Goal: Communication & Community: Answer question/provide support

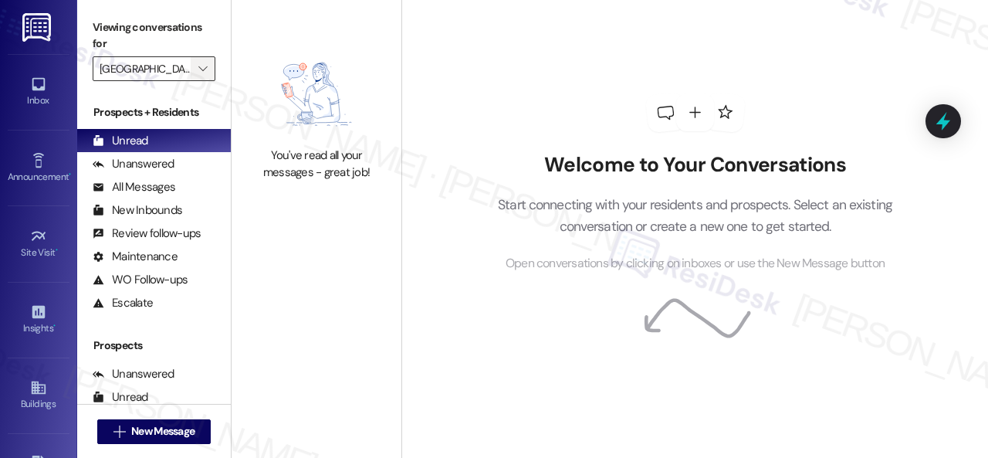
click at [207, 68] on icon "" at bounding box center [202, 69] width 8 height 12
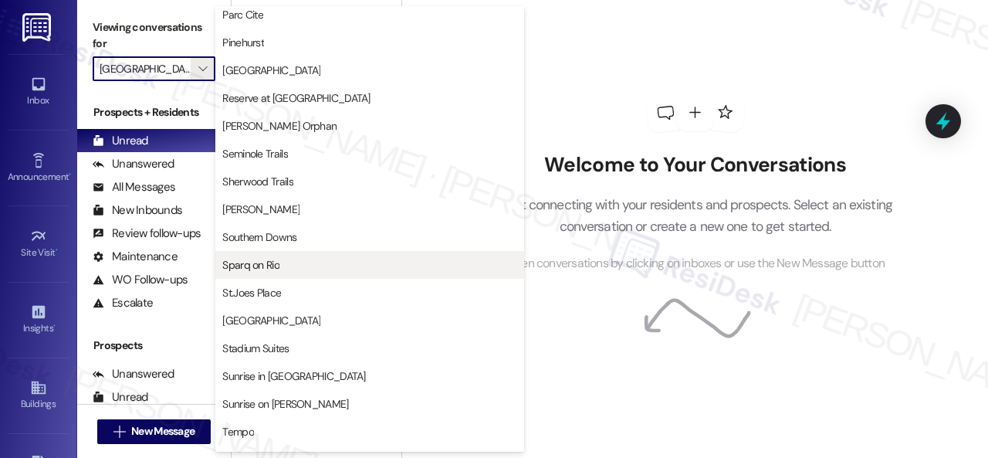
scroll to position [1025, 0]
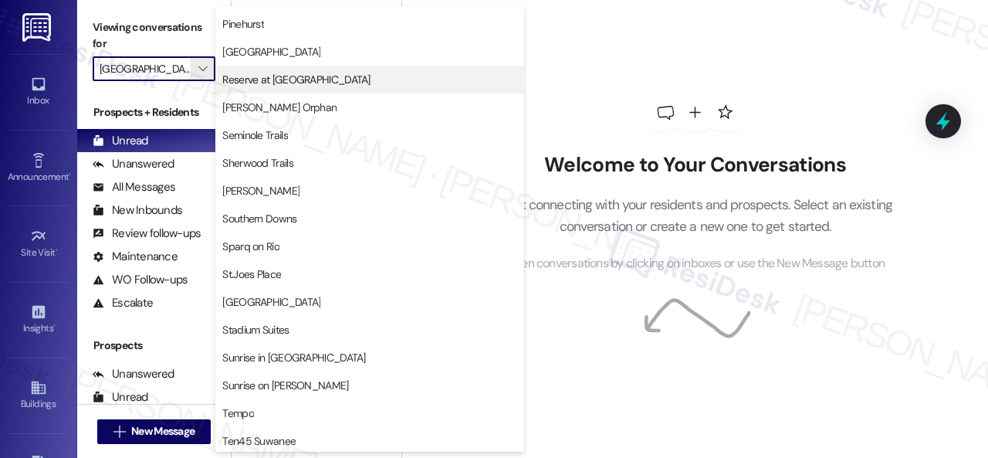
click at [276, 69] on button "Reserve at [GEOGRAPHIC_DATA]" at bounding box center [369, 80] width 309 height 28
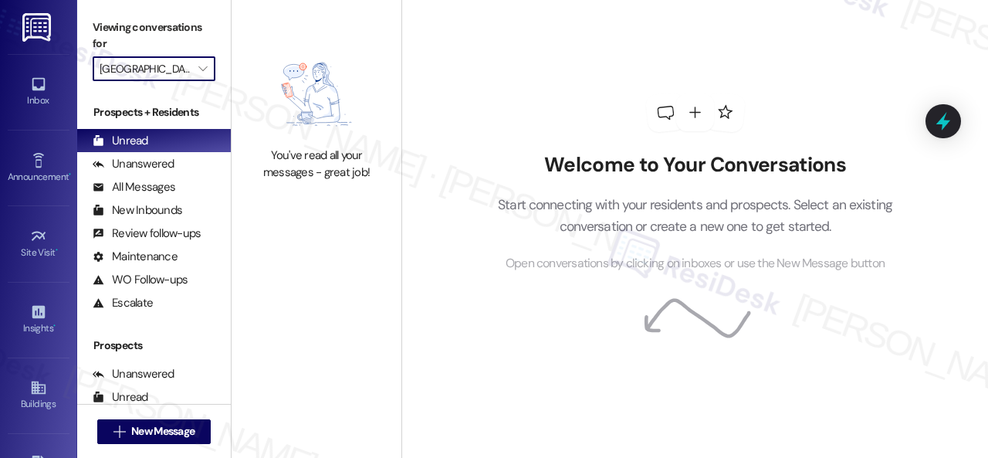
type input "Reserve at [GEOGRAPHIC_DATA]"
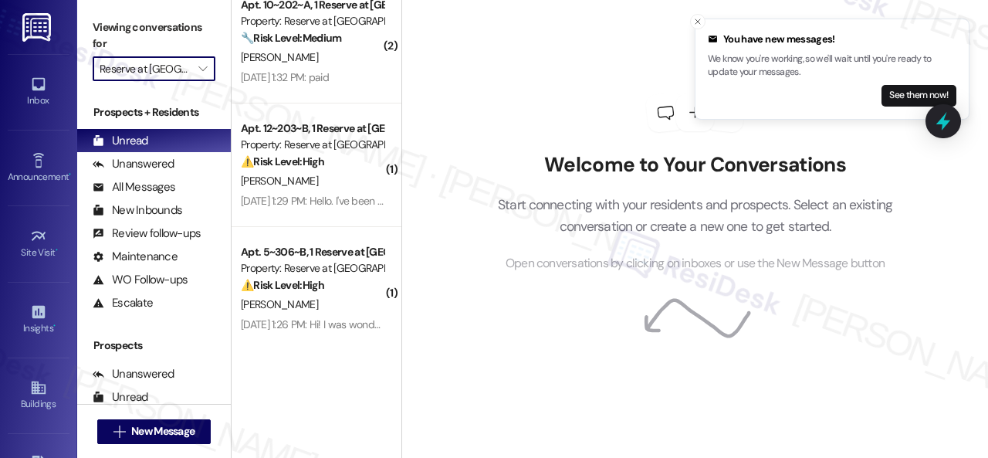
scroll to position [1010, 0]
click at [583, 44] on div "Welcome to Your Conversations Start connecting with your residents and prospect…" at bounding box center [695, 183] width 463 height 366
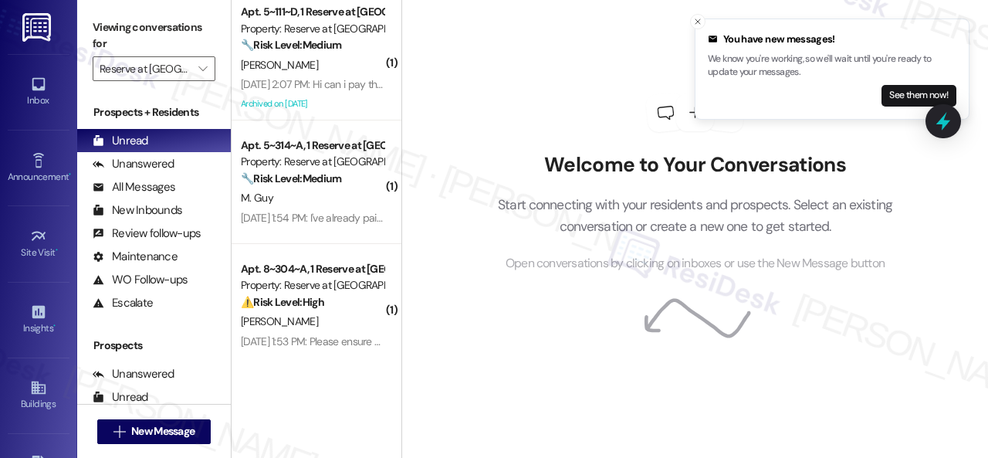
scroll to position [0, 0]
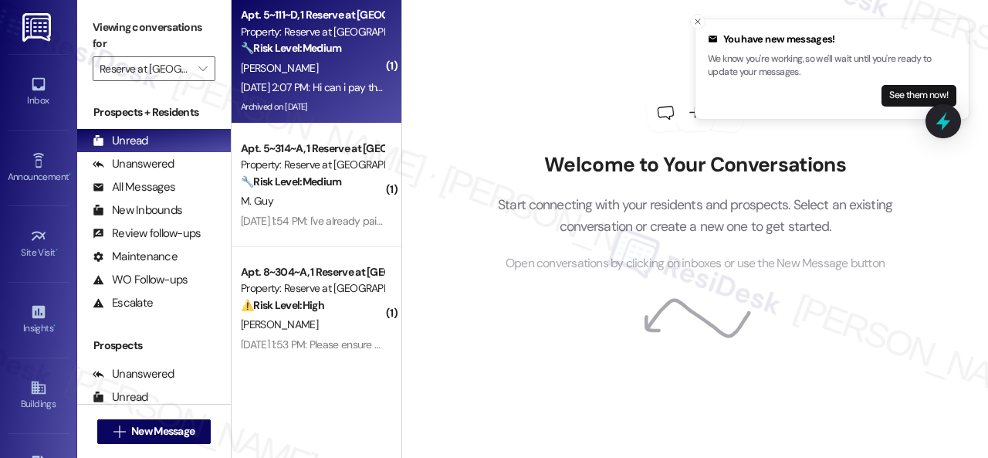
click at [327, 76] on div "A. Marquez" at bounding box center [312, 68] width 146 height 19
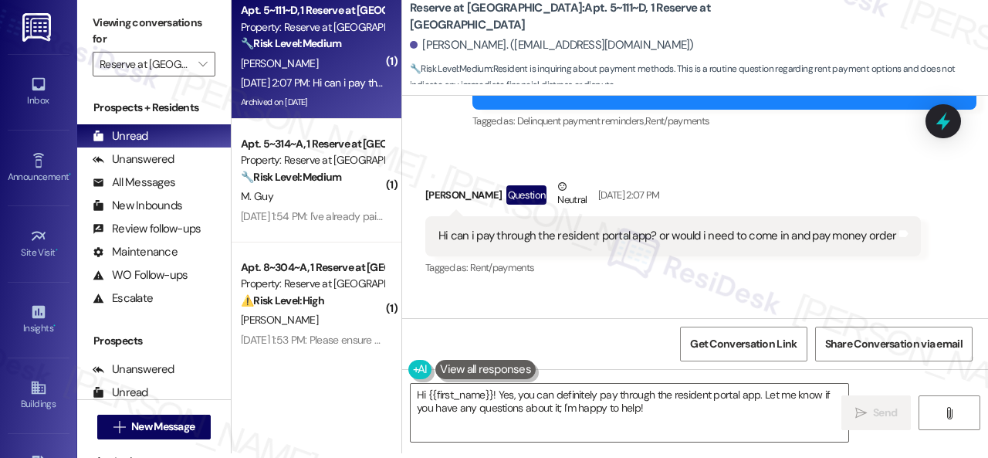
scroll to position [3063, 0]
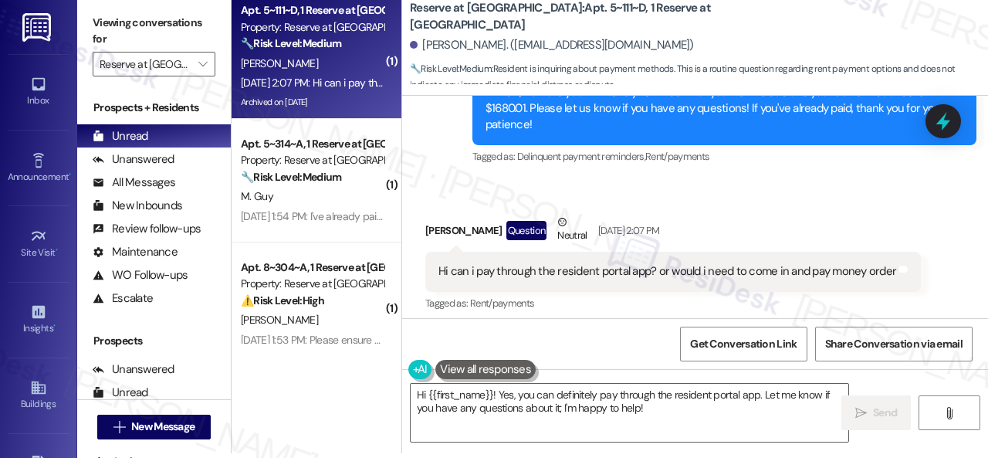
click at [787, 214] on div "Received via SMS Abril Marquez Question Neutral Sep 05, 2025 at 2:07 PM Hi can …" at bounding box center [673, 264] width 519 height 124
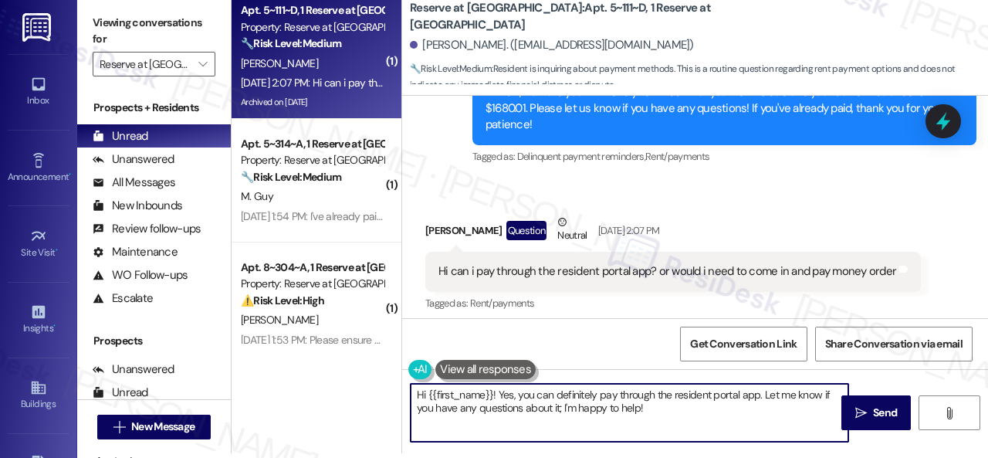
drag, startPoint x: 499, startPoint y: 395, endPoint x: 715, endPoint y: 430, distance: 218.2
click at [715, 430] on textarea "Hi {{first_name}}! Yes, you can definitely pay through the resident portal app.…" at bounding box center [630, 413] width 438 height 58
paste textarea "I'm sorry for the delayed response. Please don’t hesitate to confirm if you sti…"
type textarea "Hi {{first_name}}! I'm sorry for the delayed response. Please don’t hesitate to…"
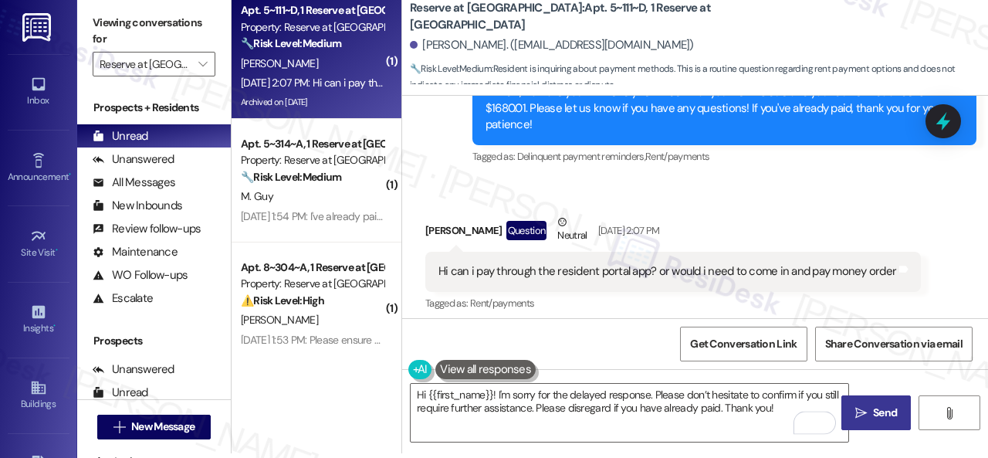
click at [855, 408] on icon "" at bounding box center [861, 413] width 12 height 12
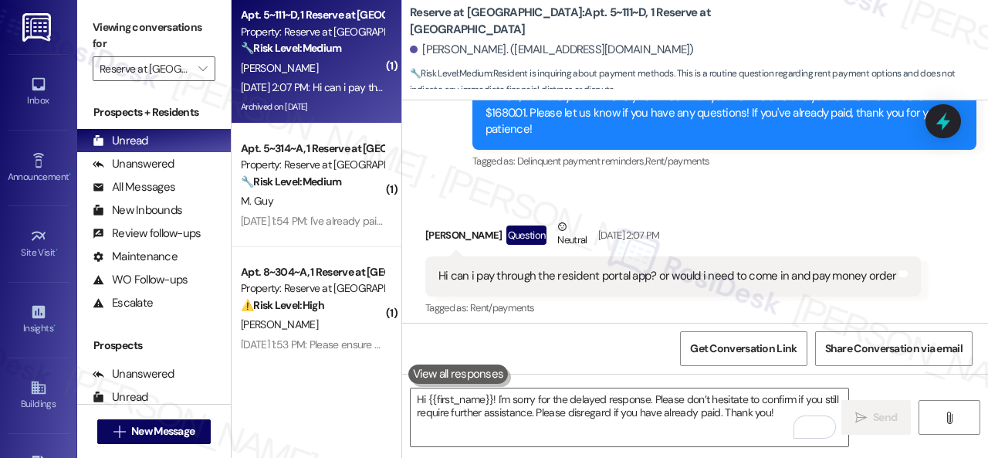
scroll to position [3071, 0]
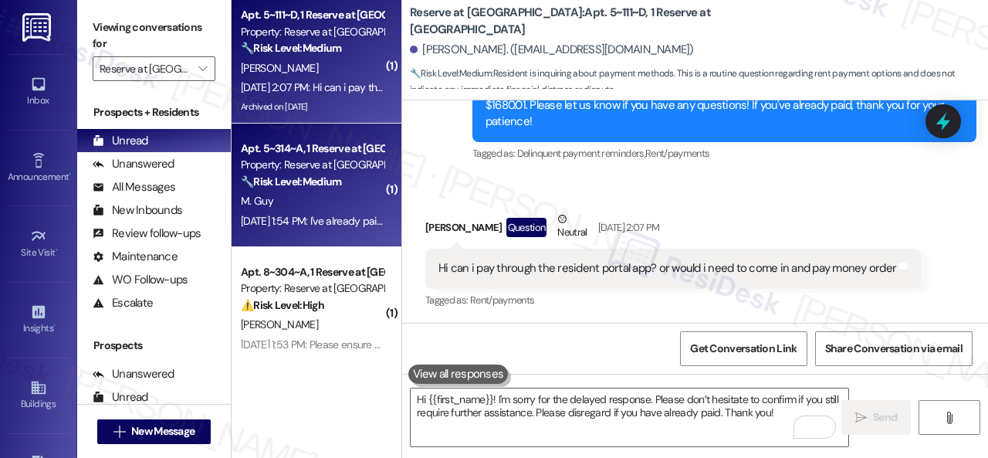
click at [298, 201] on div "M. Guy" at bounding box center [312, 200] width 146 height 19
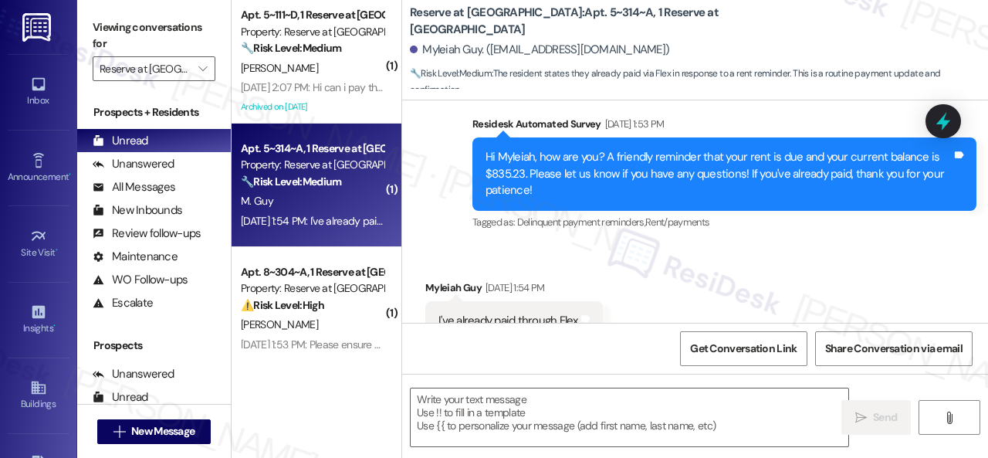
scroll to position [661, 0]
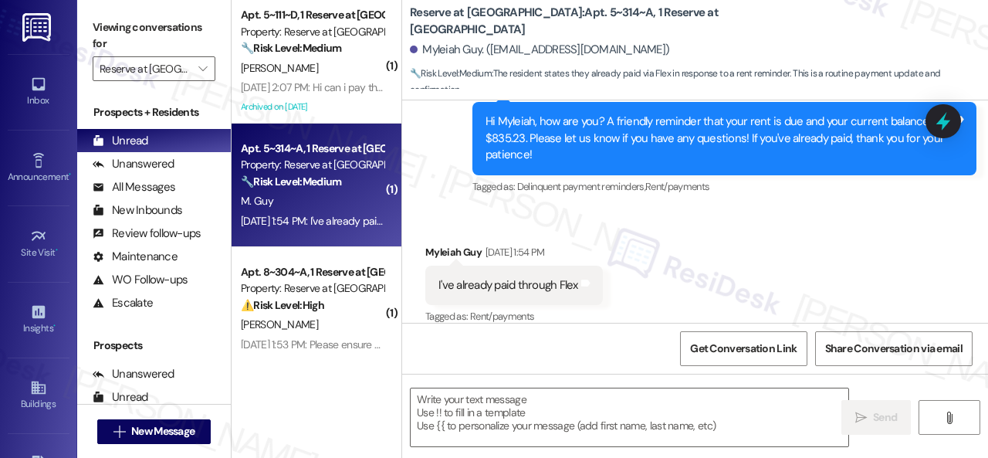
click at [816, 239] on div "Received via SMS Myleiah Guy Sep 05, 2025 at 1:54 PM I've already paid through …" at bounding box center [695, 274] width 586 height 130
click at [533, 408] on textarea at bounding box center [630, 417] width 438 height 58
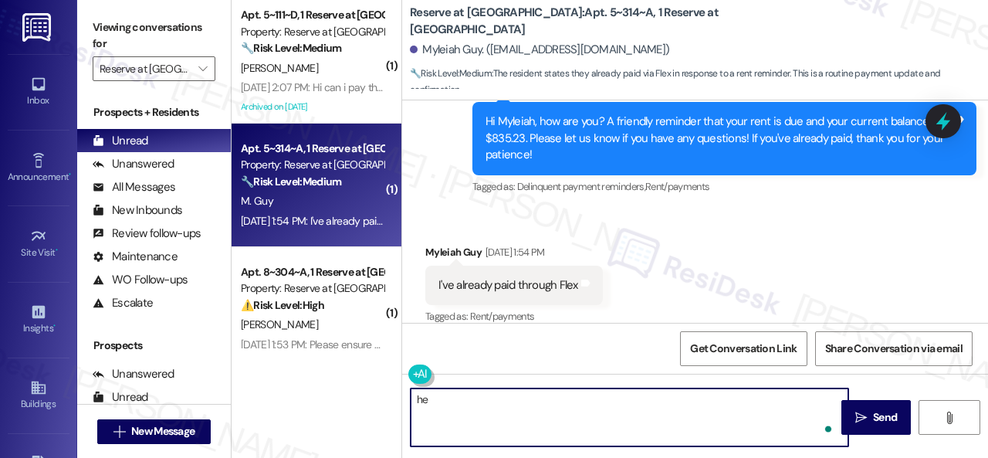
type textarea "h"
paste textarea "I'm sorry for the delayed response. I'm happy to know that you've already taken…"
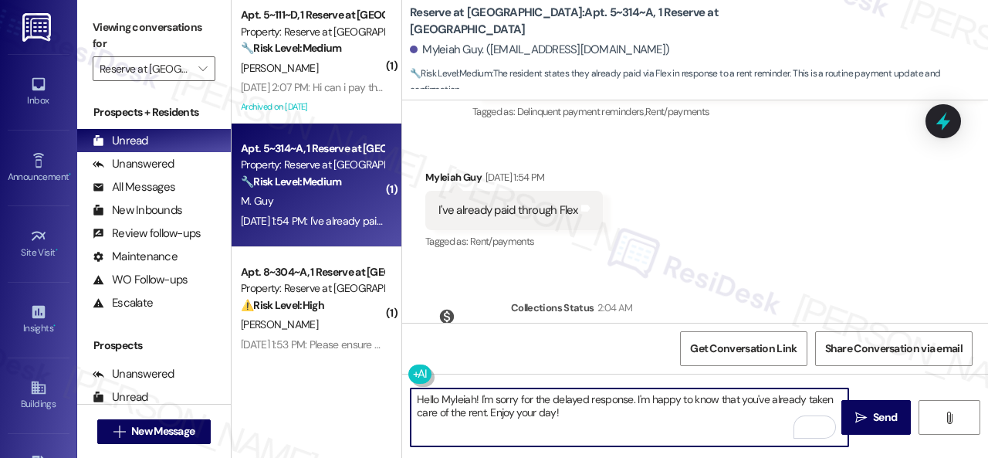
scroll to position [820, 0]
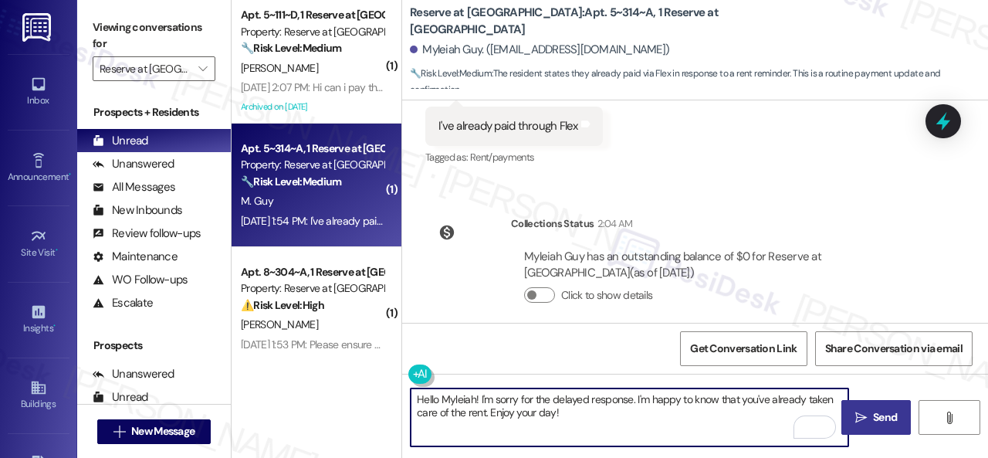
type textarea "Hello Myleiah! I'm sorry for the delayed response. I'm happy to know that you'v…"
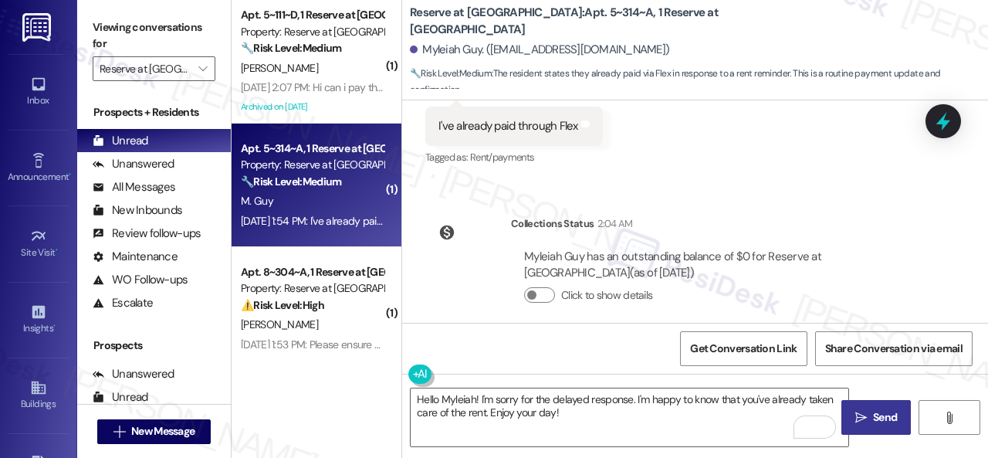
click at [874, 409] on span "Send" at bounding box center [885, 417] width 24 height 16
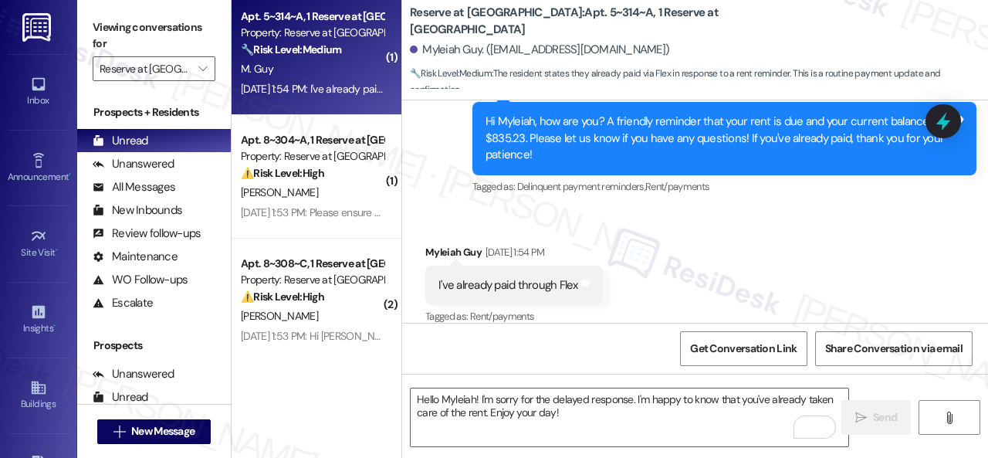
scroll to position [154, 0]
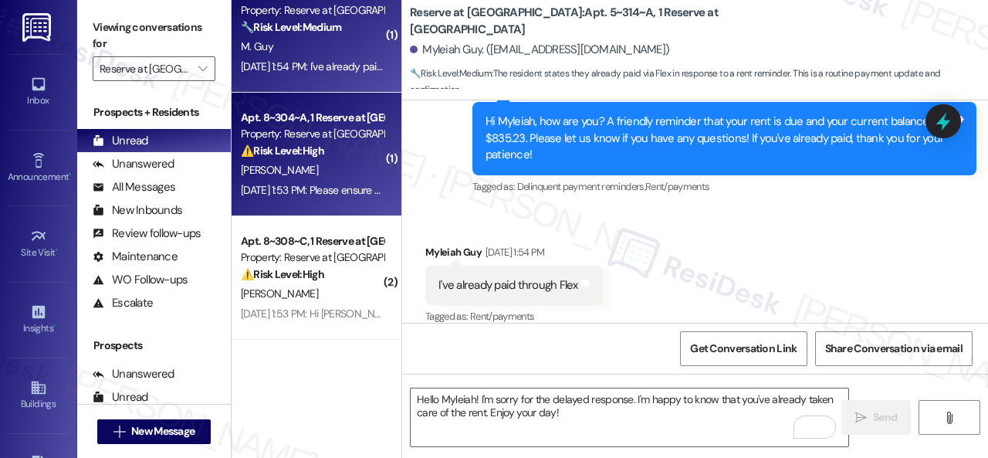
click at [334, 189] on div "Sep 05, 2025 at 1:53 PM: Please ensure that everything is genuinely fixed befor…" at bounding box center [518, 190] width 554 height 14
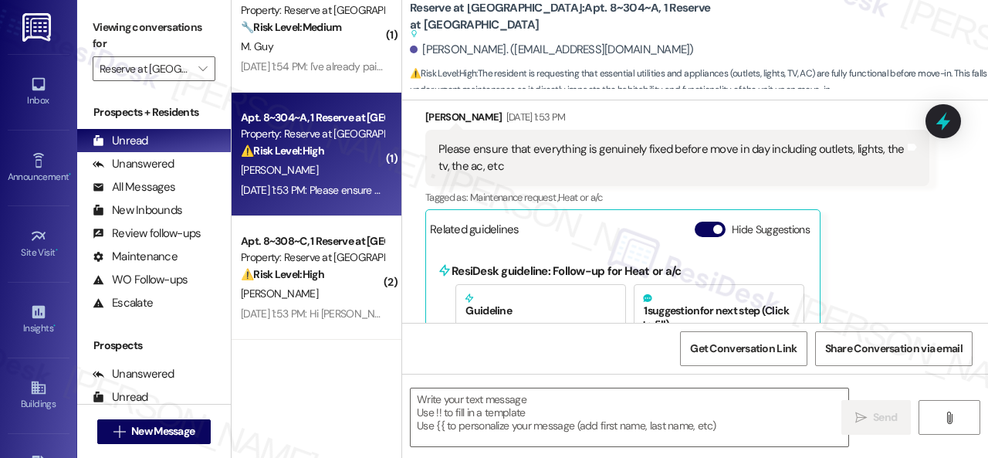
scroll to position [682, 0]
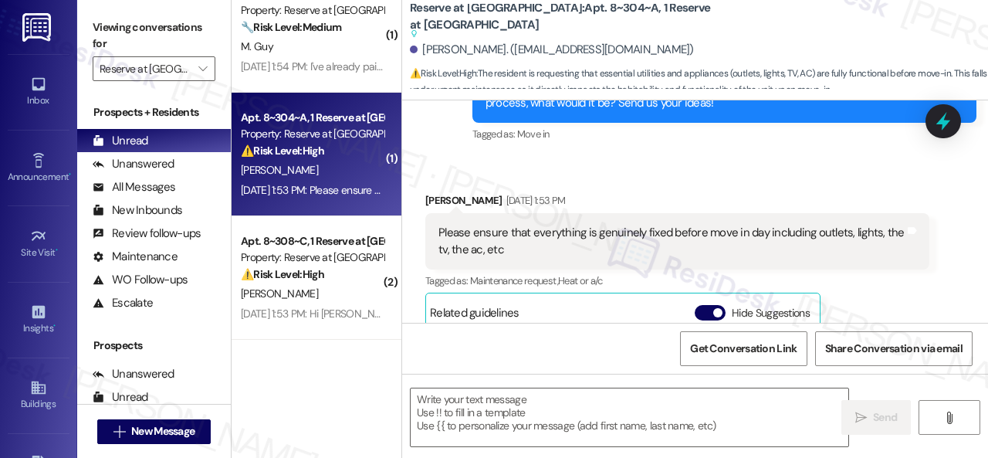
click at [664, 157] on div "Received via SMS Jerry Howard Sep 05, 2025 at 1:53 PM Please ensure that everyt…" at bounding box center [695, 433] width 586 height 553
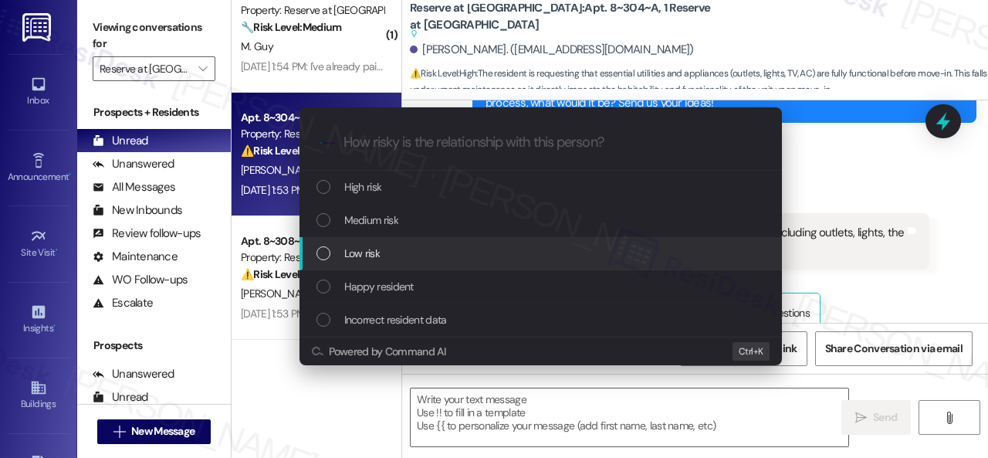
click at [361, 256] on span "Low risk" at bounding box center [362, 253] width 36 height 17
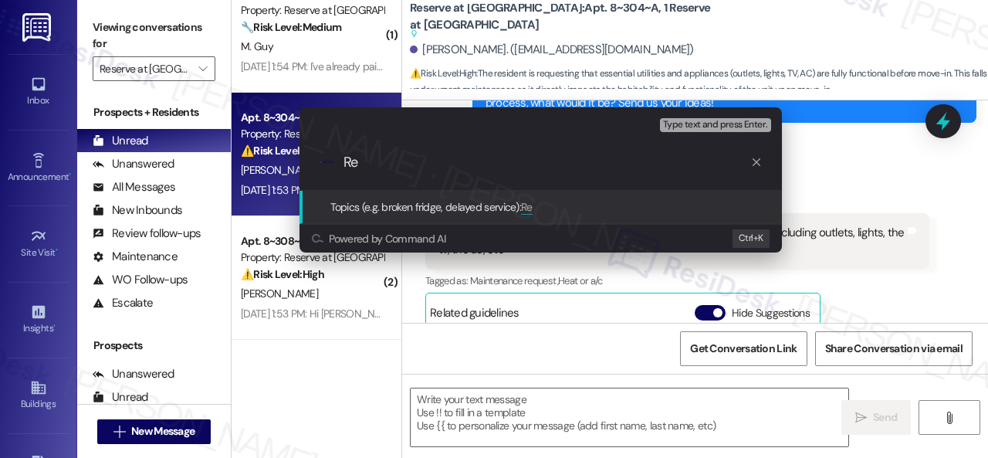
type input "R"
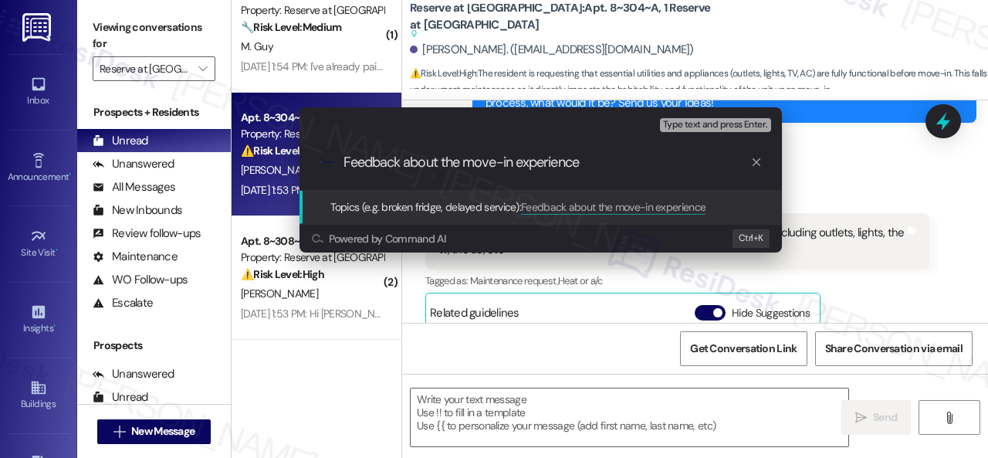
type input "Feedback about the move-in experience."
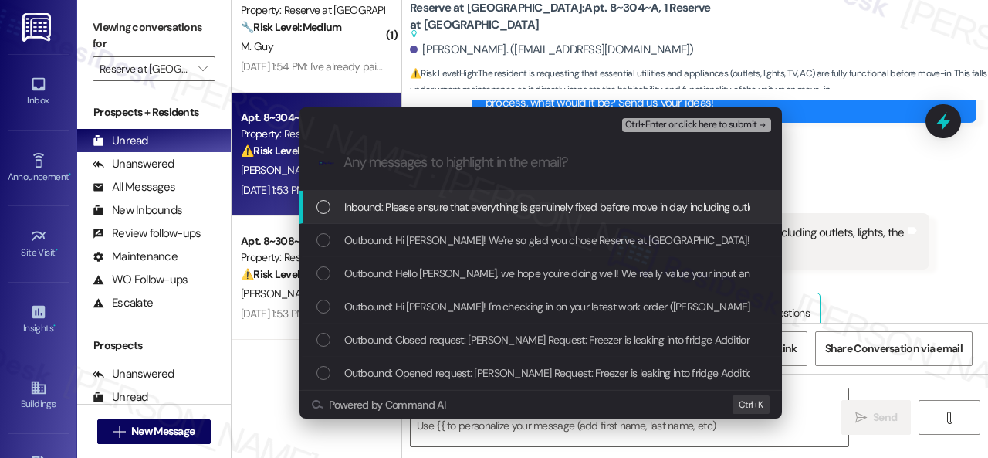
drag, startPoint x: 399, startPoint y: 208, endPoint x: 473, endPoint y: 189, distance: 76.4
click at [401, 208] on span "Inbound: Please ensure that everything is genuinely fixed before move in day in…" at bounding box center [607, 206] width 527 height 17
click at [659, 121] on span "Ctrl+Enter or click here to submit" at bounding box center [691, 125] width 132 height 11
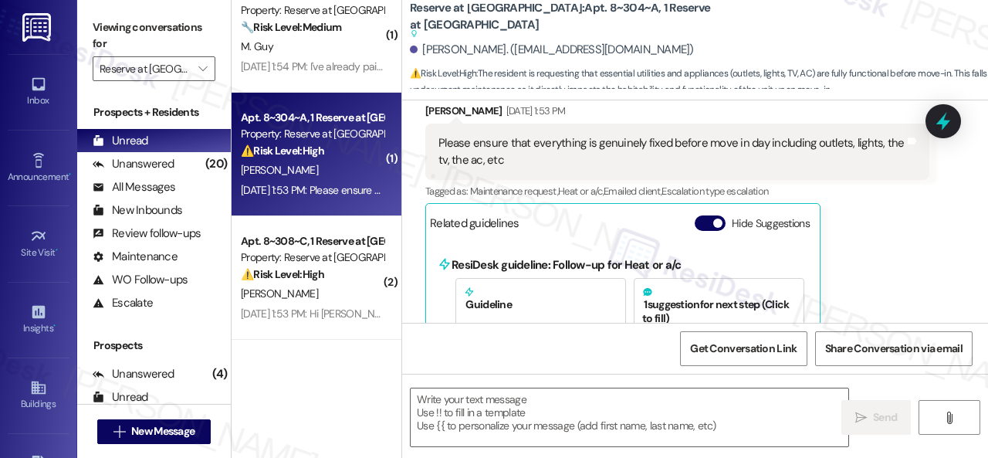
scroll to position [760, 0]
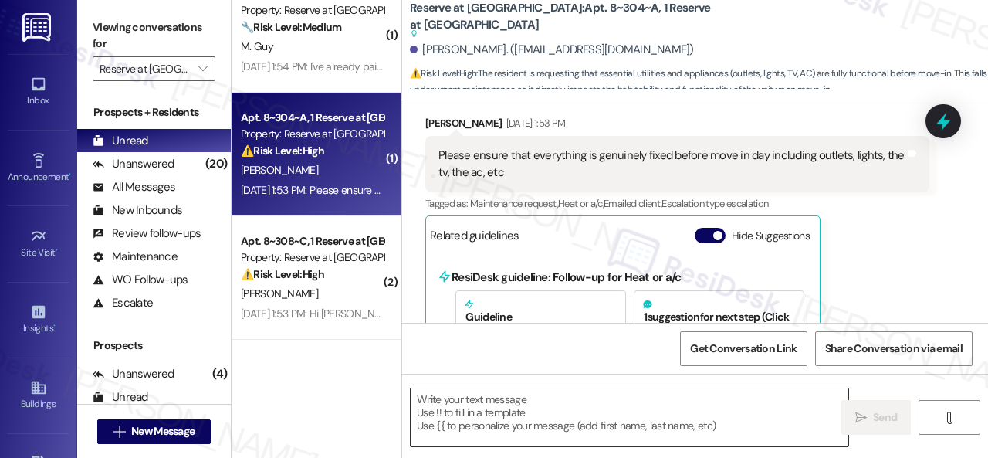
click at [517, 411] on textarea at bounding box center [630, 417] width 438 height 58
drag, startPoint x: 860, startPoint y: 229, endPoint x: 818, endPoint y: 242, distance: 43.7
click at [860, 229] on div "Jerry Howard Sep 05, 2025 at 1:53 PM Please ensure that everything is genuinely…" at bounding box center [677, 368] width 504 height 506
click at [506, 412] on textarea "To enrich screen reader interactions, please activate Accessibility in Grammarl…" at bounding box center [630, 417] width 438 height 58
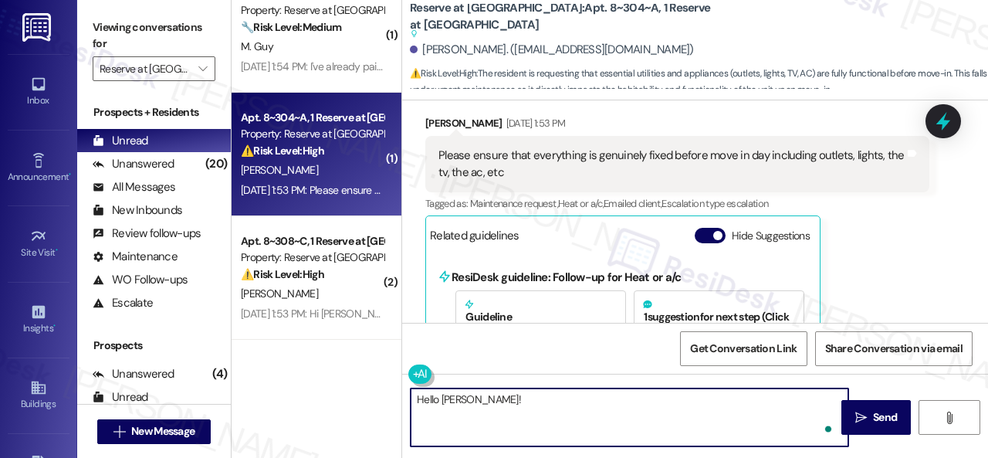
paste textarea "I'm sorry for the delayed response."
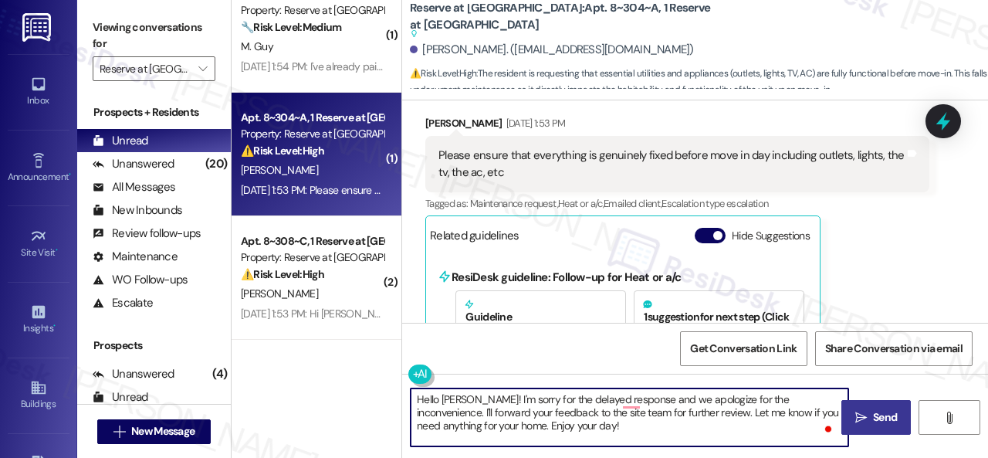
type textarea "Hello Jerry! I'm sorry for the delayed response and we apologize for the inconv…"
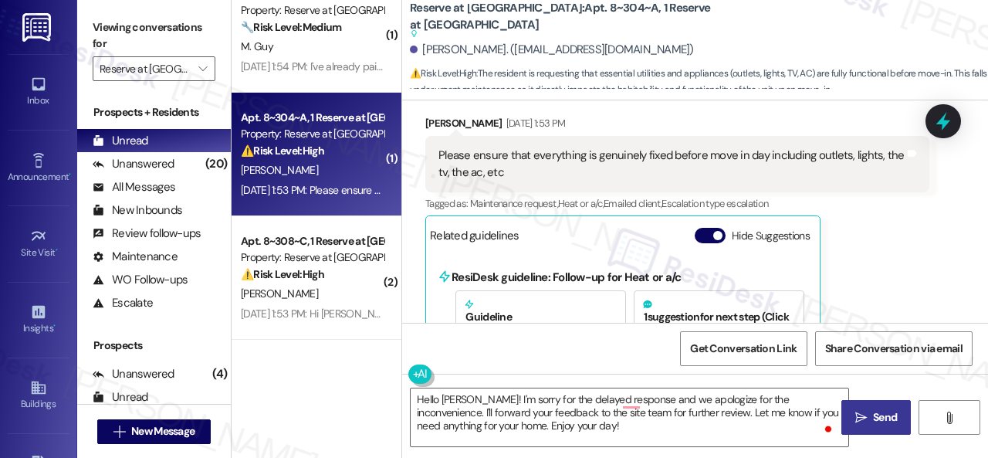
click at [863, 409] on span " Send" at bounding box center [876, 417] width 49 height 16
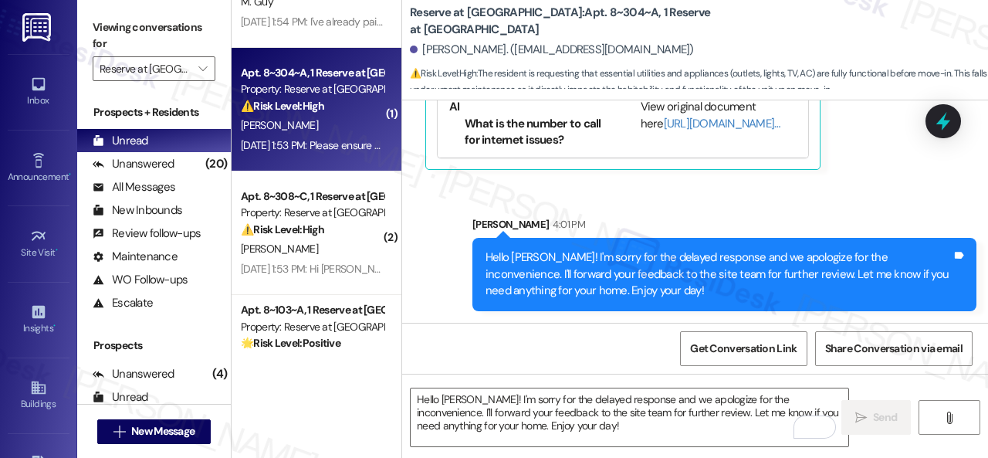
scroll to position [232, 0]
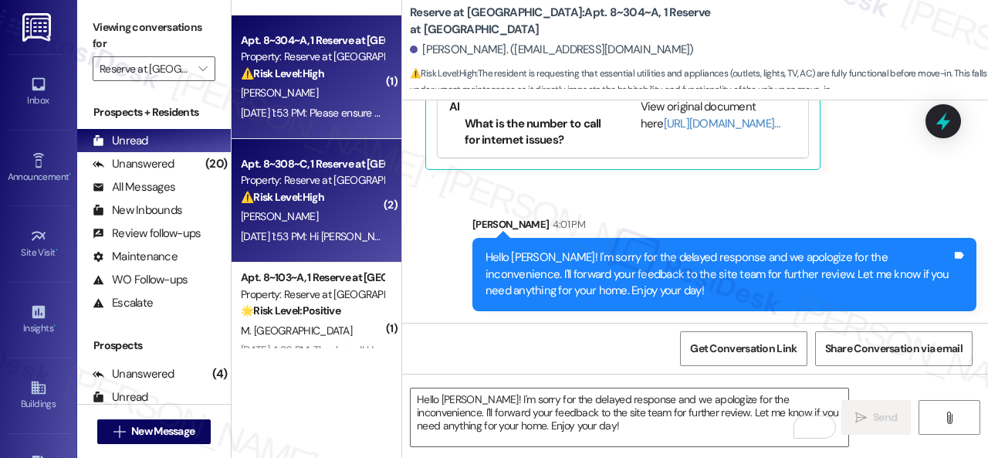
click at [340, 211] on div "P. Raghavan" at bounding box center [312, 216] width 146 height 19
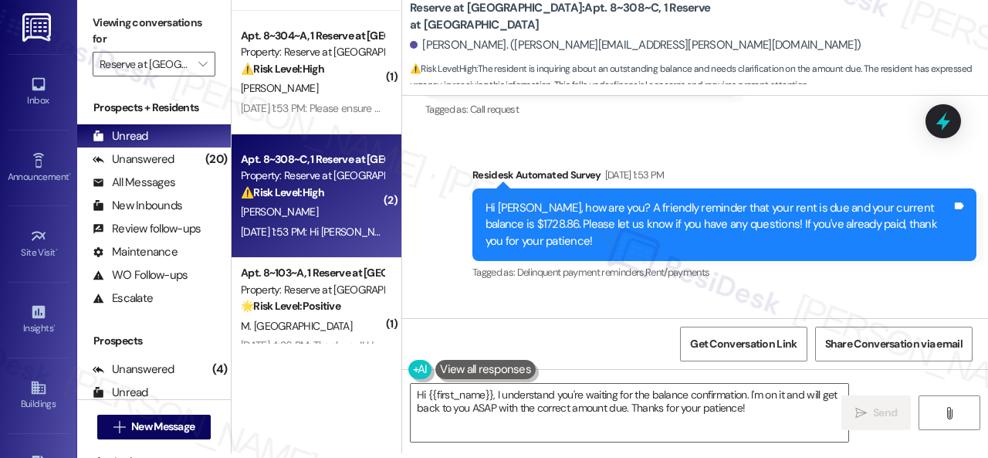
scroll to position [2320, 0]
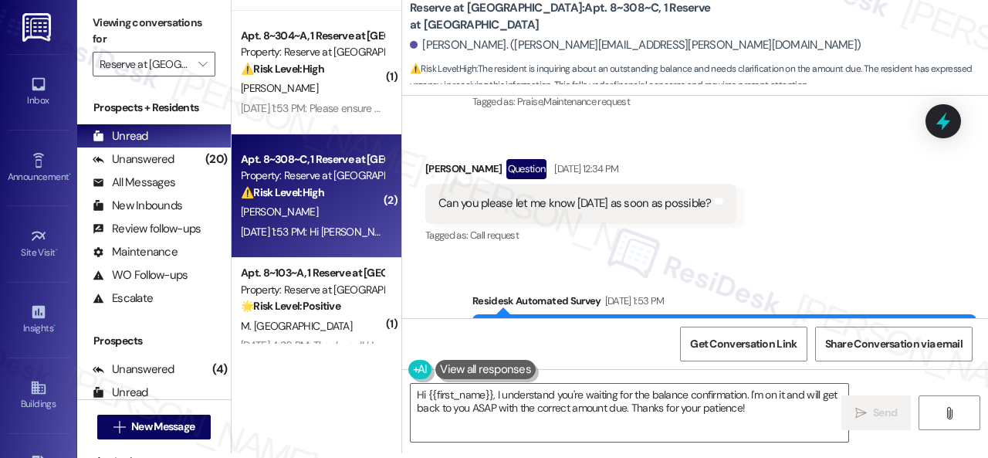
click at [814, 259] on div "Survey, sent via SMS Residesk Automated Survey Sep 05, 2025 at 1:53 PM Hi Prana…" at bounding box center [695, 340] width 586 height 164
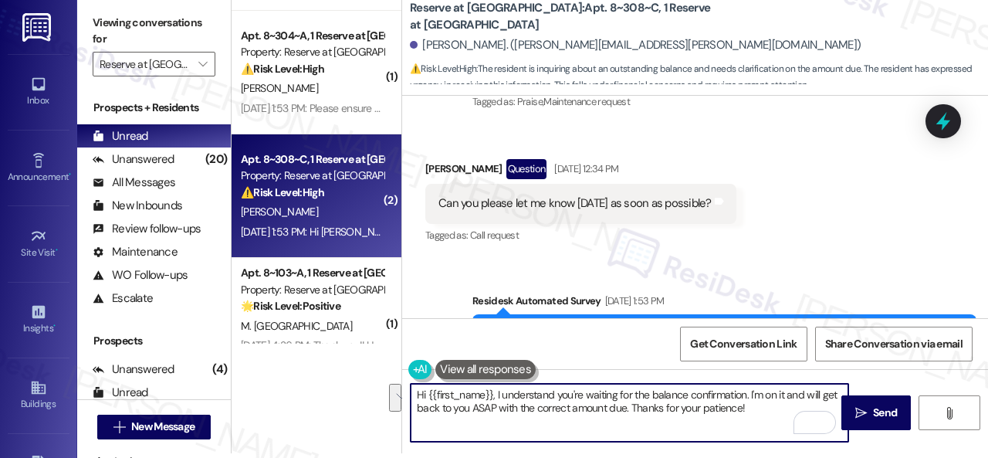
drag, startPoint x: 772, startPoint y: 405, endPoint x: 496, endPoint y: 393, distance: 275.9
click at [496, 393] on textarea "Hi {{first_name}}, I understand you're waiting for the balance confirmation. I'…" at bounding box center [630, 413] width 438 height 58
paste textarea "'m sorry for the delayed response. Please don’t hesitate to confirm if you stil…"
click at [652, 395] on textarea "Hi {{first_name}}, I'm sorry for the delayed response. Please don’t hesitate to…" at bounding box center [630, 413] width 438 height 58
click at [729, 431] on textarea "Hi {{first_name}}, I'm sorry for the delayed response. I haven't received a res…" at bounding box center [630, 413] width 438 height 58
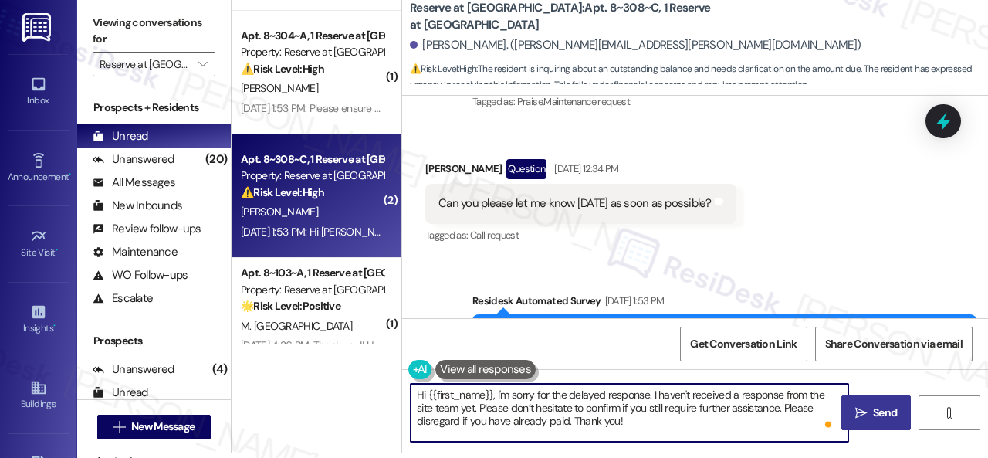
type textarea "Hi {{first_name}}, I'm sorry for the delayed response. I haven't received a res…"
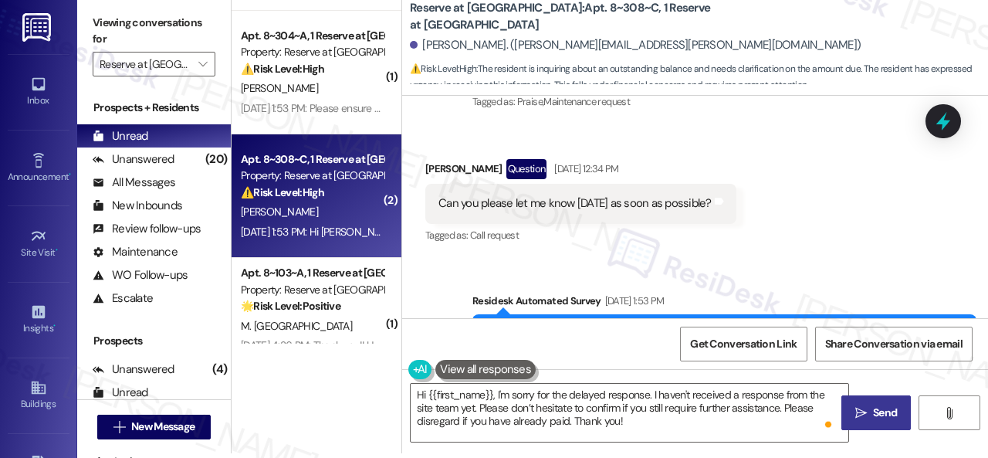
click at [870, 411] on span "Send" at bounding box center [885, 413] width 30 height 16
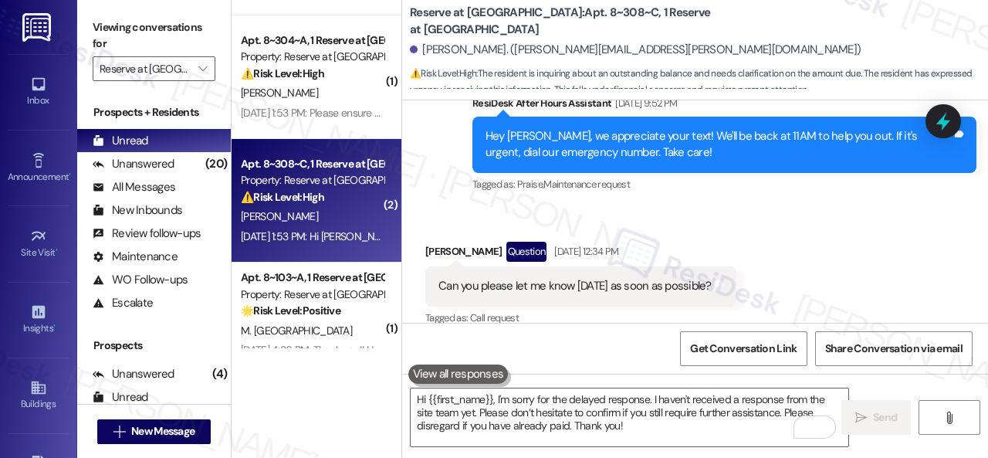
scroll to position [309, 0]
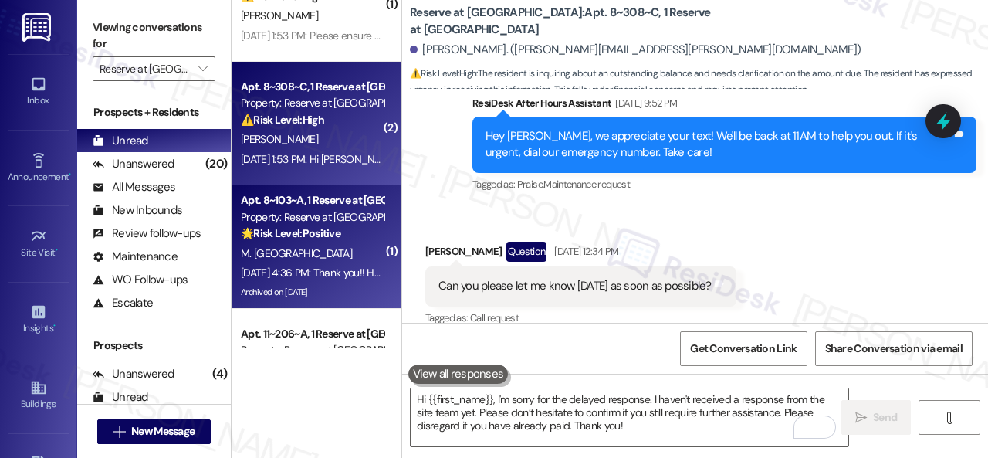
click at [332, 254] on div "M. Norfolk" at bounding box center [312, 253] width 146 height 19
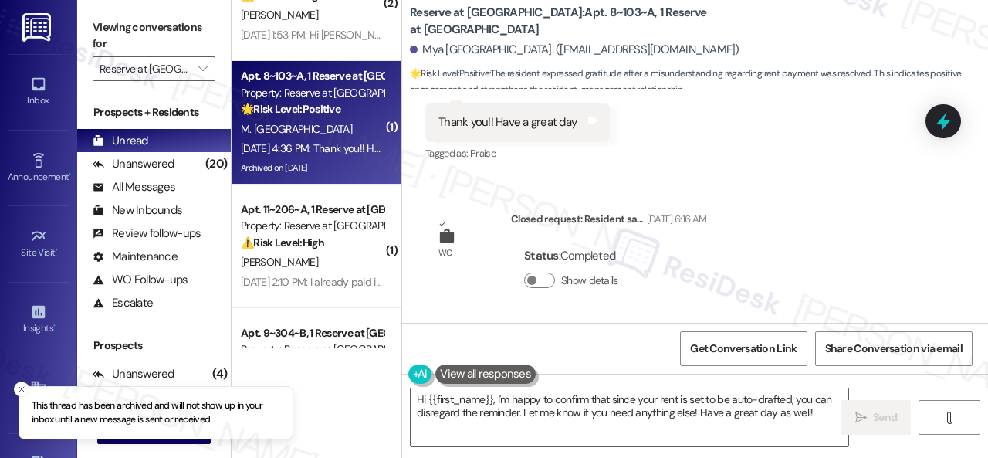
scroll to position [463, 0]
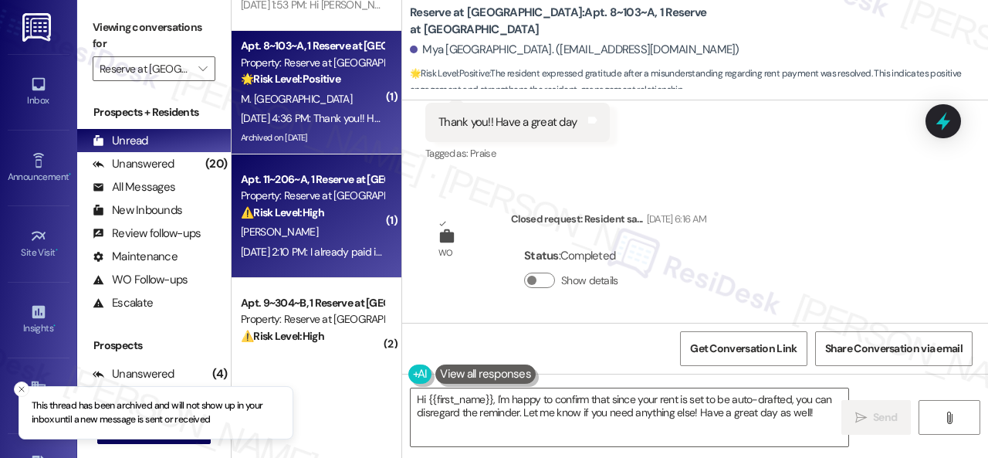
click at [355, 229] on div "L. Ornelas" at bounding box center [312, 231] width 146 height 19
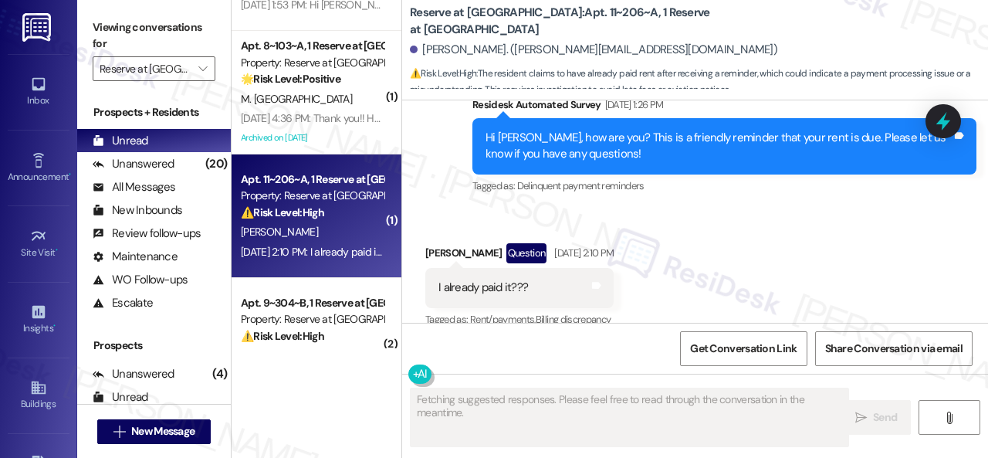
scroll to position [5183, 0]
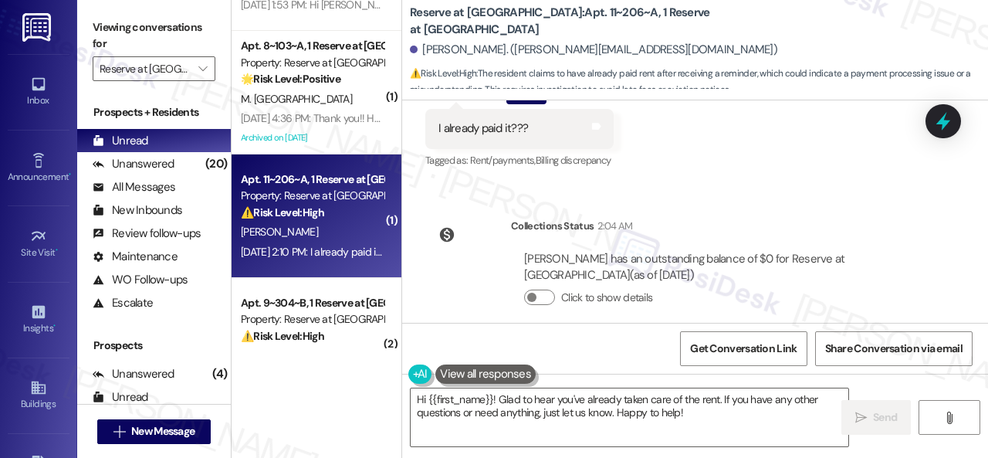
click at [777, 181] on div "WO Opened request: Mezo Reques... Aug 22, 2024 at 3:52 AM Status : Completed Sh…" at bounding box center [695, 211] width 586 height 222
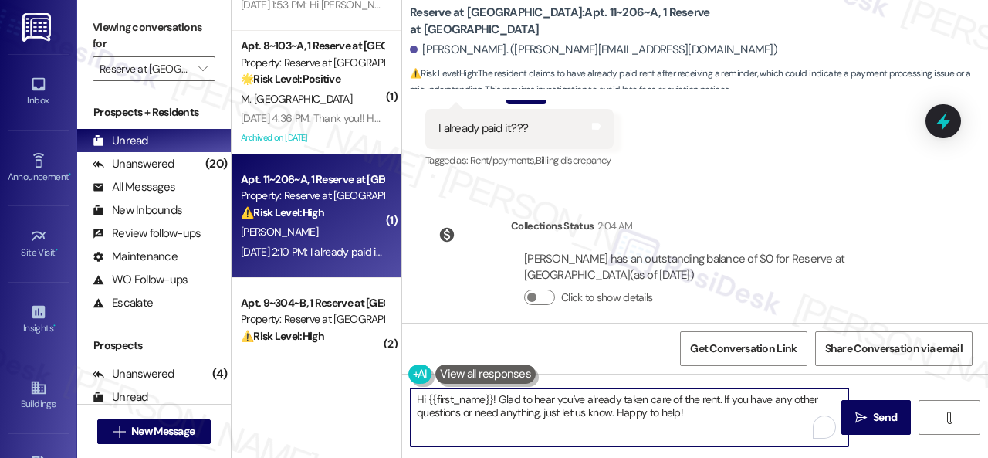
drag, startPoint x: 498, startPoint y: 401, endPoint x: 754, endPoint y: 425, distance: 257.5
click at [754, 425] on textarea "Hi {{first_name}}! Glad to hear you've already taken care of the rent. If you h…" at bounding box center [630, 417] width 438 height 58
paste textarea "I'm sorry for the delayed response. I'm happy to know that you've already taken…"
type textarea "Hi {{first_name}}! I'm sorry for the delayed response. I'm happy to know that y…"
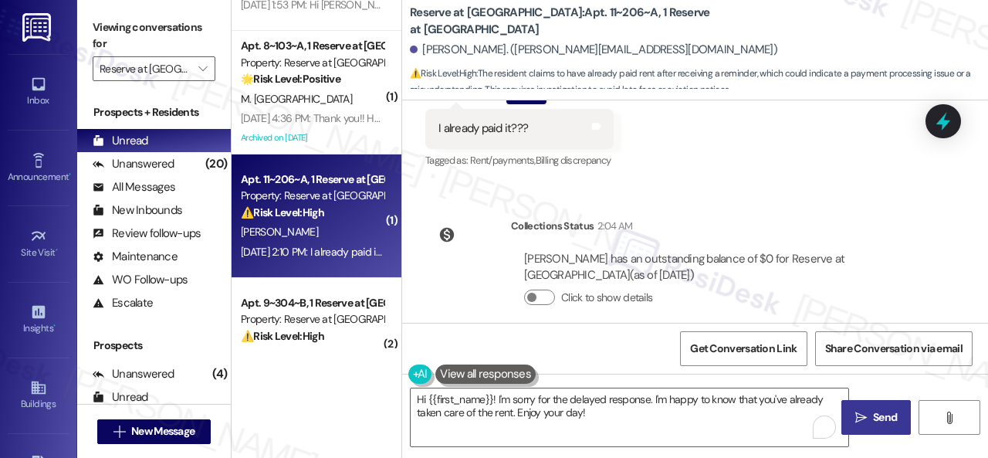
drag, startPoint x: 879, startPoint y: 425, endPoint x: 875, endPoint y: 410, distance: 15.9
click at [881, 425] on button " Send" at bounding box center [876, 417] width 69 height 35
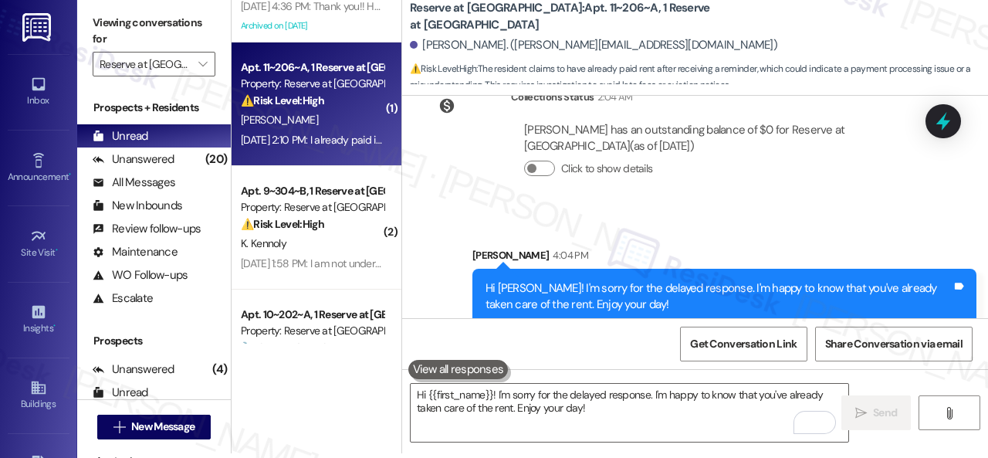
scroll to position [618, 0]
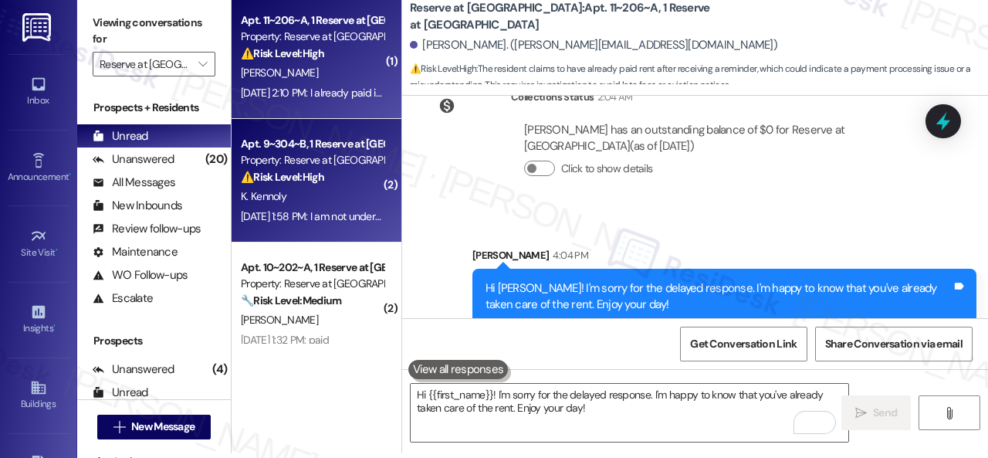
click at [334, 197] on div "K. Kennoly" at bounding box center [312, 196] width 146 height 19
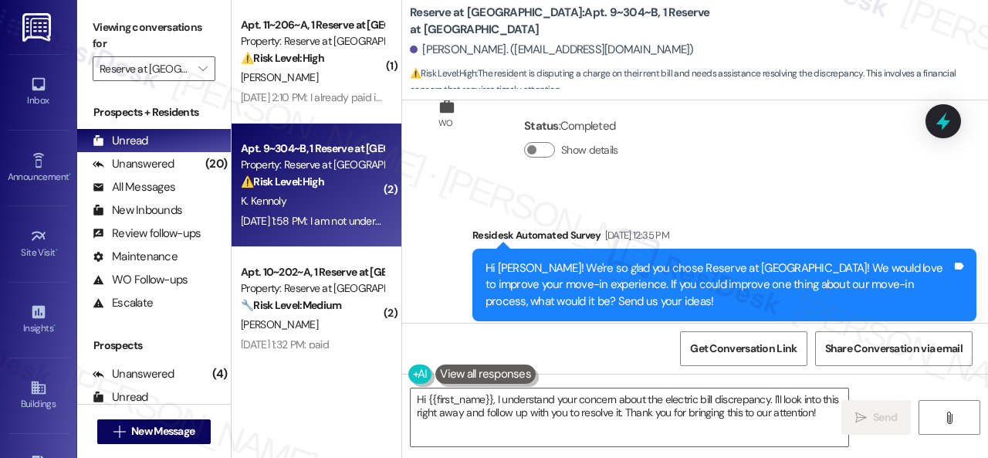
scroll to position [489, 0]
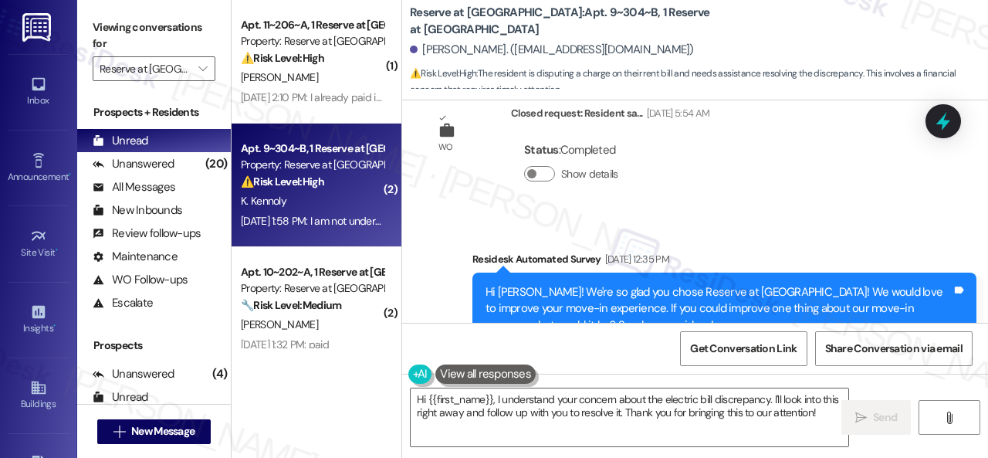
click at [778, 239] on div "Survey, sent via SMS Residesk Automated Survey Aug 27, 2025 at 12:35 PM Hi Kevi…" at bounding box center [724, 309] width 527 height 141
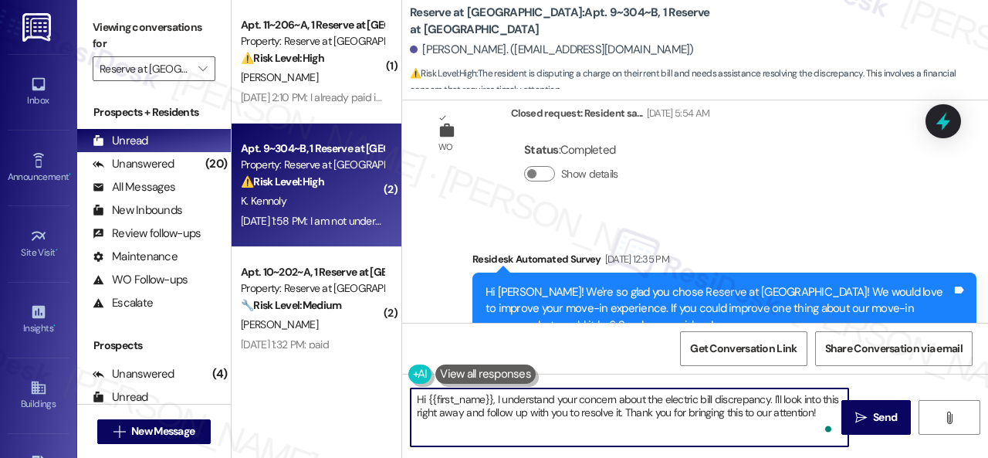
scroll to position [5, 0]
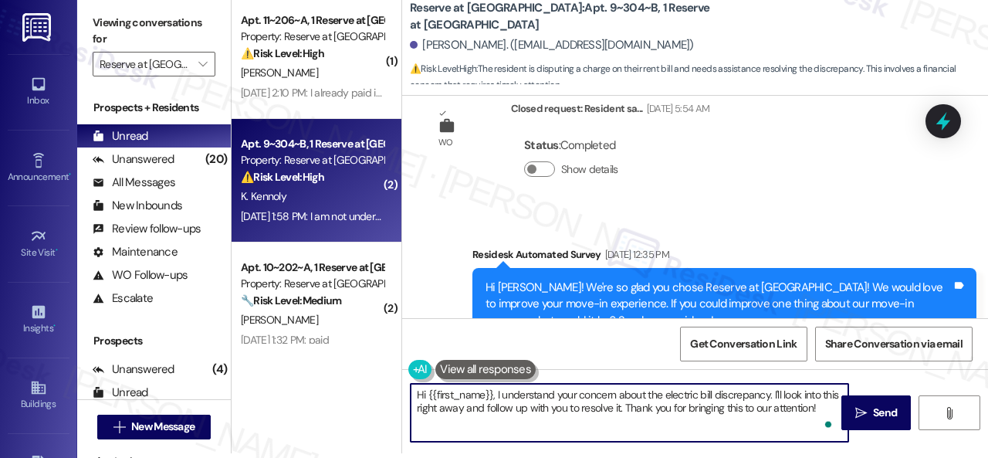
drag, startPoint x: 496, startPoint y: 399, endPoint x: 987, endPoint y: 488, distance: 499.0
click at [987, 457] on html "Inbox Go to Inbox Announcement • Send A Text Announcement Site Visit • Go to Si…" at bounding box center [494, 229] width 988 height 458
paste textarea "'m sorry for the delayed response. Please don’t hesitate to confirm if you stil…"
type textarea "Hi {{first_name}}, I'm sorry for the delayed response. Please don’t hesitate to…"
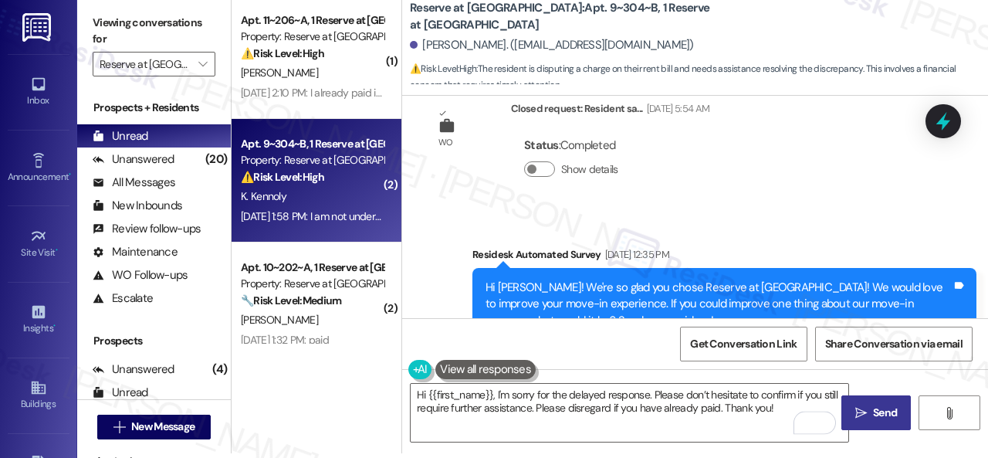
drag, startPoint x: 862, startPoint y: 409, endPoint x: 860, endPoint y: 398, distance: 11.1
click at [862, 409] on span " Send" at bounding box center [876, 413] width 49 height 16
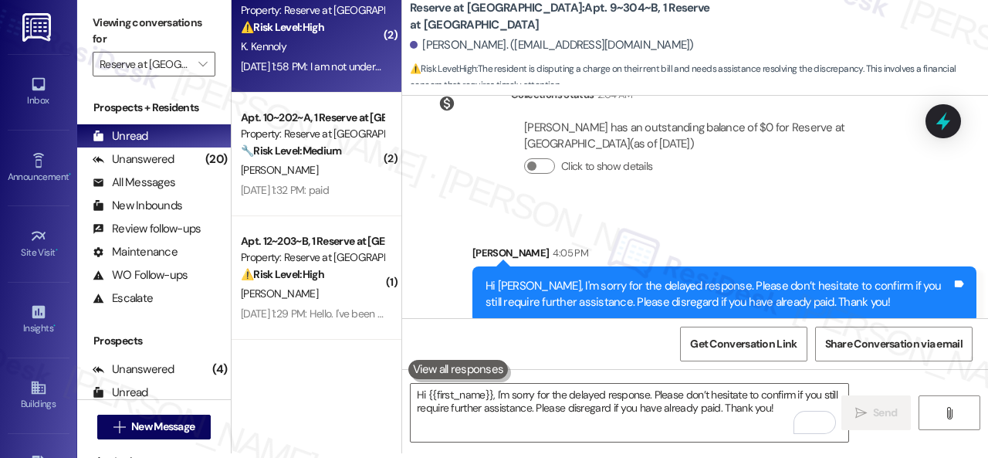
scroll to position [772, 0]
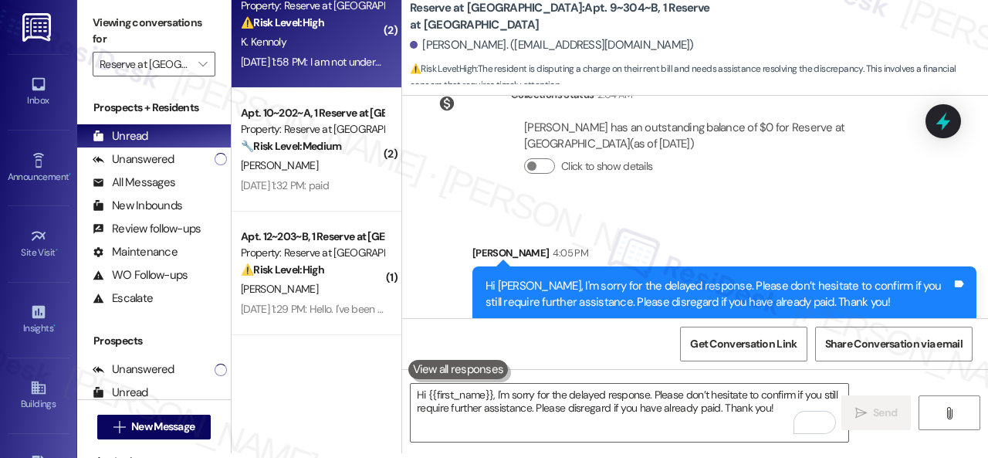
drag, startPoint x: 338, startPoint y: 171, endPoint x: 450, endPoint y: 185, distance: 112.9
click at [339, 171] on div "K. Whatley" at bounding box center [312, 165] width 146 height 19
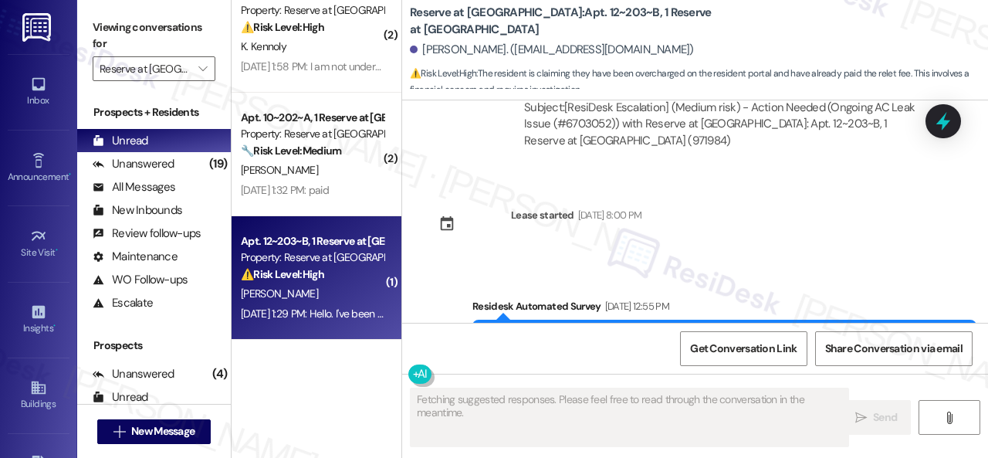
scroll to position [6284, 0]
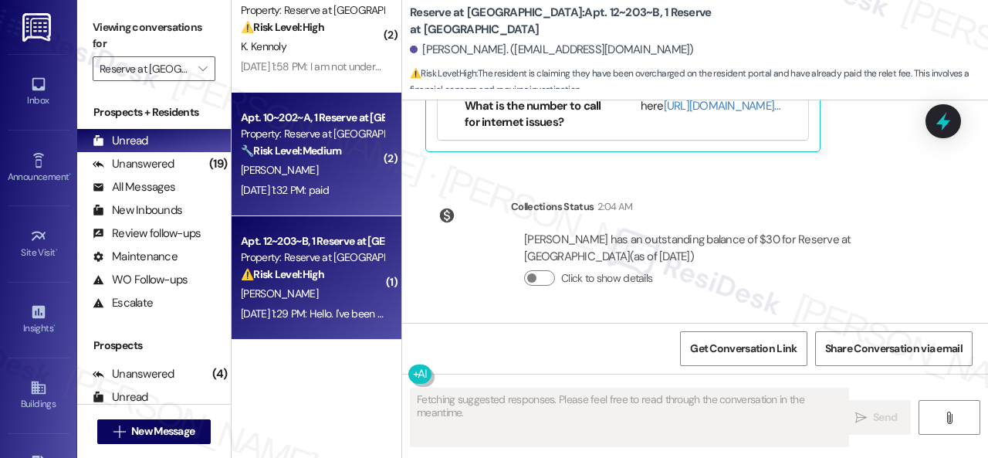
click at [349, 174] on div "K. Whatley" at bounding box center [312, 170] width 146 height 19
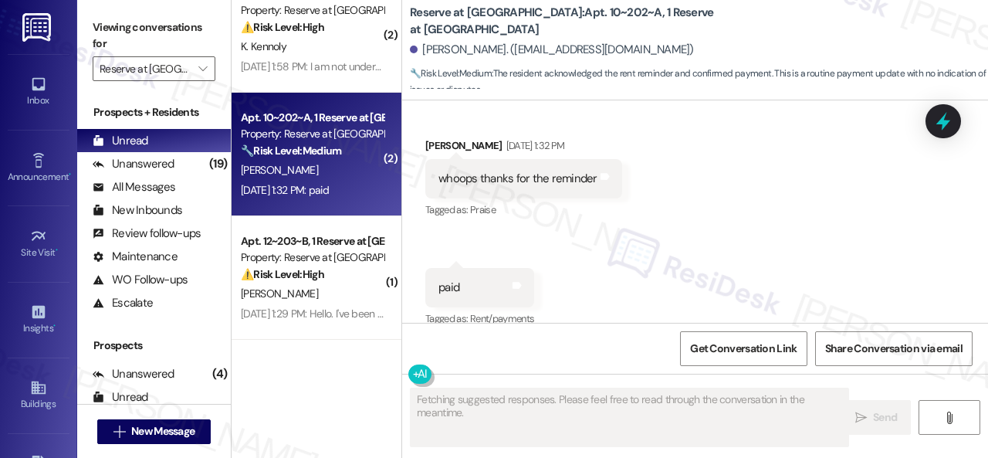
scroll to position [576, 0]
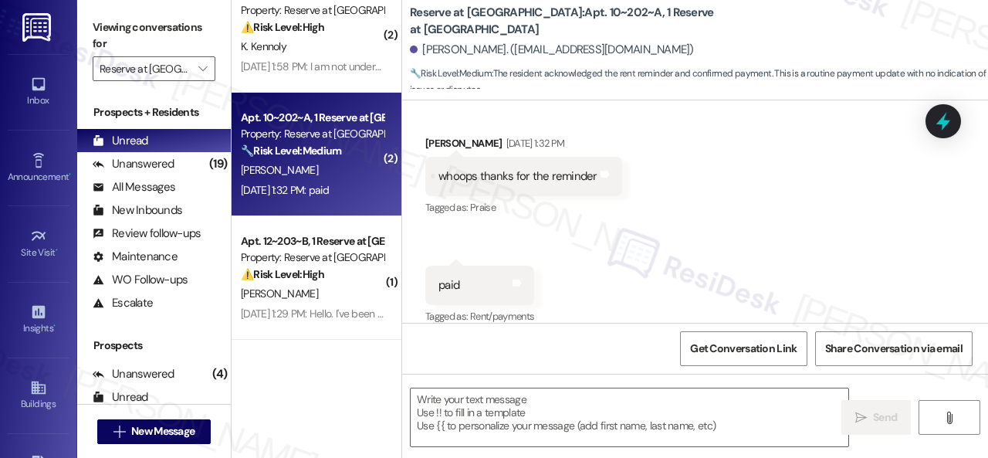
click at [725, 229] on div "Received via SMS Katie Whatley Sep 02, 2025 at 1:32 PM whoops thanks for the re…" at bounding box center [695, 219] width 586 height 239
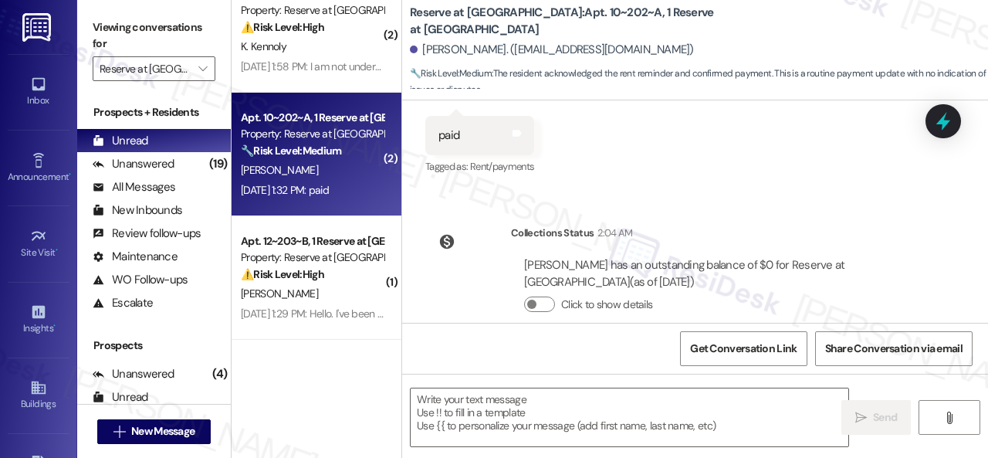
scroll to position [735, 0]
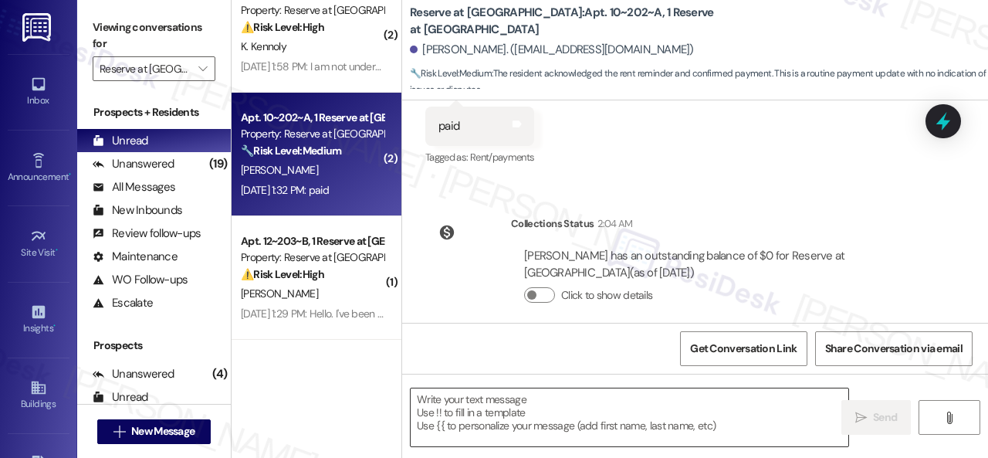
click at [525, 409] on textarea at bounding box center [630, 417] width 438 height 58
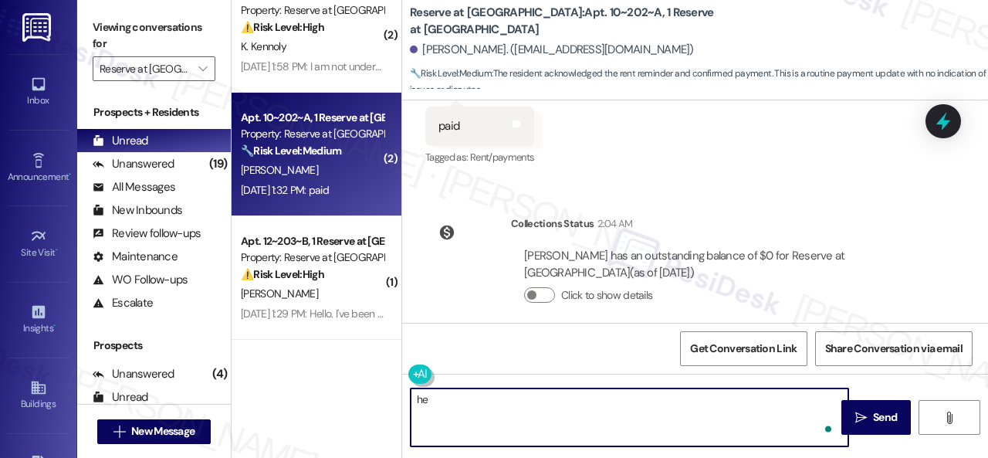
type textarea "h"
paste textarea "I'm sorry for the delayed response. I'm happy to know that you've already taken…"
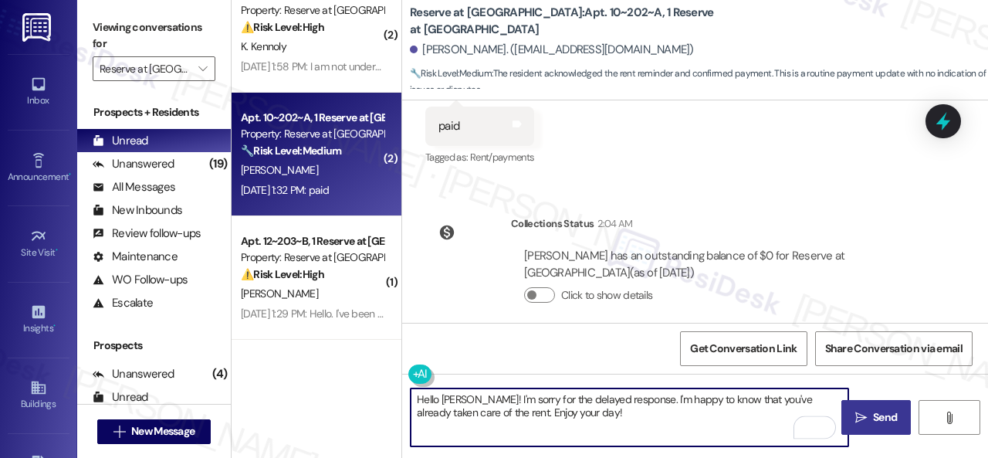
type textarea "Hello Katie! I'm sorry for the delayed response. I'm happy to know that you've …"
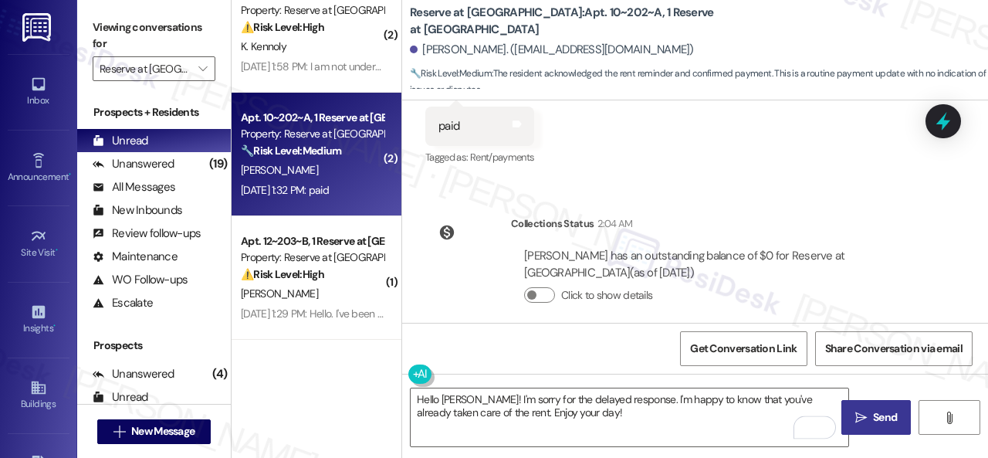
click at [873, 418] on span "Send" at bounding box center [885, 417] width 24 height 16
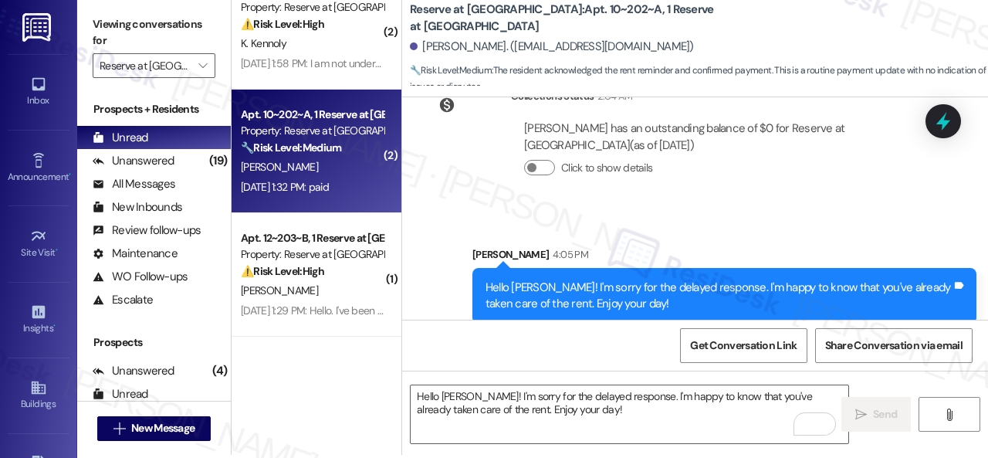
scroll to position [5, 0]
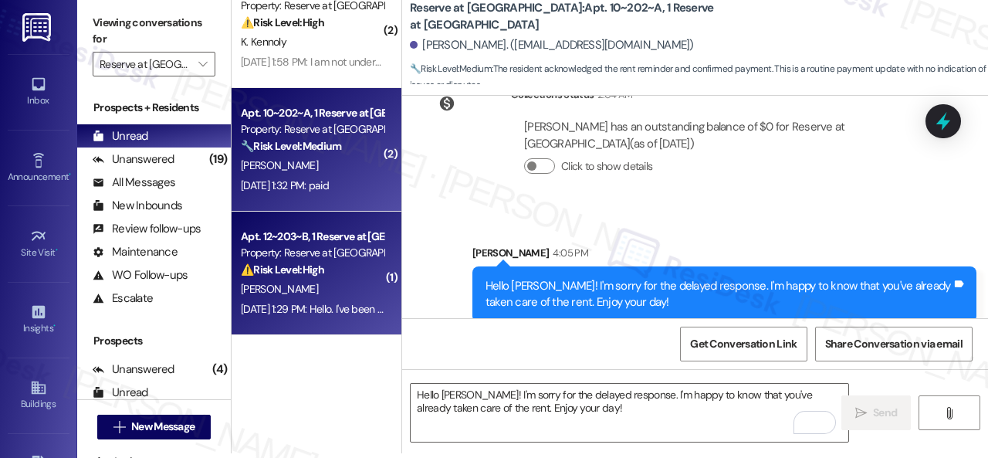
click at [358, 283] on div "J. Mcgarity" at bounding box center [312, 288] width 146 height 19
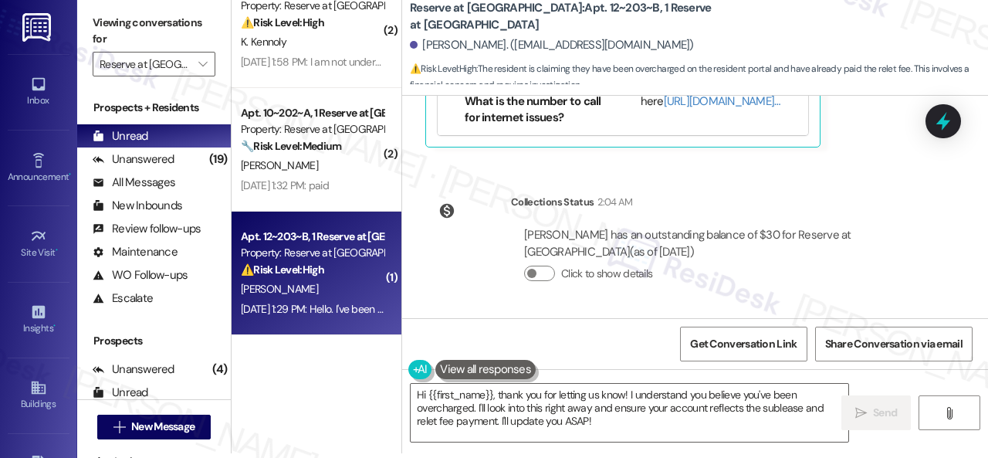
click at [804, 286] on div "Click to show details" at bounding box center [720, 277] width 392 height 34
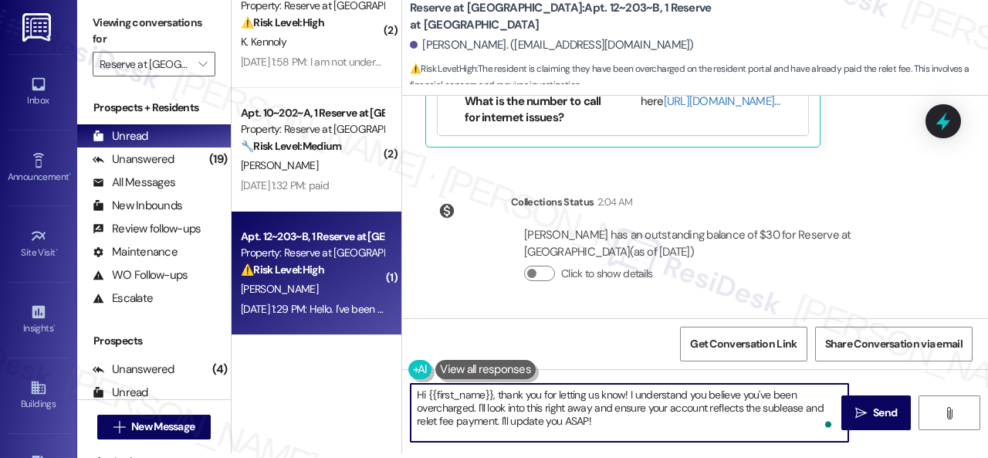
drag, startPoint x: 496, startPoint y: 395, endPoint x: 696, endPoint y: 453, distance: 209.1
click at [696, 453] on div "Hi {{first_name}}, thank you for letting us know! I understand you believe you'…" at bounding box center [695, 427] width 586 height 116
paste textarea "I'm sorry for the delayed response. Please don’t hesitate to confirm if you sti…"
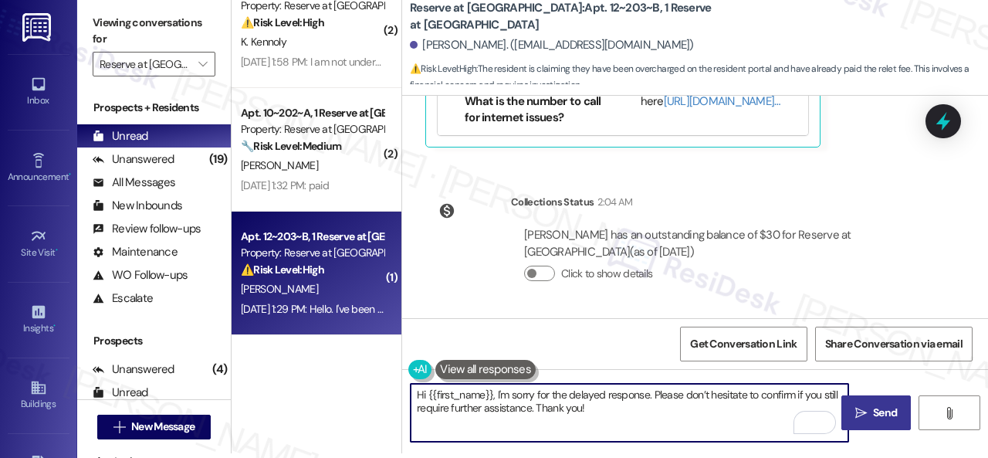
type textarea "Hi {{first_name}}, I'm sorry for the delayed response. Please don’t hesitate to…"
click at [873, 408] on span "Send" at bounding box center [885, 413] width 24 height 16
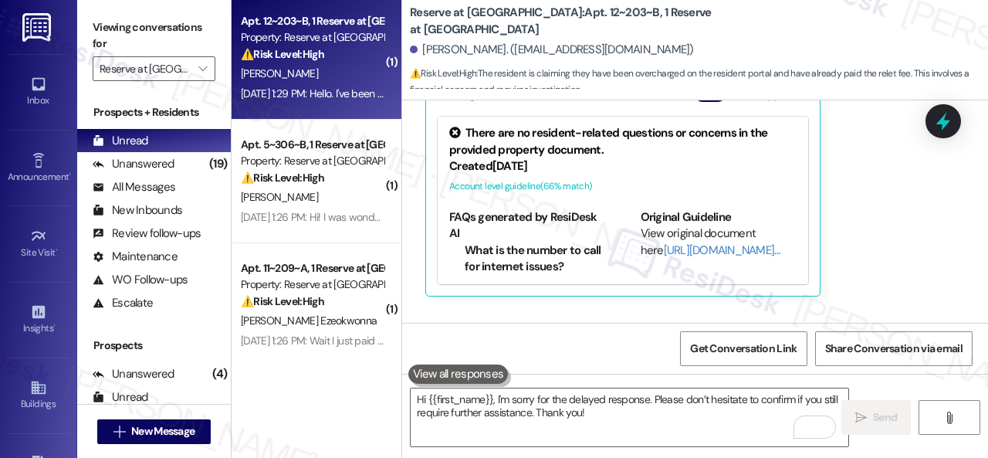
scroll to position [1004, 0]
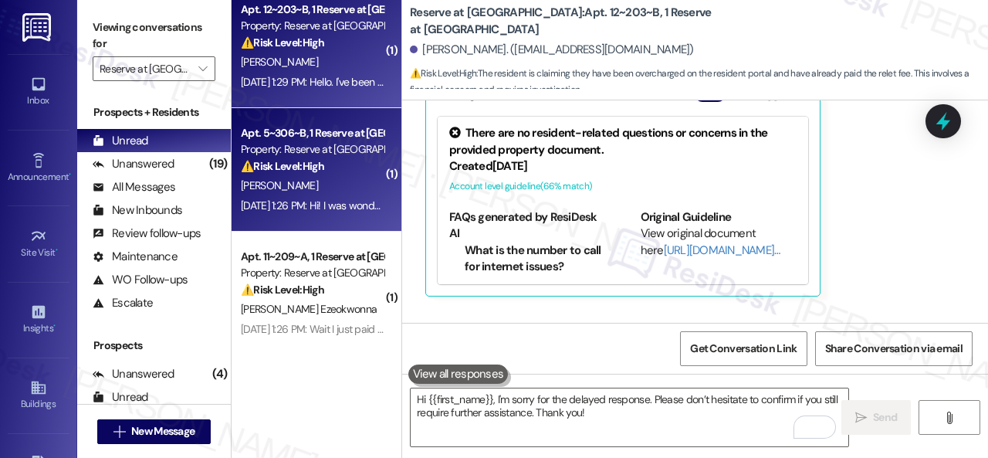
click at [354, 188] on div "S. Chavez" at bounding box center [312, 185] width 146 height 19
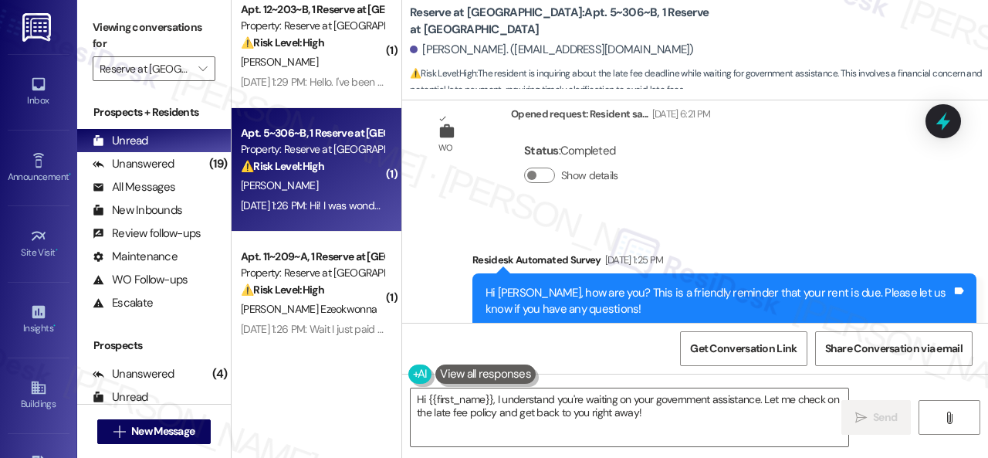
scroll to position [930, 0]
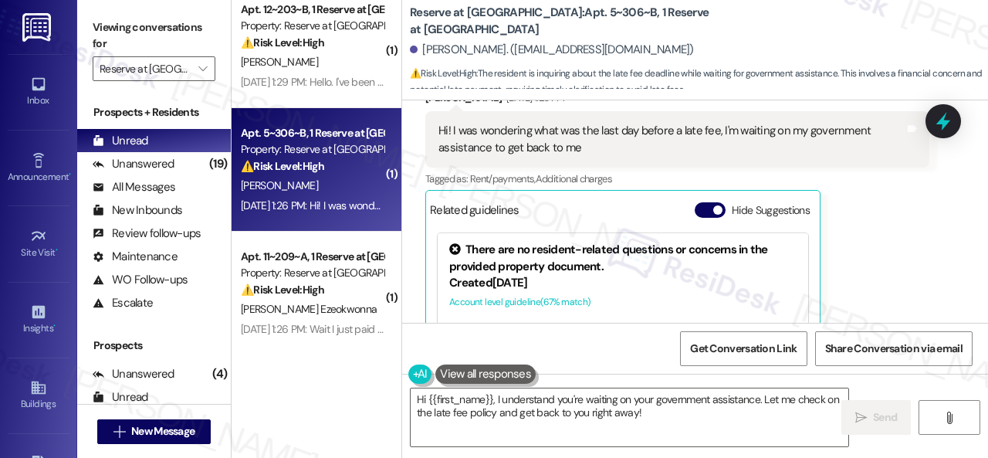
click at [891, 199] on div "Sirley Chavez Sep 02, 2025 at 1:26 PM Hi! I was wondering what was the last day…" at bounding box center [677, 251] width 504 height 323
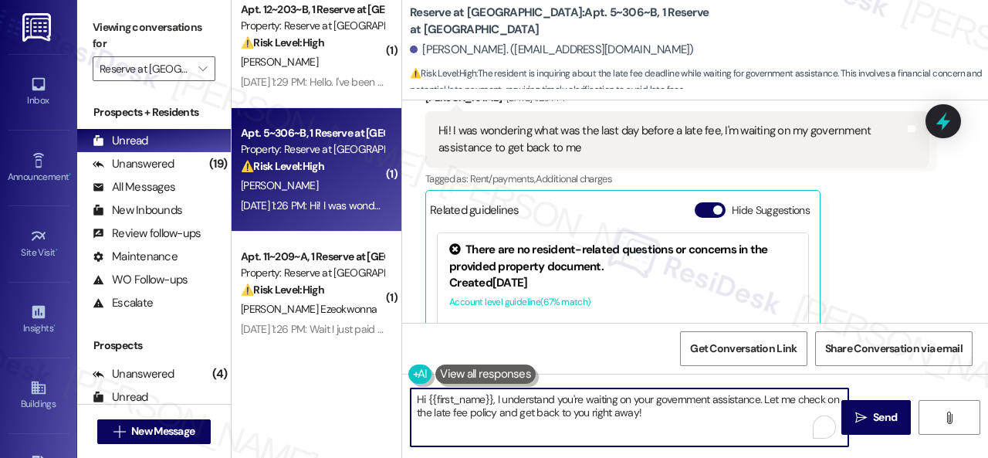
drag, startPoint x: 496, startPoint y: 404, endPoint x: 692, endPoint y: 414, distance: 196.4
click at [692, 414] on textarea "Hi {{first_name}}, I understand you're waiting on your government assistance. L…" at bounding box center [630, 417] width 438 height 58
paste textarea "'m sorry for the delayed response. Please don’t hesitate to confirm if you stil…"
click at [528, 411] on textarea "Hi {{first_name}}, I'm sorry for the delayed response. Please don’t hesitate to…" at bounding box center [630, 417] width 438 height 58
type textarea "Hi {{first_name}}, I'm sorry for the delayed response. Please don’t hesitate to…"
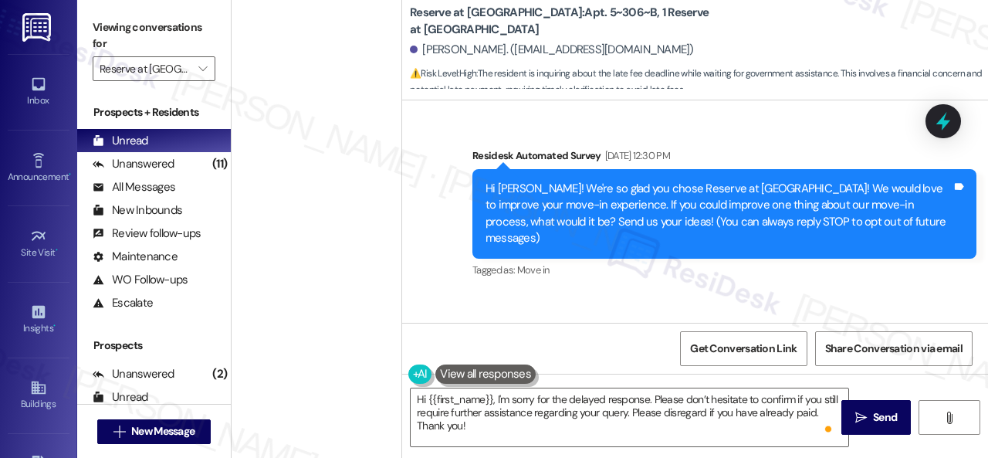
click at [858, 405] on button " Send" at bounding box center [876, 417] width 69 height 35
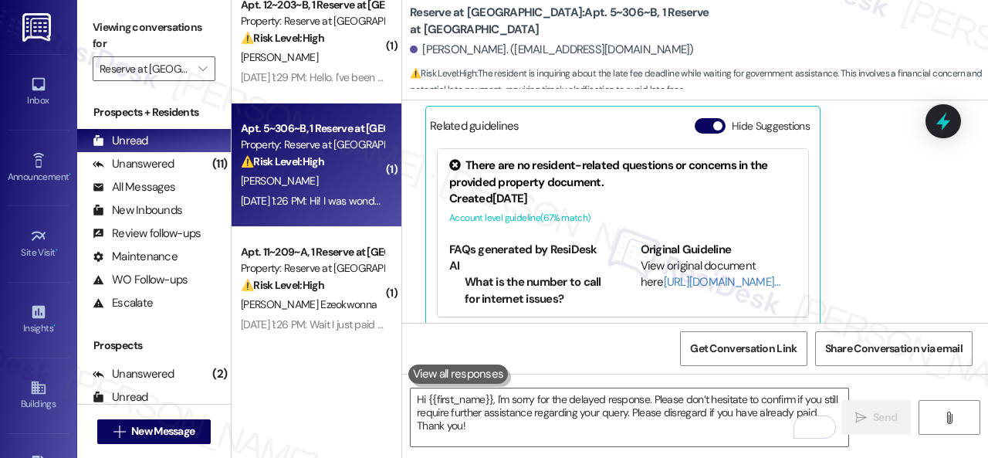
scroll to position [1010, 0]
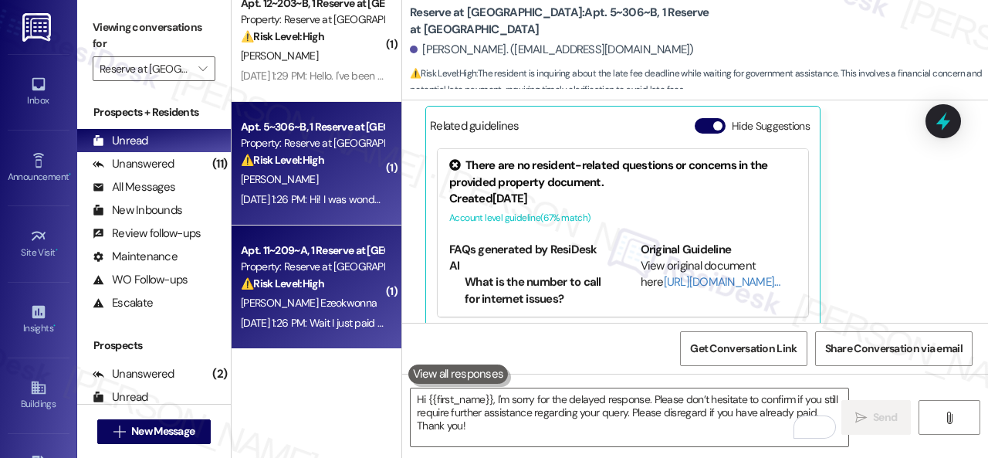
click at [364, 310] on div "[PERSON_NAME] Ezeokwonna" at bounding box center [312, 302] width 146 height 19
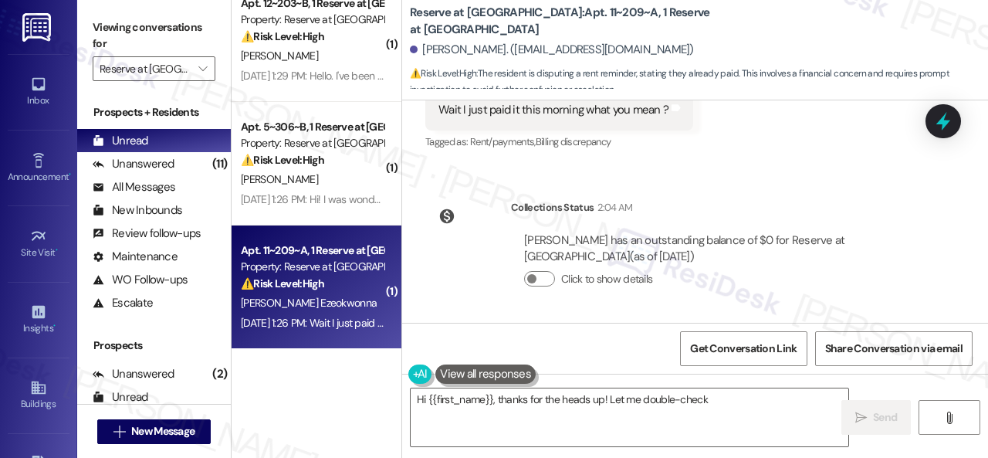
scroll to position [950, 0]
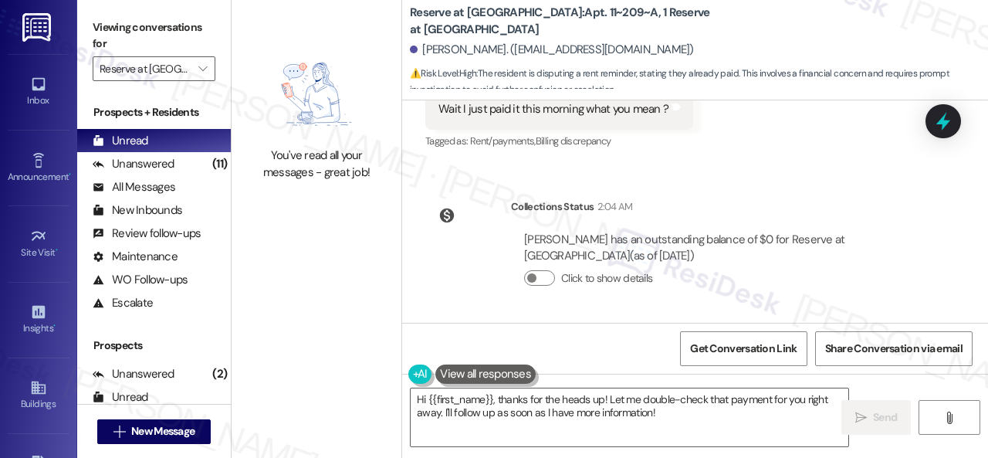
drag, startPoint x: 767, startPoint y: 185, endPoint x: 713, endPoint y: 231, distance: 70.7
click at [767, 186] on div "WO Opened request: Resident sa... [DATE] 12:01 AM Status : Completed Show detai…" at bounding box center [695, 211] width 586 height 222
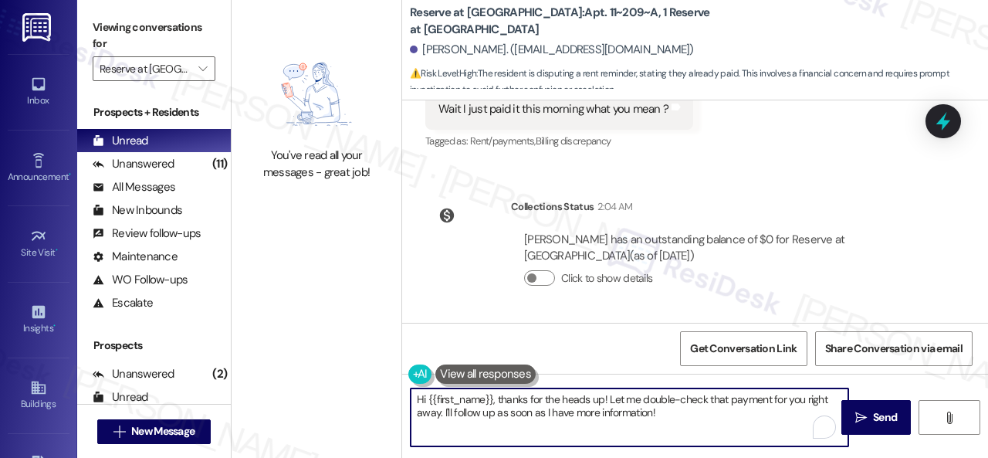
drag, startPoint x: 496, startPoint y: 397, endPoint x: 670, endPoint y: 415, distance: 175.5
click at [670, 415] on textarea "Hi {{first_name}}, thanks for the heads up! Let me double-check that payment fo…" at bounding box center [630, 417] width 438 height 58
paste textarea "I'm sorry for the delayed response. I'm happy to know that you've already taken…"
type textarea "Hi {{first_name}}, I'm sorry for the delayed response. I'm happy to know that y…"
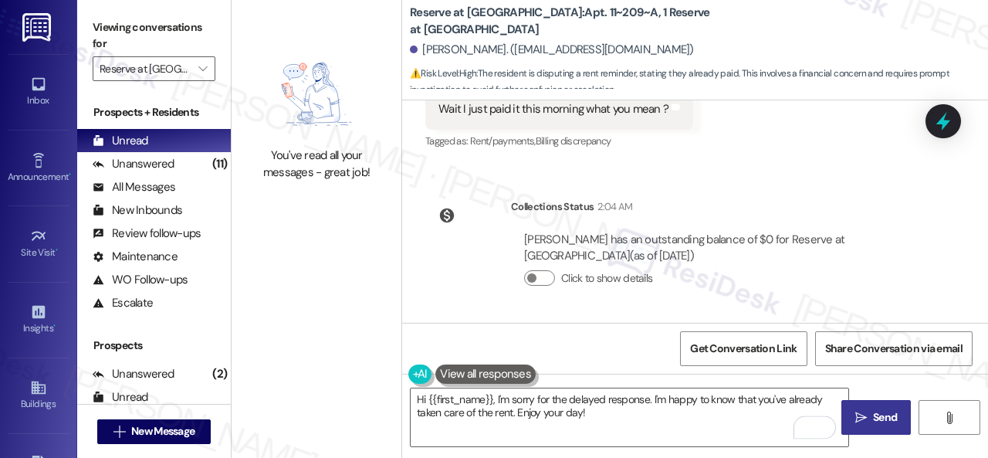
click at [877, 415] on span "Send" at bounding box center [885, 417] width 24 height 16
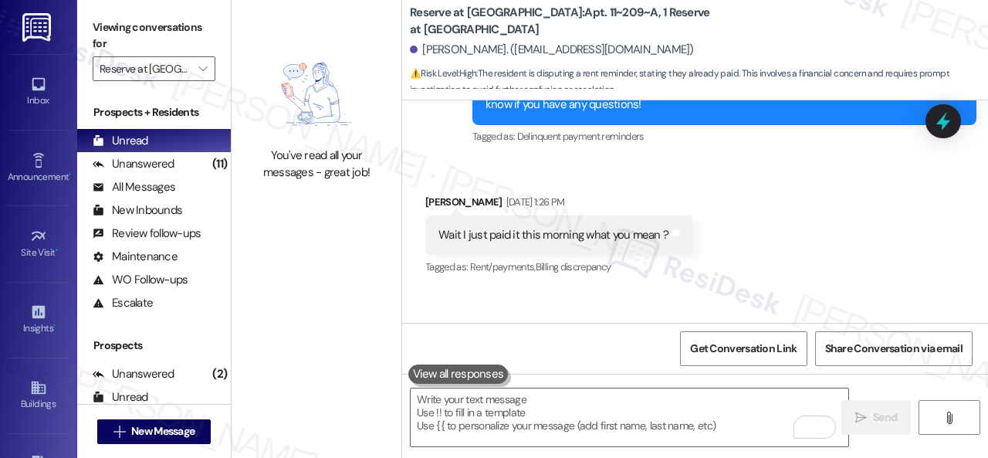
scroll to position [791, 0]
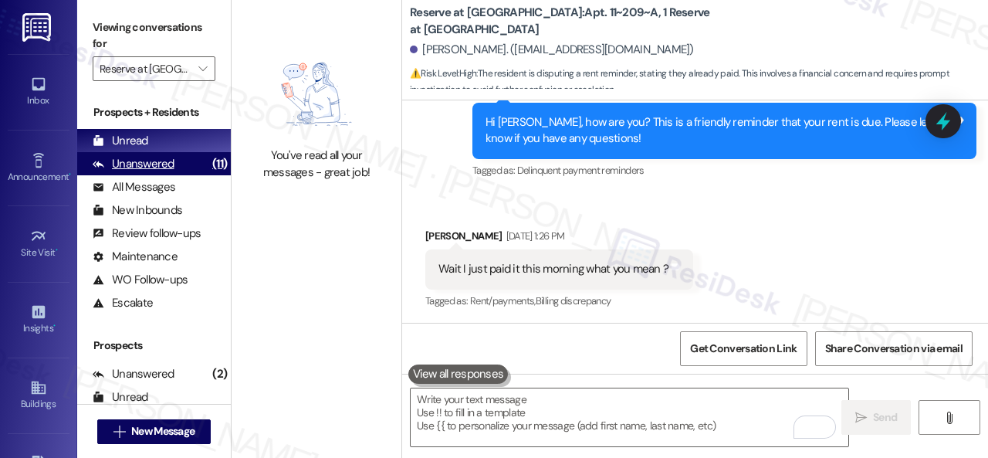
click at [145, 168] on div "Unanswered" at bounding box center [134, 164] width 82 height 16
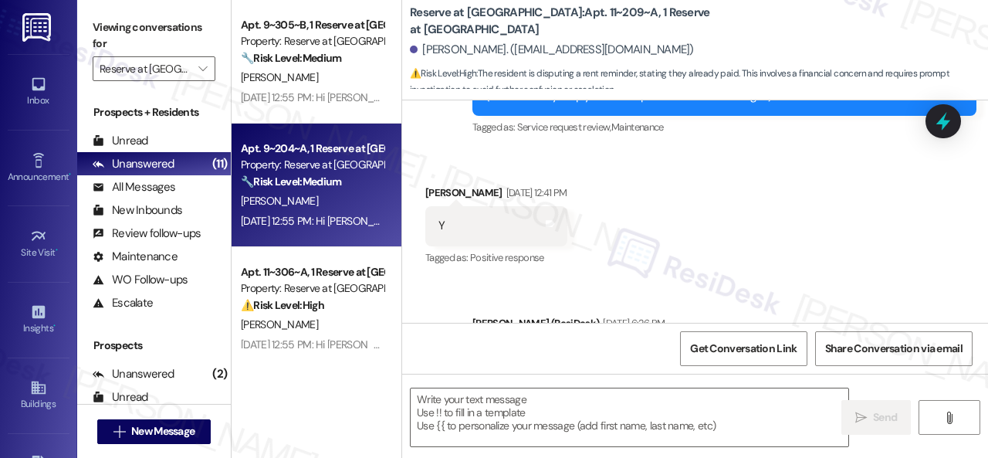
type textarea "Fetching suggested responses. Please feel free to read through the conversation…"
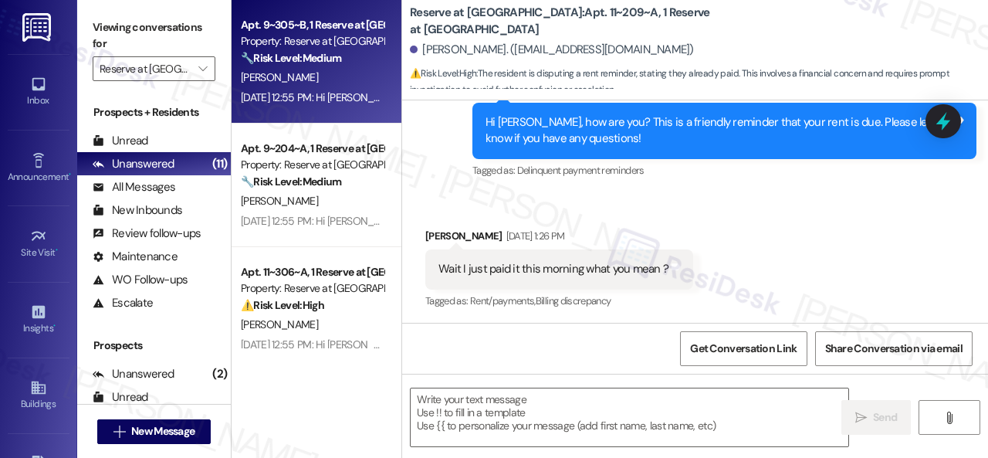
click at [352, 89] on div "Sep 08, 2025 at 12:55 PM: Hi Giselle, how are you? We're checking in to ask if …" at bounding box center [312, 97] width 146 height 19
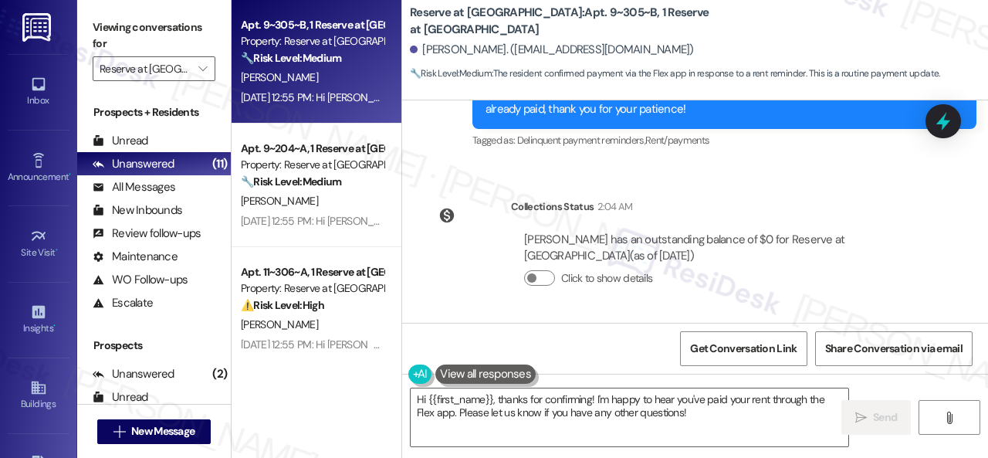
scroll to position [5, 0]
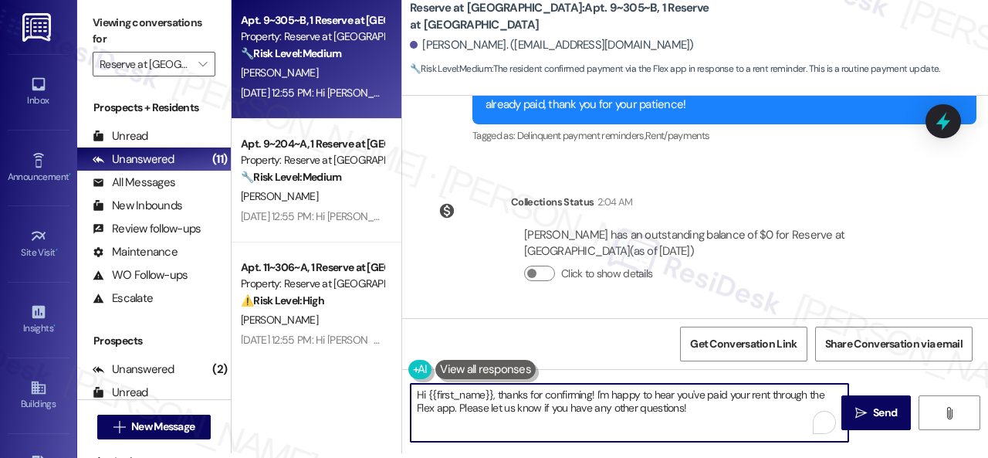
drag, startPoint x: 699, startPoint y: 405, endPoint x: 497, endPoint y: 401, distance: 201.5
click at [497, 401] on textarea "Hi {{first_name}}, thanks for confirming! I'm happy to hear you've paid your re…" at bounding box center [630, 413] width 438 height 58
paste textarea "I'm sorry for the delayed response. I'm happy to know that you've already taken…"
type textarea "Hi {{first_name}}, I'm sorry for the delayed response. I'm happy to know that y…"
click at [875, 408] on span "Send" at bounding box center [885, 413] width 24 height 16
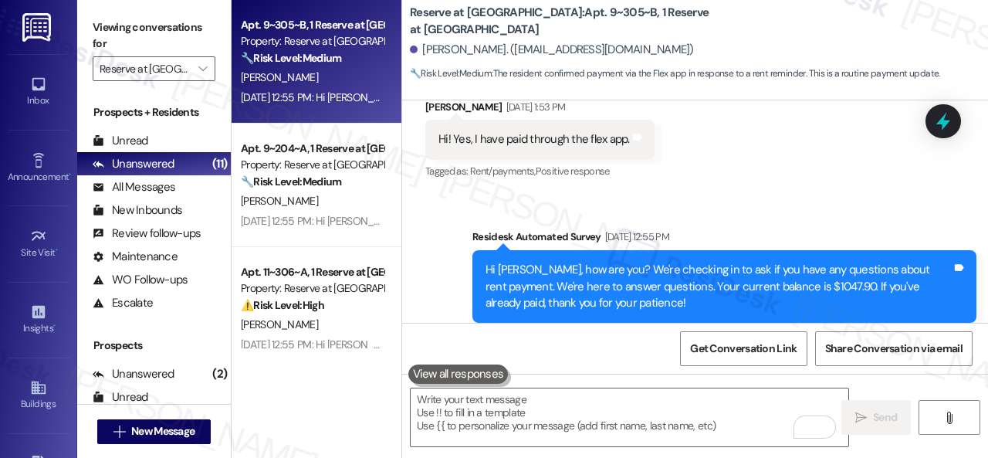
scroll to position [174, 0]
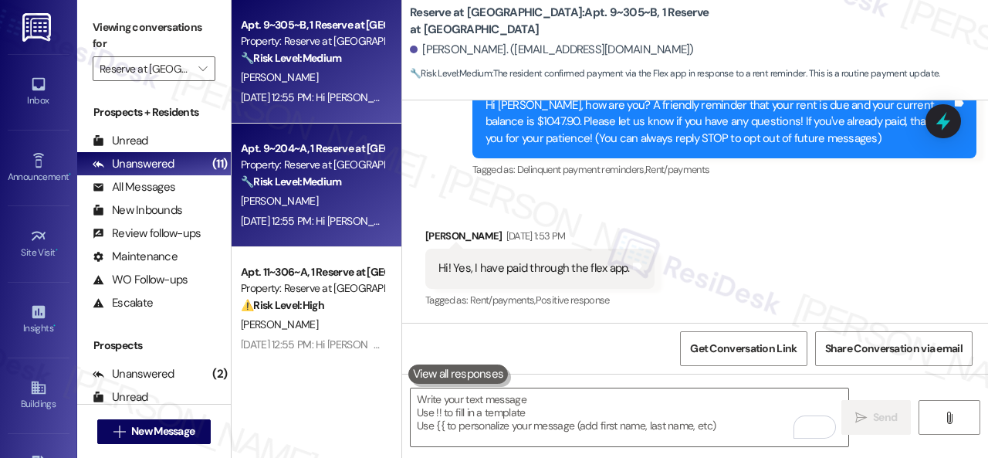
click at [347, 205] on div "C. Henry" at bounding box center [312, 200] width 146 height 19
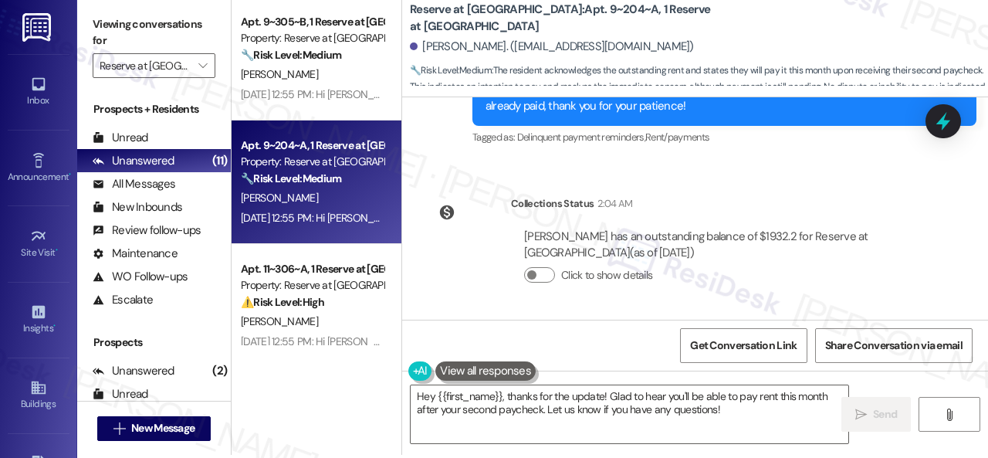
scroll to position [5, 0]
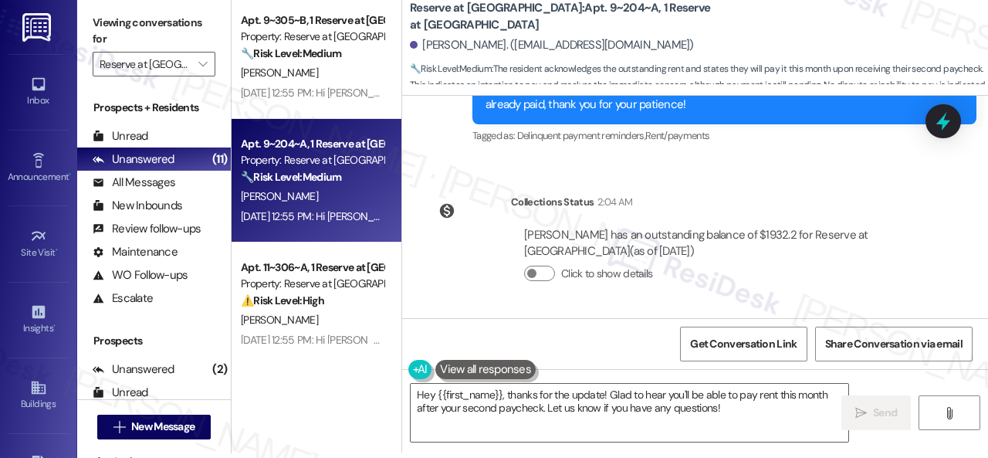
click at [774, 270] on div "Click to show details" at bounding box center [720, 274] width 392 height 16
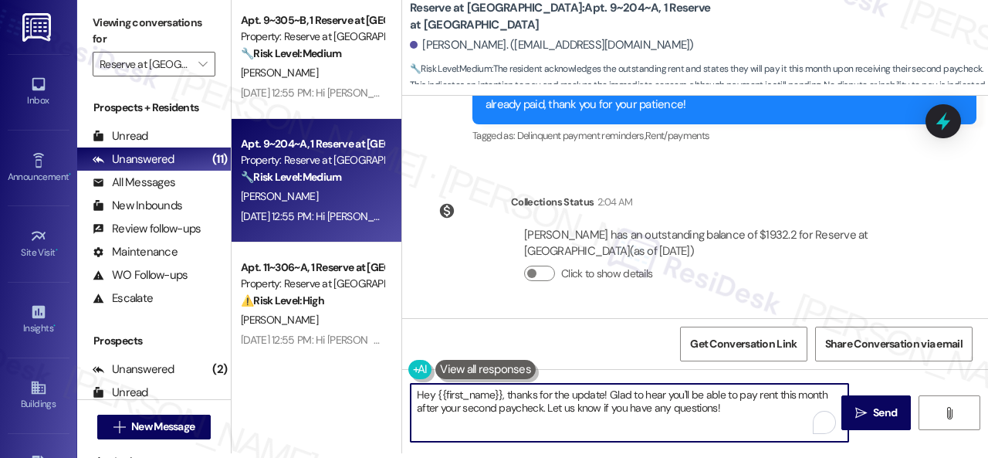
drag, startPoint x: 506, startPoint y: 395, endPoint x: 751, endPoint y: 437, distance: 249.1
click at [751, 437] on textarea "Hey {{first_name}}, thanks for the update! Glad to hear you'll be able to pay r…" at bounding box center [630, 413] width 438 height 58
paste textarea "I'm sorry for the delayed response. Please don’t hesitate to confirm if you sti…"
drag, startPoint x: 551, startPoint y: 408, endPoint x: 735, endPoint y: 408, distance: 183.7
click at [735, 408] on textarea "Hey {{first_name}}, I'm sorry for the delayed response. Please don’t hesitate t…" at bounding box center [630, 413] width 438 height 58
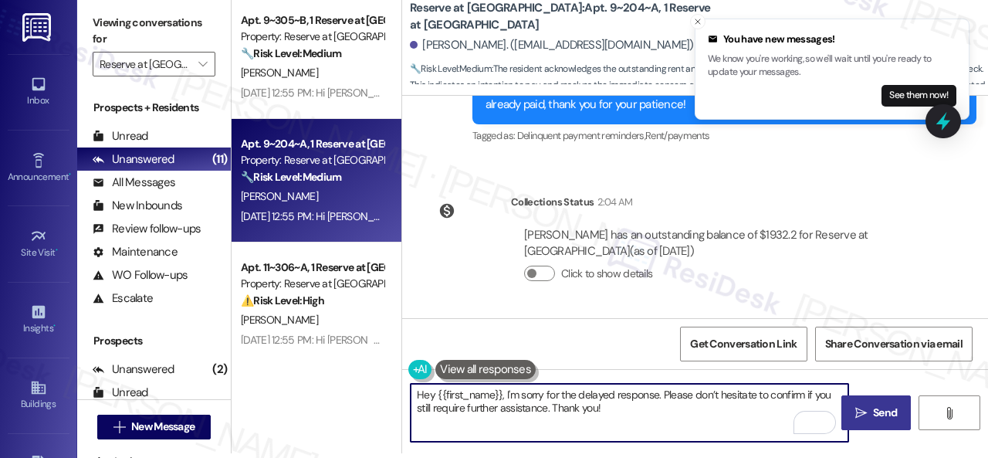
type textarea "Hey {{first_name}}, I'm sorry for the delayed response. Please don’t hesitate t…"
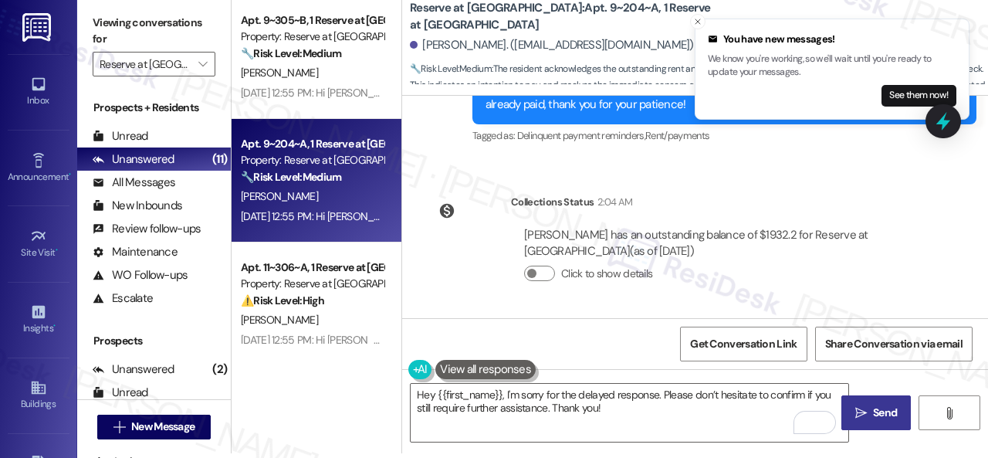
click at [891, 414] on span "Send" at bounding box center [885, 413] width 24 height 16
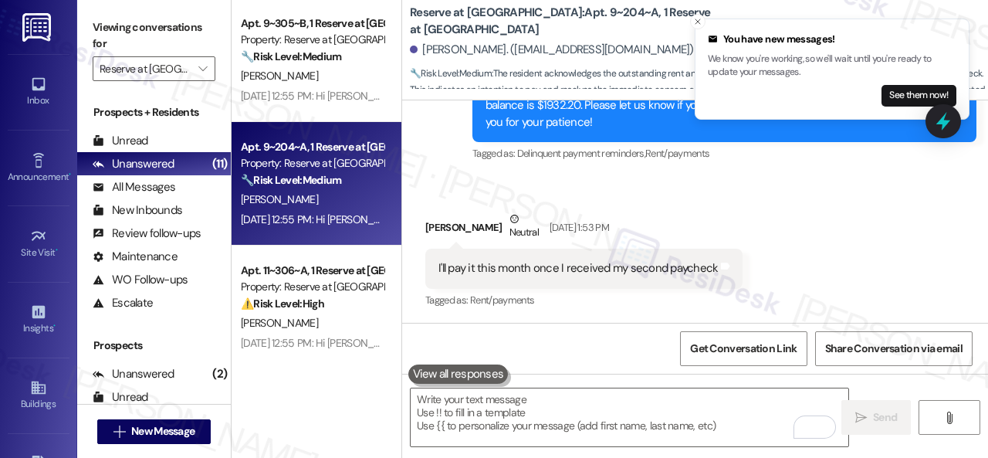
scroll to position [0, 0]
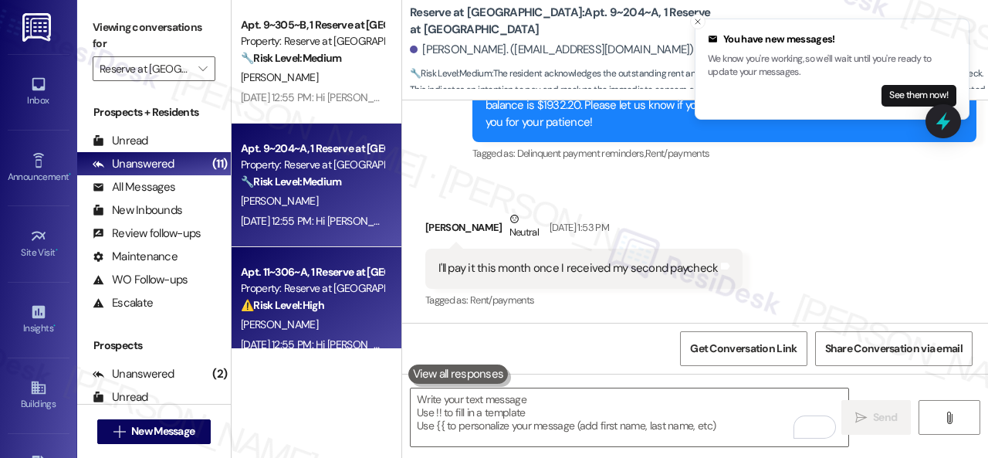
click at [360, 325] on div "C. Esparza" at bounding box center [312, 324] width 146 height 19
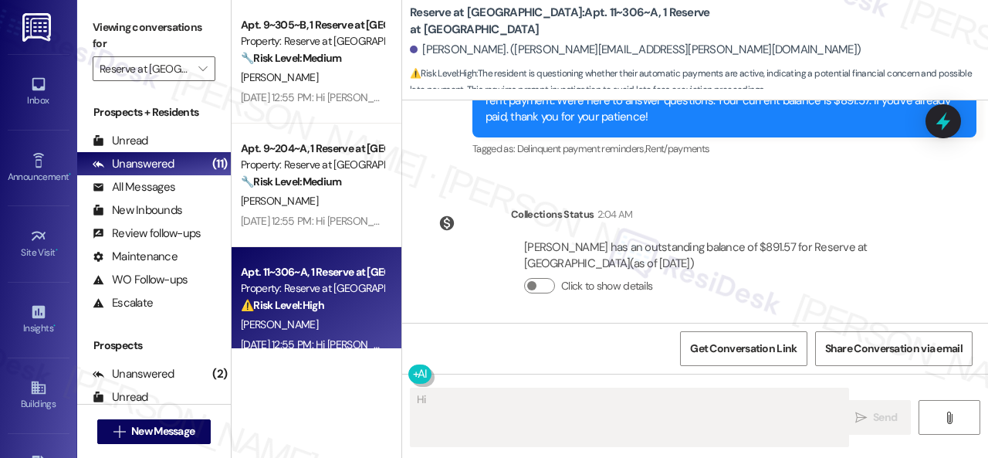
scroll to position [647, 0]
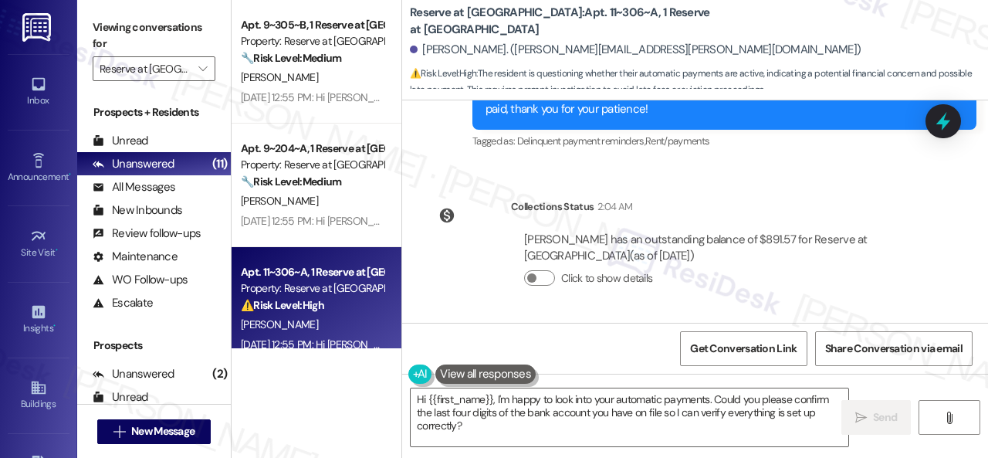
click at [846, 178] on div "Lease started Jul 25, 2025 at 8:00 PM Survey, sent via SMS Residesk Automated S…" at bounding box center [695, 211] width 586 height 222
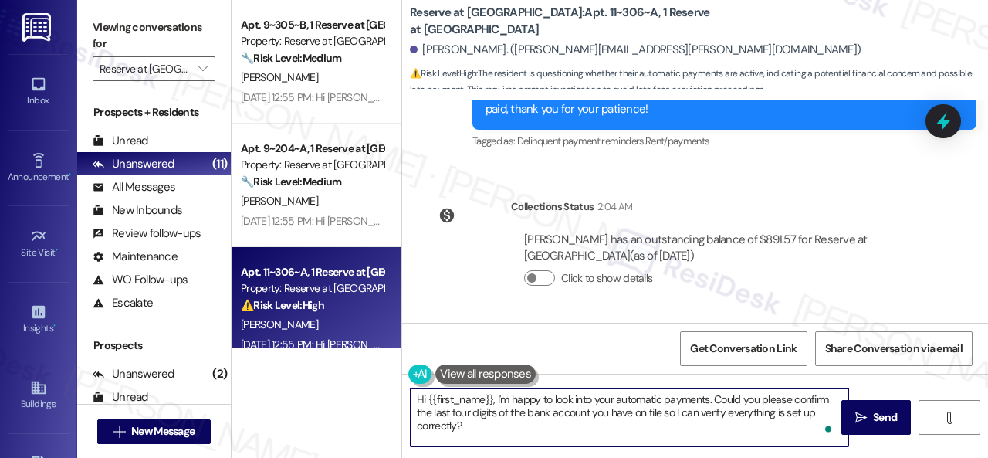
drag, startPoint x: 496, startPoint y: 398, endPoint x: 527, endPoint y: 430, distance: 45.3
click at [527, 430] on textarea "Hi {{first_name}}, I'm happy to look into your automatic payments. Could you pl…" at bounding box center [630, 417] width 438 height 58
paste textarea "sorry for the delayed response. Please don’t hesitate to confirm if you still r…"
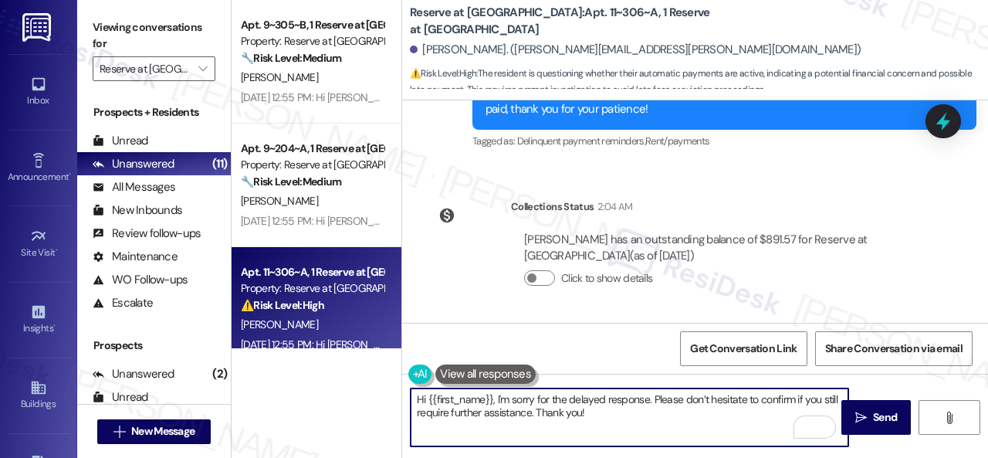
click at [529, 411] on textarea "Hi {{first_name}}, I'm sorry for the delayed response. Please don’t hesitate to…" at bounding box center [630, 417] width 438 height 58
click at [541, 410] on textarea "Hi {{first_name}}, I'm sorry for the delayed response. Please don’t hesitate to…" at bounding box center [630, 417] width 438 height 58
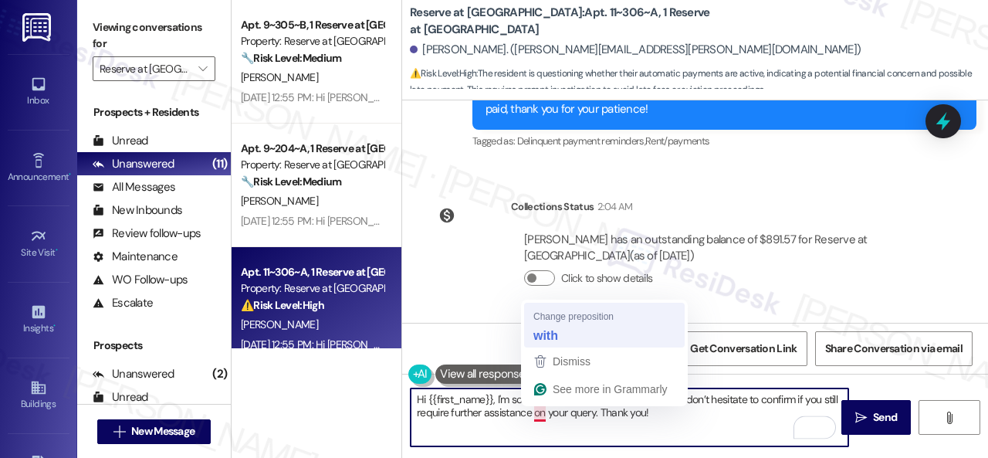
type textarea "Hi {{first_name}}, I'm sorry for the delayed response. Please don’t hesitate to…"
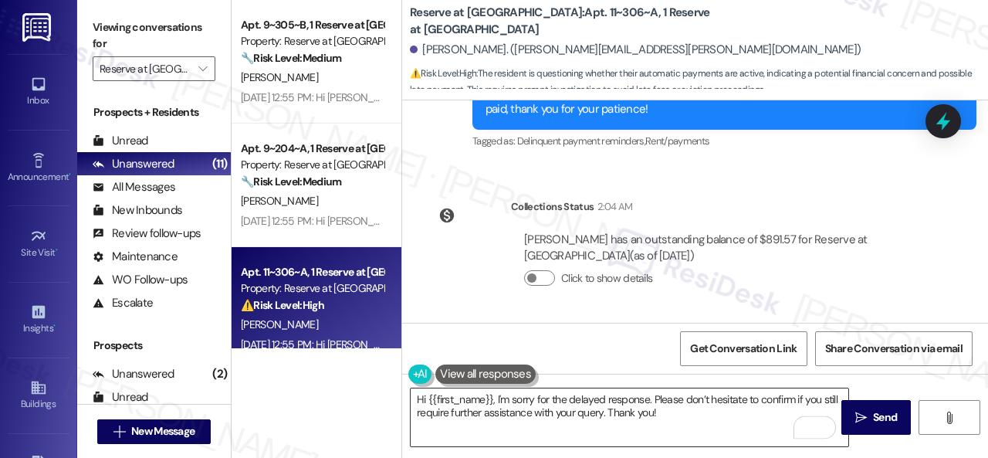
click at [676, 403] on textarea "Hi {{first_name}}, I'm sorry for the delayed response. Please don’t hesitate to…" at bounding box center [630, 417] width 438 height 58
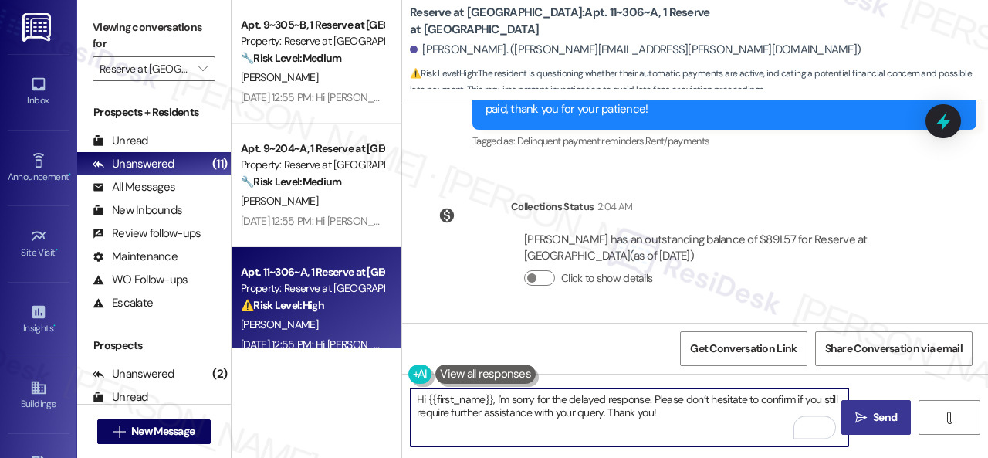
click at [873, 409] on span "Send" at bounding box center [885, 417] width 24 height 16
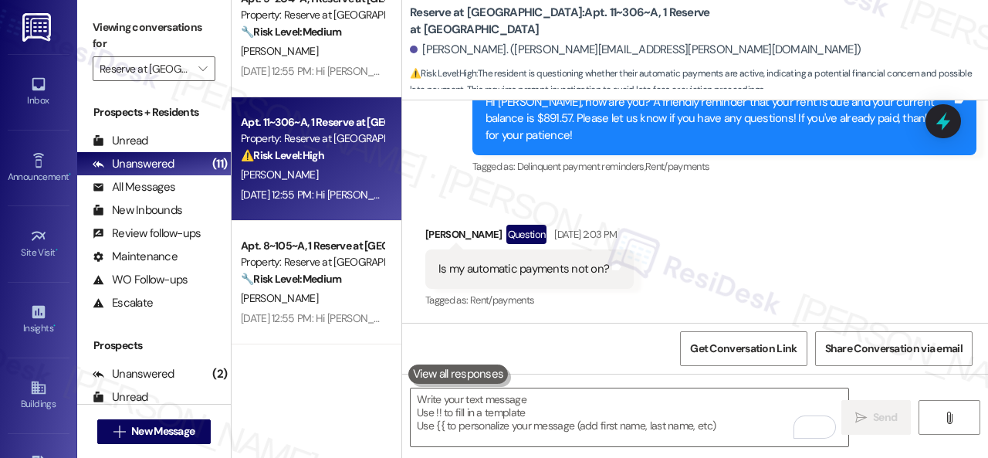
scroll to position [154, 0]
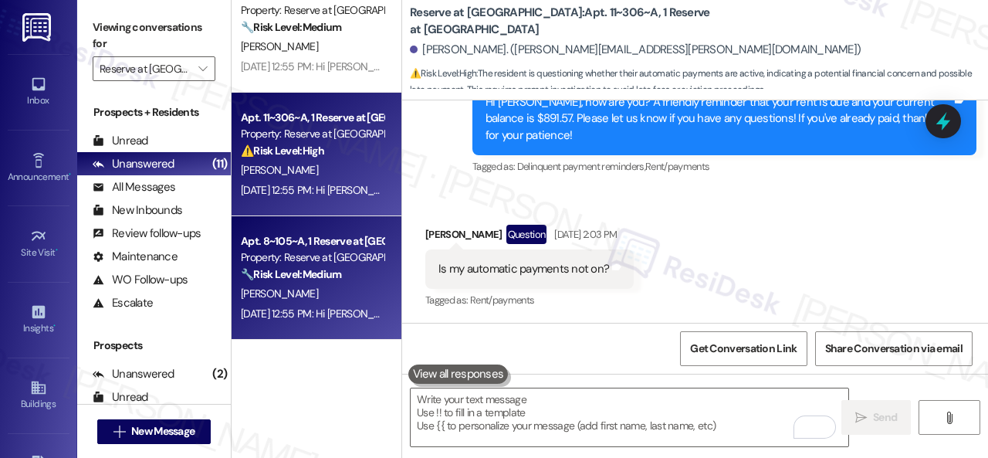
click at [361, 279] on div "🔧 Risk Level: Medium The resident is asking for contact information after a ren…" at bounding box center [312, 274] width 143 height 16
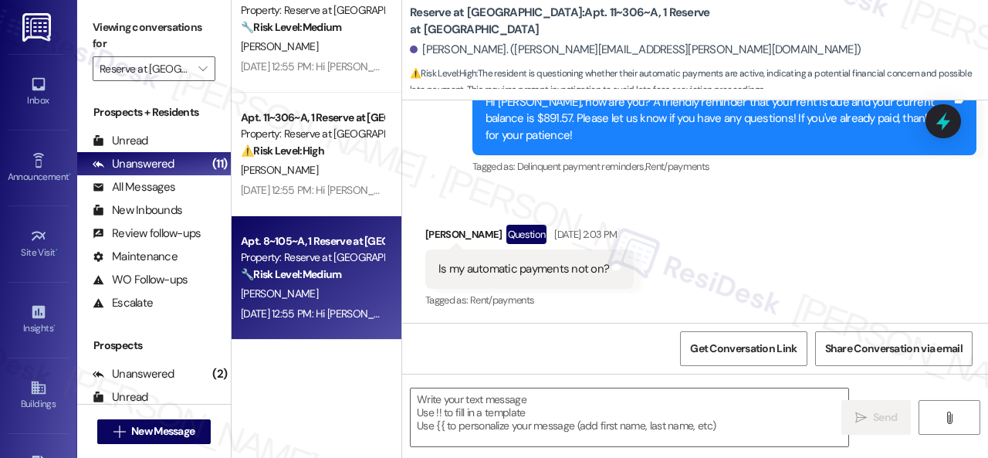
type textarea "Fetching suggested responses. Please feel free to read through the conversation…"
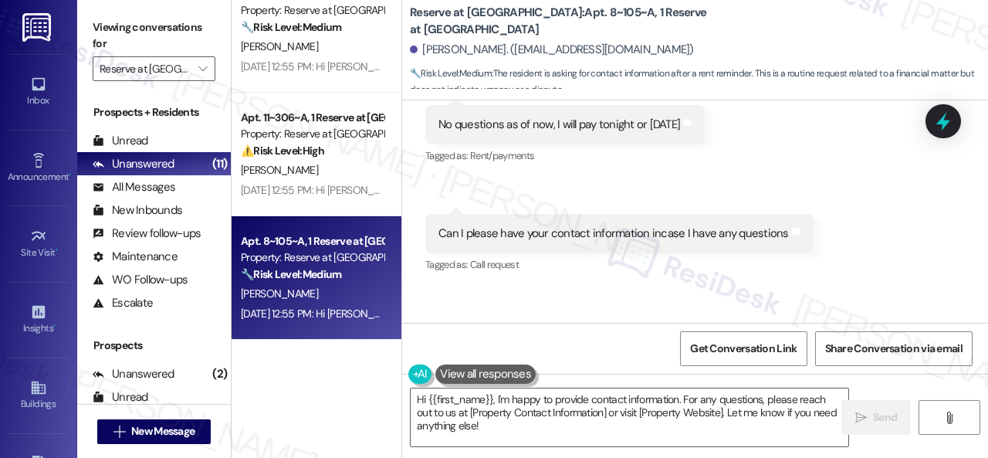
scroll to position [315, 0]
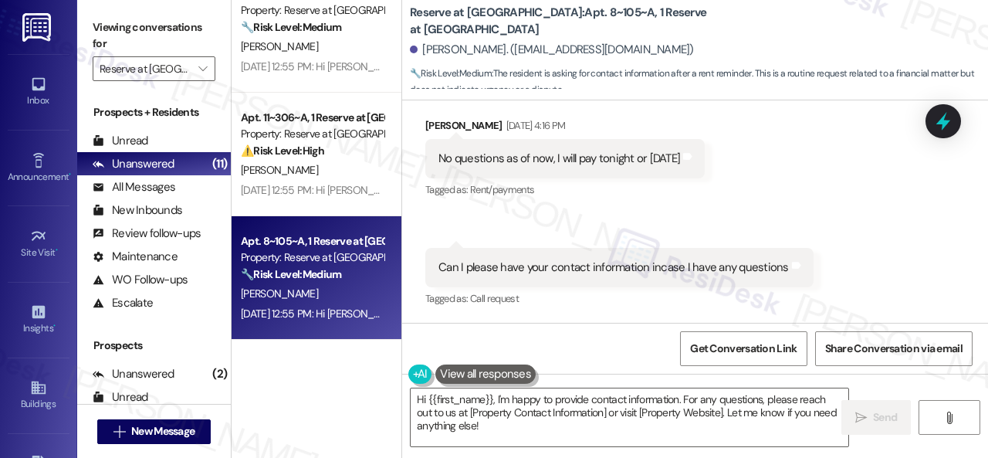
click at [858, 232] on div "Received via SMS Jacob Johnson Sep 05, 2025 at 4:16 PM No questions as of now, …" at bounding box center [695, 202] width 586 height 239
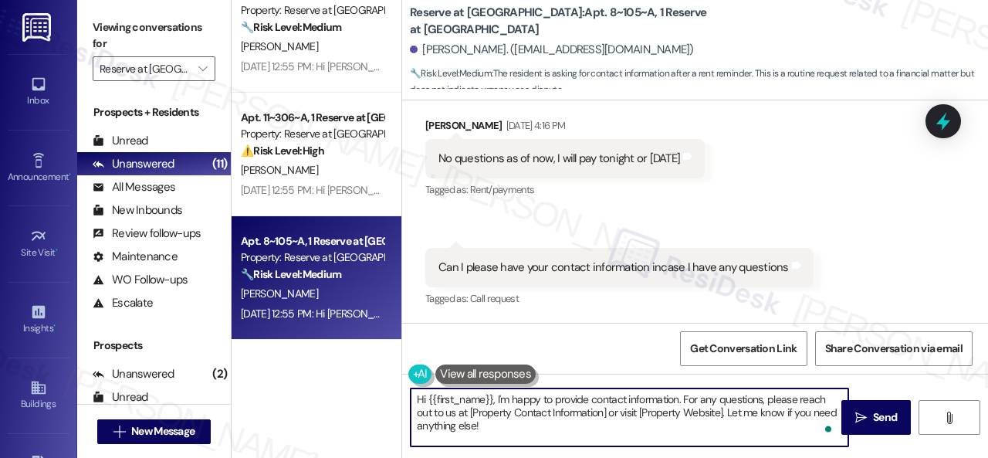
drag, startPoint x: 497, startPoint y: 401, endPoint x: 530, endPoint y: 432, distance: 44.8
click at [530, 432] on textarea "Hi {{first_name}}, I'm happy to provide contact information. For any questions,…" at bounding box center [630, 417] width 438 height 58
paste textarea "sorry for the delayed response. Please don’t hesitate to confirm if you still r…"
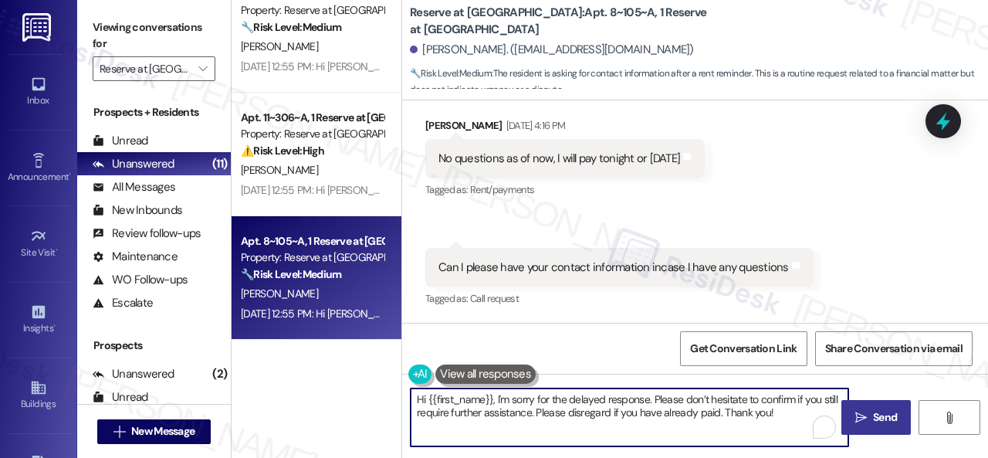
type textarea "Hi {{first_name}}, I'm sorry for the delayed response. Please don’t hesitate to…"
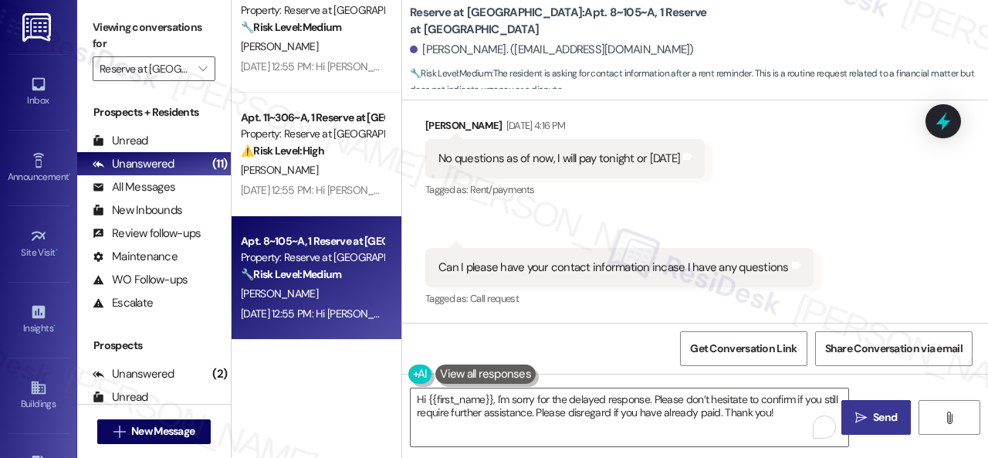
click at [886, 415] on span "Send" at bounding box center [885, 417] width 24 height 16
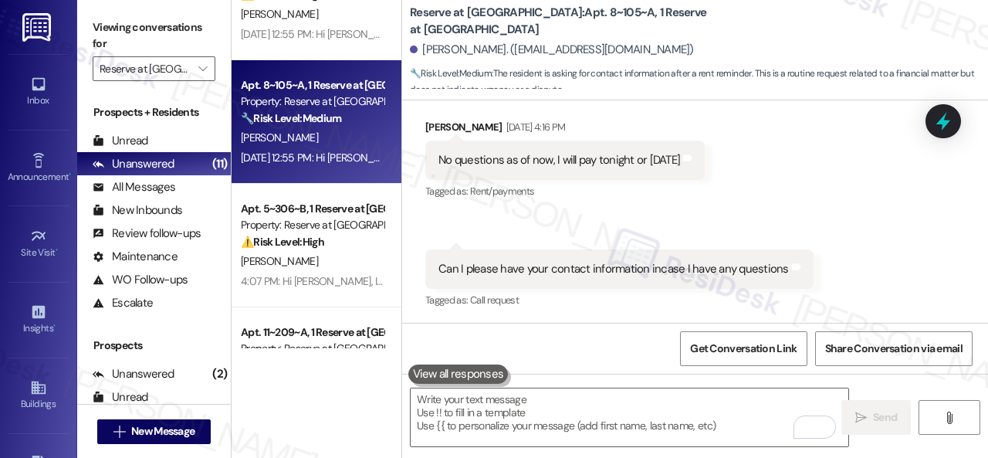
scroll to position [386, 0]
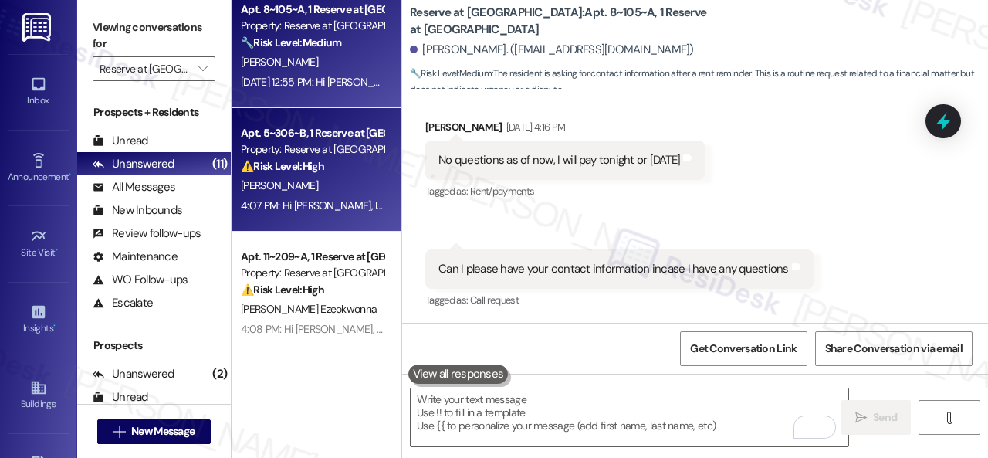
click at [320, 179] on div "S. Chavez" at bounding box center [312, 185] width 146 height 19
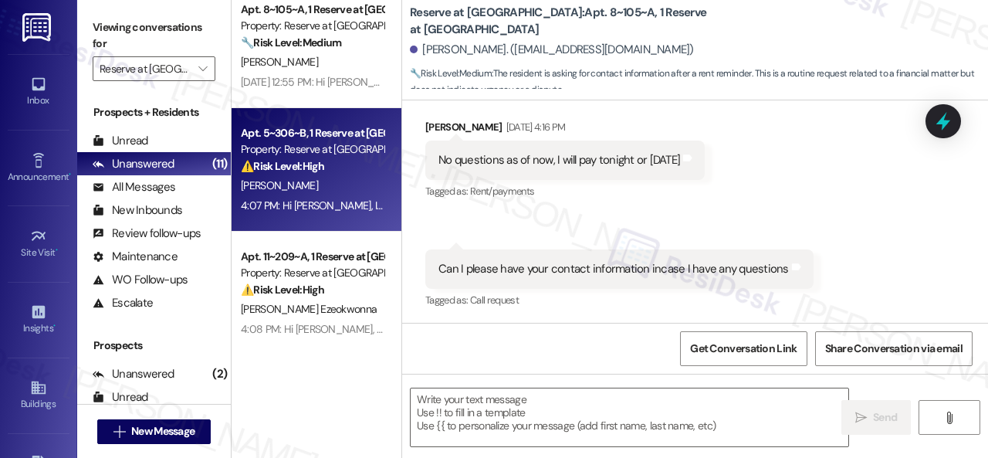
type textarea "Fetching suggested responses. Please feel free to read through the conversation…"
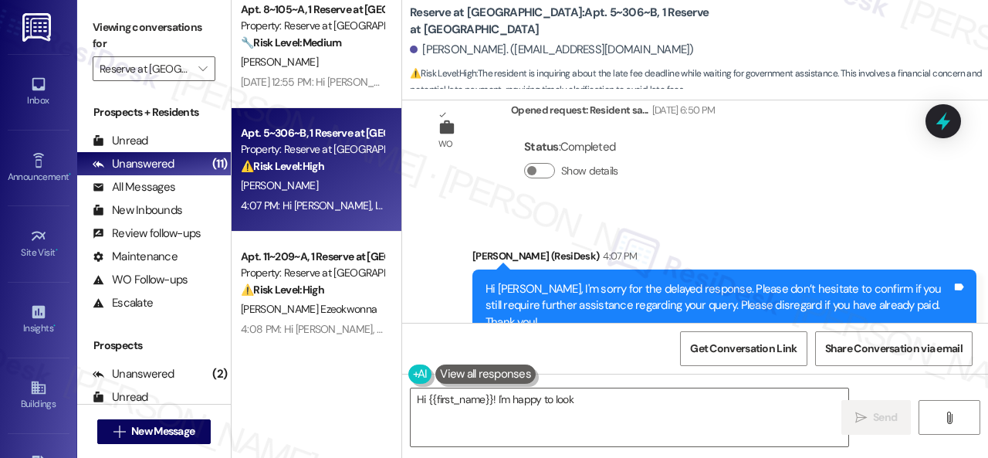
scroll to position [1309, 0]
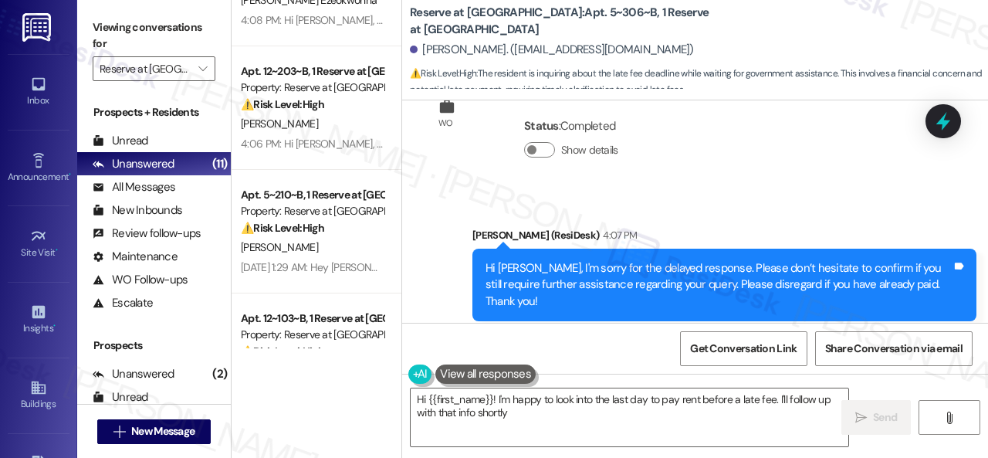
type textarea "Hi {{first_name}}! I'm happy to look into the last day to pay rent before a lat…"
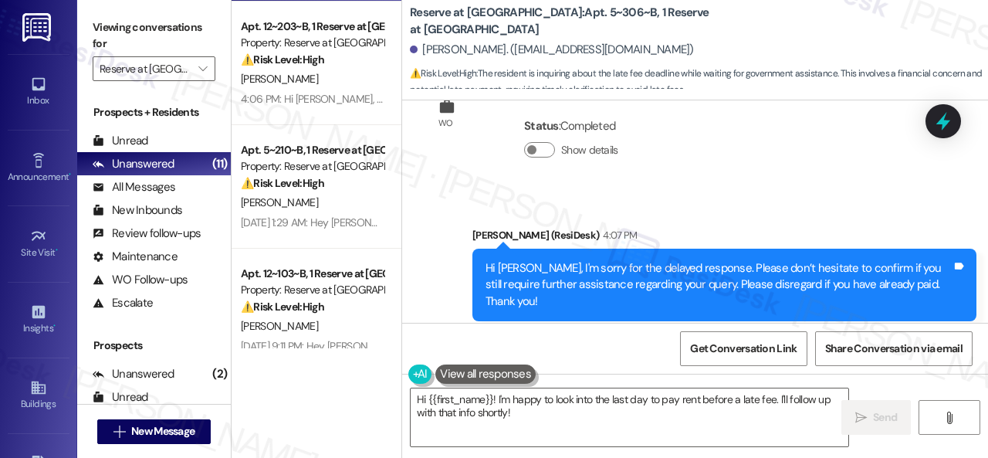
scroll to position [763, 0]
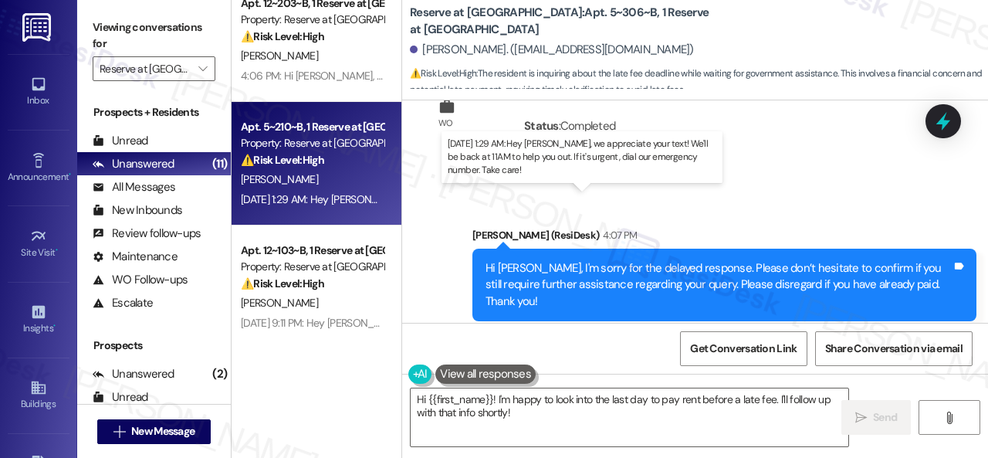
click at [358, 178] on div "C. Hafferty" at bounding box center [312, 179] width 146 height 19
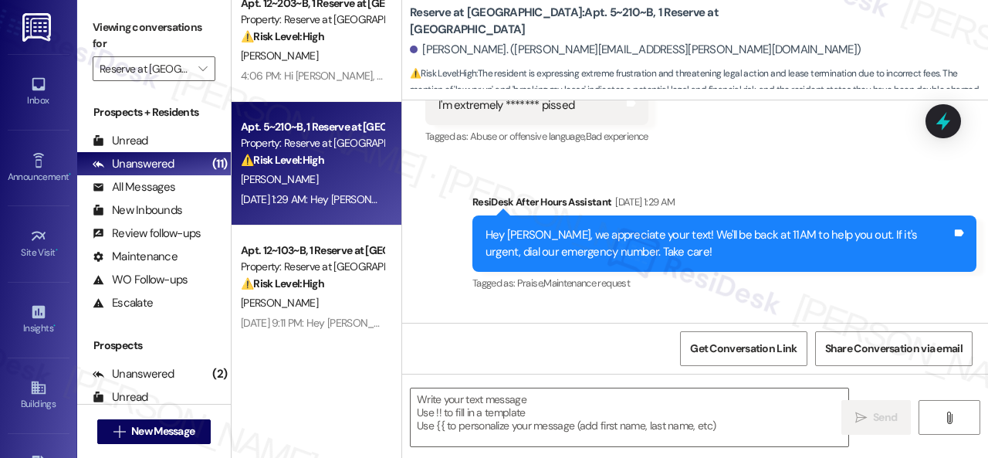
type textarea "Fetching suggested responses. Please feel free to read through the conversation…"
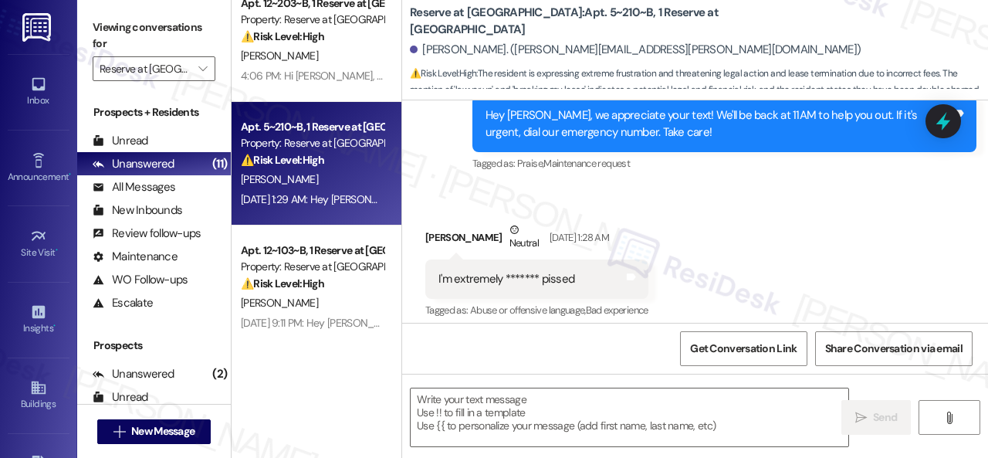
scroll to position [26582, 0]
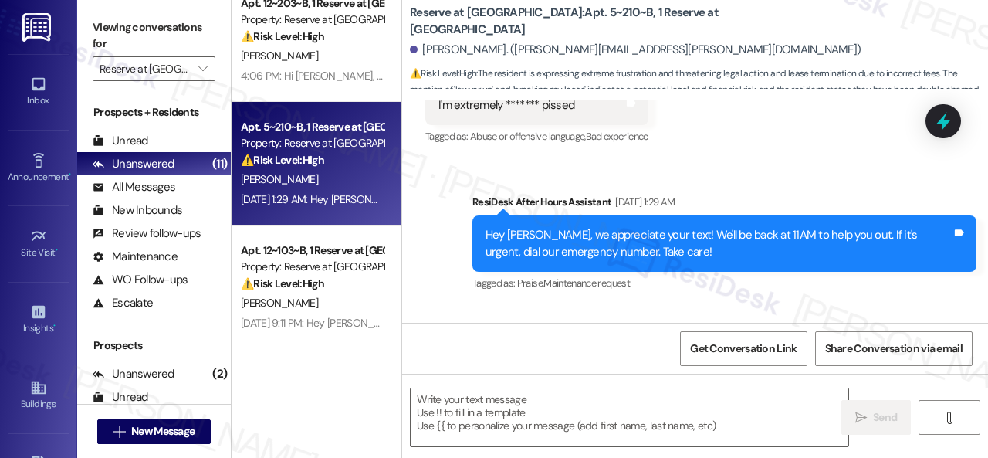
click at [803, 185] on div "Survey, sent via SMS Residesk Automated Survey Sep 19, 2022 at 1:12 PM Hi Camer…" at bounding box center [695, 211] width 586 height 222
click at [500, 404] on textarea at bounding box center [630, 417] width 438 height 58
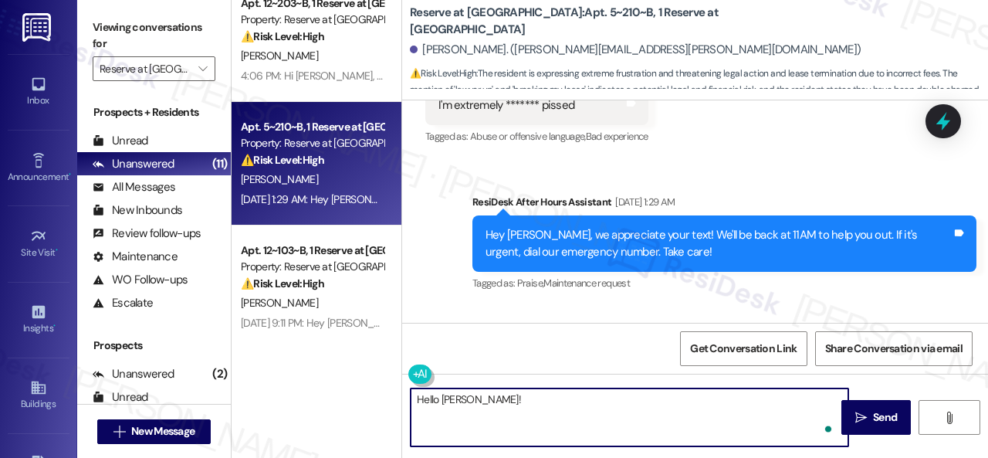
paste textarea "I'm sorry for the delayed response. Please don’t hesitate to confirm if you sti…"
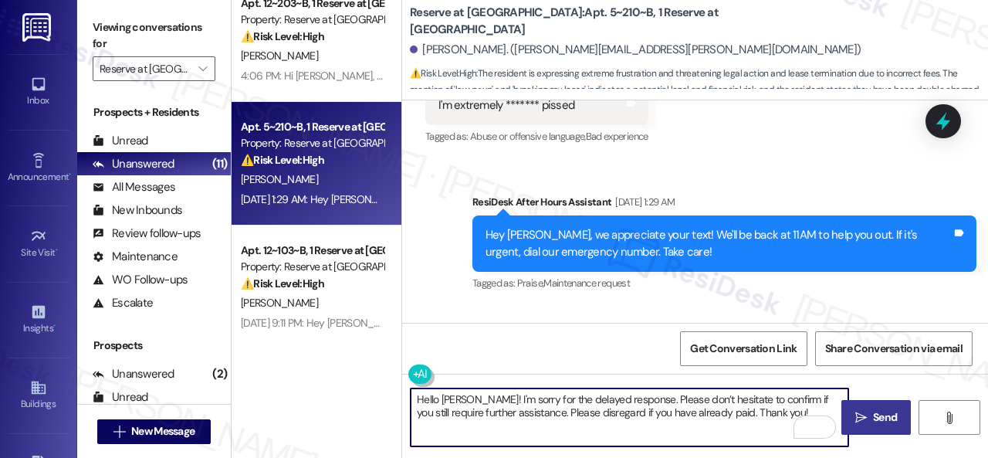
type textarea "Hello Cameron! I'm sorry for the delayed response. Please don’t hesitate to con…"
click at [861, 408] on button " Send" at bounding box center [876, 417] width 69 height 35
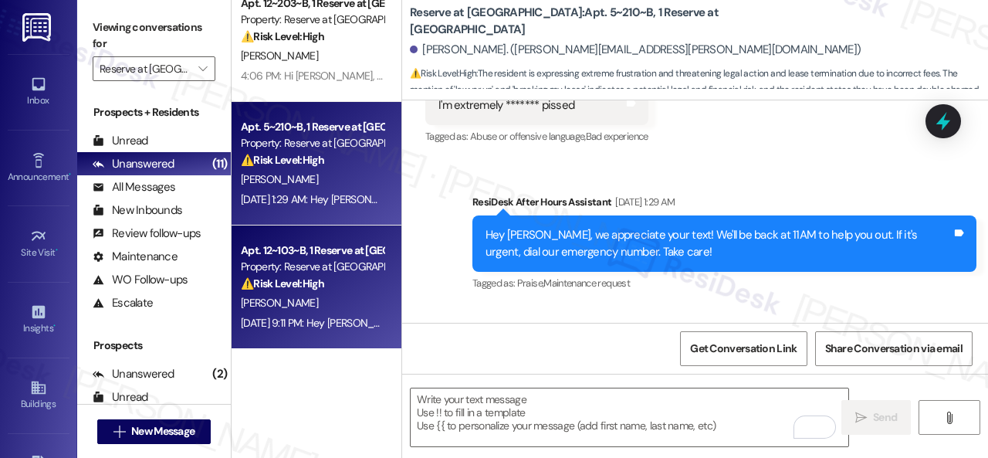
scroll to position [26276, 0]
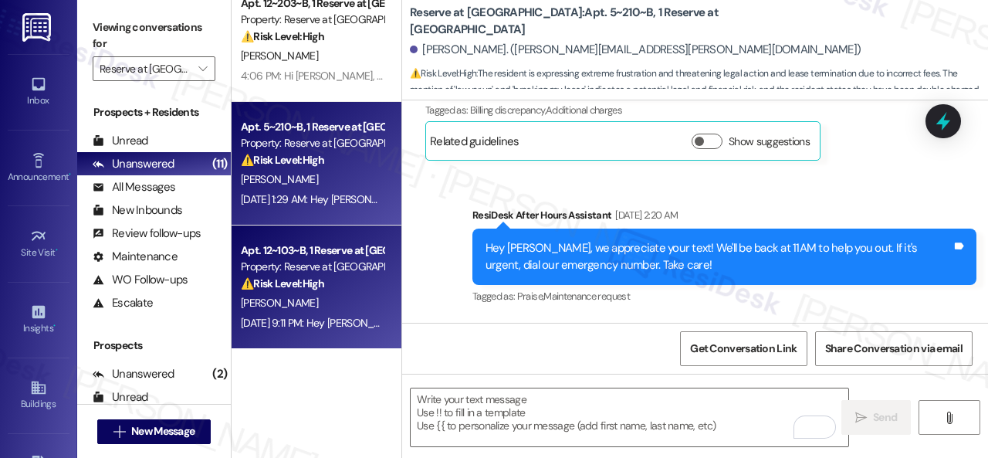
click at [343, 279] on div "⚠️ Risk Level: High The resident claims to have signed a termination contract a…" at bounding box center [312, 284] width 143 height 16
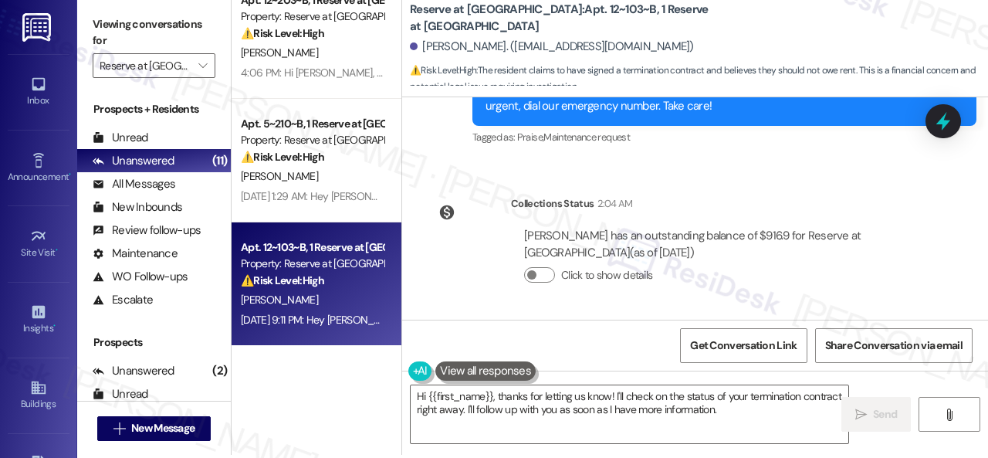
scroll to position [5, 0]
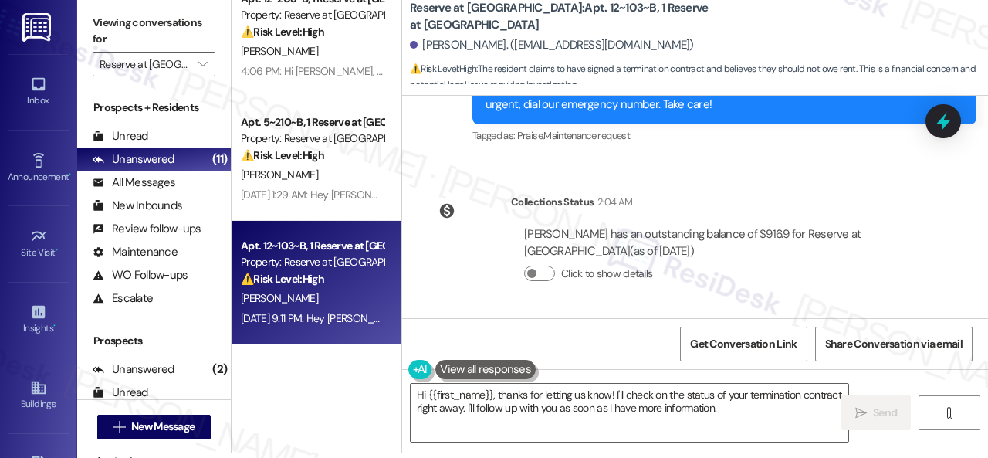
click at [676, 166] on div "Lease started Aug 19, 2025 at 8:00 PM Survey, sent via SMS Residesk Automated S…" at bounding box center [695, 207] width 586 height 222
click at [765, 169] on div "Lease started Aug 19, 2025 at 8:00 PM Survey, sent via SMS Residesk Automated S…" at bounding box center [695, 207] width 586 height 222
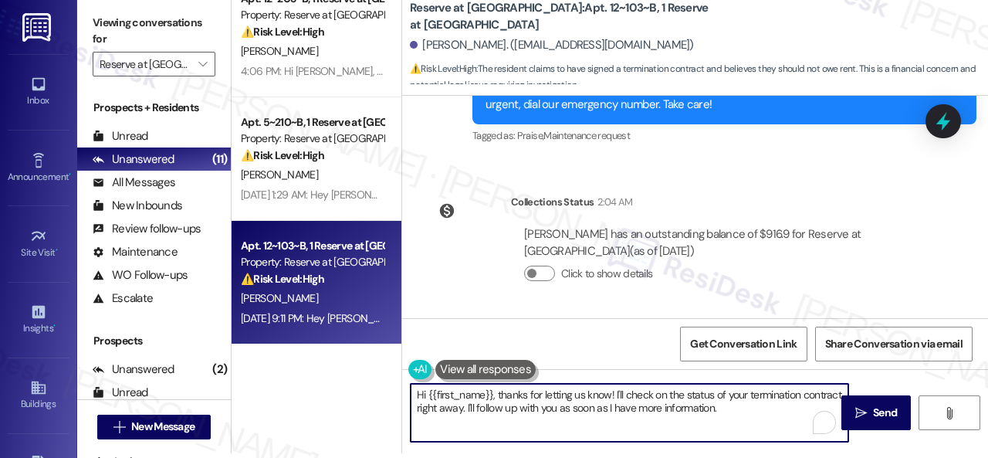
drag, startPoint x: 499, startPoint y: 391, endPoint x: 769, endPoint y: 418, distance: 271.6
click at [777, 420] on textarea "Hi {{first_name}}, thanks for letting us know! I'll check on the status of your…" at bounding box center [630, 413] width 438 height 58
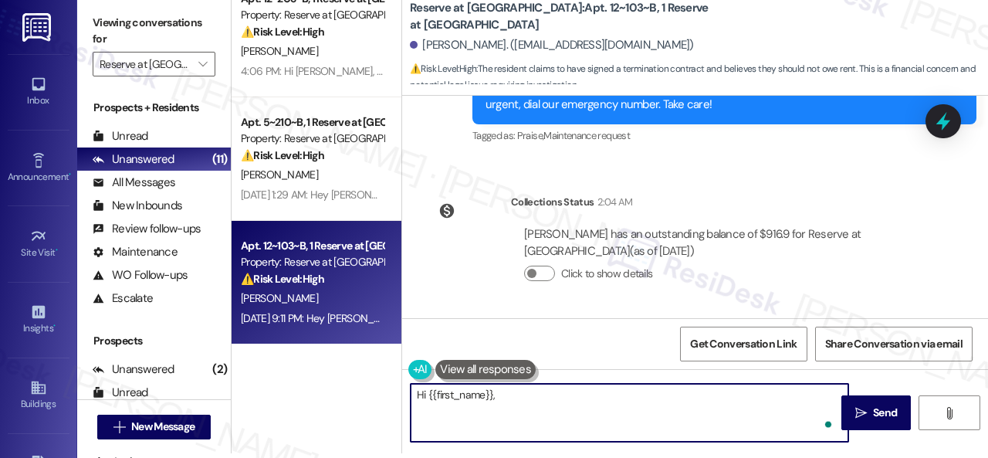
paste textarea "I'm sorry for the delayed response. Please don’t hesitate to confirm if you sti…"
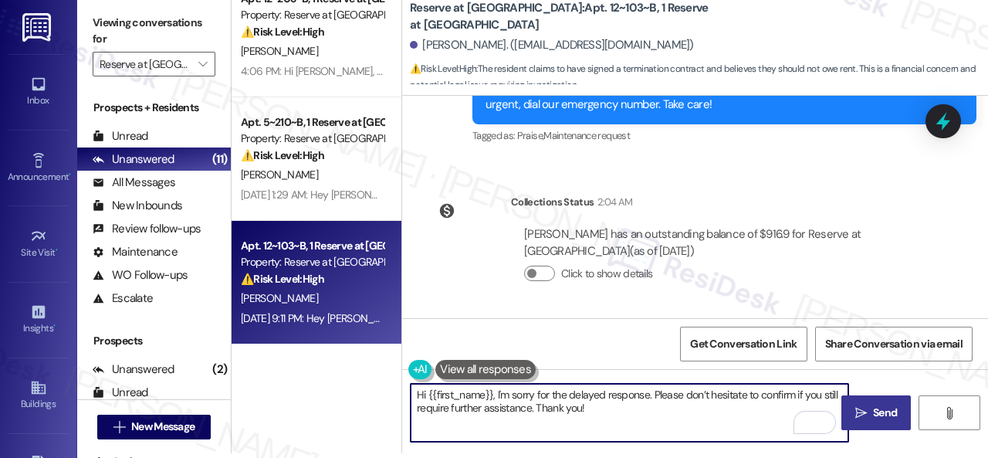
type textarea "Hi {{first_name}}, I'm sorry for the delayed response. Please don’t hesitate to…"
click at [876, 405] on span "Send" at bounding box center [885, 413] width 24 height 16
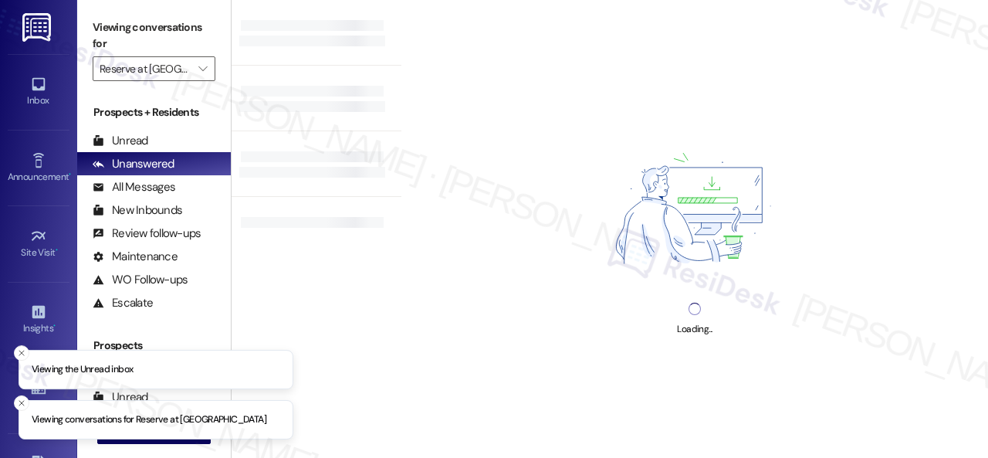
type input "Reserve at [GEOGRAPHIC_DATA]"
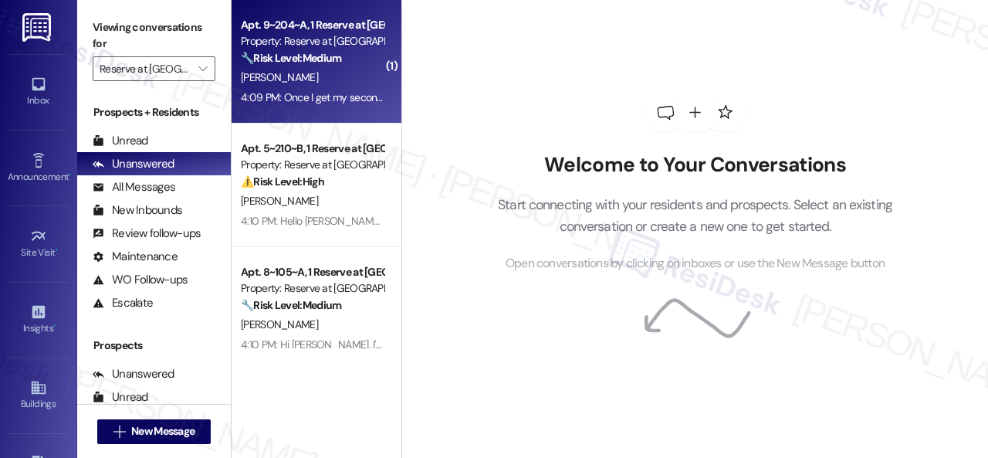
click at [323, 70] on div "[PERSON_NAME]" at bounding box center [312, 77] width 146 height 19
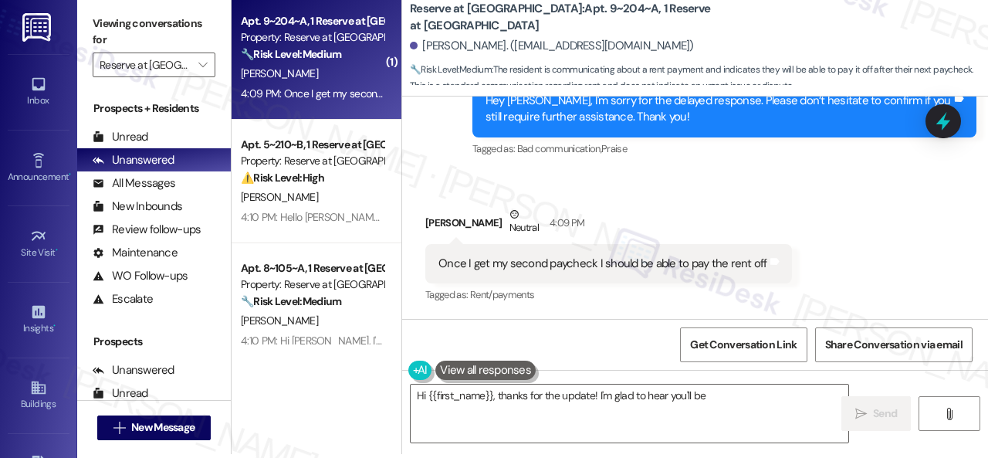
scroll to position [5, 0]
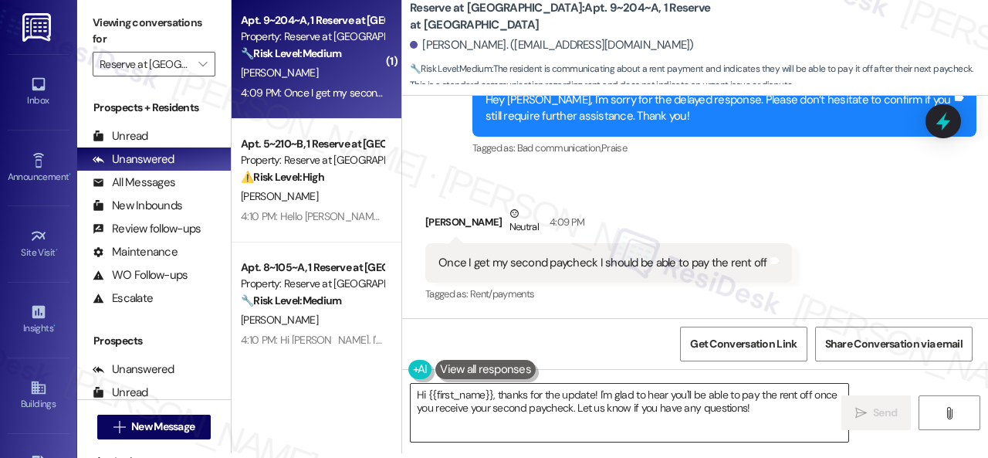
drag, startPoint x: 435, startPoint y: 404, endPoint x: 487, endPoint y: 401, distance: 51.8
click at [439, 404] on textarea "Hi {{first_name}}, thanks for the update! I'm glad to hear you'll be able to pa…" at bounding box center [630, 413] width 438 height 58
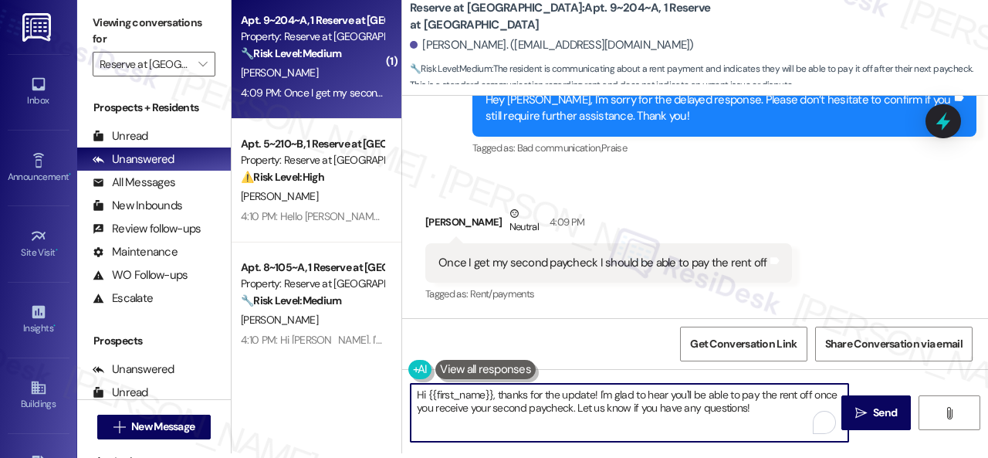
drag, startPoint x: 750, startPoint y: 411, endPoint x: 341, endPoint y: 394, distance: 409.6
click at [341, 394] on div "( 1 ) Apt. 9~204~A, 1 Reserve at [GEOGRAPHIC_DATA] Property: Reserve at [GEOGRA…" at bounding box center [610, 224] width 757 height 458
paste textarea "Thanks for updating us on your payment plan! We appreciate you letting us know.…"
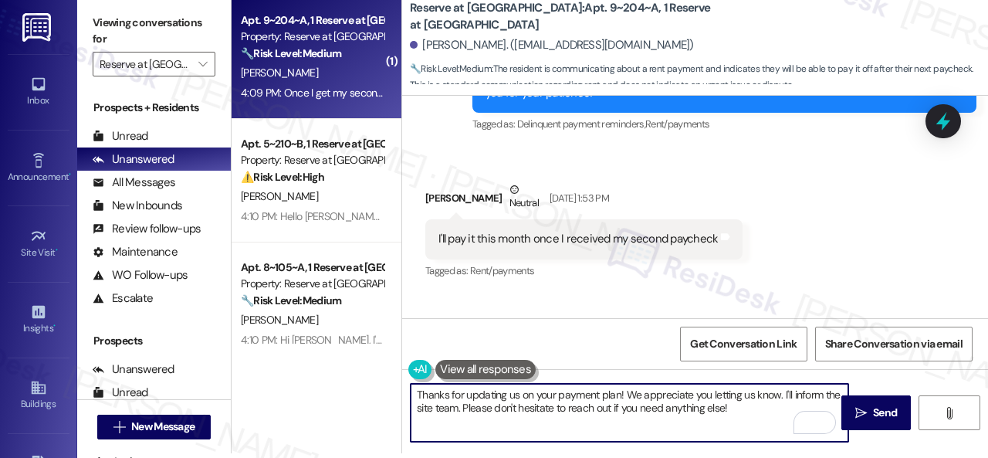
scroll to position [2227, 0]
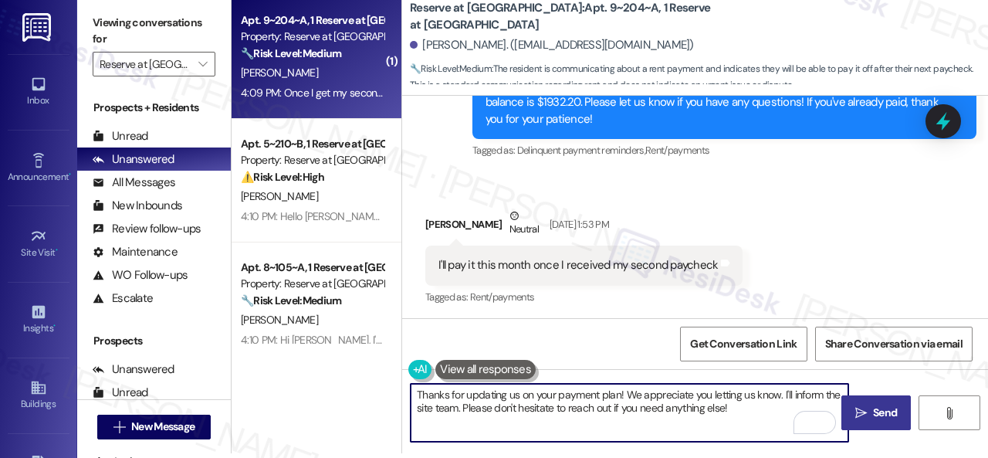
type textarea "Thanks for updating us on your payment plan! We appreciate you letting us know.…"
click at [879, 413] on span "Send" at bounding box center [885, 413] width 24 height 16
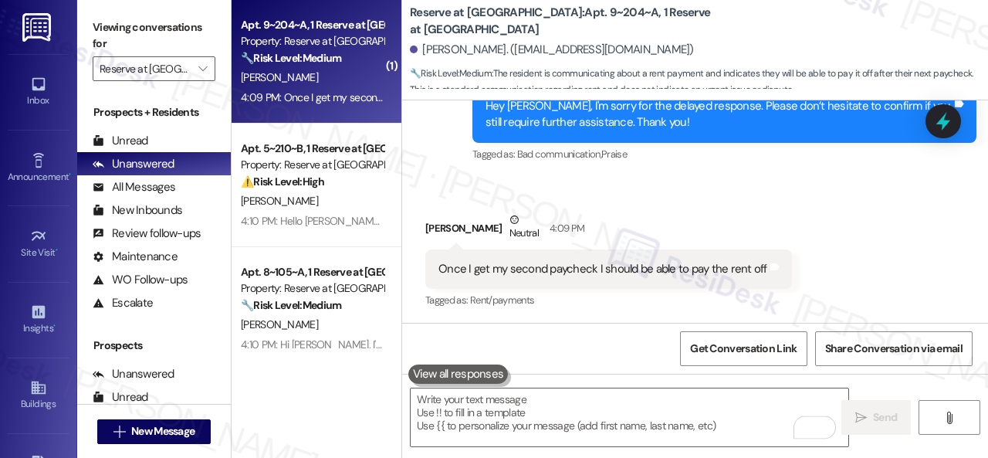
scroll to position [2844, 0]
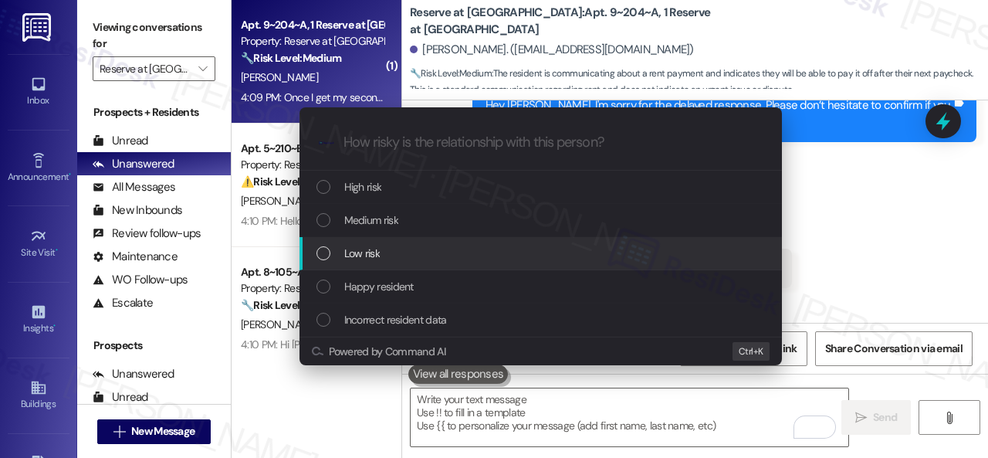
click at [366, 246] on span "Low risk" at bounding box center [362, 253] width 36 height 17
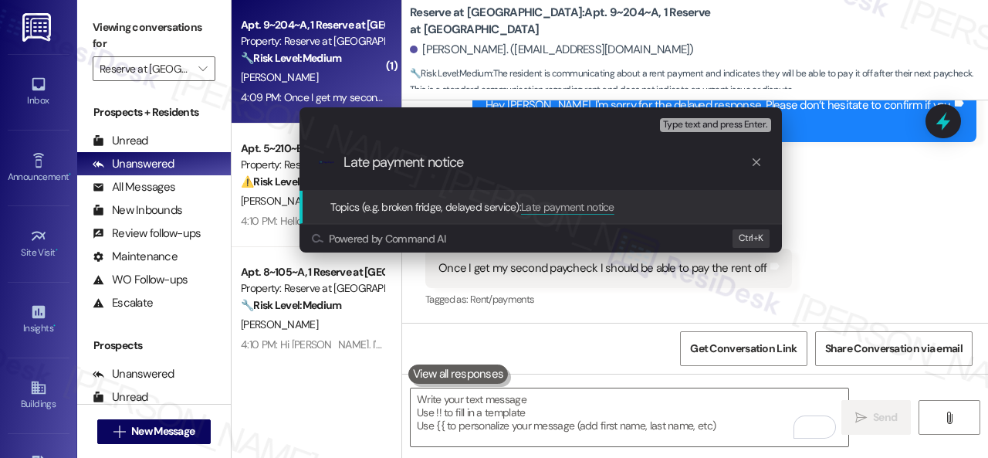
type input "Late payment notice."
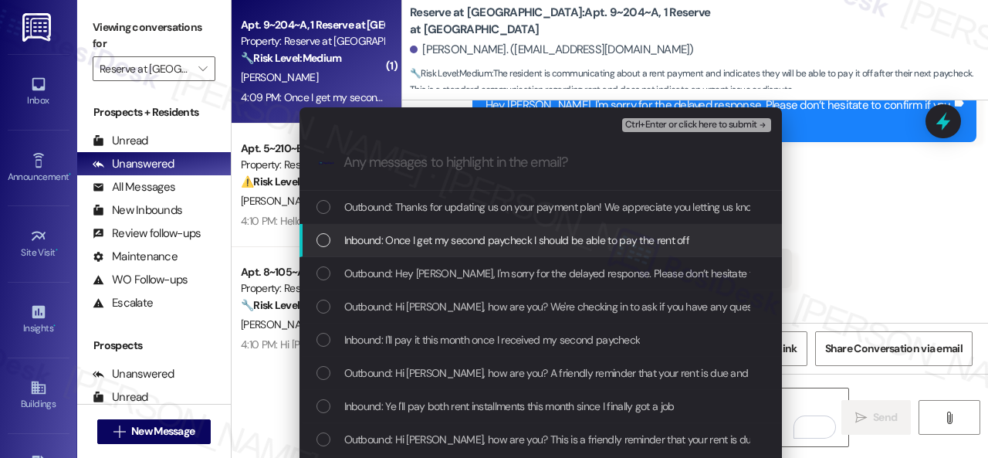
click at [562, 237] on span "Inbound: Once I get my second paycheck I should be able to pay the rent off" at bounding box center [517, 240] width 346 height 17
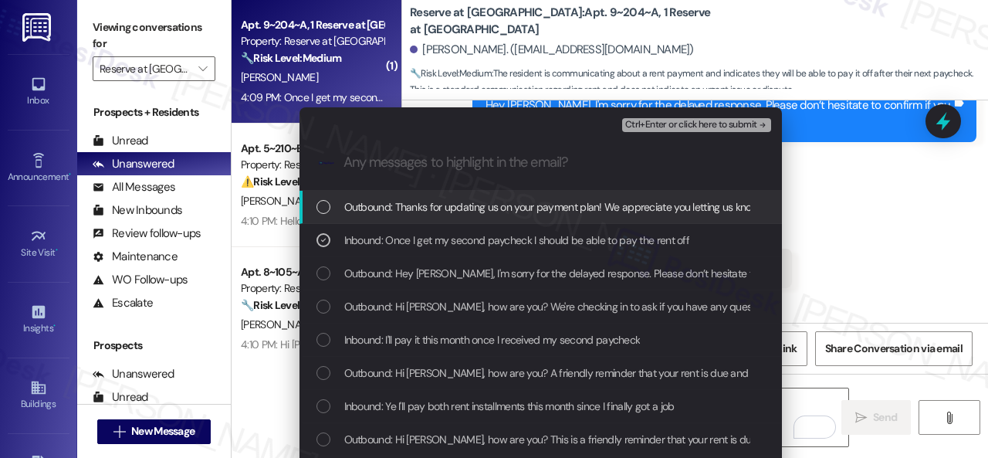
click at [637, 118] on button "Ctrl+Enter or click here to submit" at bounding box center [696, 125] width 149 height 14
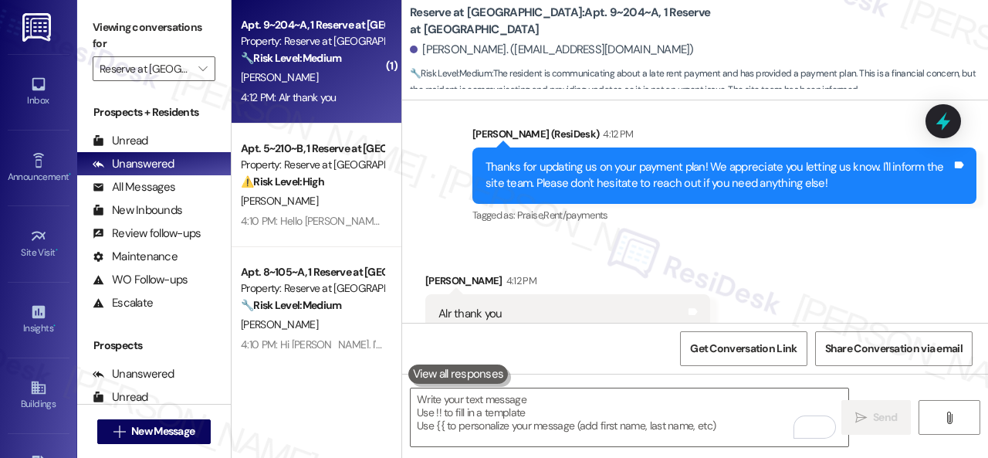
scroll to position [3122, 0]
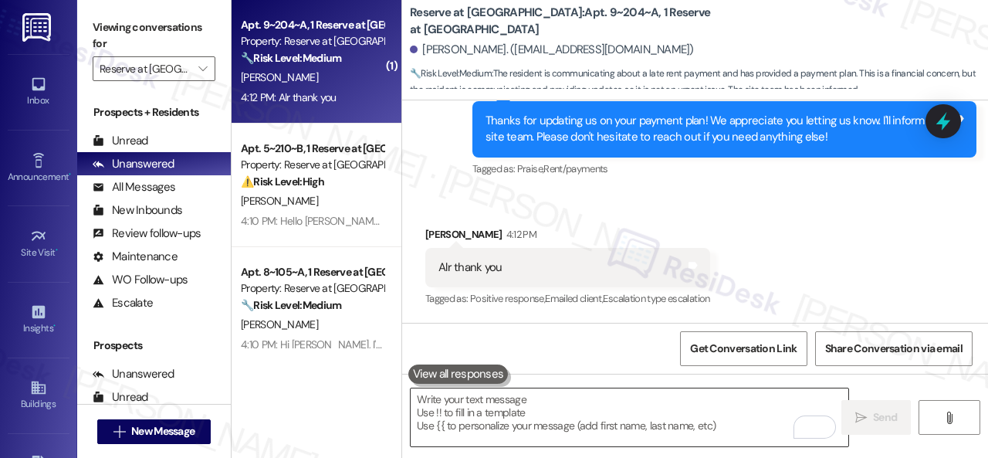
click at [494, 402] on textarea "To enrich screen reader interactions, please activate Accessibility in Grammarl…" at bounding box center [630, 417] width 438 height 58
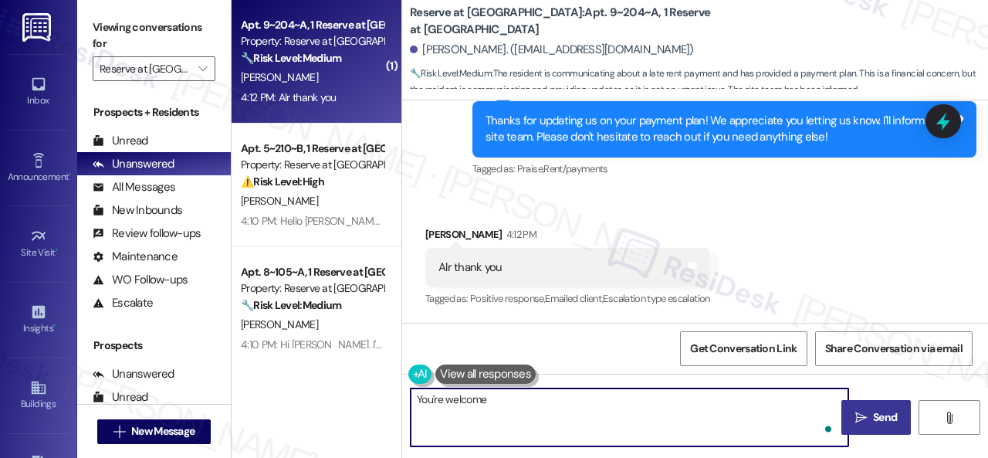
type textarea "You're welcome."
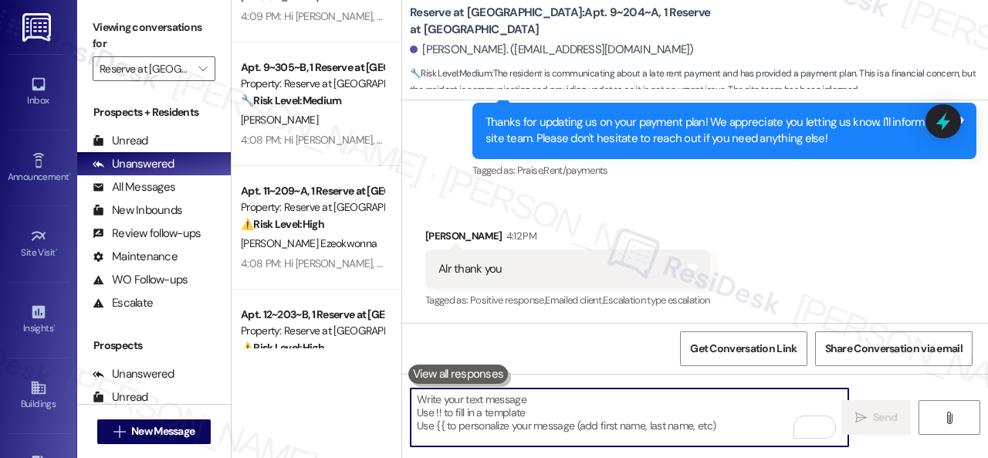
scroll to position [763, 0]
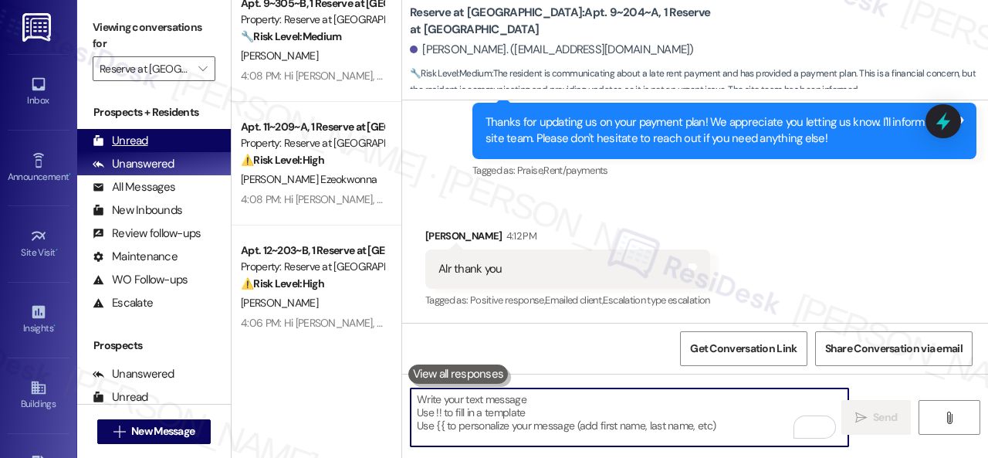
click at [128, 131] on div "Unread (0)" at bounding box center [154, 140] width 154 height 23
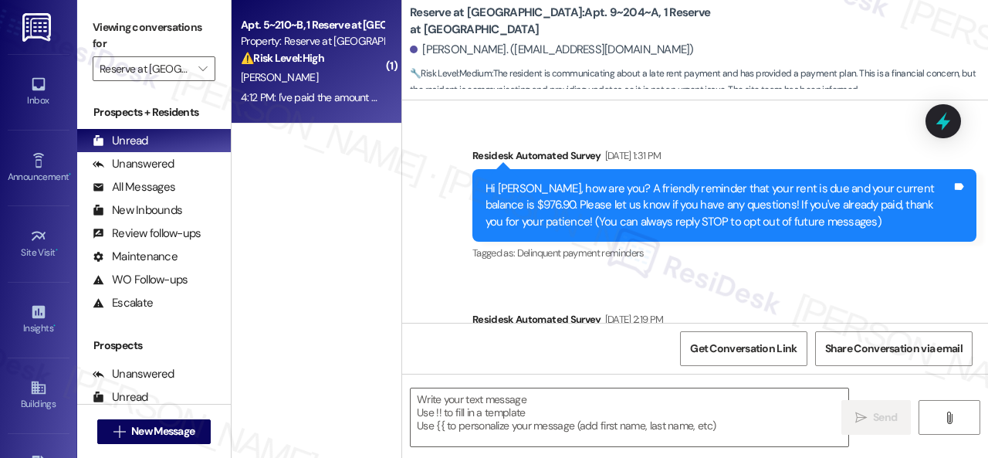
type textarea "Fetching suggested responses. Please feel free to read through the conversation…"
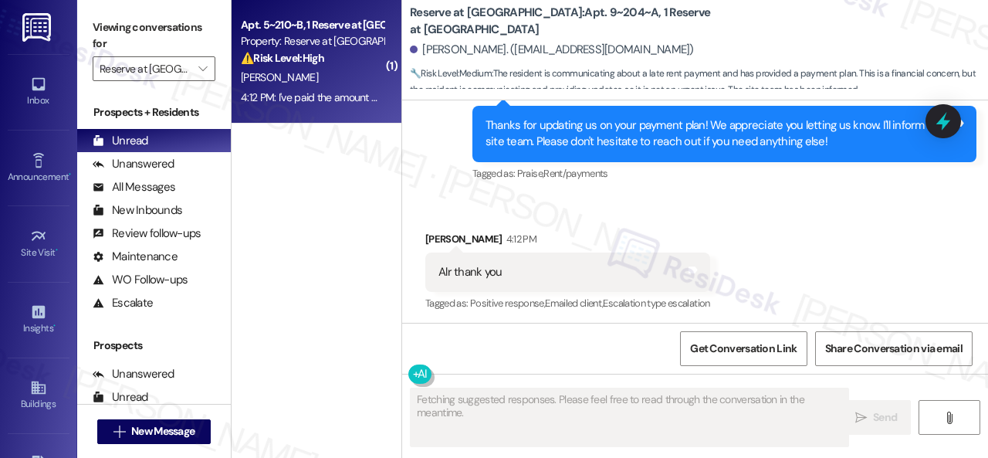
scroll to position [3121, 0]
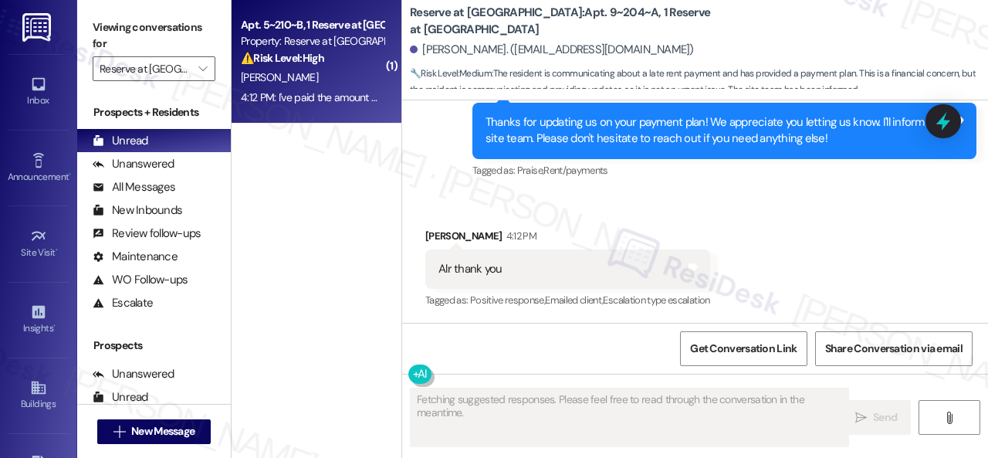
click at [344, 64] on div "⚠️ Risk Level: High The resident is disputing fees after making a payment. This…" at bounding box center [312, 58] width 143 height 16
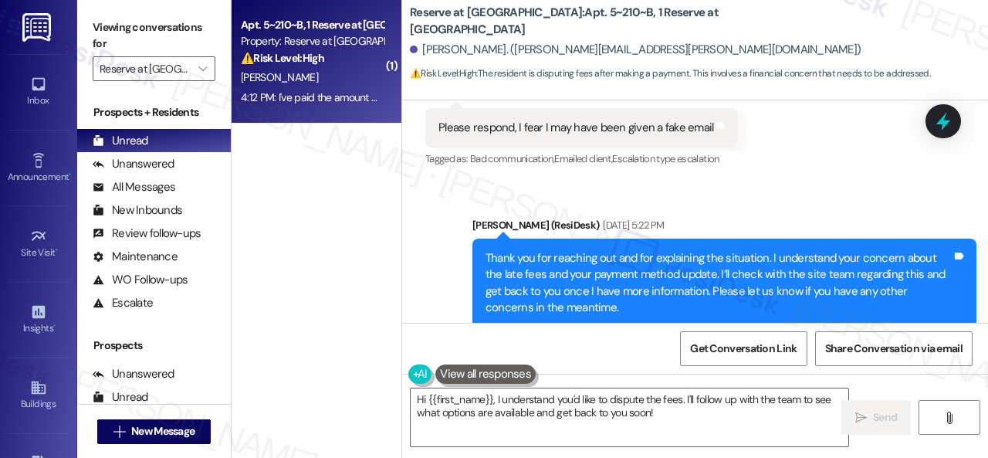
scroll to position [25486, 0]
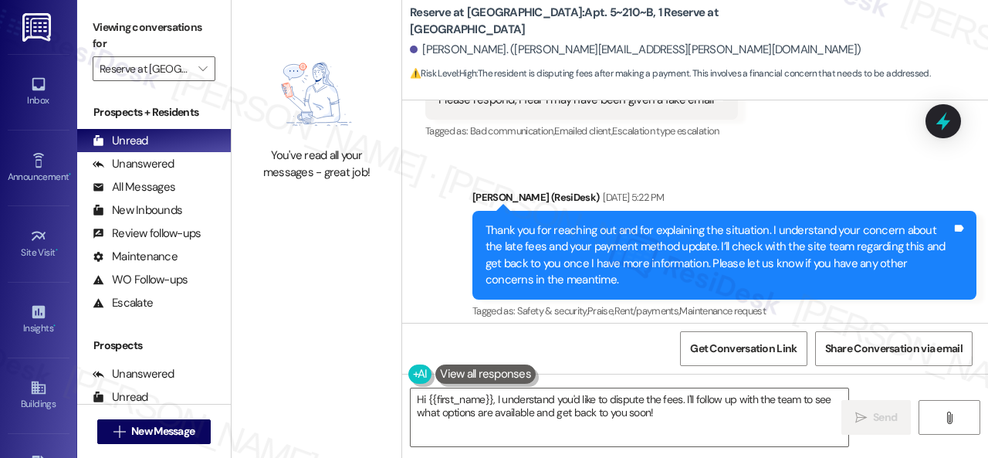
click at [843, 369] on div "Email escalation to site team Sep 05, 2025 at 5:27 PM" at bounding box center [720, 380] width 418 height 22
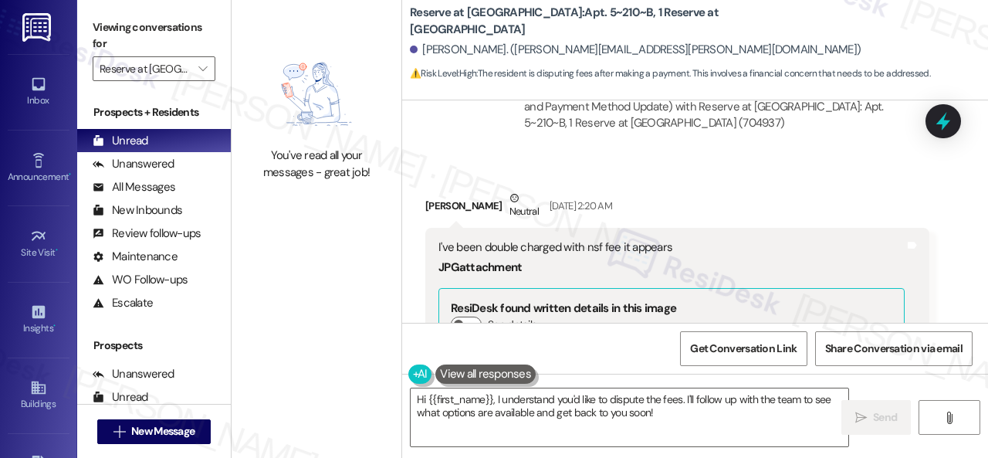
scroll to position [25795, 0]
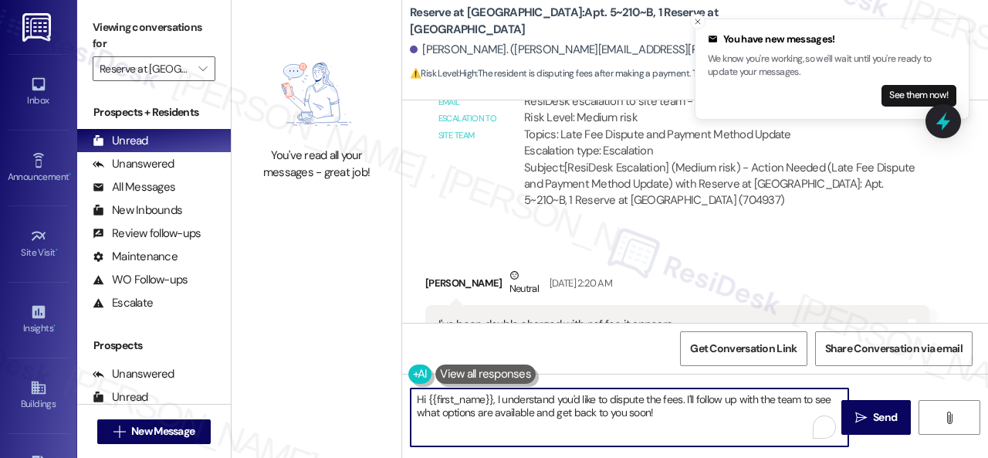
drag, startPoint x: 681, startPoint y: 415, endPoint x: 374, endPoint y: 369, distance: 310.6
click at [374, 369] on div "You've read all your messages - great job! Reserve at San Antonio: Apt. 5~210~B…" at bounding box center [610, 229] width 757 height 458
paste textarea "I will forward your concern to the site team and get back to you as soon as I r…"
type textarea "I will forward your concern to the site team and get back to you as soon as I r…"
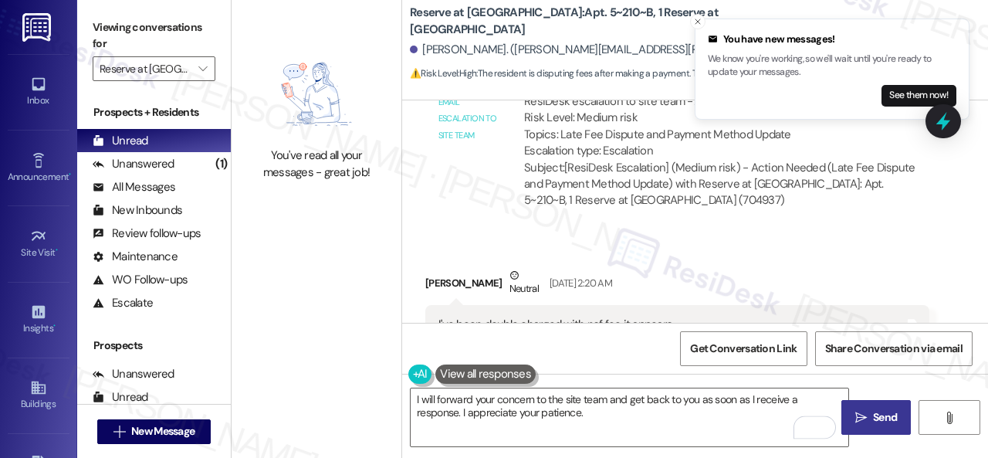
click at [873, 416] on span "Send" at bounding box center [885, 417] width 24 height 16
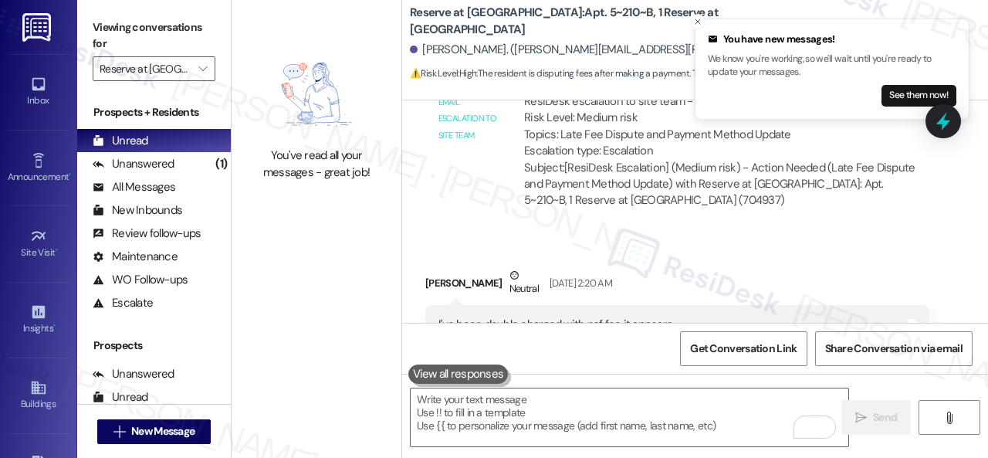
scroll to position [26874, 0]
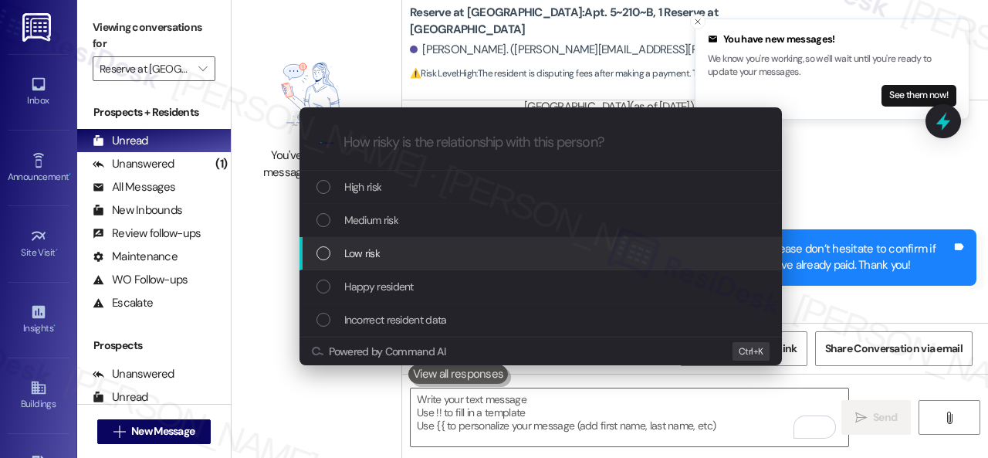
click at [352, 251] on span "Low risk" at bounding box center [362, 253] width 36 height 17
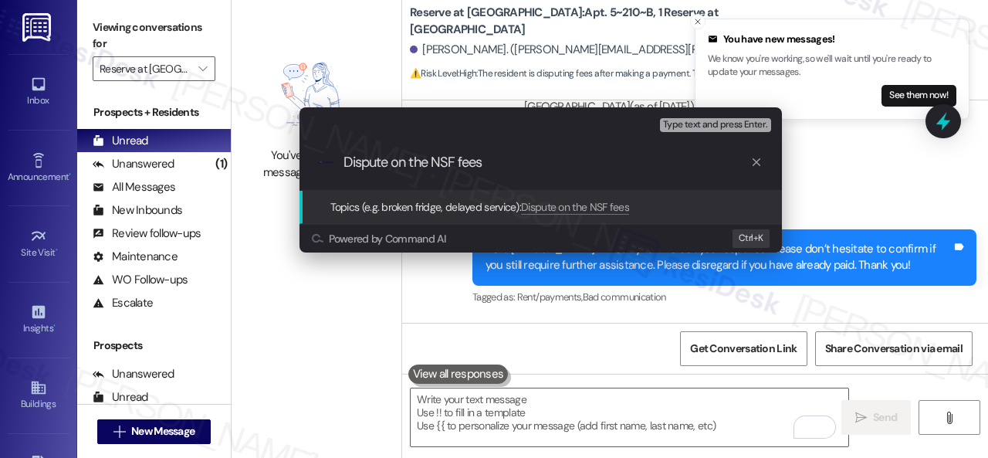
type input "Dispute on the NSF fees."
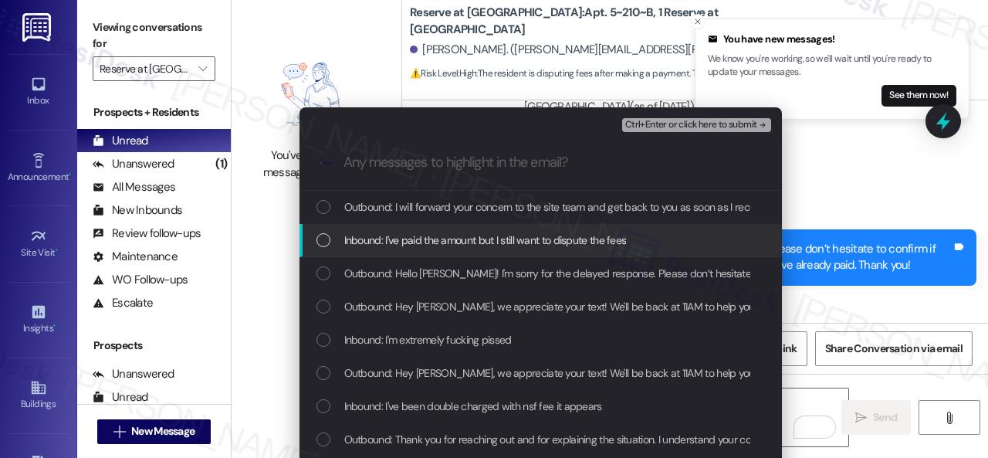
click at [401, 244] on span "Inbound: I've paid the amount but I still want to dispute the fees" at bounding box center [485, 240] width 283 height 17
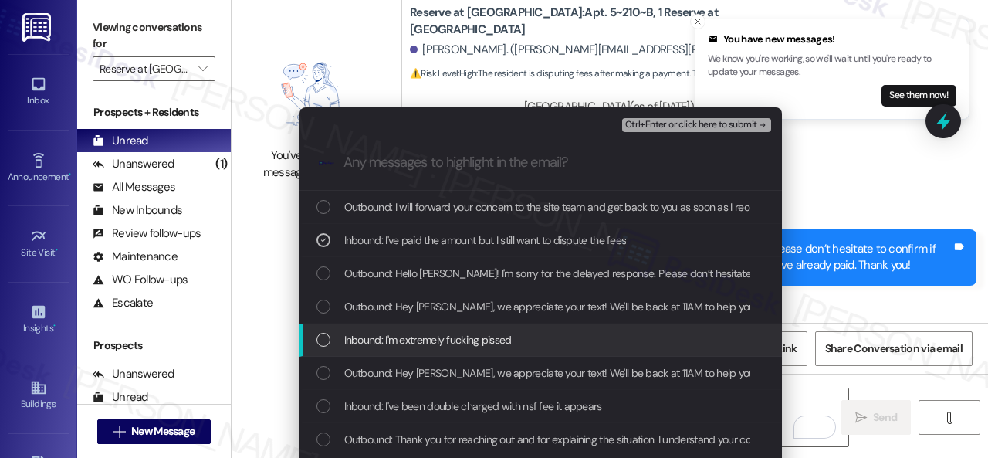
click at [420, 340] on span "Inbound: I'm extremely fucking pissed" at bounding box center [428, 339] width 168 height 17
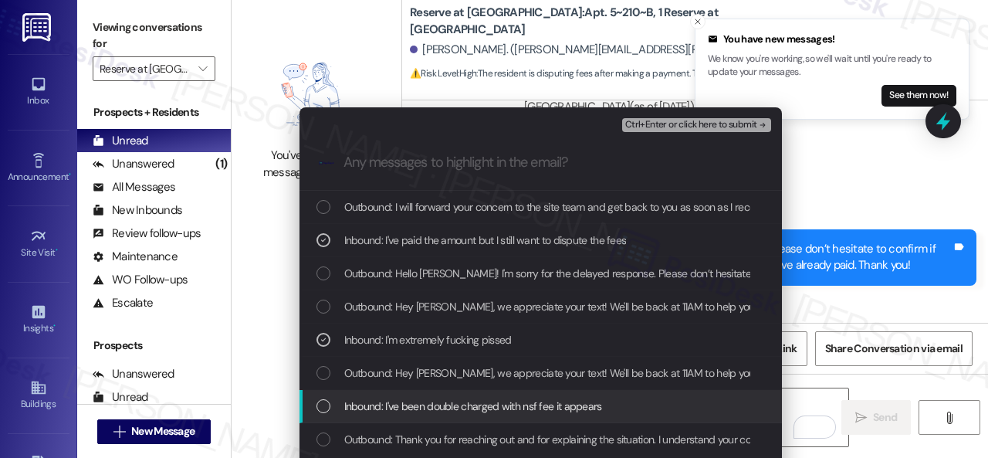
click at [419, 404] on span "Inbound: I've been double charged with nsf fee it appears" at bounding box center [473, 406] width 258 height 17
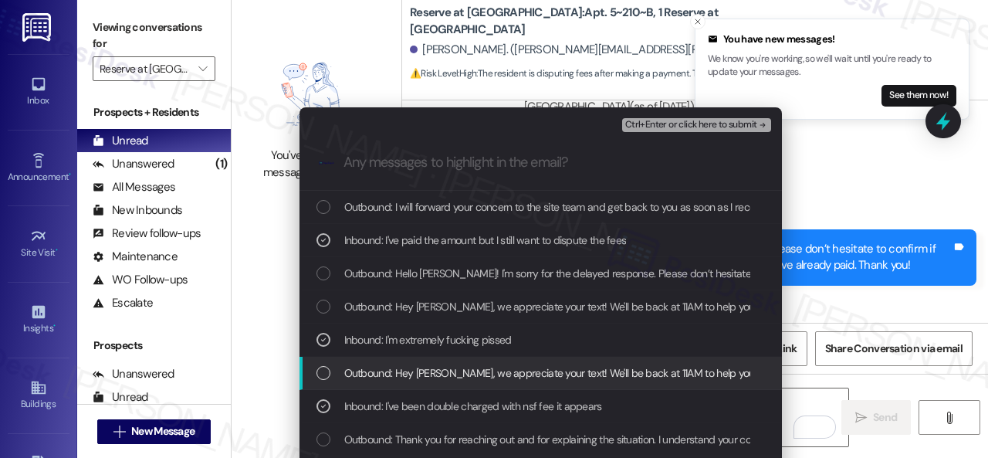
scroll to position [77, 0]
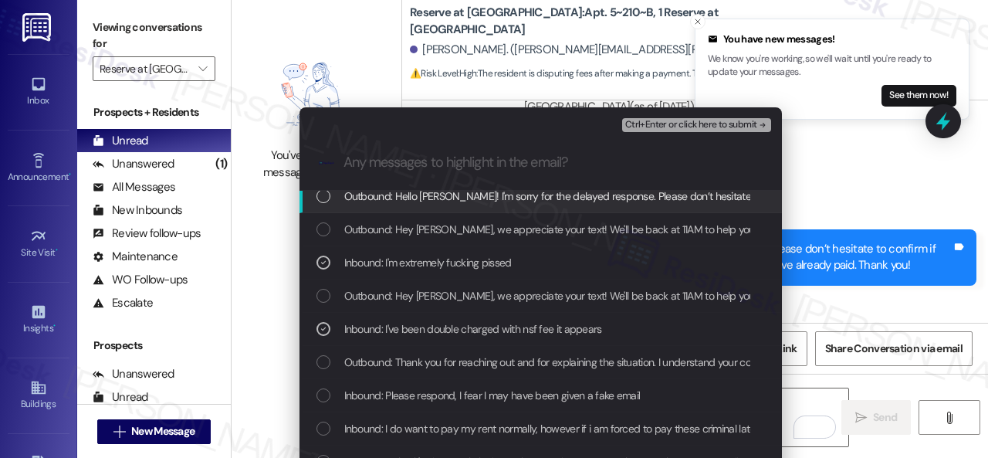
click at [654, 125] on span "Ctrl+Enter or click here to submit" at bounding box center [691, 125] width 132 height 11
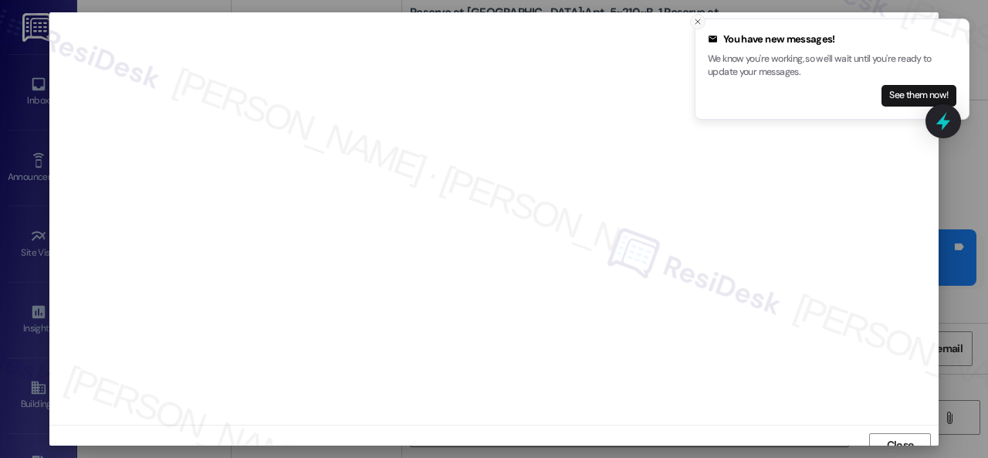
scroll to position [12, 0]
click at [699, 19] on line "Close toast" at bounding box center [698, 21] width 5 height 5
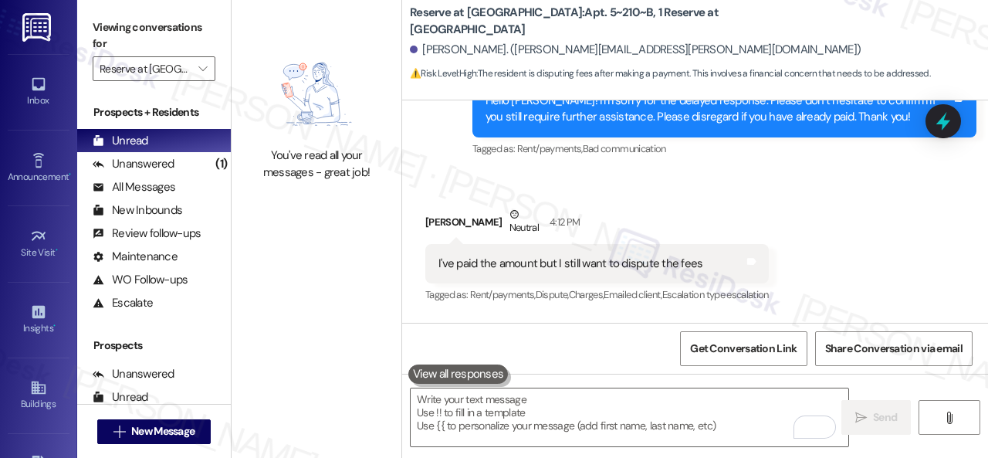
scroll to position [5, 0]
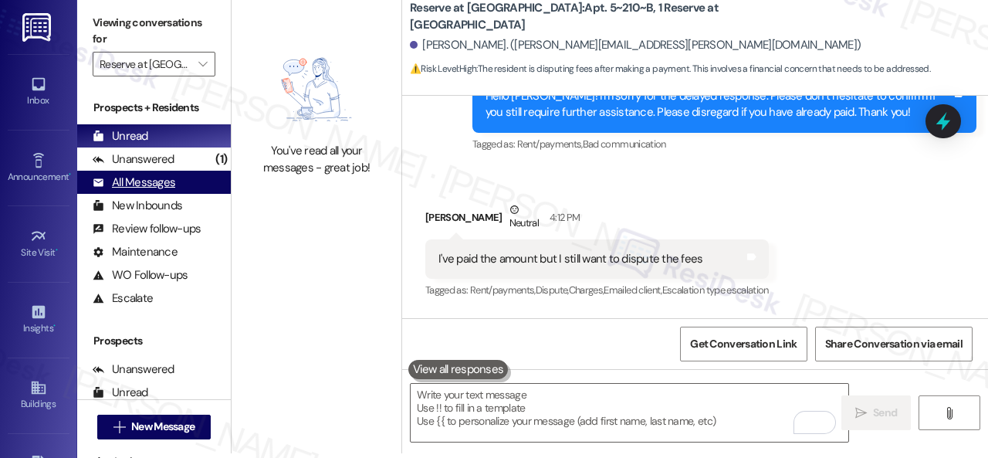
click at [119, 181] on div "All Messages" at bounding box center [134, 182] width 83 height 16
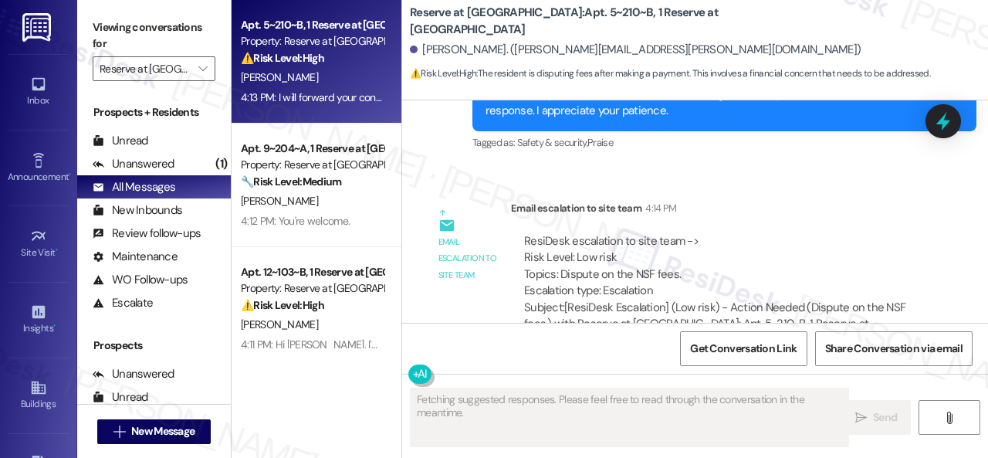
scroll to position [27276, 0]
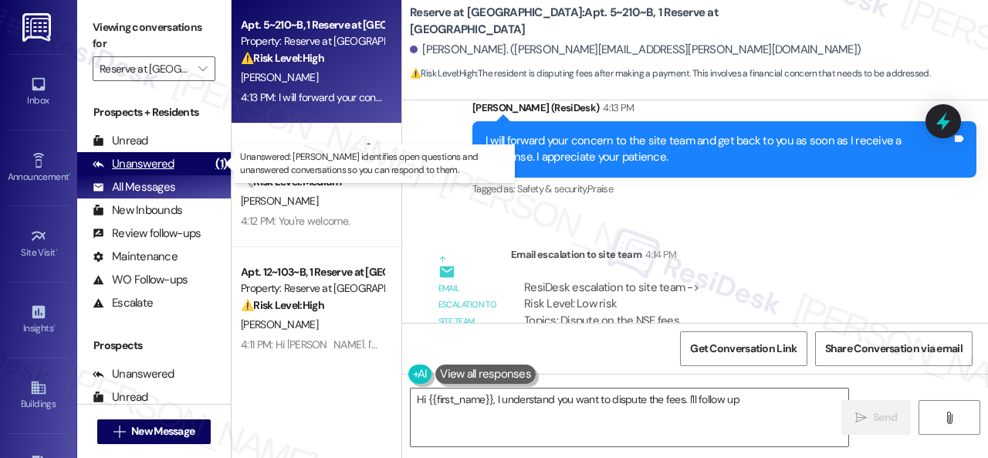
click at [142, 157] on div "Unanswered" at bounding box center [134, 164] width 82 height 16
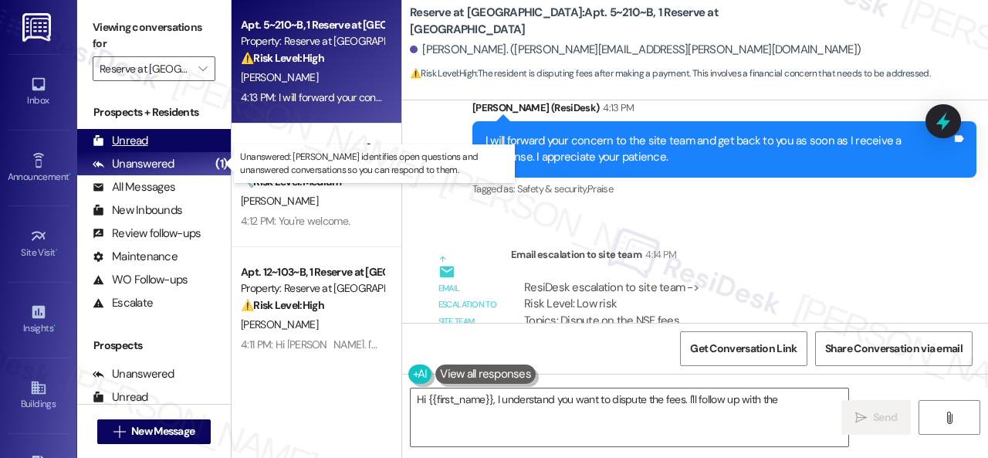
click at [128, 138] on div "Unread" at bounding box center [121, 141] width 56 height 16
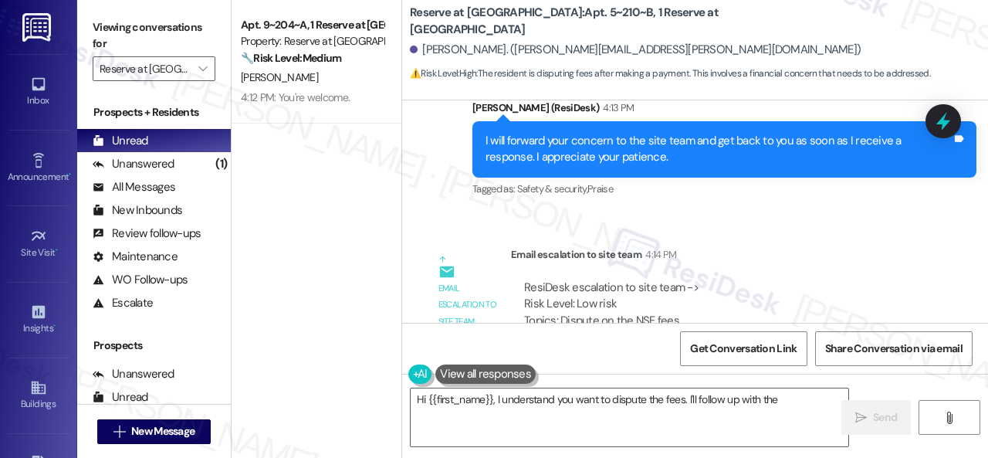
type textarea "Hi {{first_name}}, I understand you want to dispute the fees. I'll follow up wi…"
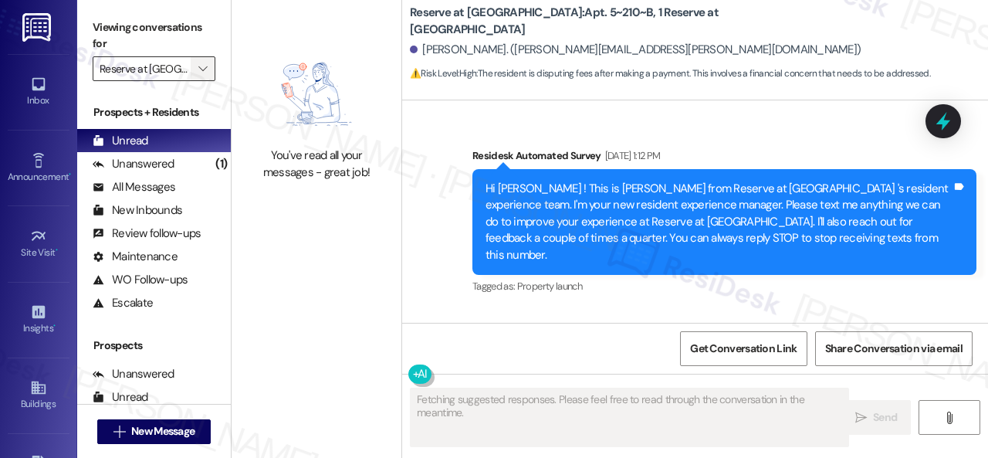
scroll to position [27353, 0]
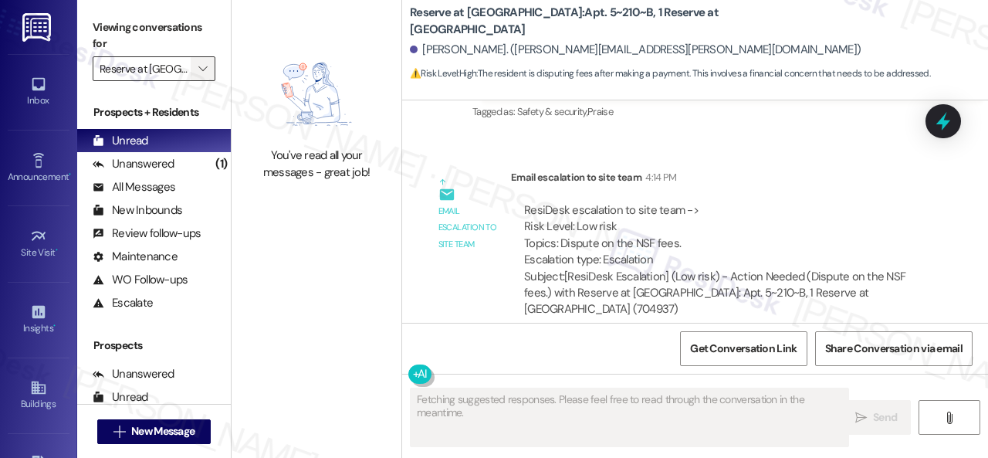
click at [204, 66] on icon "" at bounding box center [202, 69] width 8 height 12
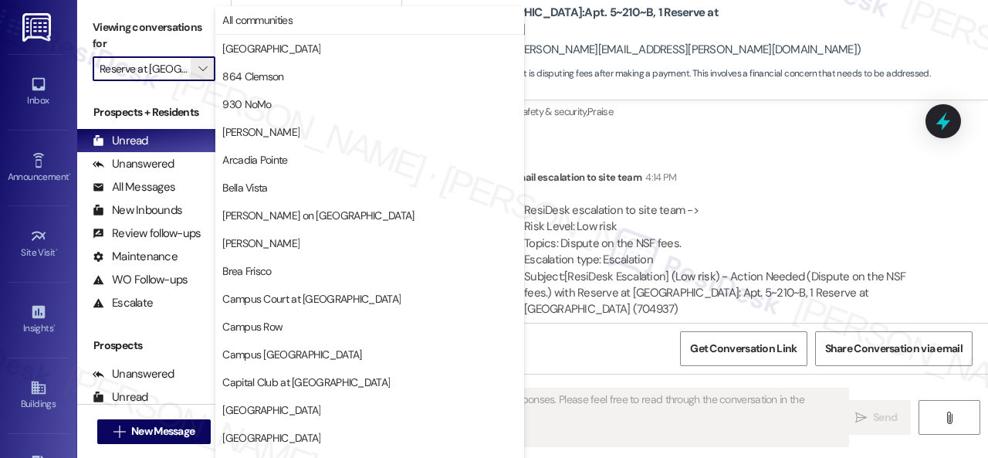
scroll to position [0, 12]
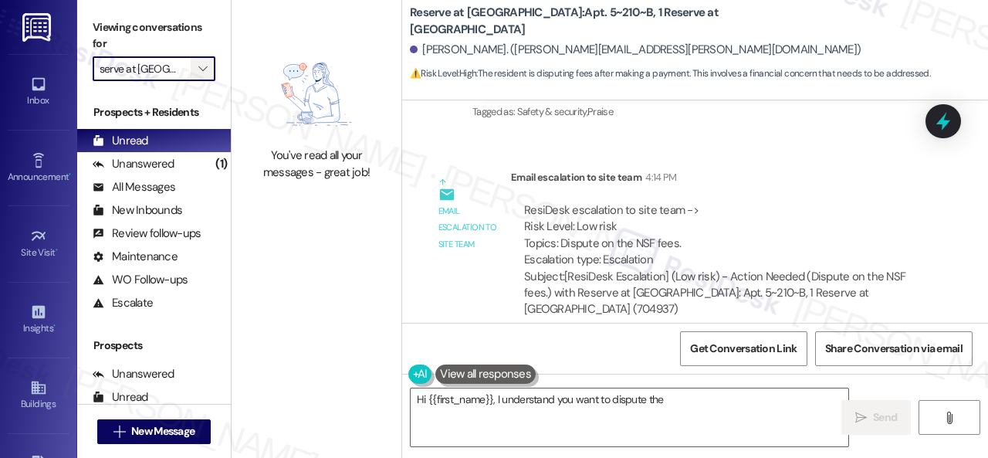
click at [201, 66] on icon "" at bounding box center [202, 69] width 8 height 12
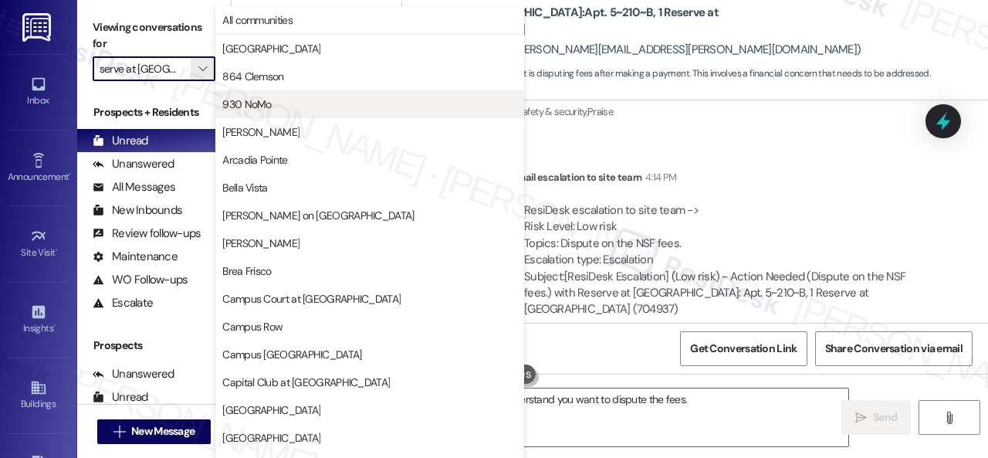
scroll to position [0, 0]
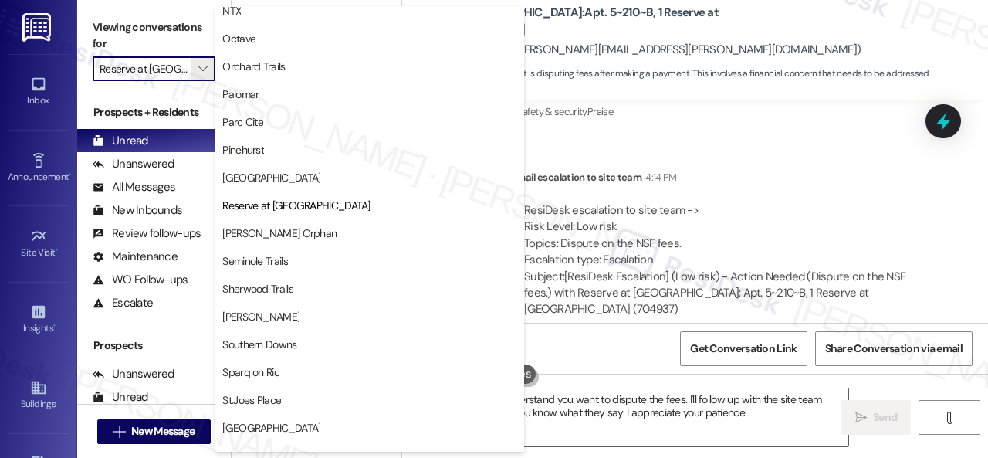
type textarea "Hi {{first_name}}, I understand you want to dispute the fees. I'll follow up wi…"
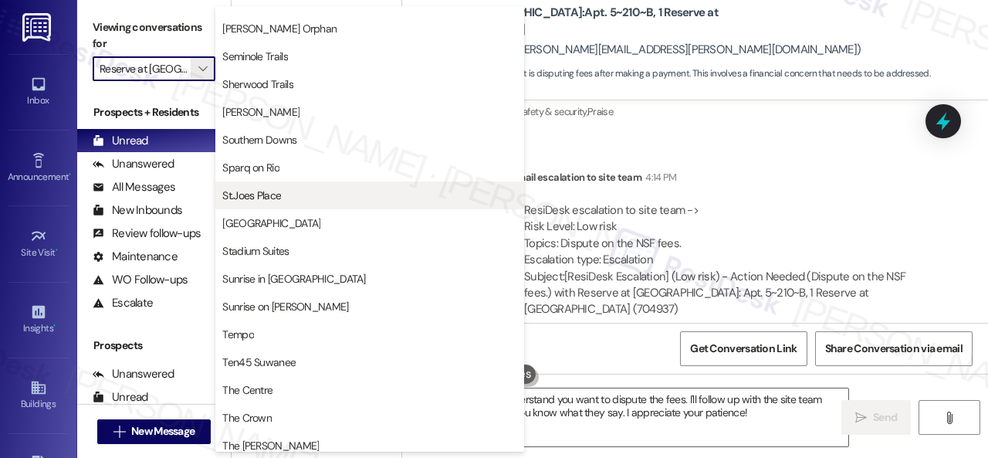
scroll to position [1081, 0]
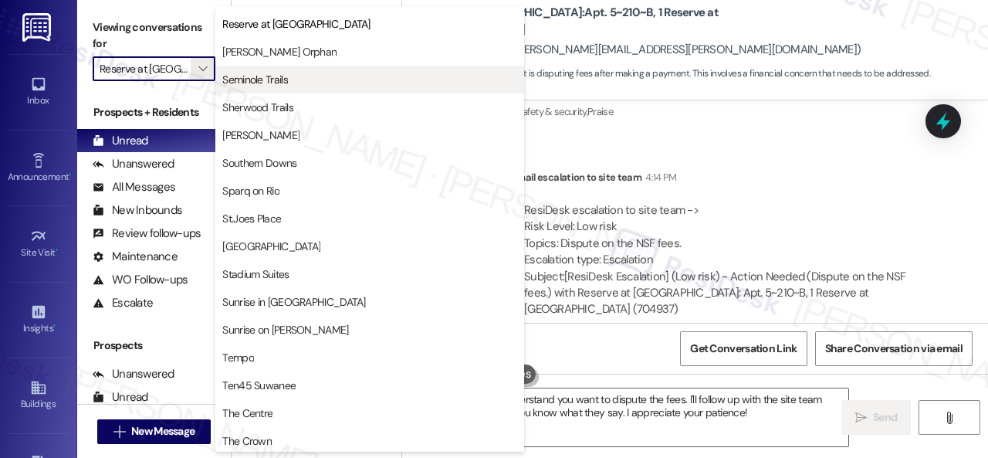
click at [250, 73] on span "Seminole Trails" at bounding box center [255, 79] width 66 height 15
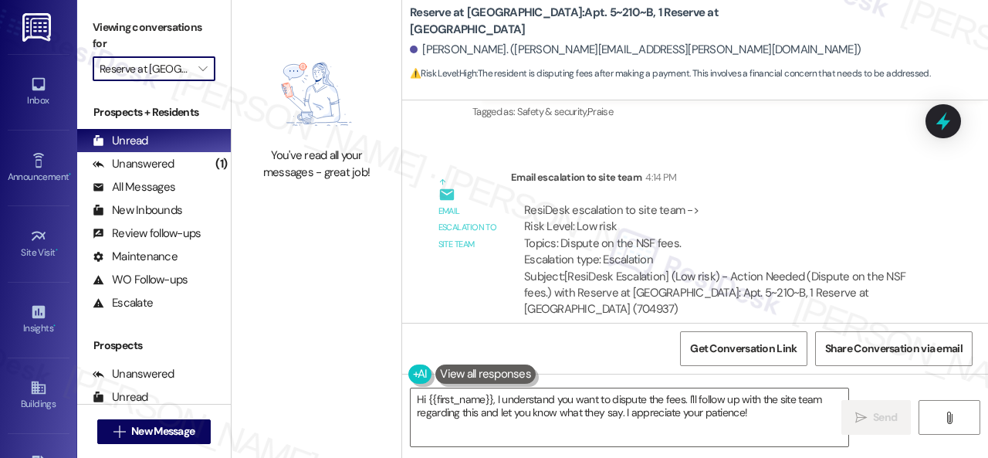
type input "Seminole Trails"
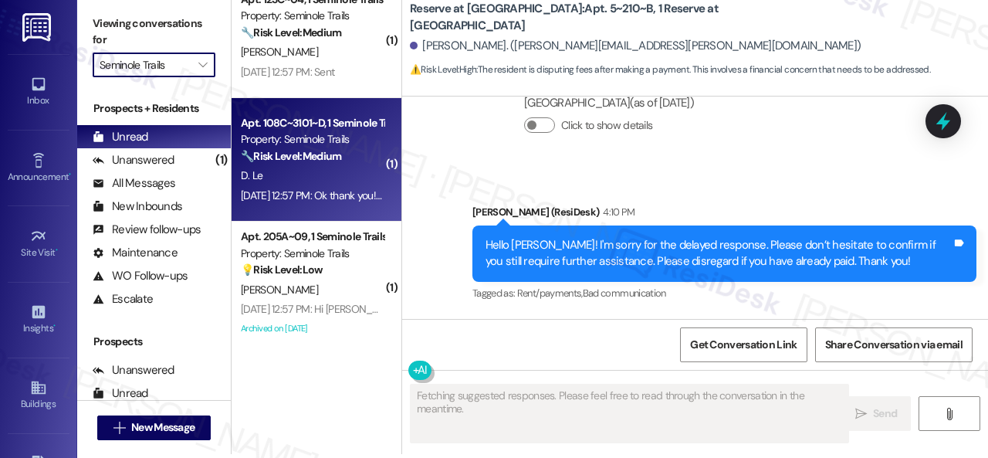
scroll to position [5, 0]
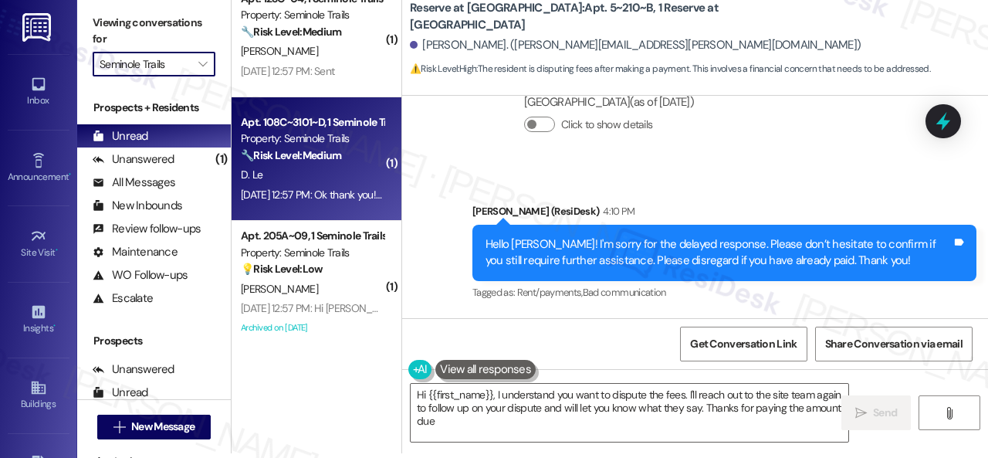
type textarea "Hi {{first_name}}, I understand you want to dispute the fees. I'll reach out to…"
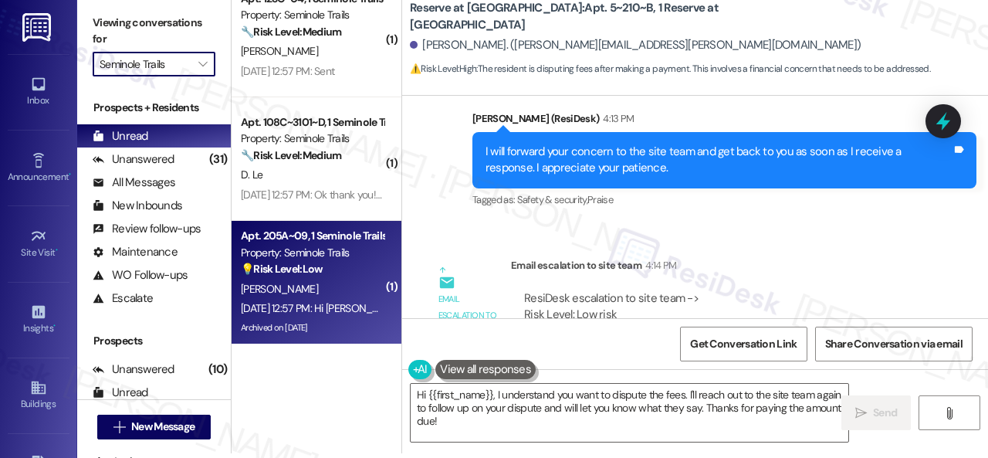
scroll to position [1319, 0]
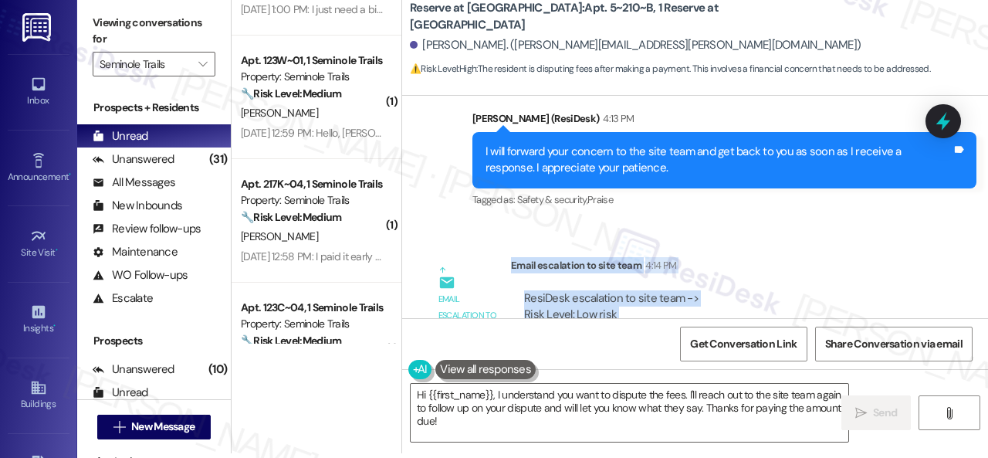
click at [474, 246] on div "Email escalation to site team Email escalation to site team 4:14 PM ResiDesk es…" at bounding box center [677, 338] width 527 height 184
click at [204, 66] on icon "" at bounding box center [202, 64] width 8 height 12
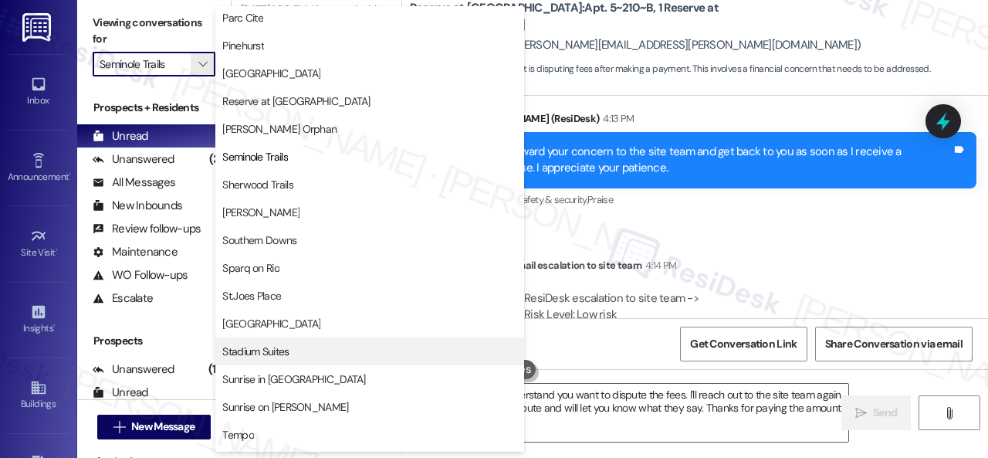
scroll to position [1004, 0]
click at [258, 157] on span "Seminole Trails" at bounding box center [255, 156] width 66 height 15
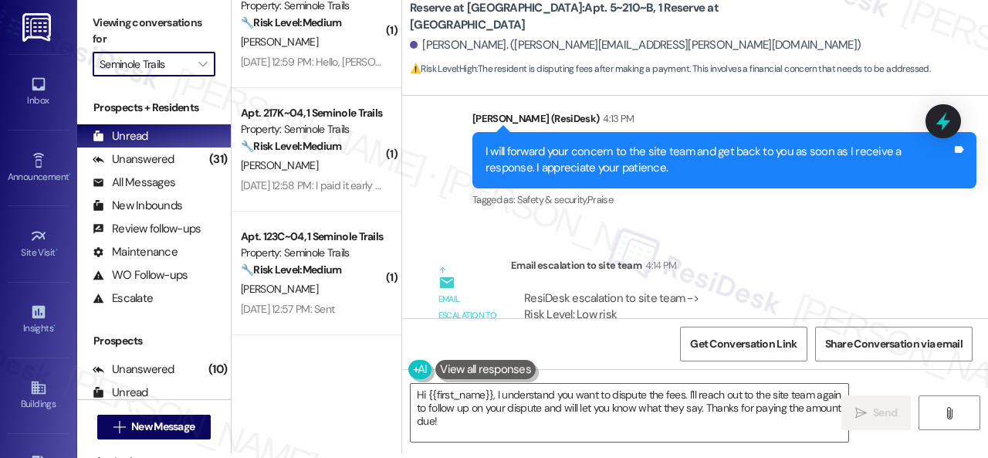
scroll to position [1627, 0]
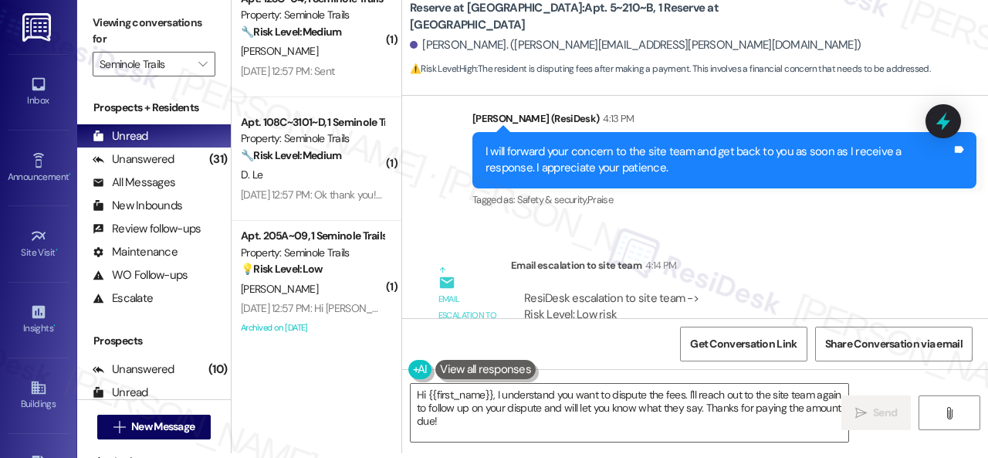
click at [445, 254] on div "Email escalation to site team Email escalation to site team 4:14 PM ResiDesk es…" at bounding box center [677, 338] width 527 height 184
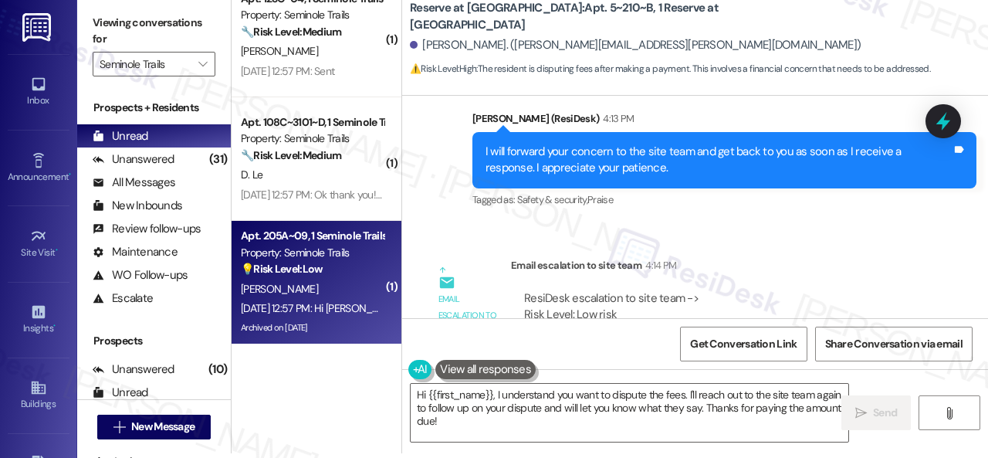
click at [346, 287] on div "S. Perez" at bounding box center [312, 288] width 146 height 19
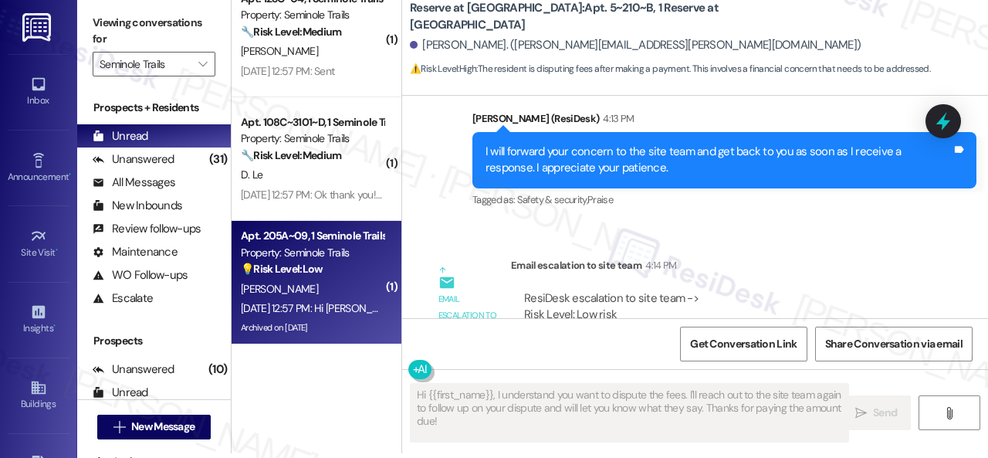
type textarea "Fetching suggested responses. Please feel free to read through the conversation…"
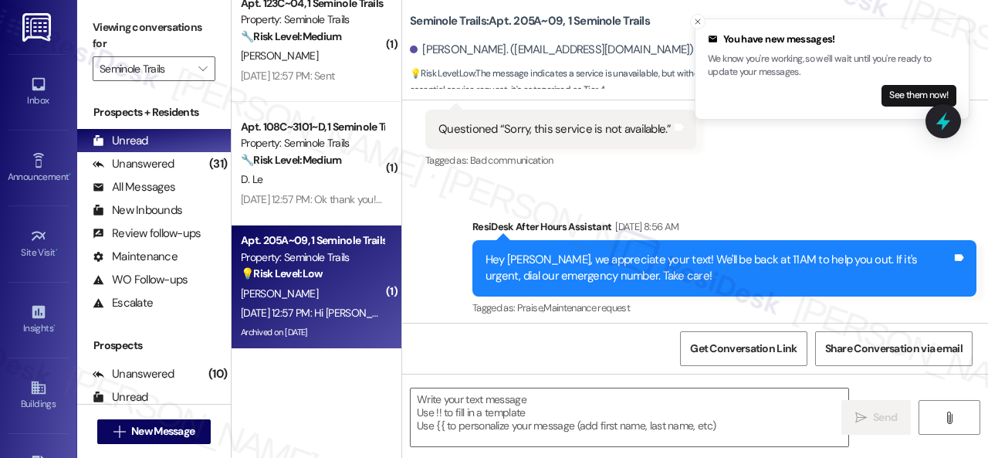
scroll to position [2160, 0]
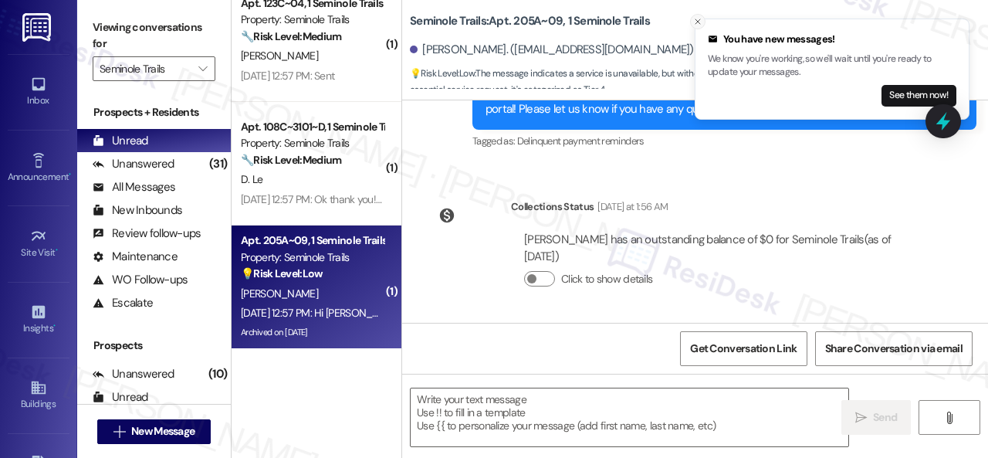
click at [696, 22] on line "Close toast" at bounding box center [698, 21] width 5 height 5
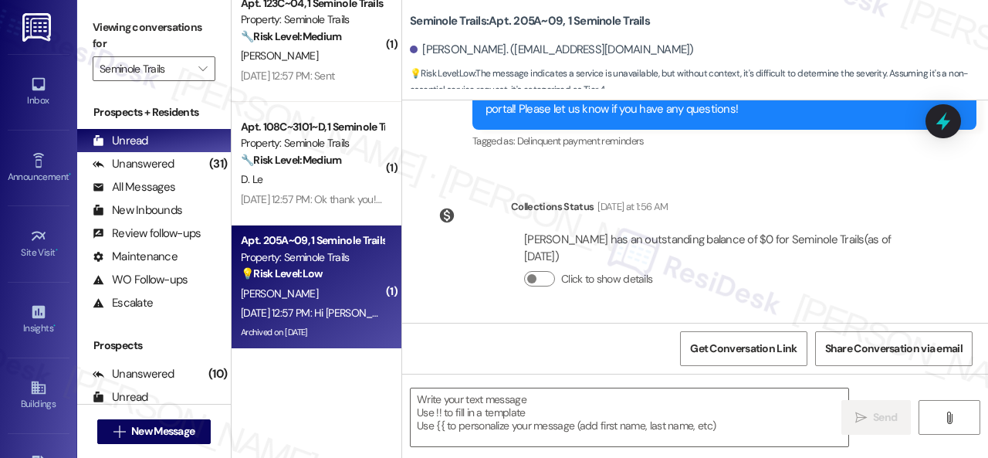
scroll to position [5, 0]
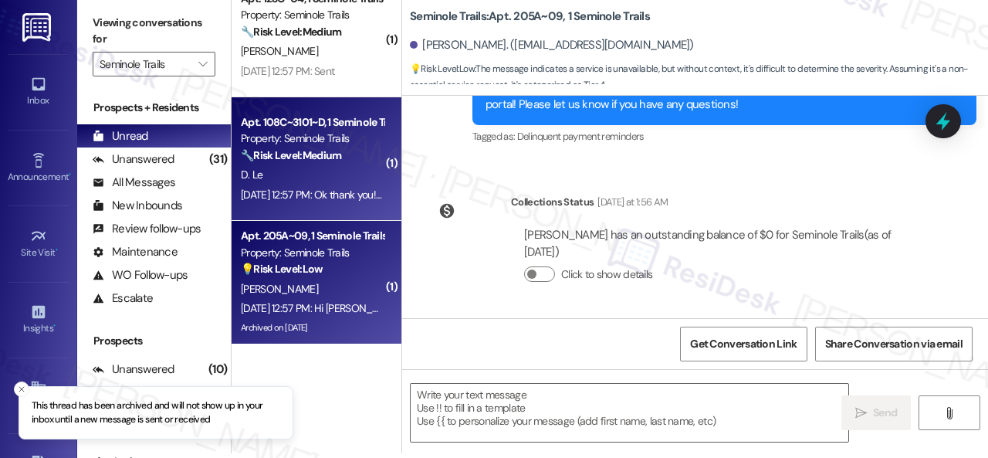
click at [354, 181] on div "D. Le" at bounding box center [312, 174] width 146 height 19
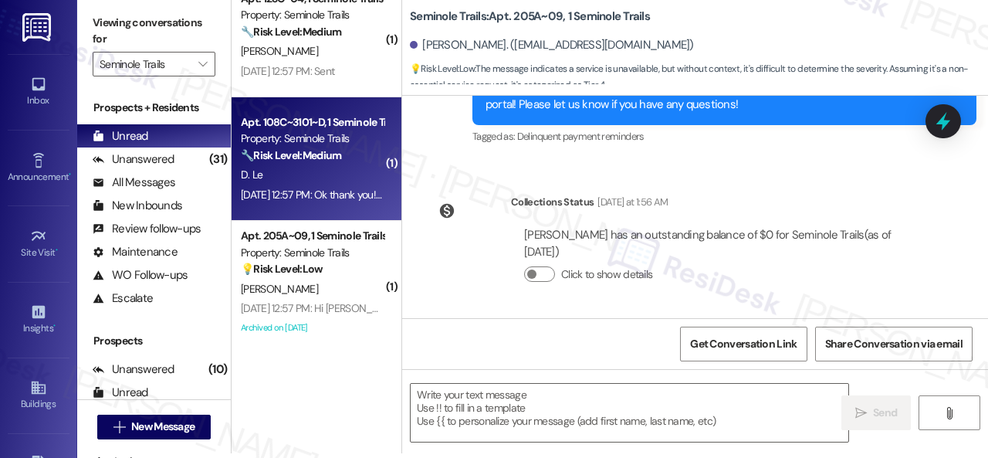
type textarea "Fetching suggested responses. Please feel free to read through the conversation…"
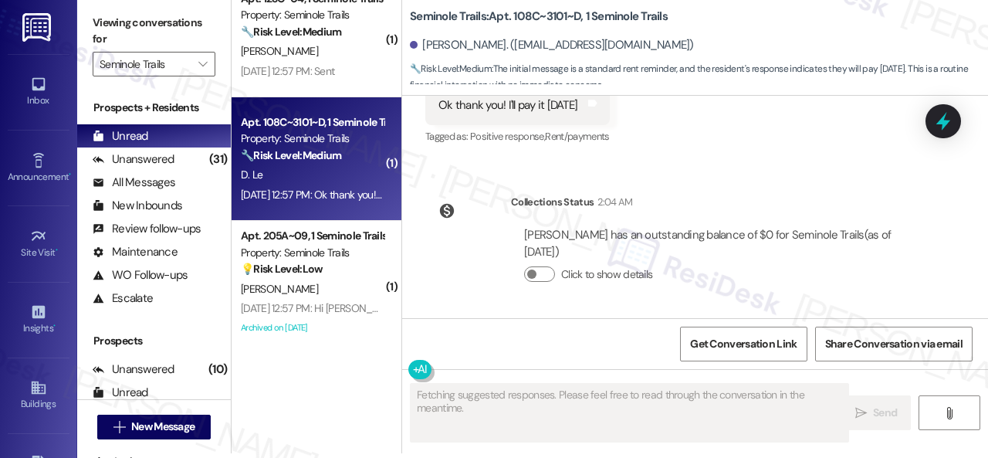
scroll to position [0, 0]
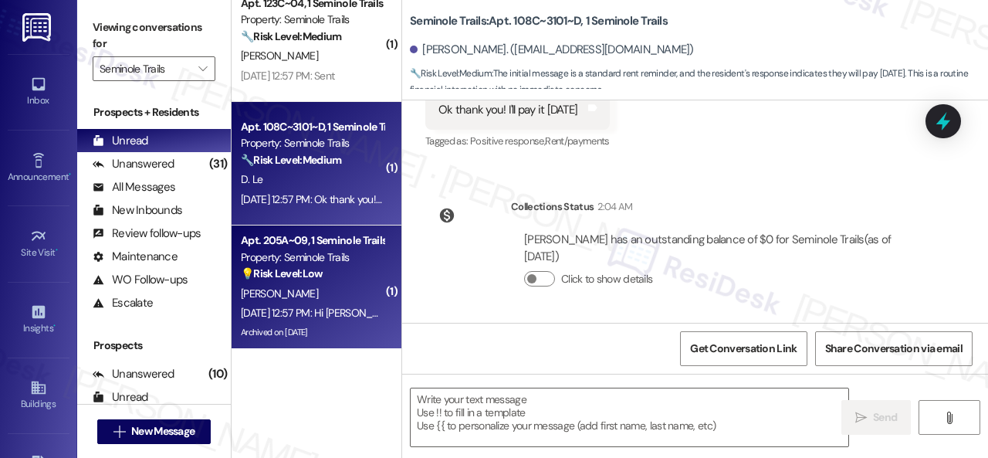
click at [332, 288] on div "S. Perez" at bounding box center [312, 293] width 146 height 19
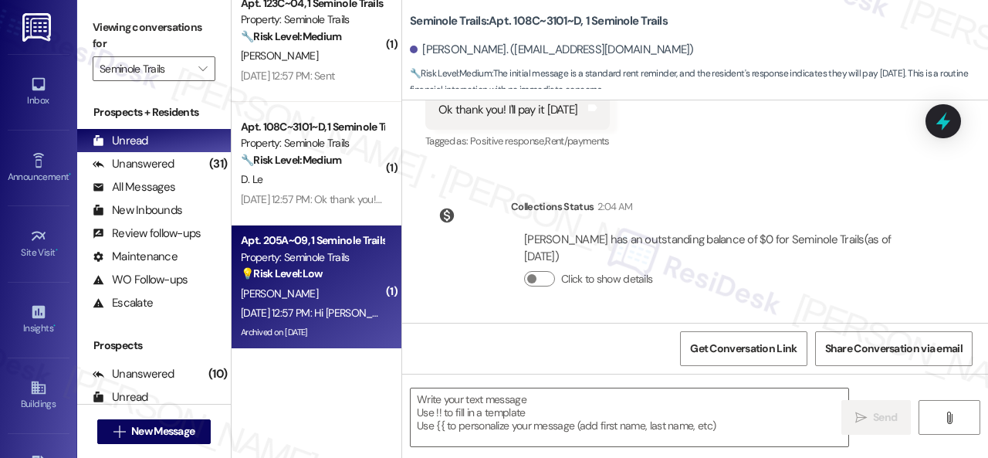
type textarea "Fetching suggested responses. Please feel free to read through the conversation…"
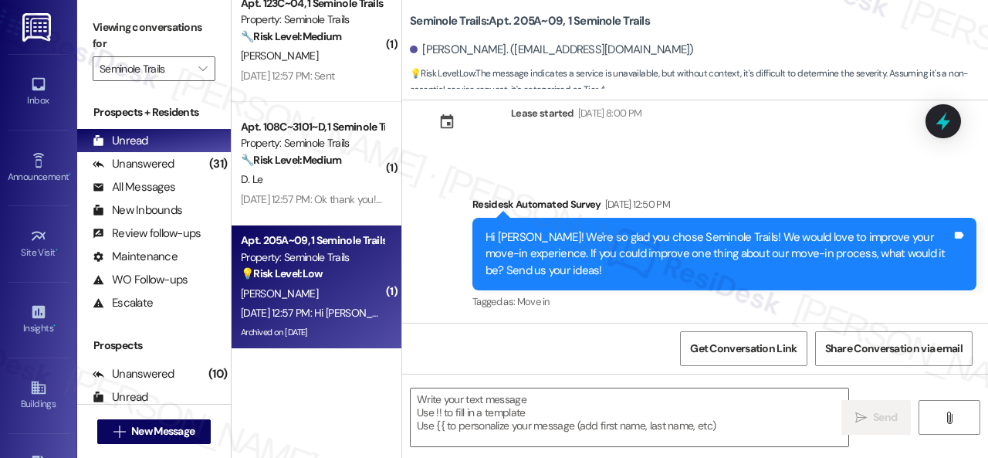
scroll to position [1731, 0]
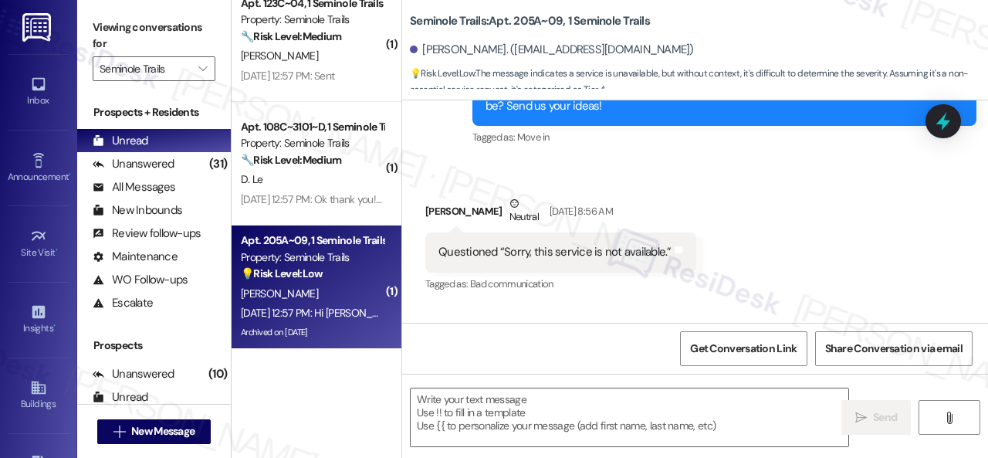
click at [791, 161] on div "Survey, sent via SMS Residesk Automated Survey Aug 08, 2025 at 12:50 PM Hi Sher…" at bounding box center [724, 90] width 527 height 141
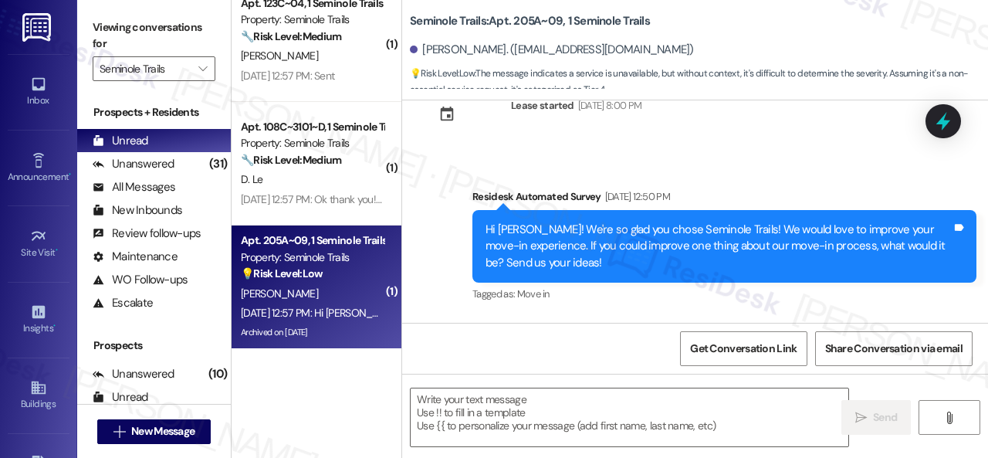
scroll to position [1576, 0]
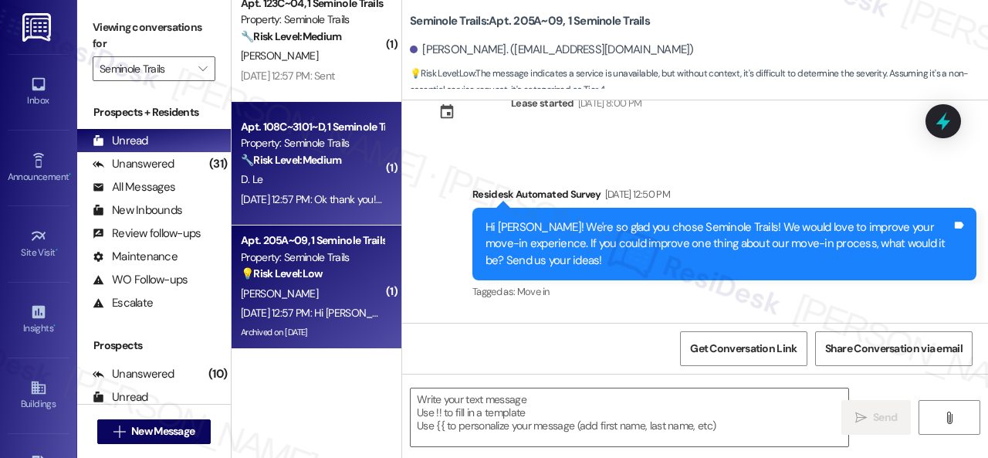
click at [266, 173] on div "D. Le" at bounding box center [312, 179] width 146 height 19
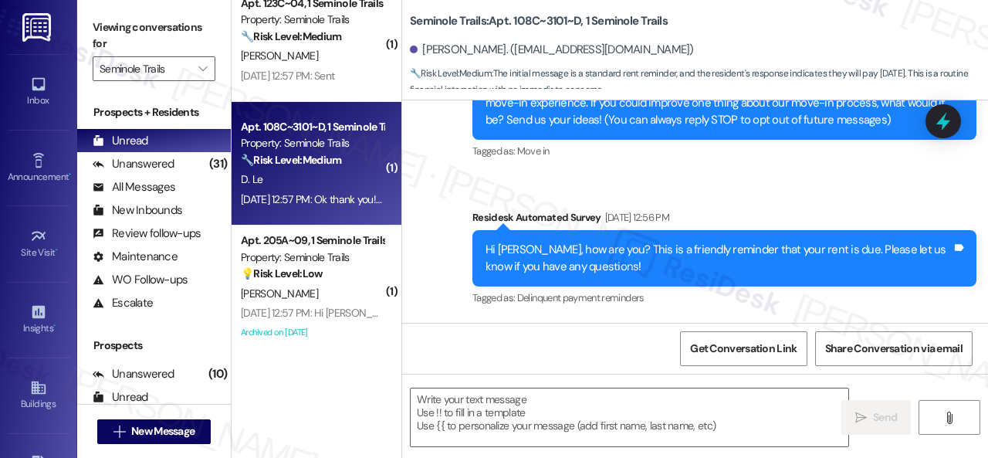
type textarea "Fetching suggested responses. Please feel free to read through the conversation…"
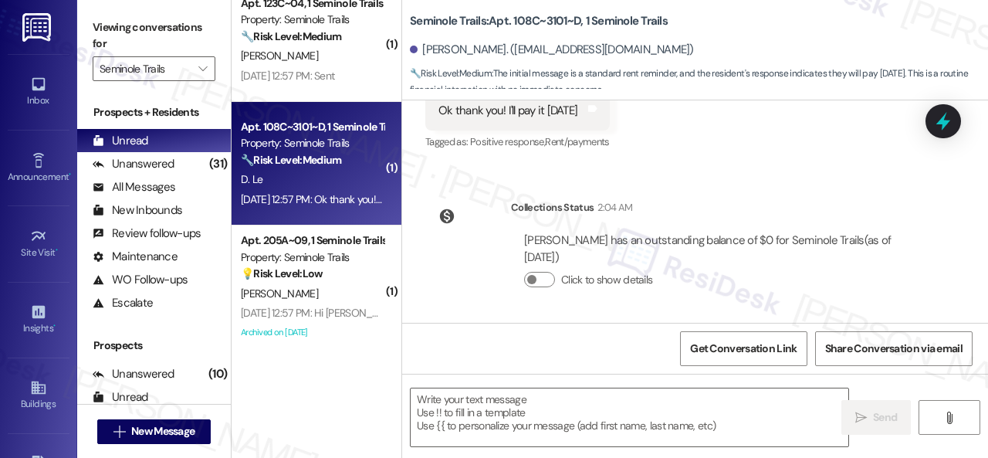
scroll to position [480, 0]
click at [757, 170] on div "Lease started Aug 15, 2025 at 8:00 PM Survey, sent via SMS Residesk Automated S…" at bounding box center [695, 211] width 586 height 222
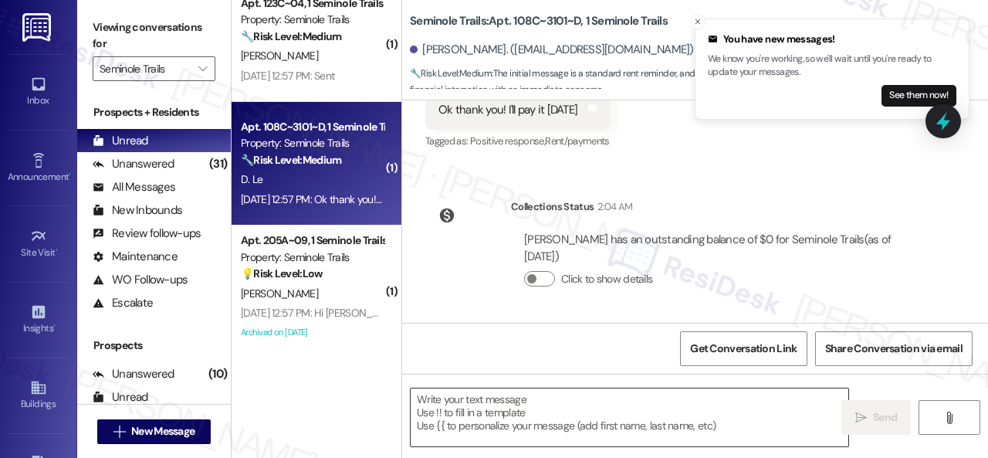
click at [469, 408] on textarea at bounding box center [630, 417] width 438 height 58
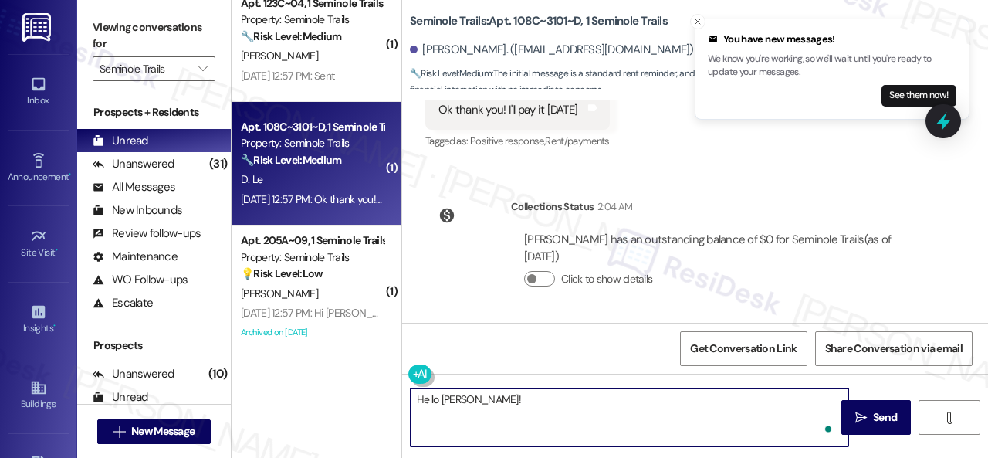
paste textarea "I'm sorry for the delayed response. Please don’t hesitate to confirm if you sti…"
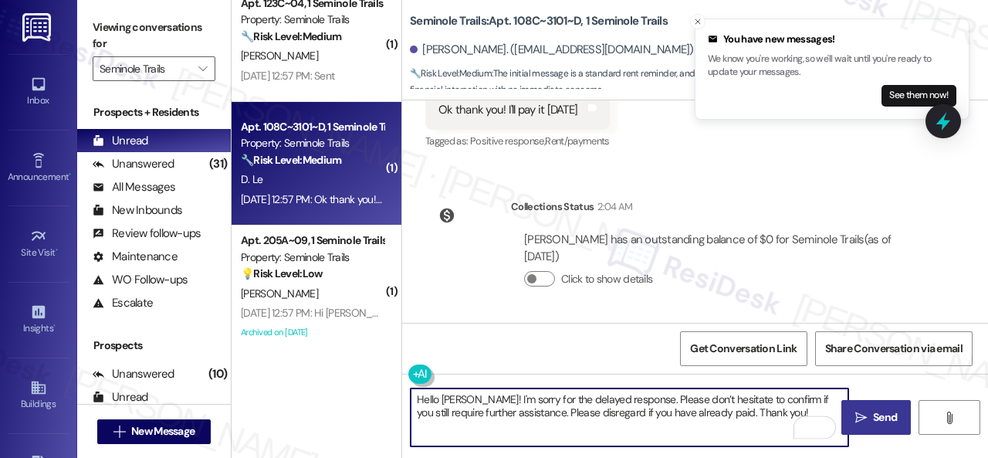
type textarea "Hello Dominick! I'm sorry for the delayed response. Please don’t hesitate to co…"
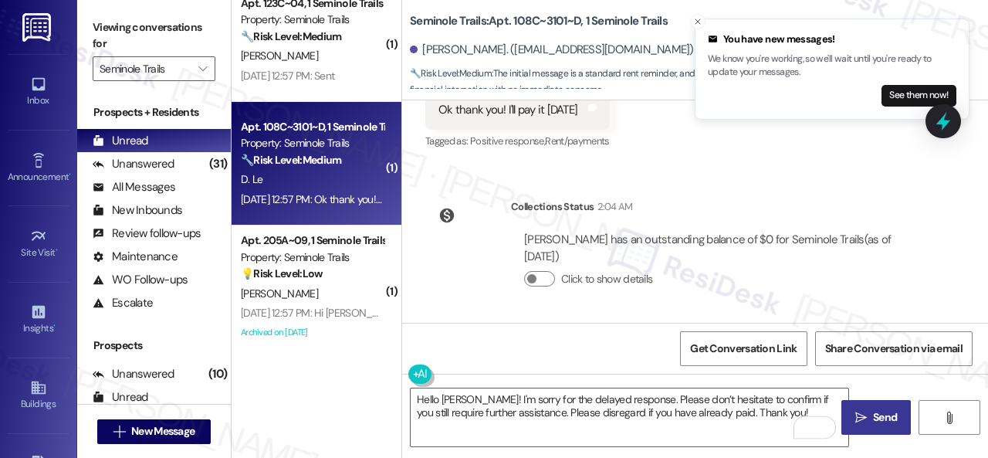
click at [873, 415] on span "Send" at bounding box center [885, 417] width 24 height 16
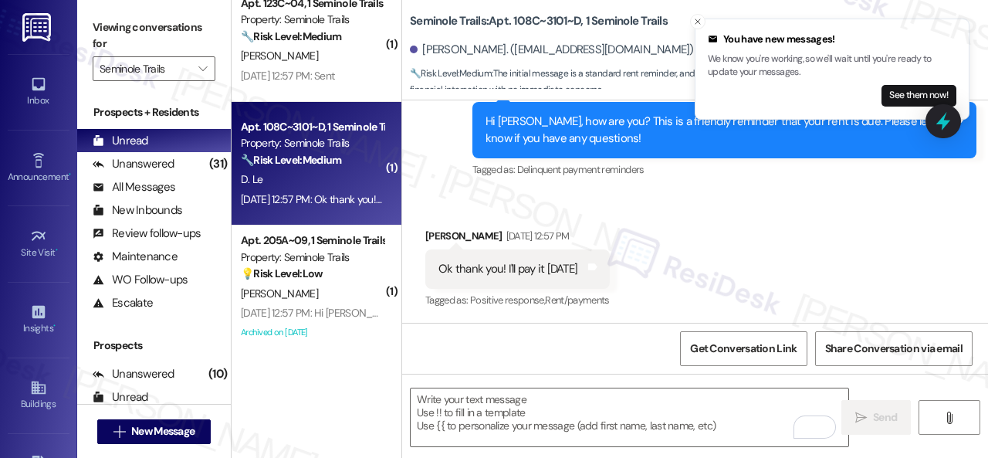
scroll to position [1550, 0]
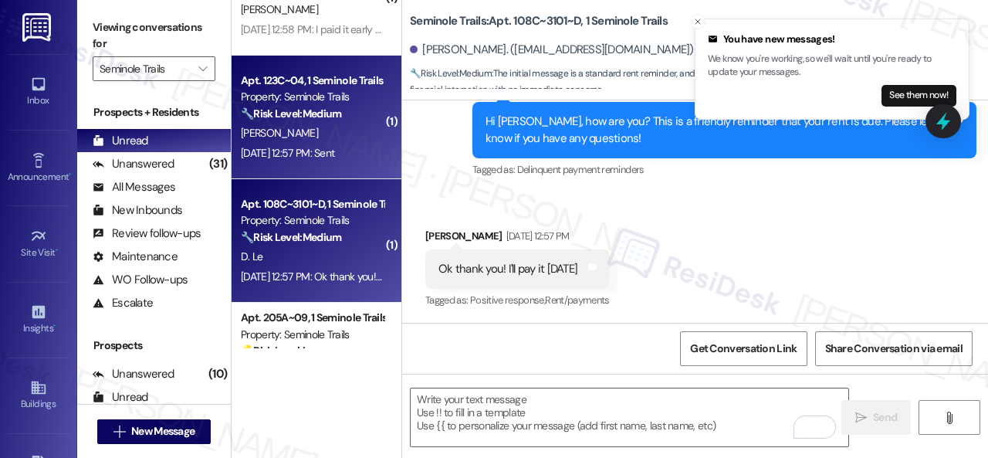
click at [329, 140] on div "J. Mcrae" at bounding box center [312, 133] width 146 height 19
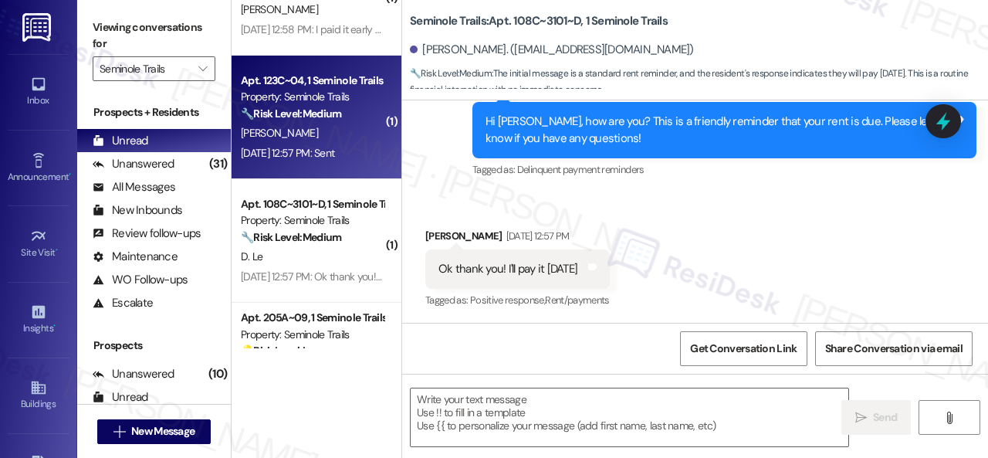
type textarea "Fetching suggested responses. Please feel free to read through the conversation…"
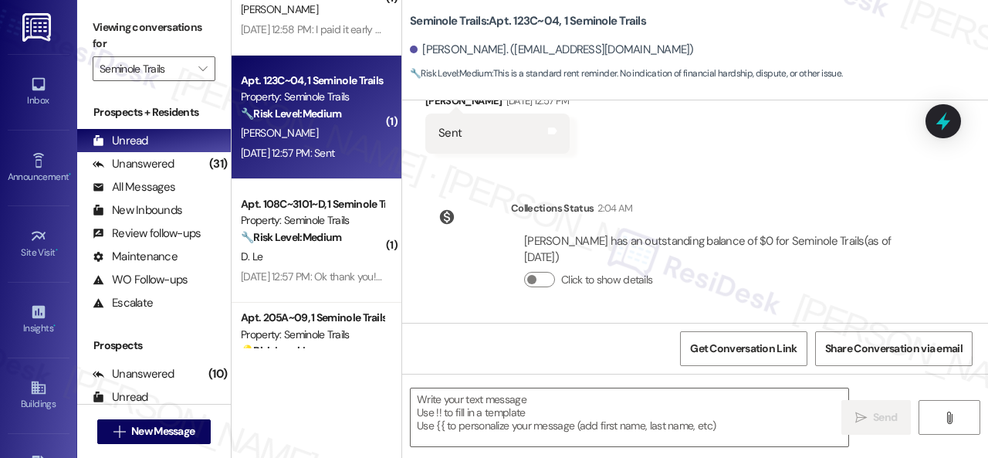
scroll to position [325, 0]
click at [761, 167] on div "WO Lease started Jul 31, 2025 at 8:00 PM Show details Survey, sent via SMS Resi…" at bounding box center [695, 211] width 586 height 222
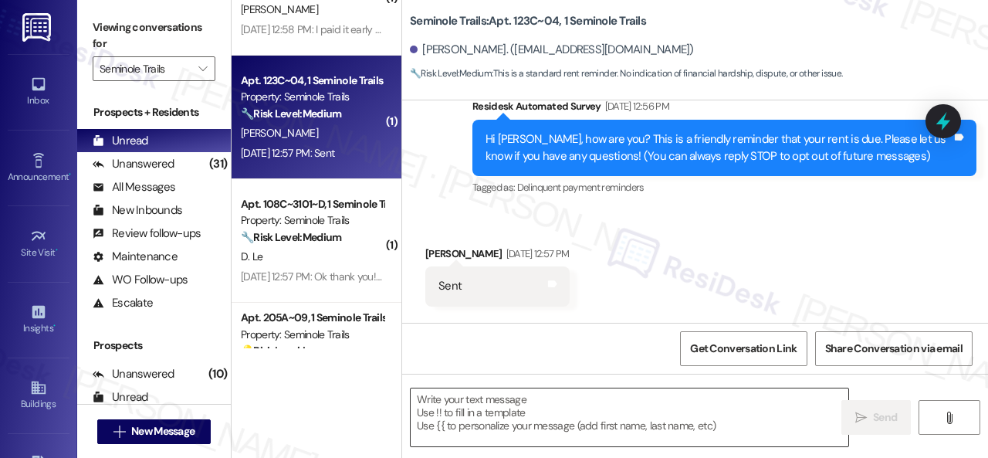
click at [585, 416] on textarea at bounding box center [630, 417] width 438 height 58
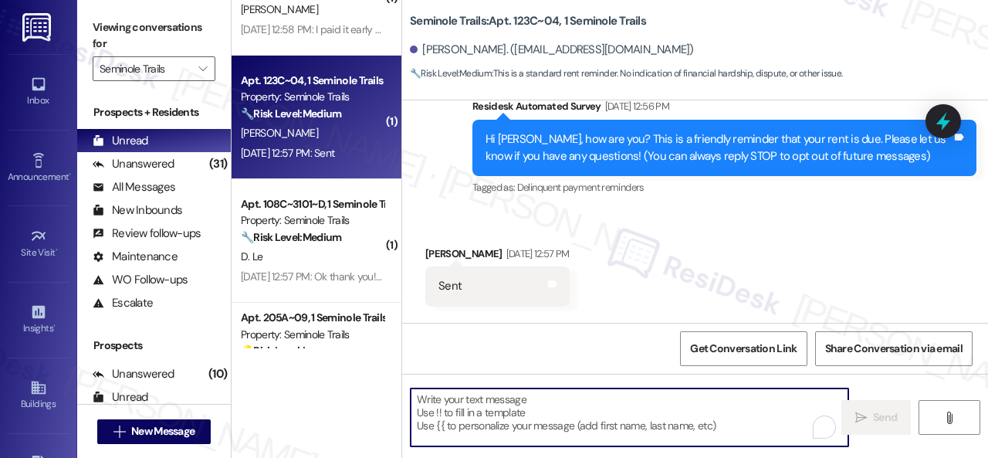
paste textarea "I'm sorry for the delayed response. I'm happy to know that you've already taken…"
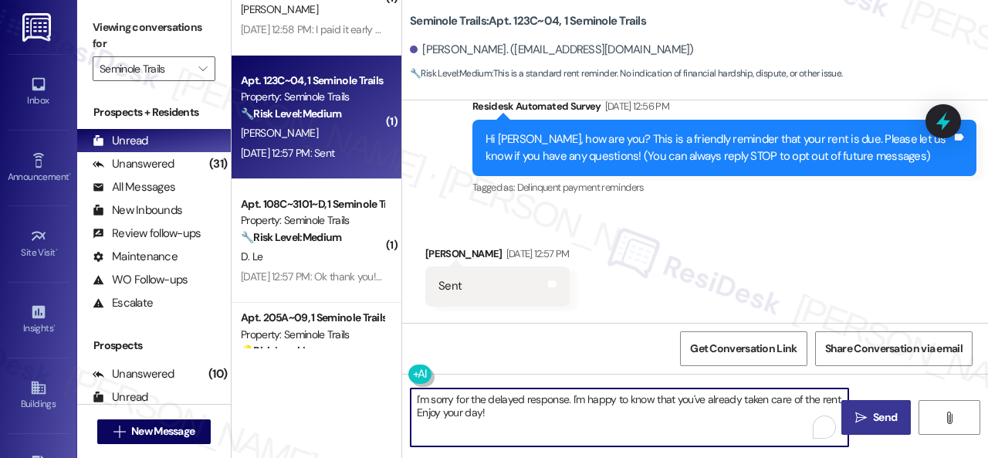
click at [415, 400] on textarea "I'm sorry for the delayed response. I'm happy to know that you've already taken…" at bounding box center [630, 417] width 438 height 58
type textarea "Hello Jaleel! I'm sorry for the delayed response. I'm happy to know that you've…"
click at [873, 421] on span "Send" at bounding box center [885, 417] width 24 height 16
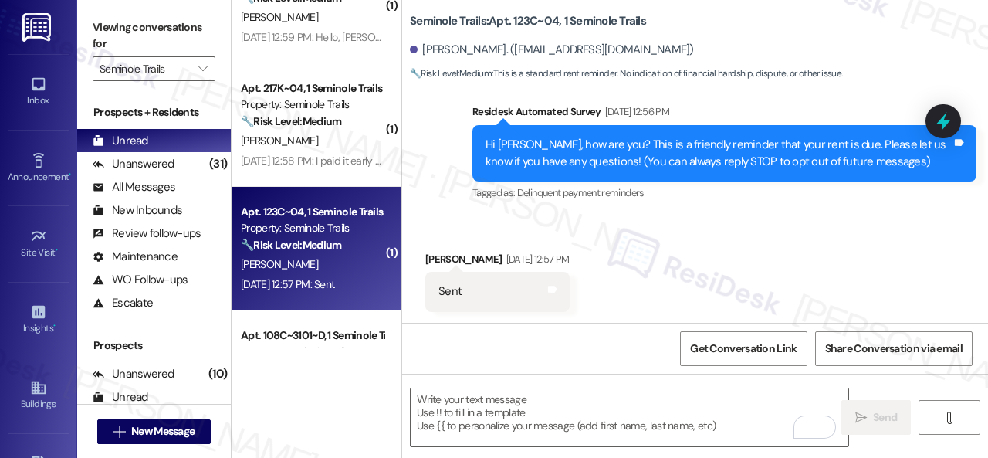
scroll to position [1396, 0]
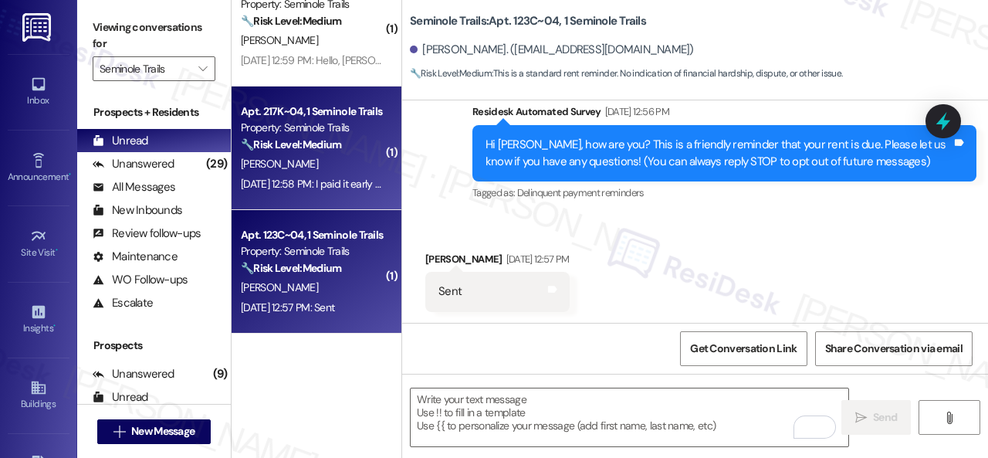
click at [330, 163] on div "B. Launer" at bounding box center [312, 163] width 146 height 19
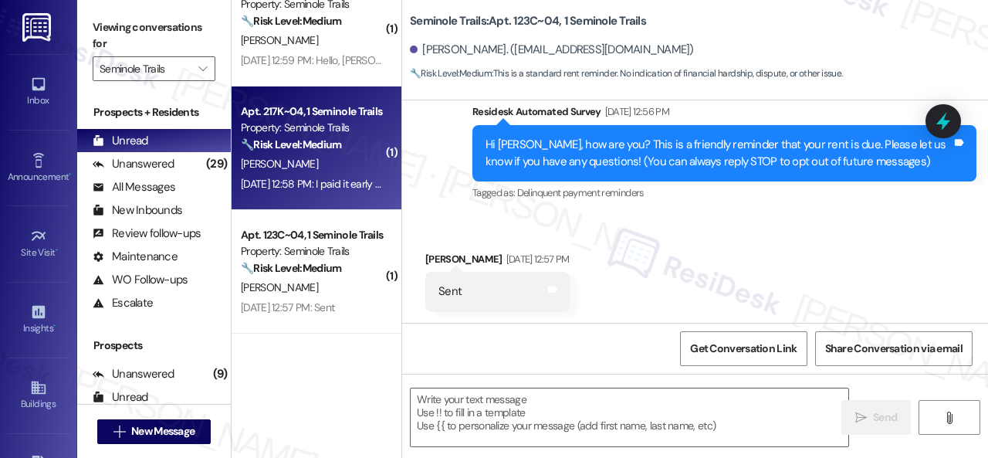
type textarea "Fetching suggested responses. Please feel free to read through the conversation…"
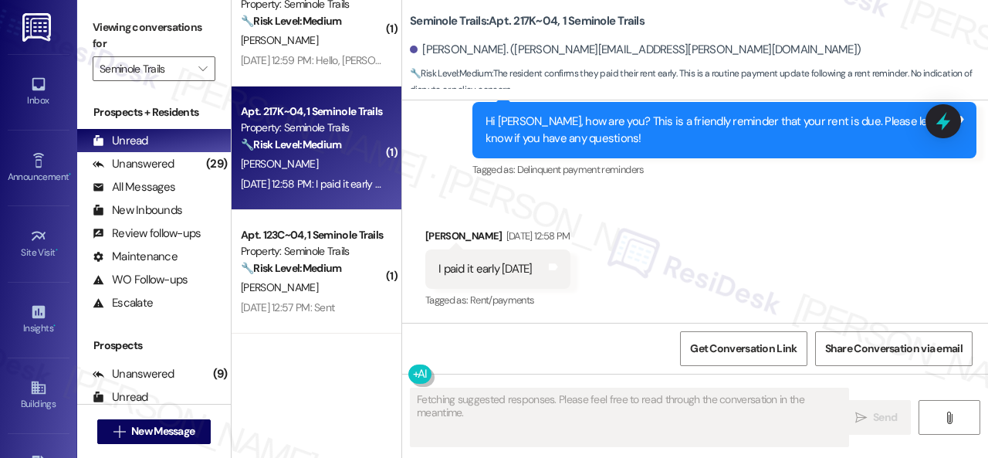
scroll to position [480, 0]
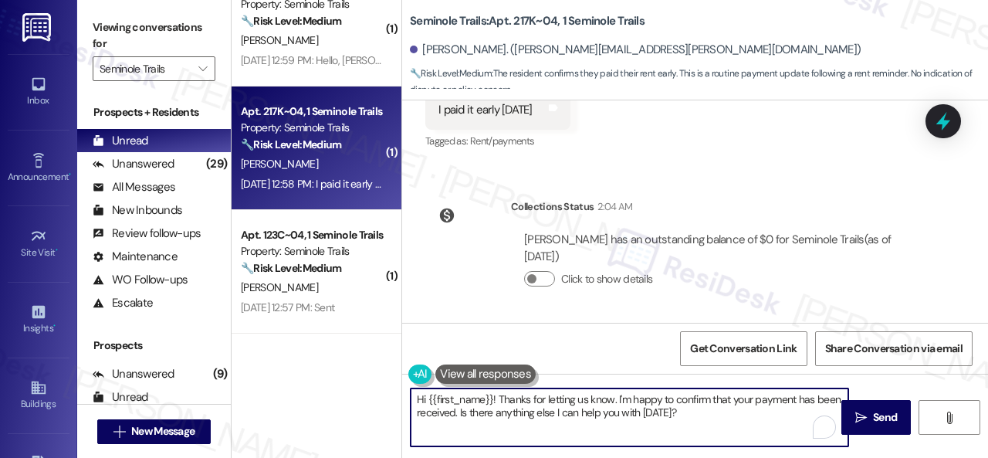
drag, startPoint x: 499, startPoint y: 396, endPoint x: 702, endPoint y: 421, distance: 204.5
click at [702, 421] on textarea "Hi {{first_name}}! Thanks for letting us know. I'm happy to confirm that your p…" at bounding box center [630, 417] width 438 height 58
paste textarea "I'm sorry for the delayed response. I'm happy to know that you've already taken…"
type textarea "Hi {{first_name}}! I'm sorry for the delayed response. I'm happy to know that y…"
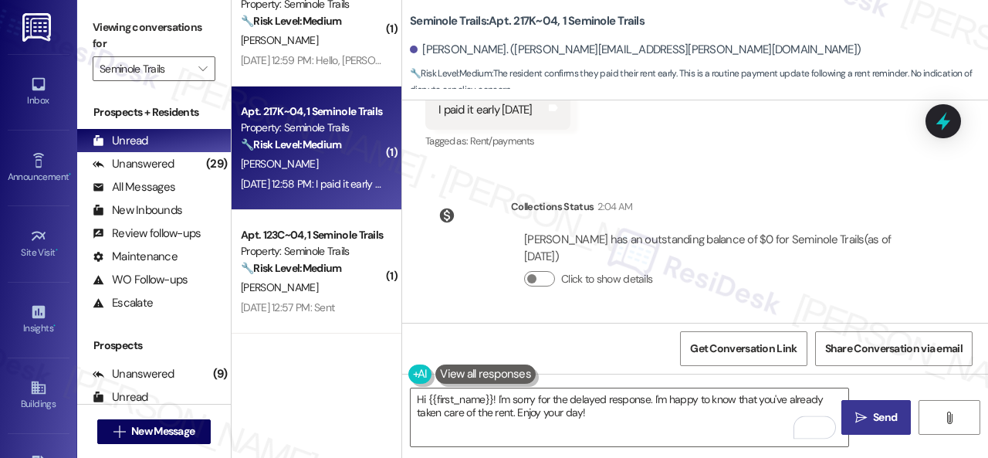
click at [873, 411] on span "Send" at bounding box center [885, 417] width 24 height 16
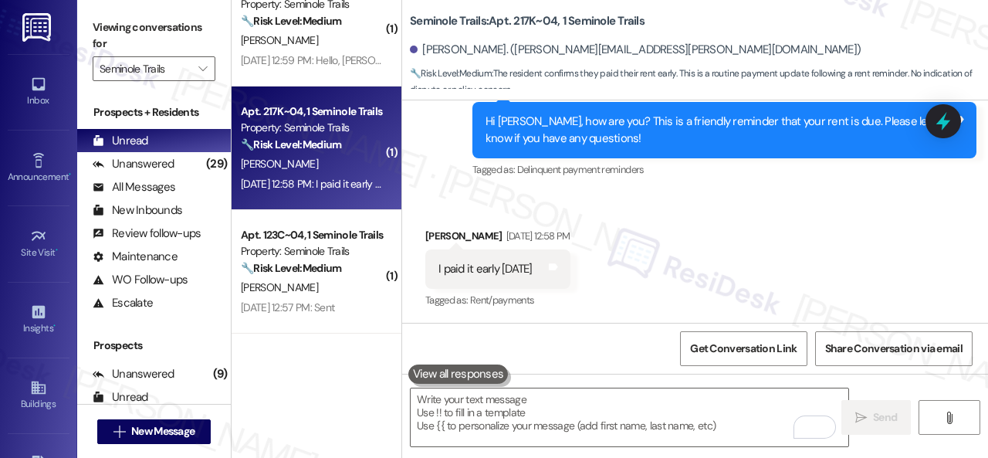
scroll to position [1319, 0]
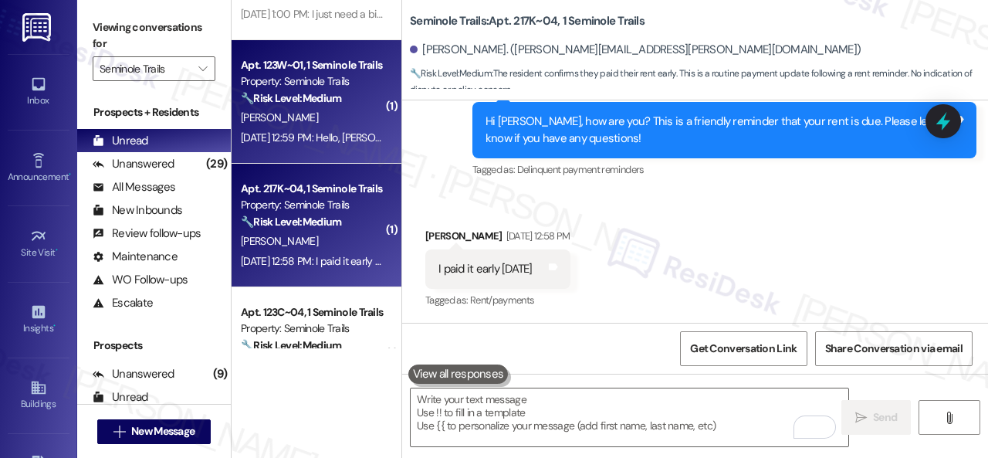
click at [310, 115] on div "E. Asanov" at bounding box center [312, 117] width 146 height 19
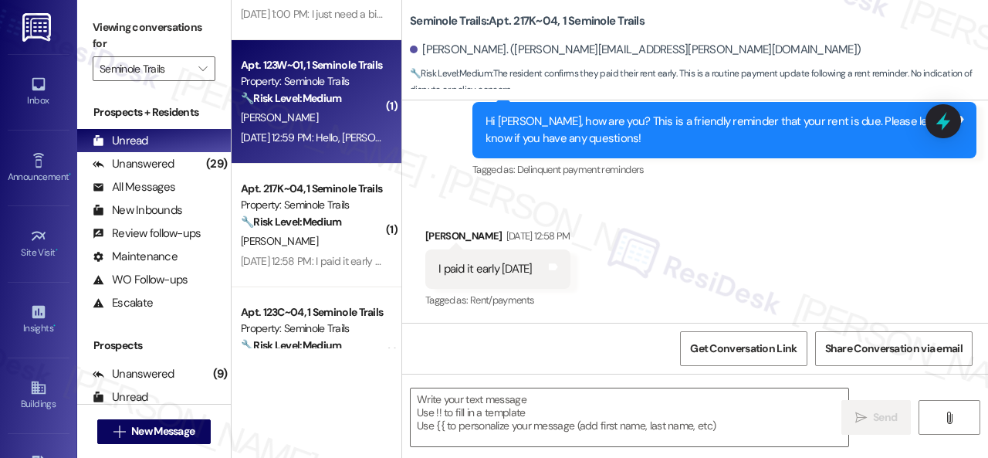
type textarea "Fetching suggested responses. Please feel free to read through the conversation…"
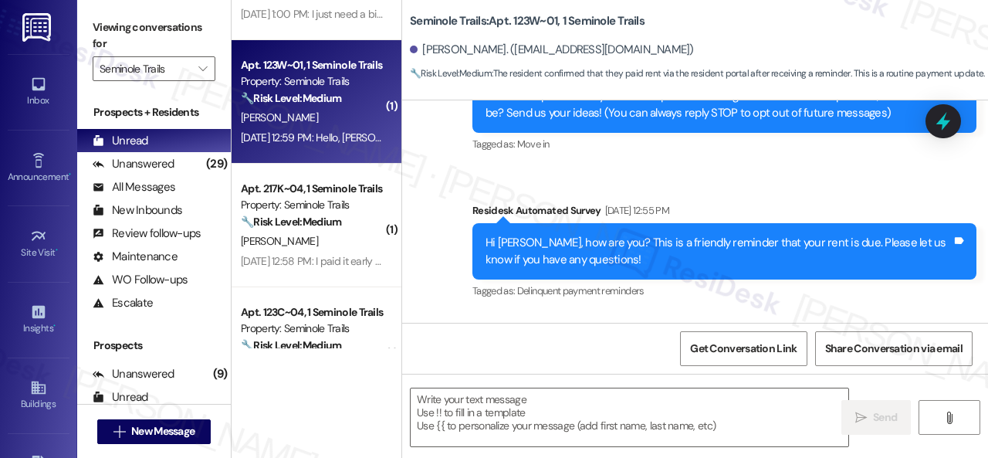
type textarea "Fetching suggested responses. Please feel free to read through the conversation…"
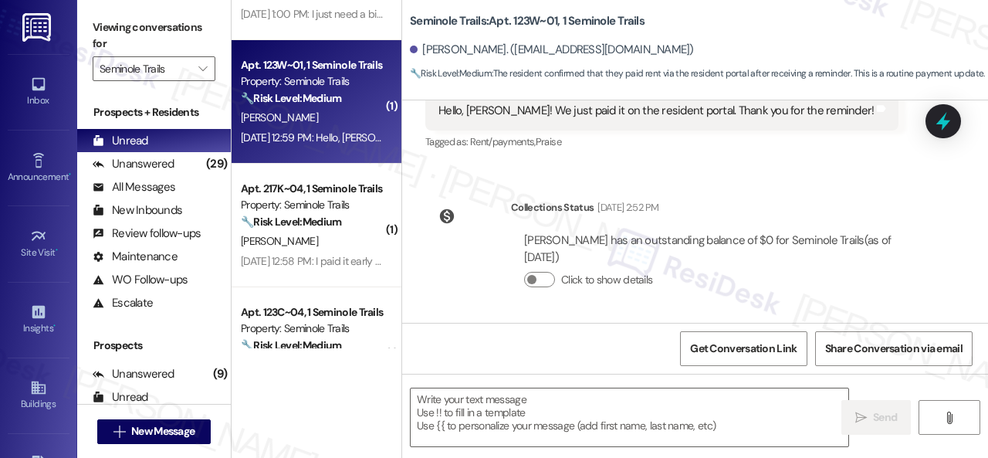
scroll to position [480, 0]
click at [502, 411] on textarea at bounding box center [630, 417] width 438 height 58
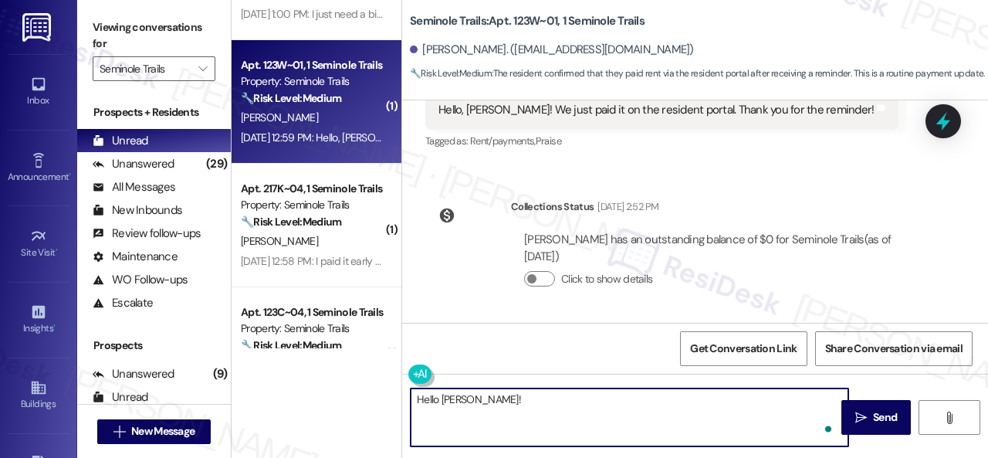
paste textarea "I'm sorry for the delayed response. I'm happy to know that you've already taken…"
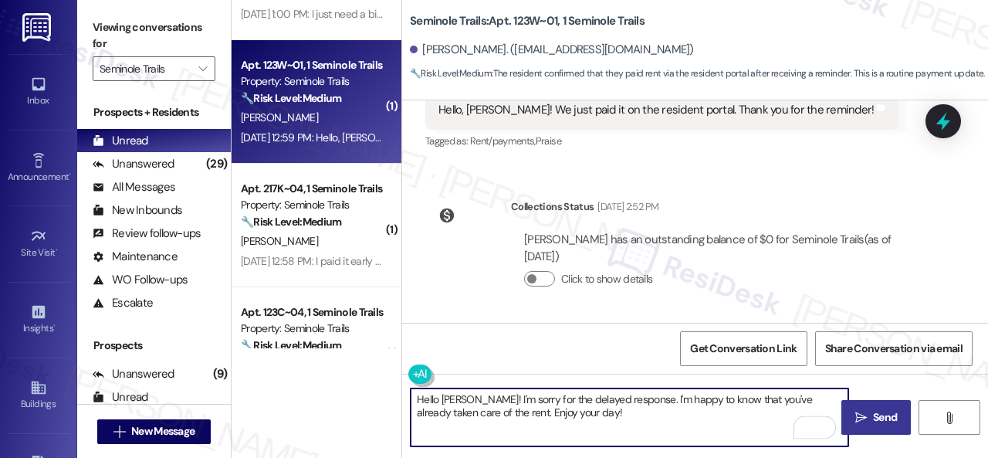
type textarea "Hello Emil! I'm sorry for the delayed response. I'm happy to know that you've a…"
click at [865, 412] on span " Send" at bounding box center [876, 417] width 49 height 16
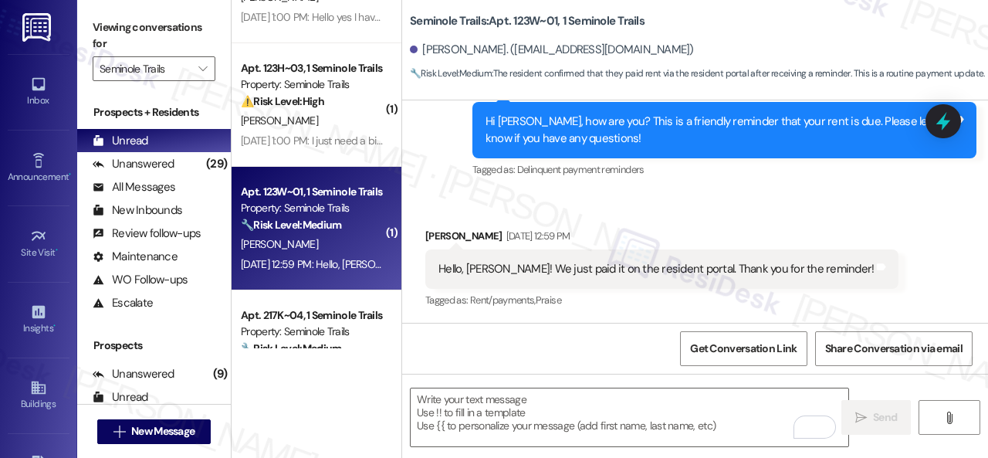
scroll to position [1164, 0]
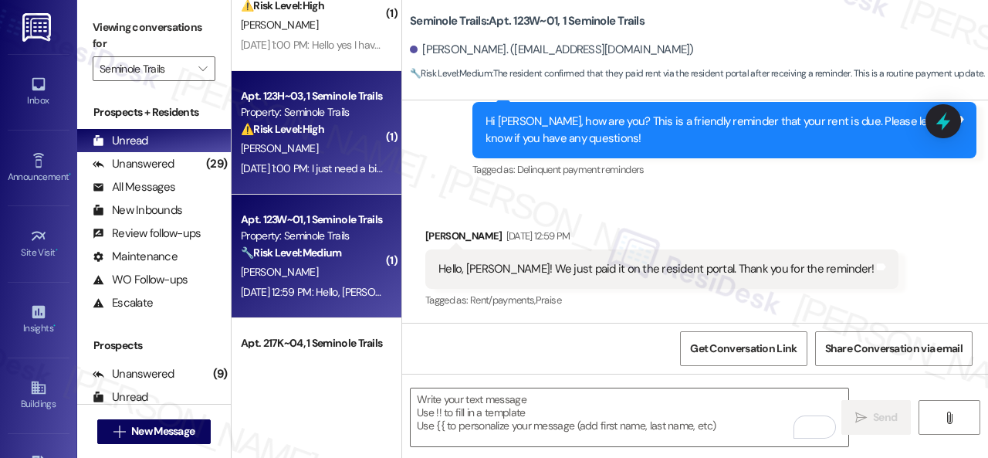
click at [320, 155] on div "C. Howard" at bounding box center [312, 148] width 146 height 19
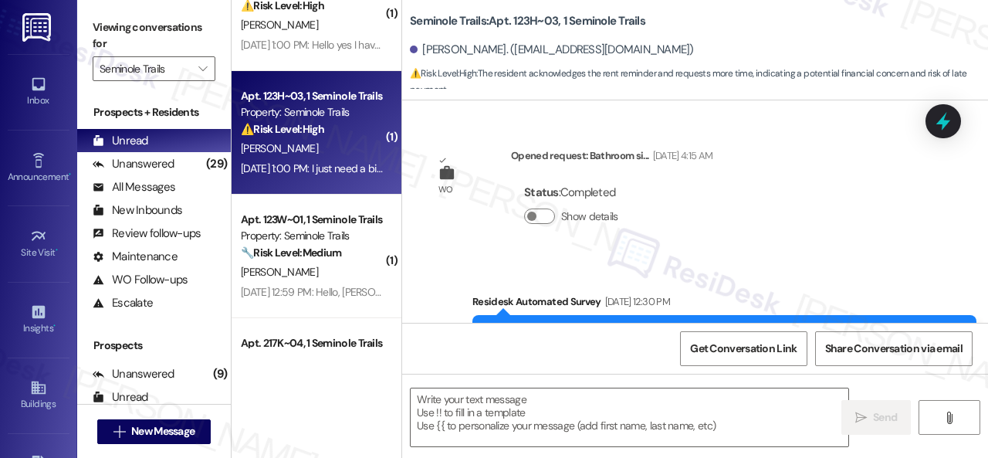
type textarea "Fetching suggested responses. Please feel free to read through the conversation…"
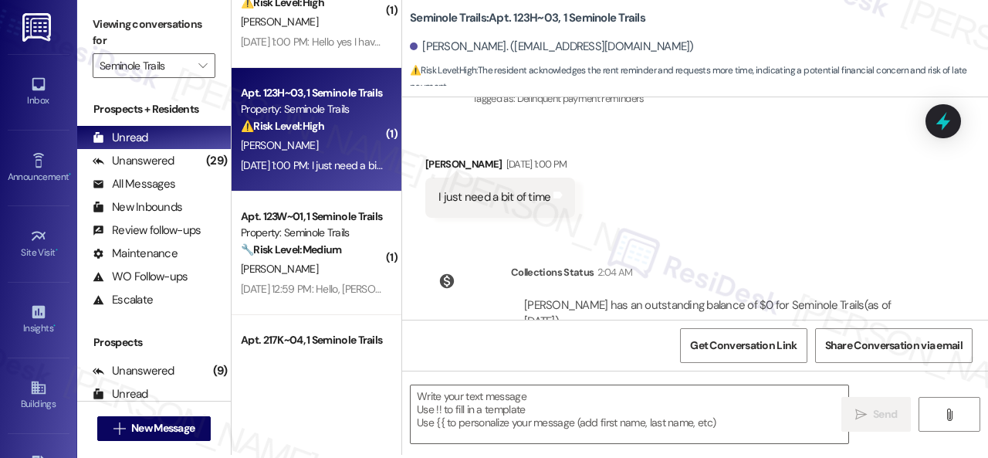
scroll to position [5, 0]
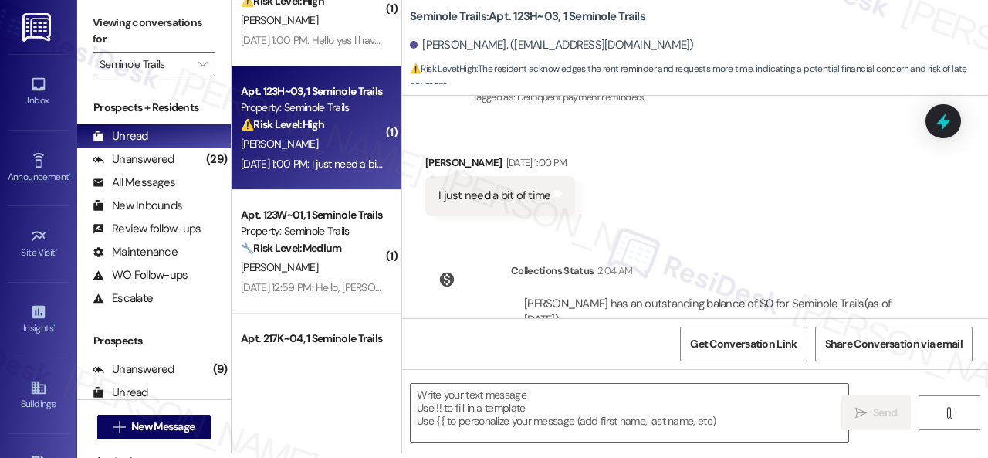
click at [783, 334] on div "Click to show details" at bounding box center [720, 342] width 392 height 16
click at [506, 402] on textarea at bounding box center [630, 413] width 438 height 58
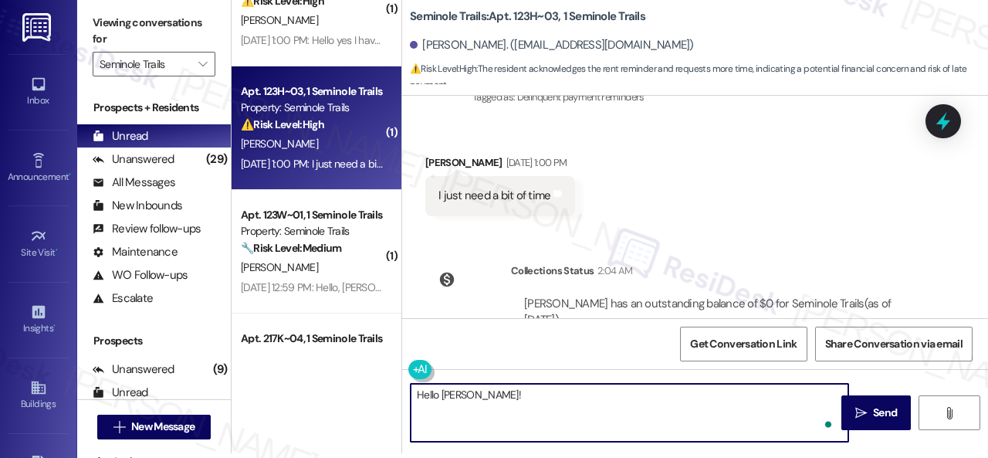
paste textarea "I'm sorry for the delayed response. Please don’t hesitate to confirm if you sti…"
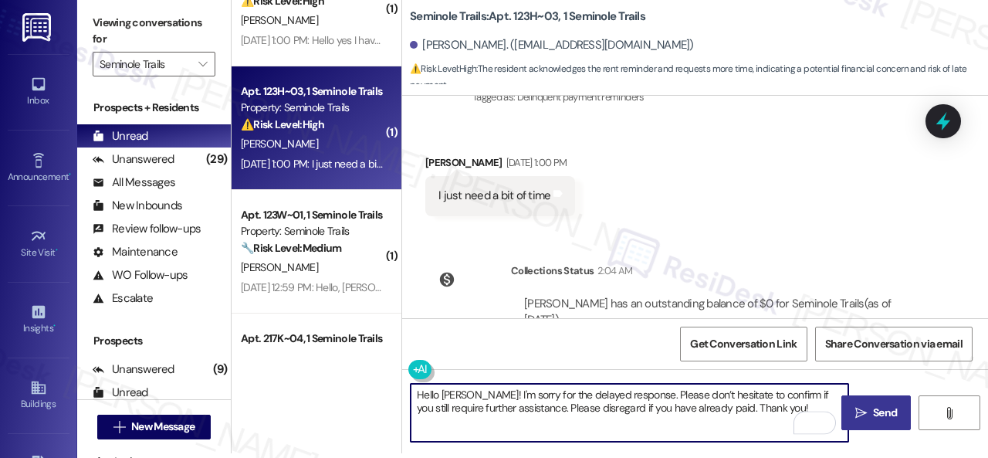
type textarea "Hello Crescencia! I'm sorry for the delayed response. Please don’t hesitate to …"
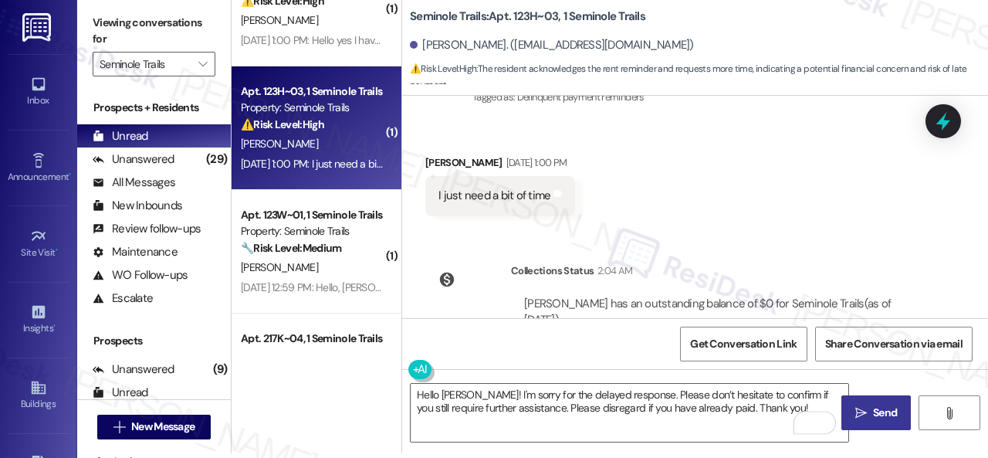
click at [873, 408] on span "Send" at bounding box center [885, 413] width 24 height 16
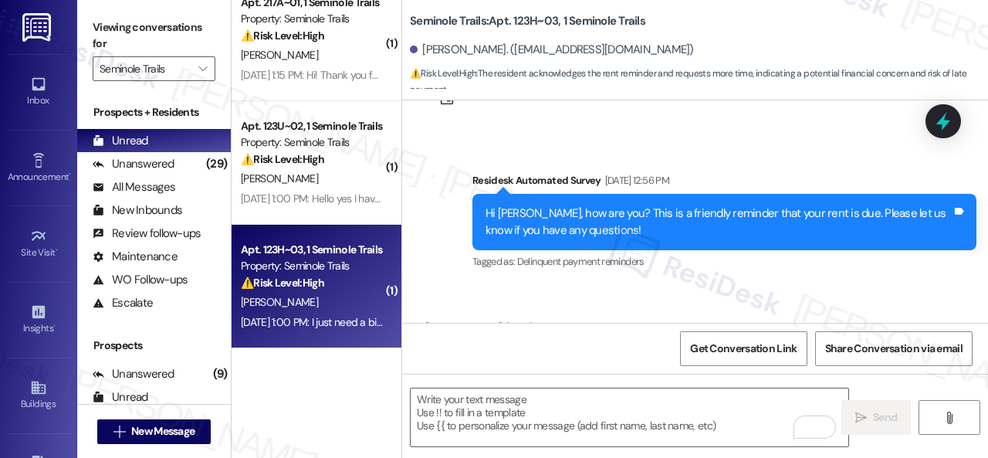
scroll to position [1010, 0]
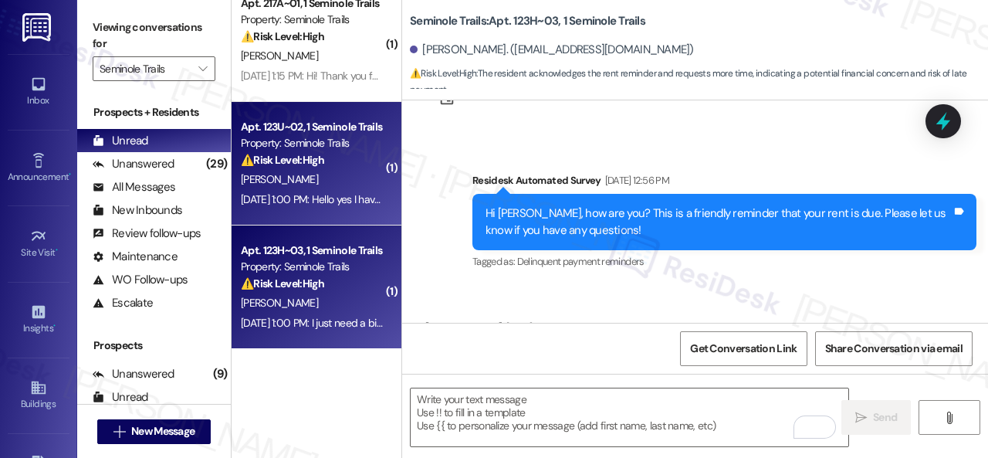
click at [341, 185] on div "D. Monroe" at bounding box center [312, 179] width 146 height 19
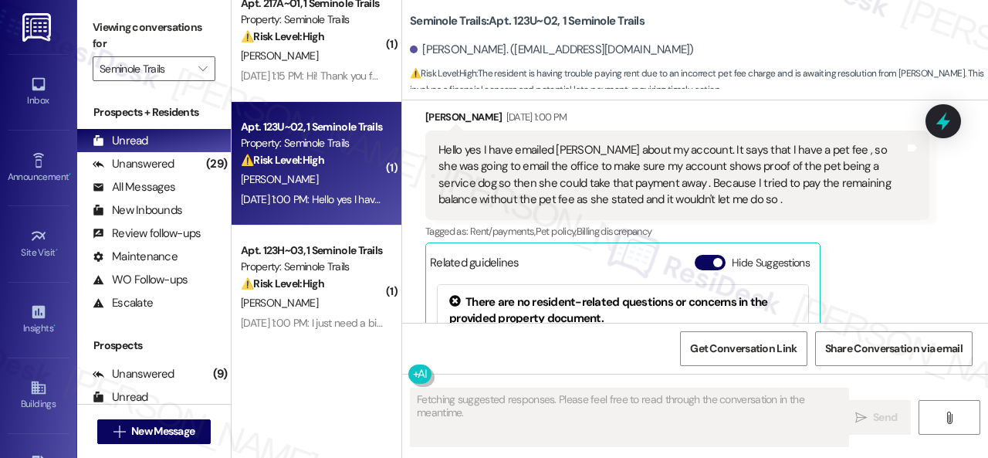
scroll to position [615, 0]
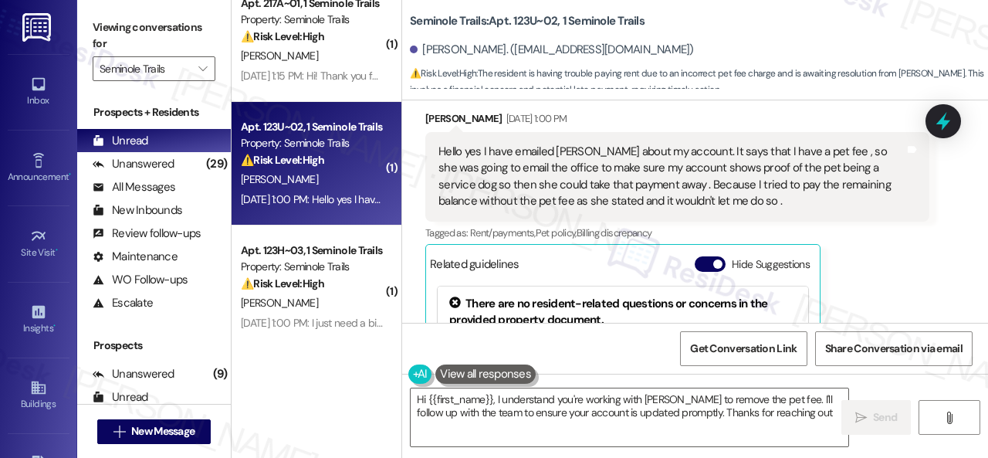
type textarea "Hi {{first_name}}, I understand you're working with Alexus to remove the pet fe…"
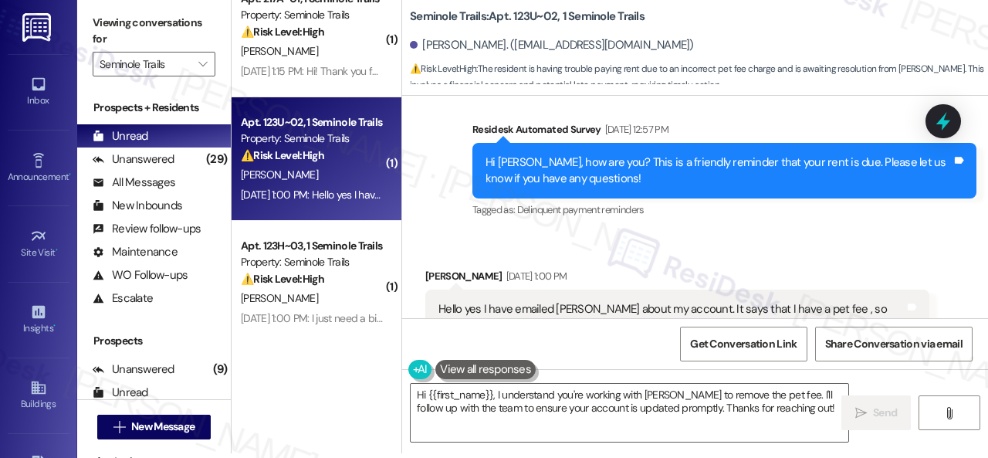
scroll to position [838, 0]
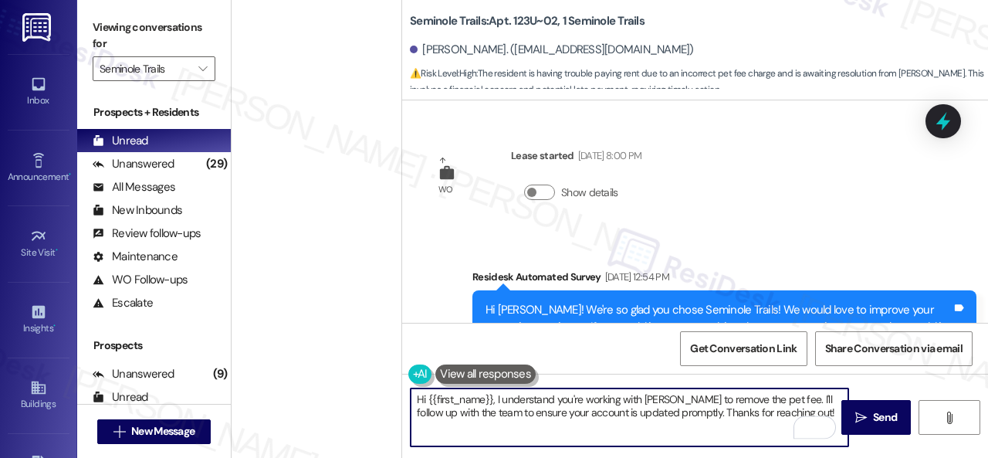
click at [496, 398] on textarea "Hi {{first_name}}, I understand you're working with [PERSON_NAME] to remove the…" at bounding box center [630, 417] width 438 height 58
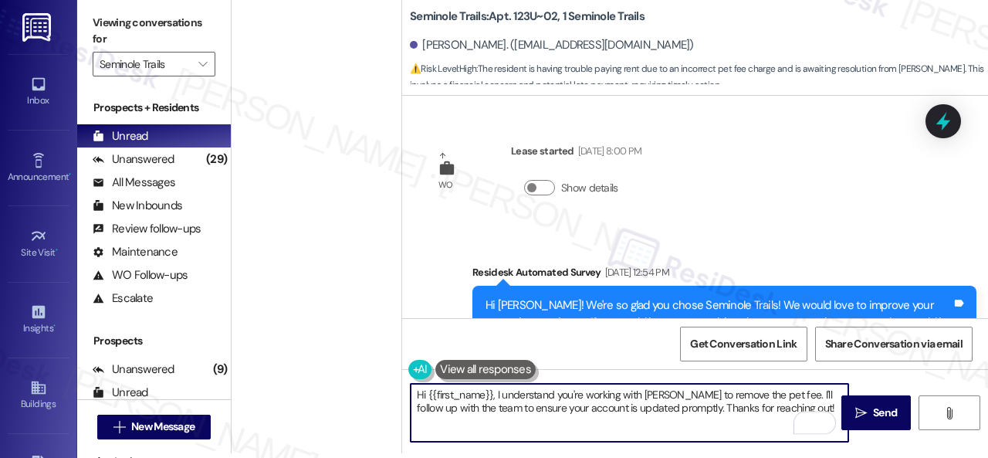
scroll to position [838, 0]
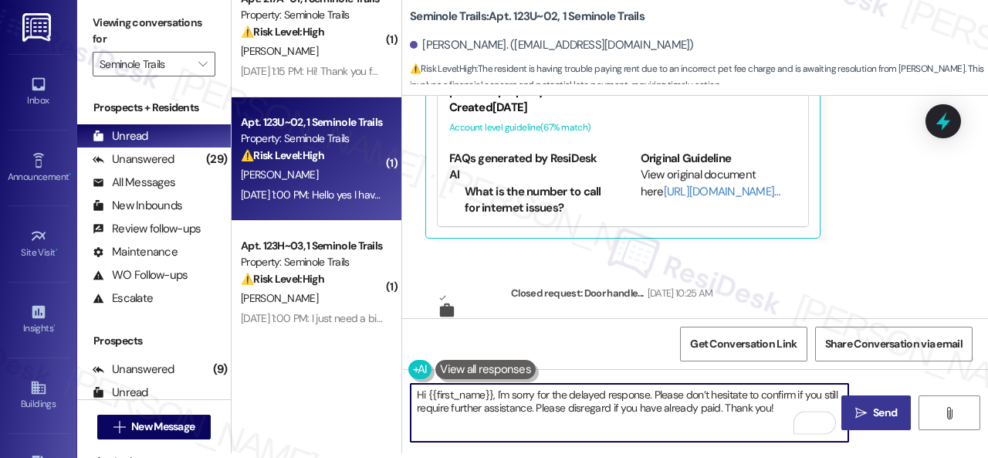
type textarea "Hi {{first_name}}, I'm sorry for the delayed response. Please don’t hesitate to…"
click at [862, 411] on span " Send" at bounding box center [876, 413] width 49 height 16
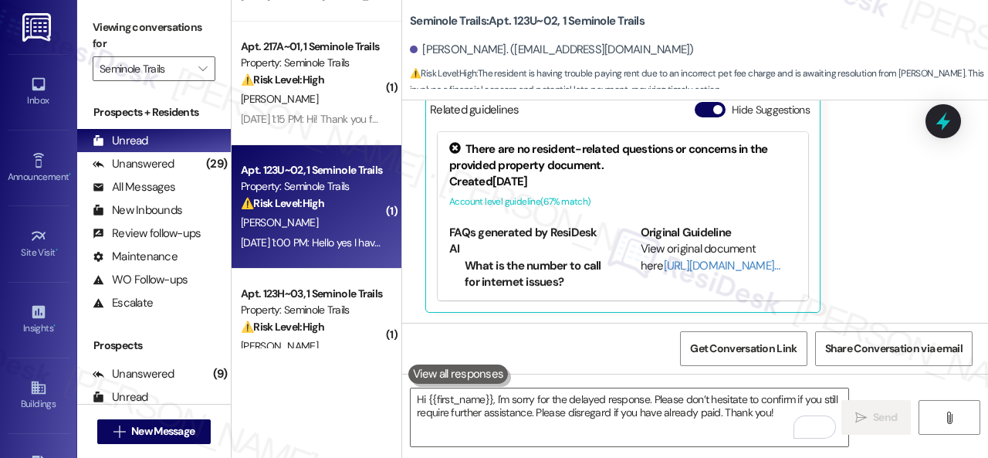
scroll to position [933, 0]
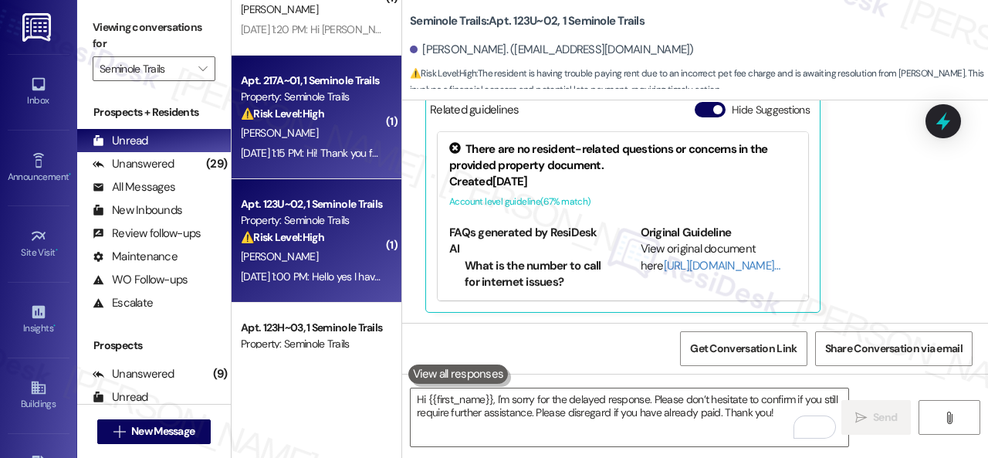
click at [342, 130] on div "[PERSON_NAME]" at bounding box center [312, 133] width 146 height 19
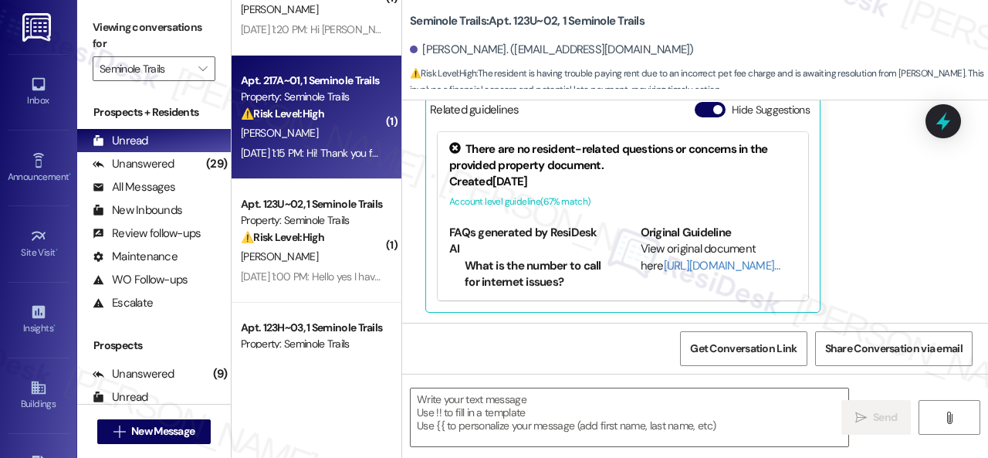
type textarea "Fetching suggested responses. Please feel free to read through the conversation…"
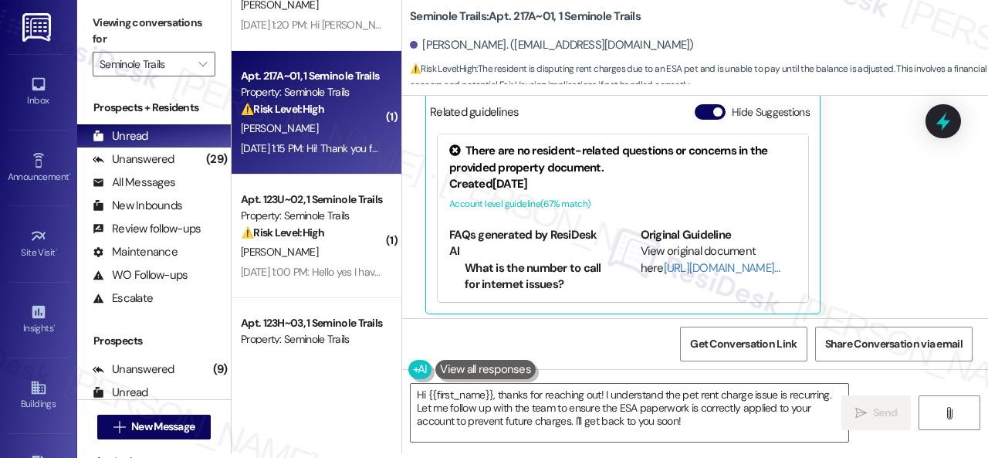
scroll to position [1067, 0]
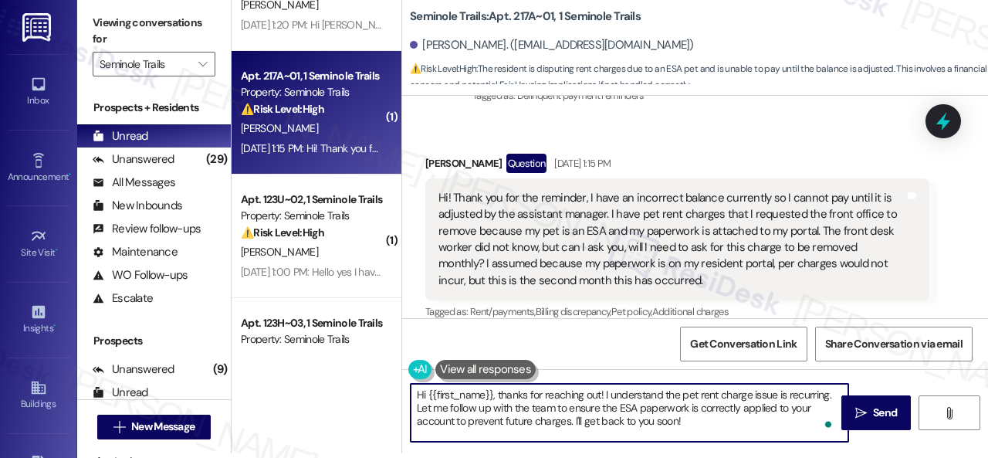
drag, startPoint x: 497, startPoint y: 395, endPoint x: 710, endPoint y: 442, distance: 218.4
click at [710, 442] on div "Hi {{first_name}}, thanks for reaching out! I understand the pet rent charge is…" at bounding box center [695, 427] width 586 height 116
paste textarea "I'm sorry for the delayed response. Please don’t hesitate to confirm if you sti…"
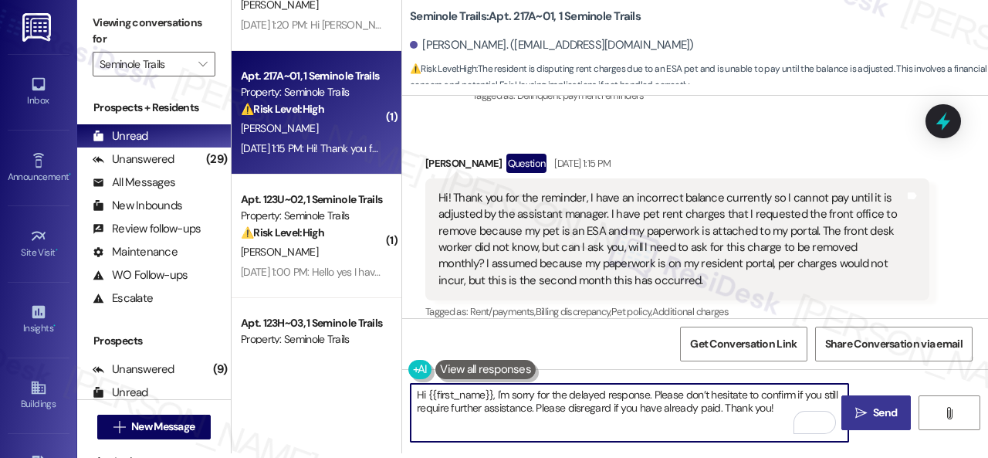
type textarea "Hi {{first_name}}, I'm sorry for the delayed response. Please don’t hesitate to…"
click at [882, 415] on span "Send" at bounding box center [885, 413] width 24 height 16
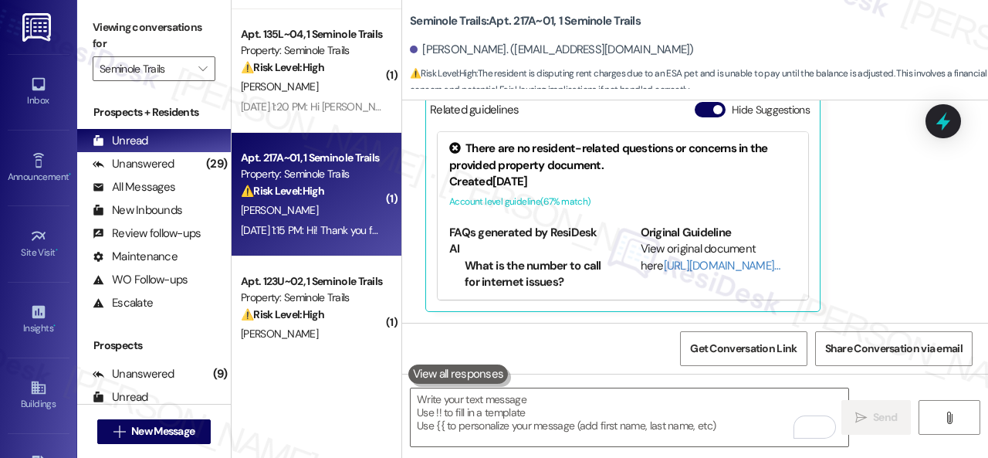
scroll to position [778, 0]
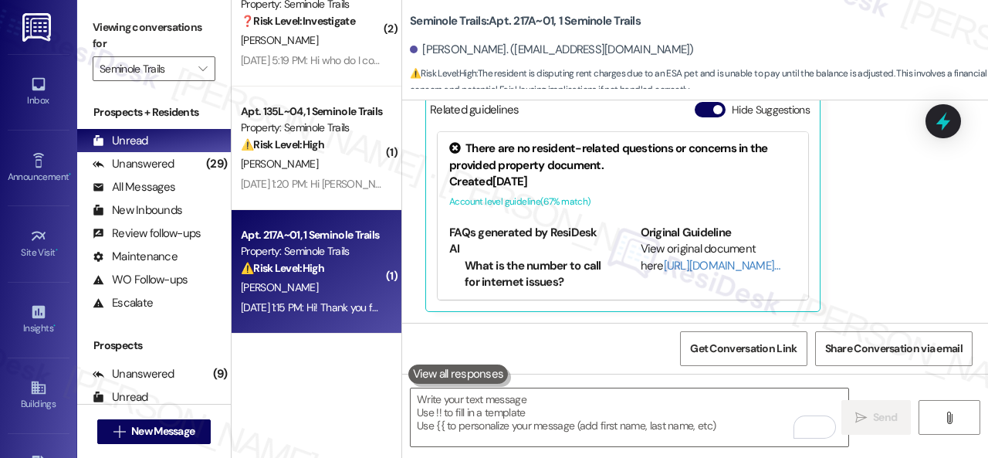
click at [306, 150] on strong "⚠️ Risk Level: High" at bounding box center [282, 144] width 83 height 14
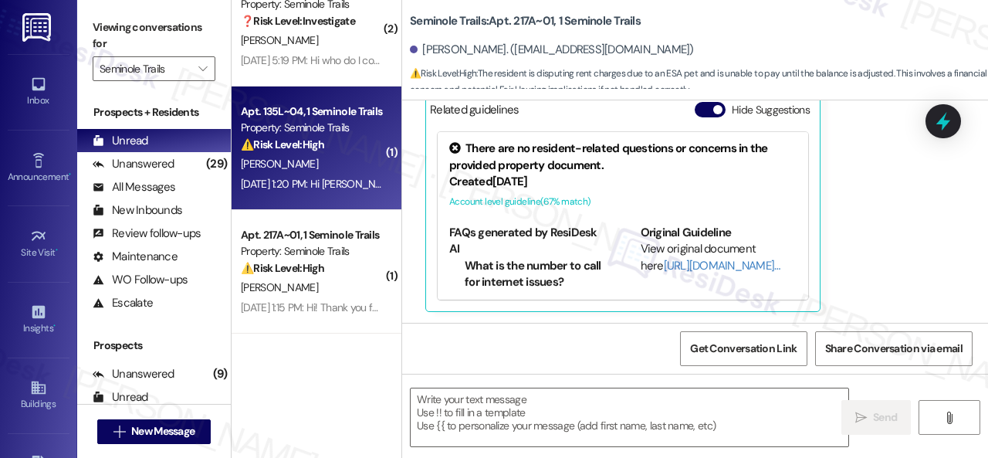
type textarea "Fetching suggested responses. Please feel free to read through the conversation…"
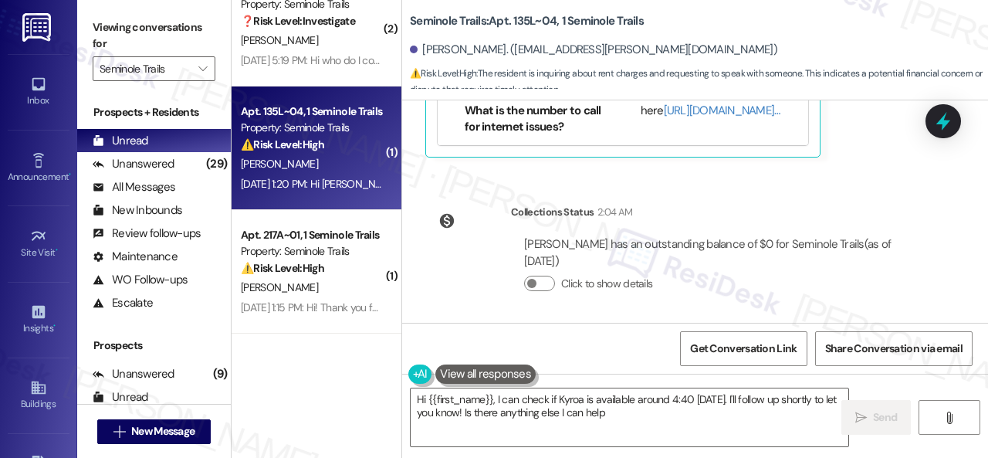
scroll to position [736, 0]
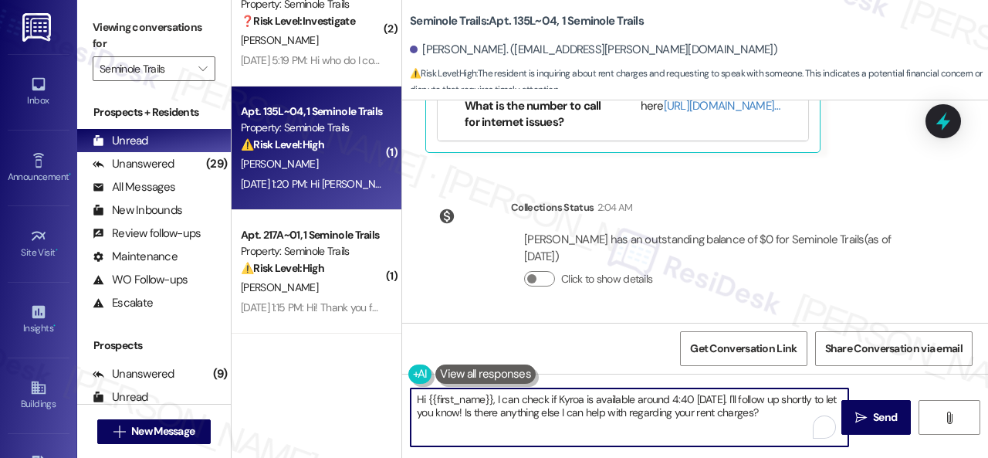
drag, startPoint x: 764, startPoint y: 411, endPoint x: 497, endPoint y: 400, distance: 266.6
click at [497, 400] on textarea "Hi {{first_name}}, I can check if Kyroa is available around 4:40 today. I'll fo…" at bounding box center [630, 417] width 438 height 58
paste textarea "'m sorry for the delayed response. Please don’t hesitate to confirm if you stil…"
type textarea "Hi {{first_name}}, I'm sorry for the delayed response. Please don’t hesitate to…"
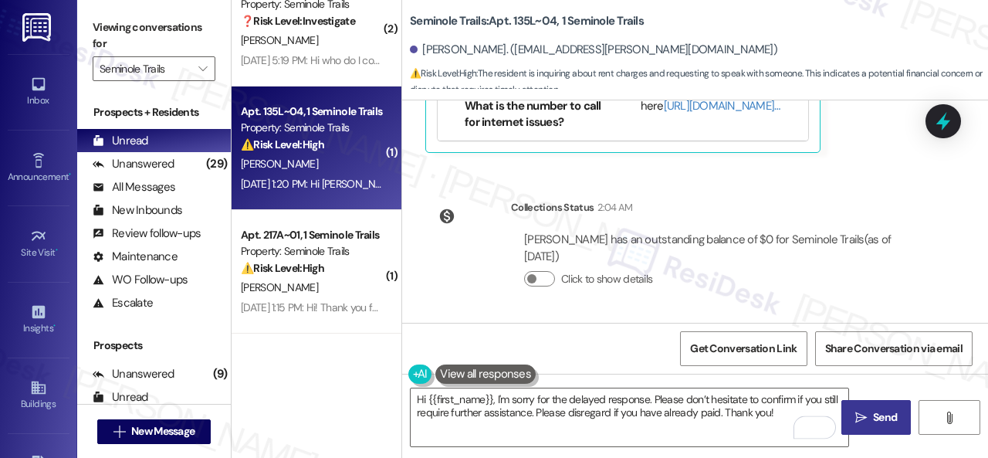
click at [860, 419] on icon "" at bounding box center [861, 417] width 12 height 12
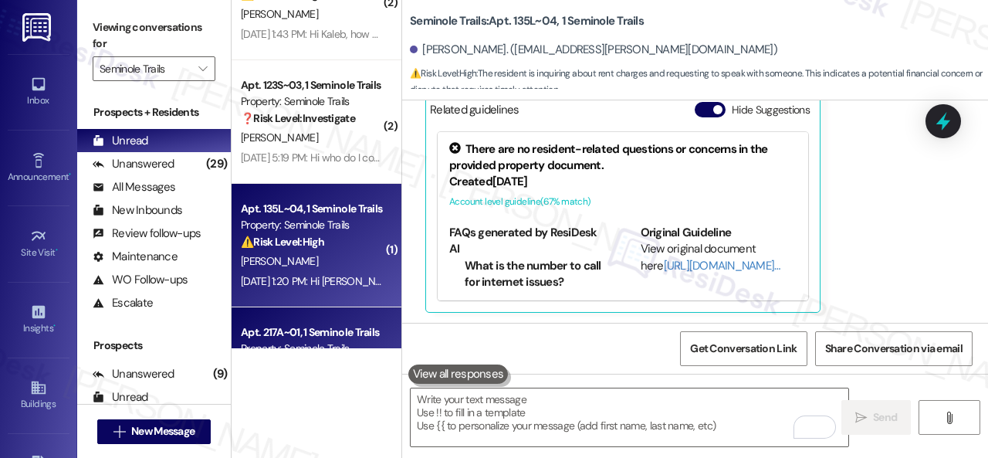
scroll to position [624, 0]
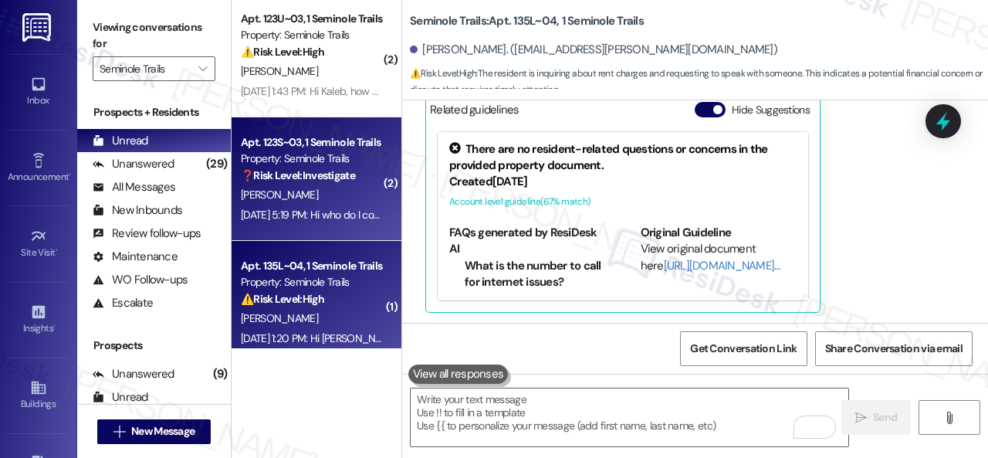
click at [326, 201] on div "T. Wilburn" at bounding box center [312, 194] width 146 height 19
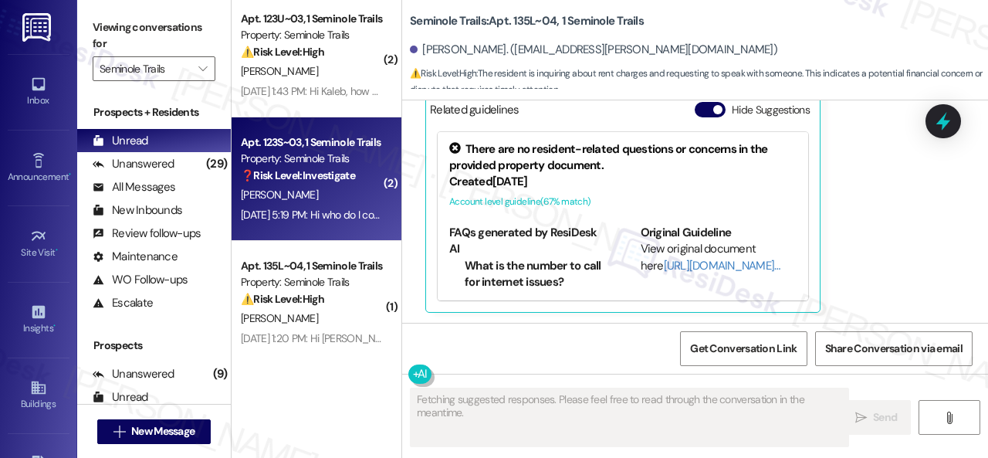
type textarea "Fetching suggested responses. Please feel free to read through the conversation…"
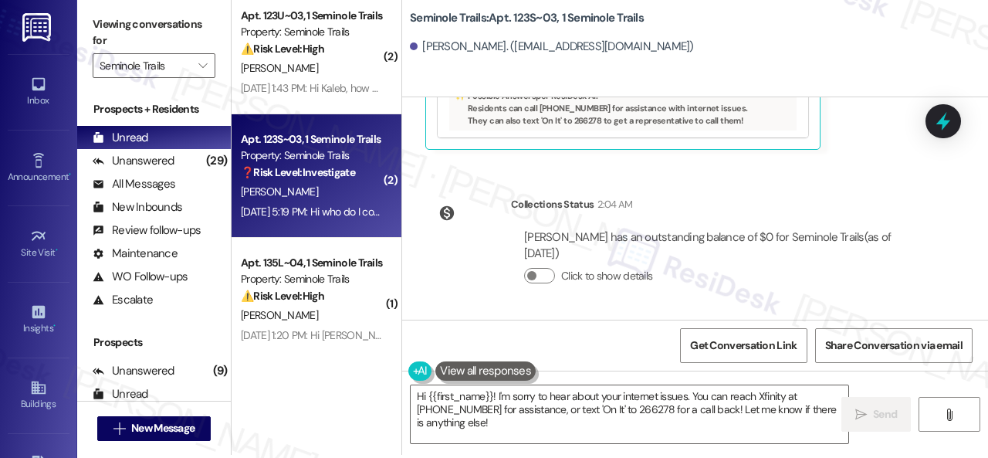
scroll to position [5, 0]
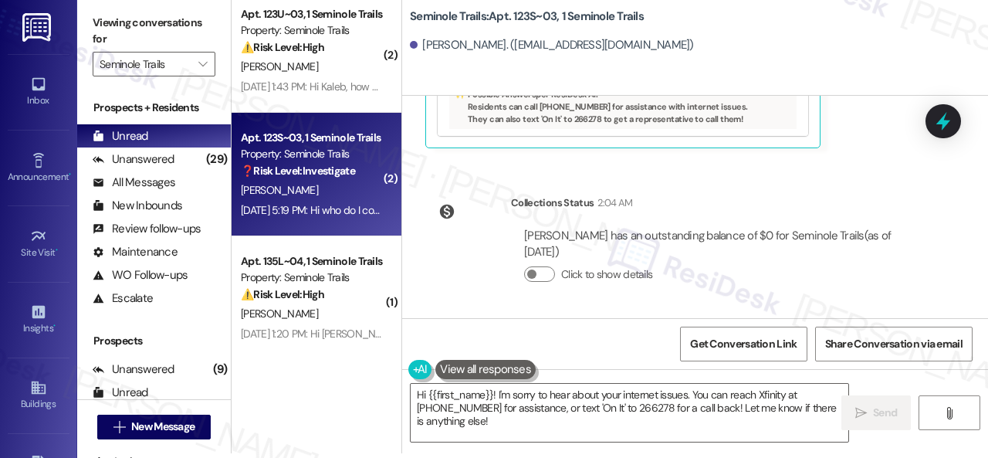
click at [891, 193] on div "Collections Status 2:04 AM Timothy Wilburn has an outstanding balance of $0 for…" at bounding box center [677, 250] width 527 height 135
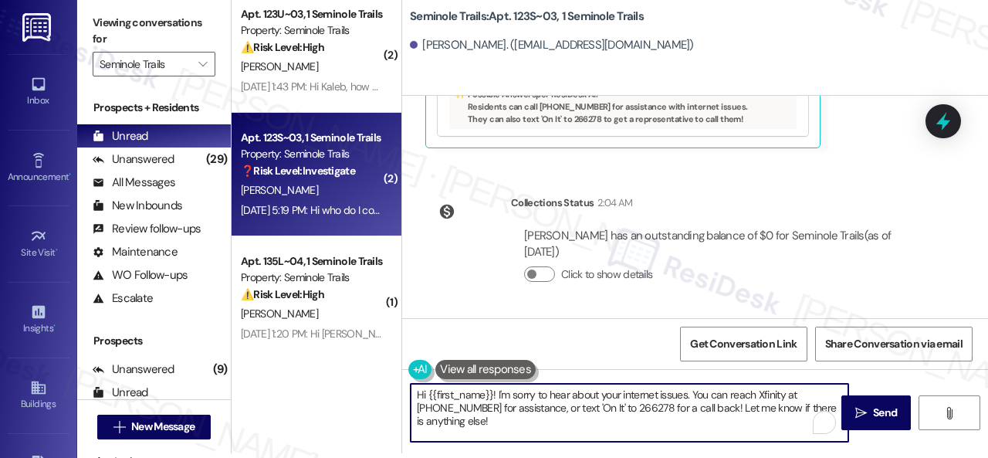
drag, startPoint x: 499, startPoint y: 396, endPoint x: 506, endPoint y: 404, distance: 10.9
click at [511, 418] on textarea "Hi {{first_name}}! I'm sorry to hear about your internet issues. You can reach …" at bounding box center [630, 413] width 438 height 58
click at [503, 400] on textarea "Hi {{first_name}}! I'm sorry to hear about your internet issues. You can reach …" at bounding box center [630, 413] width 438 height 58
drag, startPoint x: 497, startPoint y: 394, endPoint x: 516, endPoint y: 427, distance: 38.4
click at [516, 427] on textarea "Hi {{first_name}}! I'm sorry to hear about your internet issues. You can reach …" at bounding box center [630, 413] width 438 height 58
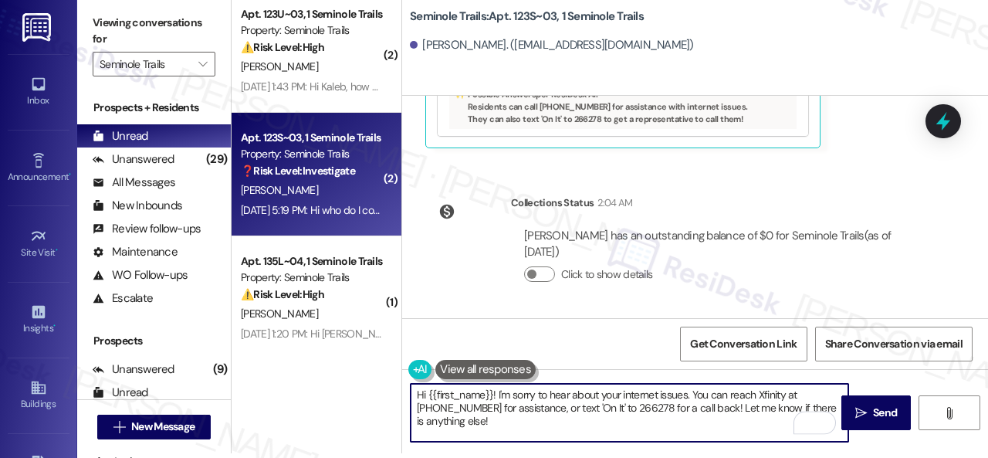
paste textarea "for the delayed response. Please don’t hesitate to confirm if you still require…"
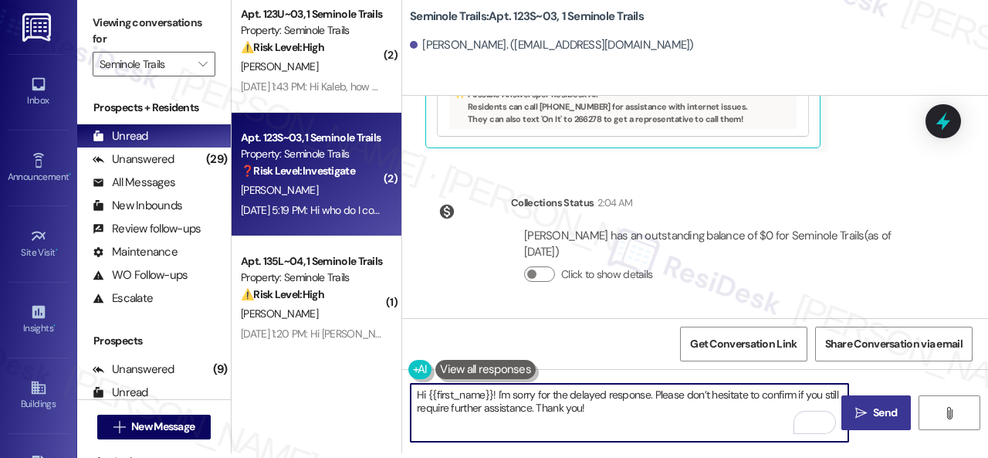
type textarea "Hi {{first_name}}! I'm sorry for the delayed response. Please don’t hesitate to…"
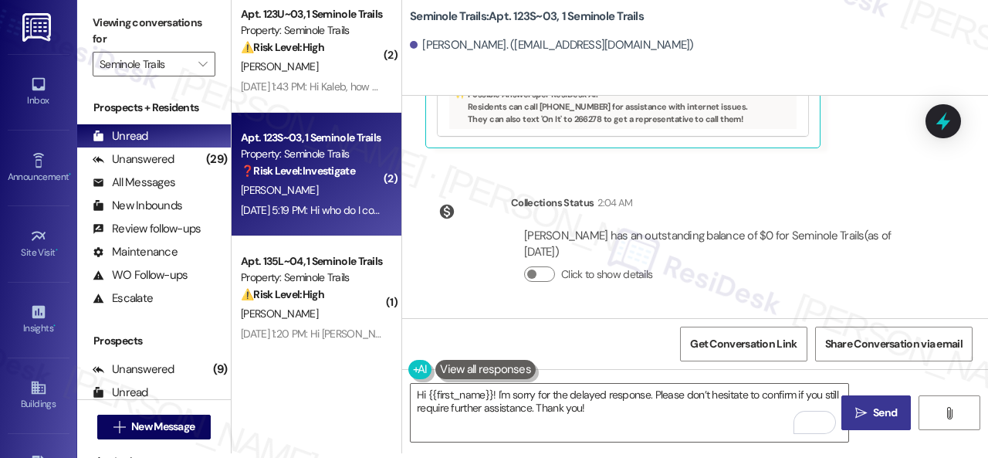
click at [870, 405] on span "Send" at bounding box center [885, 413] width 30 height 16
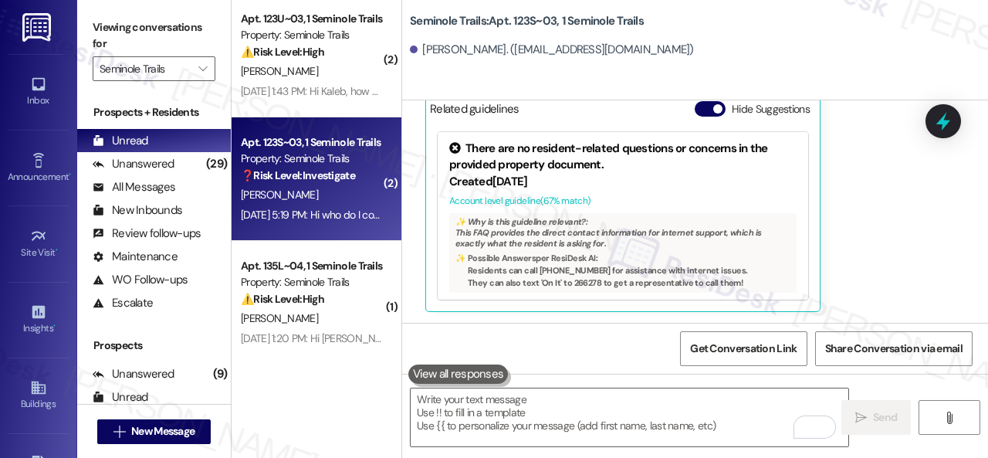
scroll to position [547, 0]
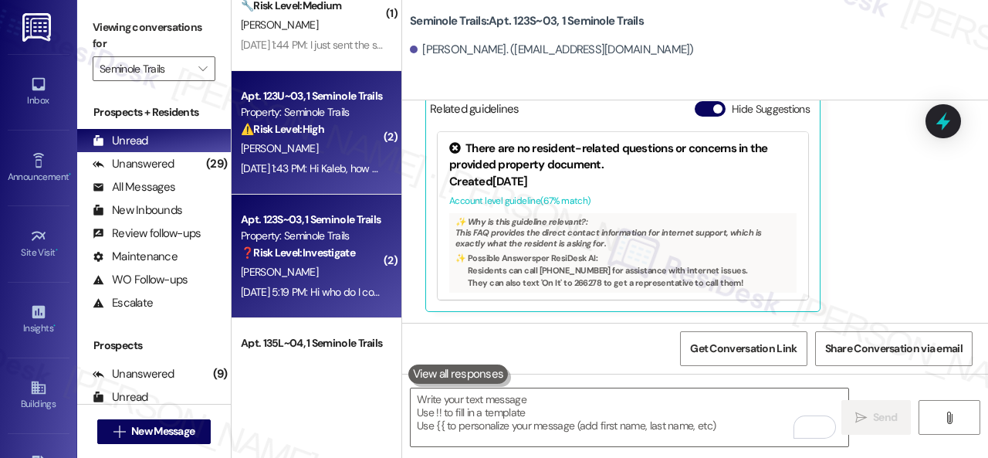
click at [303, 143] on div "K. Jackson" at bounding box center [312, 148] width 146 height 19
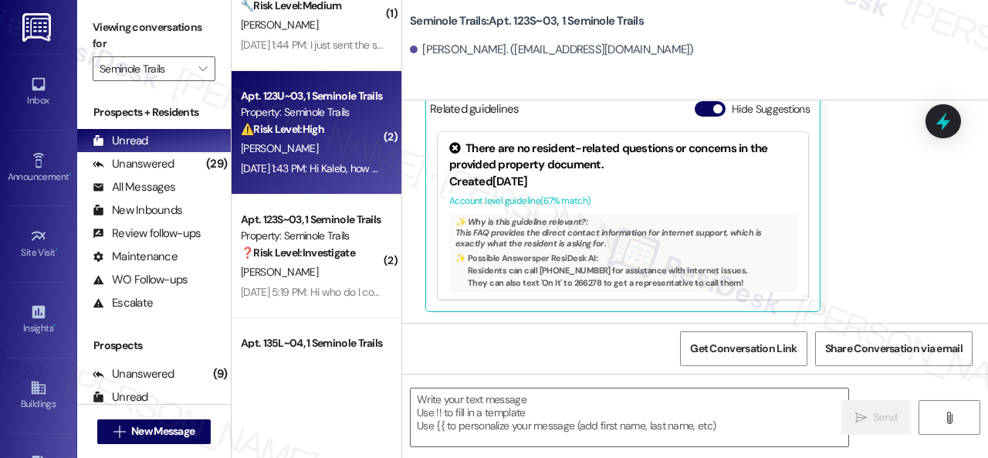
type textarea "Fetching suggested responses. Please feel free to read through the conversation…"
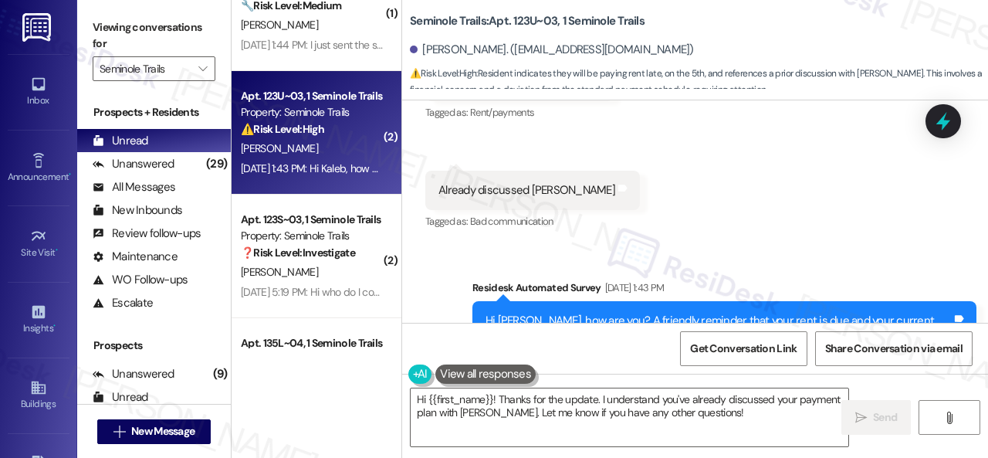
scroll to position [3305, 0]
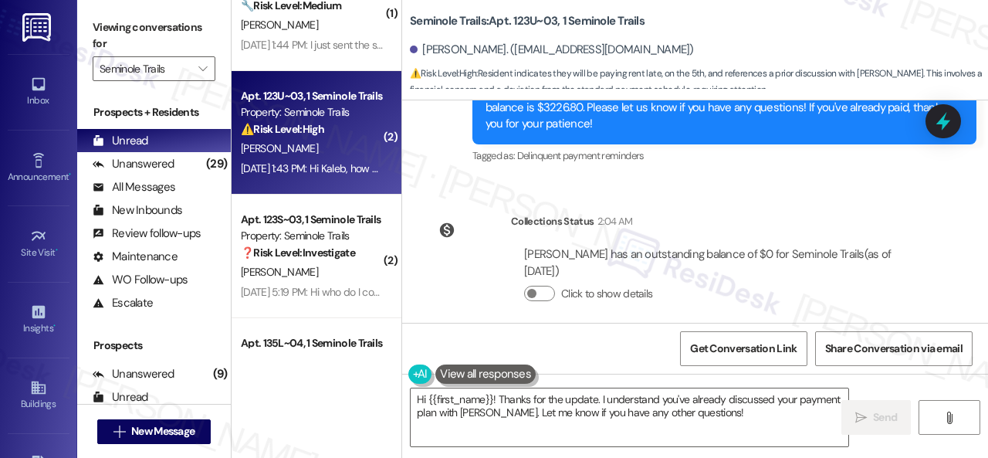
click at [769, 222] on div "Collections Status 2:04 AM" at bounding box center [720, 224] width 418 height 22
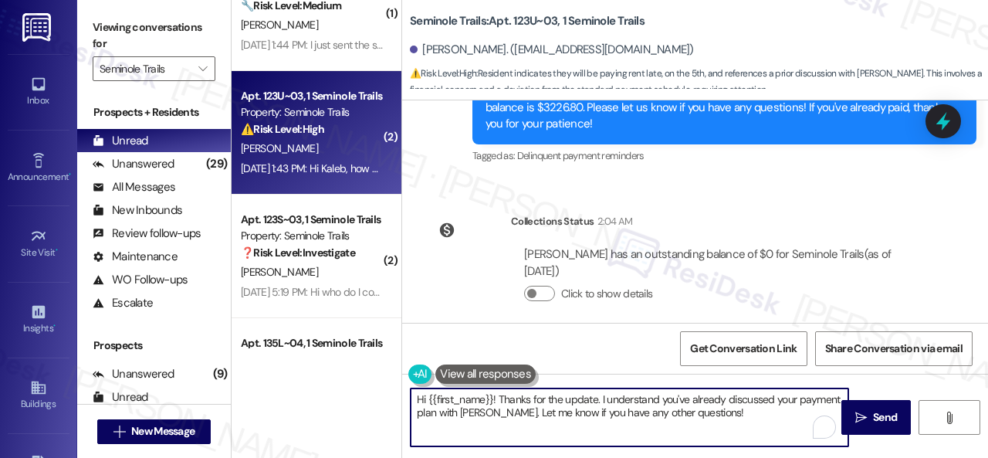
drag, startPoint x: 497, startPoint y: 398, endPoint x: 755, endPoint y: 427, distance: 259.5
click at [755, 427] on textarea "Hi {{first_name}}! Thanks for the update. I understand you've already discussed…" at bounding box center [630, 417] width 438 height 58
paste textarea "I'm sorry for the delayed response. Please don’t hesitate to confirm if you sti…"
type textarea "Hi {{first_name}}! I'm sorry for the delayed response. Please don’t hesitate to…"
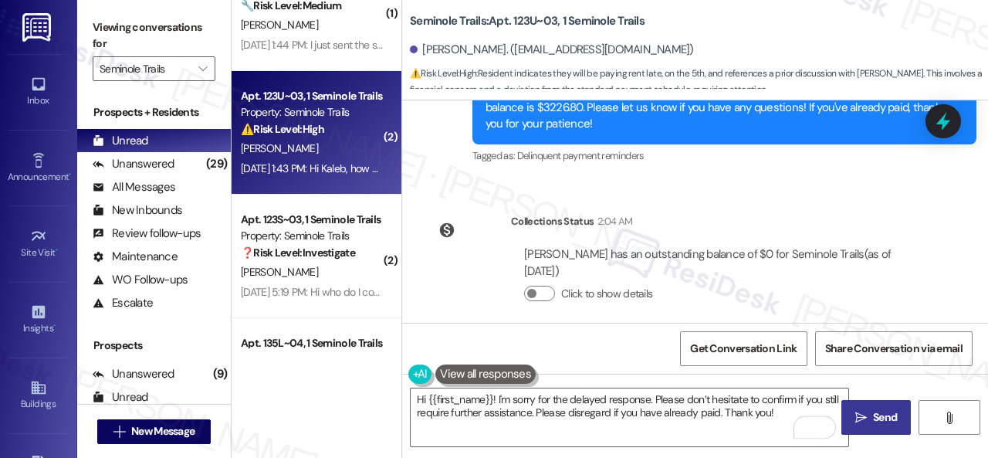
click at [864, 417] on span " Send" at bounding box center [876, 417] width 49 height 16
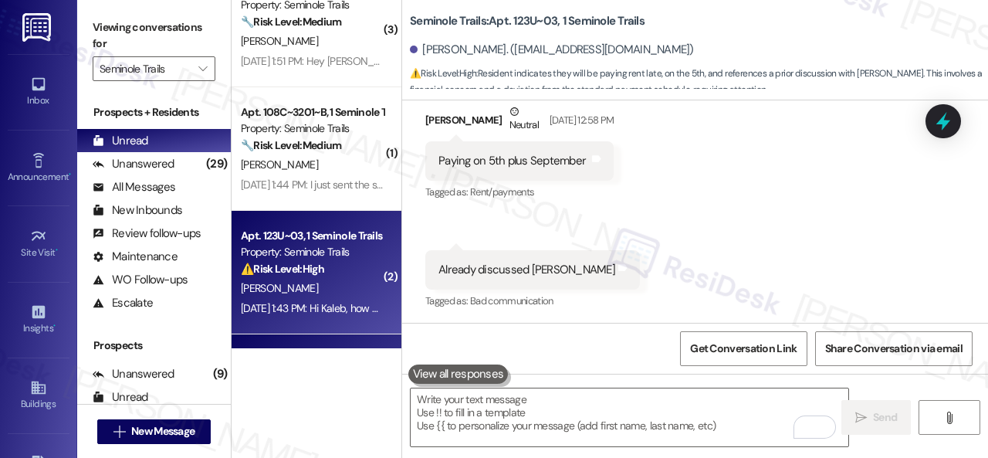
scroll to position [392, 0]
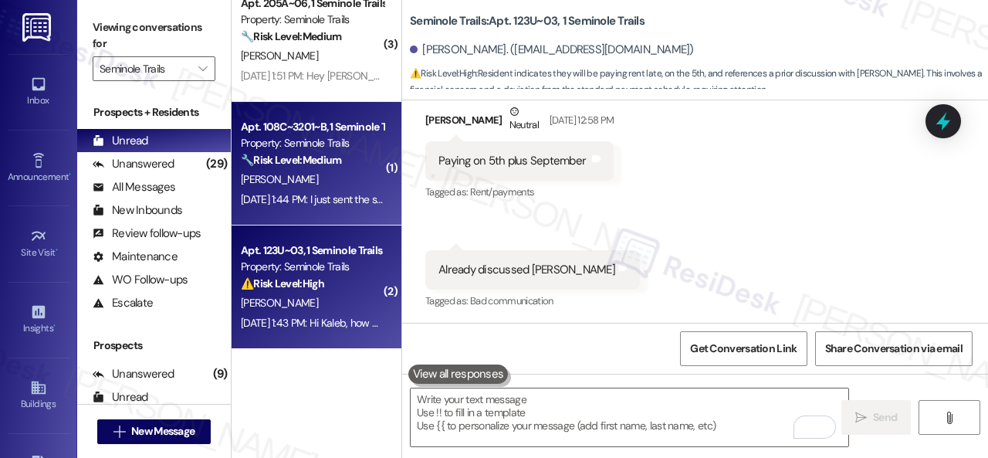
click at [337, 188] on div "J. Dionne" at bounding box center [312, 179] width 146 height 19
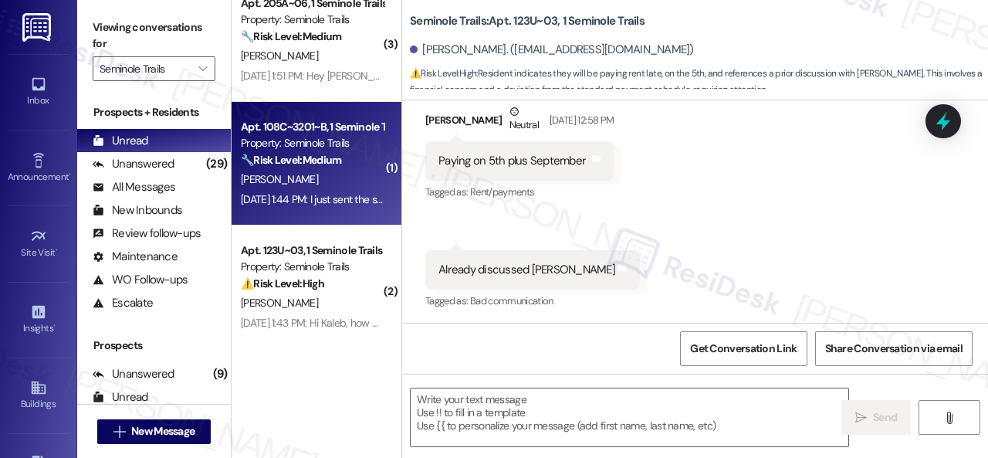
type textarea "Fetching suggested responses. Please feel free to read through the conversation…"
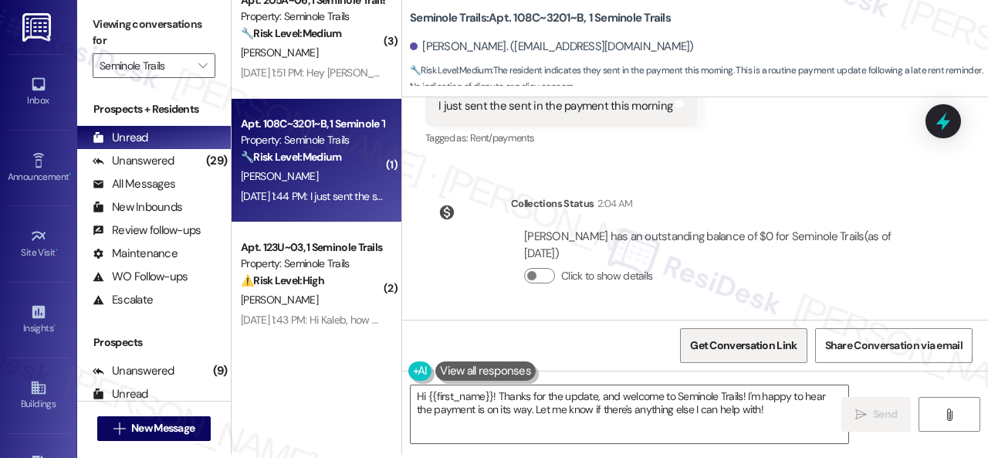
scroll to position [5, 0]
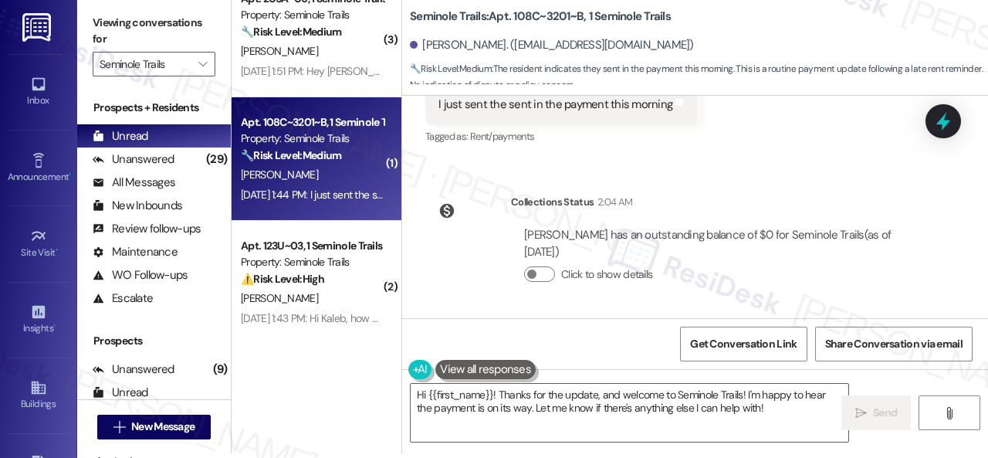
click at [799, 173] on div "Lease started Aug 15, 2025 at 8:00 PM Survey, sent via SMS Residesk Automated S…" at bounding box center [695, 207] width 586 height 222
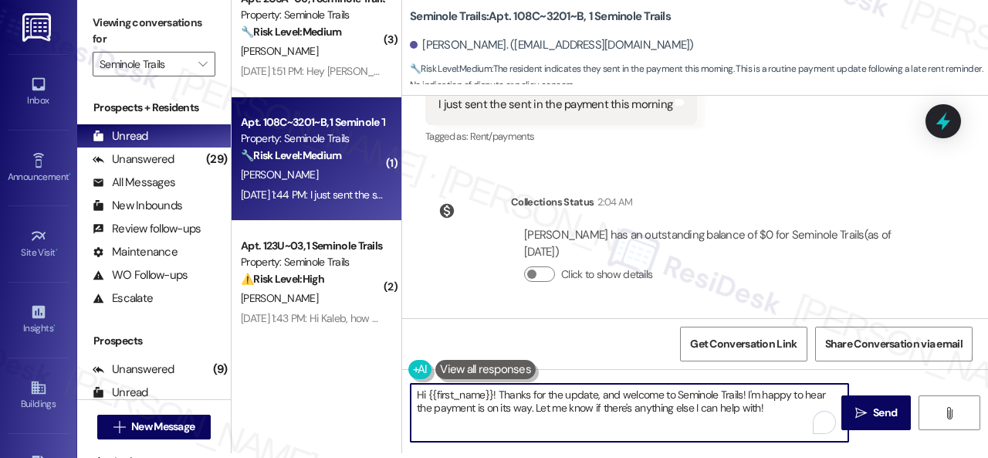
drag, startPoint x: 496, startPoint y: 394, endPoint x: 662, endPoint y: 398, distance: 166.8
click at [662, 398] on textarea "Hi {{first_name}}! Thanks for the update, and welcome to Seminole Trails! I'm h…" at bounding box center [630, 413] width 438 height 58
drag, startPoint x: 499, startPoint y: 397, endPoint x: 772, endPoint y: 409, distance: 273.6
click at [772, 409] on textarea "Hi {{first_name}}! Thanks for the update, and welcome to Seminole Trails! I'm h…" at bounding box center [630, 413] width 438 height 58
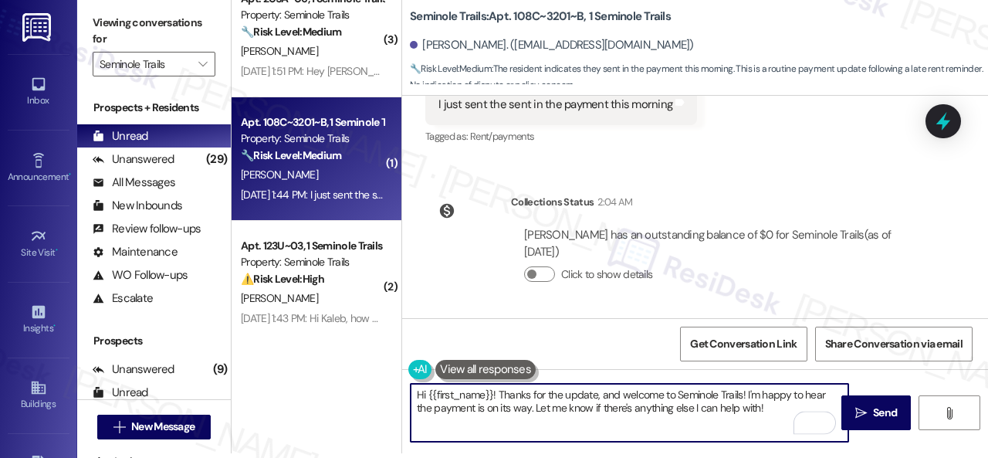
paste textarea "I'm sorry for the delayed response. I'm happy to know that you've already taken…"
type textarea "Hi {{first_name}}! I'm sorry for the delayed response. I'm happy to know that y…"
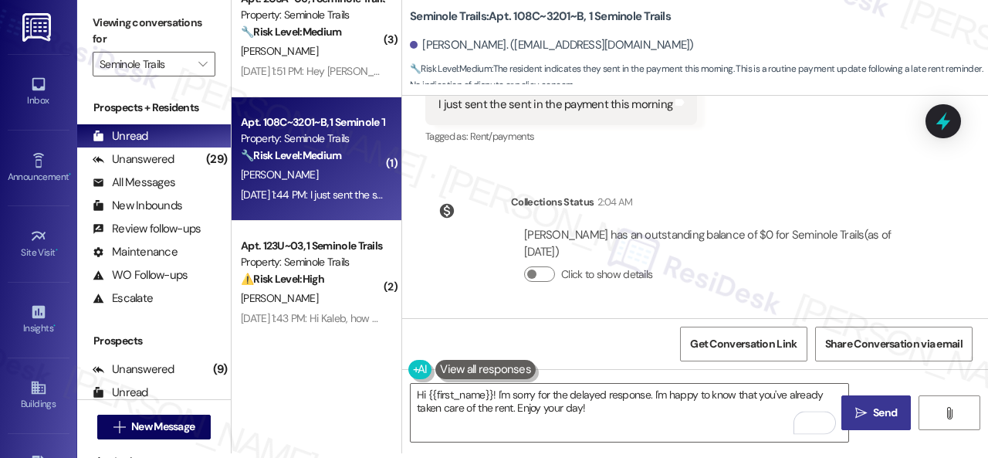
click at [864, 409] on span " Send" at bounding box center [876, 413] width 49 height 16
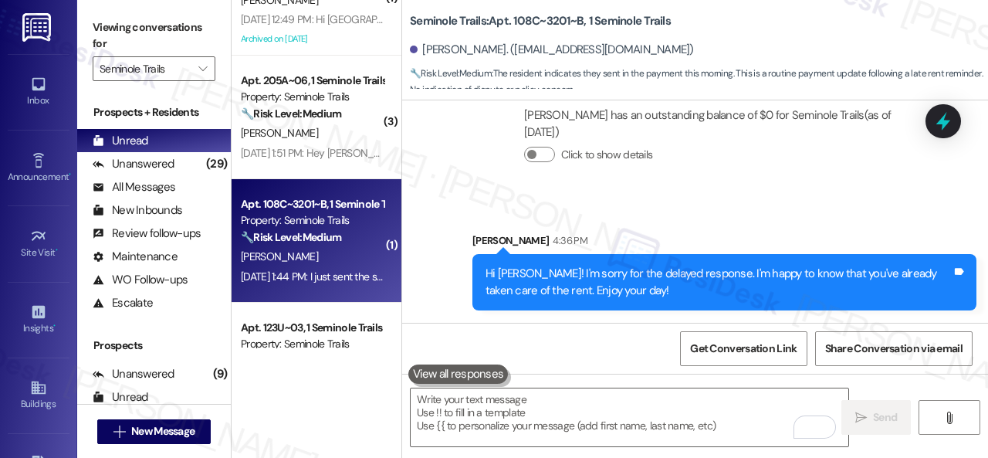
scroll to position [469, 0]
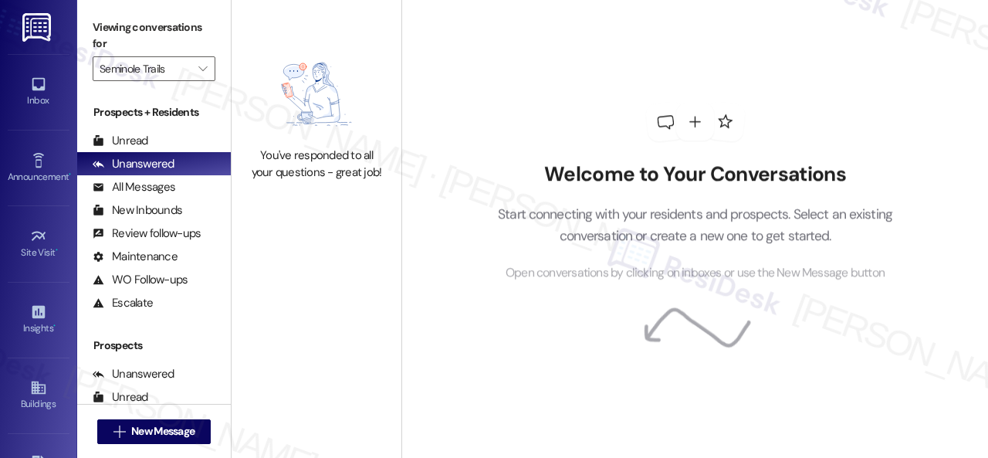
type input "Seminole Trails"
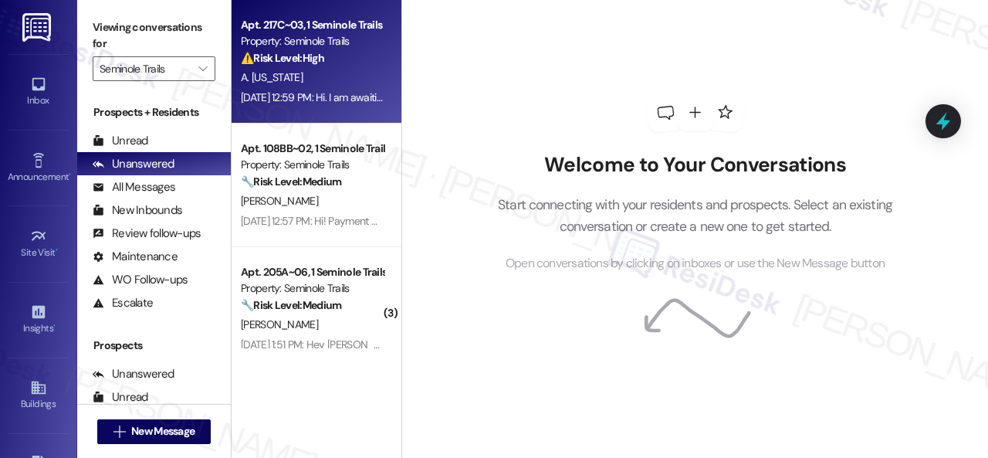
click at [354, 63] on div "⚠️ Risk Level: High The resident is disputing a charge (pet rent fee) and is un…" at bounding box center [312, 58] width 143 height 16
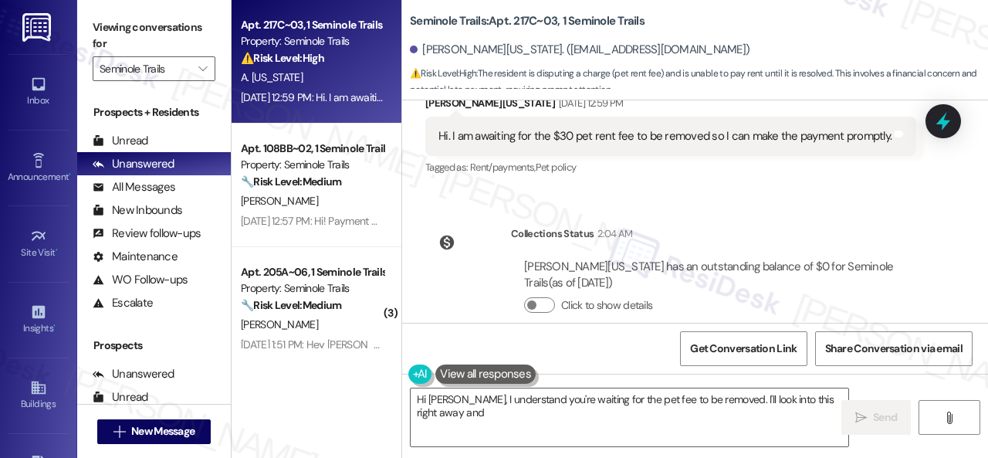
scroll to position [4129, 0]
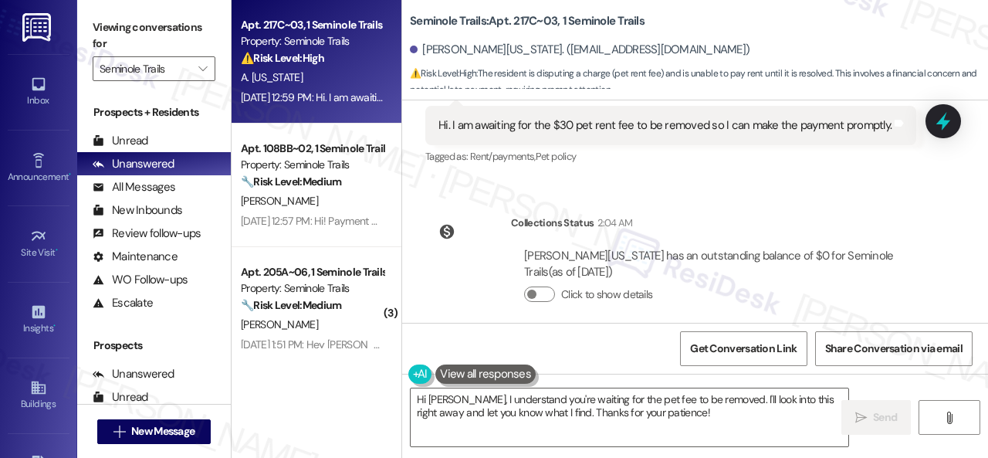
drag, startPoint x: 795, startPoint y: 181, endPoint x: 767, endPoint y: 208, distance: 38.2
click at [795, 181] on div "WO Opened request: The bathroo... Nov 14, 2022 at 12:37 PM Status : Completed S…" at bounding box center [695, 211] width 586 height 222
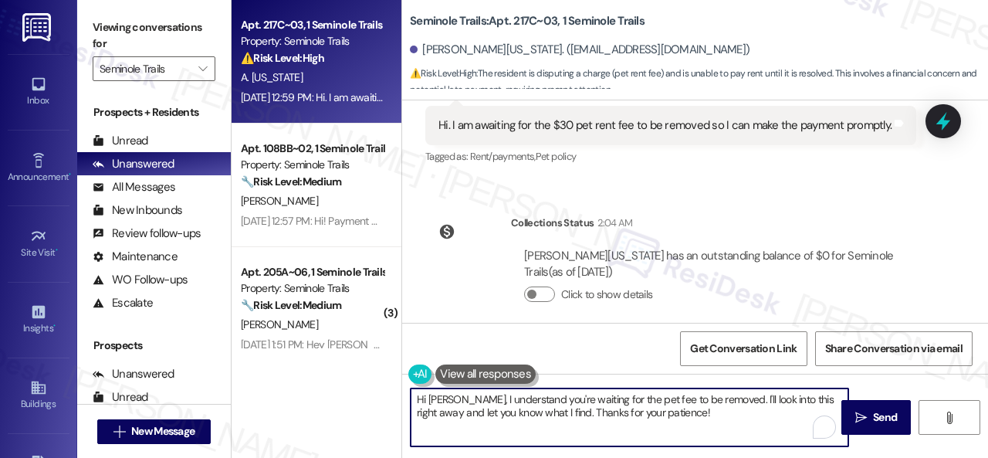
drag, startPoint x: 451, startPoint y: 399, endPoint x: 669, endPoint y: 411, distance: 218.0
click at [669, 411] on textarea "Hi Avia, I understand you're waiting for the pet fee to be removed. I'll look i…" at bounding box center [630, 417] width 438 height 58
paste textarea "'m sorry for the delayed response. Please don’t hesitate to confirm if you stil…"
type textarea "Hi Avia, I'm sorry for the delayed response. Please don’t hesitate to confirm i…"
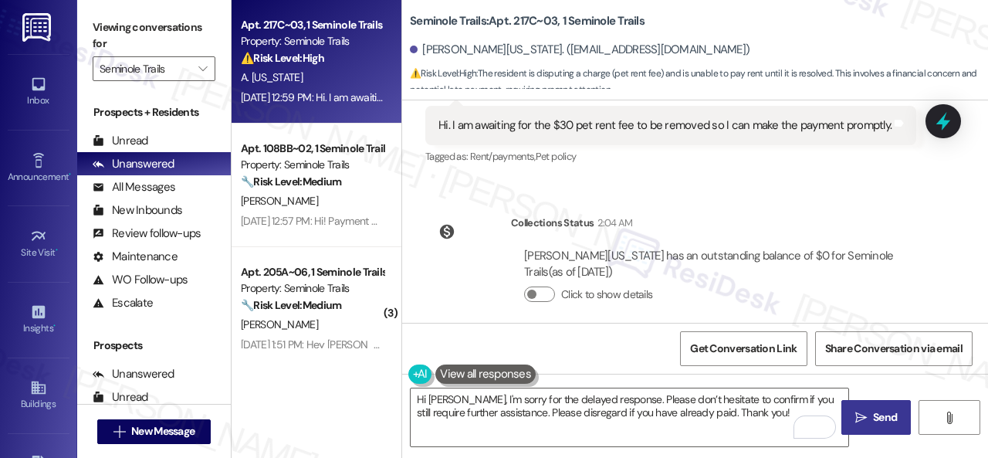
click at [864, 415] on span " Send" at bounding box center [876, 417] width 49 height 16
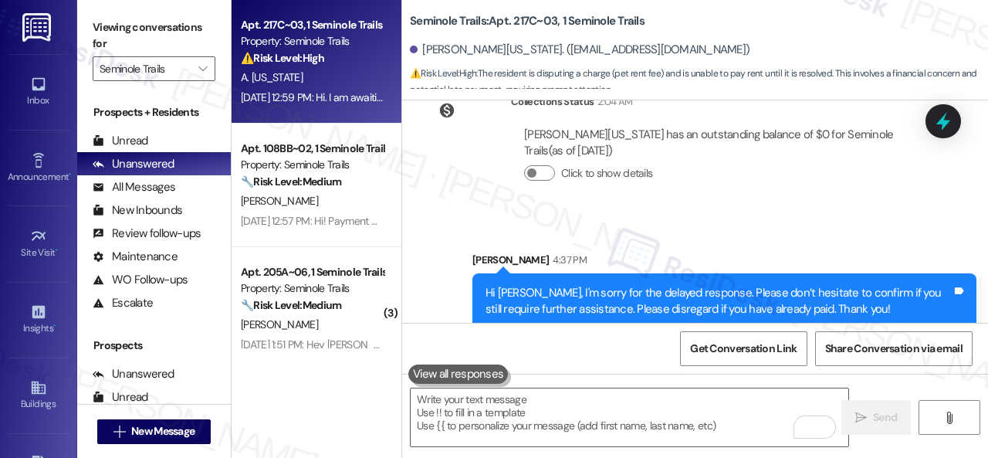
scroll to position [4252, 0]
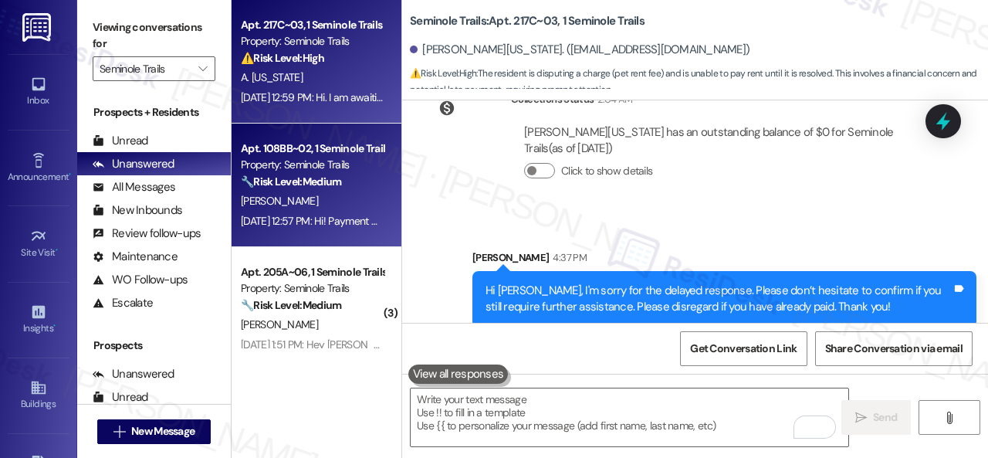
click at [350, 209] on div "J. Saintange" at bounding box center [312, 200] width 146 height 19
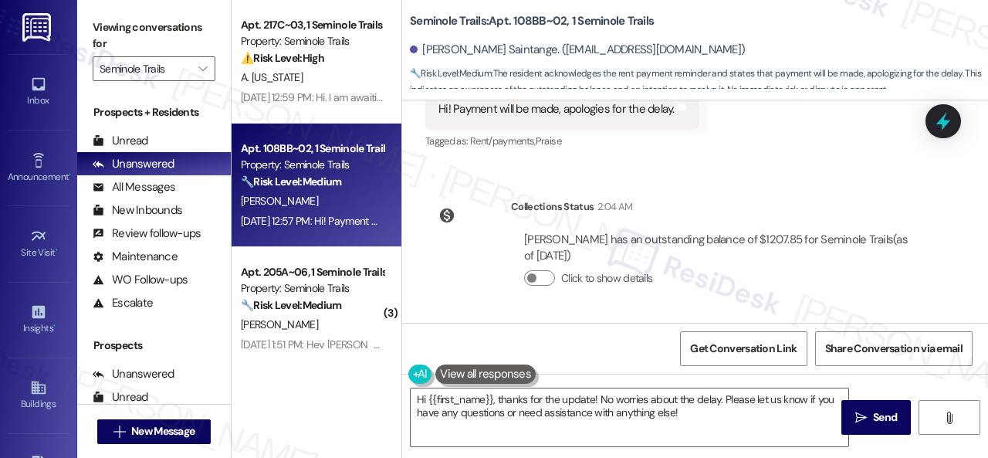
scroll to position [5, 0]
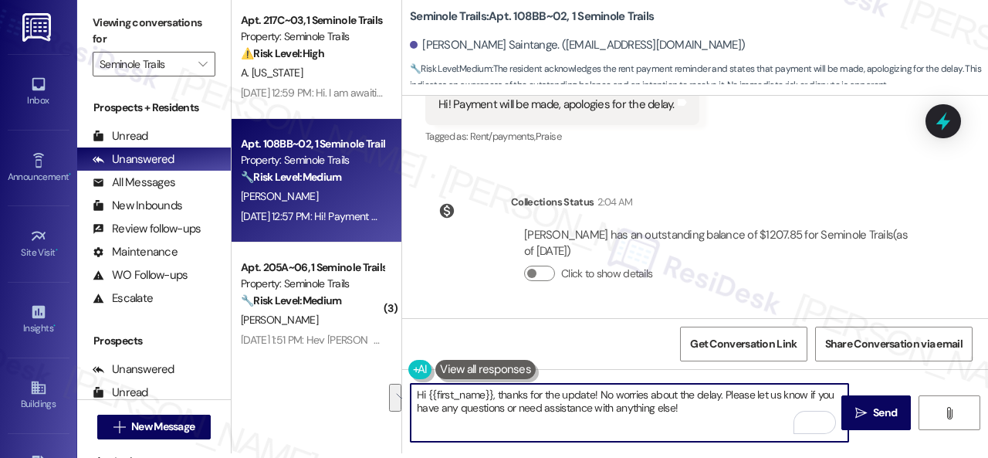
drag, startPoint x: 687, startPoint y: 405, endPoint x: 497, endPoint y: 395, distance: 190.2
click at [497, 395] on textarea "Hi {{first_name}}, thanks for the update! No worries about the delay. Please le…" at bounding box center [630, 413] width 438 height 58
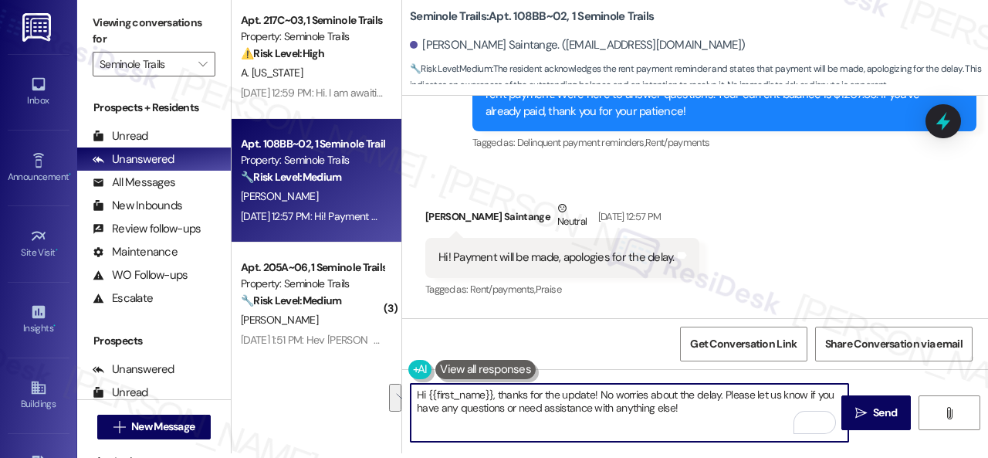
scroll to position [699, 0]
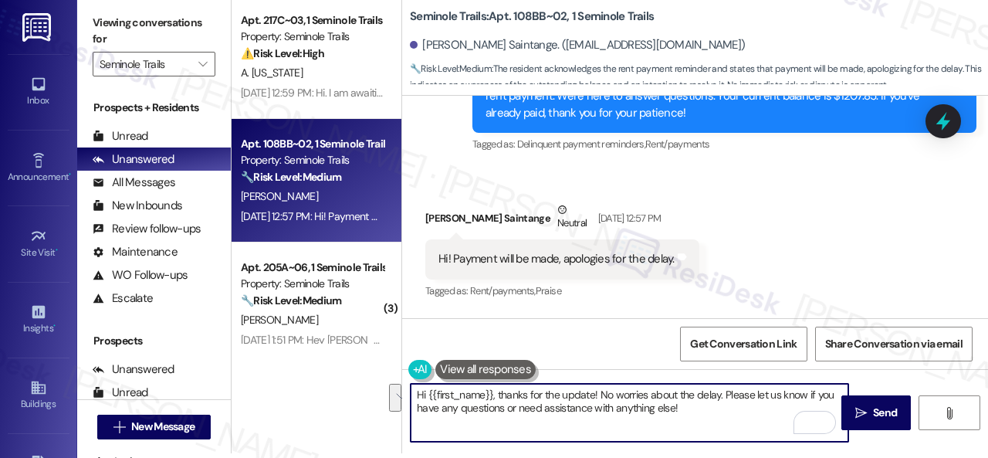
paste textarea "I'm sorry for the delayed response. Please don’t hesitate to confirm if you sti…"
type textarea "Hi {{first_name}}, I'm sorry for the delayed response. Please don’t hesitate to…"
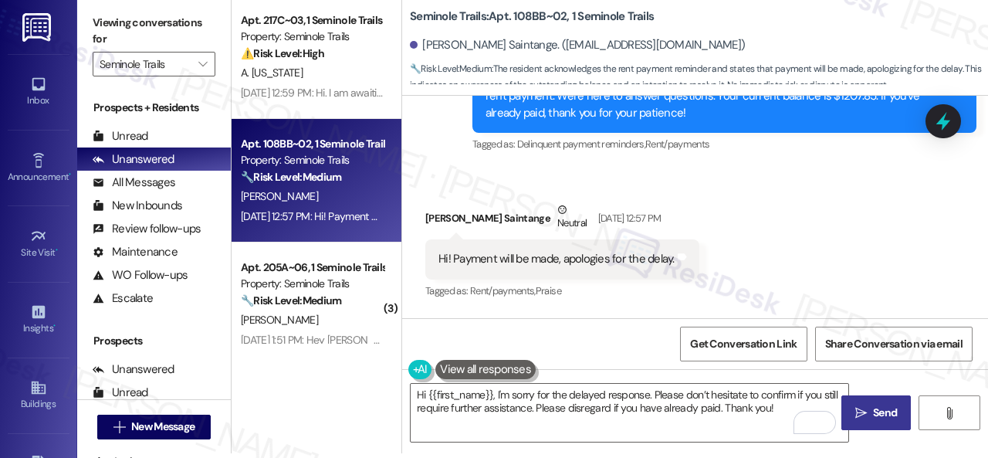
click at [873, 411] on span "Send" at bounding box center [885, 413] width 24 height 16
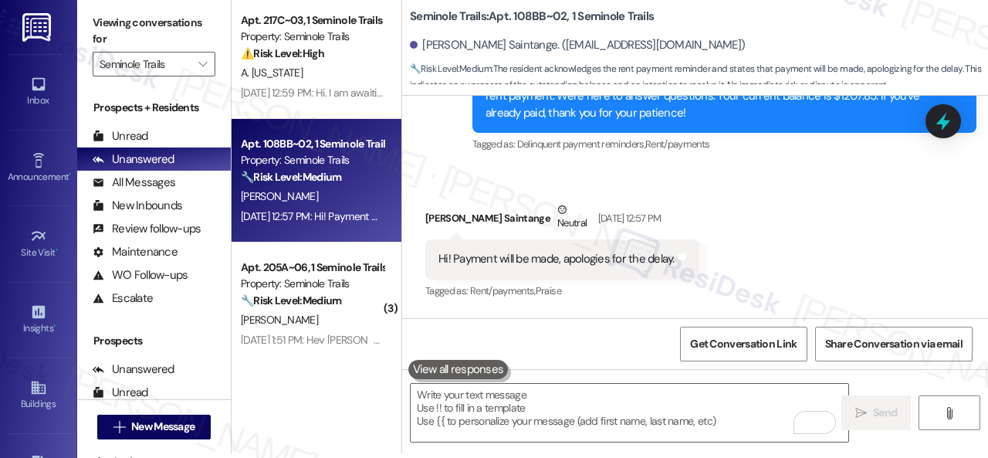
scroll to position [77, 0]
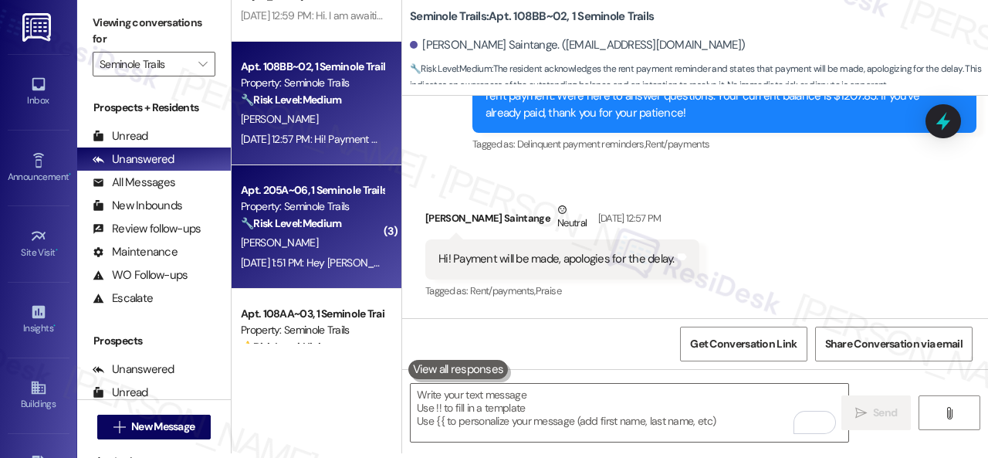
click at [320, 253] on div "Sep 05, 2025 at 1:51 PM: Hey Sarah, thanks so much! Yes I'm paying today as I s…" at bounding box center [312, 262] width 146 height 19
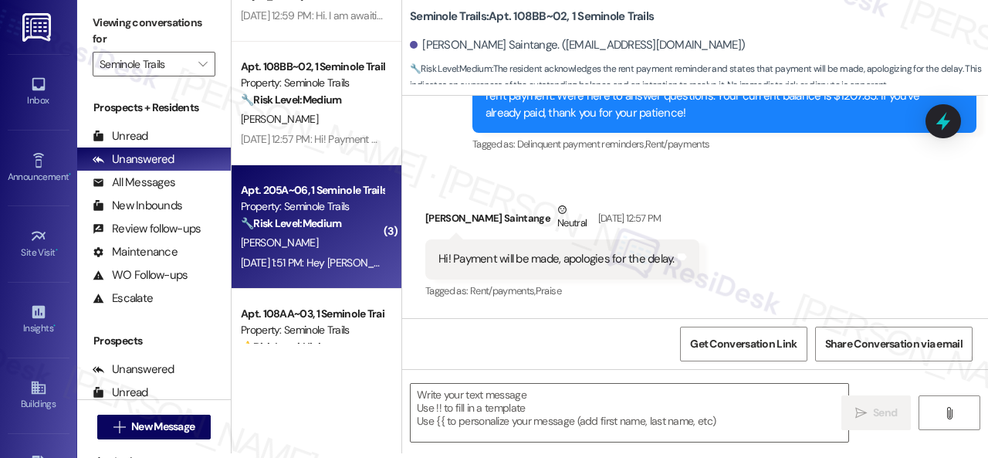
type textarea "Fetching suggested responses. Please feel free to read through the conversation…"
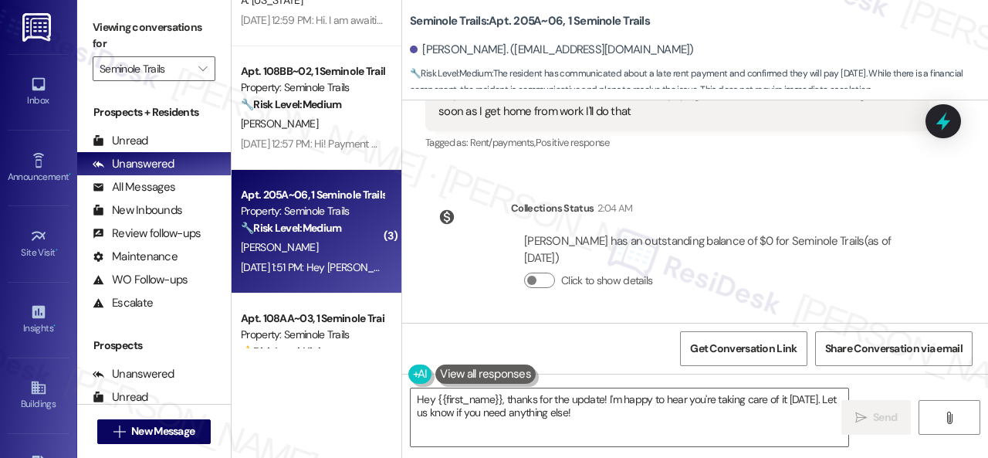
scroll to position [979, 0]
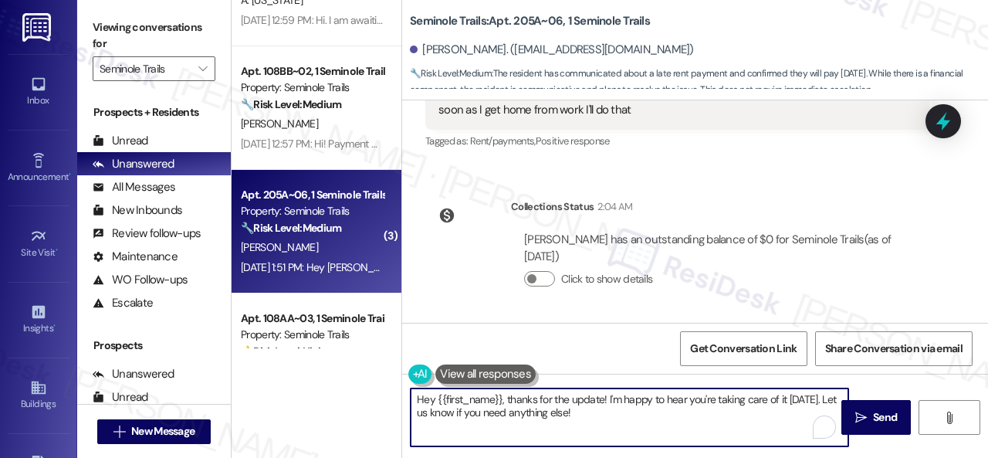
drag, startPoint x: 574, startPoint y: 415, endPoint x: 505, endPoint y: 397, distance: 71.7
click at [505, 397] on textarea "Hey {{first_name}}, thanks for the update! I'm happy to hear you're taking care…" at bounding box center [630, 417] width 438 height 58
paste textarea "I'm sorry for the delayed response. Please don’t hesitate to confirm if you sti…"
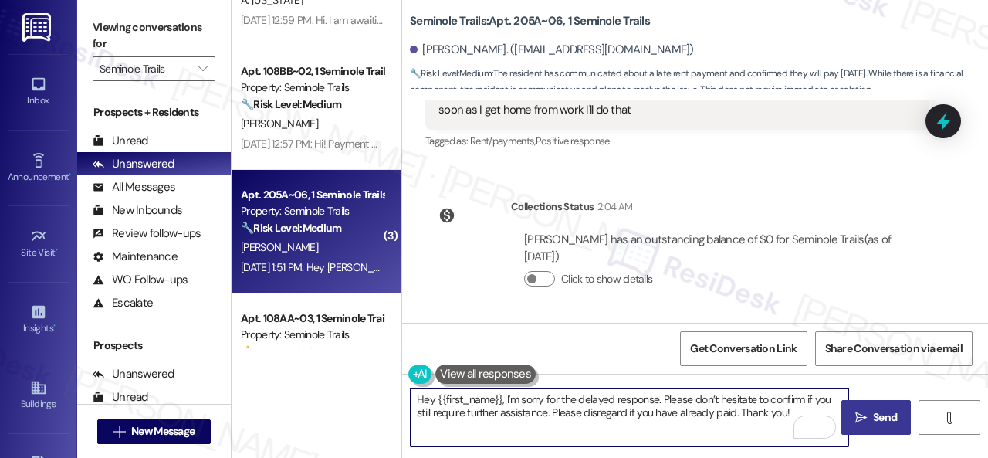
type textarea "Hey {{first_name}}, I'm sorry for the delayed response. Please don’t hesitate t…"
click at [864, 411] on span " Send" at bounding box center [876, 417] width 49 height 16
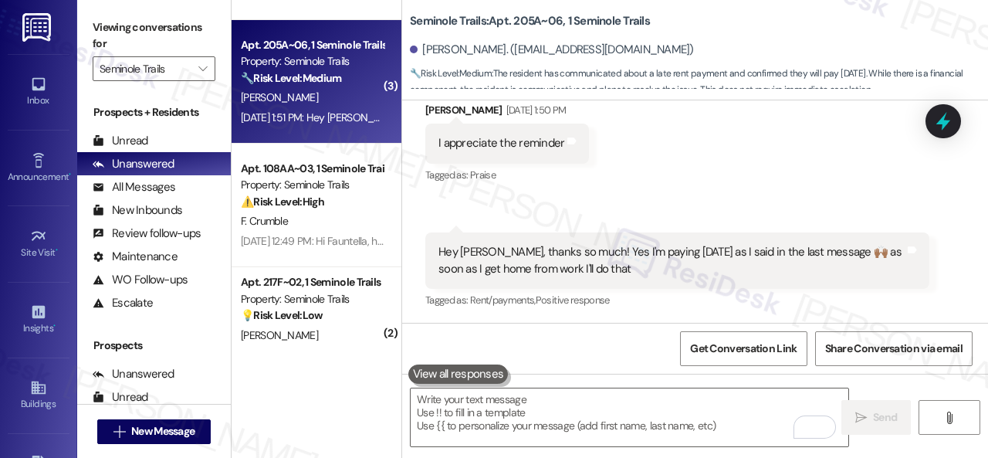
scroll to position [232, 0]
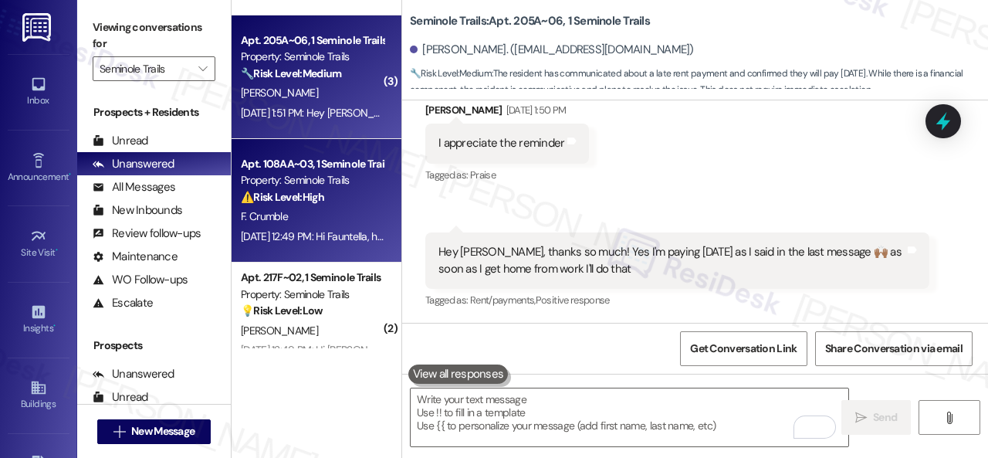
click at [354, 216] on div "F. Crumble" at bounding box center [312, 216] width 146 height 19
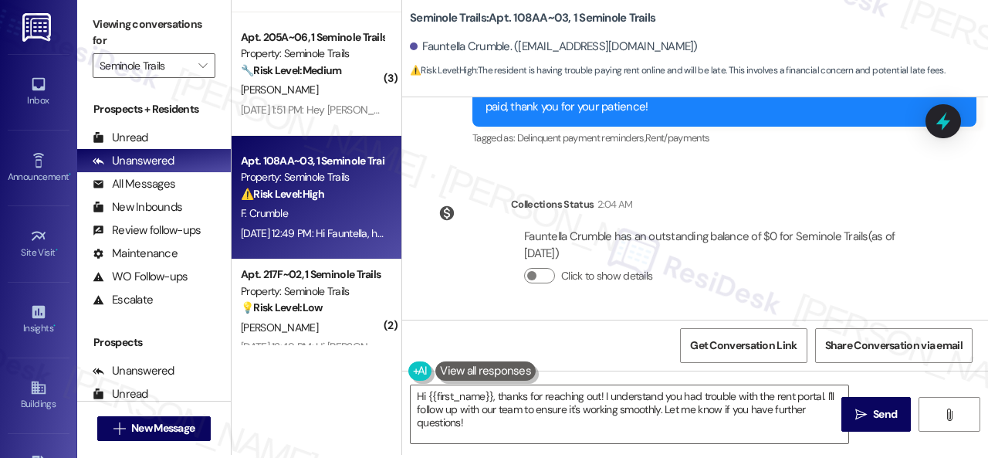
scroll to position [5, 0]
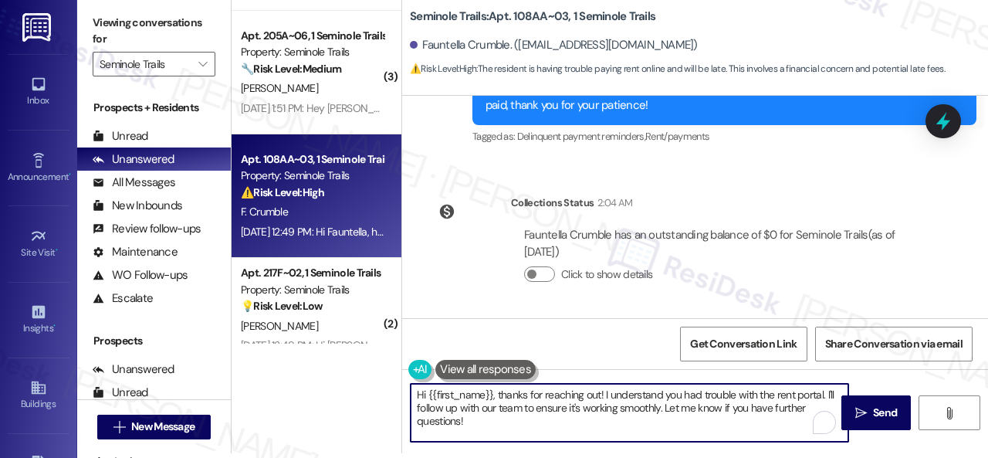
drag, startPoint x: 468, startPoint y: 421, endPoint x: 496, endPoint y: 394, distance: 38.8
click at [496, 394] on textarea "Hi {{first_name}}, thanks for reaching out! I understand you had trouble with t…" at bounding box center [630, 413] width 438 height 58
paste textarea "I'm sorry for the delayed response. Please don’t hesitate to confirm if you sti…"
type textarea "Hi {{first_name}}, I'm sorry for the delayed response. Please don’t hesitate to…"
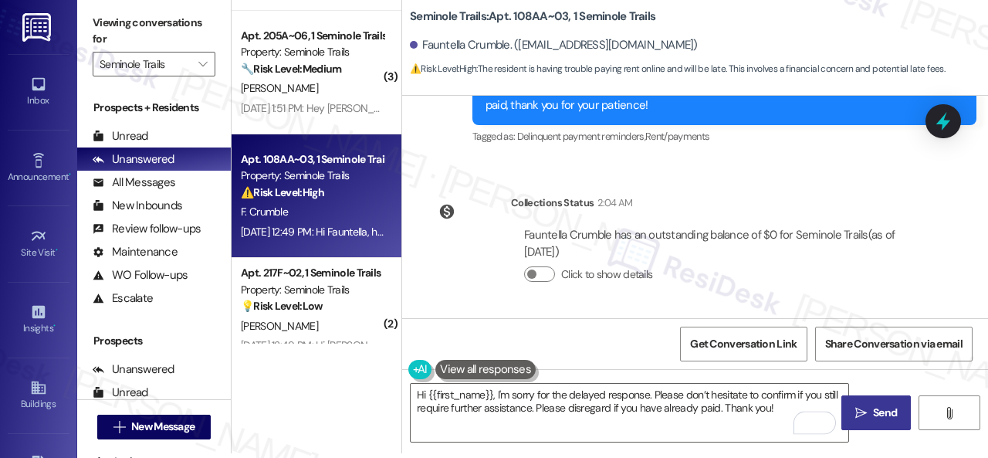
click at [873, 405] on span "Send" at bounding box center [885, 413] width 24 height 16
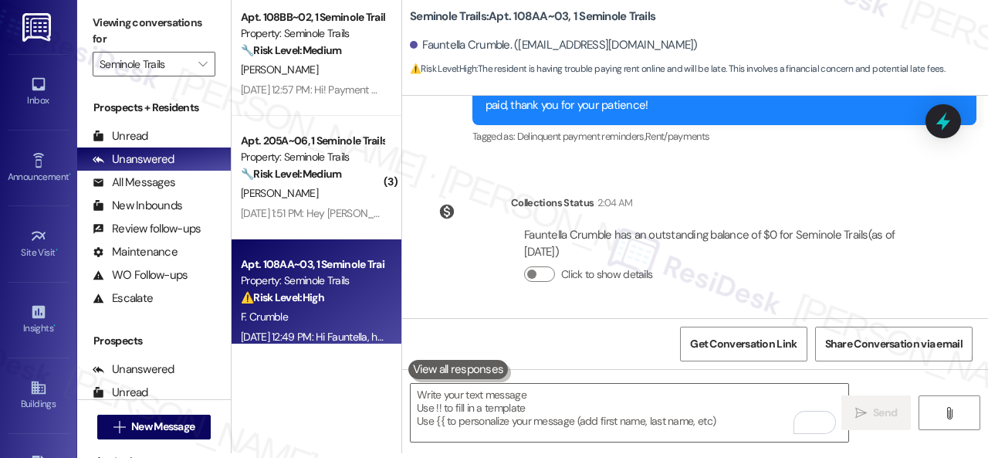
scroll to position [0, 0]
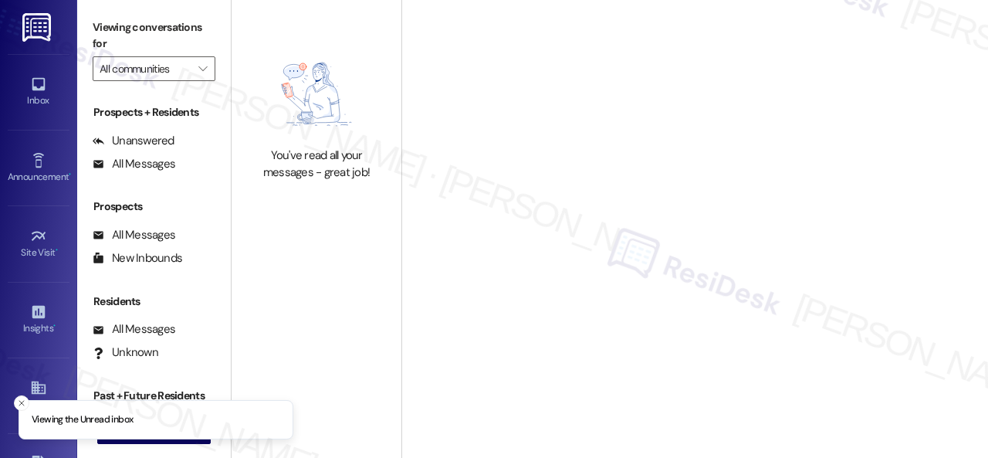
type input "Seminole Trails"
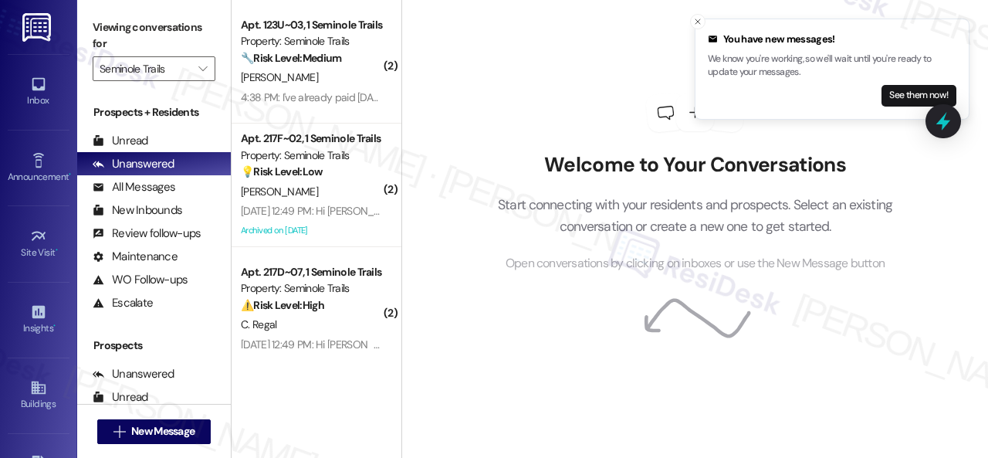
click at [578, 66] on div "Welcome to Your Conversations Start connecting with your residents and prospect…" at bounding box center [695, 183] width 463 height 366
click at [693, 23] on icon "Close toast" at bounding box center [697, 21] width 9 height 9
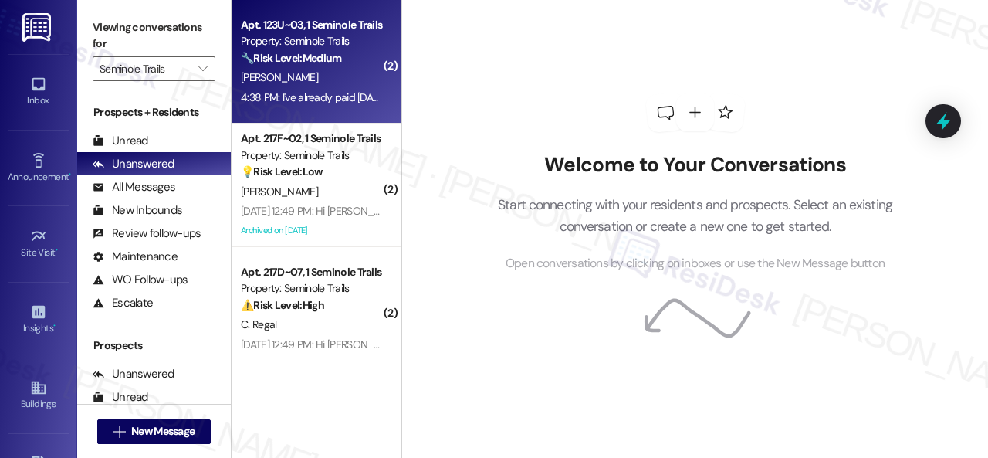
click at [358, 67] on div "Apt. 123U~03, 1 Seminole Trails Property: Seminole Trails 🔧 Risk Level: Medium …" at bounding box center [312, 41] width 146 height 52
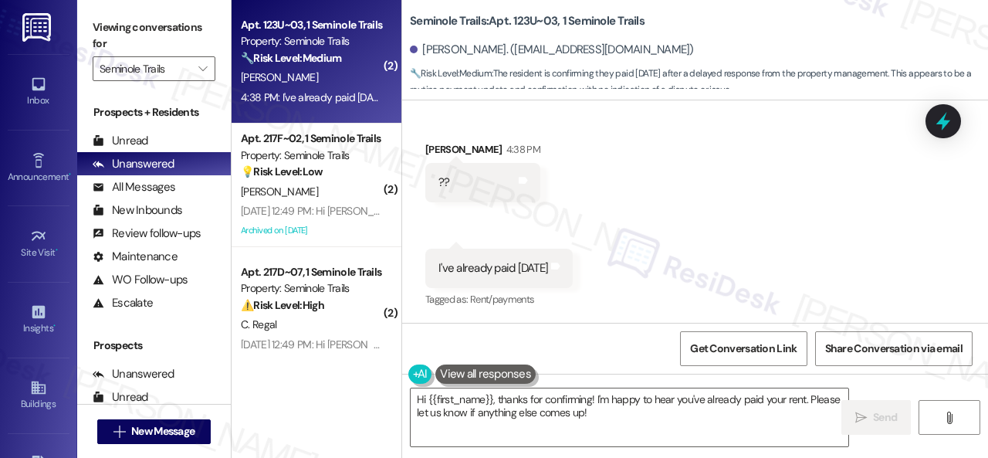
scroll to position [5, 0]
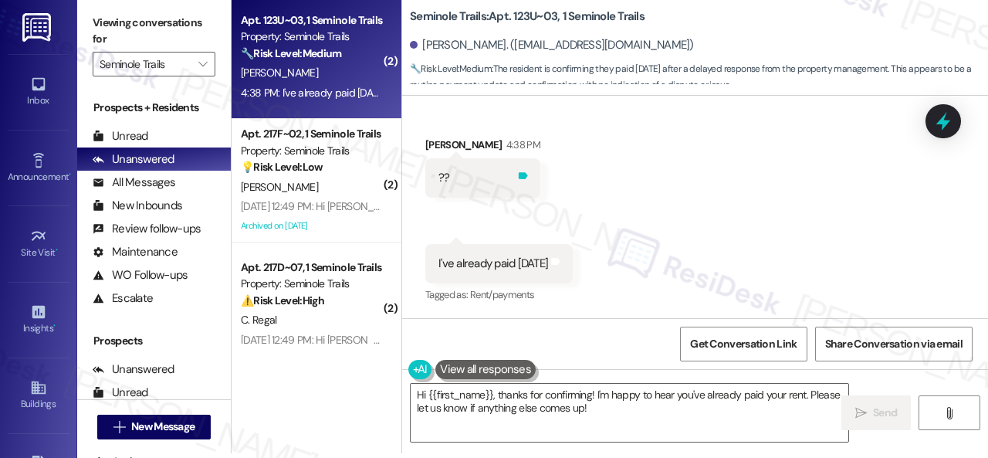
drag, startPoint x: 499, startPoint y: 124, endPoint x: 509, endPoint y: 184, distance: 61.0
click at [499, 125] on div "Received via SMS [PERSON_NAME] 4:38 PM ?? Tags and notes" at bounding box center [483, 167] width 138 height 84
click at [361, 374] on div "( 2 ) Apt. 123U~03, 1 Seminole Trails Property: Seminole Trails 🔧 Risk Level: M…" at bounding box center [610, 224] width 757 height 458
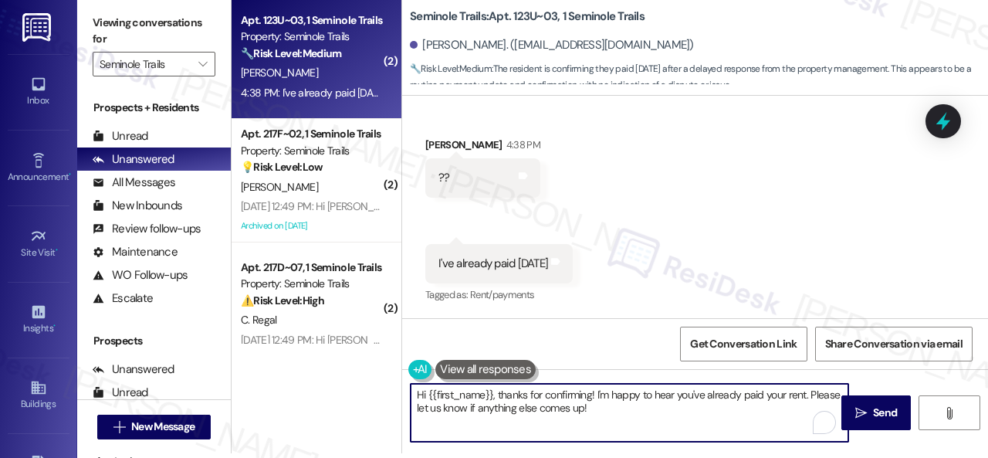
paste textarea "Thanks for the update! I'm happy to hear you've already taken care of the rent.…"
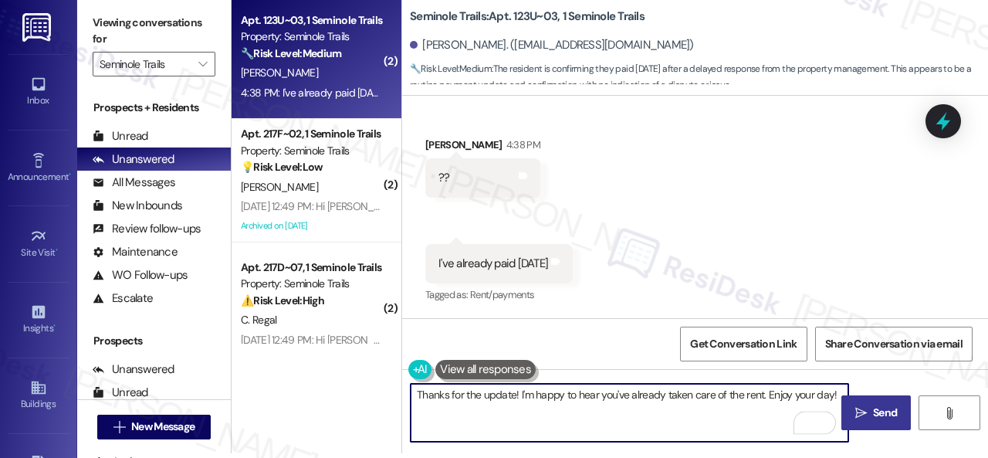
type textarea "Thanks for the update! I'm happy to hear you've already taken care of the rent.…"
click at [870, 418] on span "Send" at bounding box center [885, 413] width 30 height 16
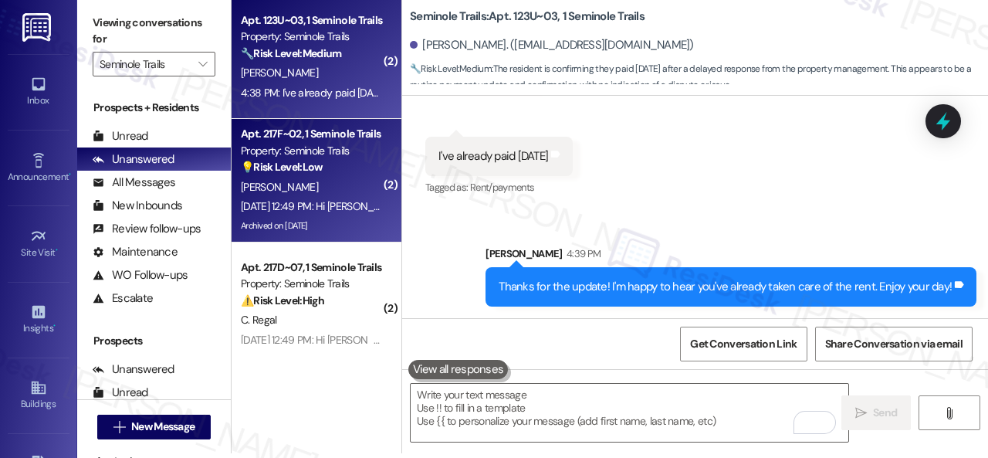
click at [341, 192] on div "[PERSON_NAME]" at bounding box center [312, 187] width 146 height 19
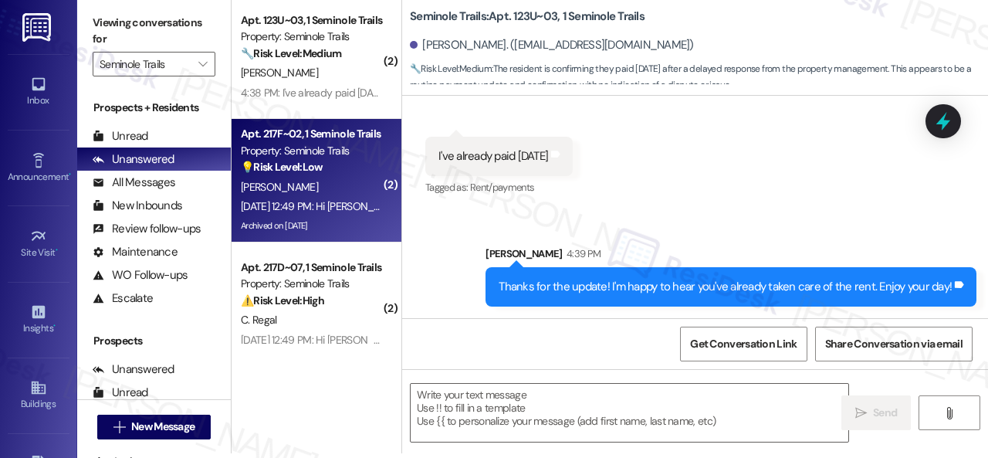
type textarea "Fetching suggested responses. Please feel free to read through the conversation…"
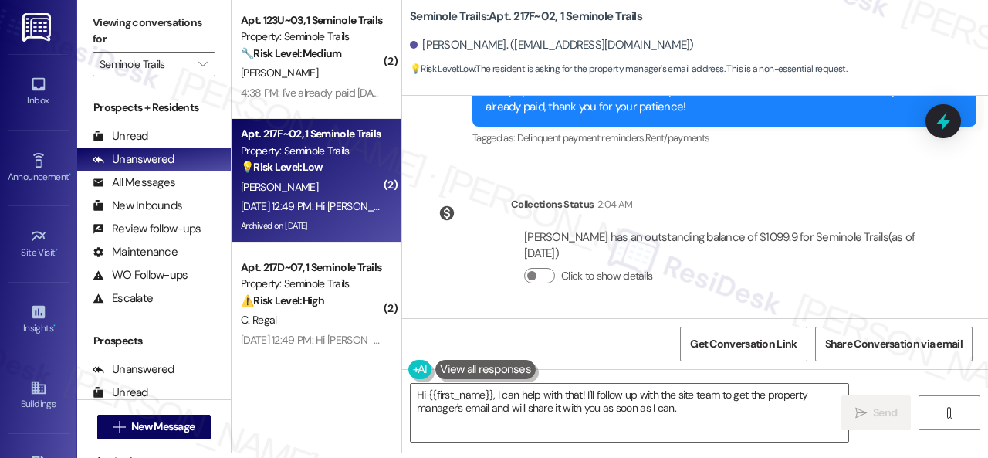
click at [835, 179] on div "Survey, sent via SMS Residesk Automated Survey [DATE] 1:45 PM This message is p…" at bounding box center [695, 207] width 586 height 222
click at [497, 398] on textarea "Hi {{first_name}}, I can help with that! I'll follow up with the site team to g…" at bounding box center [630, 413] width 438 height 58
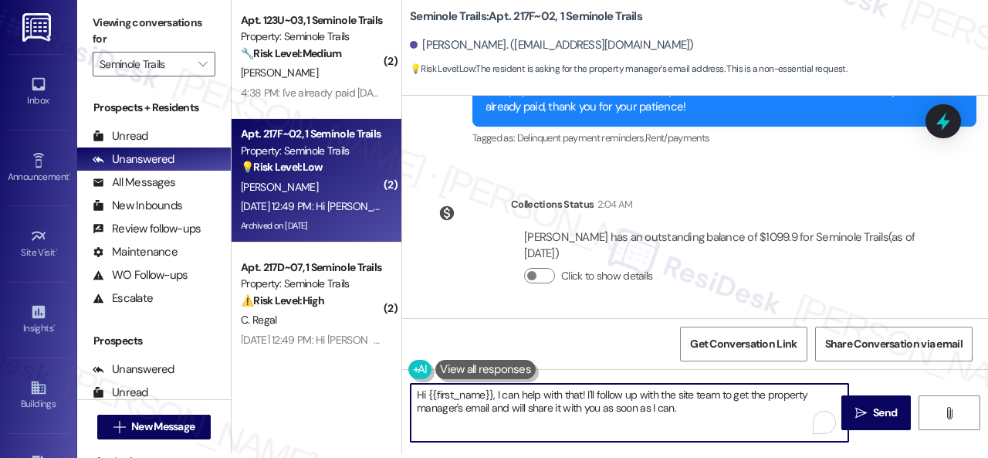
click at [497, 398] on textarea "Hi {{first_name}}, I can help with that! I'll follow up with the site team to g…" at bounding box center [630, 413] width 438 height 58
drag, startPoint x: 496, startPoint y: 394, endPoint x: 725, endPoint y: 416, distance: 230.4
click at [725, 416] on textarea "Hi {{first_name}}, I can help with that! I'll follow up with the site team to g…" at bounding box center [630, 413] width 438 height 58
paste textarea "'m sorry for the delayed response. Please don’t hesitate to confirm if you stil…"
type textarea "Hi {{first_name}}, I'm sorry for the delayed response. Please don’t hesitate to…"
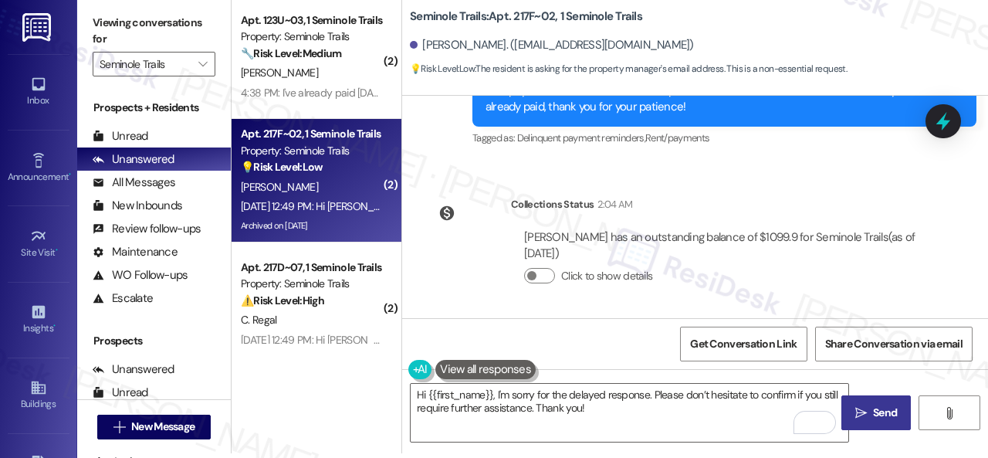
drag, startPoint x: 873, startPoint y: 414, endPoint x: 863, endPoint y: 411, distance: 10.5
click at [873, 414] on span "Send" at bounding box center [885, 413] width 24 height 16
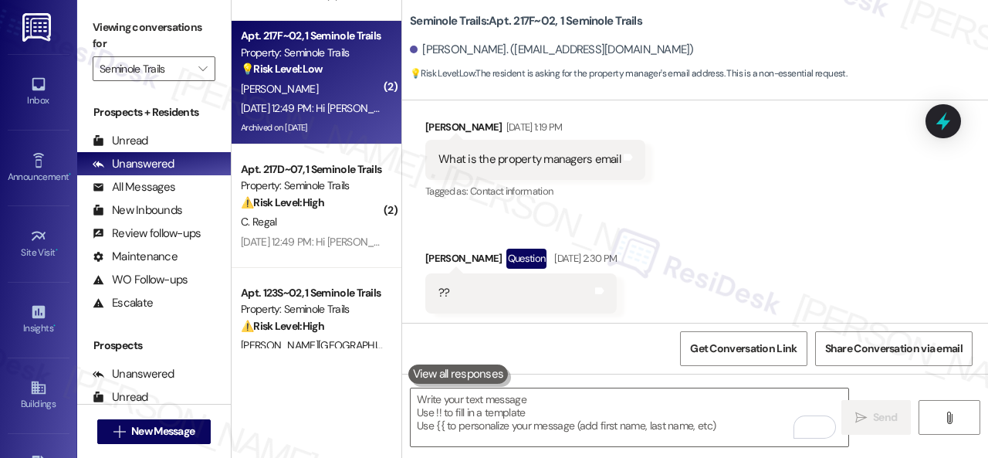
scroll to position [154, 0]
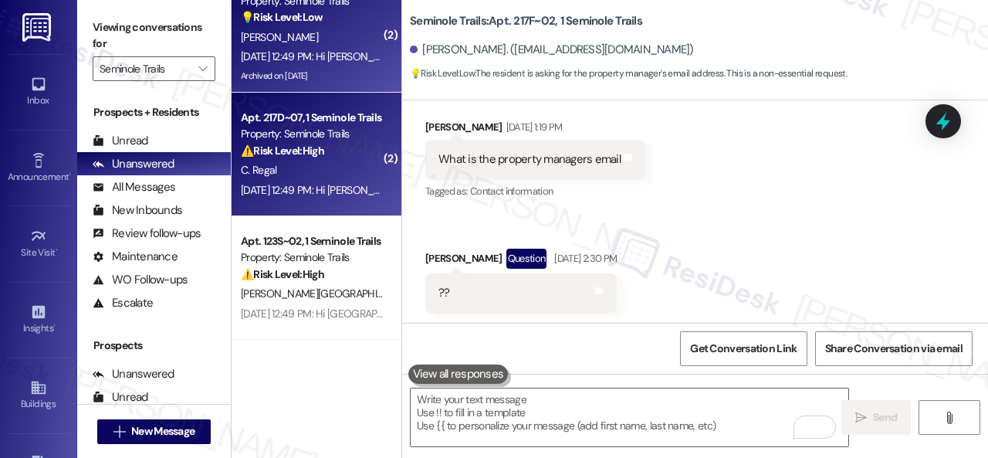
click at [354, 171] on div "C. Regal" at bounding box center [312, 170] width 146 height 19
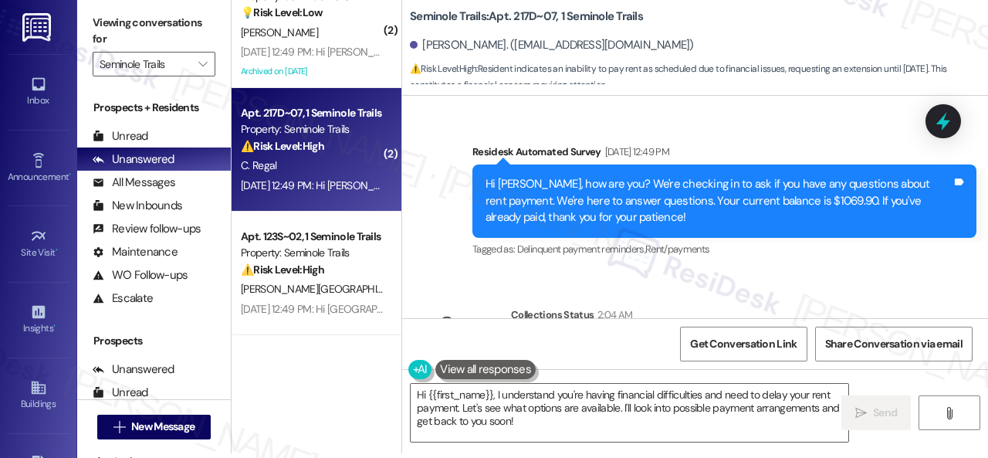
scroll to position [10036, 0]
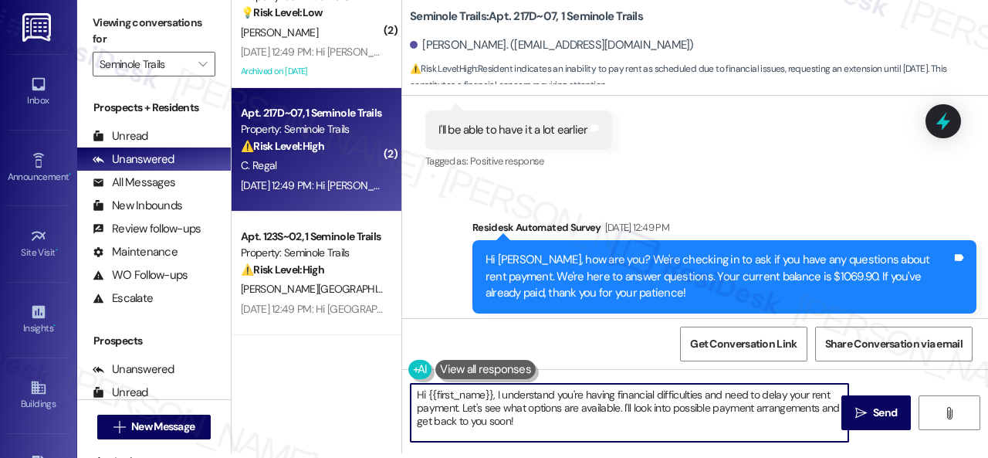
drag, startPoint x: 496, startPoint y: 394, endPoint x: 545, endPoint y: 425, distance: 58.7
click at [545, 425] on textarea "Hi {{first_name}}, I understand you're having financial difficulties and need t…" at bounding box center [630, 413] width 438 height 58
paste textarea "'m sorry for the delayed response."
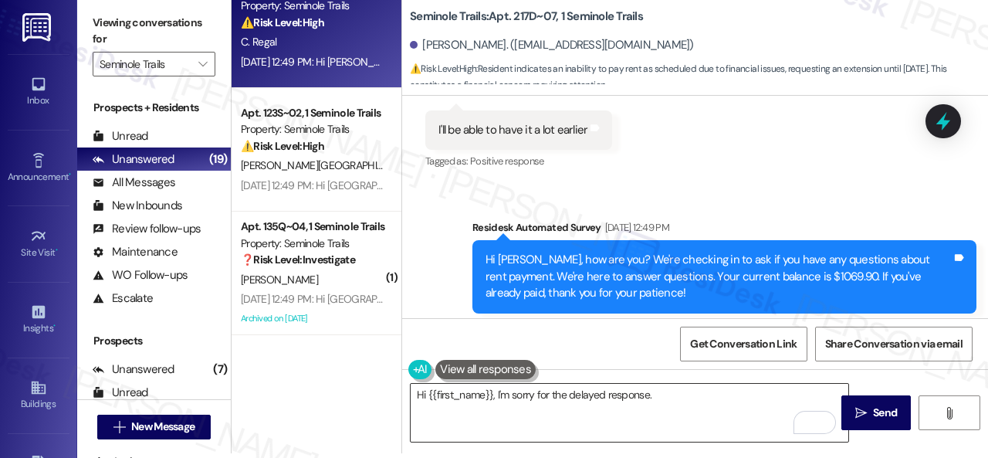
click at [532, 394] on textarea "Hi {{first_name}}, I'm sorry for the delayed response." at bounding box center [630, 413] width 438 height 58
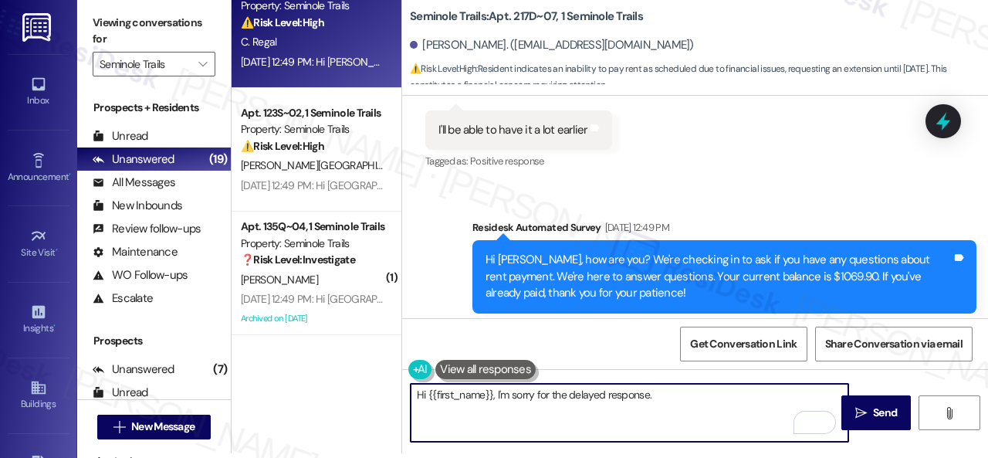
click at [676, 399] on textarea "Hi {{first_name}}, I'm sorry for the delayed response." at bounding box center [630, 413] width 438 height 58
paste textarea "Thanks for updating us on your payment plan! We appreciate you letting us know.…"
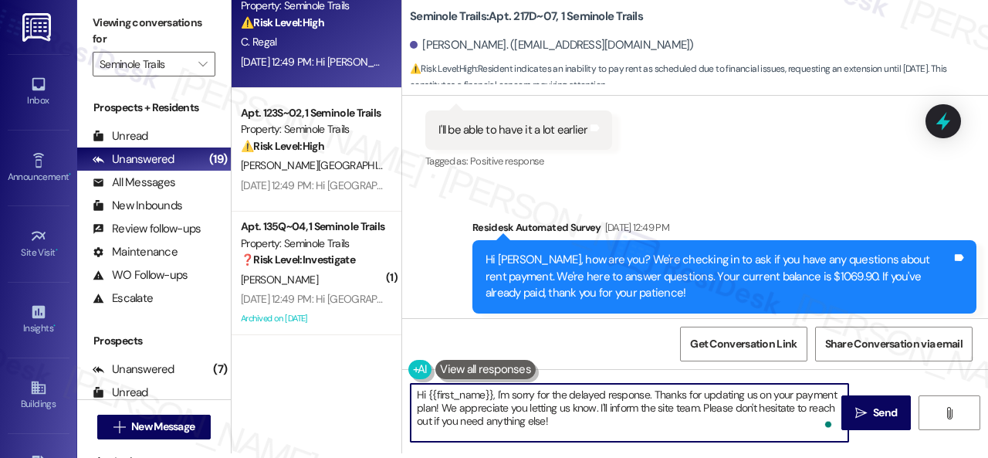
drag, startPoint x: 787, startPoint y: 425, endPoint x: 813, endPoint y: 425, distance: 25.5
click at [802, 425] on textarea "Hi {{first_name}}, I'm sorry for the delayed response. Thanks for updating us o…" at bounding box center [630, 413] width 438 height 58
click at [816, 425] on textarea "Hi {{first_name}}, I'm sorry for the delayed response. Thanks for updating us o…" at bounding box center [630, 413] width 438 height 58
drag, startPoint x: 803, startPoint y: 428, endPoint x: 737, endPoint y: 431, distance: 66.5
click at [737, 431] on textarea "Hi {{first_name}}, I'm sorry for the delayed response. Thanks for updating us o…" at bounding box center [630, 413] width 438 height 58
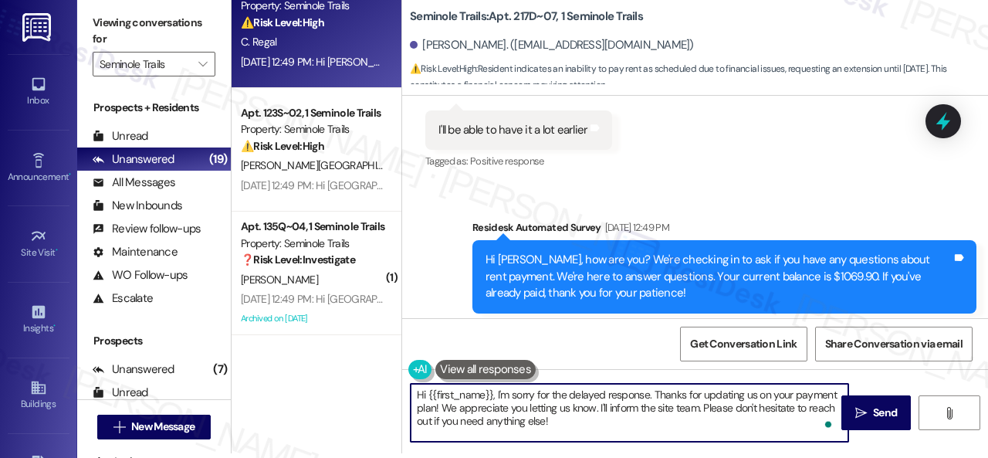
click at [737, 431] on textarea "Hi {{first_name}}, I'm sorry for the delayed response. Thanks for updating us o…" at bounding box center [630, 413] width 438 height 58
type textarea "Hi {{first_name}}, I'm sorry for the delayed response. Thanks for updating us o…"
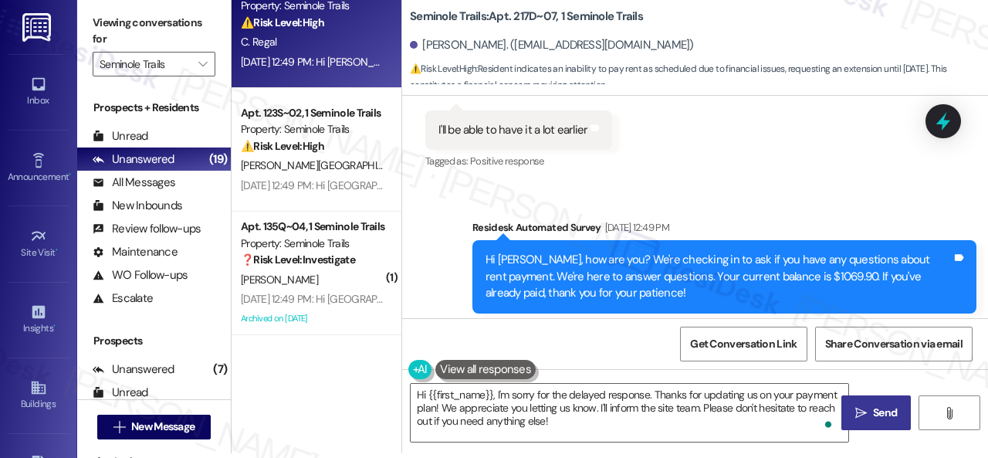
click at [873, 407] on span "Send" at bounding box center [885, 413] width 24 height 16
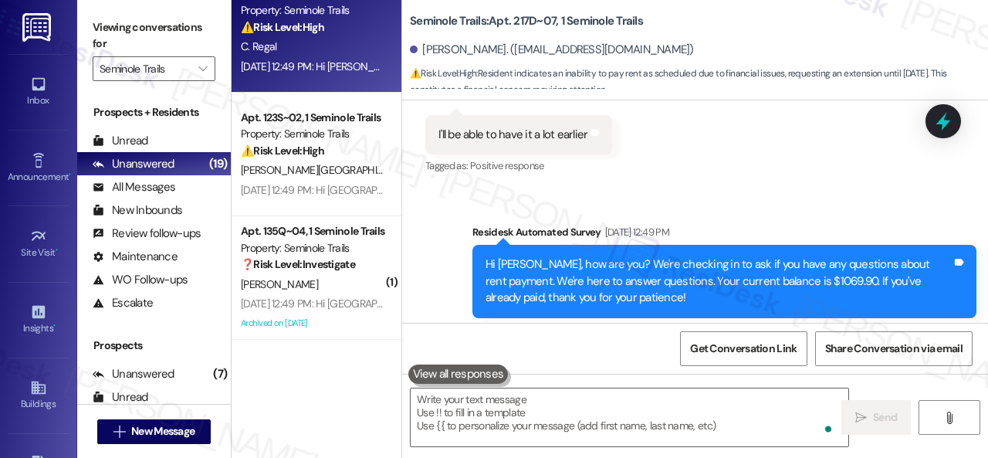
scroll to position [9868, 0]
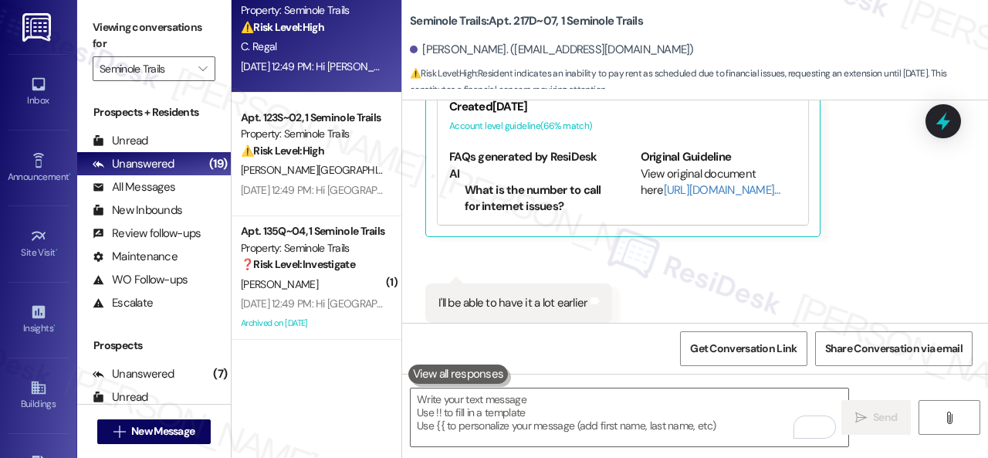
click at [423, 233] on div "Received via SMS [PERSON_NAME] Regal Question [DATE] 1:44 PM Hello I have an is…" at bounding box center [695, 117] width 586 height 482
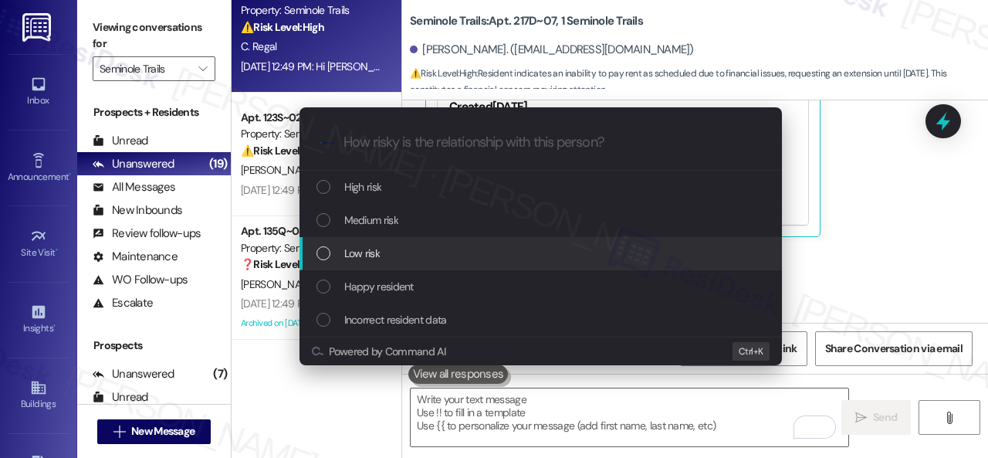
click at [361, 252] on span "Low risk" at bounding box center [362, 253] width 36 height 17
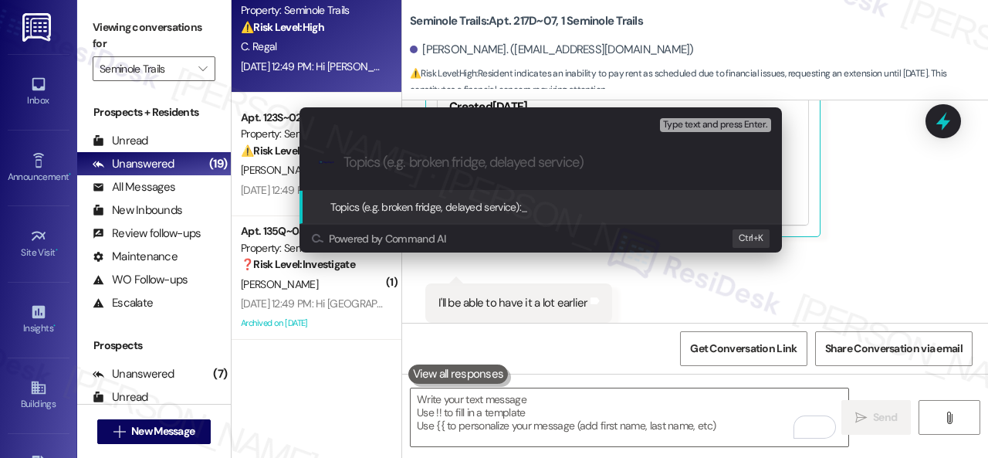
paste input "Late payment notice."
type input "Late payment notice."
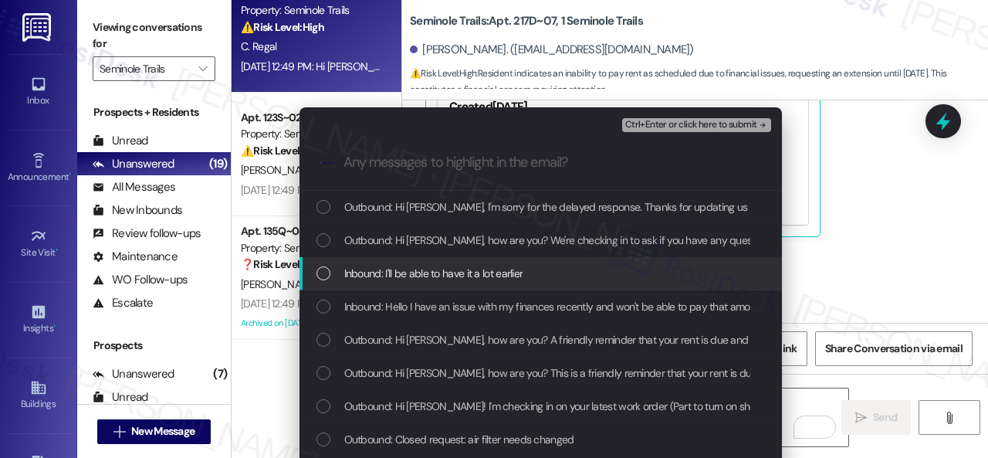
click at [408, 274] on span "Inbound: I'll be able to have it a lot earlier" at bounding box center [433, 273] width 179 height 17
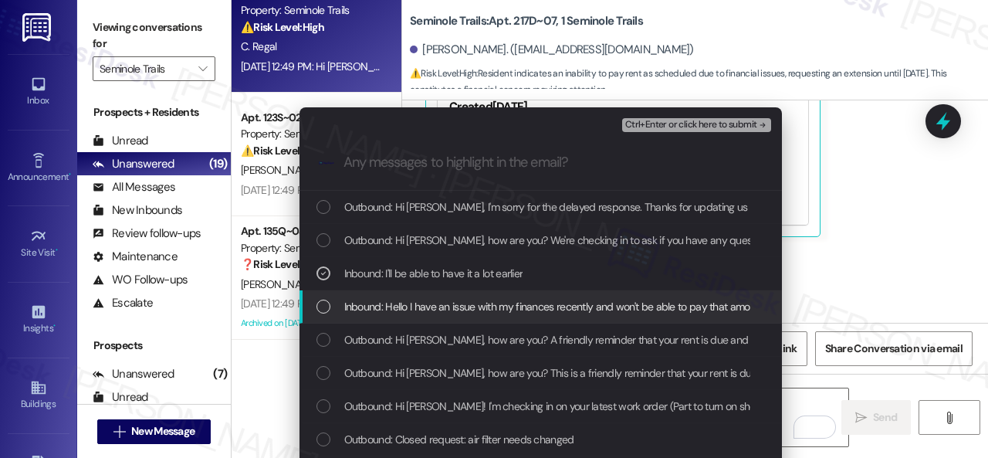
click at [397, 302] on span "Inbound: Hello I have an issue with my finances recently and won't be able to p…" at bounding box center [654, 306] width 621 height 17
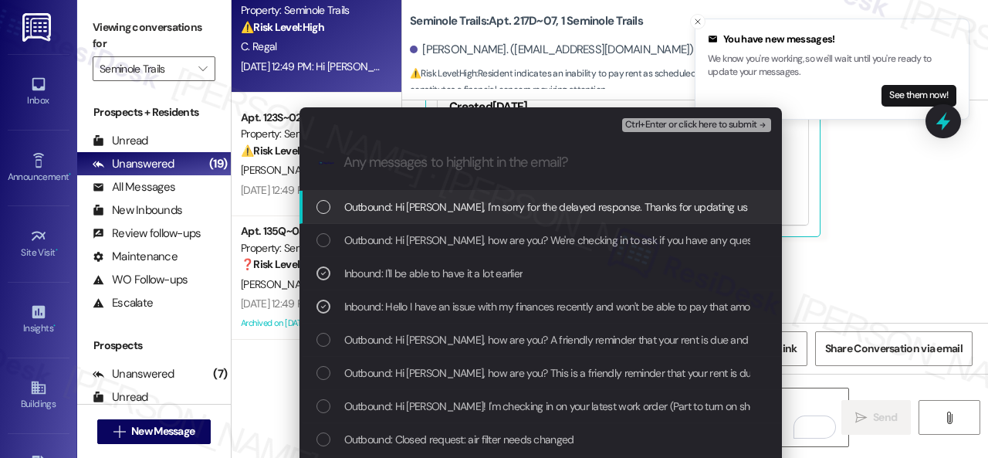
click at [663, 120] on span "Ctrl+Enter or click here to submit" at bounding box center [691, 125] width 132 height 11
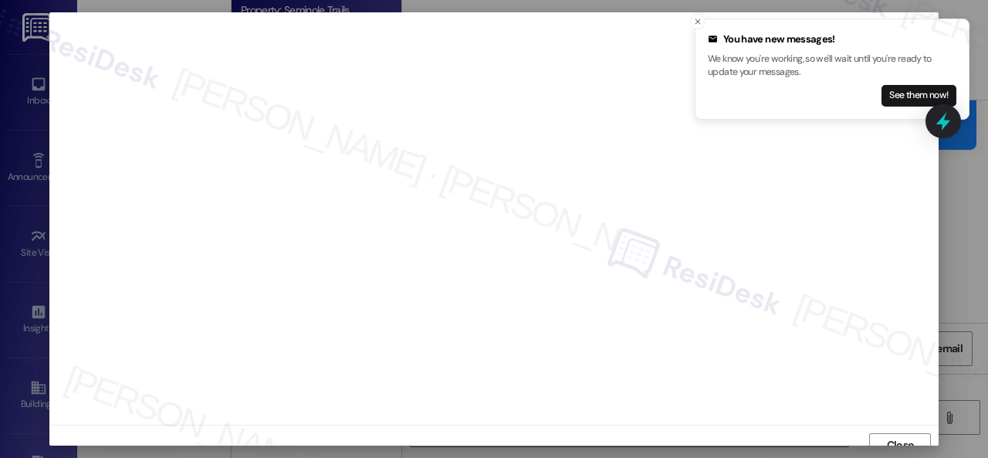
scroll to position [12, 0]
click at [699, 20] on icon "Close toast" at bounding box center [697, 21] width 9 height 9
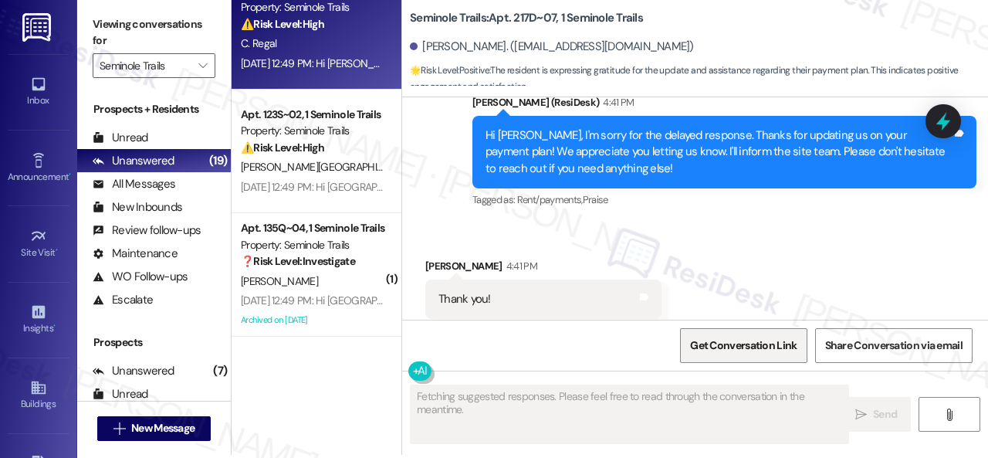
scroll to position [5, 0]
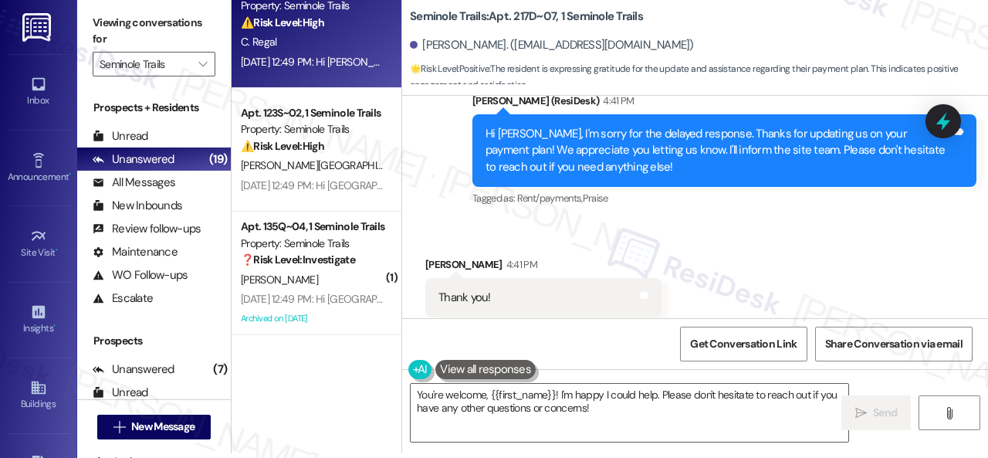
click at [395, 402] on div "( 1 ) Apt. 123U~03, 1 Seminole Trails Property: Seminole Trails 🔧 Risk Level: M…" at bounding box center [610, 224] width 757 height 458
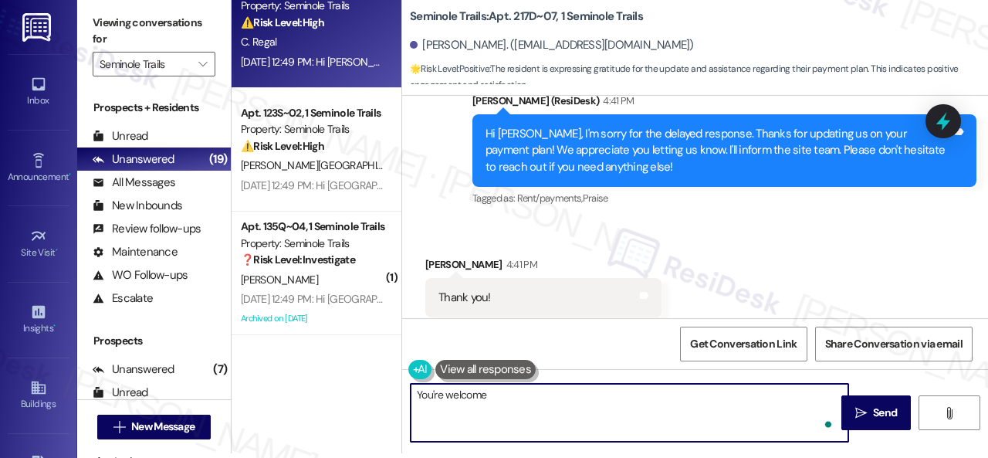
type textarea "You're welcome."
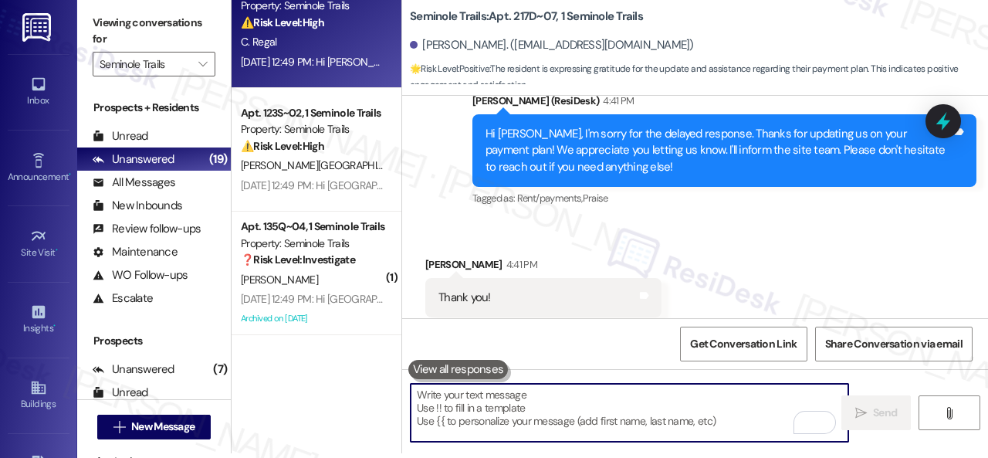
scroll to position [10300, 0]
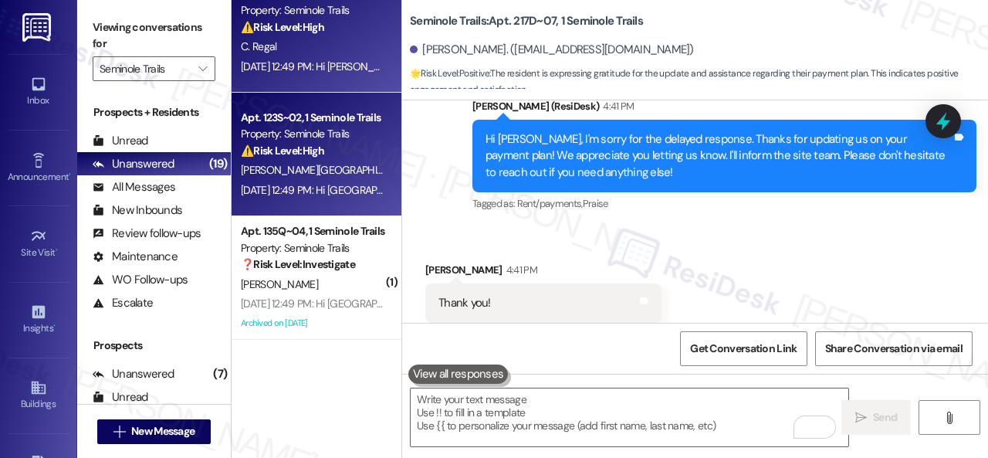
click at [366, 179] on div "[PERSON_NAME][GEOGRAPHIC_DATA]" at bounding box center [312, 170] width 146 height 19
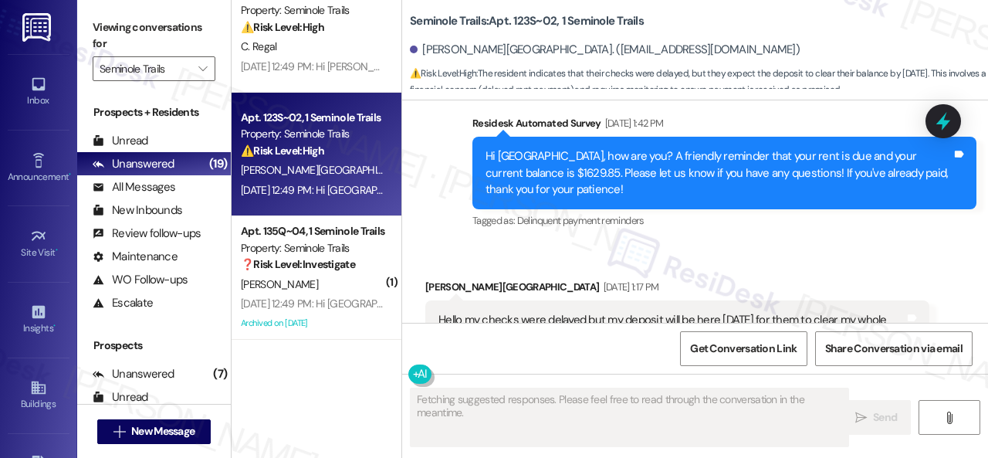
scroll to position [1177, 0]
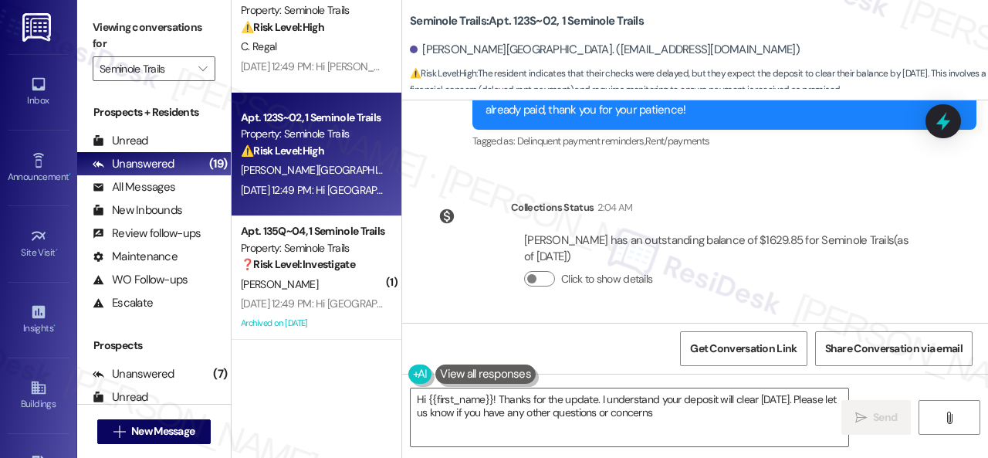
type textarea "Hi {{first_name}}! Thanks for the update. I understand your deposit will clear …"
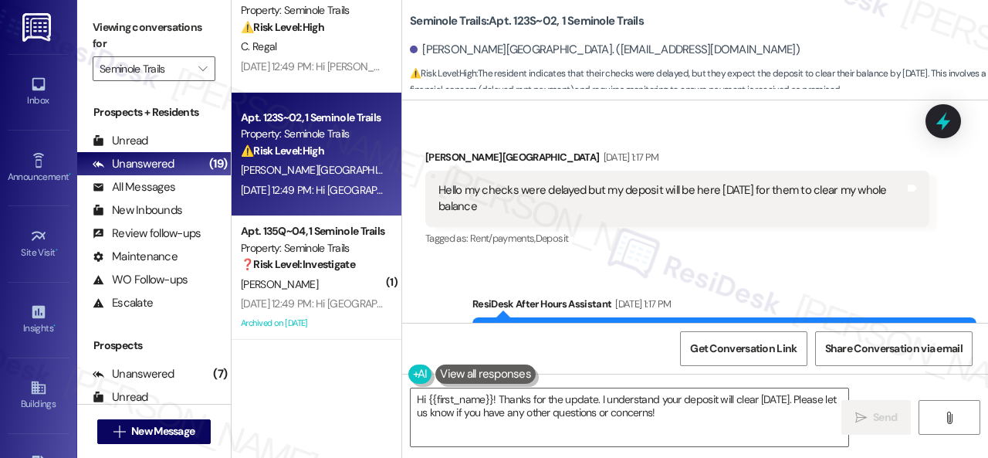
scroll to position [1184, 0]
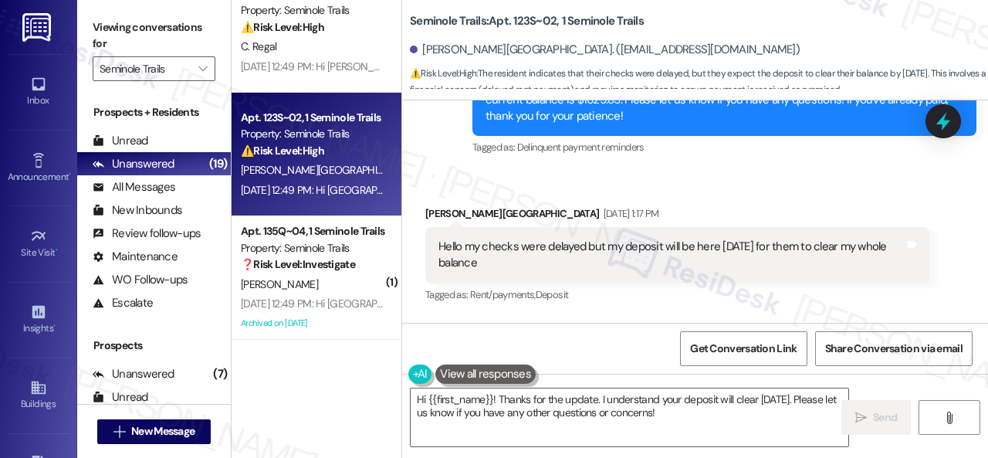
click at [527, 185] on div "Received via SMS [PERSON_NAME] [DATE] 1:17 PM Hello my checks were delayed but …" at bounding box center [695, 244] width 586 height 147
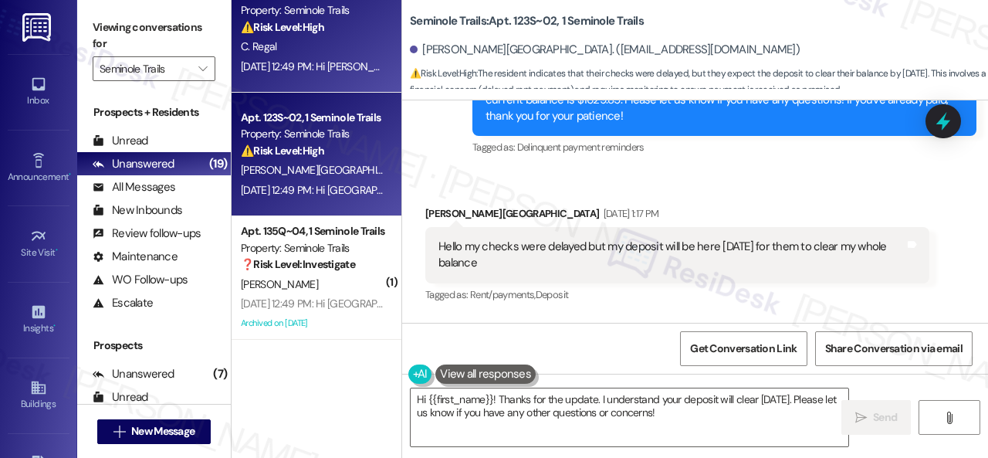
click at [326, 56] on div "C. Regal" at bounding box center [312, 46] width 146 height 19
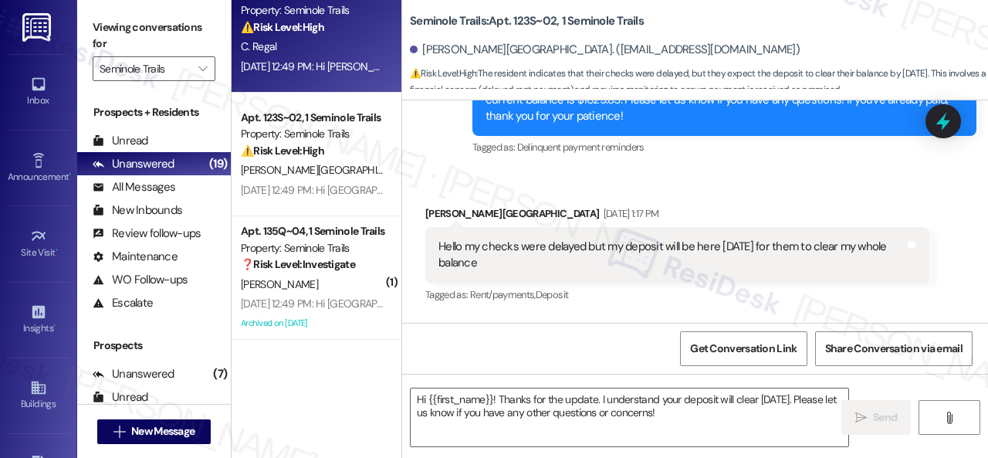
type textarea "Fetching suggested responses. Please feel free to read through the conversation…"
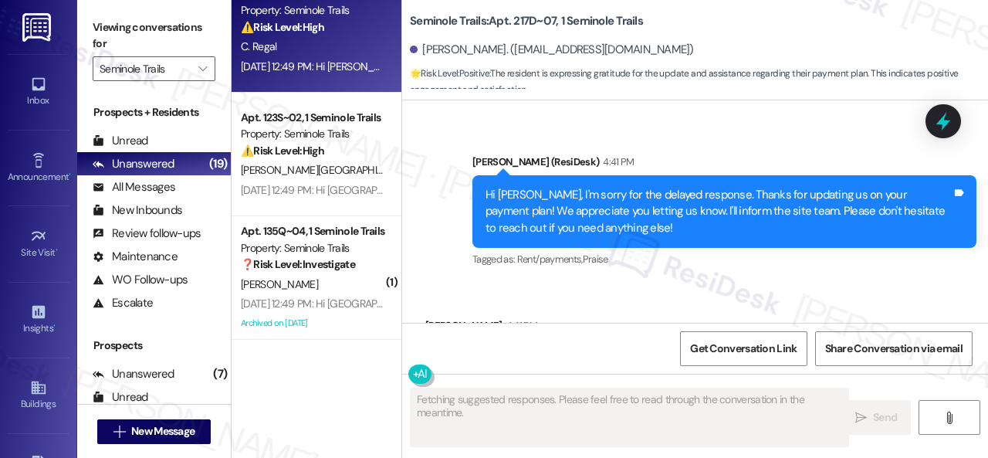
scroll to position [10223, 0]
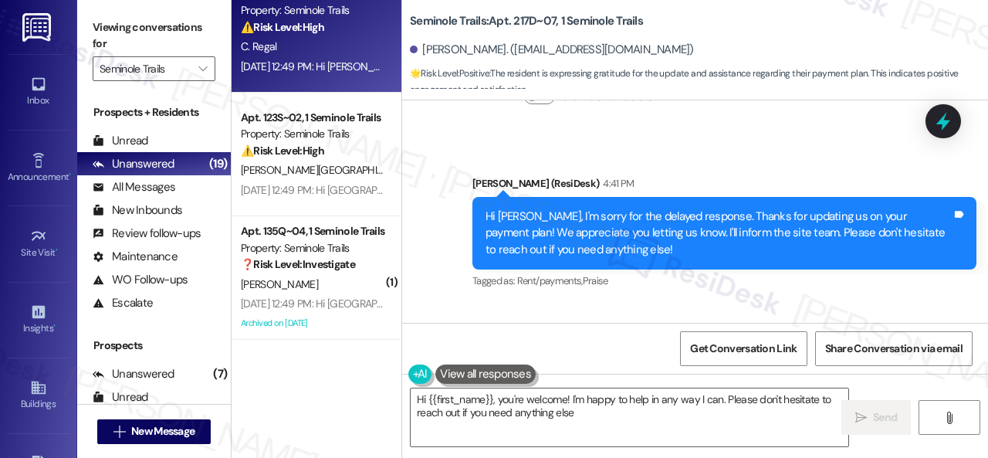
type textarea "Hi {{first_name}}, you're welcome! I'm happy to help in any way I can. Please d…"
click at [554, 208] on div "Hi [PERSON_NAME], I'm sorry for the delayed response. Thanks for updating us on…" at bounding box center [719, 232] width 466 height 49
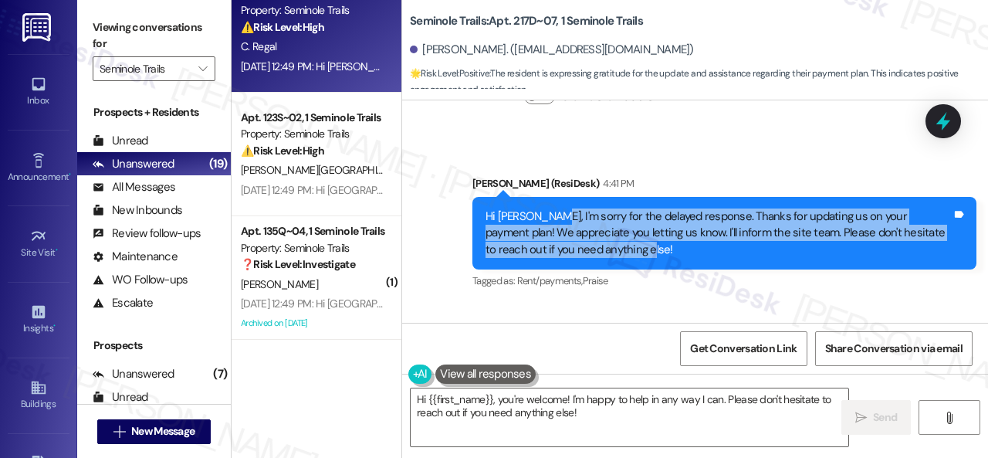
drag, startPoint x: 552, startPoint y: 177, endPoint x: 614, endPoint y: 217, distance: 73.7
click at [614, 217] on div "Hi [PERSON_NAME], I'm sorry for the delayed response. Thanks for updating us on…" at bounding box center [719, 232] width 466 height 49
copy div "I'm sorry for the delayed response. Thanks for updating us on your payment plan…"
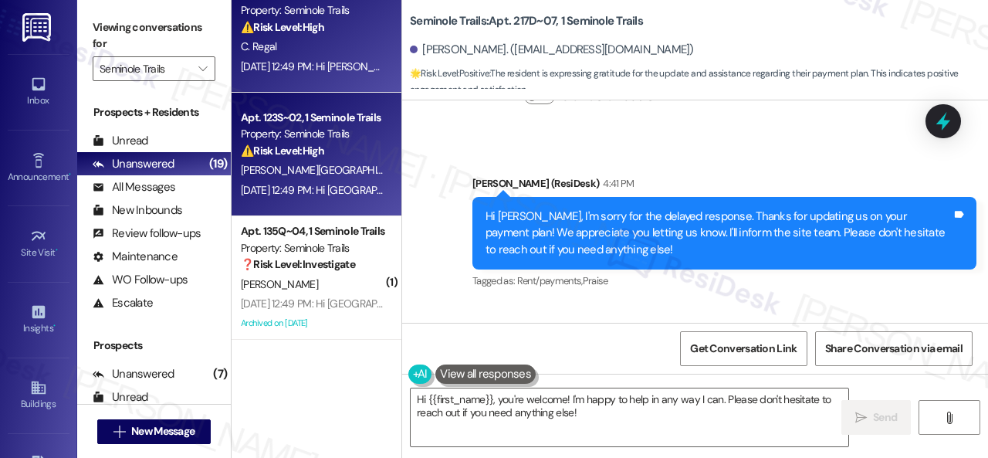
click at [346, 174] on div "[PERSON_NAME][GEOGRAPHIC_DATA]" at bounding box center [312, 170] width 146 height 19
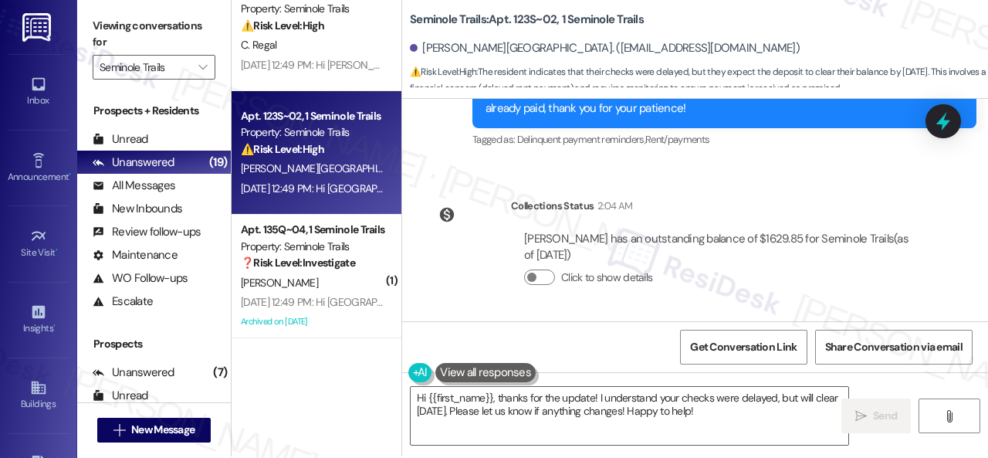
scroll to position [5, 0]
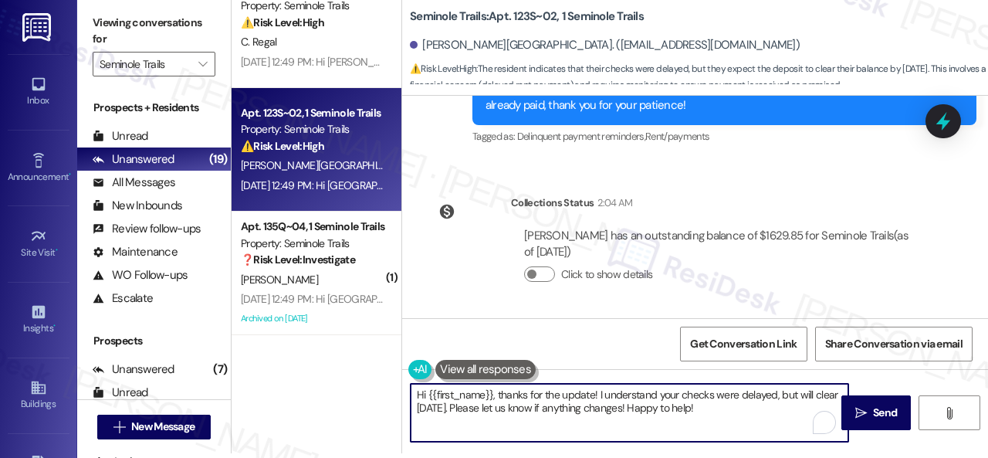
drag, startPoint x: 496, startPoint y: 391, endPoint x: 742, endPoint y: 424, distance: 248.4
click at [742, 424] on textarea "Hi {{first_name}}, thanks for the update! I understand your checks were delayed…" at bounding box center [630, 413] width 438 height 58
paste textarea "I'm sorry for the delayed response. Thanks for updating us on your payment plan…"
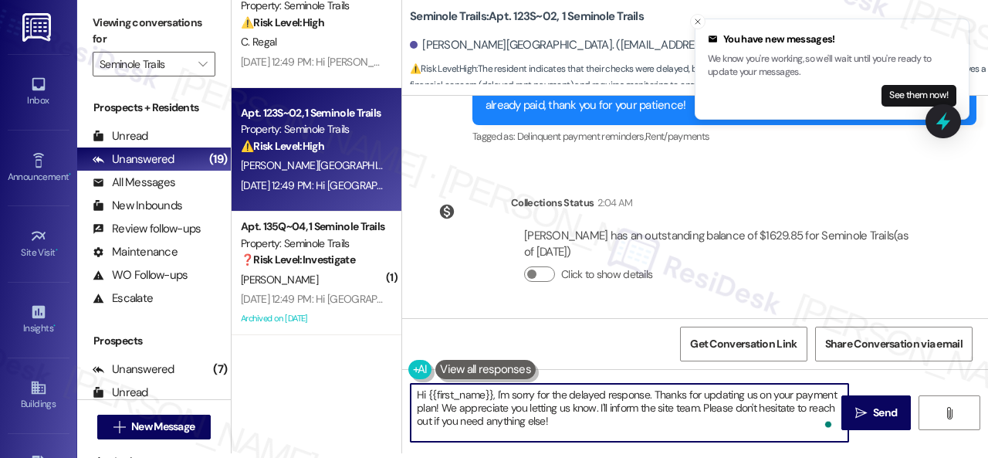
click at [599, 405] on textarea "Hi {{first_name}}, I'm sorry for the delayed response. Thanks for updating us o…" at bounding box center [630, 413] width 438 height 58
click at [596, 408] on textarea "Hi {{first_name}}, I'm sorry for the delayed response. Thanks for updating us o…" at bounding box center [630, 413] width 438 height 58
click at [585, 424] on textarea "Hi {{first_name}}, I'm sorry for the delayed response. Thanks for updating us o…" at bounding box center [630, 413] width 438 height 58
drag, startPoint x: 874, startPoint y: 407, endPoint x: 871, endPoint y: 421, distance: 14.2
click at [873, 417] on span "Send" at bounding box center [885, 413] width 24 height 16
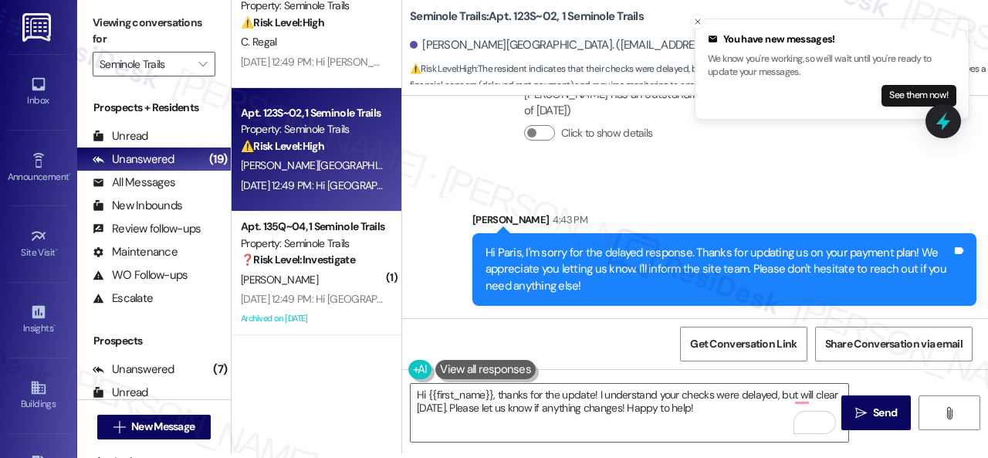
scroll to position [1895, 0]
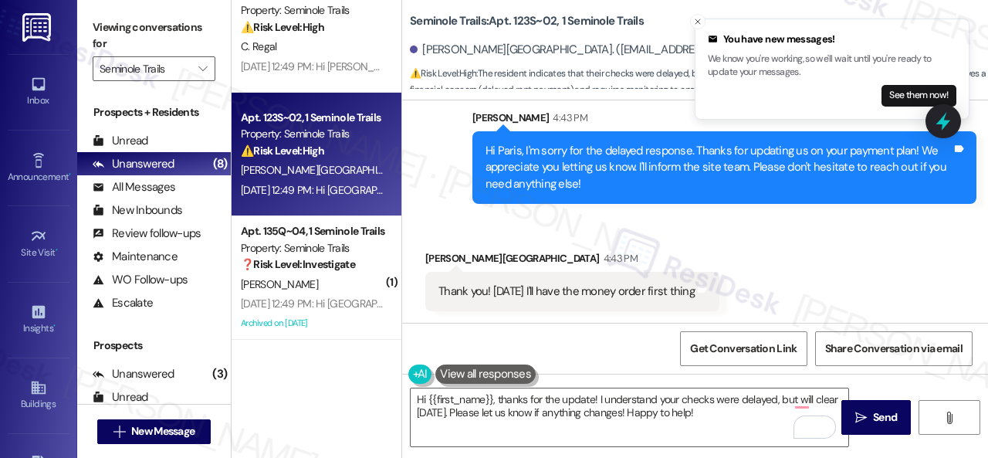
click at [272, 370] on div "( 1 ) Apt. 123U~03, 1 Seminole Trails Property: Seminole Trails 🔧 Risk Level: M…" at bounding box center [317, 229] width 170 height 458
click at [629, 289] on div "Thank you! [DATE] I'll have the money order first thing" at bounding box center [567, 291] width 256 height 16
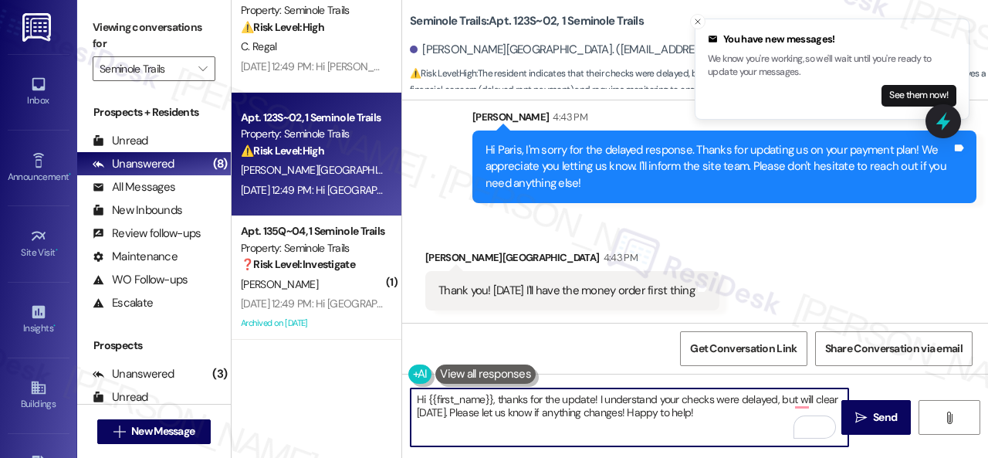
drag, startPoint x: 725, startPoint y: 422, endPoint x: 279, endPoint y: 365, distance: 449.0
click at [279, 365] on div "( 1 ) Apt. 123U~03, 1 Seminole Trails Property: Seminole Trails 🔧 Risk Level: M…" at bounding box center [610, 229] width 757 height 458
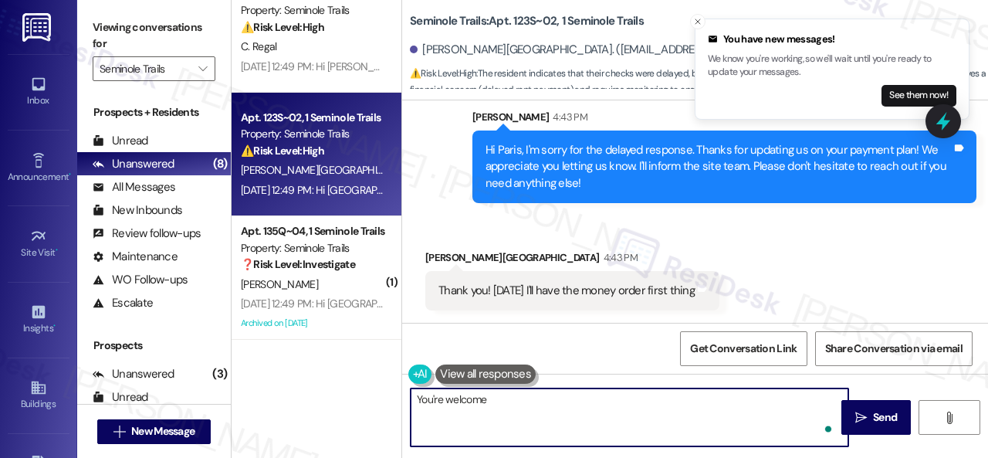
type textarea "You're welcome."
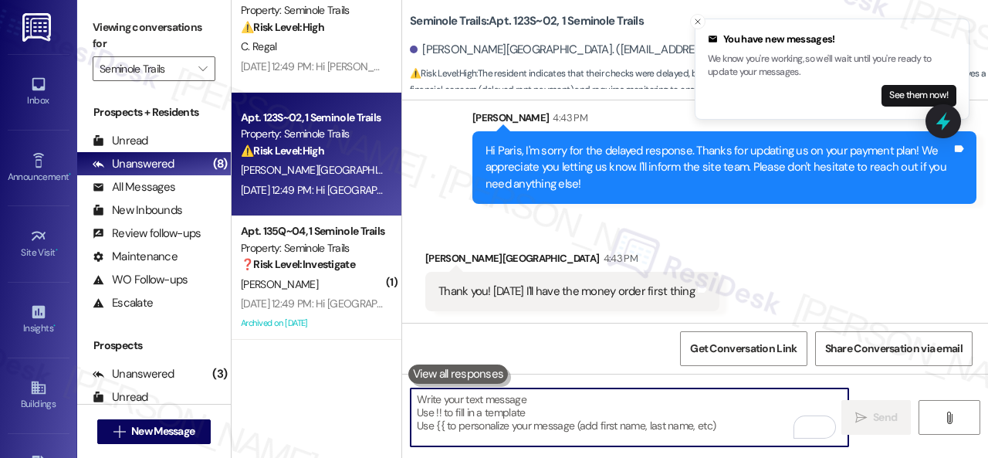
scroll to position [232, 0]
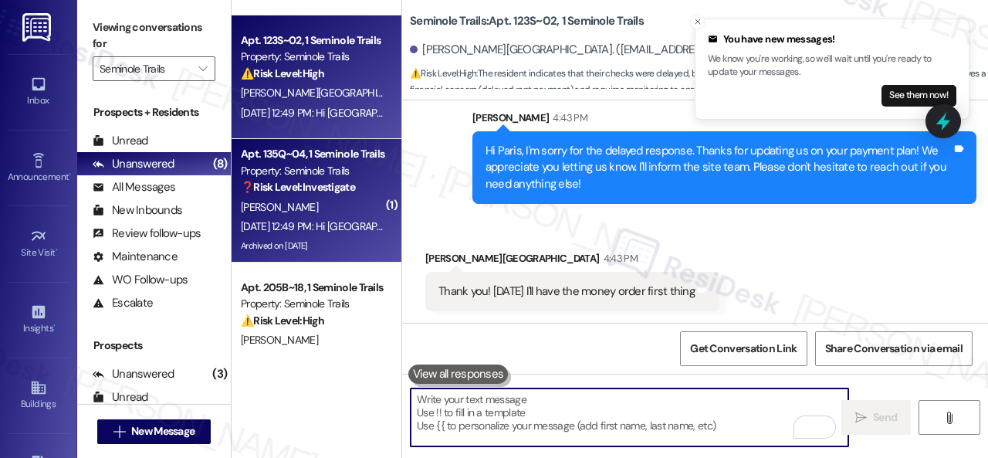
click at [300, 203] on div "[PERSON_NAME]" at bounding box center [312, 207] width 146 height 19
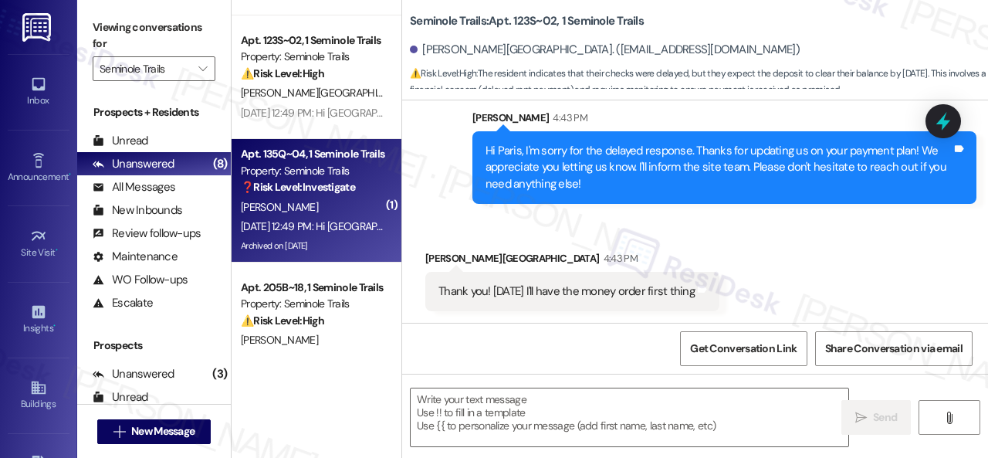
type textarea "Fetching suggested responses. Please feel free to read through the conversation…"
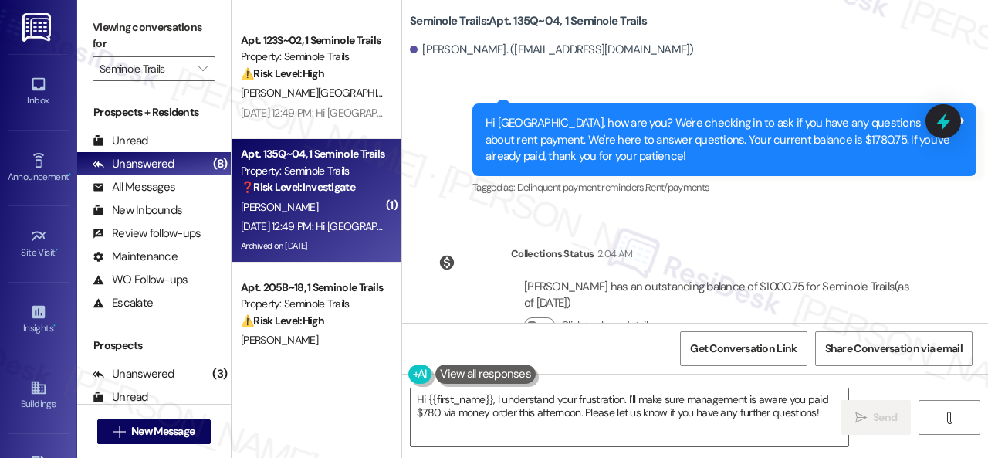
scroll to position [18010, 0]
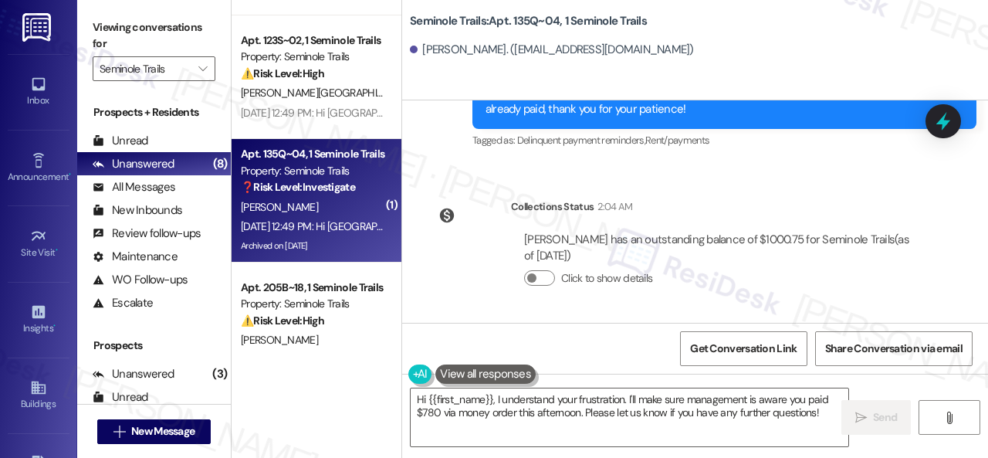
click at [735, 211] on div "Collections Status 2:04 AM" at bounding box center [720, 209] width 418 height 22
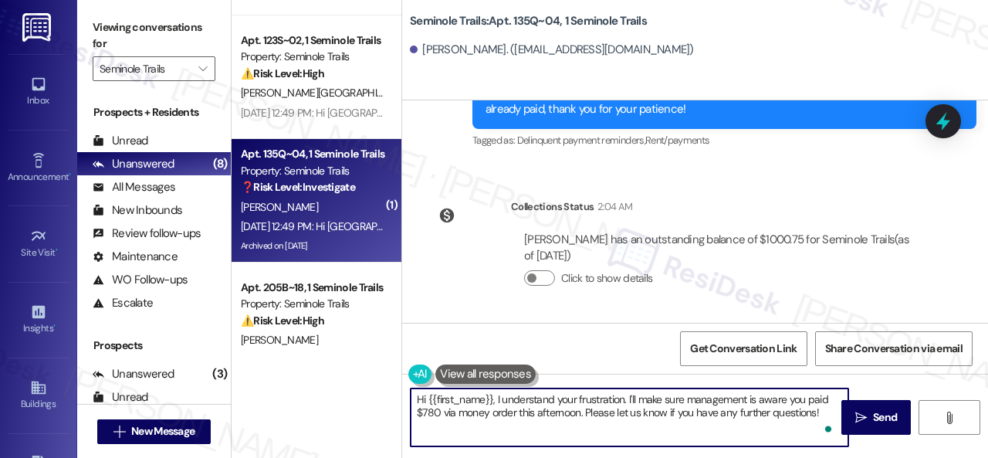
drag, startPoint x: 497, startPoint y: 398, endPoint x: 522, endPoint y: 404, distance: 25.5
click at [522, 404] on textarea "Hi {{first_name}}, I understand your frustration. I'll make sure management is …" at bounding box center [630, 417] width 438 height 58
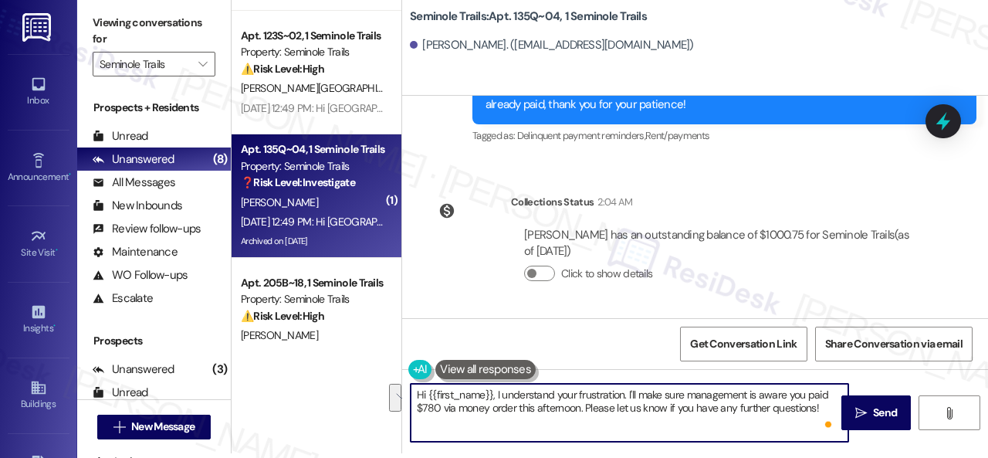
drag, startPoint x: 496, startPoint y: 399, endPoint x: 890, endPoint y: 486, distance: 404.0
click at [890, 457] on html "Inbox Go to Inbox Announcement • Send A Text Announcement Site Visit • Go to Si…" at bounding box center [494, 229] width 988 height 458
paste textarea "'m sorry for the delayed response. Please don’t hesitate to confirm if you stil…"
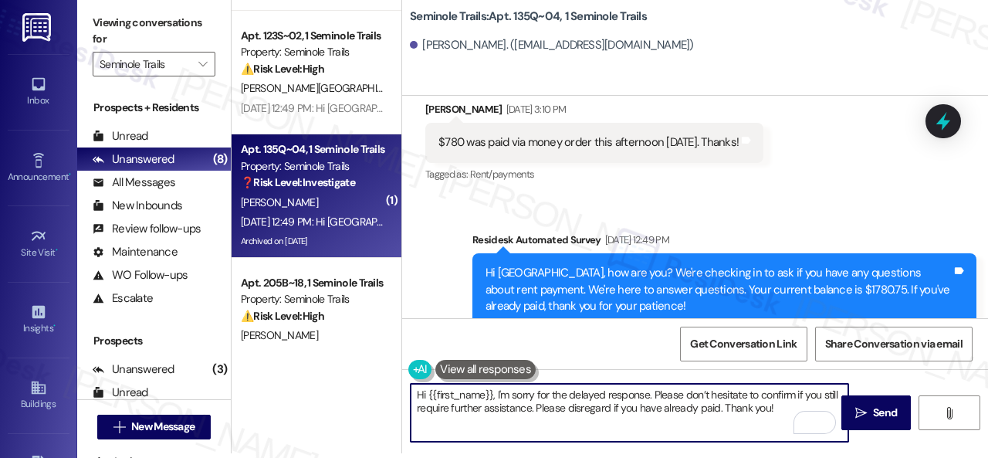
scroll to position [17933, 0]
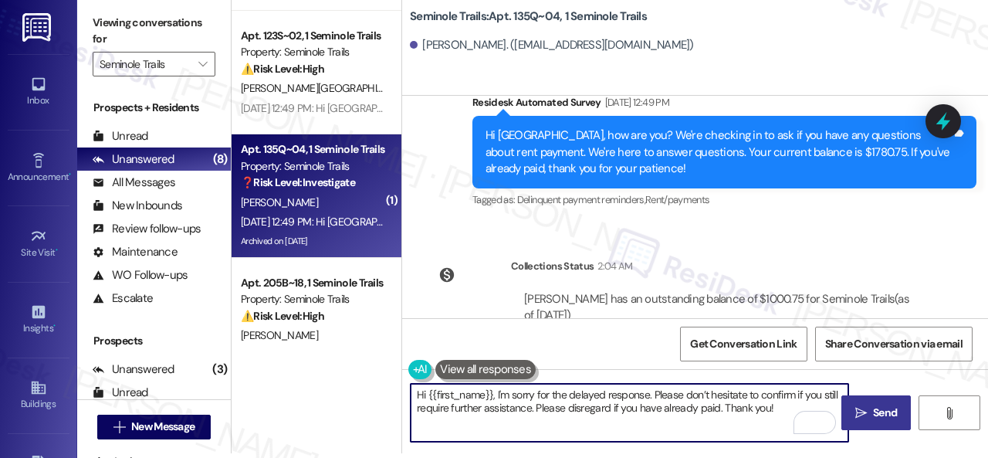
type textarea "Hi {{first_name}}, I'm sorry for the delayed response. Please don’t hesitate to…"
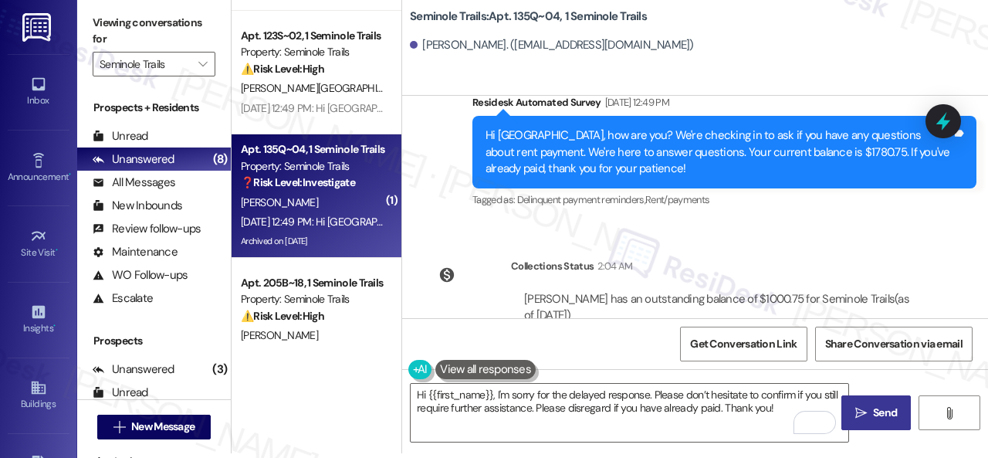
click at [887, 405] on span "Send" at bounding box center [885, 413] width 24 height 16
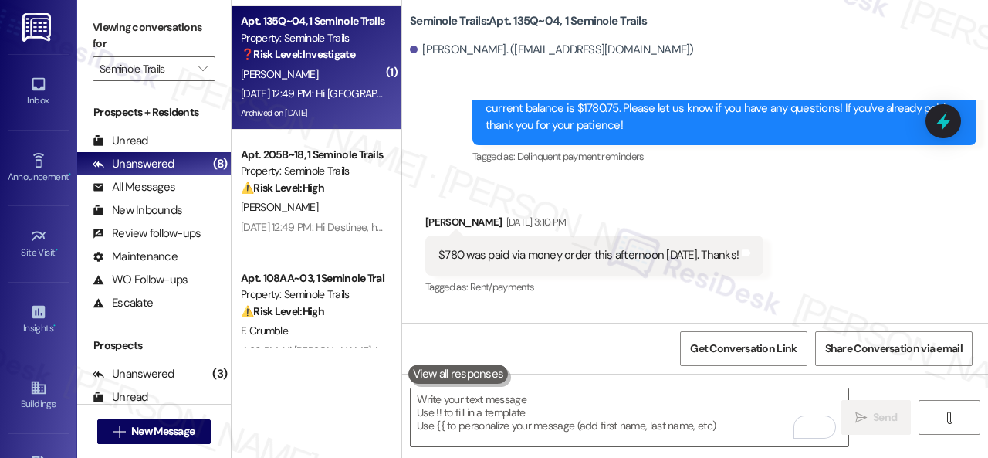
scroll to position [386, 0]
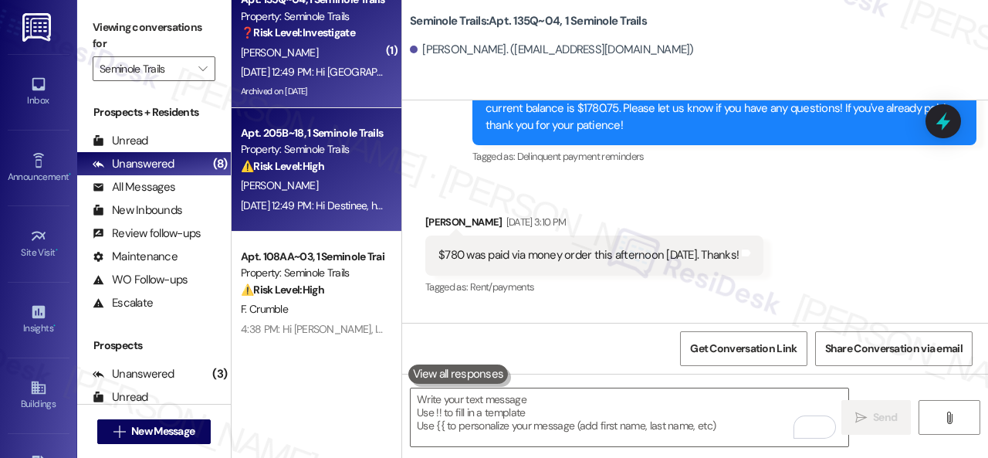
click at [334, 172] on div "⚠️ Risk Level: High The resident is responding negatively to a rent reminder, i…" at bounding box center [312, 166] width 143 height 16
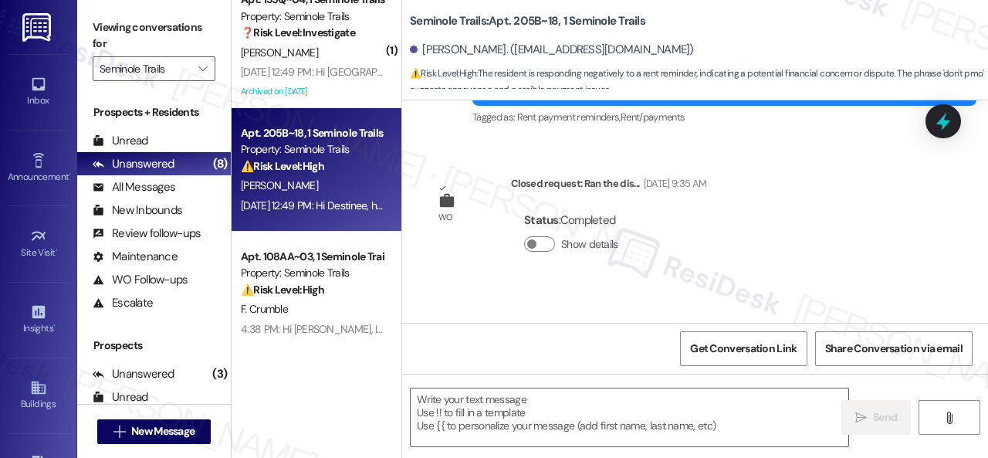
type textarea "Fetching suggested responses. Please feel free to read through the conversation…"
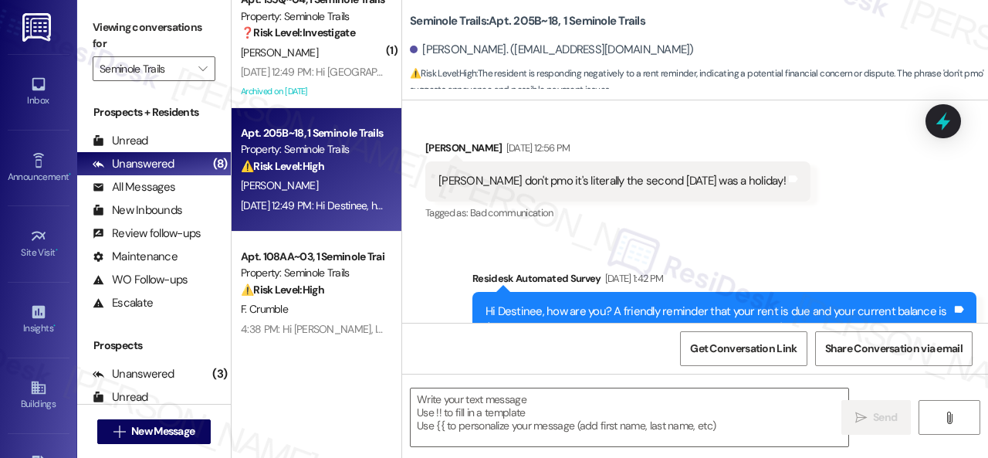
scroll to position [1032, 0]
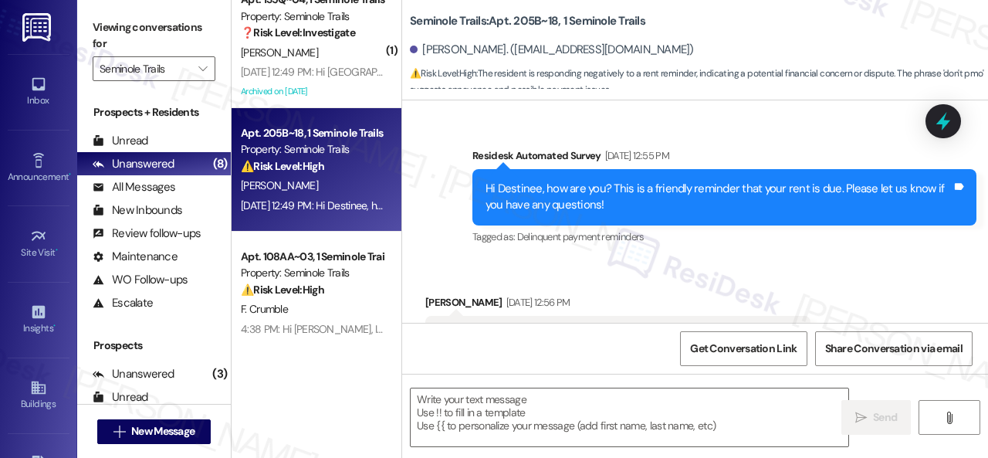
drag, startPoint x: 762, startPoint y: 271, endPoint x: 684, endPoint y: 323, distance: 94.0
click at [762, 271] on div "Received via SMS Destinee Pittman Sep 02, 2025 at 12:56 PM Sarah don't pmo it's…" at bounding box center [695, 324] width 586 height 130
click at [496, 413] on textarea at bounding box center [630, 417] width 438 height 58
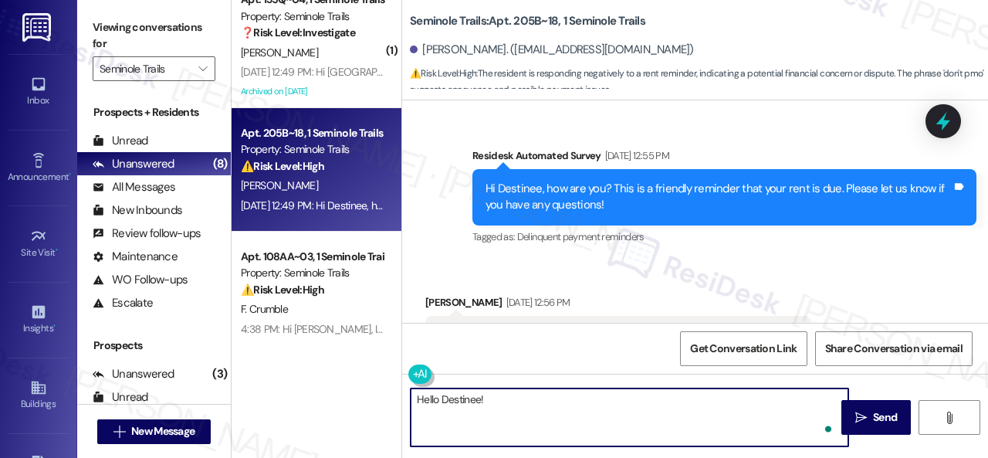
paste textarea "I'm sorry for the delayed response. Please don’t hesitate to confirm if you sti…"
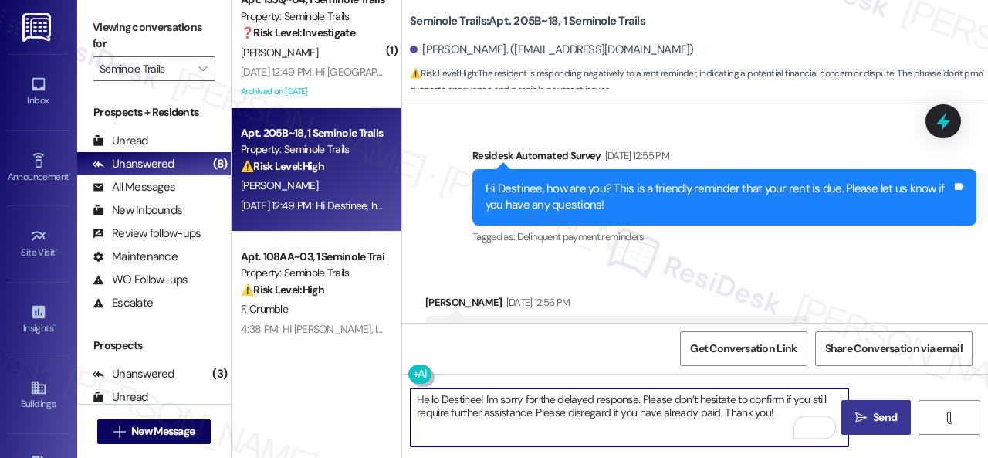
type textarea "Hello Destinee! I'm sorry for the delayed response. Please don’t hesitate to co…"
click at [880, 409] on span "Send" at bounding box center [885, 417] width 24 height 16
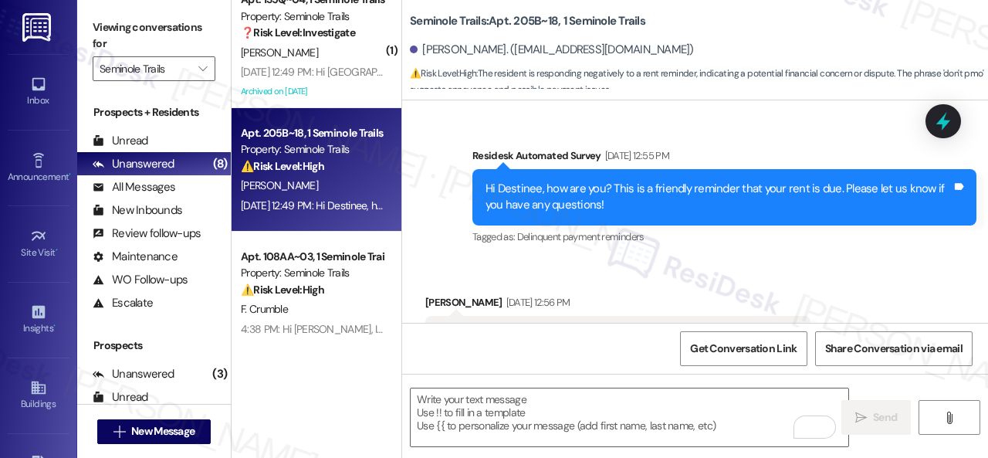
scroll to position [1099, 0]
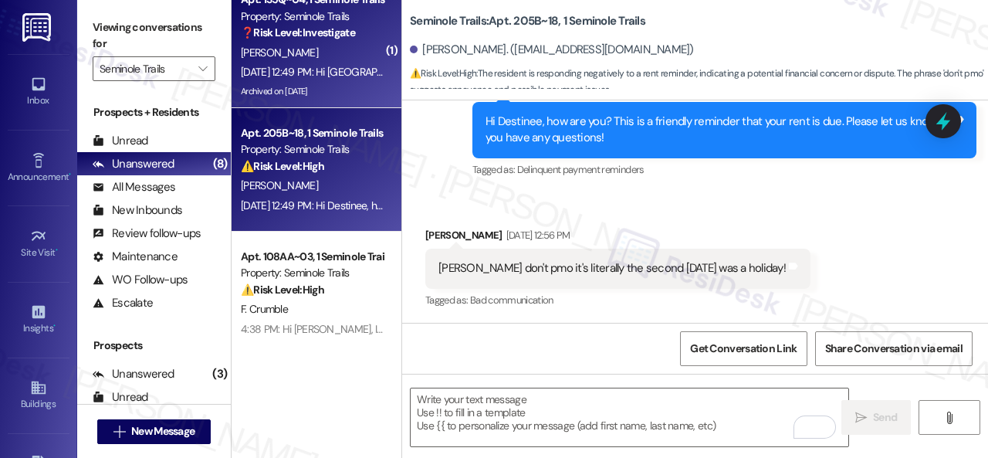
click at [341, 59] on div "[PERSON_NAME]" at bounding box center [312, 52] width 146 height 19
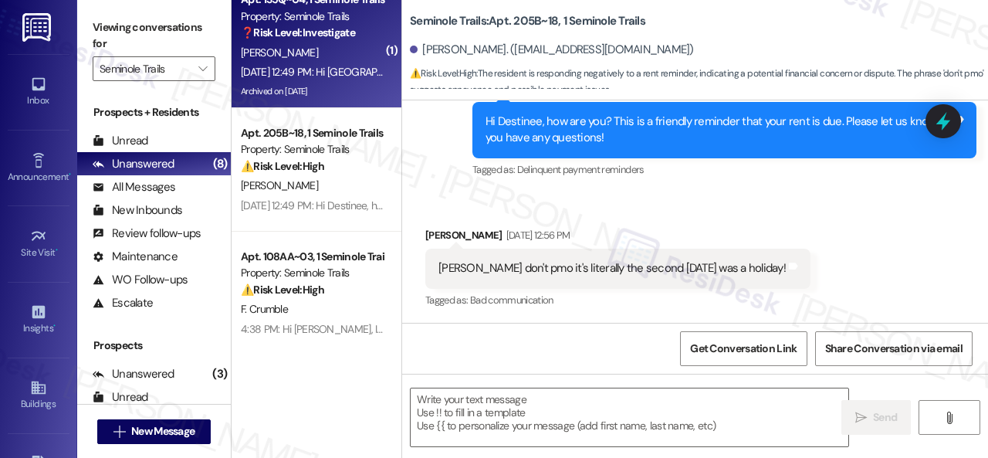
type textarea "Fetching suggested responses. Please feel free to read through the conversation…"
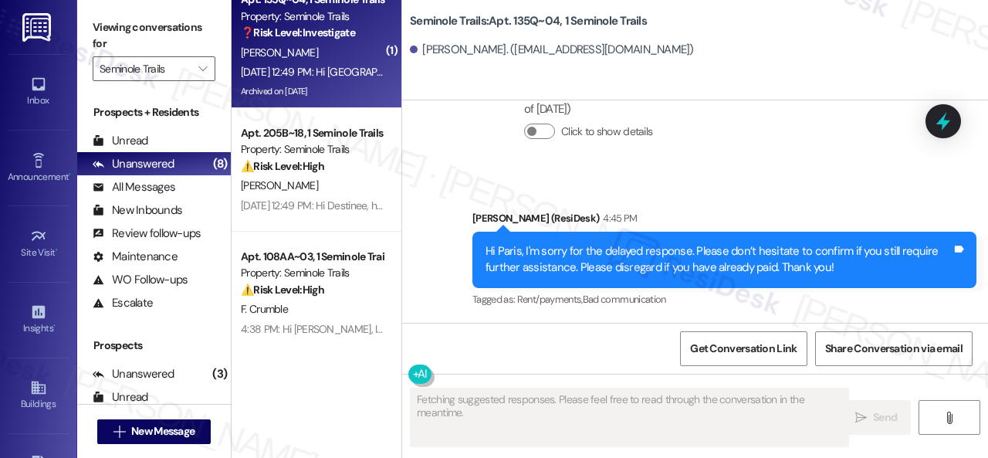
scroll to position [18156, 0]
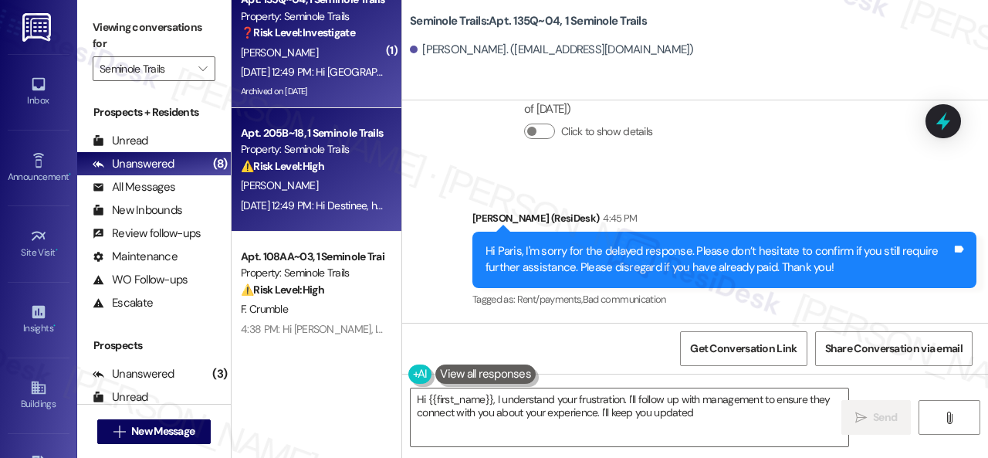
type textarea "Hi {{first_name}}, I understand your frustration. I'll follow up with managemen…"
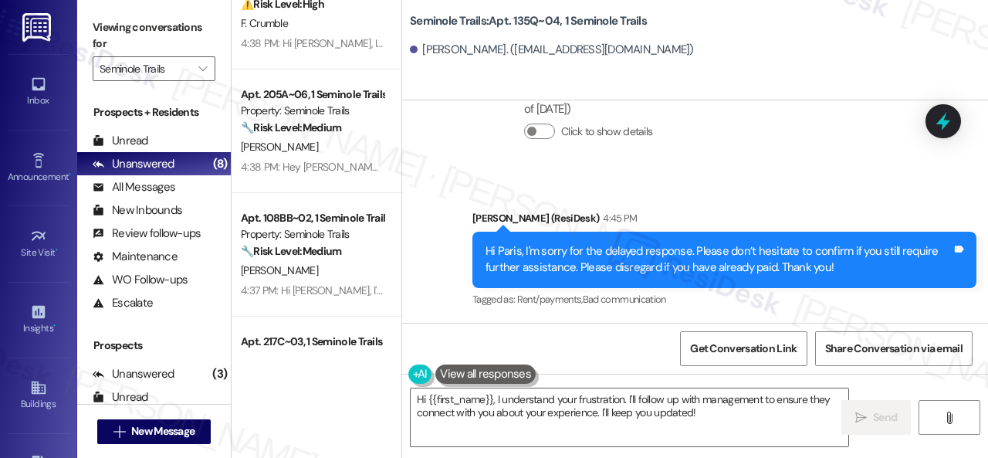
scroll to position [695, 0]
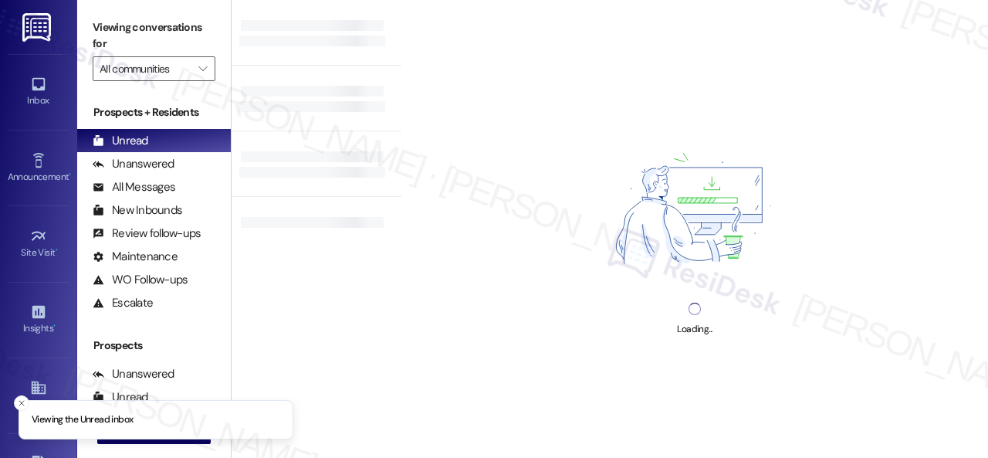
type input "Seminole Trails"
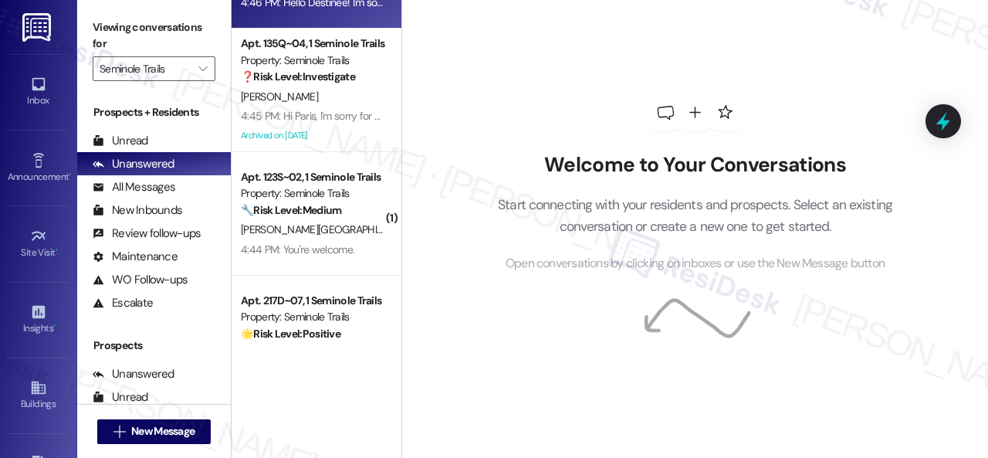
scroll to position [232, 0]
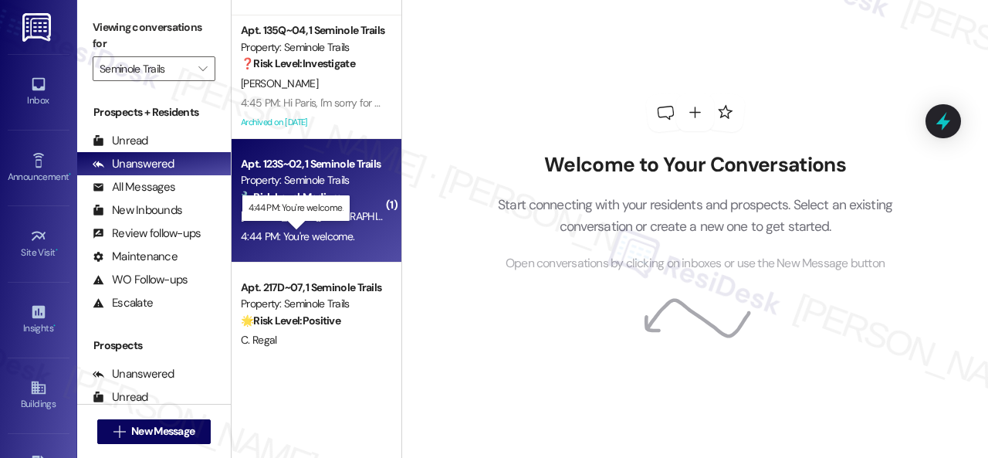
click at [334, 232] on div "4:44 PM: You're welcome. 4:44 PM: You're welcome." at bounding box center [297, 236] width 113 height 14
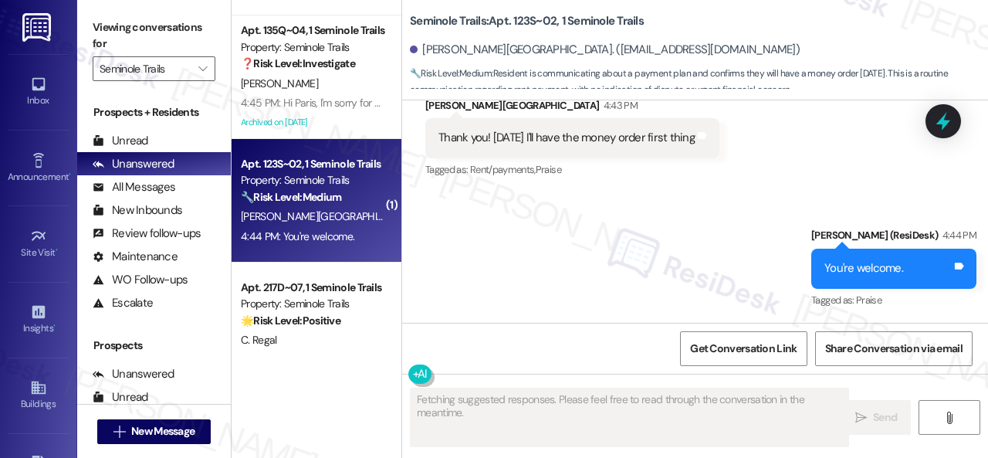
scroll to position [5, 0]
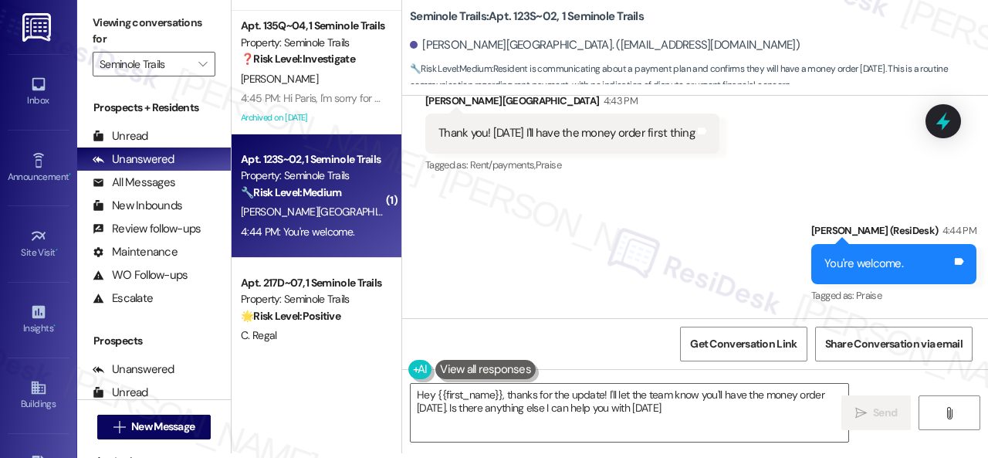
type textarea "Hey {{first_name}}, thanks for the update! I'll let the team know you'll have t…"
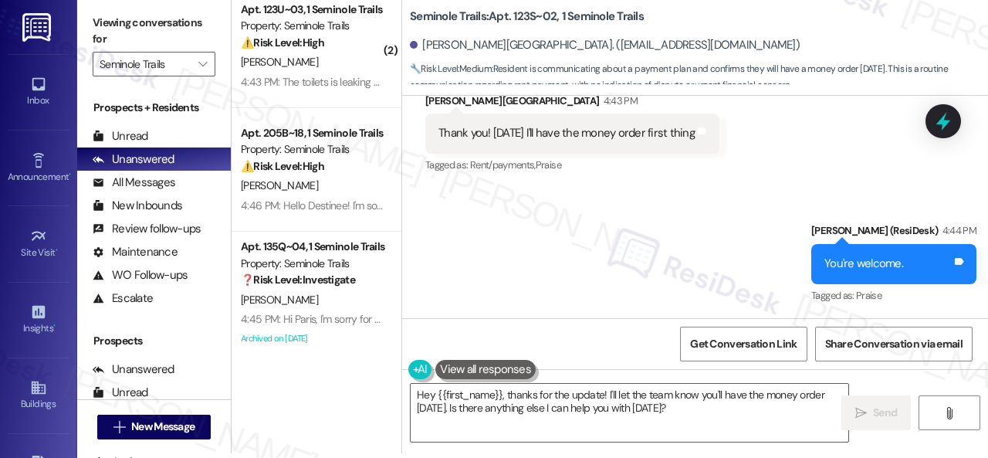
scroll to position [0, 0]
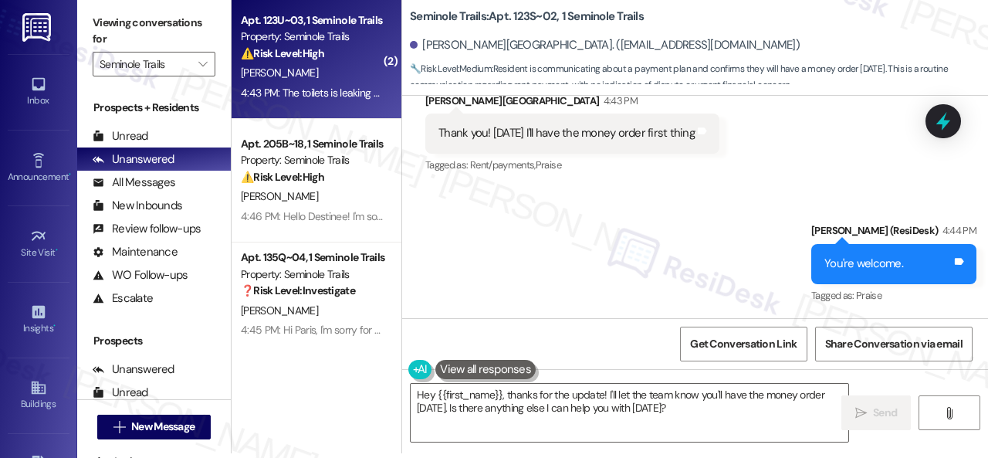
click at [329, 80] on div "[PERSON_NAME]" at bounding box center [312, 72] width 146 height 19
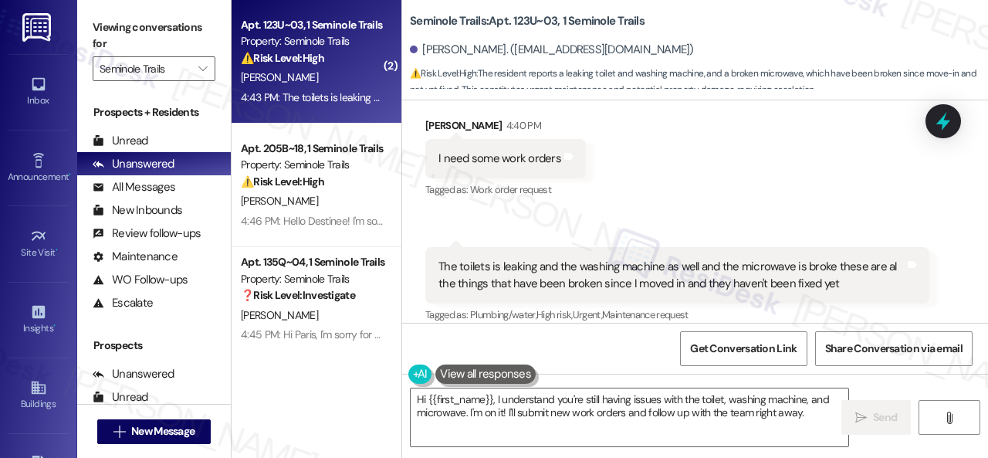
scroll to position [4029, 0]
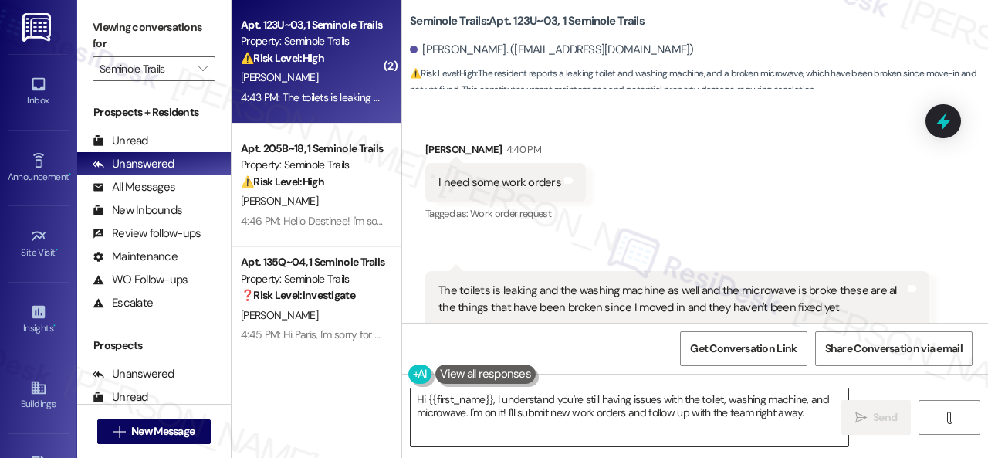
click at [744, 419] on textarea "Hi {{first_name}}, I understand you're still having issues with the toilet, was…" at bounding box center [630, 417] width 438 height 58
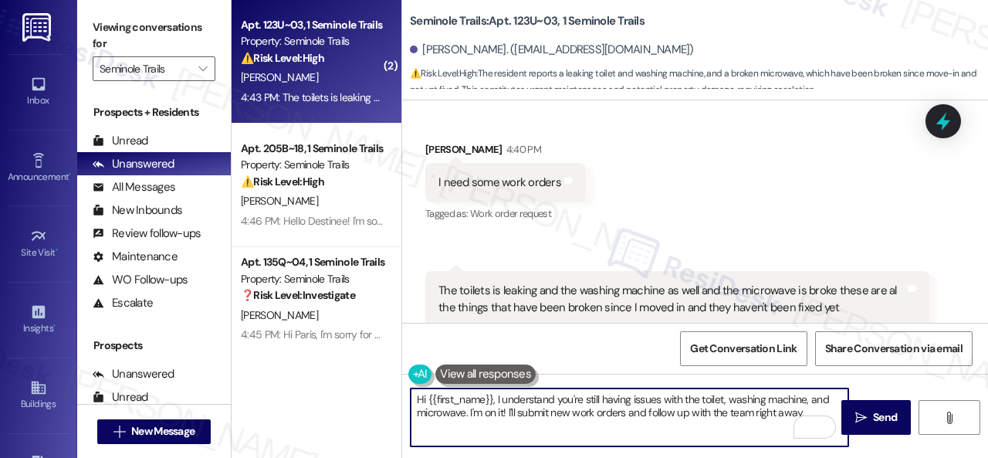
drag, startPoint x: 467, startPoint y: 411, endPoint x: 804, endPoint y: 410, distance: 337.4
click at [804, 410] on textarea "Hi {{first_name}}, I understand you're still having issues with the toilet, was…" at bounding box center [630, 417] width 438 height 58
paste textarea "I'll be happy to submit a work order on your behalf. Can the maintenance team e…"
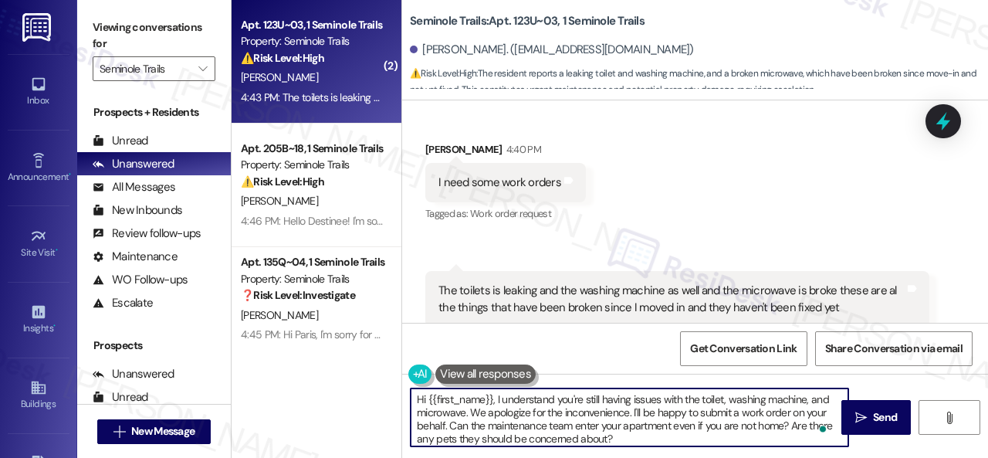
click at [451, 428] on textarea "Hi {{first_name}}, I understand you're still having issues with the toilet, was…" at bounding box center [630, 417] width 438 height 58
click at [599, 424] on textarea "Hi {{first_name}}, I understand you're still having issues with the toilet, was…" at bounding box center [630, 417] width 438 height 58
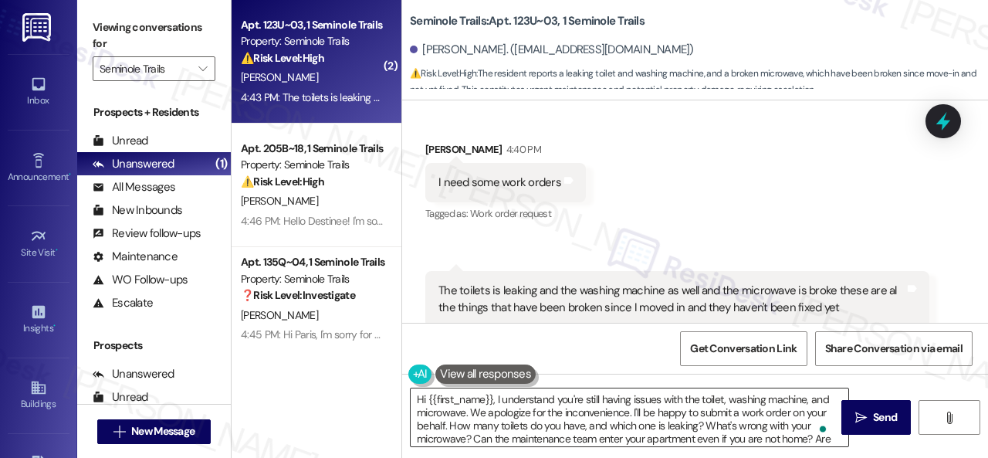
click at [718, 418] on textarea "Hi {{first_name}}, I understand you're still having issues with the toilet, was…" at bounding box center [630, 417] width 438 height 58
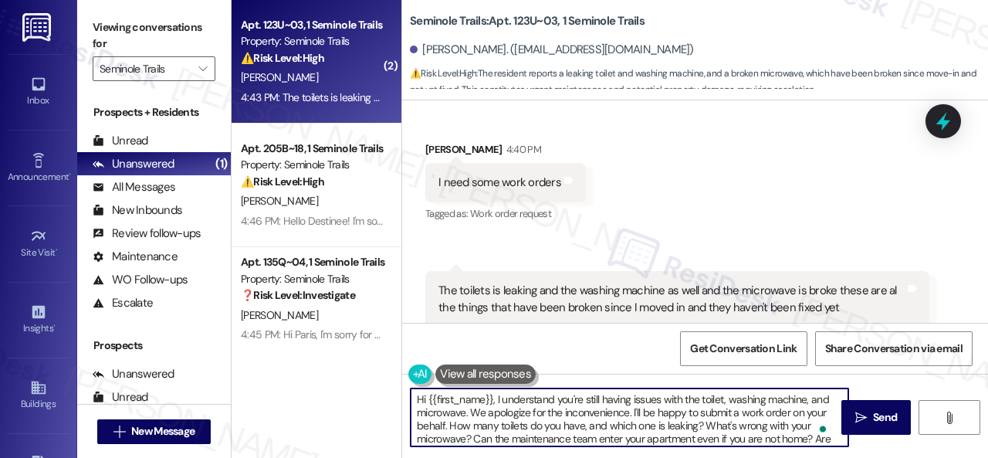
click at [471, 436] on textarea "Hi {{first_name}}, I understand you're still having issues with the toilet, was…" at bounding box center [630, 417] width 438 height 58
paste textarea "Please provide as much detail as possible about the issue and include photos if…"
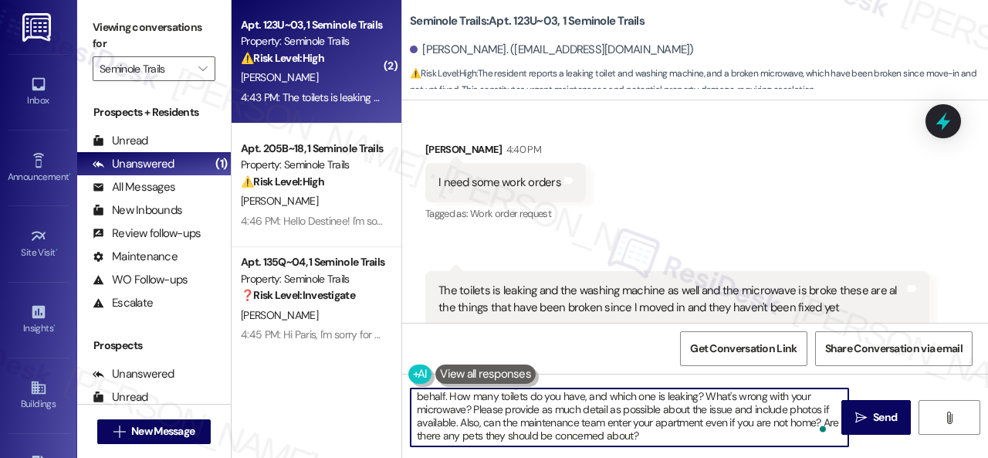
scroll to position [0, 0]
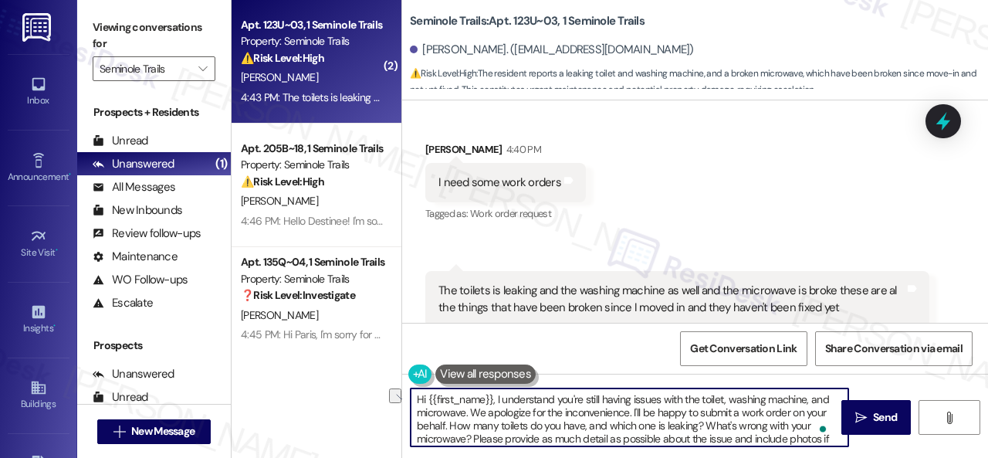
drag, startPoint x: 496, startPoint y: 403, endPoint x: 389, endPoint y: 376, distance: 109.9
click at [389, 376] on div "( 2 ) Apt. 123U~03, 1 Seminole Trails Property: Seminole Trails ⚠️ Risk Level: …" at bounding box center [610, 229] width 757 height 458
type textarea "I understand you're still having issues with the toilet, washing machine, and m…"
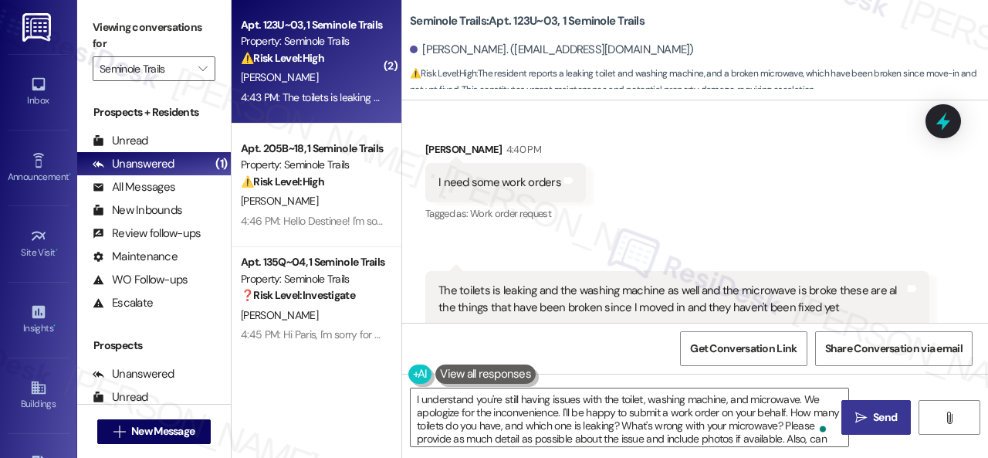
click at [878, 416] on span "Send" at bounding box center [885, 417] width 24 height 16
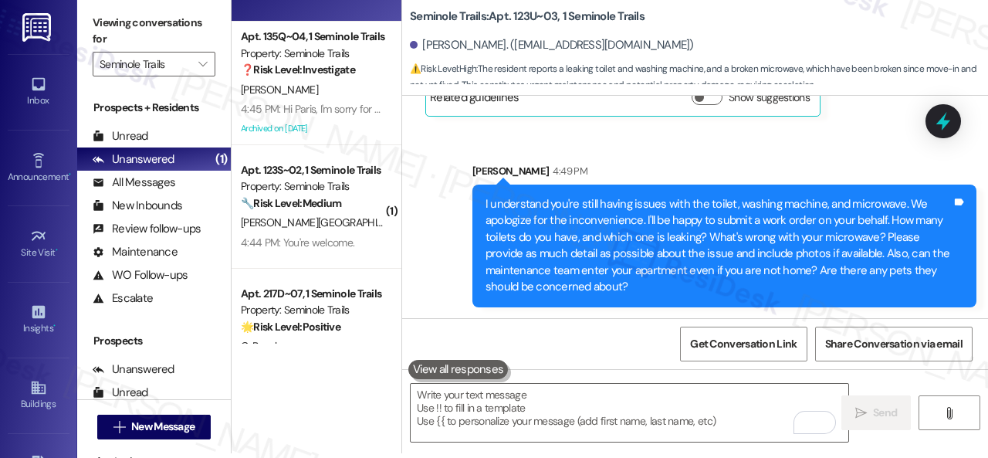
scroll to position [269, 0]
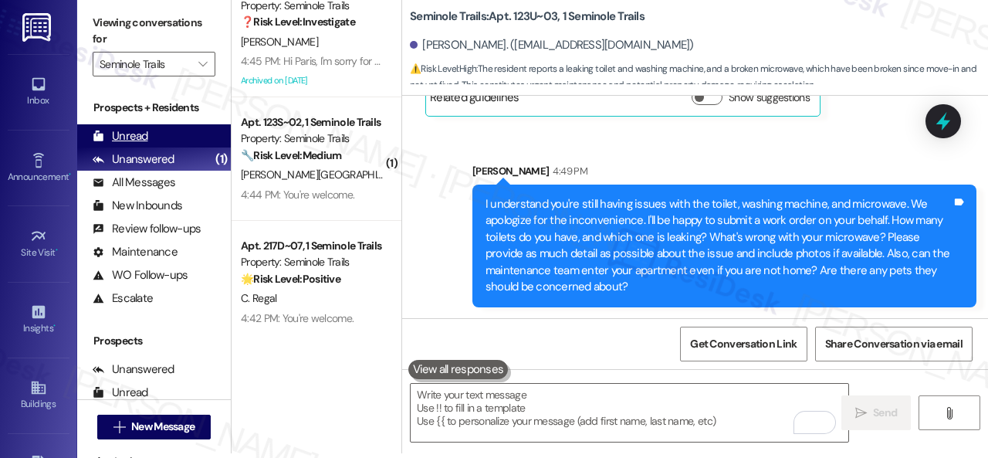
click at [119, 132] on div "Unread" at bounding box center [121, 136] width 56 height 16
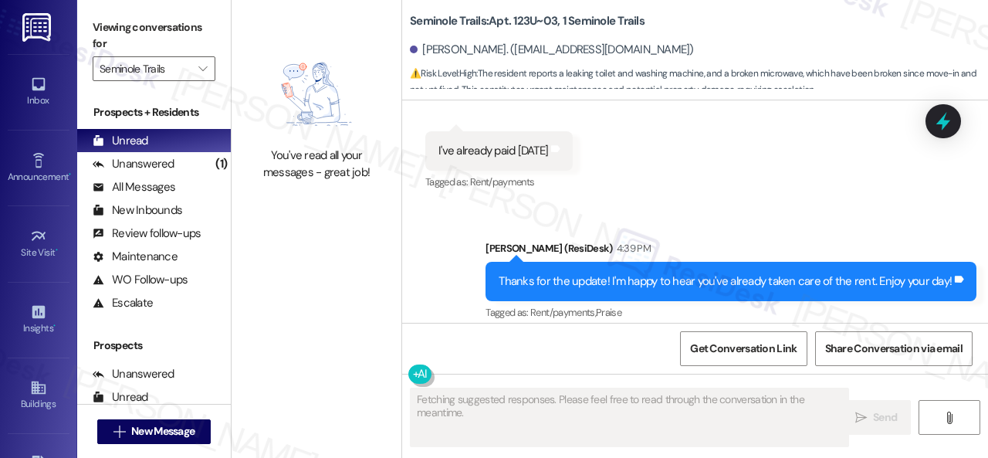
scroll to position [4106, 0]
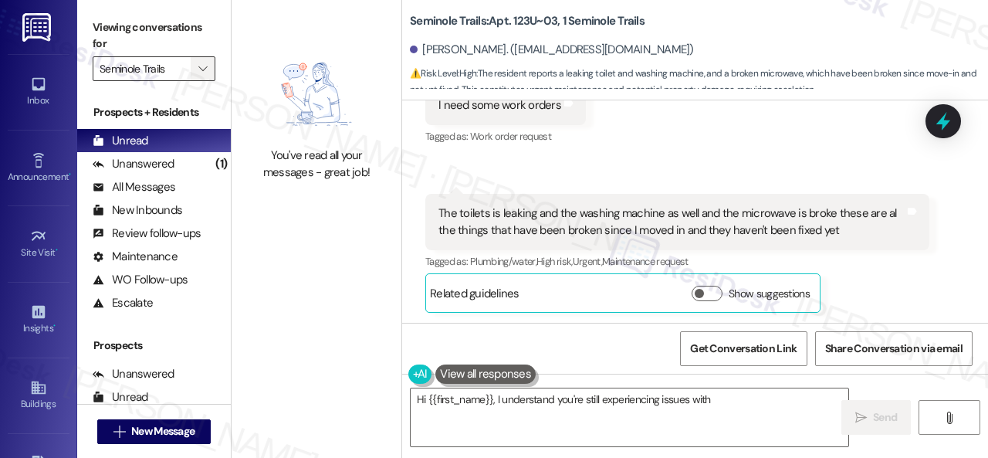
drag, startPoint x: 195, startPoint y: 60, endPoint x: 212, endPoint y: 73, distance: 21.0
click at [195, 60] on button "" at bounding box center [203, 68] width 25 height 25
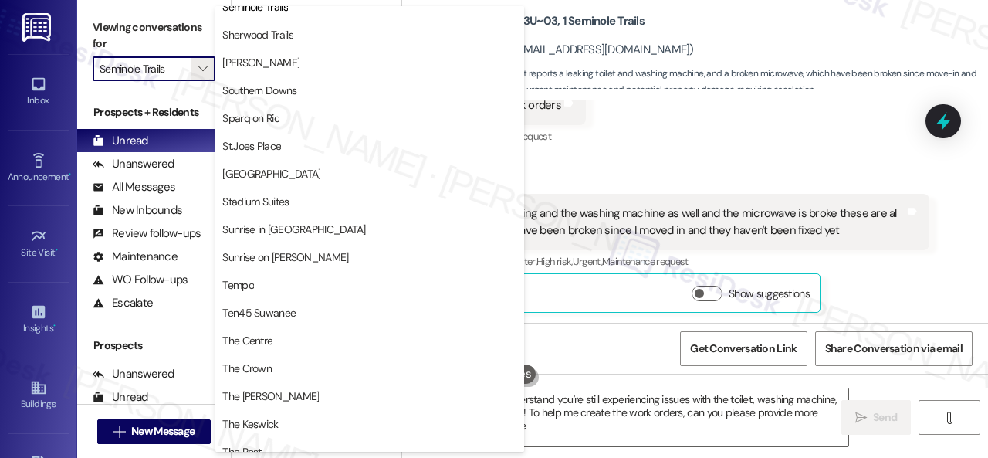
type textarea "Hi {{first_name}}, I understand you're still experiencing issues with the toile…"
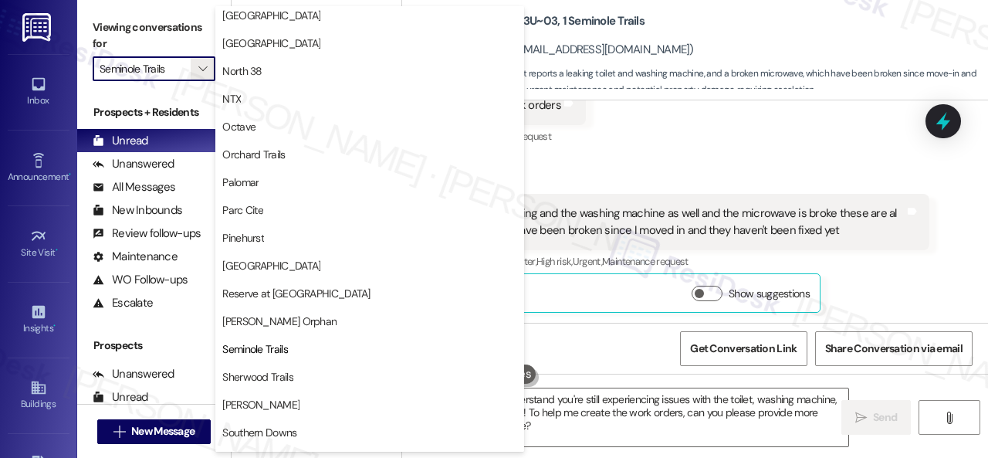
scroll to position [763, 0]
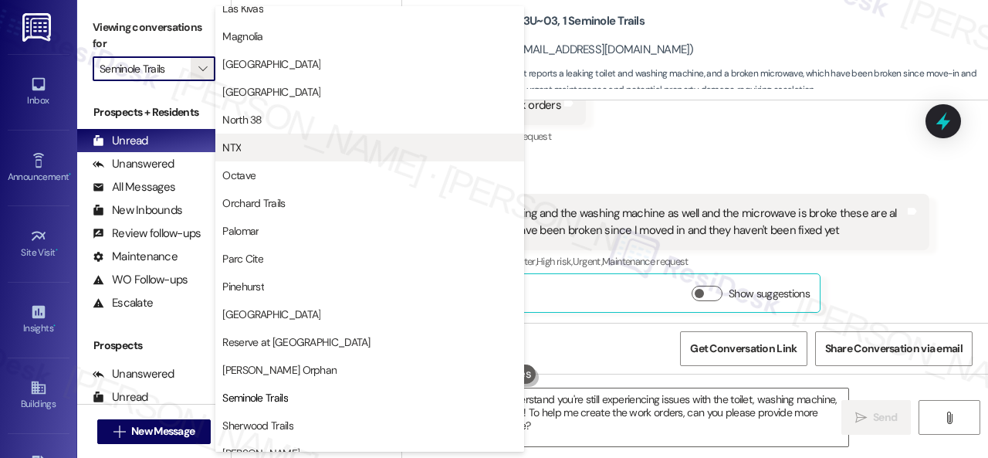
click at [230, 141] on span "NTX" at bounding box center [231, 147] width 19 height 15
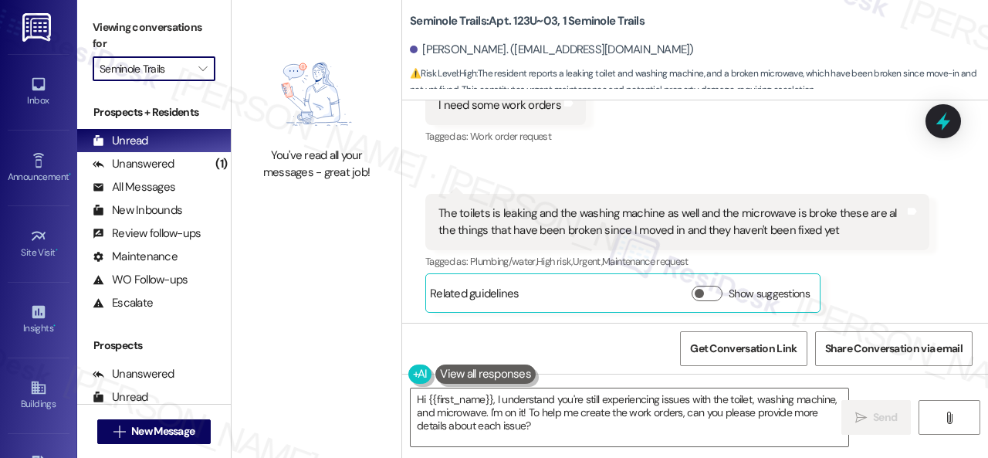
type input "NTX"
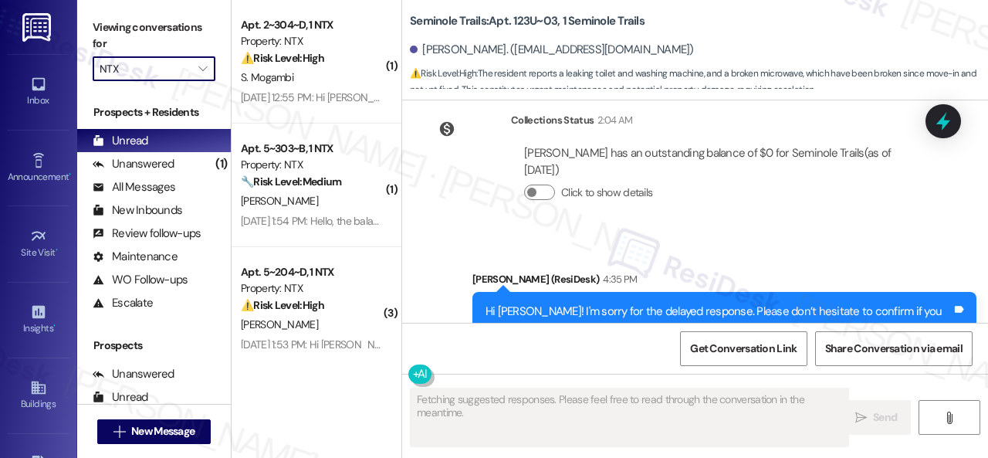
scroll to position [4106, 0]
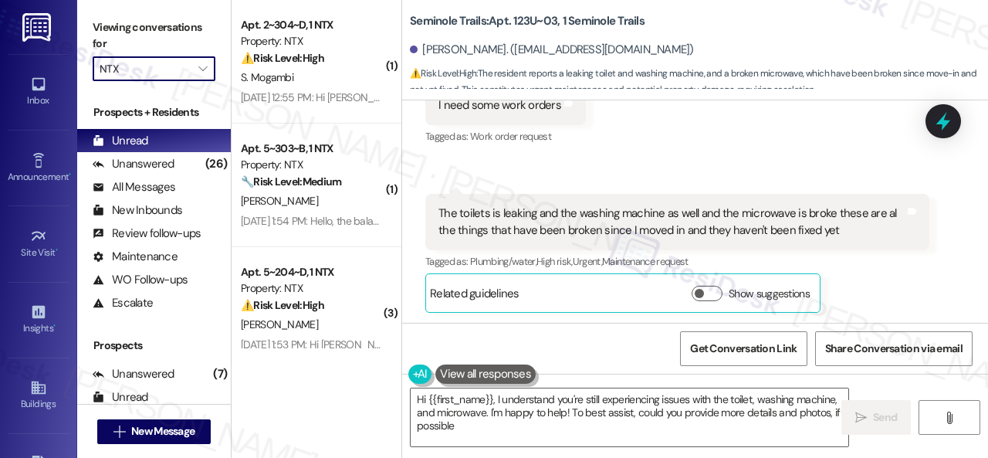
type textarea "Hi {{first_name}}, I understand you're still experiencing issues with the toile…"
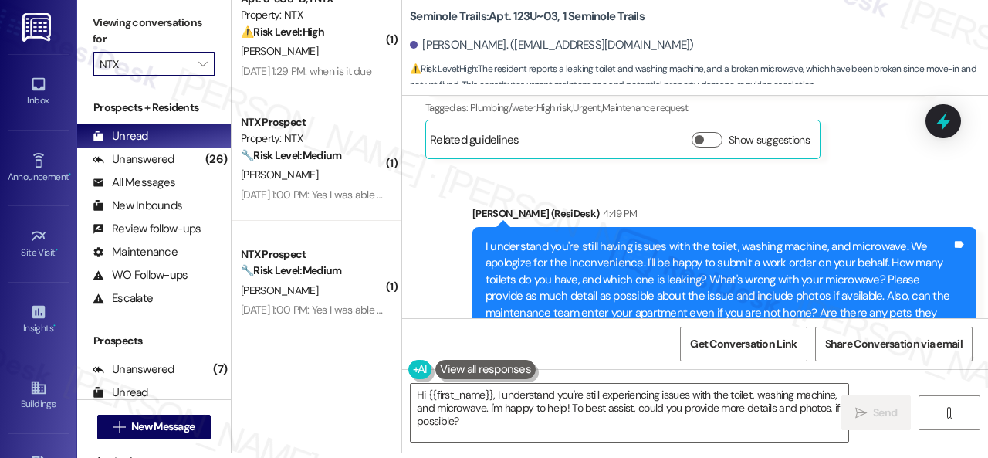
scroll to position [4320, 0]
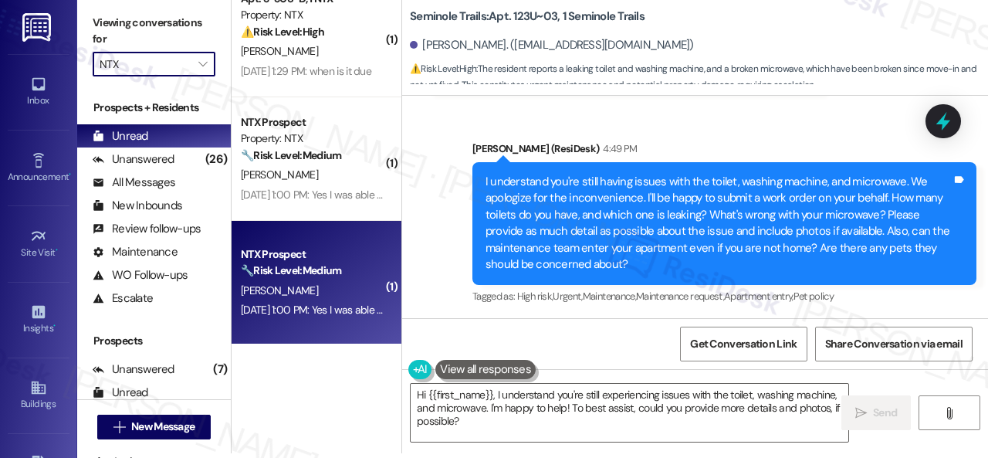
click at [321, 294] on div "[PERSON_NAME]" at bounding box center [312, 290] width 146 height 19
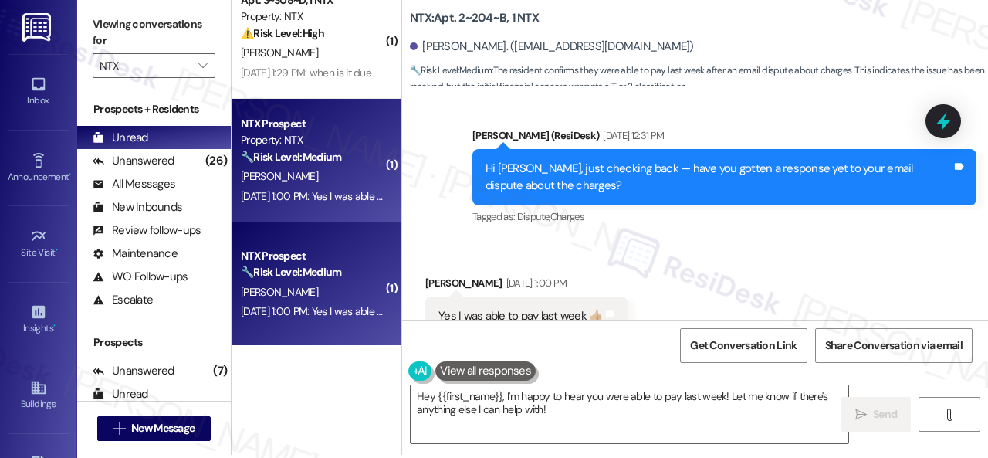
scroll to position [5, 0]
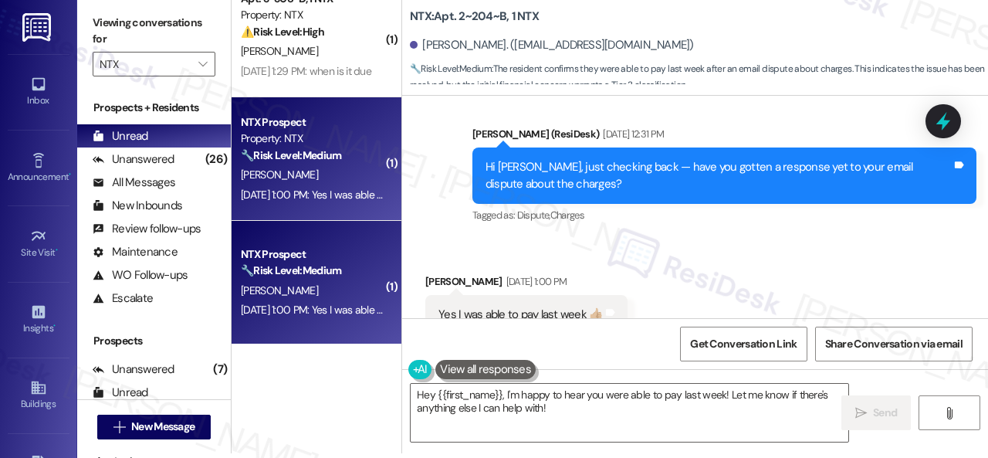
click at [813, 204] on div "Tagged as: Dispute , Click to highlight conversations about Dispute Charges Cli…" at bounding box center [724, 215] width 504 height 22
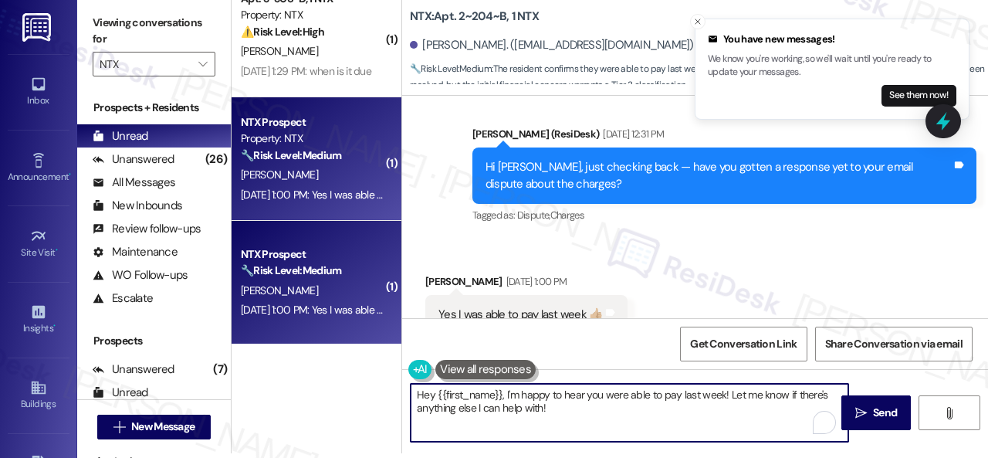
drag, startPoint x: 504, startPoint y: 393, endPoint x: 641, endPoint y: 439, distance: 144.3
click at [626, 439] on textarea "Hey {{first_name}}, I'm happy to hear you were able to pay last week! Let me kn…" at bounding box center [630, 413] width 438 height 58
paste textarea "sorry for the delayed response. I'm happy to know that you've already taken car…"
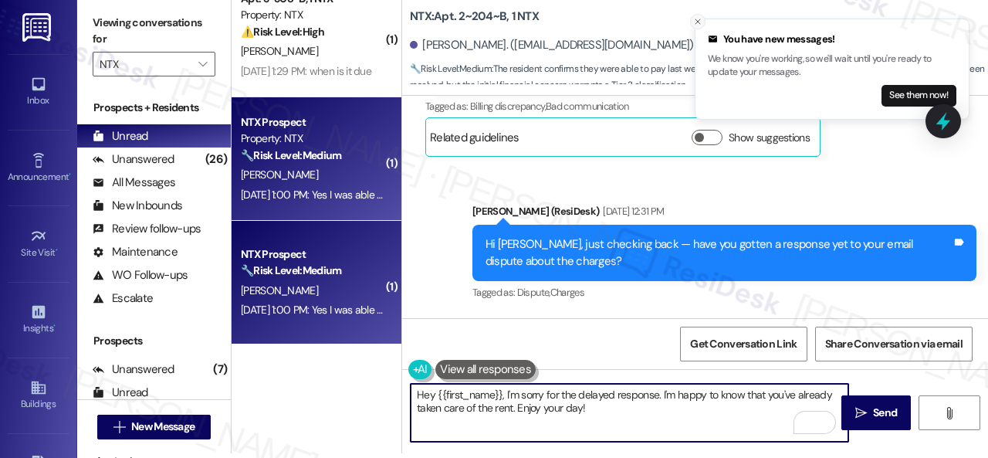
type textarea "Hey {{first_name}}, I'm sorry for the delayed response. I'm happy to know that …"
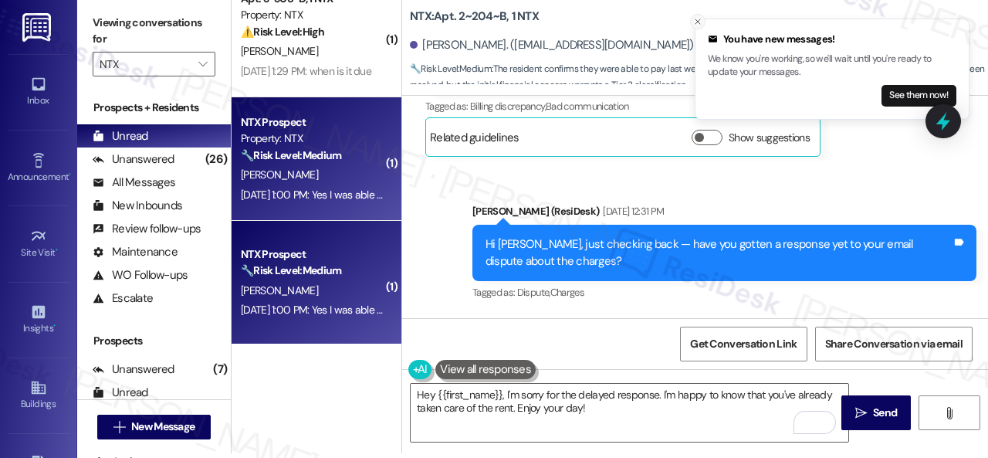
click at [696, 18] on icon "Close toast" at bounding box center [697, 21] width 9 height 9
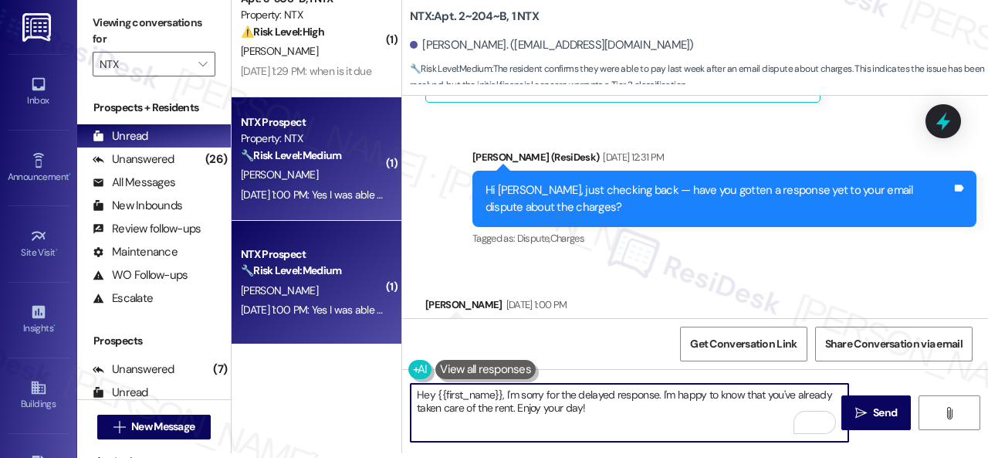
scroll to position [5450, 0]
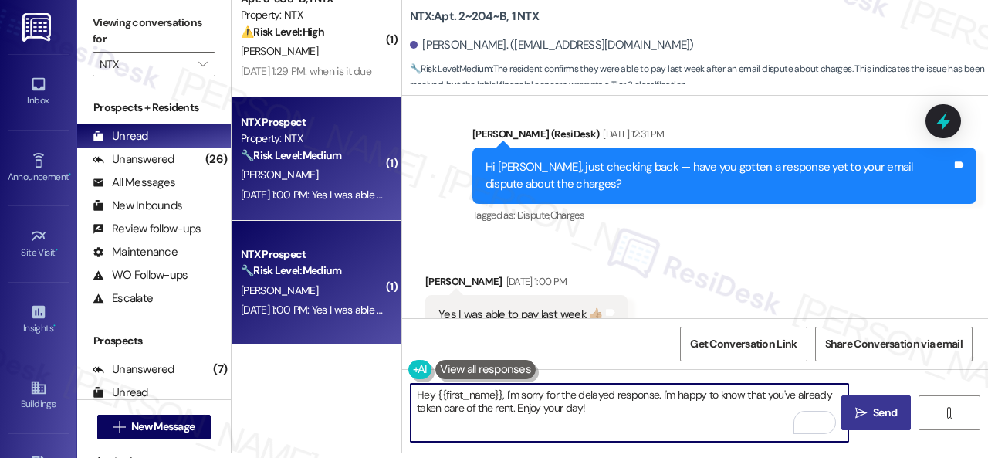
click at [860, 418] on icon "" at bounding box center [861, 413] width 12 height 12
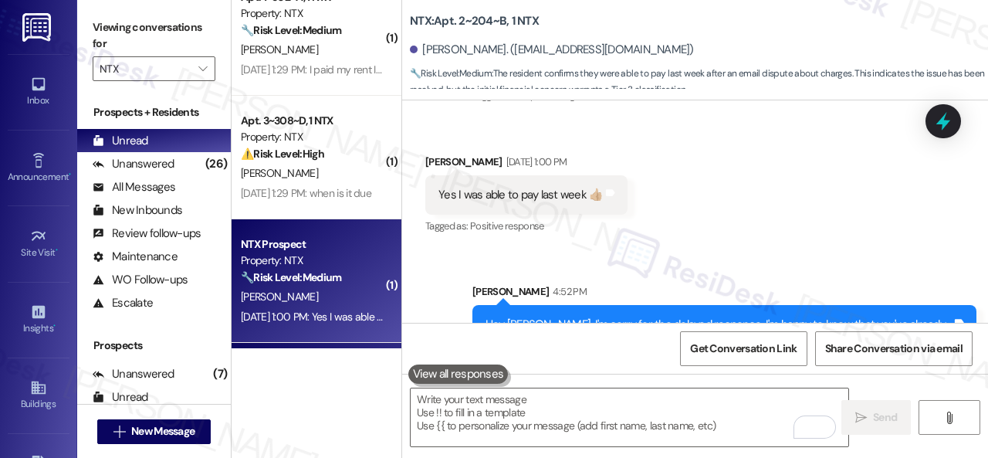
scroll to position [1349, 0]
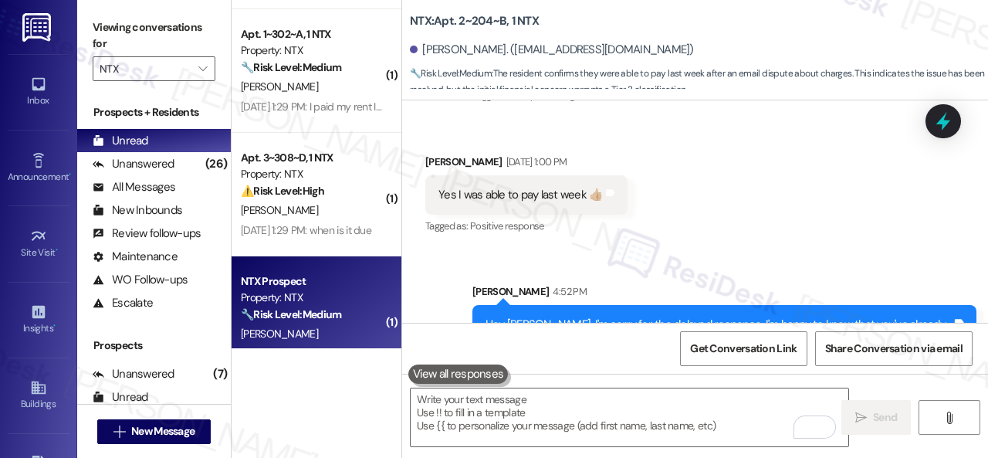
click at [345, 208] on div "S. Alzubi" at bounding box center [312, 210] width 146 height 19
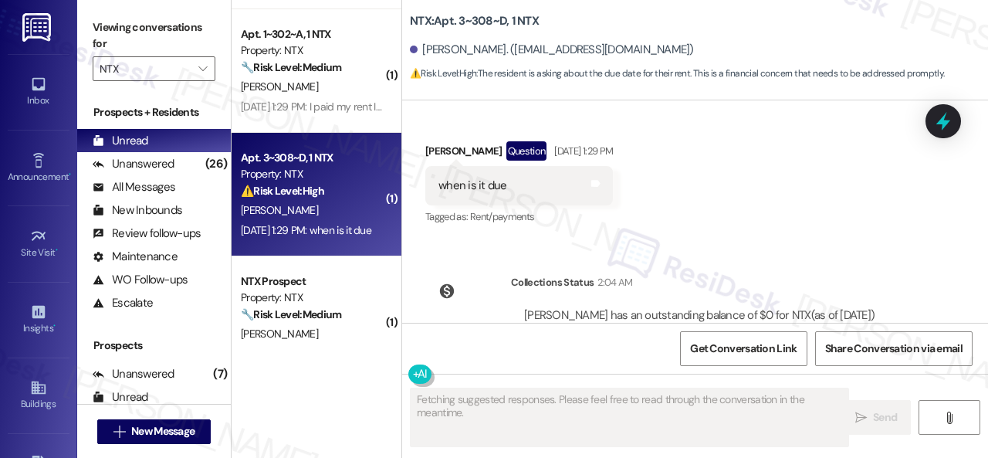
scroll to position [467, 0]
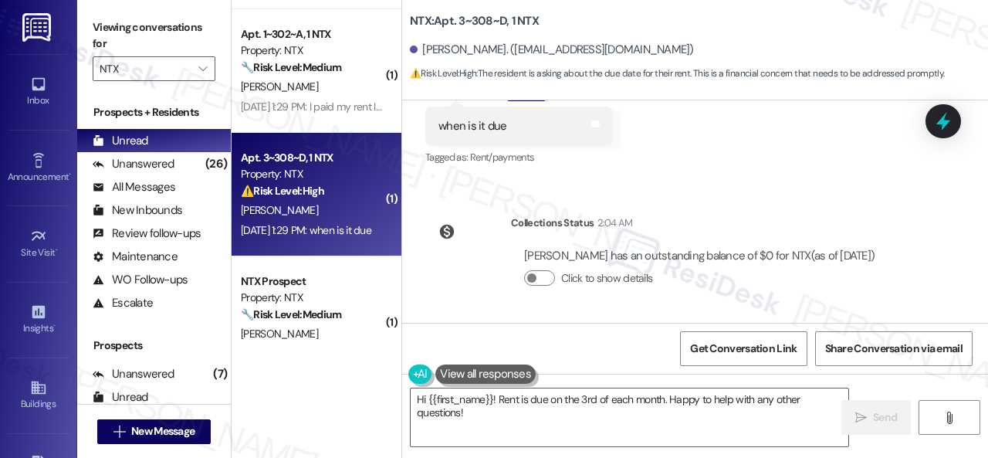
click at [781, 178] on div "Received via SMS Saleem Alzubi Question Sep 02, 2025 at 1:29 PM when is it due …" at bounding box center [695, 114] width 586 height 134
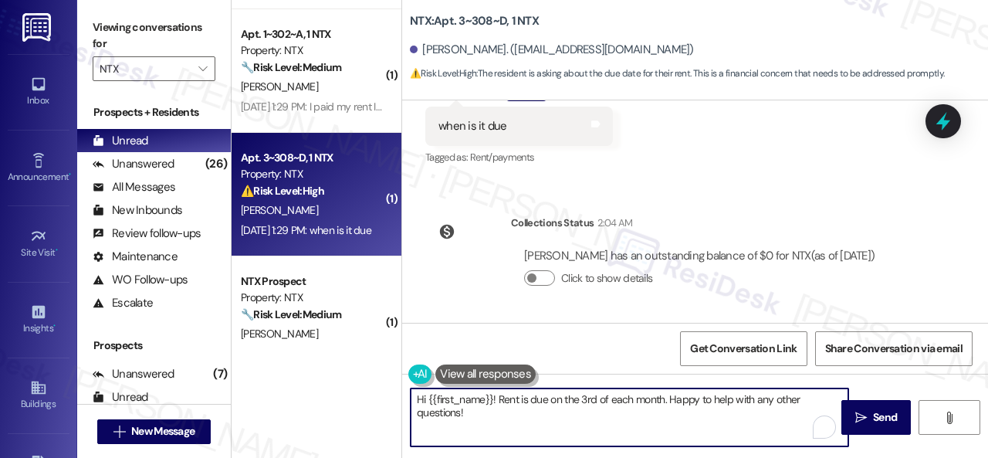
drag, startPoint x: 496, startPoint y: 398, endPoint x: 514, endPoint y: 413, distance: 24.1
click at [514, 413] on textarea "Hi {{first_name}}! Rent is due on the 3rd of each month. Happy to help with any…" at bounding box center [630, 417] width 438 height 58
paste textarea "I'm sorry for the delayed response. Please don’t hesitate to confirm if you sti…"
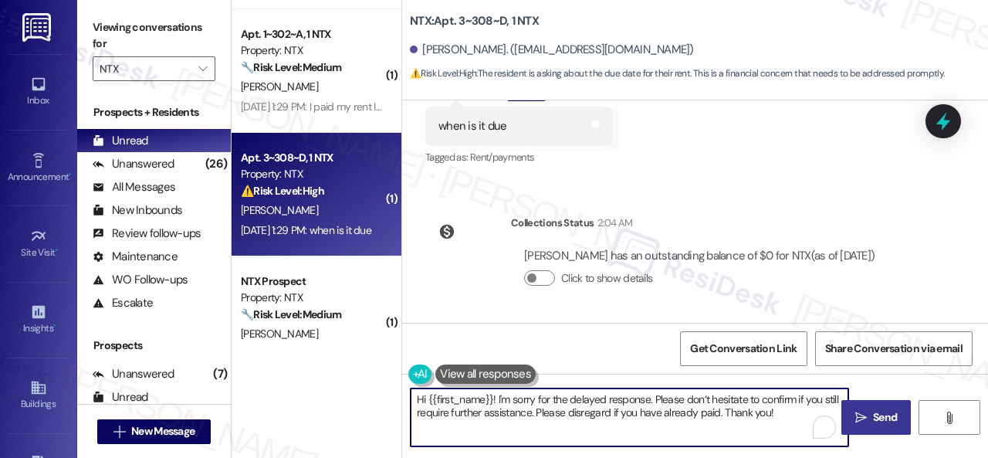
type textarea "Hi {{first_name}}! I'm sorry for the delayed response. Please don’t hesitate to…"
click at [843, 416] on button " Send" at bounding box center [876, 417] width 69 height 35
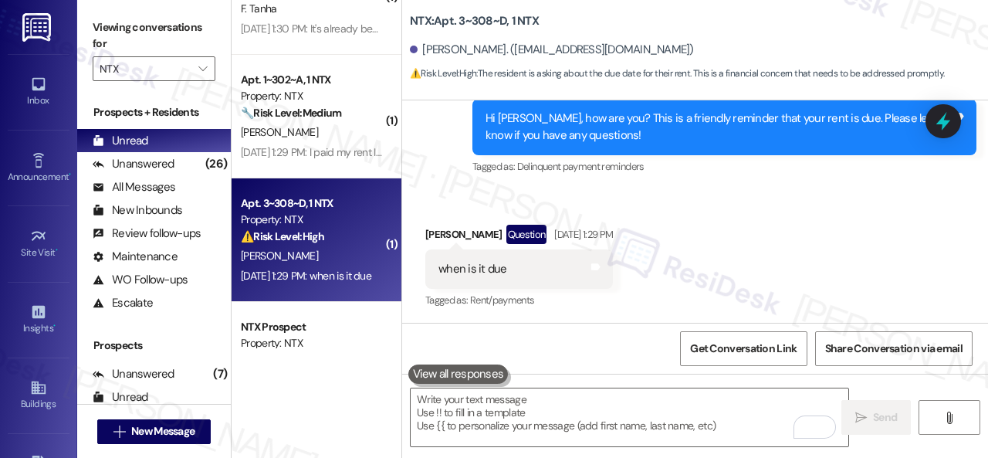
scroll to position [1272, 0]
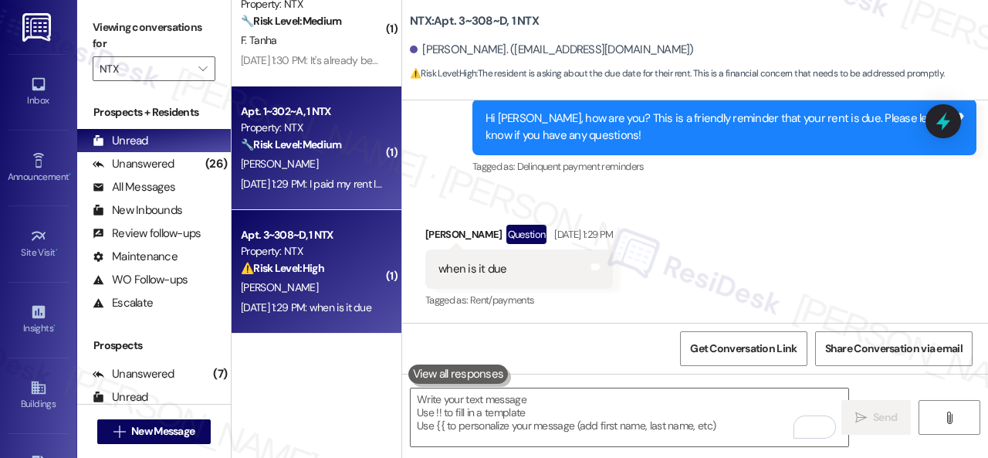
click at [360, 163] on div "M. Widacki" at bounding box center [312, 163] width 146 height 19
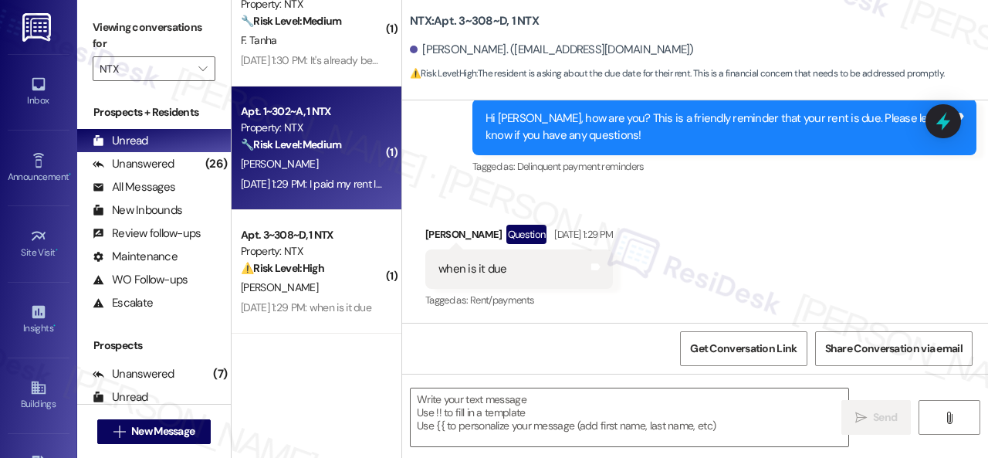
type textarea "Fetching suggested responses. Please feel free to read through the conversation…"
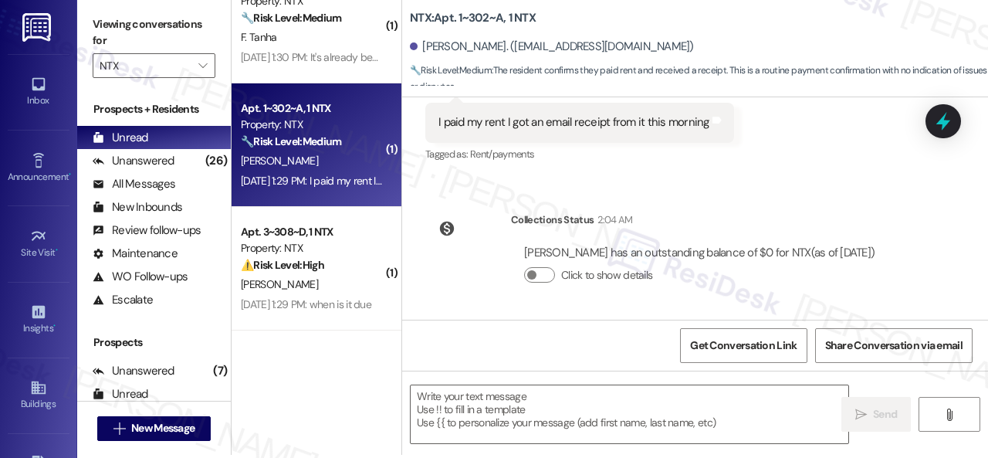
scroll to position [5, 0]
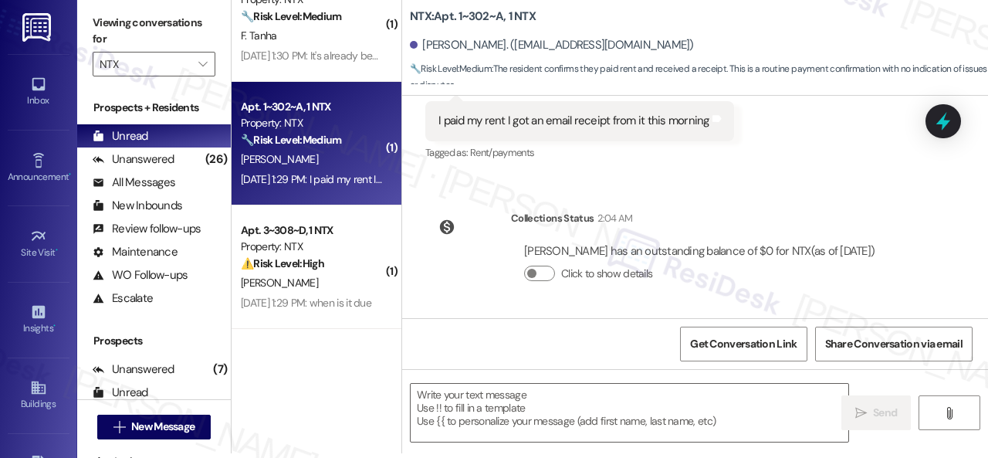
drag, startPoint x: 767, startPoint y: 171, endPoint x: 682, endPoint y: 244, distance: 111.6
click at [767, 171] on div "Received via SMS Max Widacki Sep 02, 2025 at 1:29 PM I paid my rent I got an em…" at bounding box center [695, 111] width 586 height 130
click at [544, 396] on textarea at bounding box center [630, 413] width 438 height 58
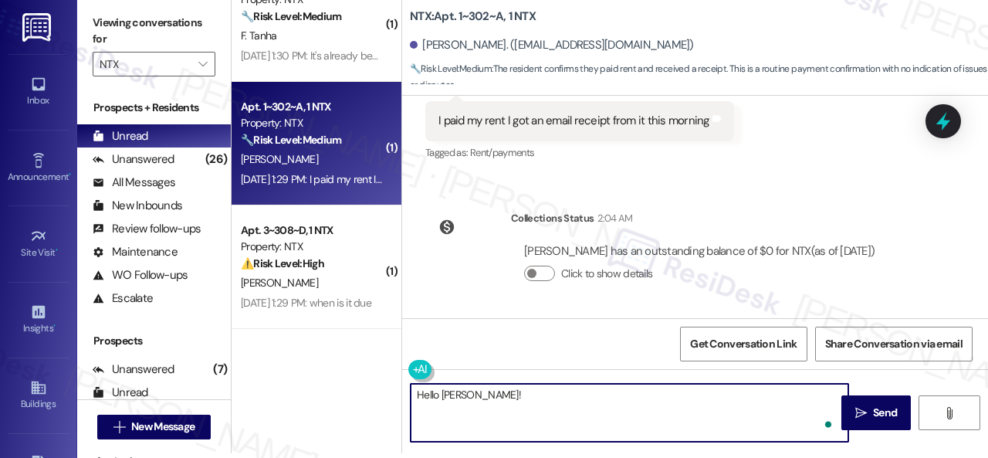
paste textarea "I'm sorry for the delayed response. I'm happy to know that you've already taken…"
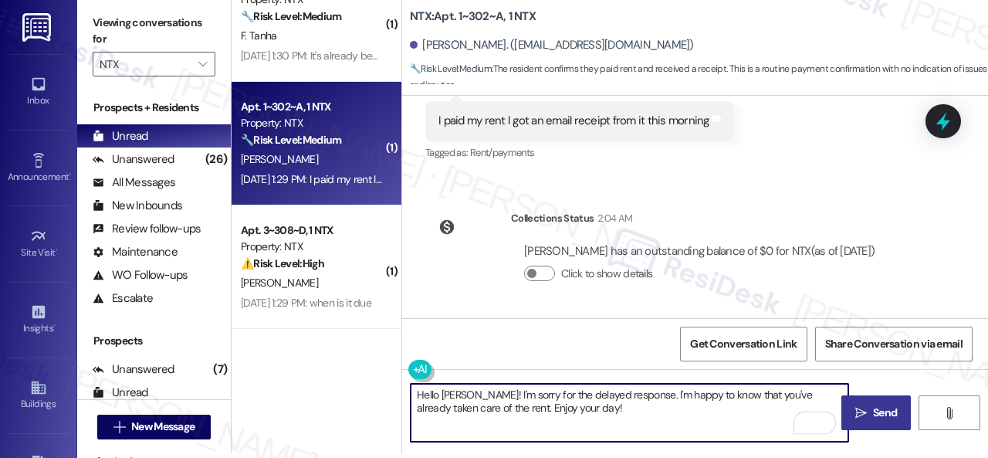
type textarea "Hello Max! I'm sorry for the delayed response. I'm happy to know that you've al…"
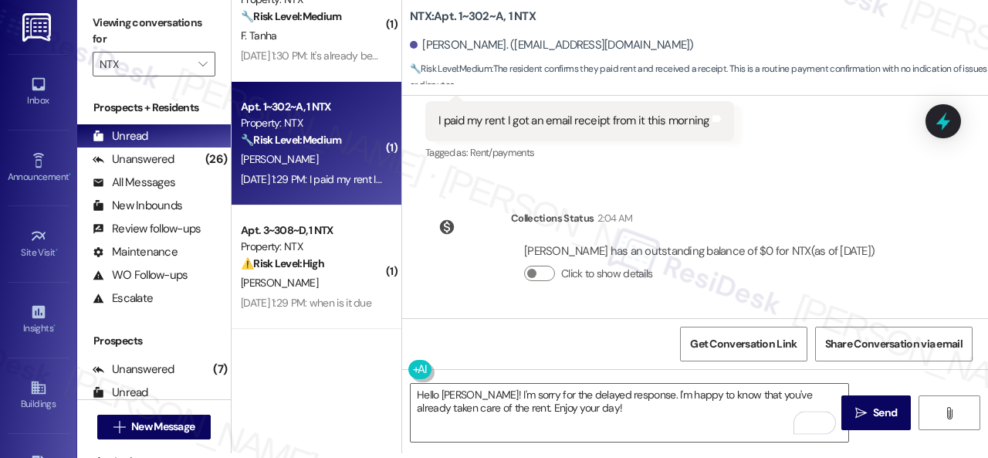
drag, startPoint x: 890, startPoint y: 408, endPoint x: 857, endPoint y: 391, distance: 36.9
click at [890, 408] on span "Send" at bounding box center [885, 413] width 24 height 16
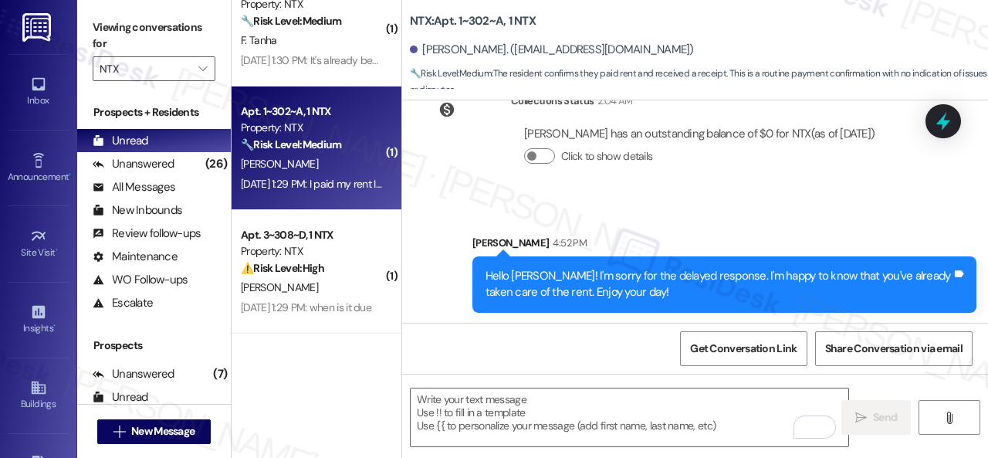
scroll to position [442, 0]
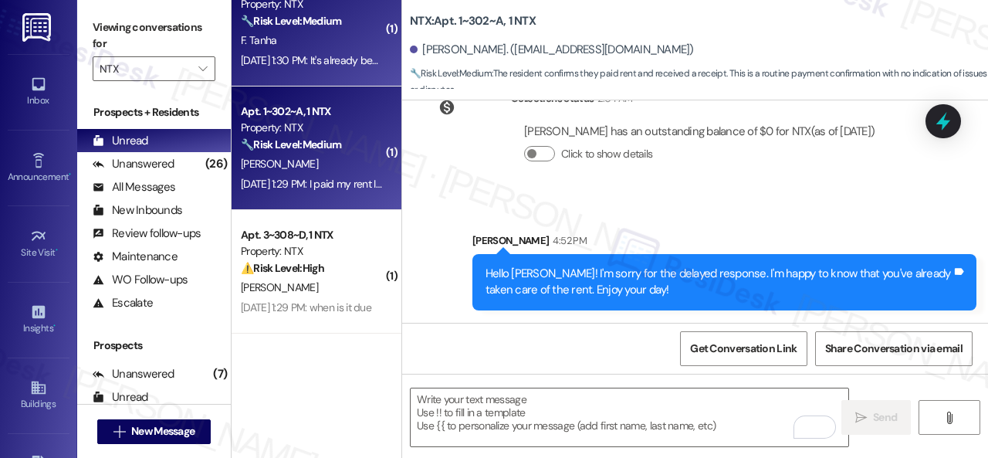
click at [334, 51] on div "Sep 02, 2025 at 1:30 PM: It's already been paid Sep 02, 2025 at 1:30 PM: It's a…" at bounding box center [312, 60] width 146 height 19
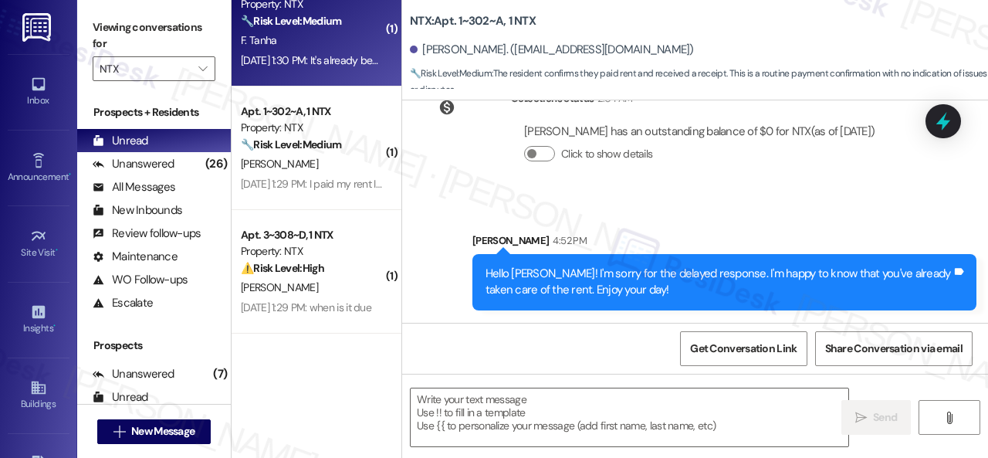
type textarea "Fetching suggested responses. Please feel free to read through the conversation…"
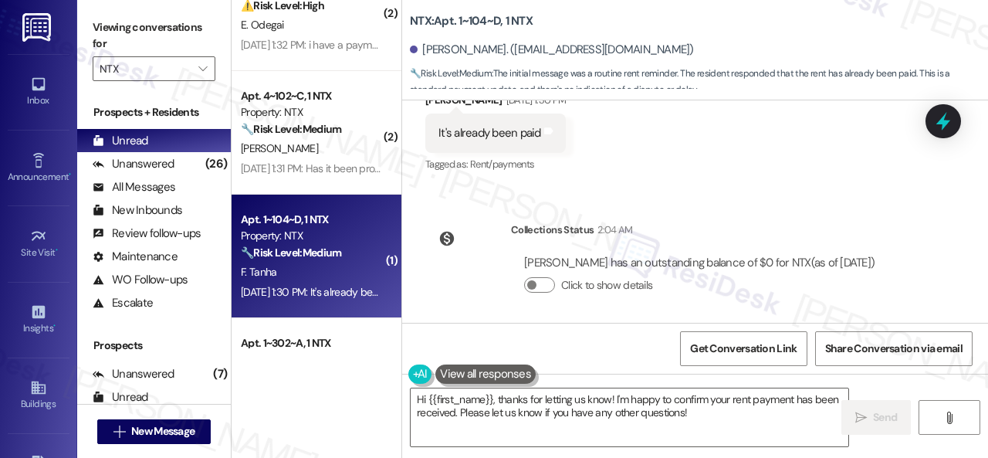
scroll to position [464, 0]
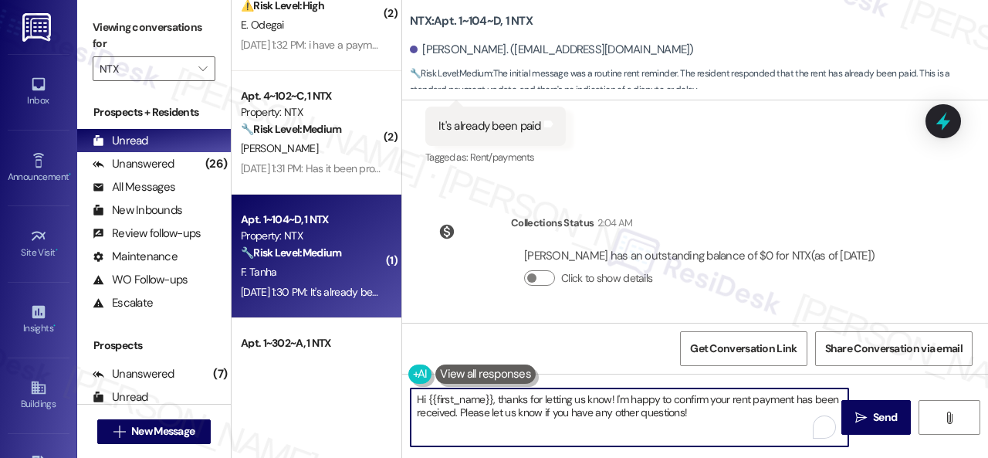
drag, startPoint x: 700, startPoint y: 413, endPoint x: 496, endPoint y: 398, distance: 205.2
click at [496, 398] on textarea "Hi {{first_name}}, thanks for letting us know! I'm happy to confirm your rent p…" at bounding box center [630, 417] width 438 height 58
paste textarea "I'm sorry for the delayed response. I'm happy to know that you've already taken…"
type textarea "Hi {{first_name}}, I'm sorry for the delayed response. I'm happy to know that y…"
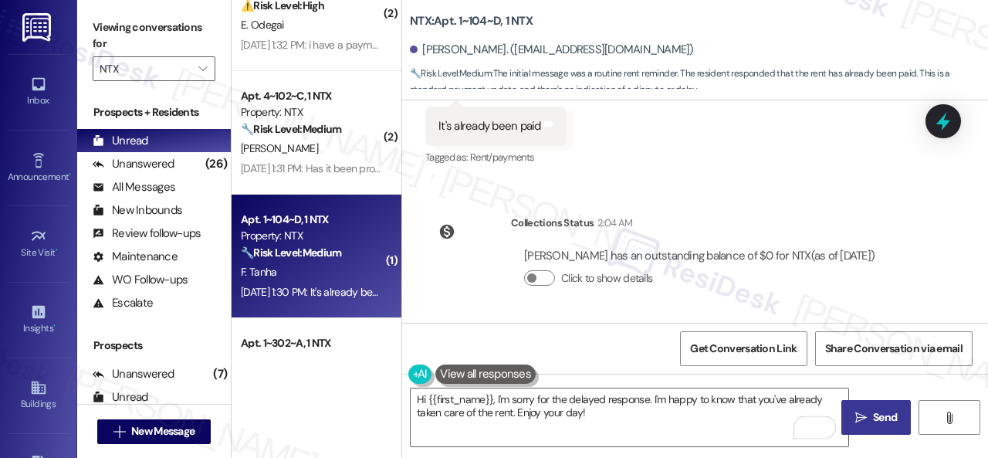
click at [870, 419] on span "Send" at bounding box center [885, 417] width 30 height 16
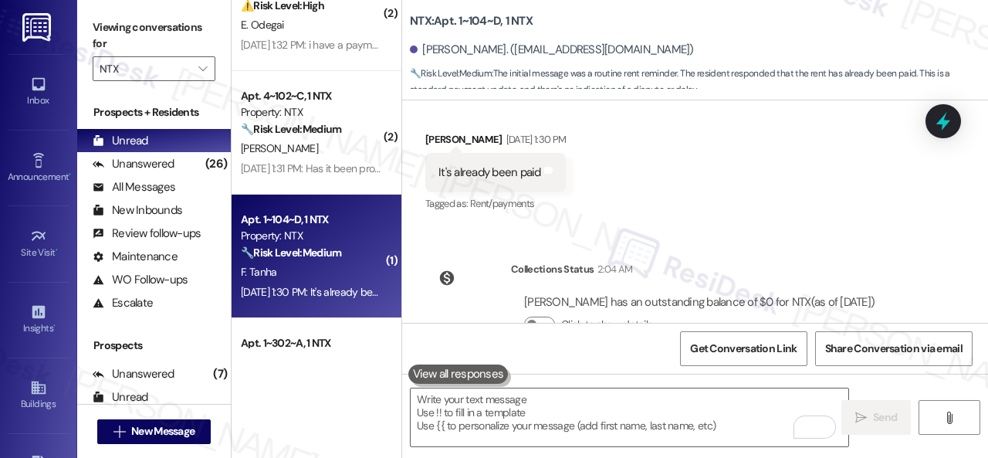
scroll to position [588, 0]
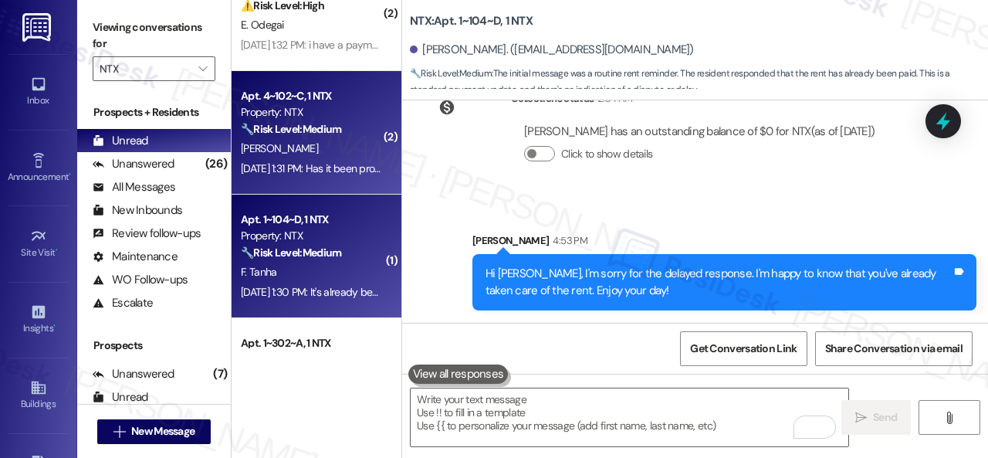
click at [343, 154] on div "J. Chukwuma" at bounding box center [312, 148] width 146 height 19
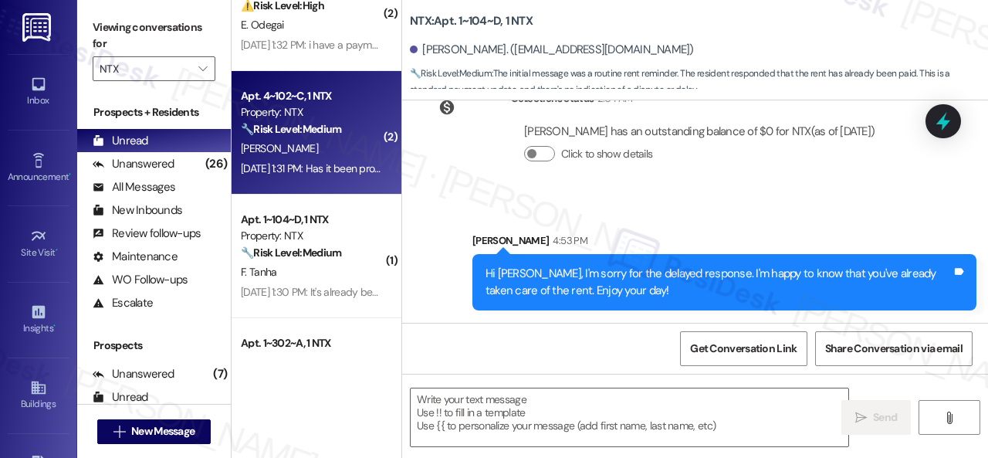
type textarea "Fetching suggested responses. Please feel free to read through the conversation…"
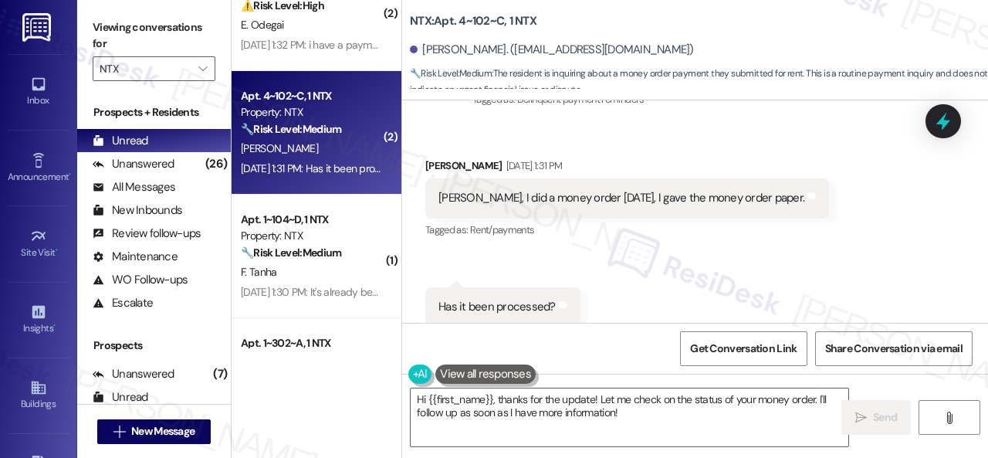
scroll to position [225, 0]
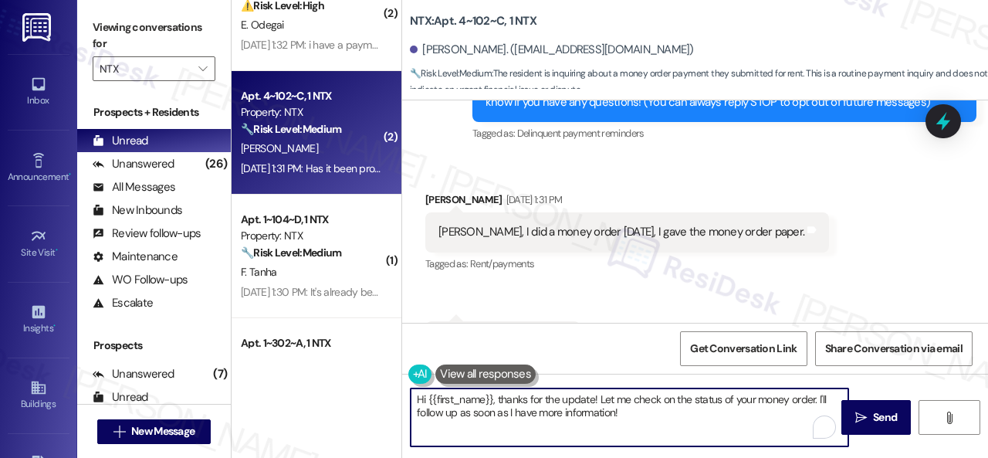
drag, startPoint x: 496, startPoint y: 401, endPoint x: 631, endPoint y: 419, distance: 136.4
click at [631, 419] on textarea "Hi {{first_name}}, thanks for the update! Let me check on the status of your mo…" at bounding box center [630, 417] width 438 height 58
paste textarea "I'm sorry for the delayed response. I'm happy to know that you've already taken…"
type textarea "Hi {{first_name}}, I'm sorry for the delayed response. I'm happy to know that y…"
click at [864, 416] on span " Send" at bounding box center [876, 417] width 49 height 16
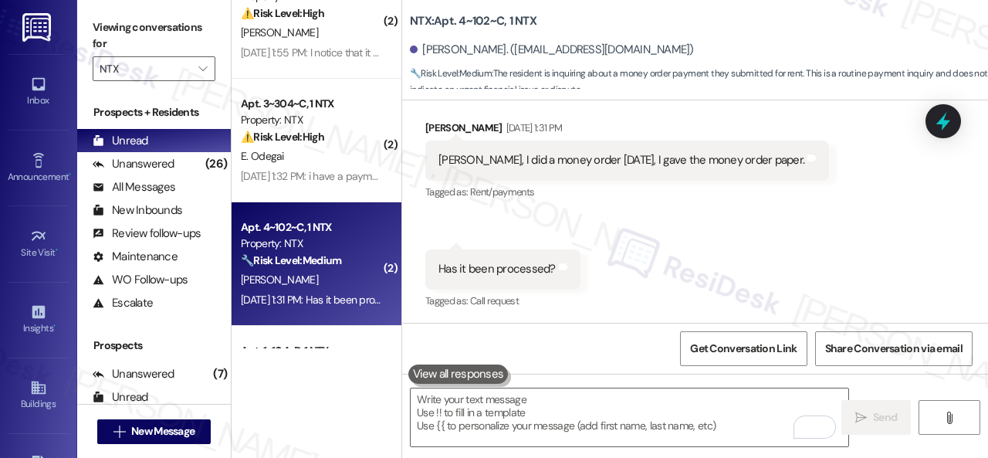
scroll to position [886, 0]
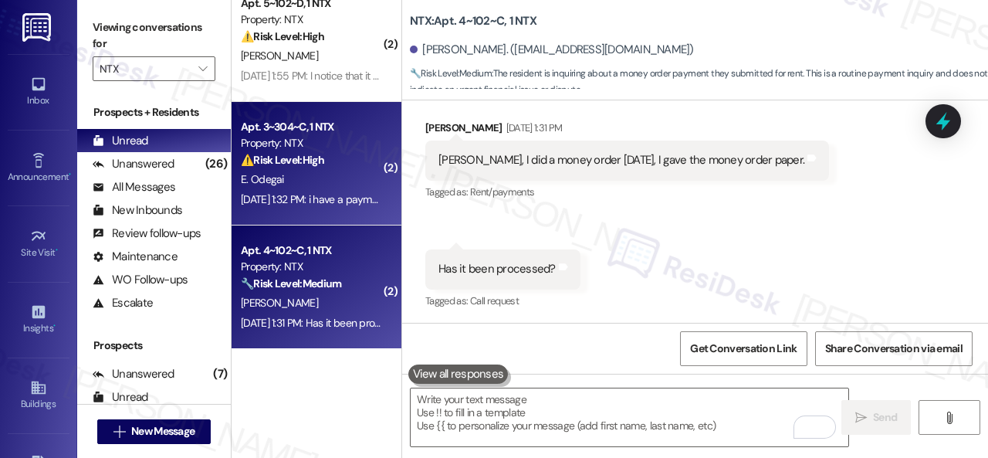
click at [334, 161] on div "⚠️ Risk Level: High The resident is requesting a modified payment plan to avoid…" at bounding box center [312, 160] width 143 height 16
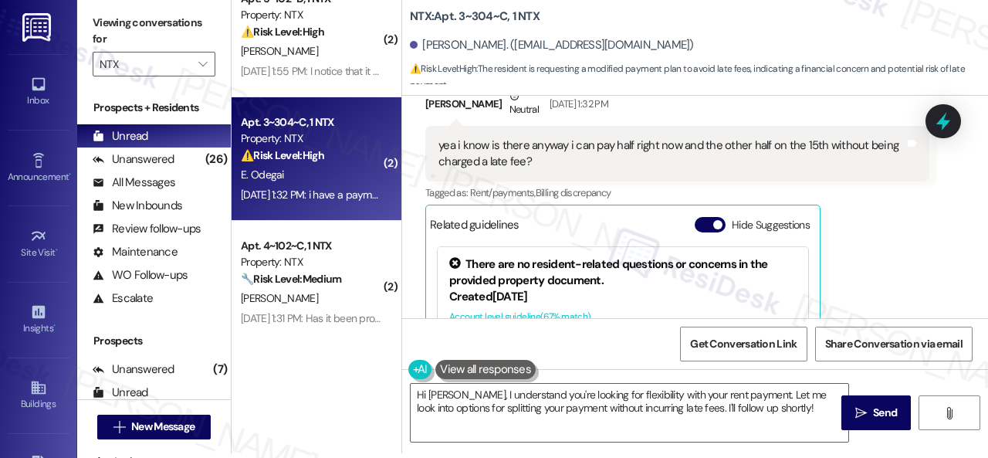
scroll to position [442, 0]
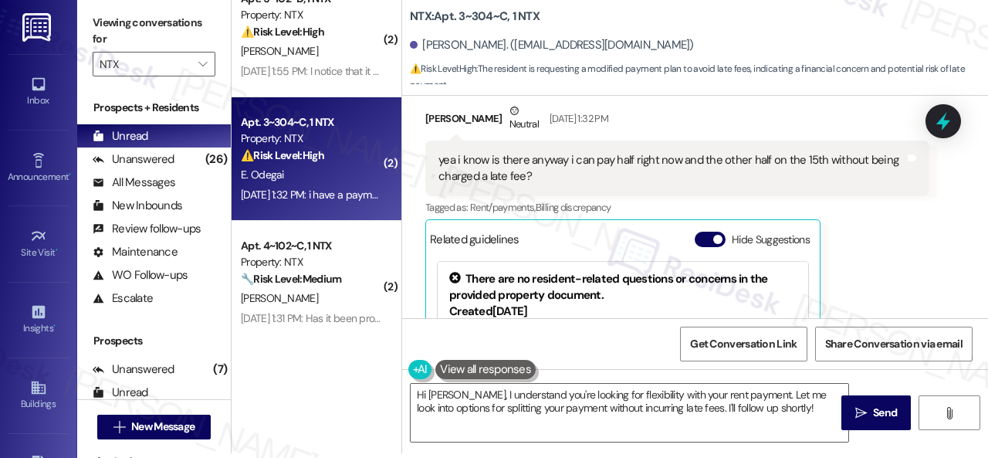
click at [873, 218] on div "Tagged as: Rent/payments , Click to highlight conversations about Rent/payments…" at bounding box center [677, 207] width 504 height 22
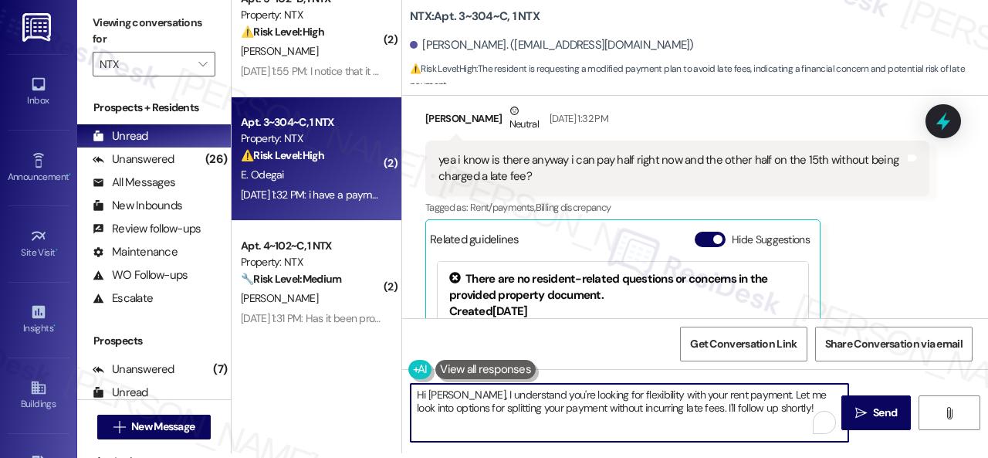
drag, startPoint x: 462, startPoint y: 393, endPoint x: 792, endPoint y: 418, distance: 331.4
click at [776, 416] on textarea "Hi Esther, I understand you're looking for flexibility with your rent payment. …" at bounding box center [630, 413] width 438 height 58
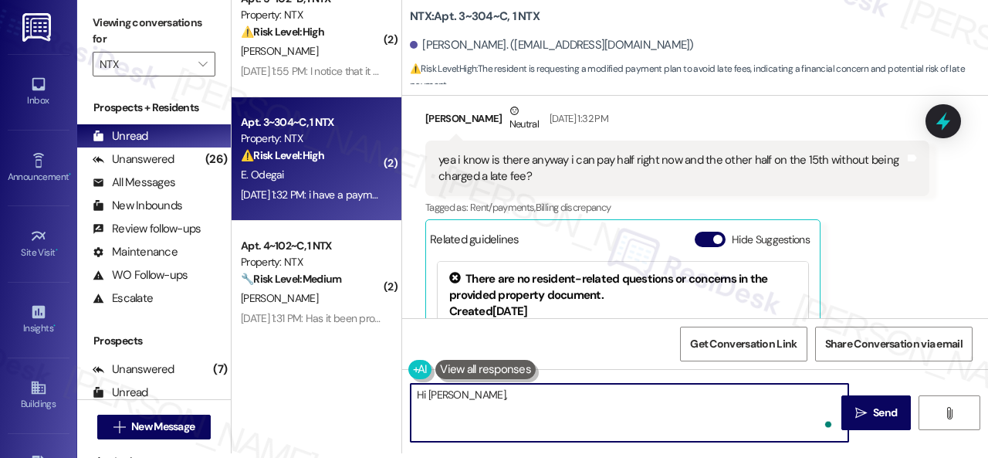
paste textarea "I'm sorry for the delayed response. Please don’t hesitate to confirm if you sti…"
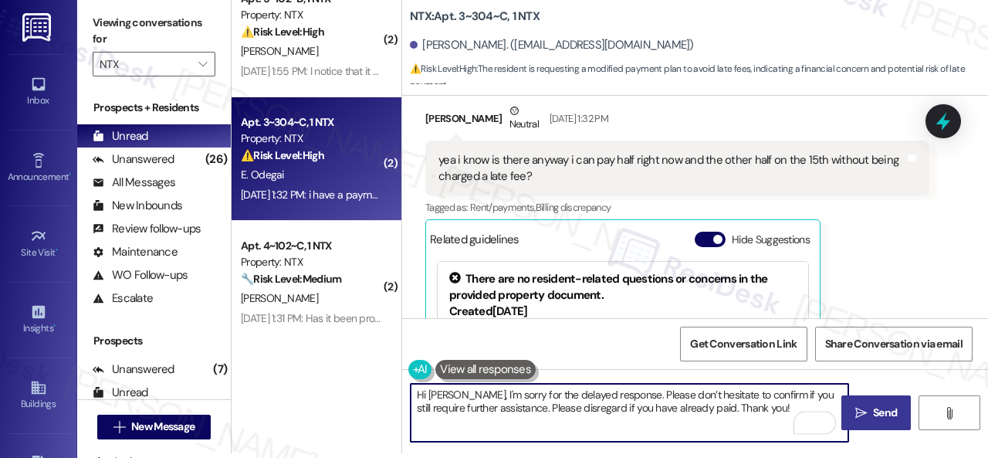
type textarea "Hi Esther, I'm sorry for the delayed response. Please don’t hesitate to confirm…"
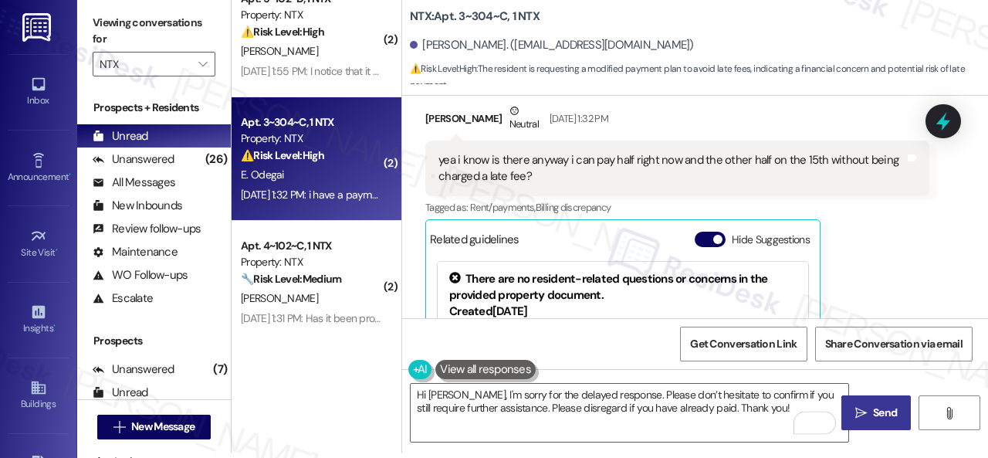
click at [855, 407] on icon "" at bounding box center [861, 413] width 12 height 12
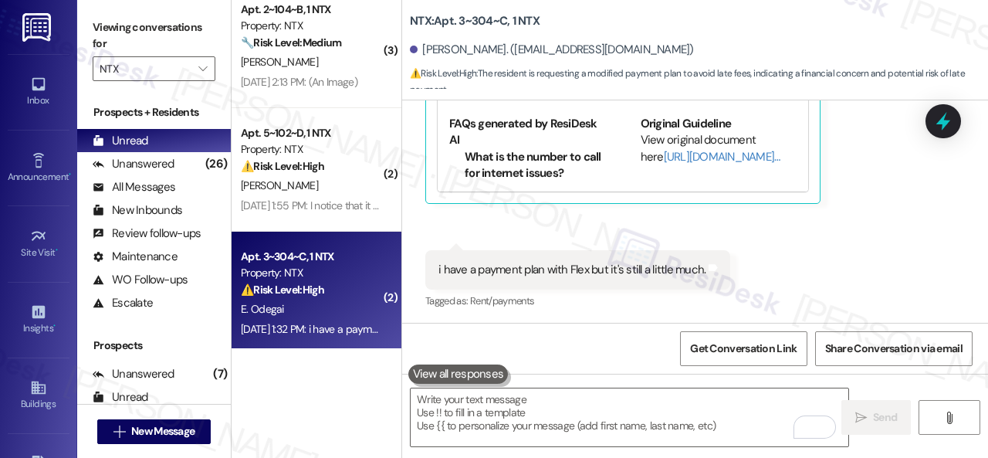
scroll to position [732, 0]
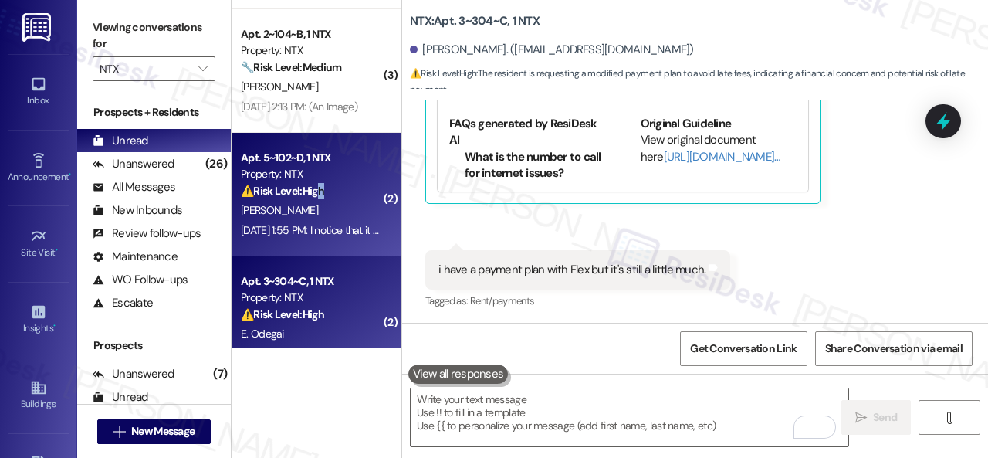
click at [327, 198] on div "⚠️ Risk Level: High The resident is on a Flex plan for rent payment, and the pa…" at bounding box center [312, 191] width 143 height 16
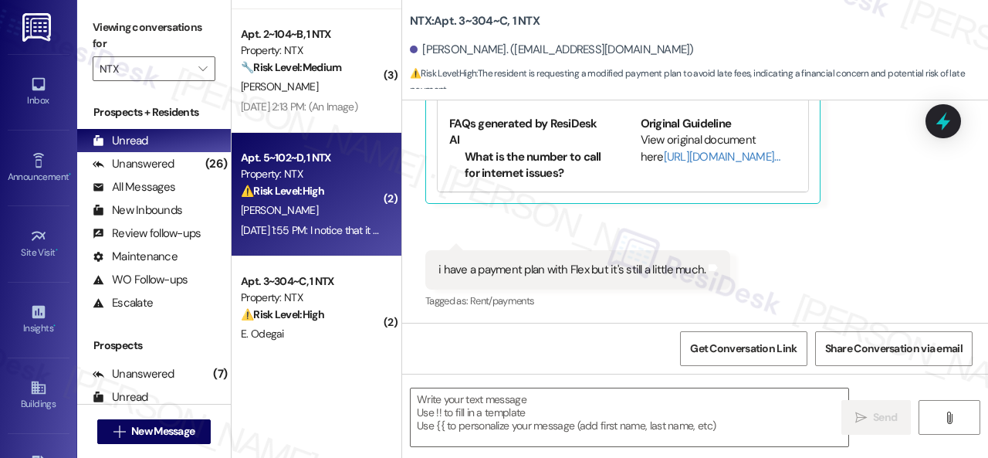
type textarea "Fetching suggested responses. Please feel free to read through the conversation…"
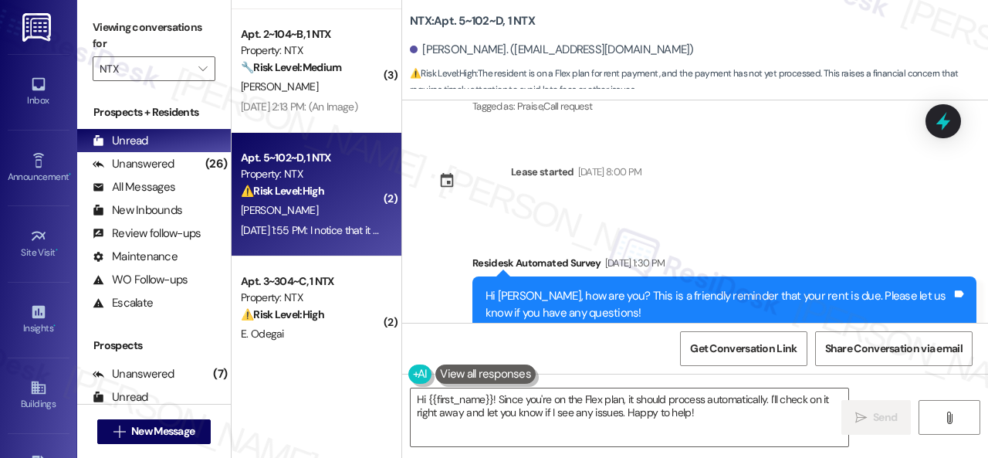
scroll to position [2404, 0]
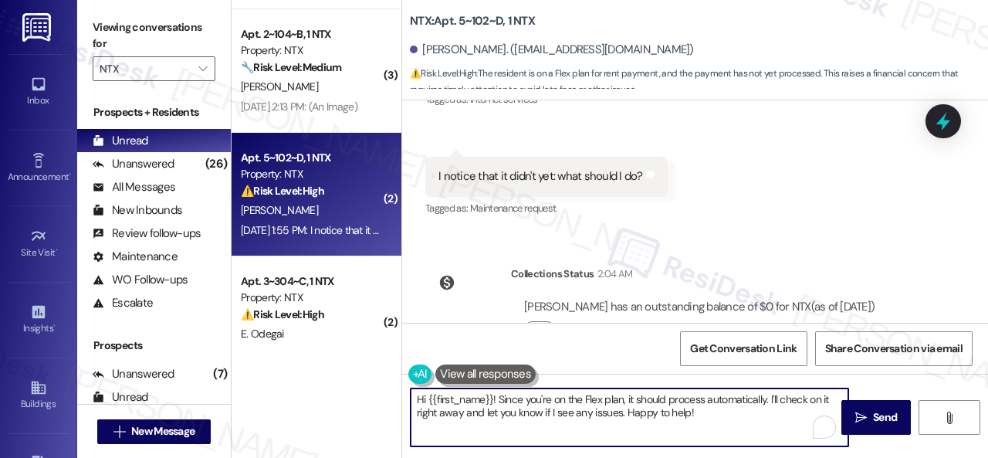
drag, startPoint x: 705, startPoint y: 416, endPoint x: 497, endPoint y: 399, distance: 208.4
click at [497, 399] on textarea "Hi {{first_name}}! Since you're on the Flex plan, it should process automatical…" at bounding box center [630, 417] width 438 height 58
paste textarea "I'm sorry for the delayed response. Please don’t hesitate to confirm if you sti…"
type textarea "Hi {{first_name}}! I'm sorry for the delayed response. Please don’t hesitate to…"
click at [864, 407] on button " Send" at bounding box center [876, 417] width 69 height 35
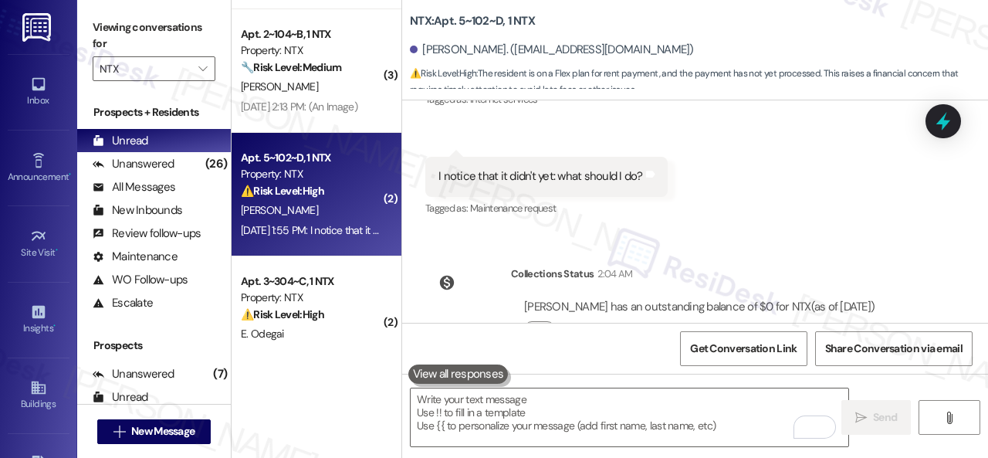
scroll to position [2260, 0]
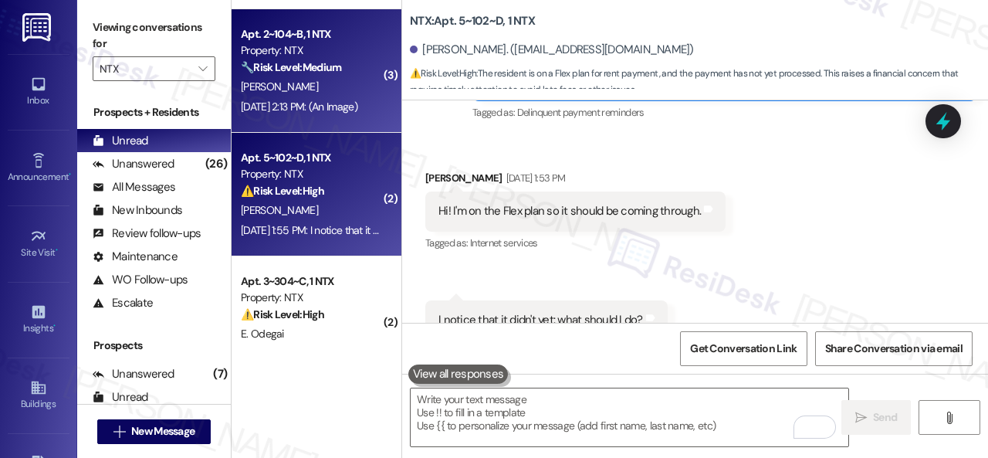
click at [363, 80] on div "[PERSON_NAME]" at bounding box center [312, 86] width 146 height 19
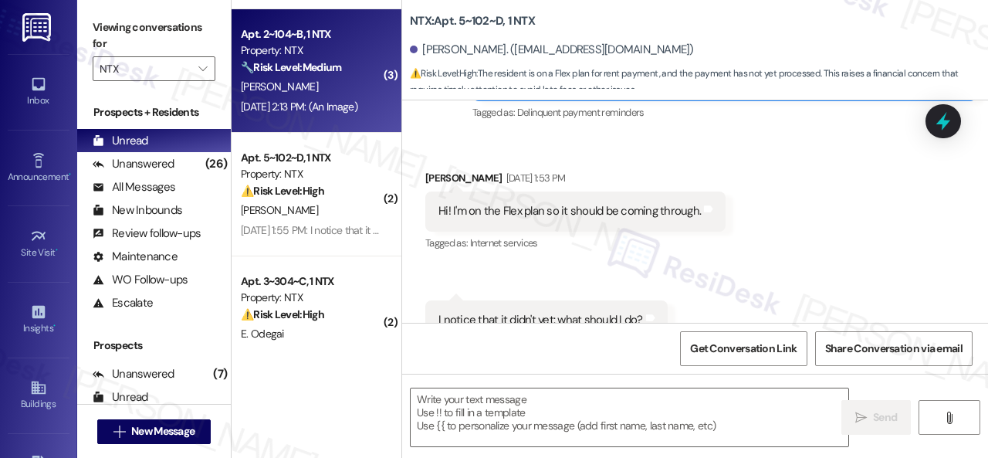
type textarea "Fetching suggested responses. Please feel free to read through the conversation…"
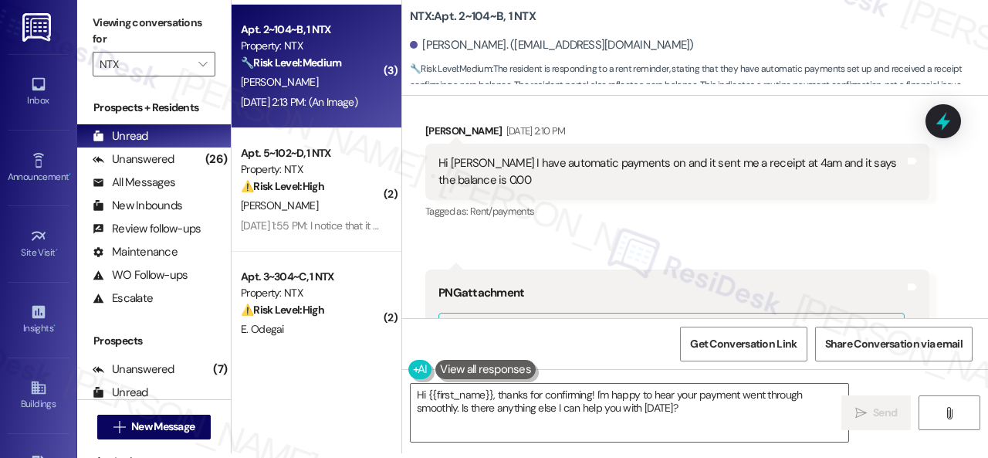
scroll to position [288, 0]
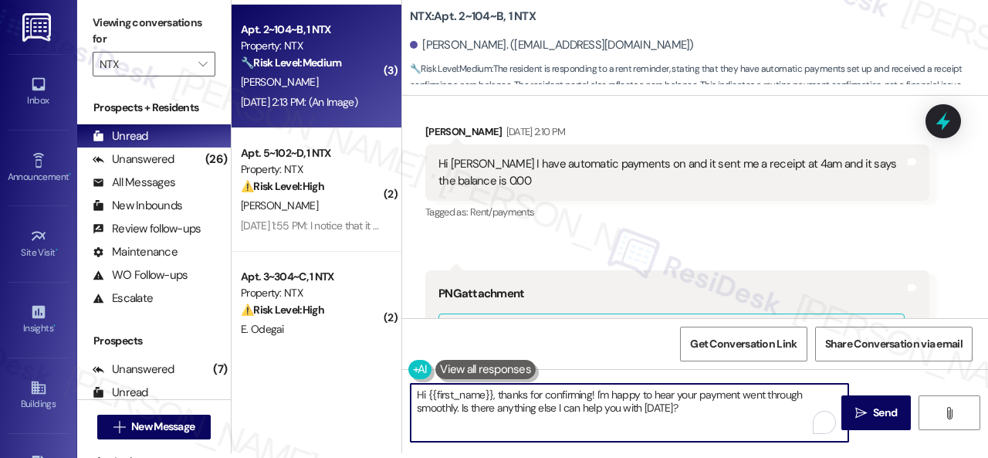
drag, startPoint x: 616, startPoint y: 401, endPoint x: 540, endPoint y: 423, distance: 79.6
click at [505, 393] on textarea "Hi {{first_name}}, thanks for confirming! I'm happy to hear your payment went t…" at bounding box center [630, 413] width 438 height 58
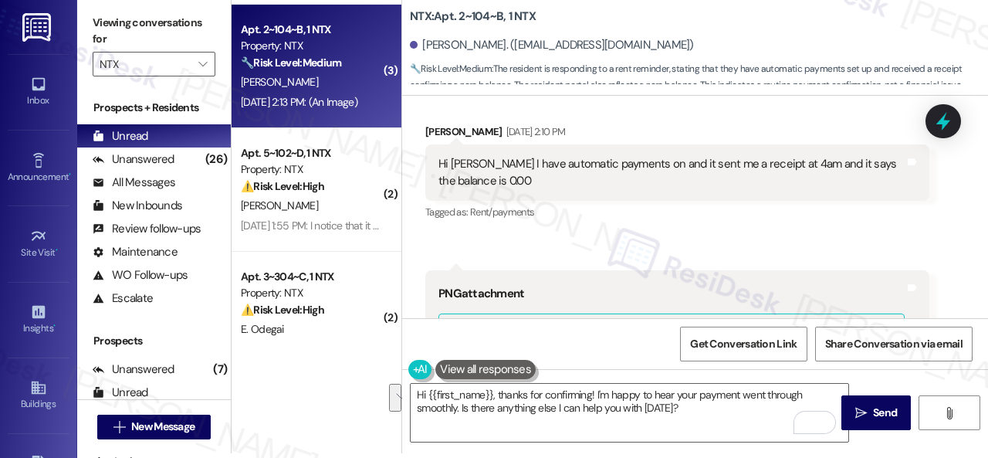
drag, startPoint x: 778, startPoint y: 229, endPoint x: 744, endPoint y: 244, distance: 37.0
click at [777, 229] on div "Received via SMS Emma Hammond Sep 02, 2025 at 2:10 PM Hi Sarah I have automatic…" at bounding box center [677, 174] width 527 height 124
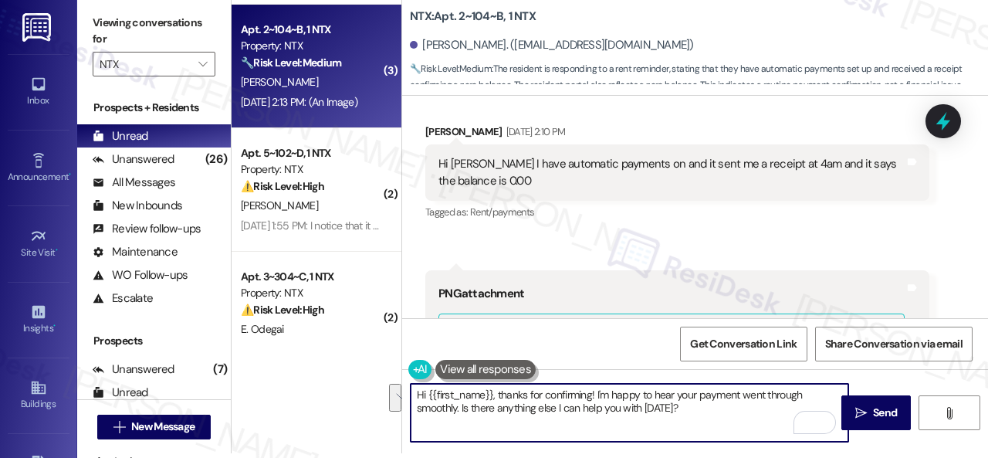
drag, startPoint x: 497, startPoint y: 396, endPoint x: 713, endPoint y: 408, distance: 215.7
click at [713, 408] on textarea "Hi {{first_name}}, thanks for confirming! I'm happy to hear your payment went t…" at bounding box center [630, 413] width 438 height 58
paste textarea "I'm sorry for the delayed response. I'm happy to know that you've already taken…"
type textarea "Hi {{first_name}}, I'm sorry for the delayed response. I'm happy to know that y…"
click at [885, 411] on span "Send" at bounding box center [885, 413] width 24 height 16
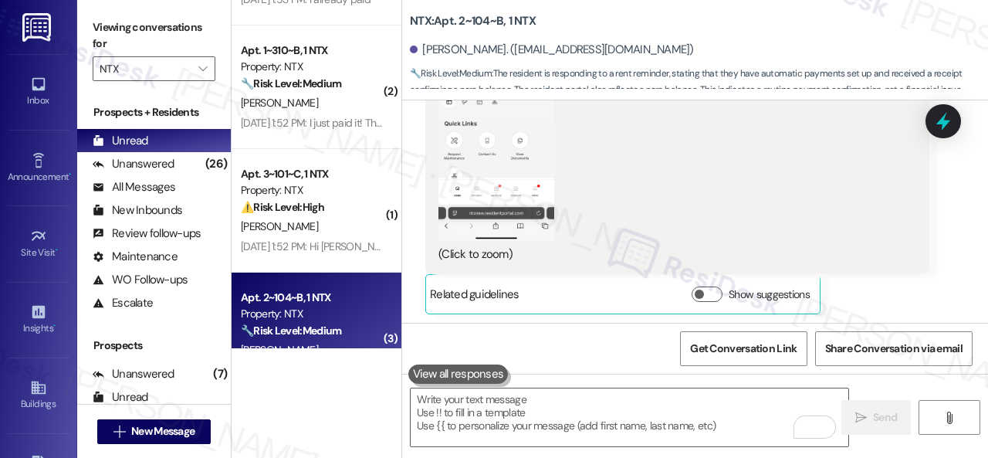
scroll to position [423, 0]
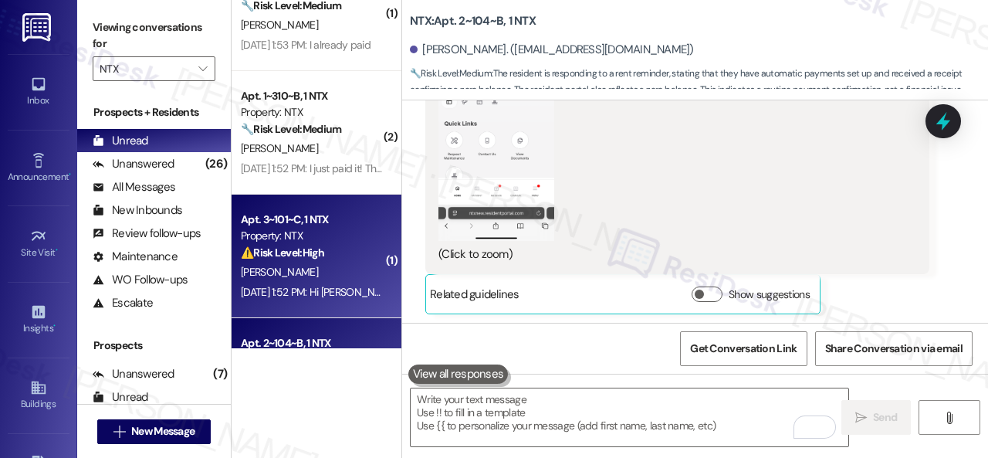
click at [340, 256] on div "⚠️ Risk Level: High The resident is questioning the rent reminder and stating t…" at bounding box center [312, 253] width 143 height 16
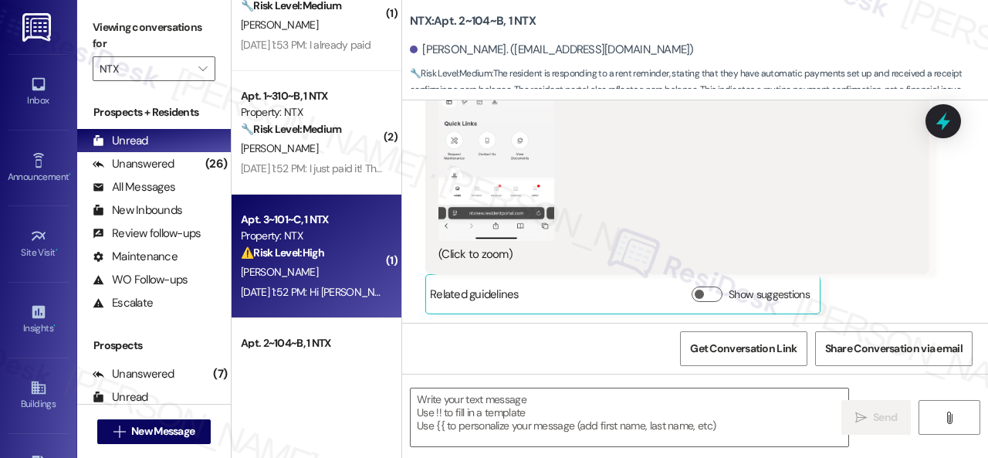
type textarea "Fetching suggested responses. Please feel free to read through the conversation…"
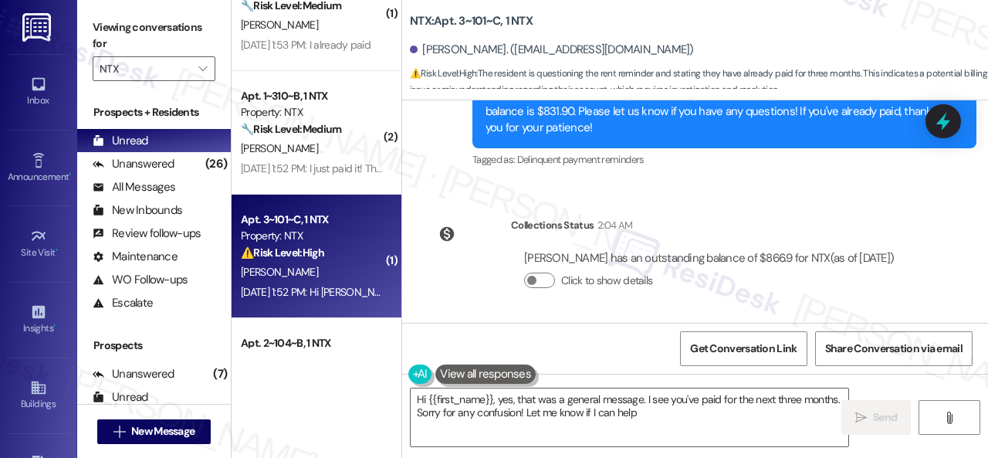
scroll to position [630, 0]
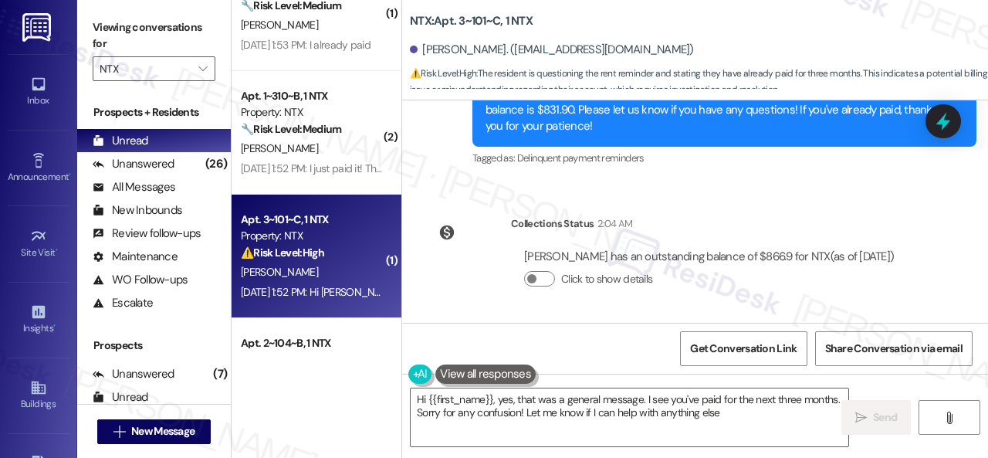
type textarea "Hi {{first_name}}, yes, that was a general message. I see you've paid for the n…"
click at [770, 202] on div "Lease started Aug 15, 2025 at 8:00 PM Survey, sent via SMS Residesk Automated S…" at bounding box center [695, 211] width 586 height 222
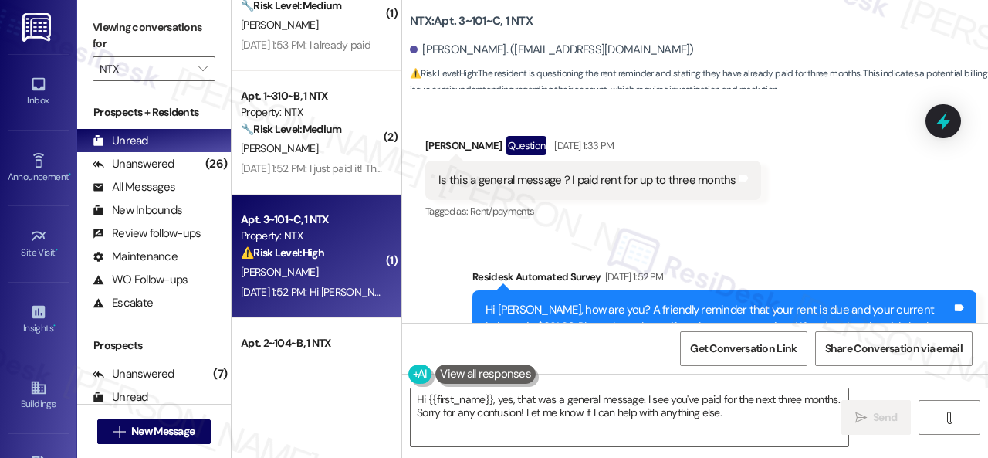
scroll to position [398, 0]
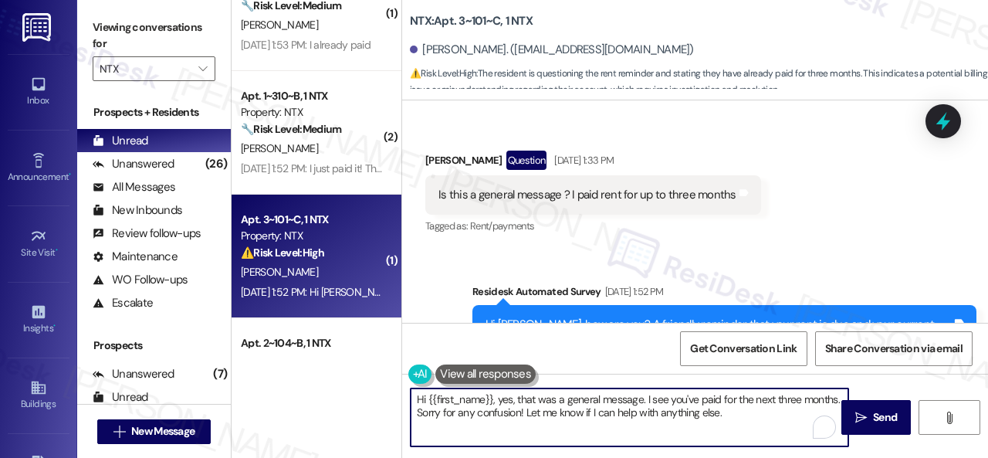
drag, startPoint x: 499, startPoint y: 402, endPoint x: 737, endPoint y: 420, distance: 238.4
click at [737, 420] on textarea "Hi {{first_name}}, yes, that was a general message. I see you've paid for the n…" at bounding box center [630, 417] width 438 height 58
paste textarea "I'm sorry for the delayed response. Please don’t hesitate to confirm if you sti…"
type textarea "Hi {{first_name}}, I'm sorry for the delayed response. Please don’t hesitate to…"
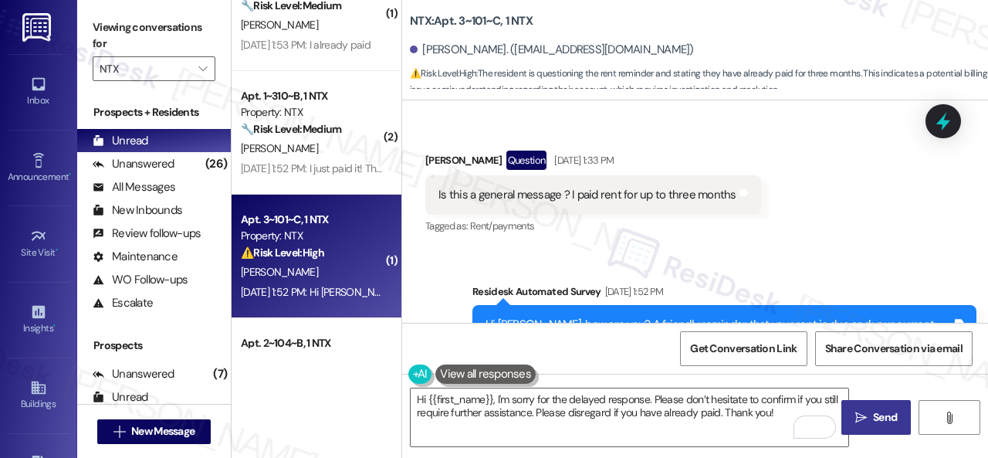
click at [869, 406] on button " Send" at bounding box center [876, 417] width 69 height 35
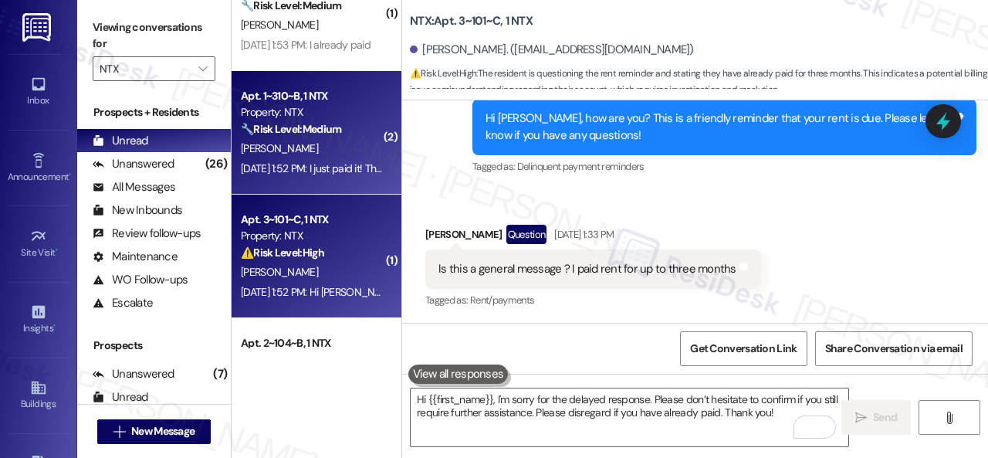
click at [338, 141] on div "[PERSON_NAME]" at bounding box center [312, 148] width 146 height 19
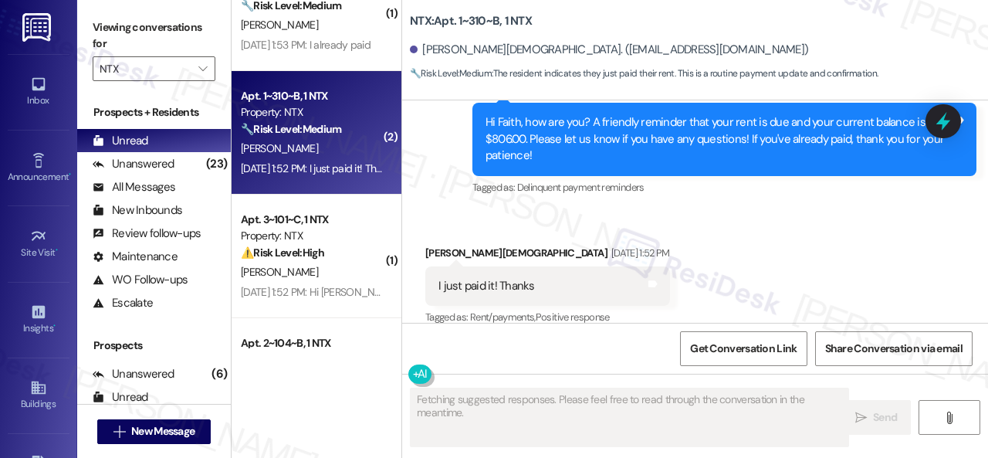
scroll to position [1241, 0]
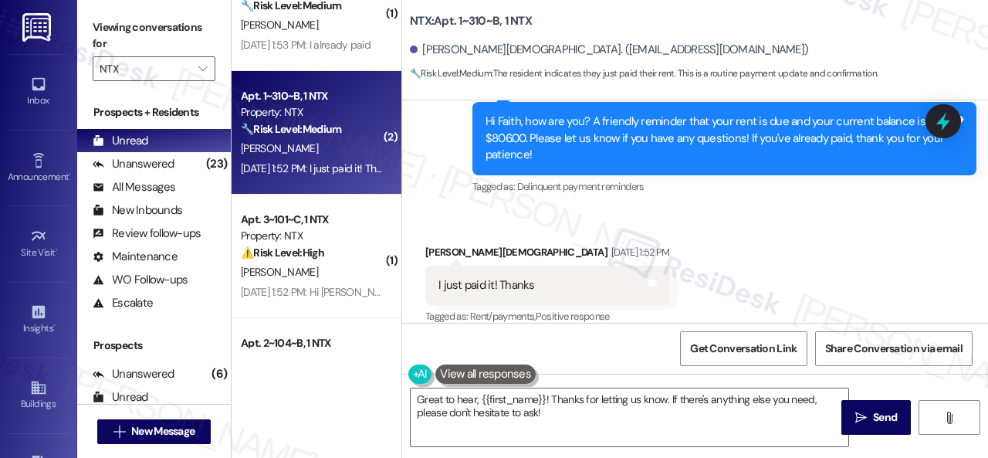
drag, startPoint x: 786, startPoint y: 215, endPoint x: 780, endPoint y: 235, distance: 20.3
click at [786, 214] on div "Received via SMS [PERSON_NAME] [DATE] 1:52 PM I just paid it! Thanks Tags and n…" at bounding box center [695, 274] width 586 height 130
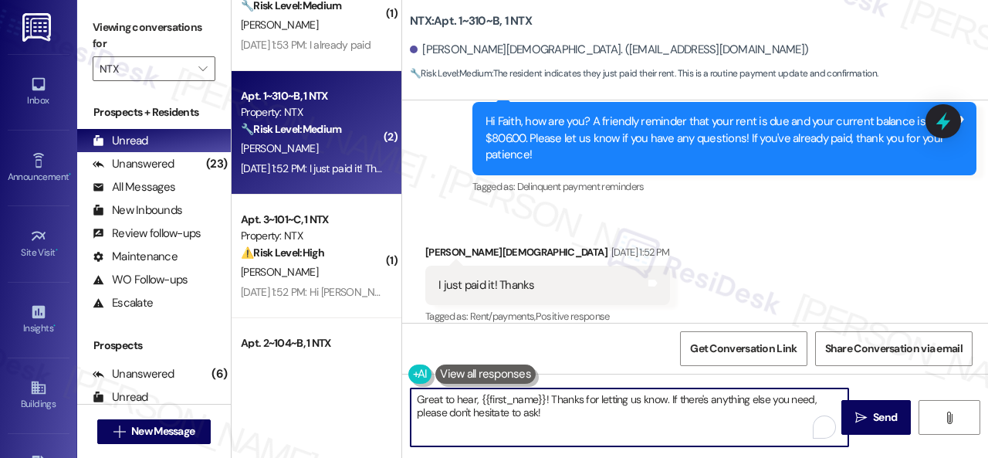
drag, startPoint x: 412, startPoint y: 399, endPoint x: 601, endPoint y: 435, distance: 191.7
click at [622, 443] on textarea "Great to hear, {{first_name}}! Thanks for letting us know. If there's anything …" at bounding box center [630, 417] width 438 height 58
paste textarea "I'm sorry for the delayed response. I'm happy to know that you've already taken…"
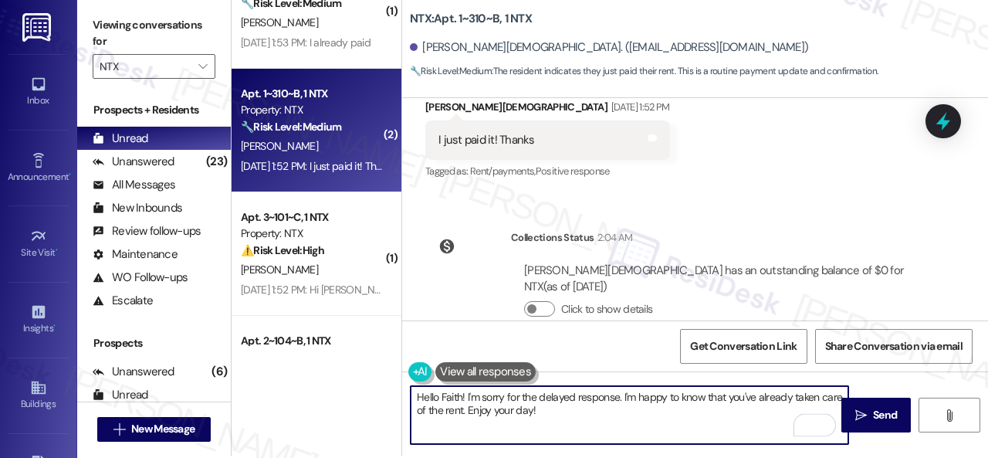
scroll to position [5, 0]
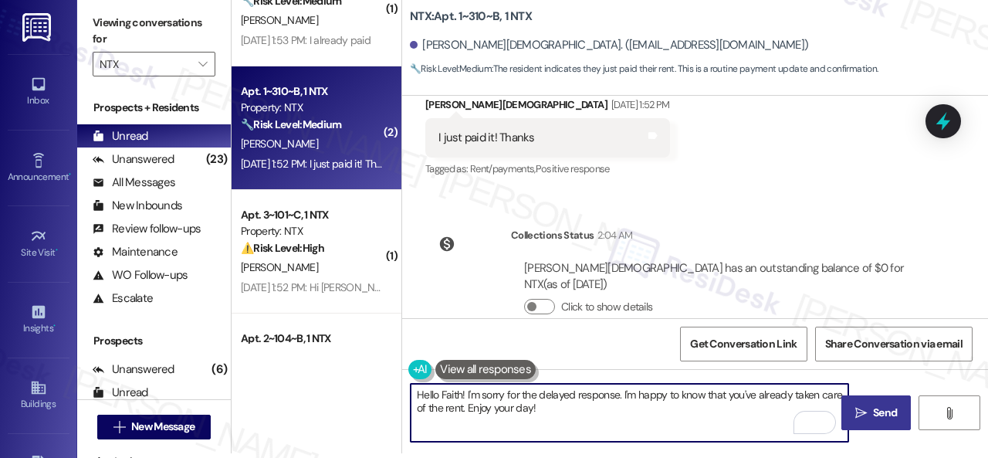
type textarea "Hello Faith! I'm sorry for the delayed response. I'm happy to know that you've …"
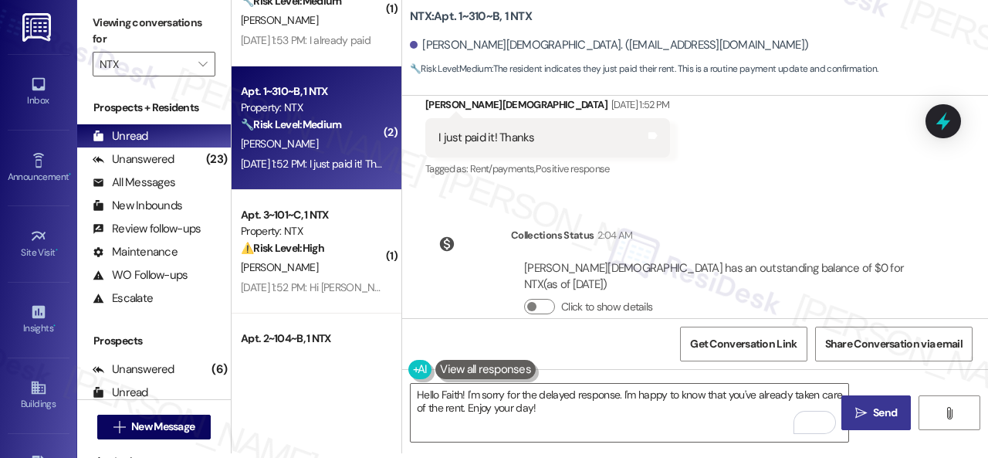
drag, startPoint x: 883, startPoint y: 416, endPoint x: 883, endPoint y: 405, distance: 10.8
click at [883, 416] on span "Send" at bounding box center [885, 413] width 24 height 16
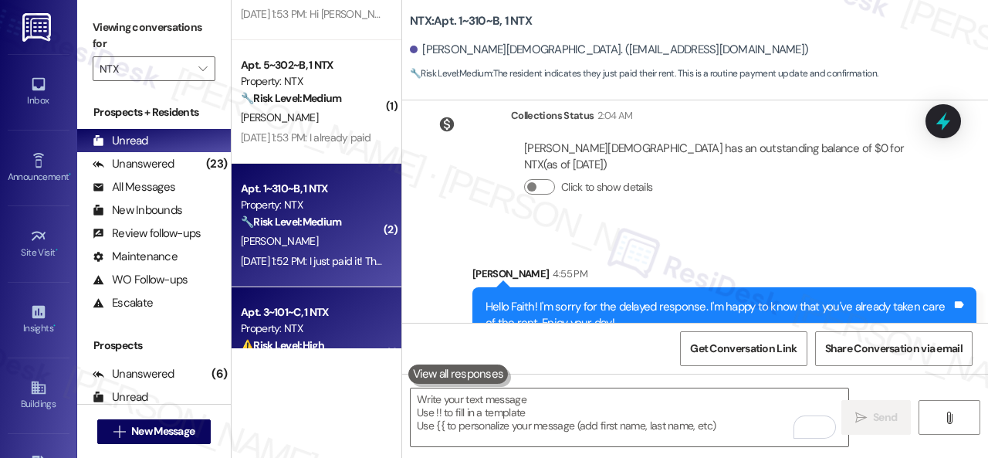
scroll to position [269, 0]
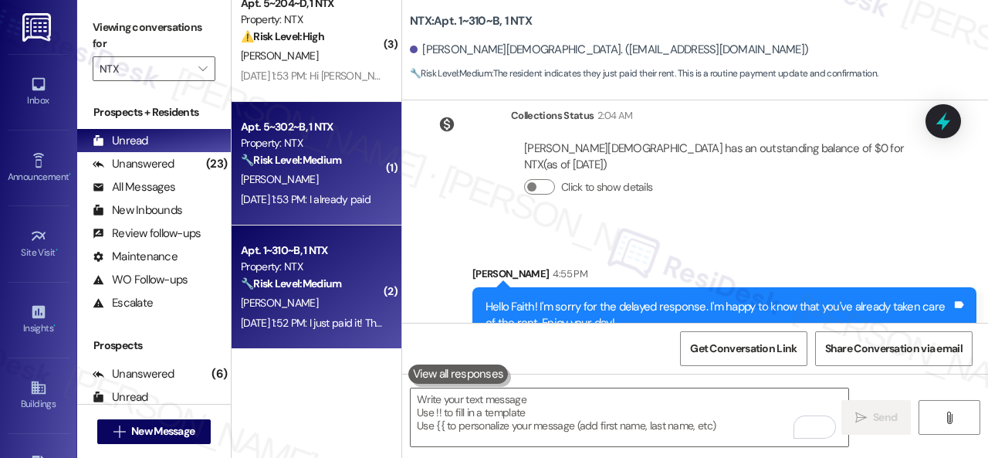
click at [352, 176] on div "[PERSON_NAME]" at bounding box center [312, 179] width 146 height 19
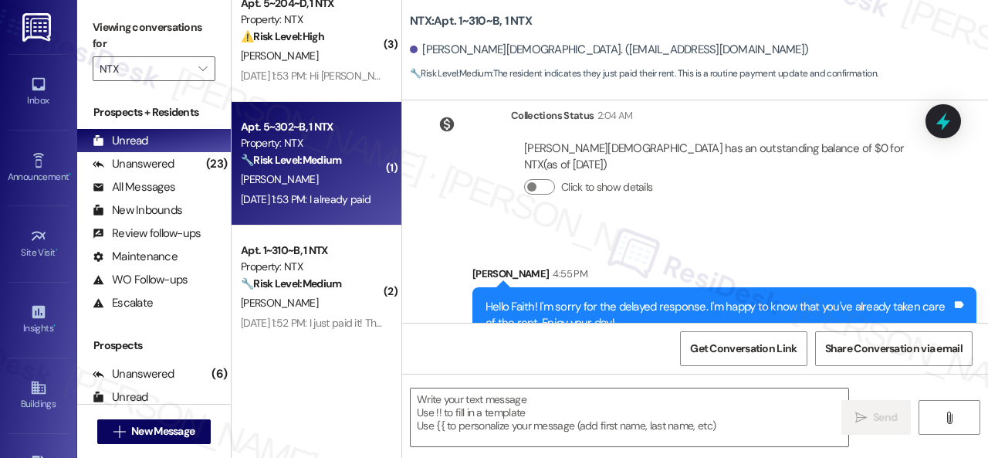
type textarea "Fetching suggested responses. Please feel free to read through the conversation…"
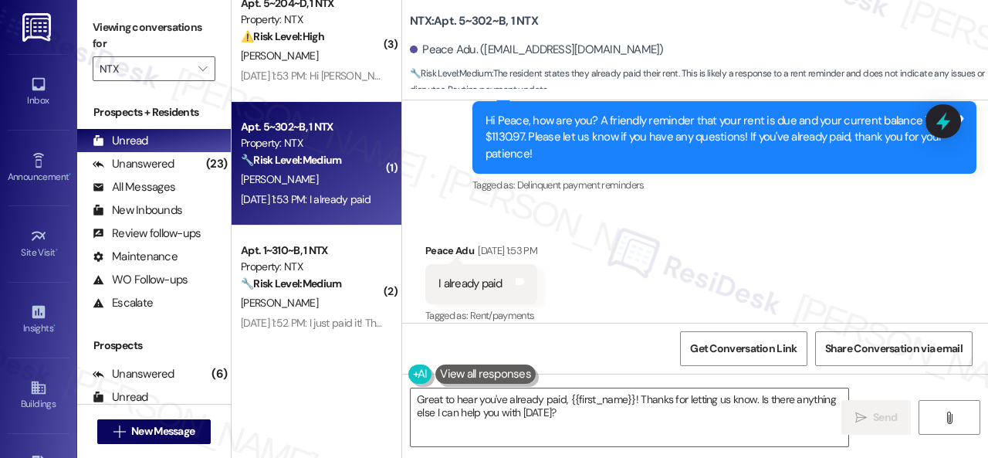
scroll to position [2768, 0]
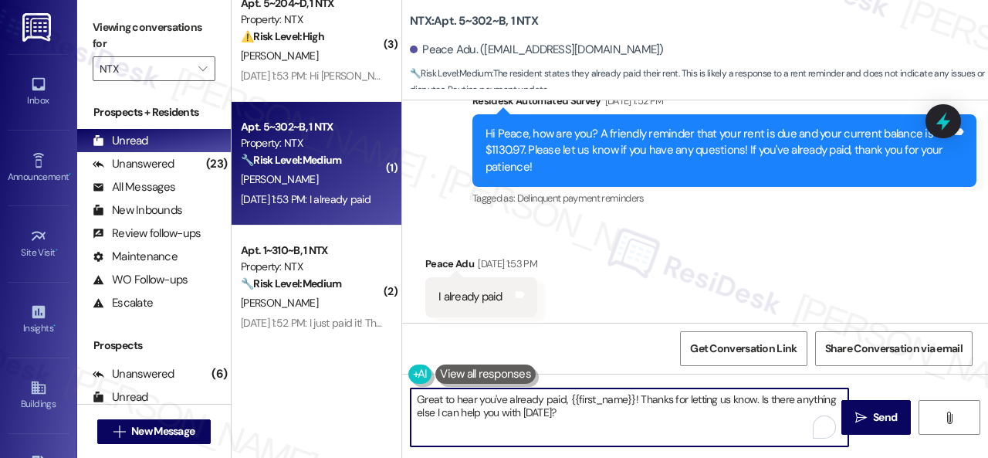
drag, startPoint x: 502, startPoint y: 411, endPoint x: 352, endPoint y: 396, distance: 150.6
click at [352, 396] on div "( 1 ) Apt. 2~304~D, 1 NTX Property: NTX ⚠️ Risk Level: High The resident is req…" at bounding box center [610, 229] width 757 height 458
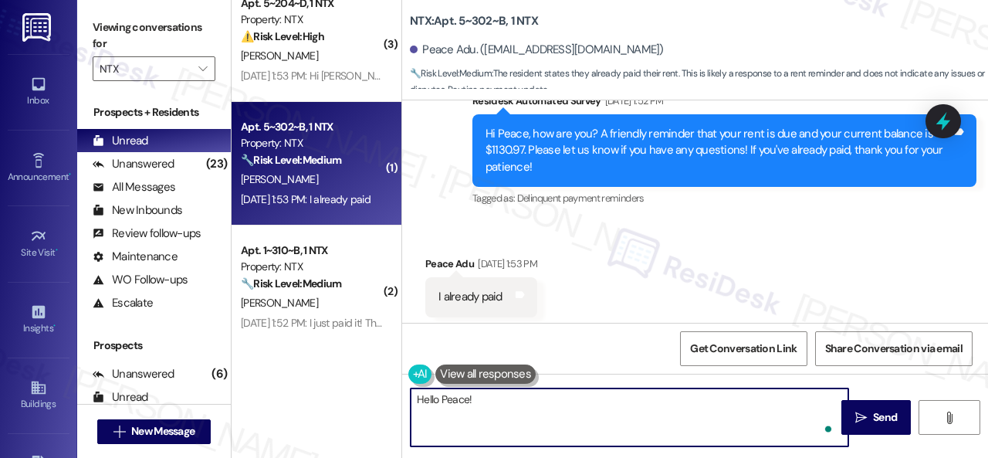
paste textarea "I'm sorry for the delayed response. I'm happy to know that you've already taken…"
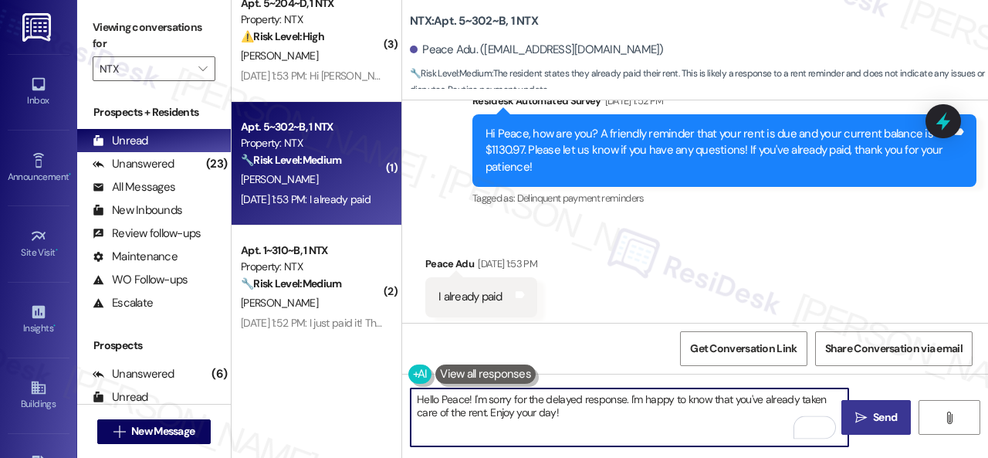
type textarea "Hello Peace! I'm sorry for the delayed response. I'm happy to know that you've …"
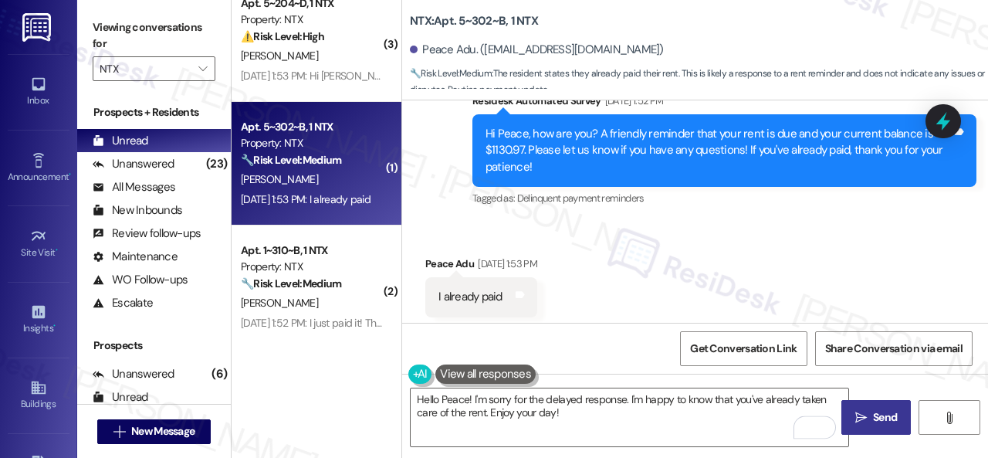
click at [864, 417] on span " Send" at bounding box center [876, 417] width 49 height 16
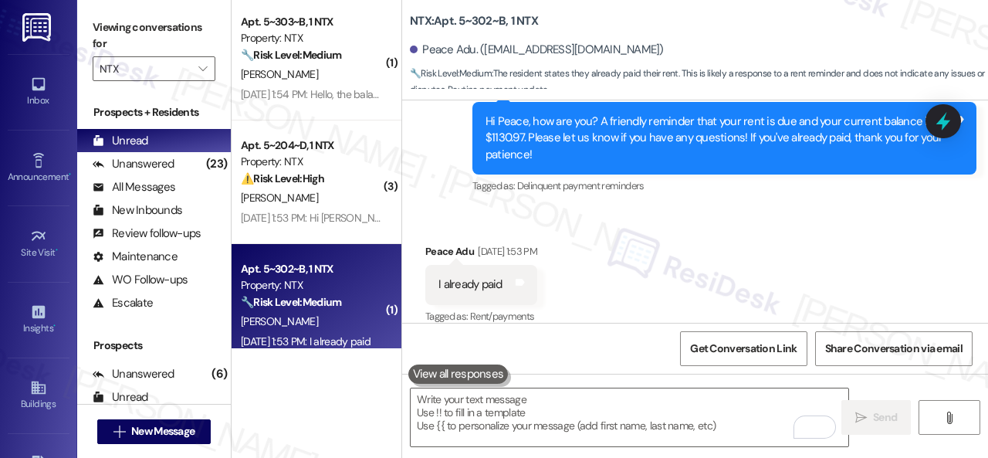
scroll to position [114, 0]
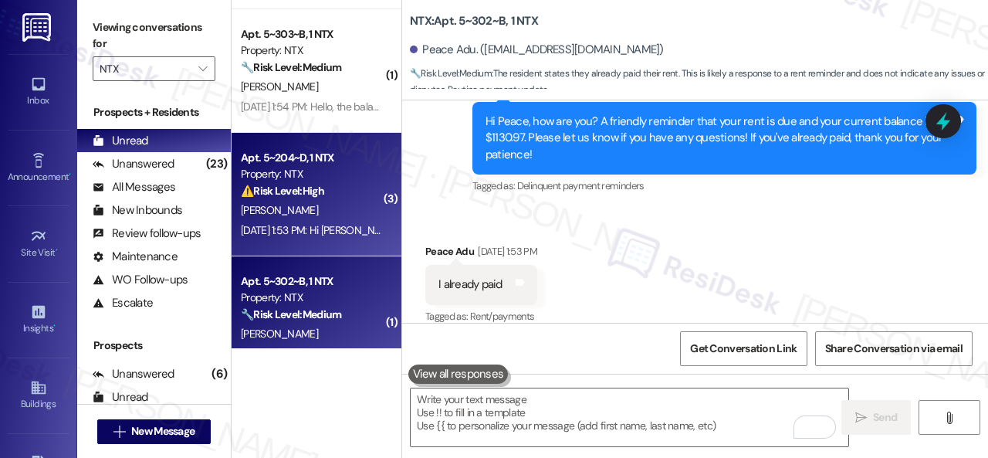
click at [347, 190] on div "⚠️ Risk Level: High The resident is referencing a misunderstanding regarding re…" at bounding box center [312, 191] width 143 height 16
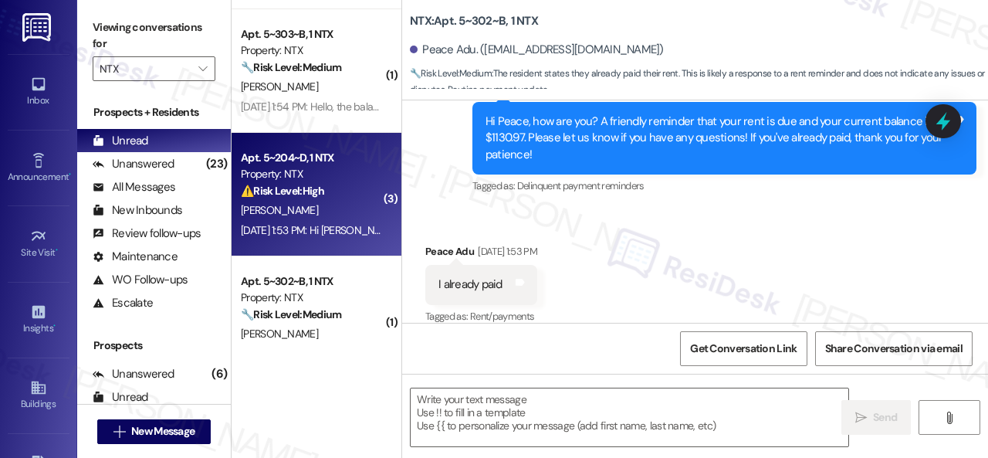
type textarea "Fetching suggested responses. Please feel free to read through the conversation…"
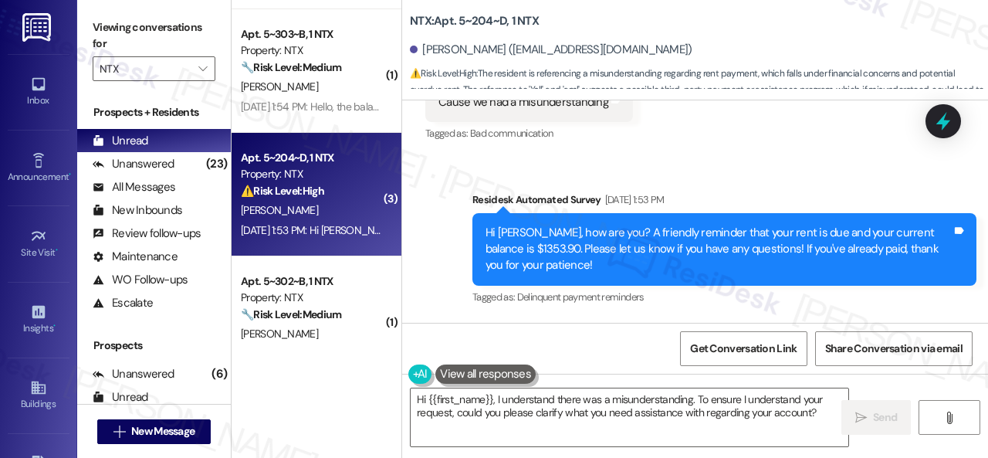
scroll to position [5285, 0]
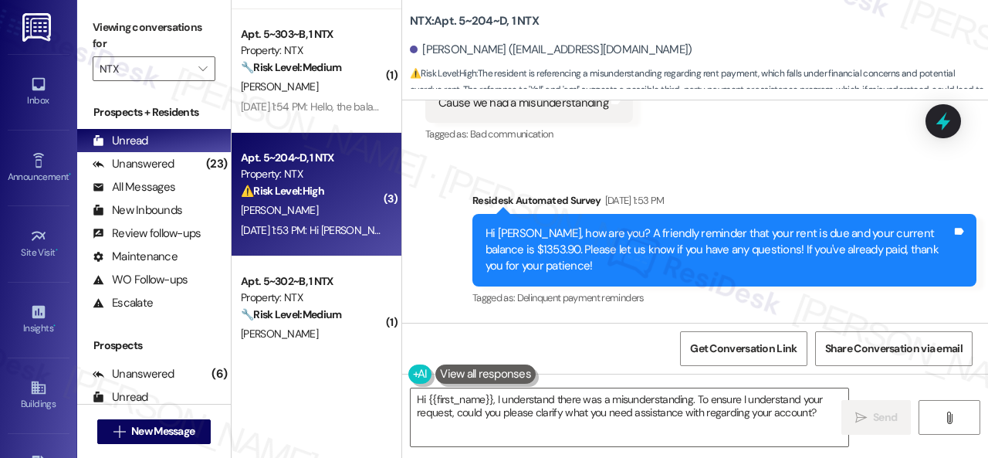
drag, startPoint x: 792, startPoint y: 146, endPoint x: 753, endPoint y: 166, distance: 43.5
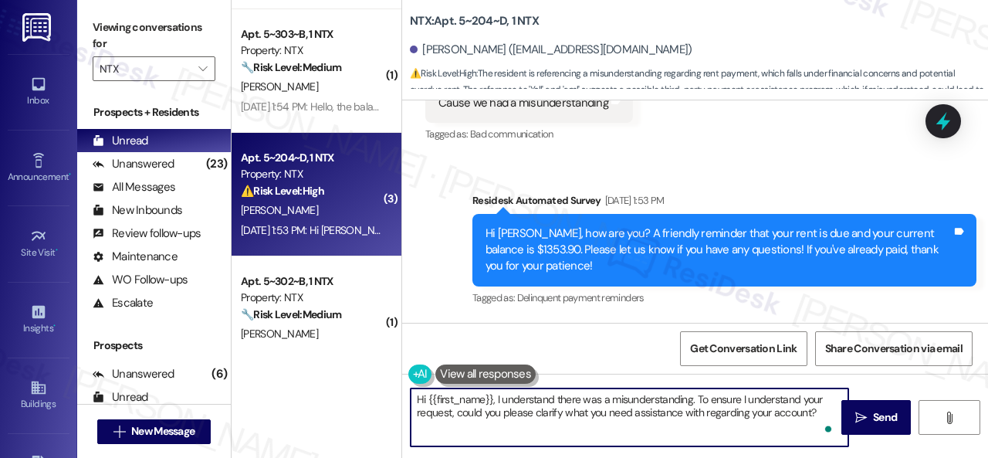
drag, startPoint x: 560, startPoint y: 411, endPoint x: 821, endPoint y: 422, distance: 261.2
click at [821, 422] on div "Hi {{first_name}}, I understand there was a misunderstanding. To ensure I under…" at bounding box center [629, 417] width 439 height 59
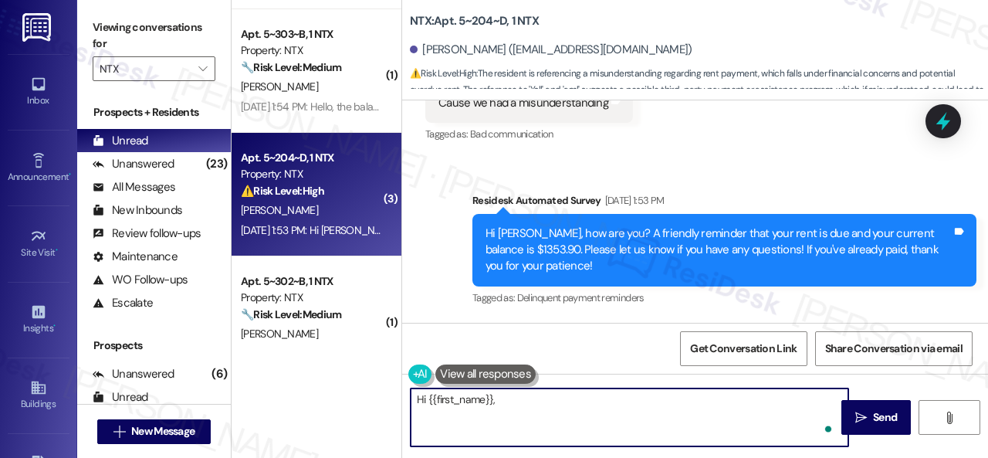
paste textarea "I'm sorry for the delayed response. Please don’t hesitate to confirm if you sti…"
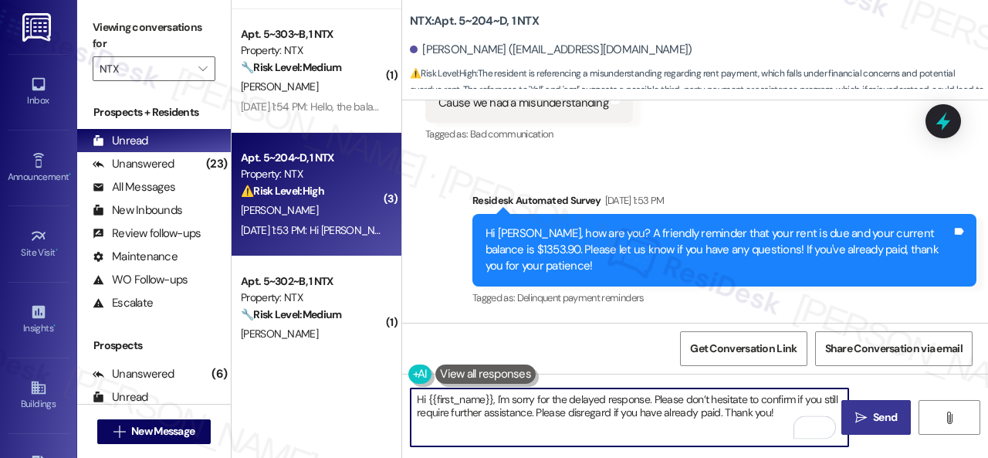
type textarea "Hi {{first_name}}, I'm sorry for the delayed response. Please don’t hesitate to…"
click at [873, 411] on span "Send" at bounding box center [885, 417] width 24 height 16
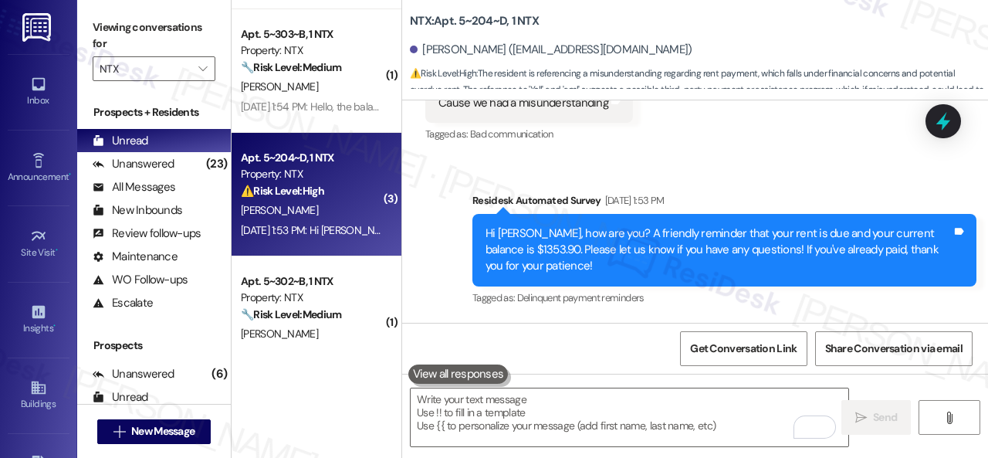
scroll to position [5115, 0]
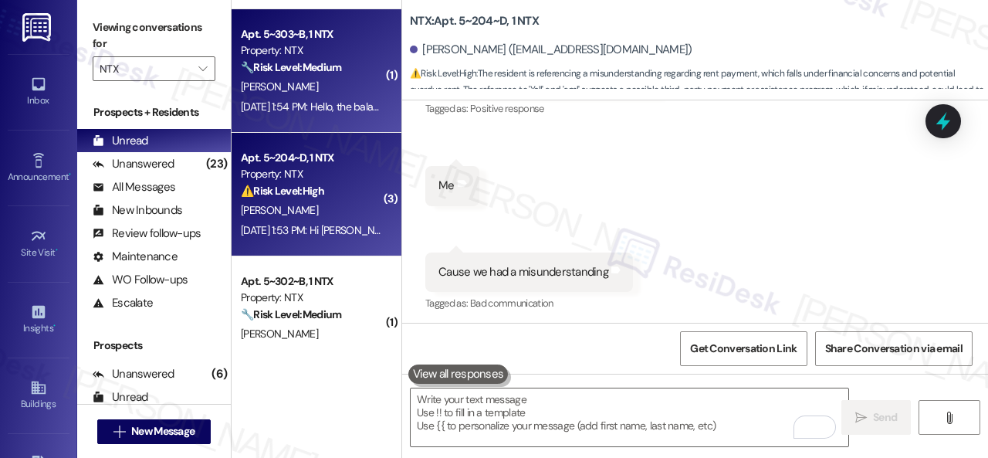
click at [346, 90] on div "[PERSON_NAME]" at bounding box center [312, 86] width 146 height 19
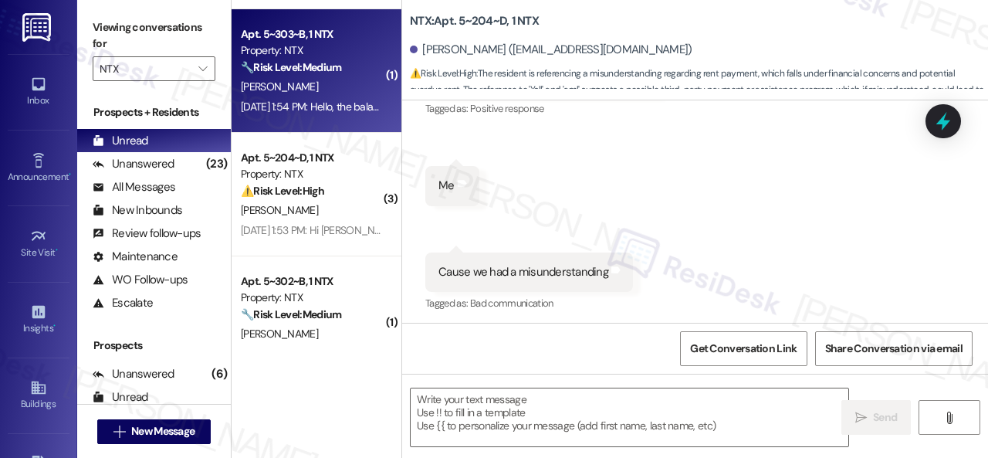
type textarea "Fetching suggested responses. Please feel free to read through the conversation…"
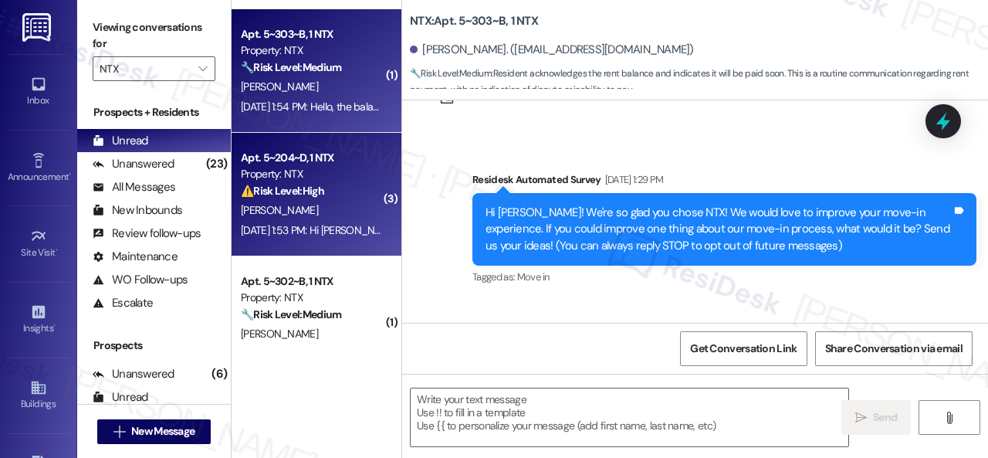
type textarea "Fetching suggested responses. Please feel free to read through the conversation…"
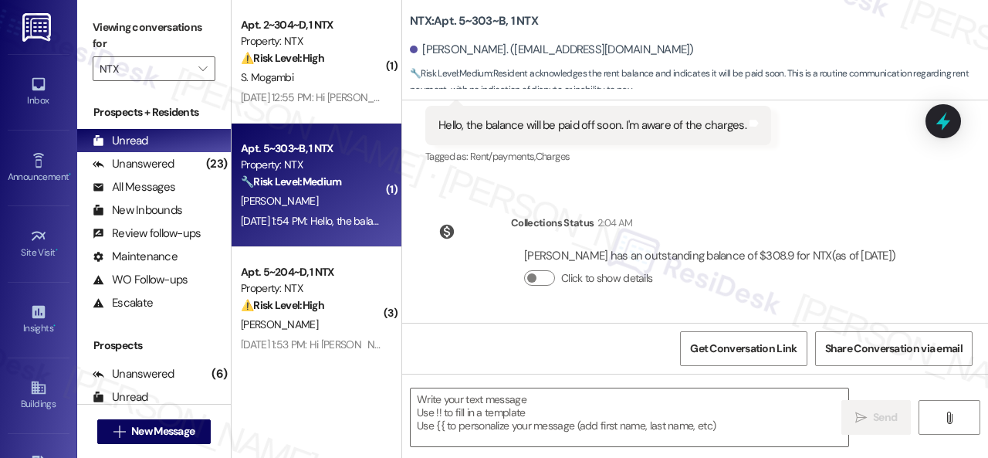
scroll to position [5, 0]
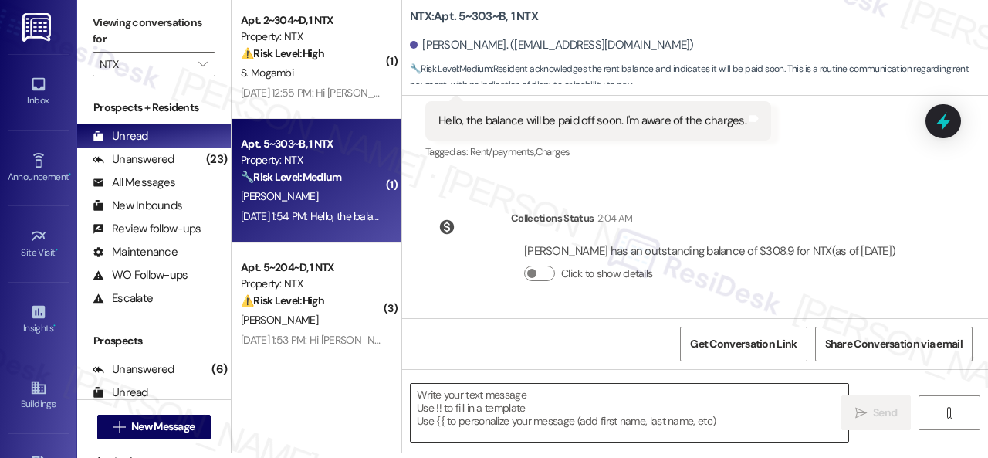
drag, startPoint x: 730, startPoint y: 402, endPoint x: 648, endPoint y: 411, distance: 81.5
click at [730, 402] on textarea at bounding box center [630, 413] width 438 height 58
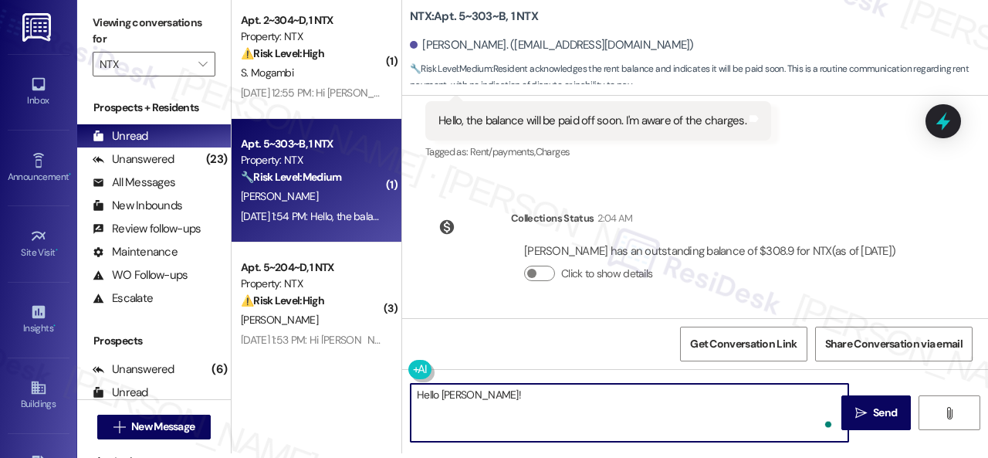
paste textarea "I'm sorry for the delayed response. Thanks for updating us on your payment plan…"
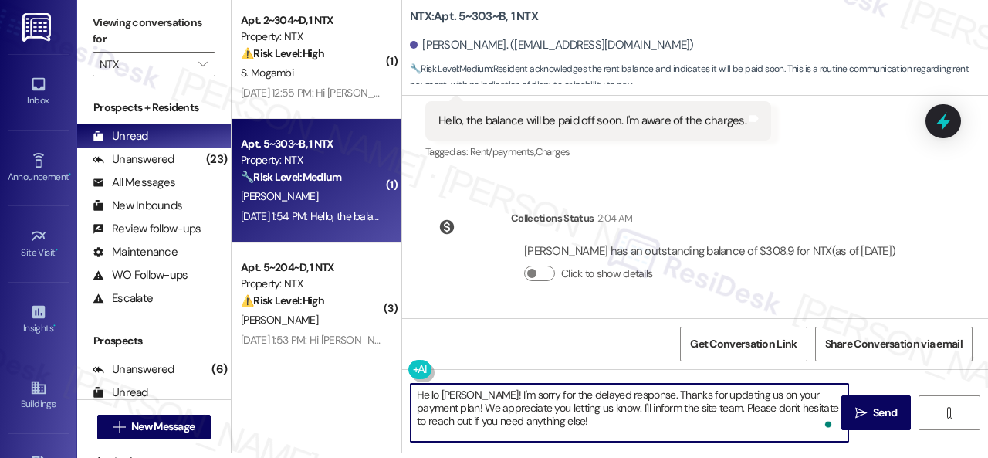
type textarea "Hello [PERSON_NAME]! I'm sorry for the delayed response. Thanks for updating us…"
click at [465, 263] on div "Collections Status 2:04 AM Kaneesia Owens has an outstanding balance of $308.9 …" at bounding box center [667, 257] width 506 height 119
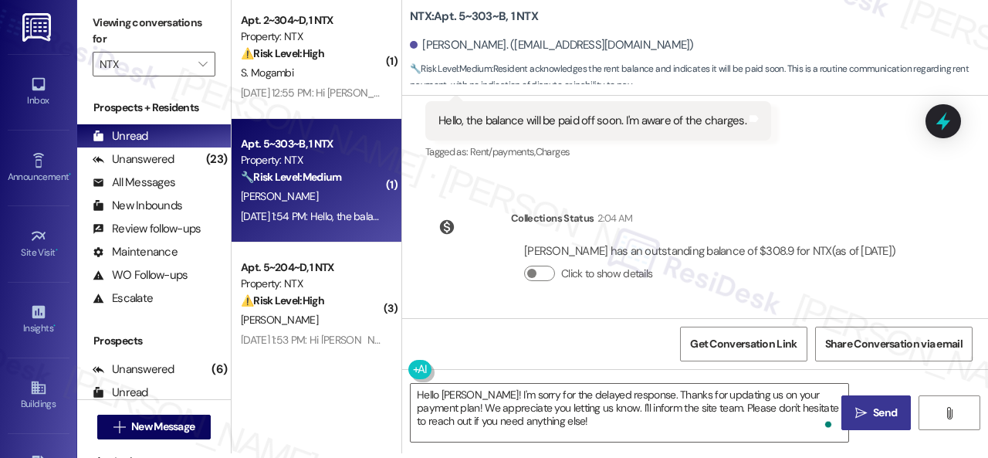
click at [860, 415] on icon "" at bounding box center [861, 413] width 12 height 12
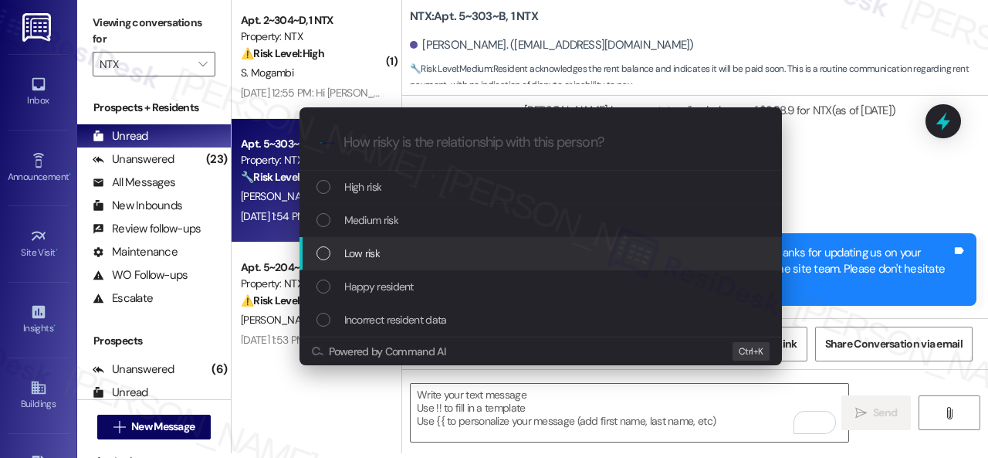
click at [359, 250] on span "Low risk" at bounding box center [362, 253] width 36 height 17
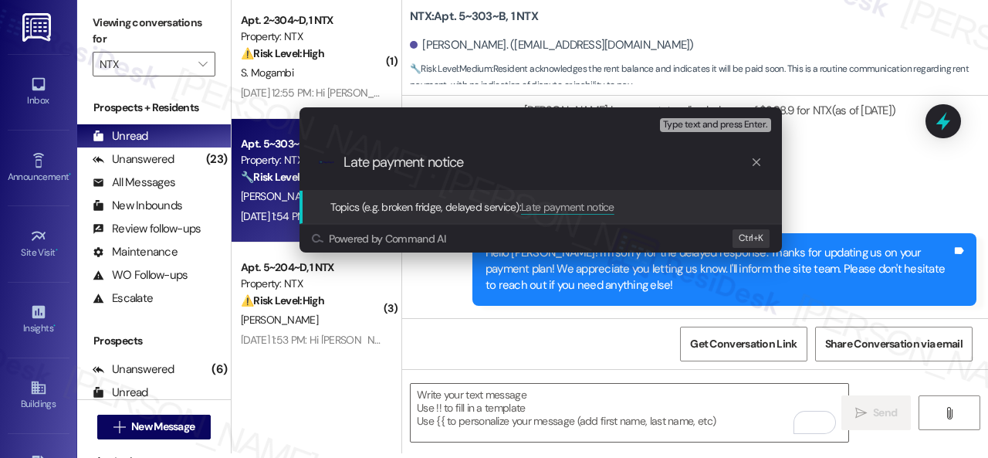
type input "Late payment notice."
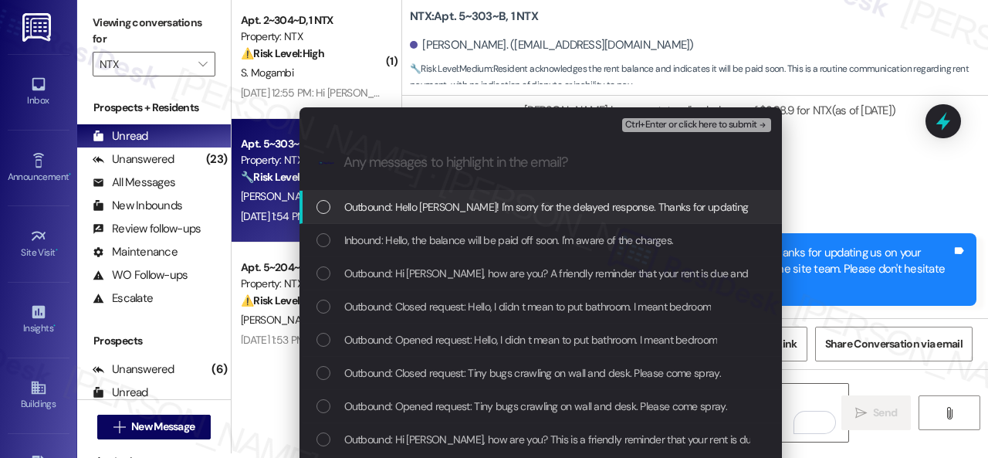
click at [391, 235] on span "Inbound: Hello, the balance will be paid off soon. I'm aware of the charges." at bounding box center [509, 240] width 330 height 17
click at [654, 122] on span "Ctrl+Enter or click here to submit" at bounding box center [691, 125] width 132 height 11
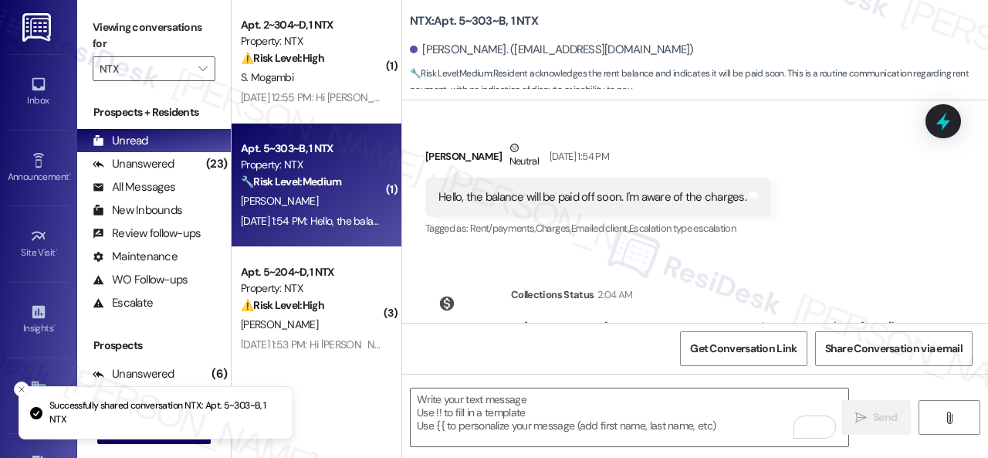
scroll to position [646, 0]
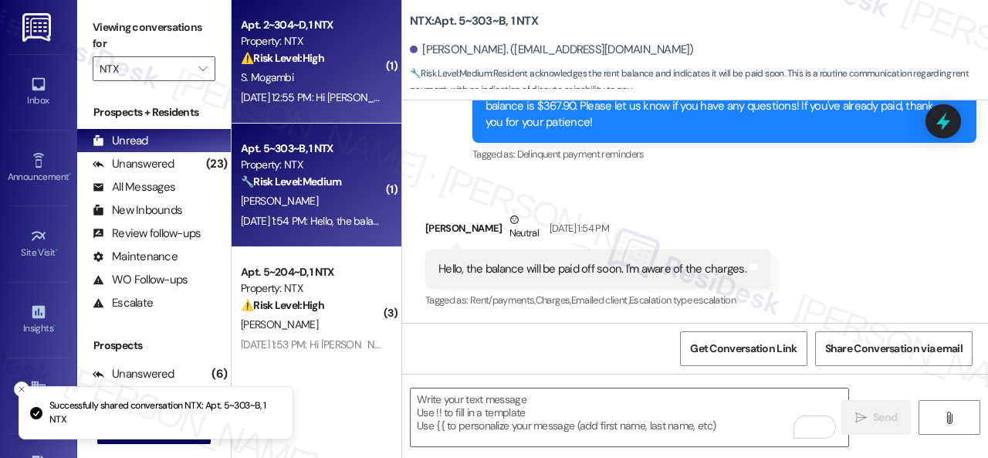
click at [363, 71] on div "S. Mogambi" at bounding box center [312, 77] width 146 height 19
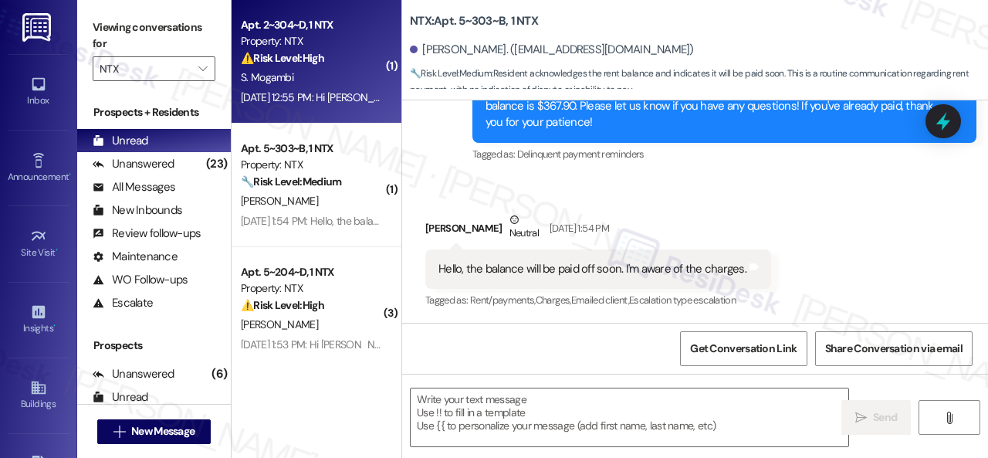
type textarea "Fetching suggested responses. Please feel free to read through the conversation…"
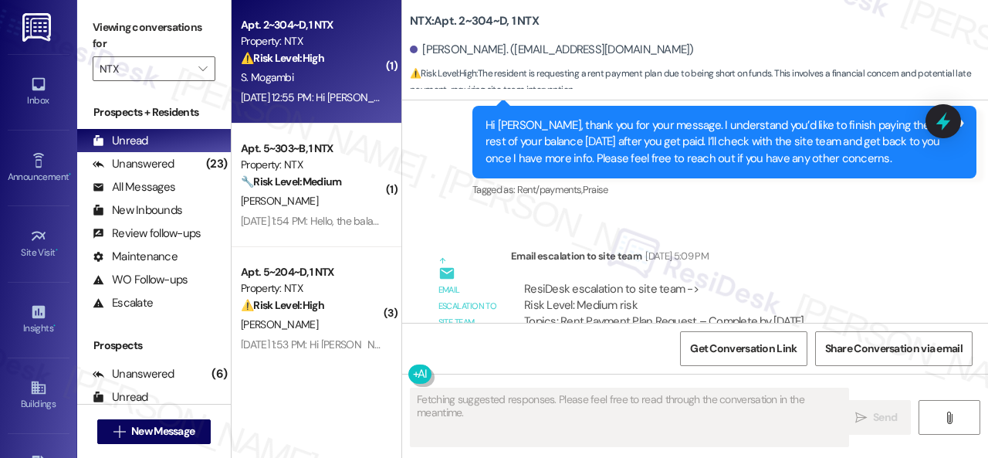
scroll to position [3954, 0]
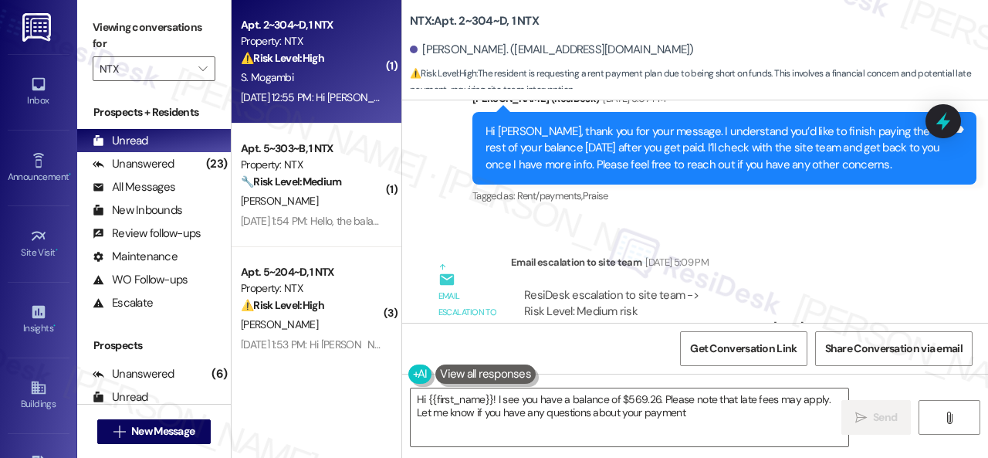
type textarea "Hi {{first_name}}! I see you have a balance of $569.26. Please note that late f…"
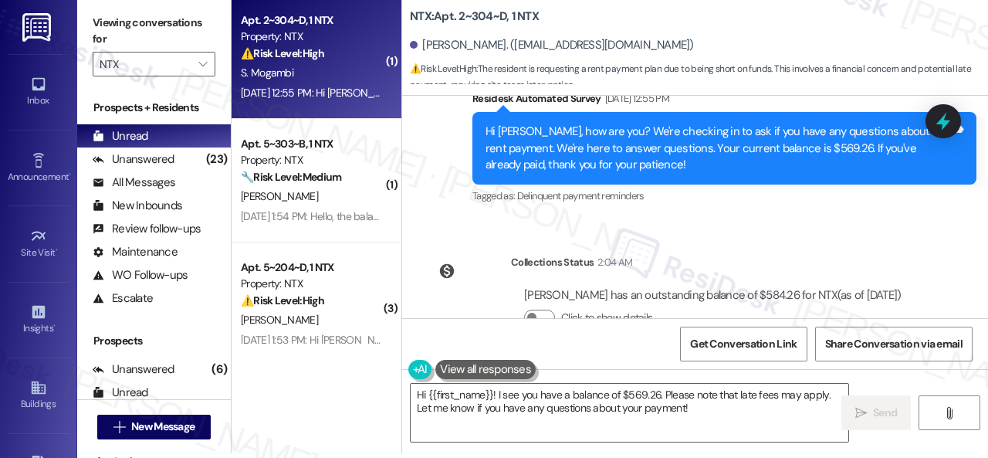
scroll to position [4802, 0]
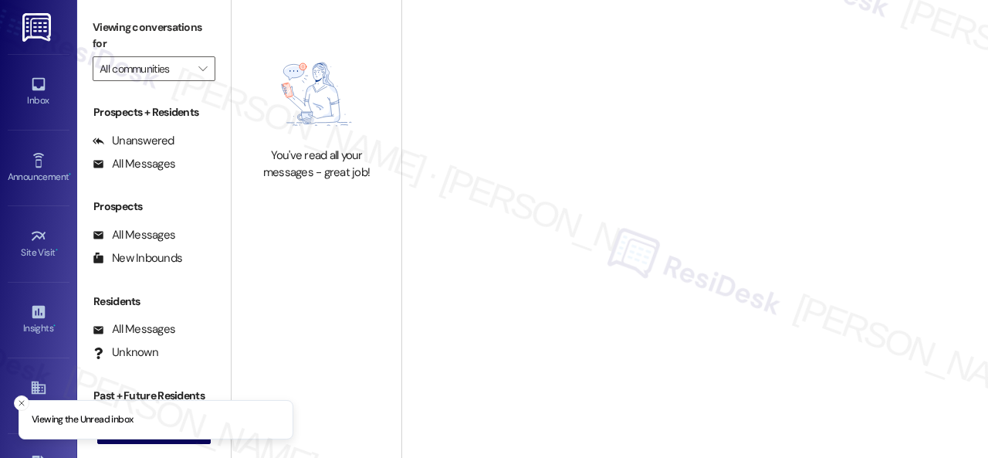
type input "NTX"
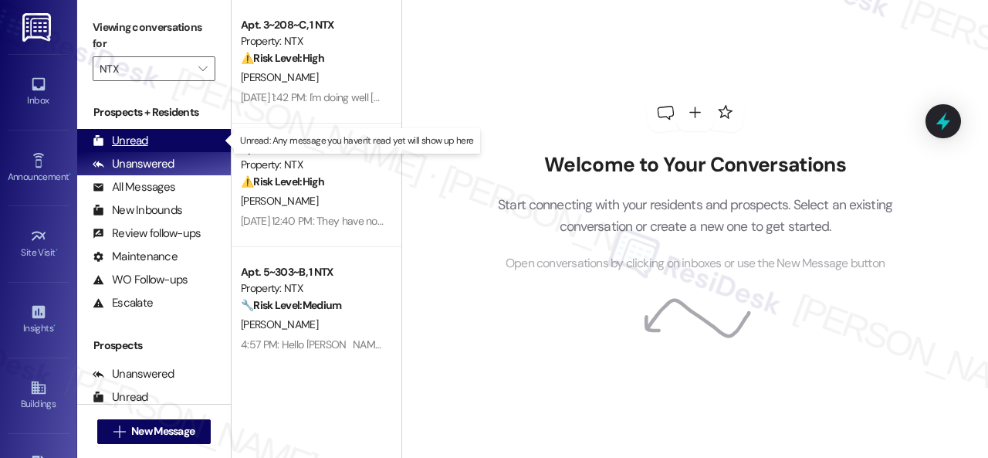
click at [120, 136] on div "Unread" at bounding box center [121, 141] width 56 height 16
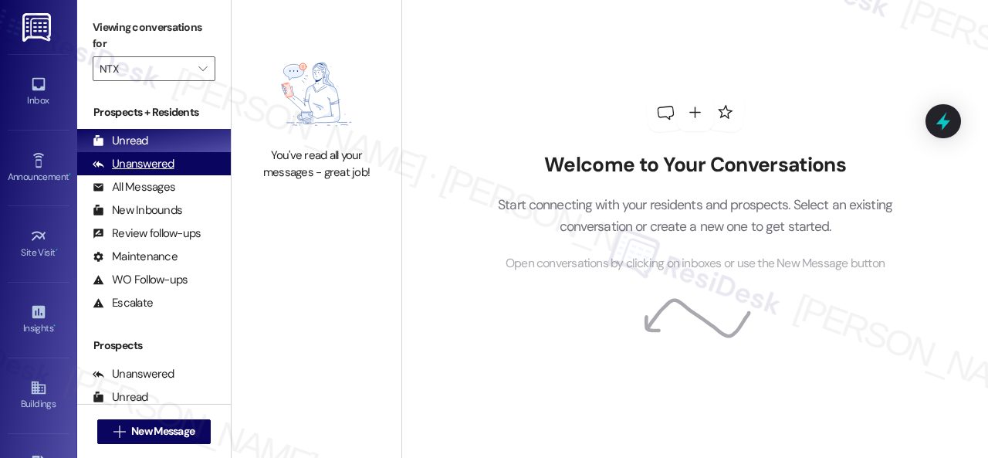
click at [136, 163] on div "Unanswered" at bounding box center [134, 164] width 82 height 16
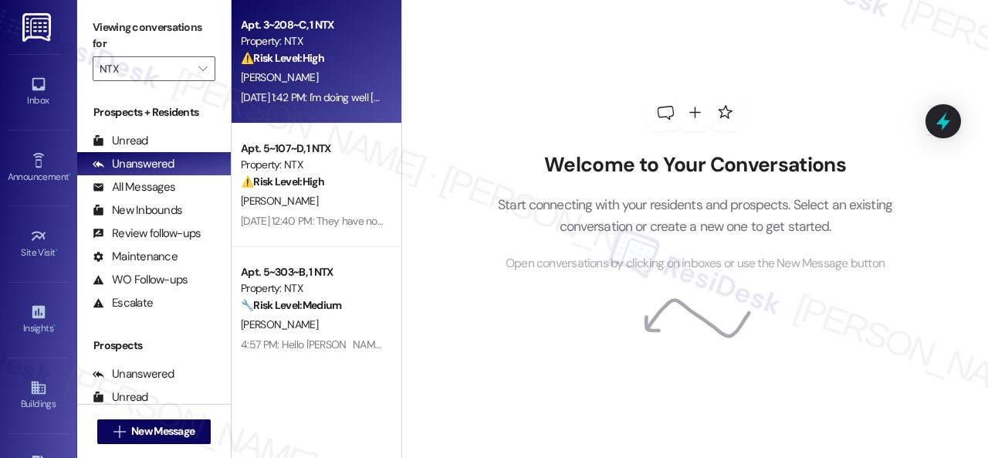
click at [363, 74] on div "[PERSON_NAME]" at bounding box center [312, 77] width 146 height 19
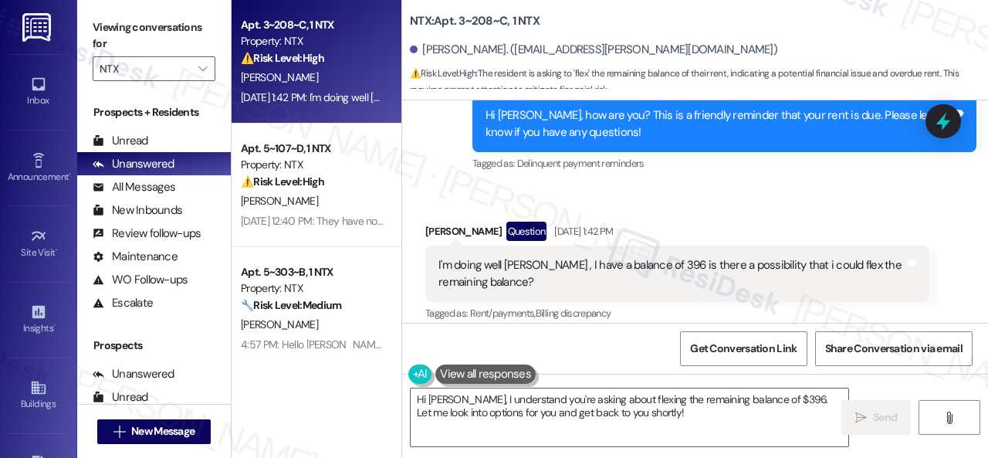
scroll to position [346, 0]
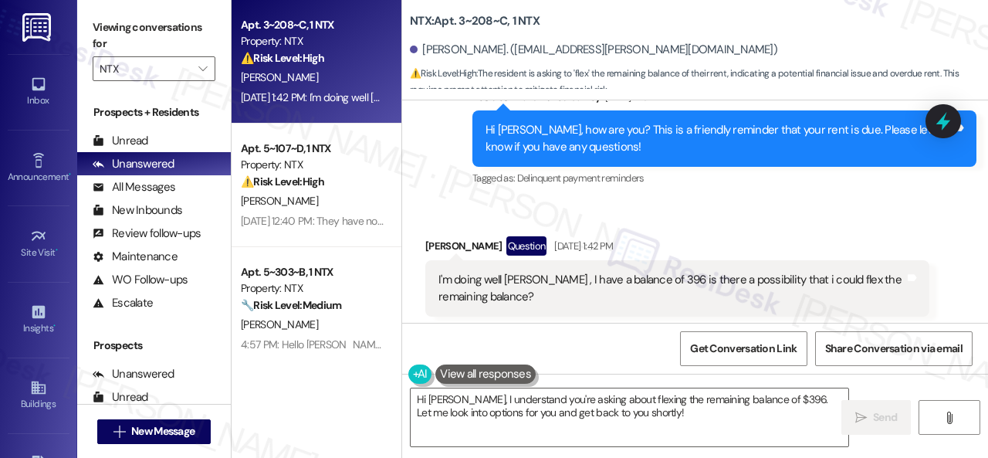
click at [835, 201] on div "Received via SMS [PERSON_NAME] Question [DATE] 1:42 PM I'm doing well [PERSON_N…" at bounding box center [695, 276] width 586 height 150
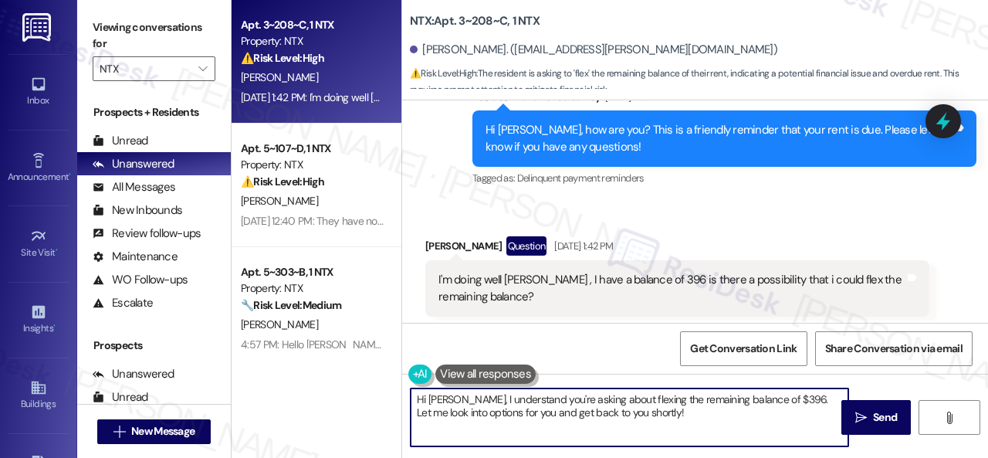
drag, startPoint x: 454, startPoint y: 400, endPoint x: 632, endPoint y: 408, distance: 177.8
click at [632, 408] on textarea "Hi [PERSON_NAME], I understand you're asking about flexing the remaining balanc…" at bounding box center [630, 417] width 438 height 58
paste textarea "'m sorry for the delayed response. I'm happy to know that you've already taken …"
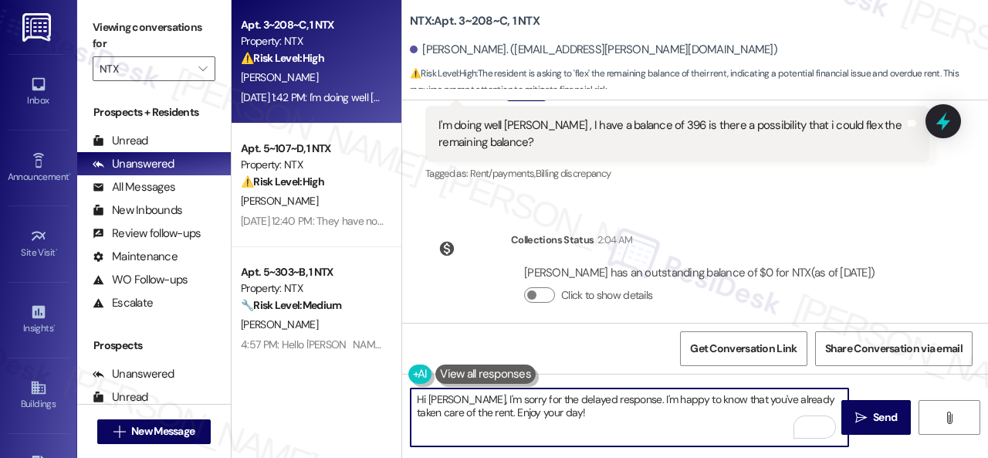
scroll to position [5, 0]
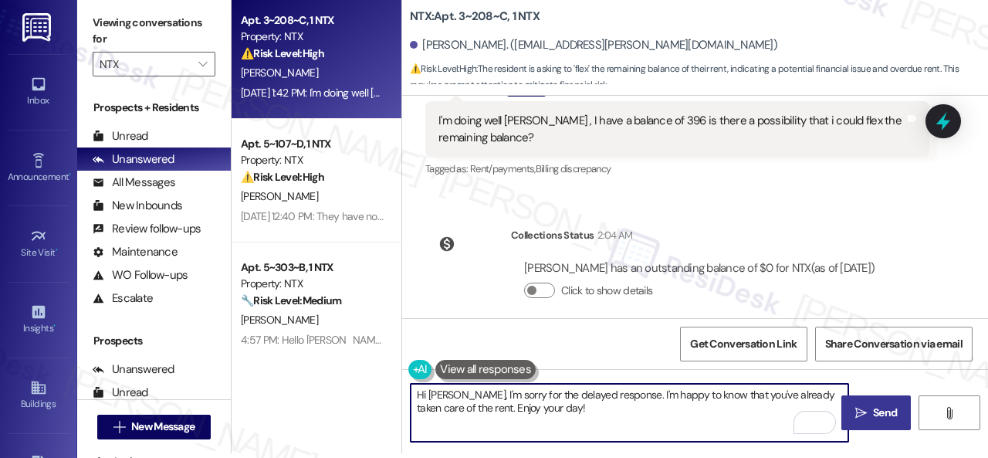
type textarea "Hi [PERSON_NAME], I'm sorry for the delayed response. I'm happy to know that yo…"
click at [864, 414] on span " Send" at bounding box center [876, 413] width 49 height 16
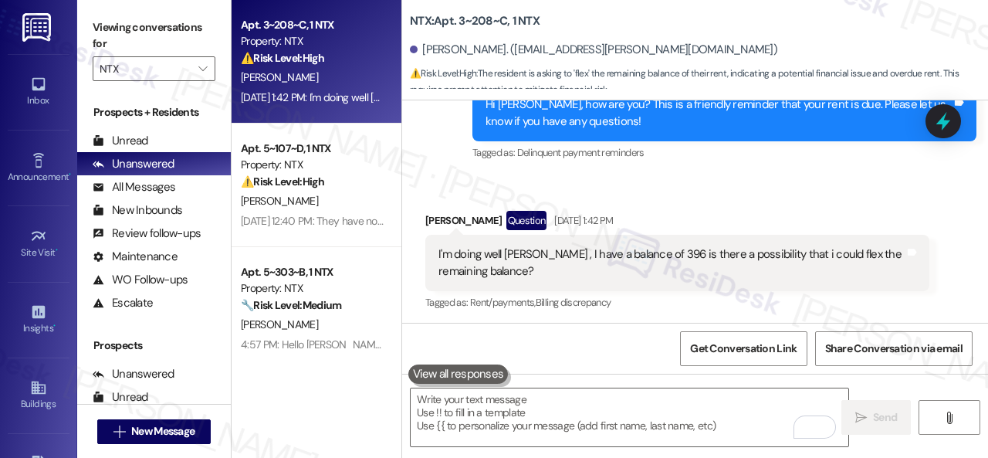
scroll to position [357, 0]
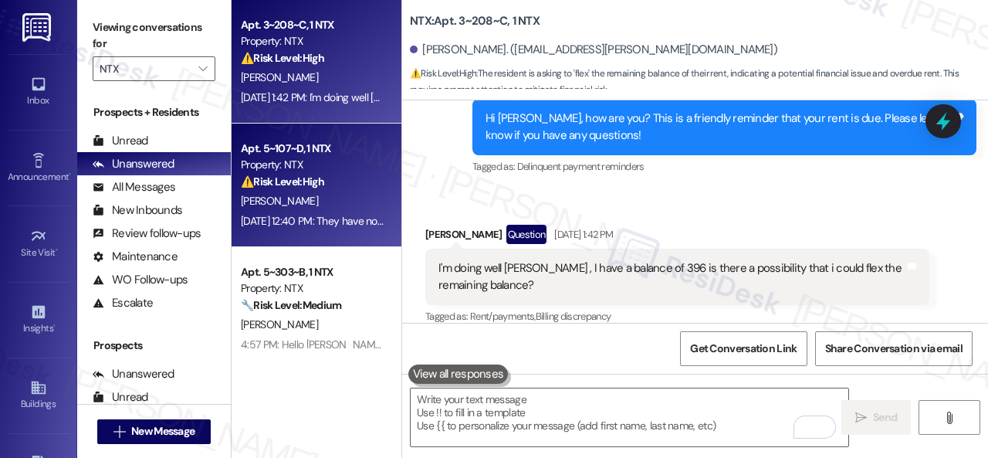
click at [338, 217] on div "Sep 02, 2025 at 12:40 PM: They have not been in contact Sep 02, 2025 at 12:40 P…" at bounding box center [347, 221] width 213 height 14
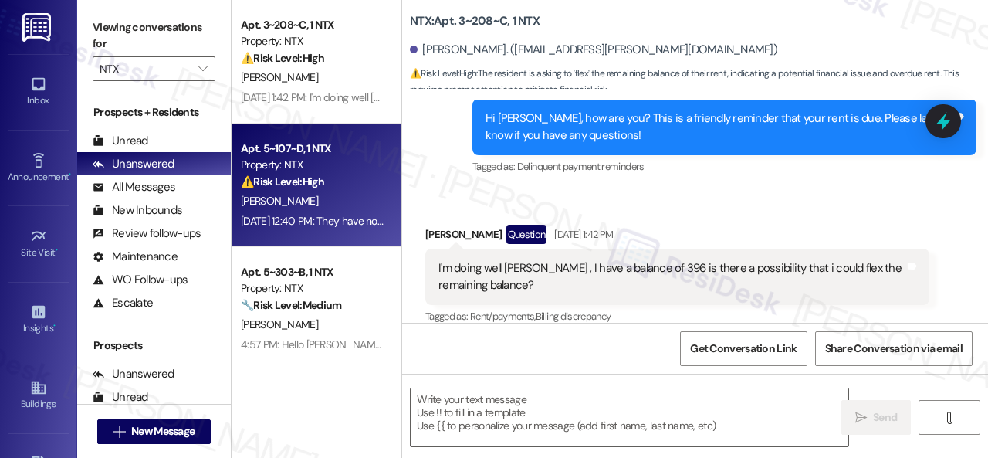
type textarea "Fetching suggested responses. Please feel free to read through the conversation…"
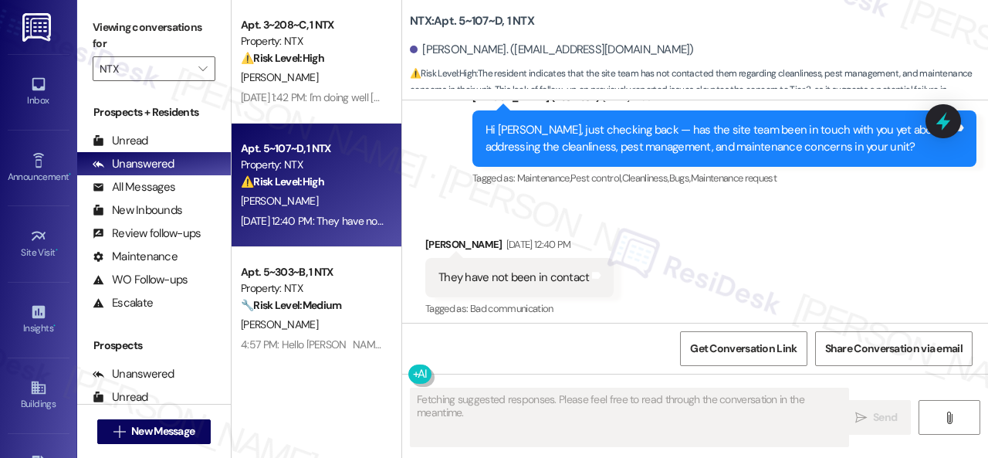
scroll to position [1786, 0]
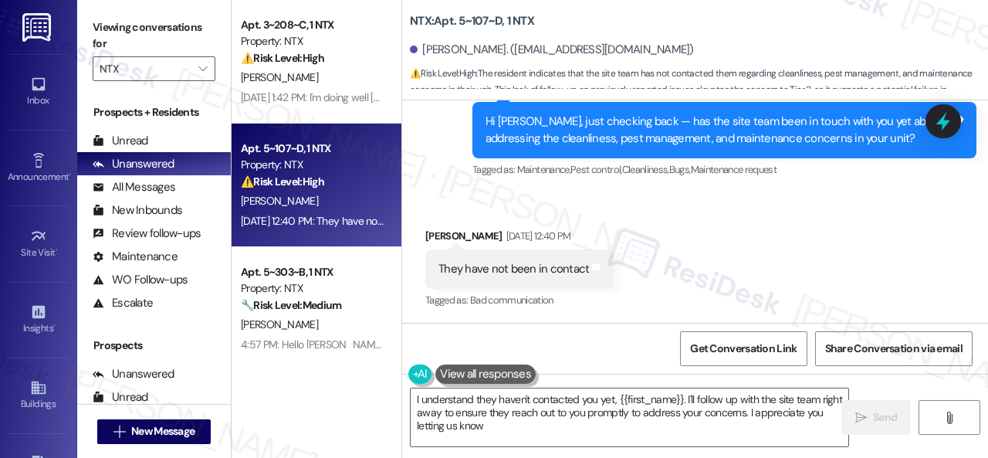
type textarea "I understand they haven't contacted you yet, {{first_name}}. I'll follow up wit…"
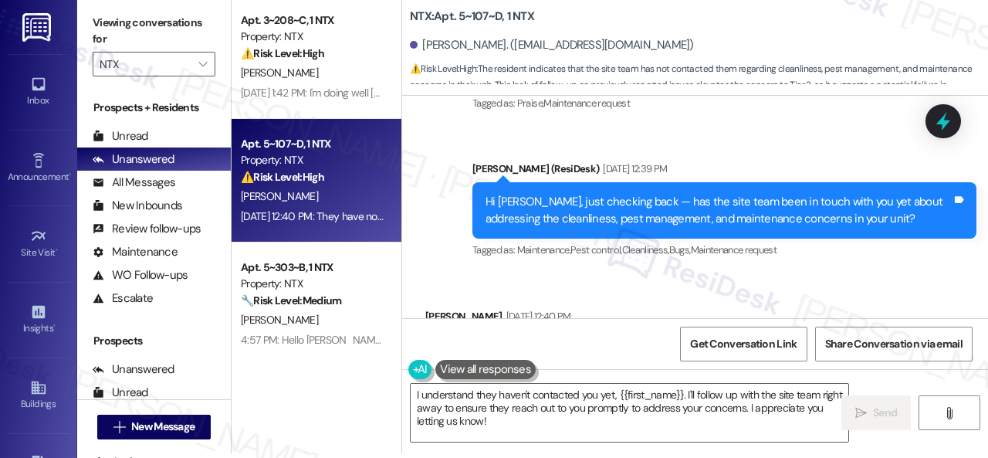
scroll to position [1779, 0]
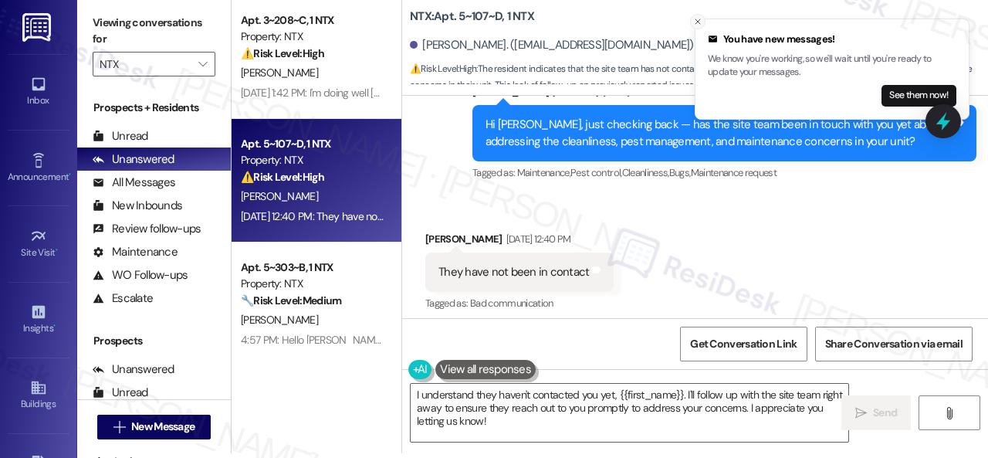
click at [695, 22] on icon "Close toast" at bounding box center [697, 21] width 9 height 9
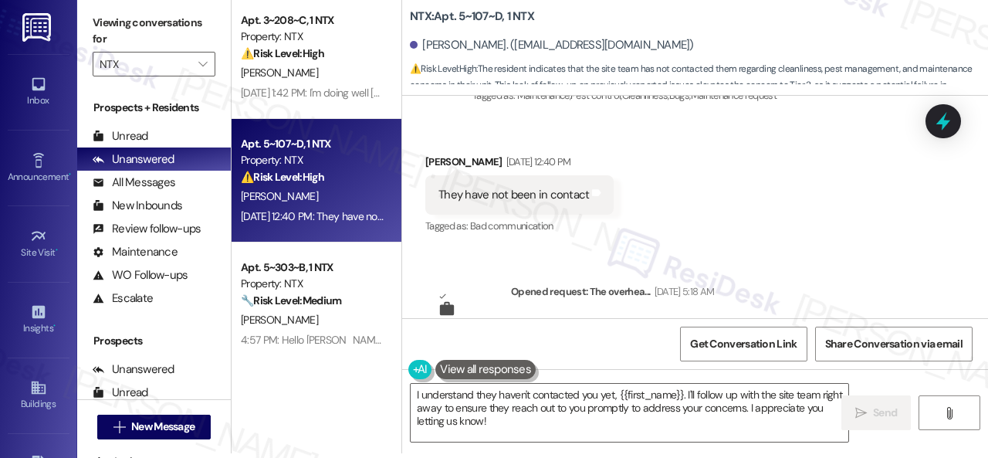
scroll to position [1933, 0]
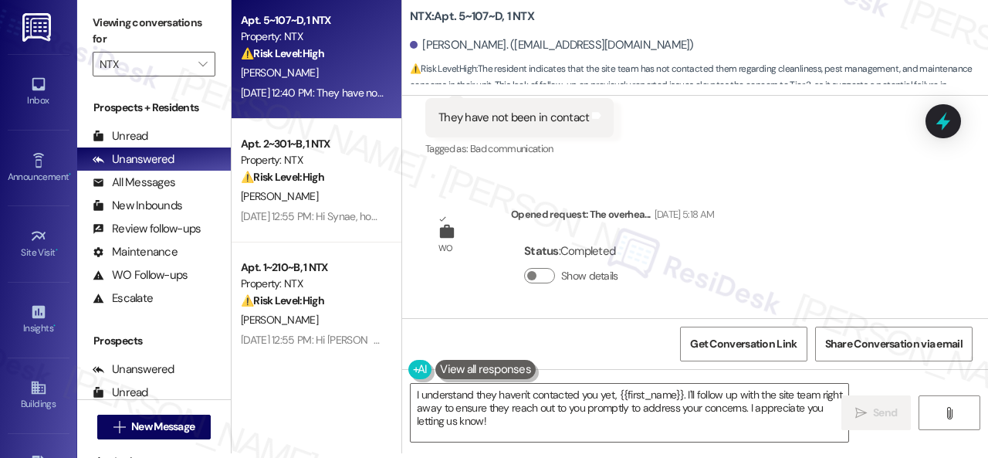
click at [456, 166] on div "Received via SMS John Omweno Sep 02, 2025 at 12:40 PM They have not been in con…" at bounding box center [520, 118] width 212 height 107
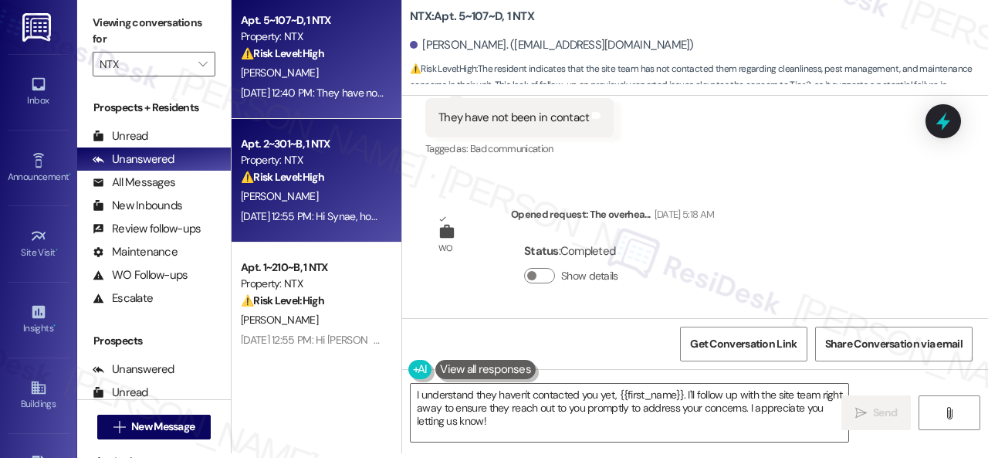
click at [327, 205] on div "S. Adams" at bounding box center [312, 196] width 146 height 19
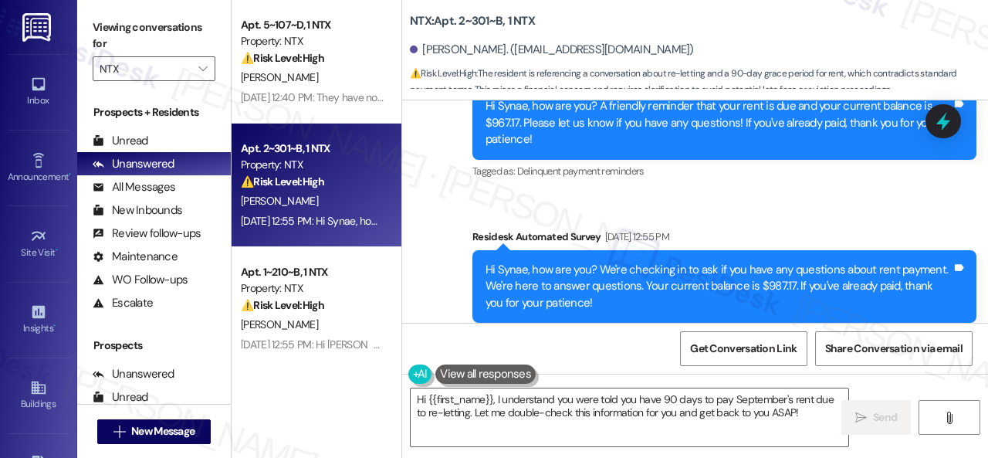
scroll to position [2676, 0]
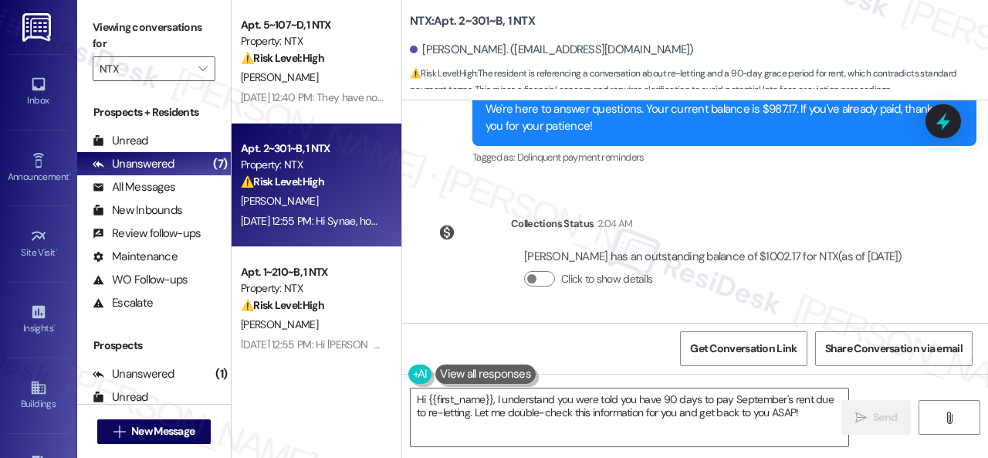
click at [778, 171] on div "Survey, sent via SMS Residesk Automated Survey Aug 16, 2024 at 1:07 PM Hi there…" at bounding box center [695, 211] width 586 height 222
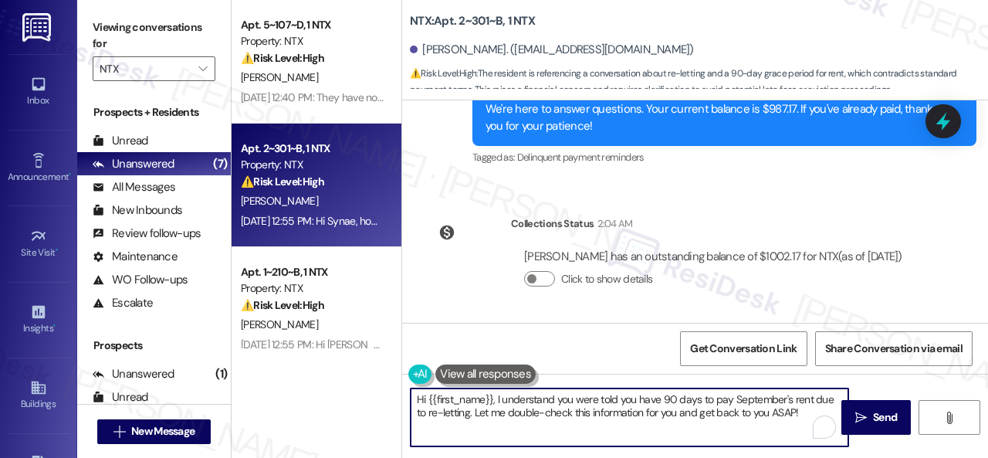
drag, startPoint x: 495, startPoint y: 399, endPoint x: 516, endPoint y: 398, distance: 21.7
click at [516, 398] on textarea "Hi {{first_name}}, I understand you were told you have 90 days to pay September…" at bounding box center [630, 417] width 438 height 58
click at [494, 399] on textarea "Hi {{first_name}}, I understand you were told you have 90 days to pay September…" at bounding box center [630, 417] width 438 height 58
drag, startPoint x: 495, startPoint y: 397, endPoint x: 804, endPoint y: 415, distance: 309.4
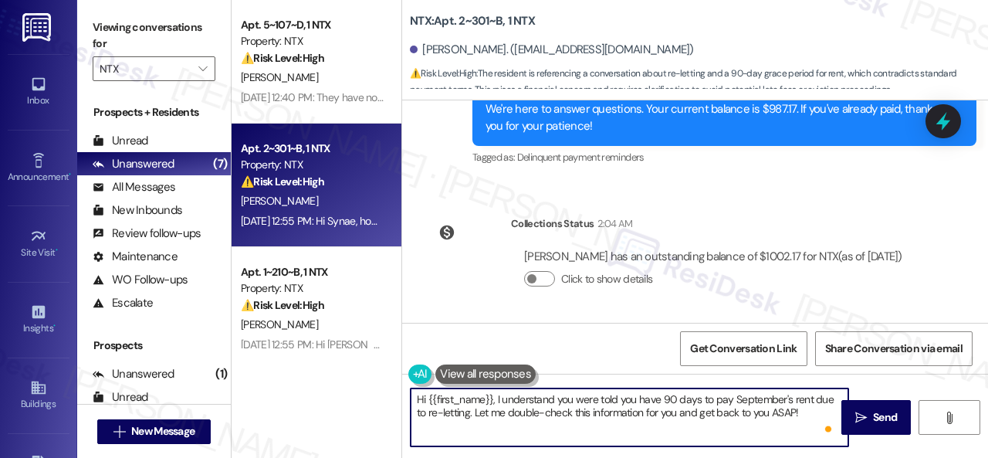
click at [804, 417] on textarea "Hi {{first_name}}, I understand you were told you have 90 days to pay September…" at bounding box center [630, 417] width 438 height 58
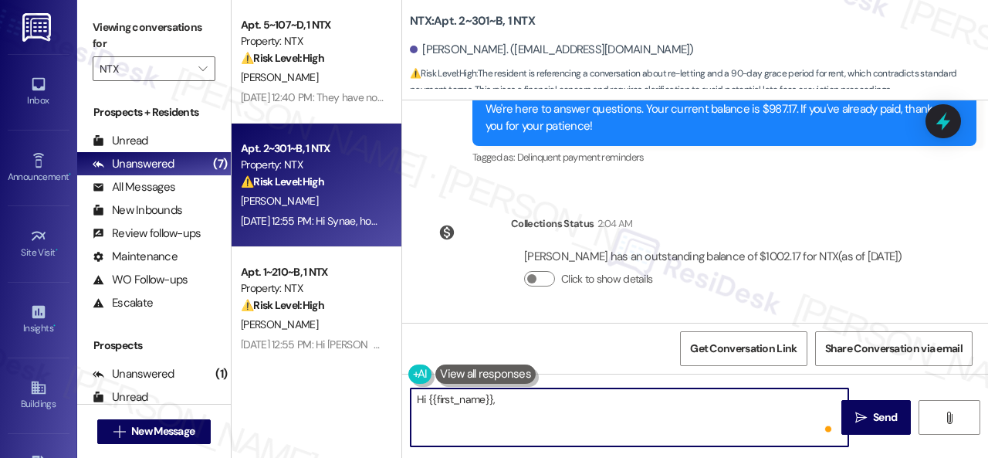
paste textarea "I'm sorry for the delayed response. Please don’t hesitate to confirm if you sti…"
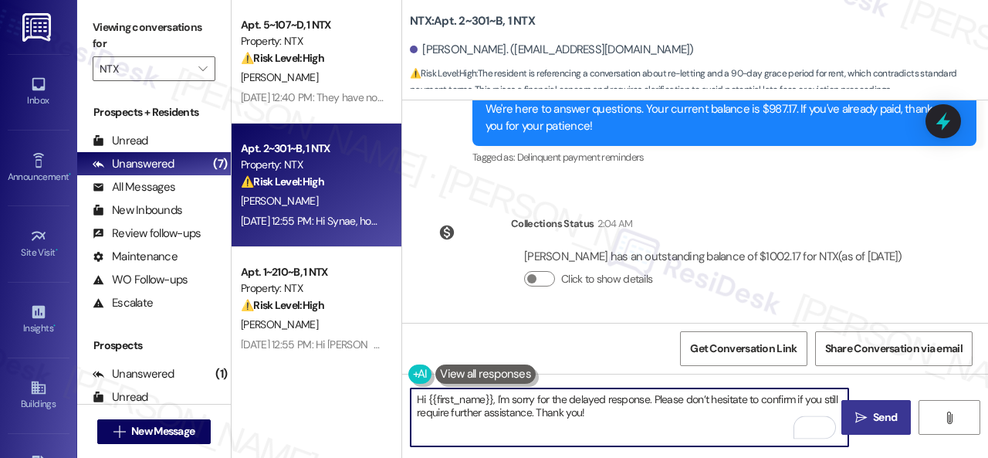
type textarea "Hi {{first_name}}, I'm sorry for the delayed response. Please don’t hesitate to…"
click at [883, 413] on span "Send" at bounding box center [885, 417] width 24 height 16
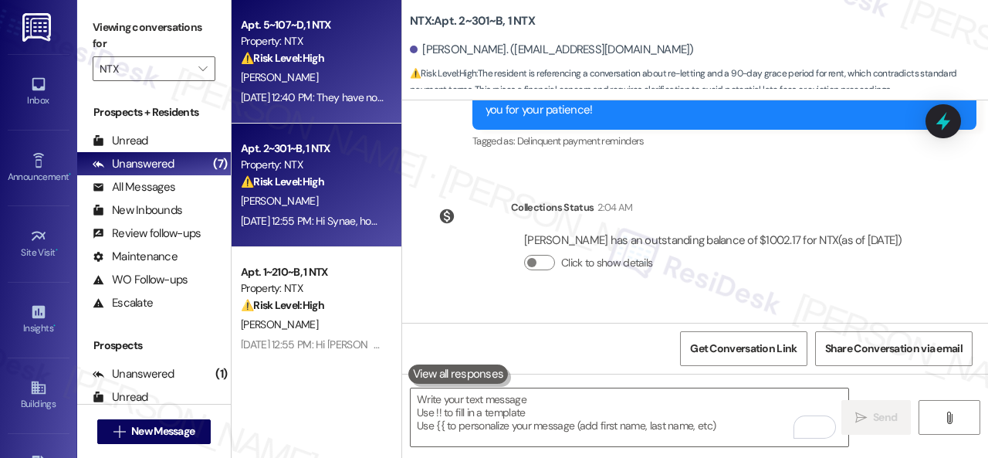
click at [357, 74] on div "[PERSON_NAME]" at bounding box center [312, 77] width 146 height 19
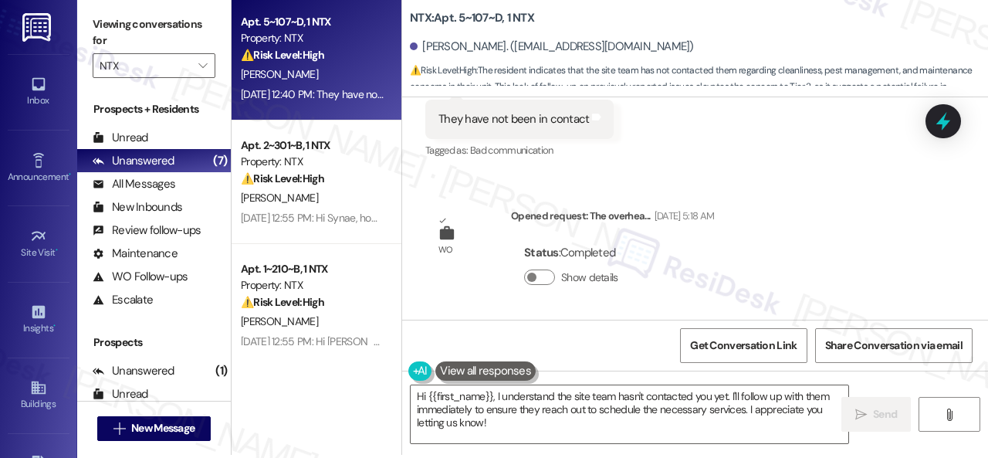
scroll to position [5, 0]
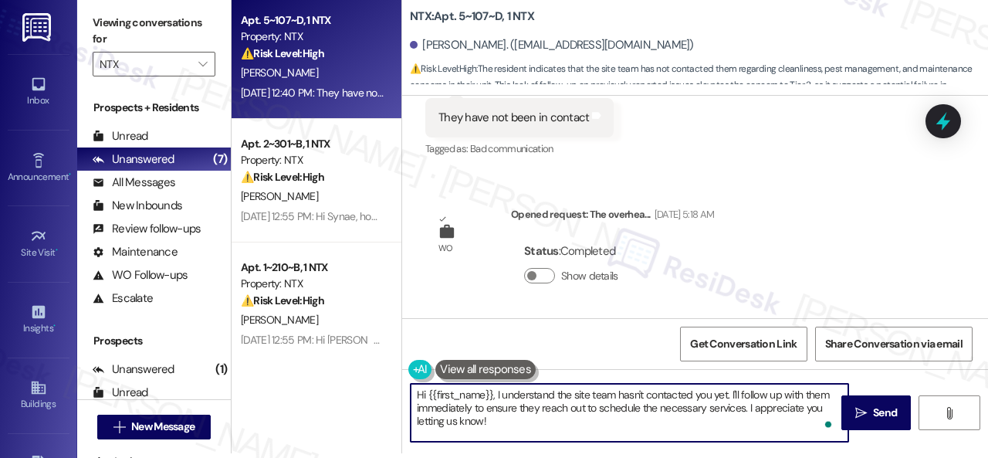
drag, startPoint x: 496, startPoint y: 395, endPoint x: 527, endPoint y: 451, distance: 64.3
click at [525, 452] on div "Hi {{first_name}}, I understand the site team hasn't contacted you yet. I'll fo…" at bounding box center [695, 427] width 586 height 116
paste textarea "'m sorry for the delayed response. Please don’t hesitate to confirm if you stil…"
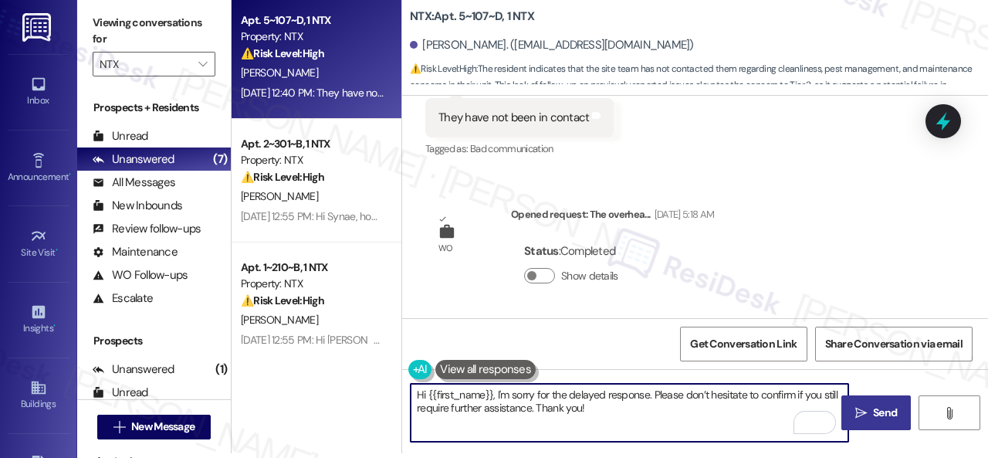
type textarea "Hi {{first_name}}, I'm sorry for the delayed response. Please don’t hesitate to…"
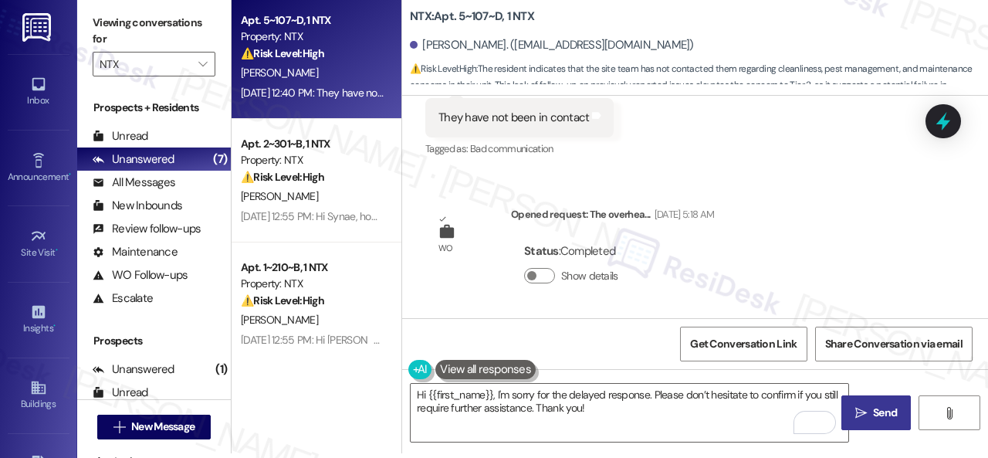
click at [883, 411] on span "Send" at bounding box center [885, 413] width 24 height 16
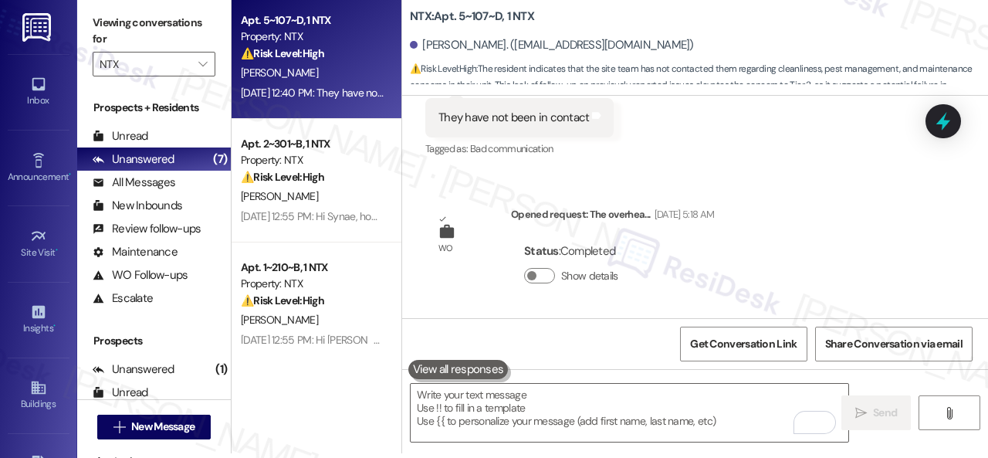
scroll to position [1786, 0]
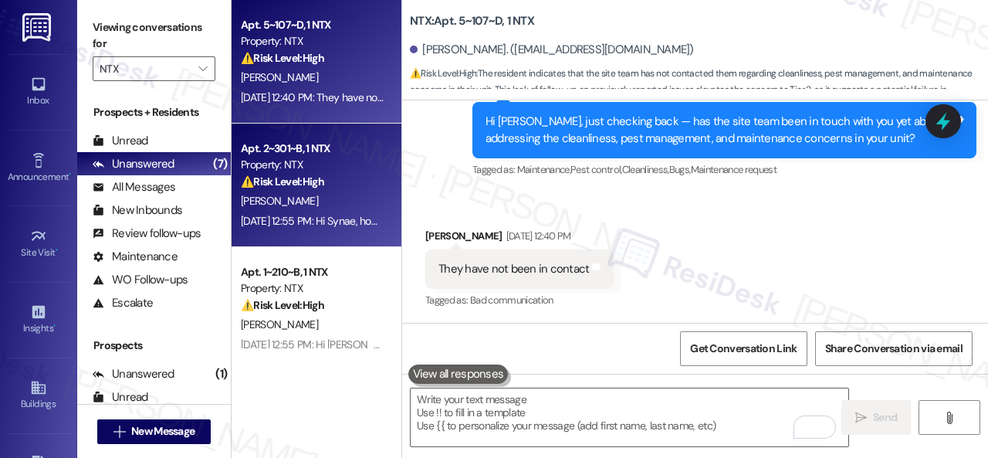
click at [358, 178] on div "⚠️ Risk Level: High The resident is referencing a conversation about re-letting…" at bounding box center [312, 182] width 143 height 16
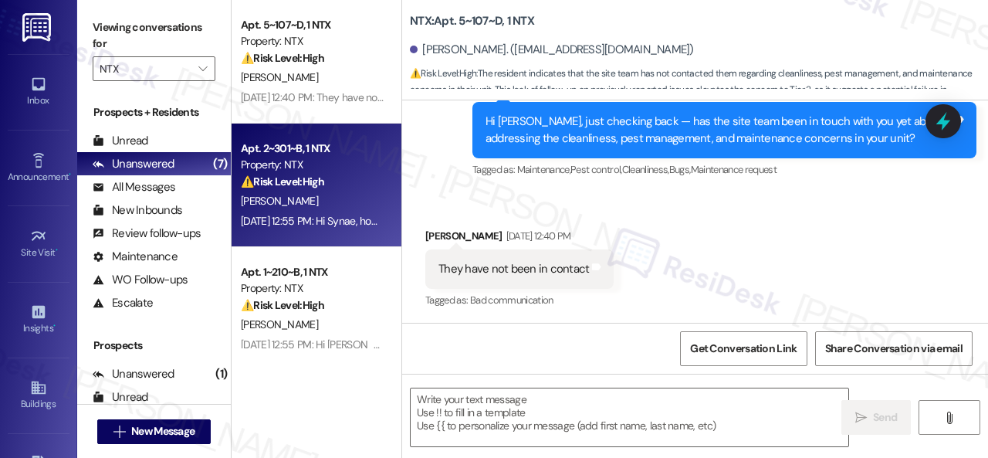
type textarea "Fetching suggested responses. Please feel free to read through the conversation…"
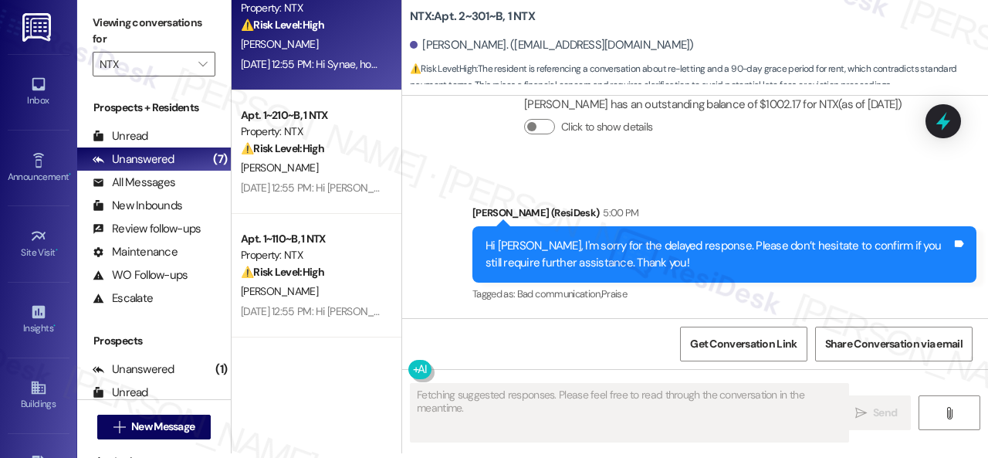
scroll to position [154, 0]
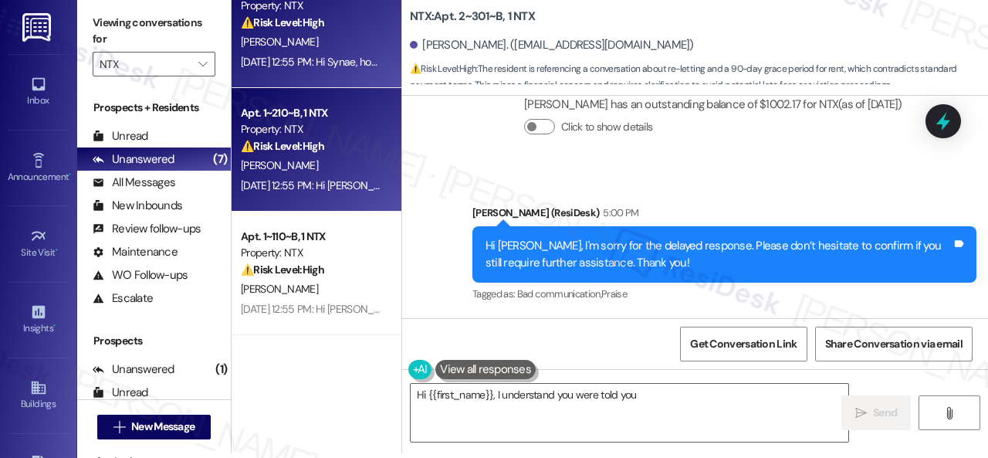
type textarea "Hi {{first_name}}, I understand you were told you"
click at [331, 160] on div "[PERSON_NAME]" at bounding box center [312, 165] width 146 height 19
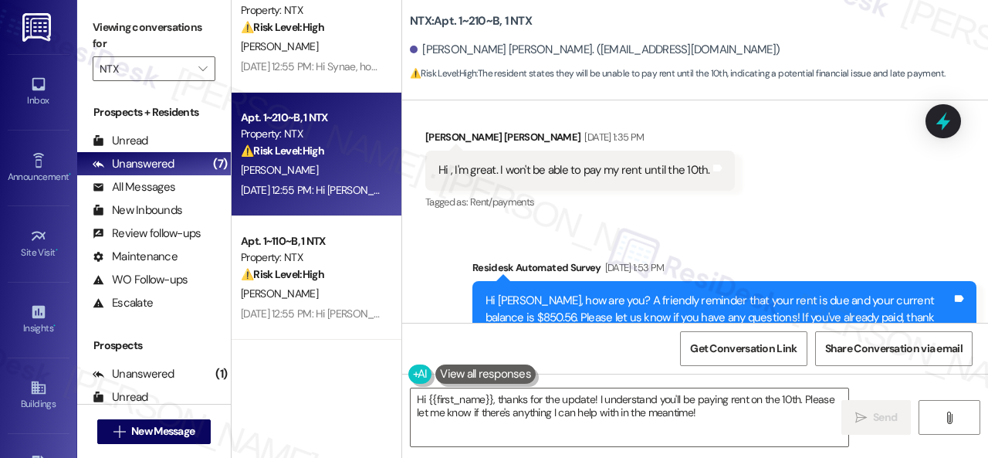
scroll to position [489, 0]
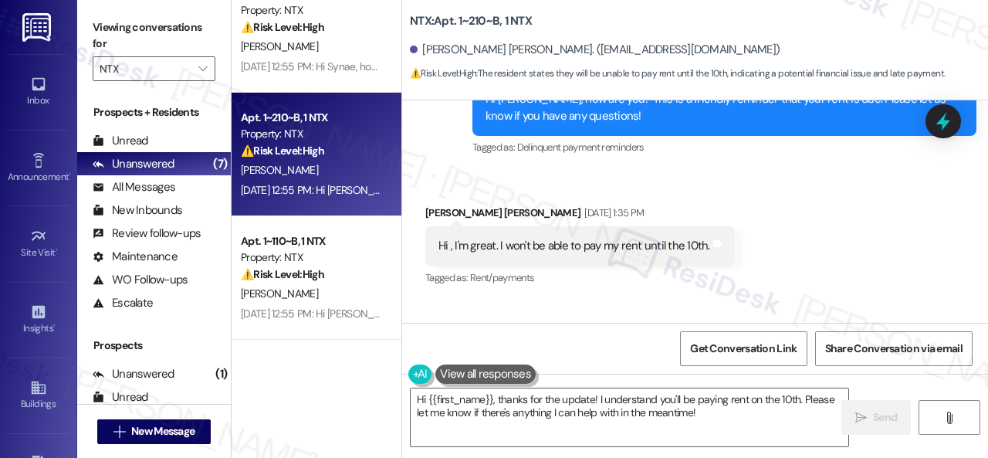
click at [814, 199] on div "Received via SMS Kelis Ellington Sep 02, 2025 at 1:35 PM Hi , I'm great. I won'…" at bounding box center [695, 235] width 586 height 130
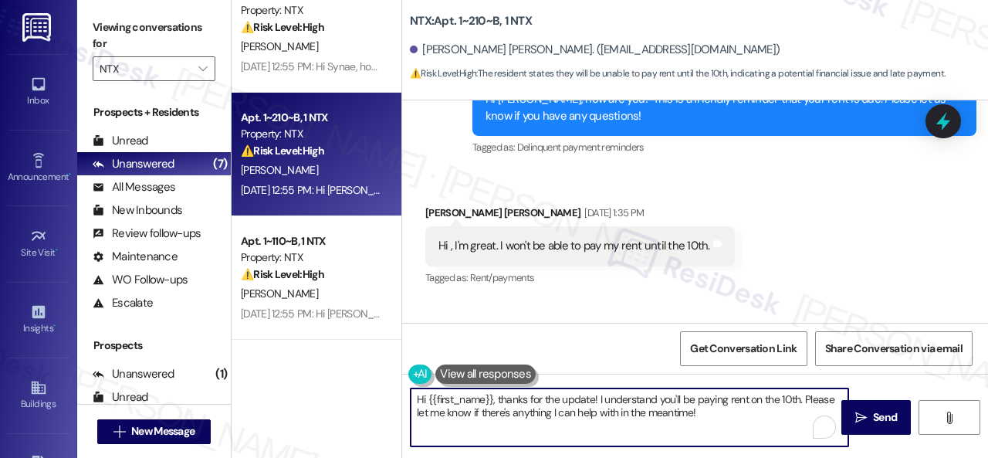
drag, startPoint x: 496, startPoint y: 398, endPoint x: 717, endPoint y: 408, distance: 221.8
click at [717, 408] on textarea "Hi {{first_name}}, thanks for the update! I understand you'll be paying rent on…" at bounding box center [630, 417] width 438 height 58
paste textarea "I'm sorry for the delayed response. Please don’t hesitate to confirm if you sti…"
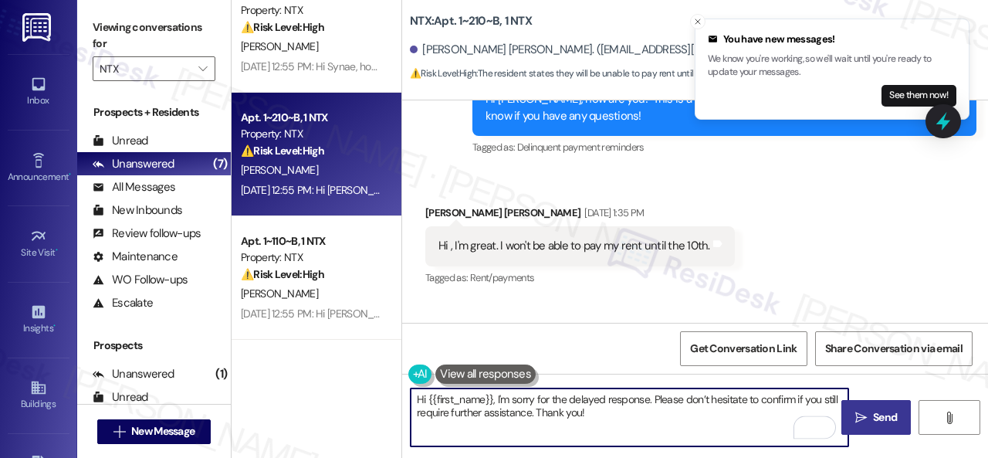
type textarea "Hi {{first_name}}, I'm sorry for the delayed response. Please don’t hesitate to…"
click at [862, 405] on button " Send" at bounding box center [876, 417] width 69 height 35
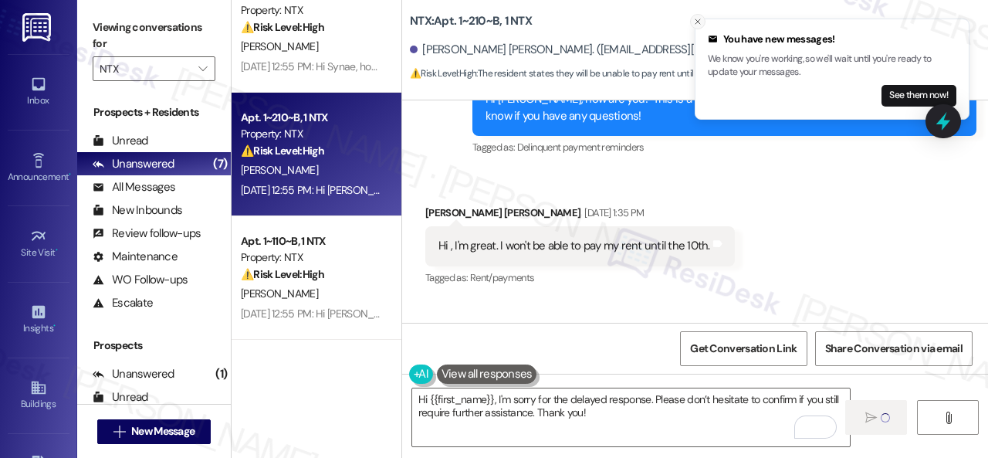
click at [698, 23] on icon "Close toast" at bounding box center [697, 21] width 9 height 9
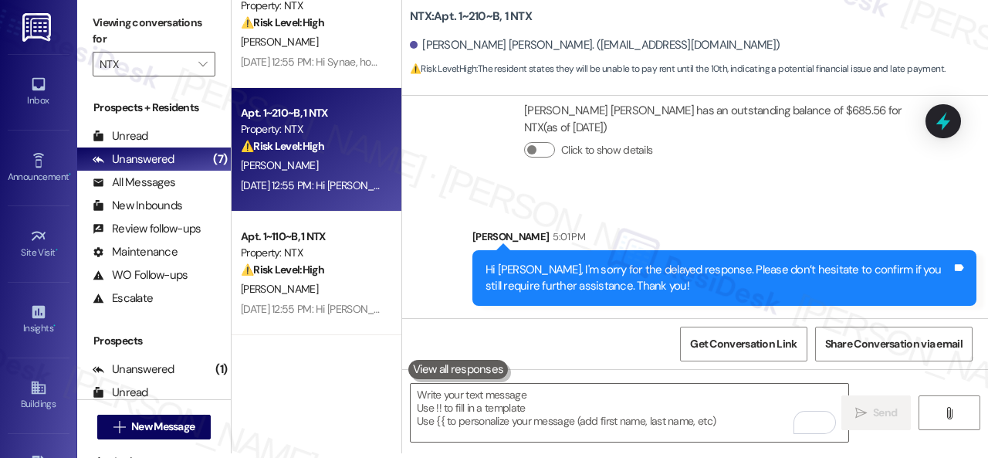
scroll to position [232, 0]
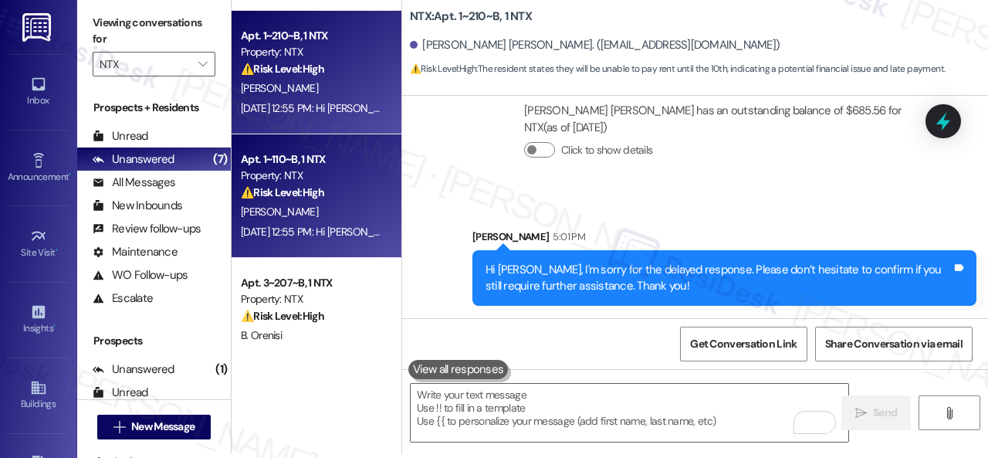
click at [345, 212] on div "[PERSON_NAME]" at bounding box center [312, 211] width 146 height 19
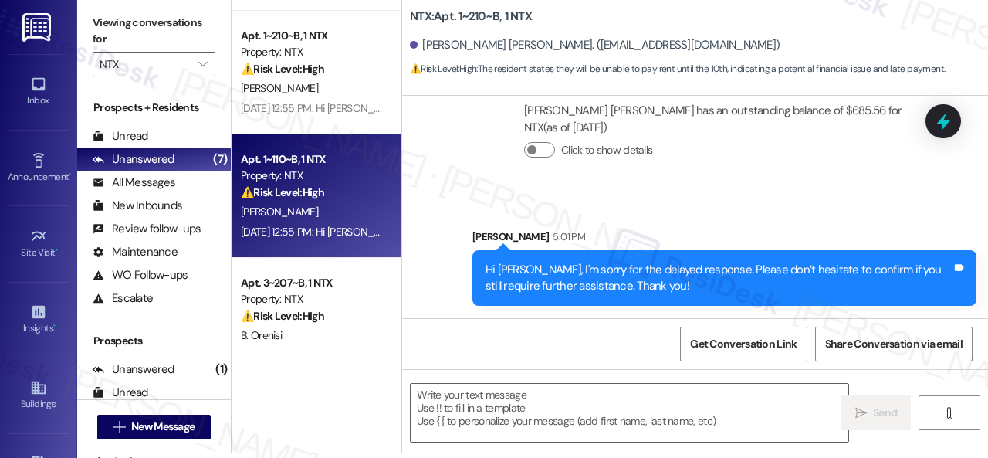
type textarea "Fetching suggested responses. Please feel free to read through the conversation…"
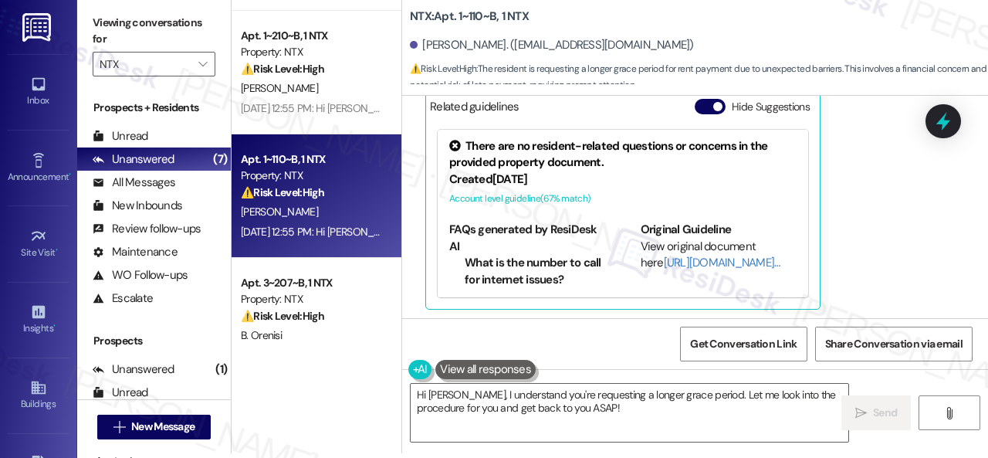
scroll to position [423, 0]
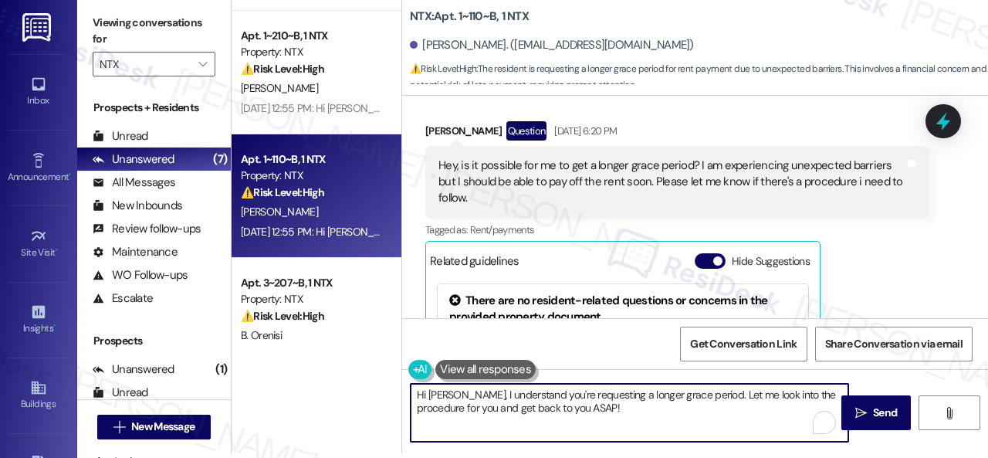
drag, startPoint x: 453, startPoint y: 397, endPoint x: 603, endPoint y: 409, distance: 150.3
click at [603, 409] on textarea "Hi Terry, I understand you're requesting a longer grace period. Let me look int…" at bounding box center [630, 413] width 438 height 58
paste textarea "'m sorry for the delayed response. Please don’t hesitate to confirm if you stil…"
drag, startPoint x: 608, startPoint y: 394, endPoint x: 647, endPoint y: 414, distance: 43.5
click at [647, 414] on textarea "Hi Terry, I'm sorry for the delayed response. Please don’t hesitate to confirm …" at bounding box center [630, 413] width 438 height 58
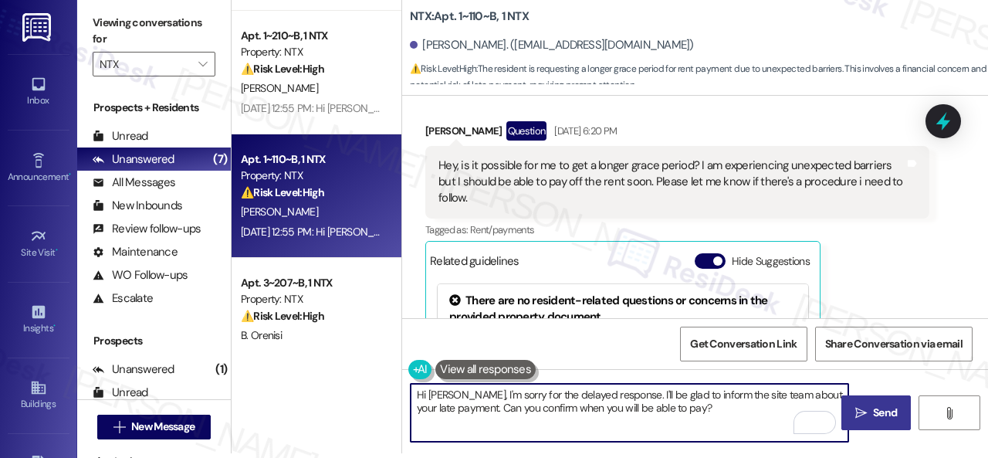
type textarea "Hi Terry, I'm sorry for the delayed response. I'll be glad to inform the site t…"
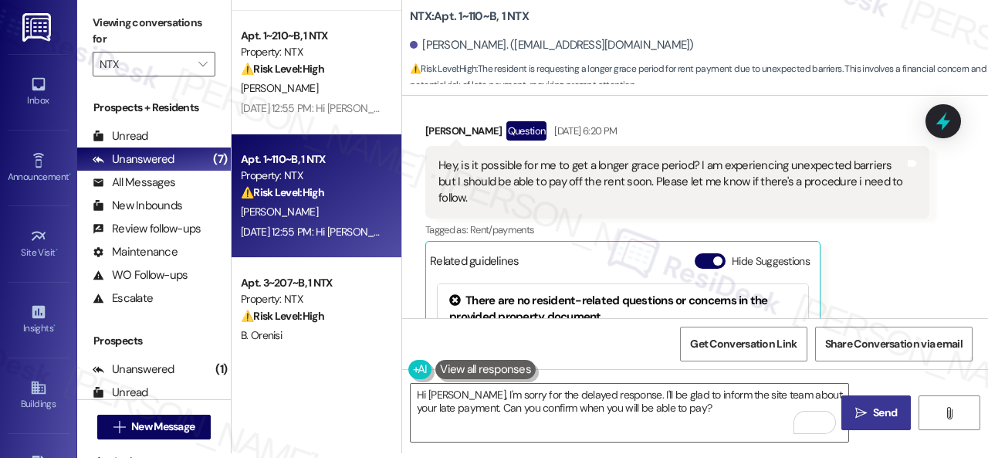
click at [876, 410] on span "Send" at bounding box center [885, 413] width 24 height 16
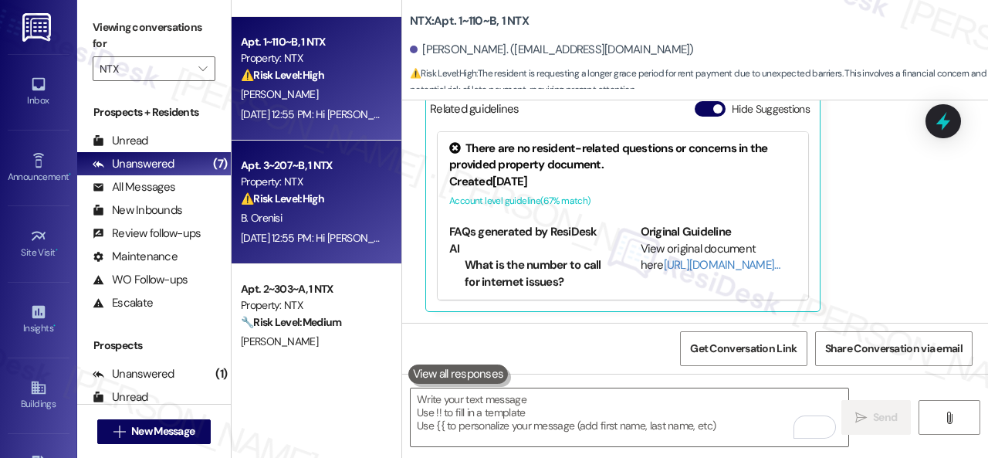
scroll to position [386, 0]
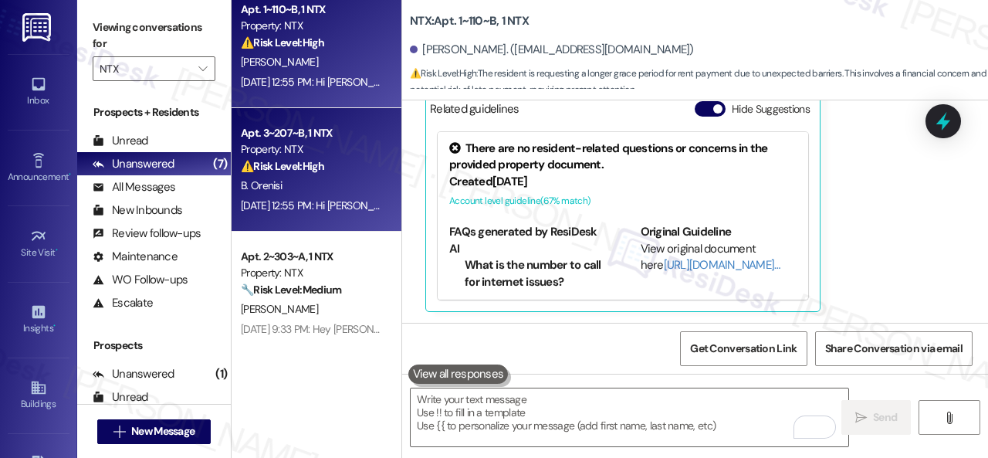
click at [342, 196] on div "Sep 08, 2025 at 12:55 PM: Hi Bethel, how are you? We're checking in to ask if y…" at bounding box center [312, 205] width 146 height 19
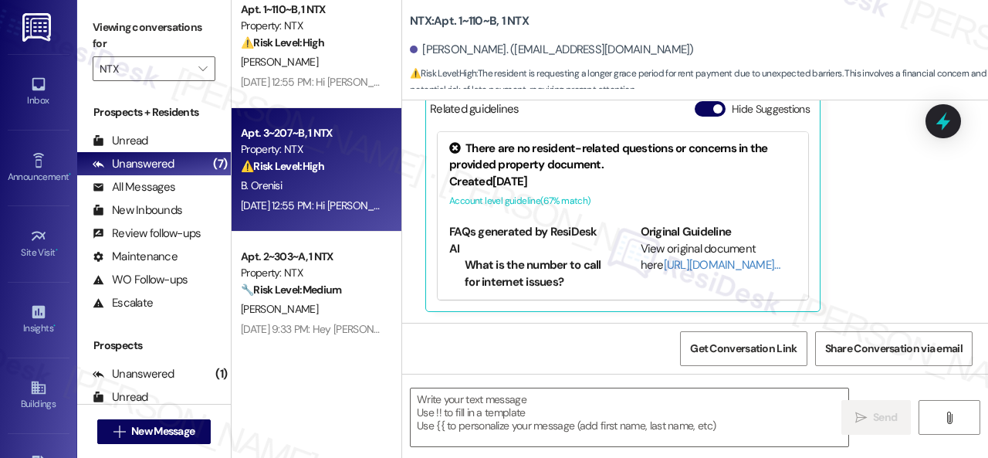
type textarea "Fetching suggested responses. Please feel free to read through the conversation…"
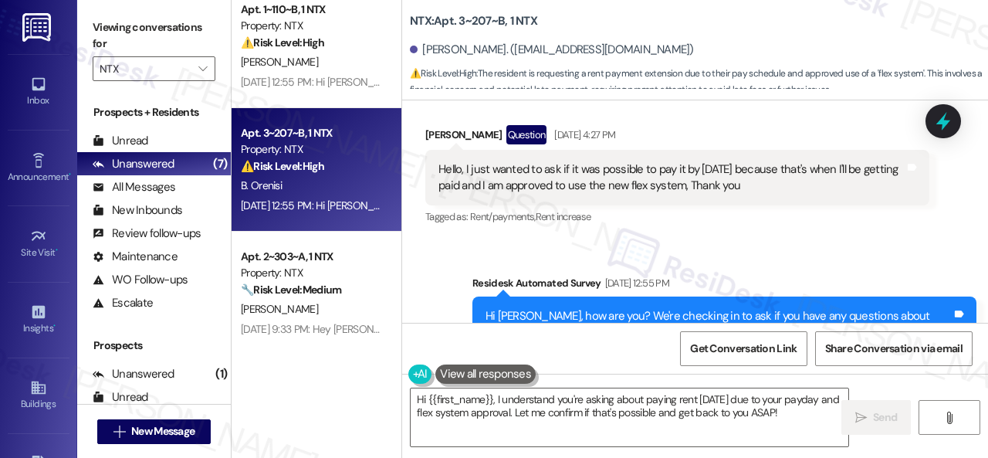
scroll to position [1518, 0]
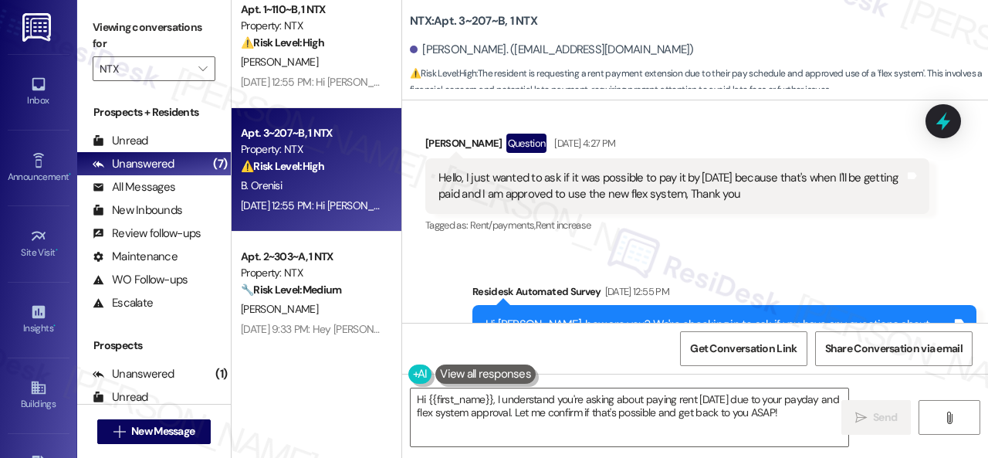
click at [428, 262] on div "Survey, sent via SMS Residesk Automated Survey Sep 08, 2025 at 12:55 PM Hi Beth…" at bounding box center [695, 331] width 586 height 164
click at [845, 229] on div "Received via SMS Bethel Orenisi Question Sep 05, 2025 at 4:27 PM Hello, I just …" at bounding box center [677, 185] width 527 height 127
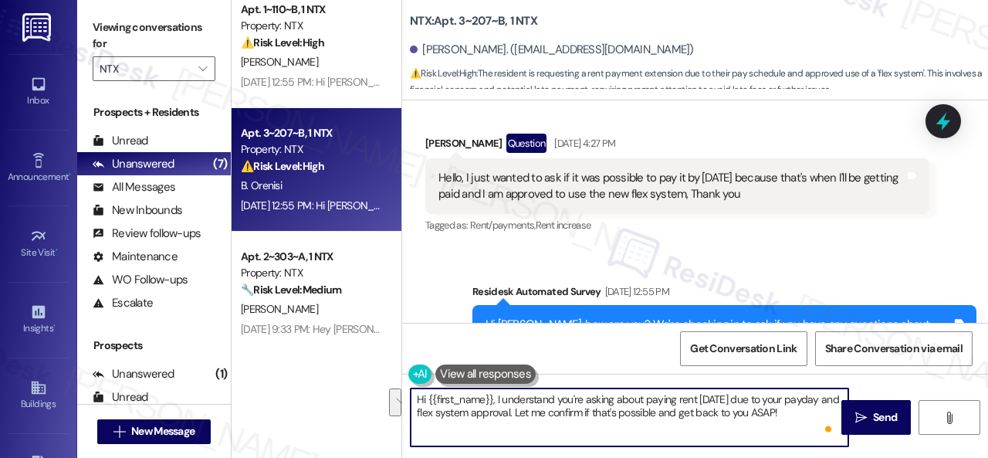
drag, startPoint x: 800, startPoint y: 408, endPoint x: 496, endPoint y: 397, distance: 304.4
click at [496, 397] on textarea "Hi {{first_name}}, I understand you're asking about paying rent on Monday due t…" at bounding box center [630, 417] width 438 height 58
paste textarea "'m sorry for the delayed response. Please don’t hesitate to confirm if you stil…"
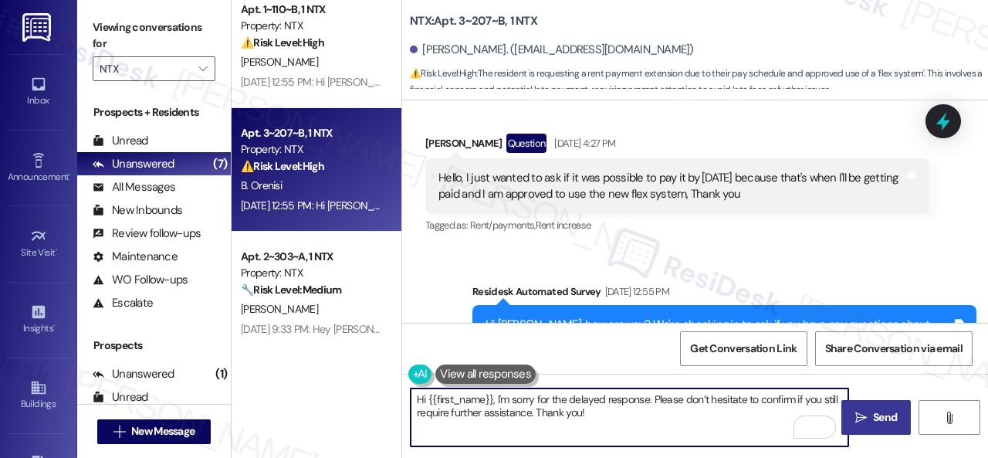
type textarea "Hi {{first_name}}, I'm sorry for the delayed response. Please don’t hesitate to…"
click at [873, 409] on span "Send" at bounding box center [885, 417] width 24 height 16
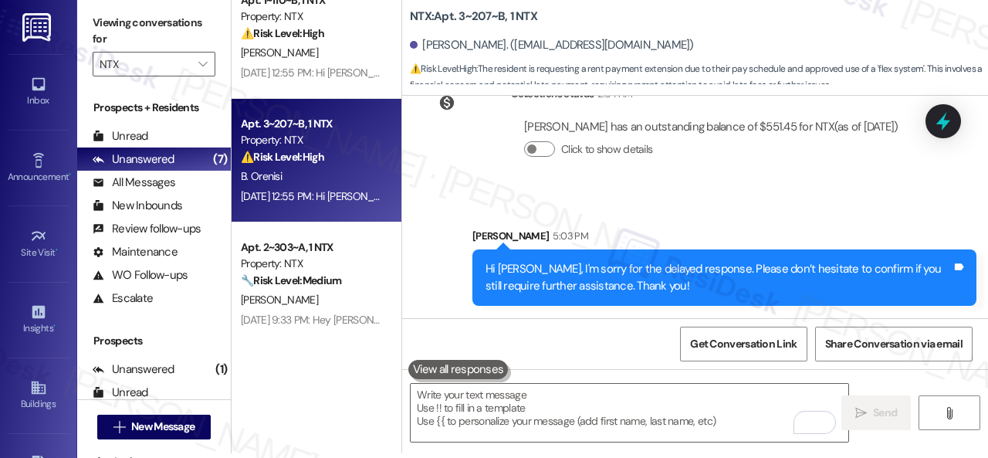
scroll to position [392, 0]
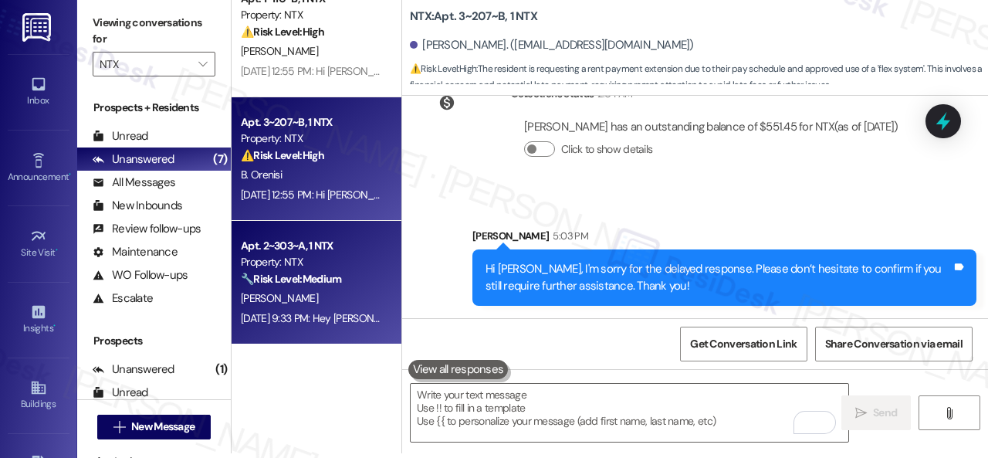
click at [341, 274] on strong "🔧 Risk Level: Medium" at bounding box center [291, 279] width 100 height 14
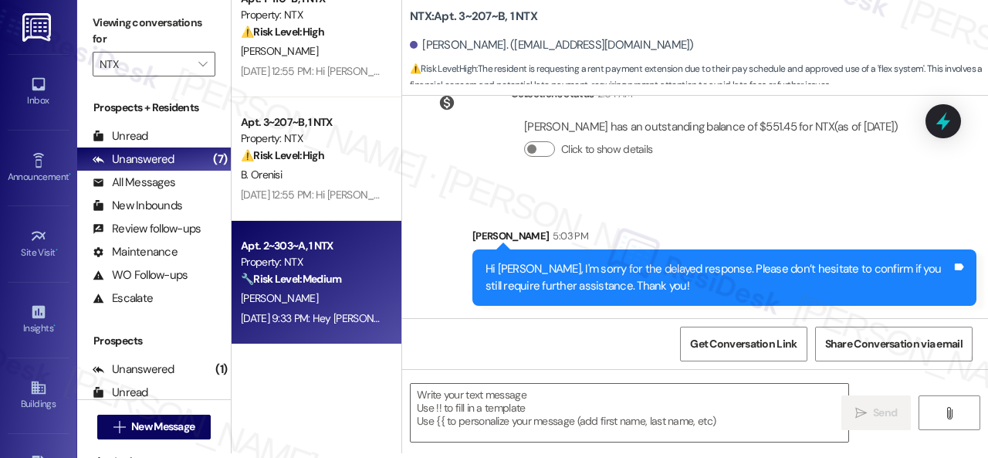
type textarea "Fetching suggested responses. Please feel free to read through the conversation…"
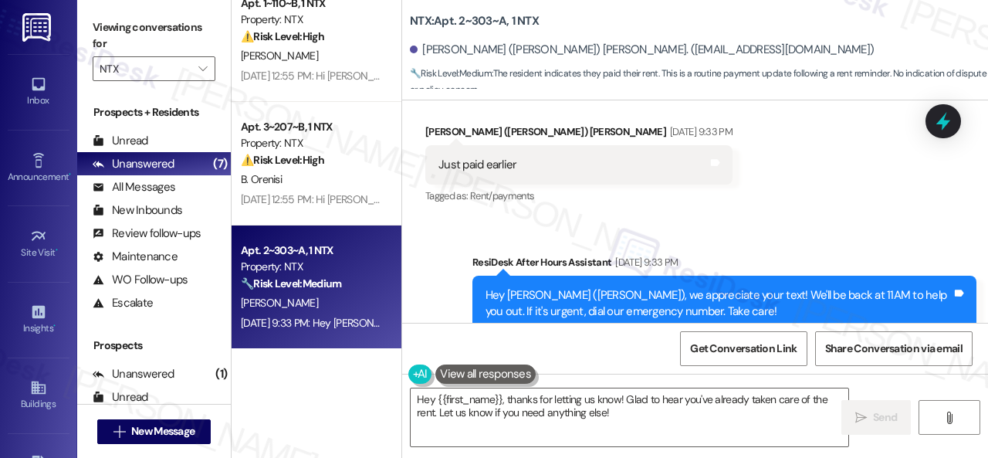
scroll to position [988, 0]
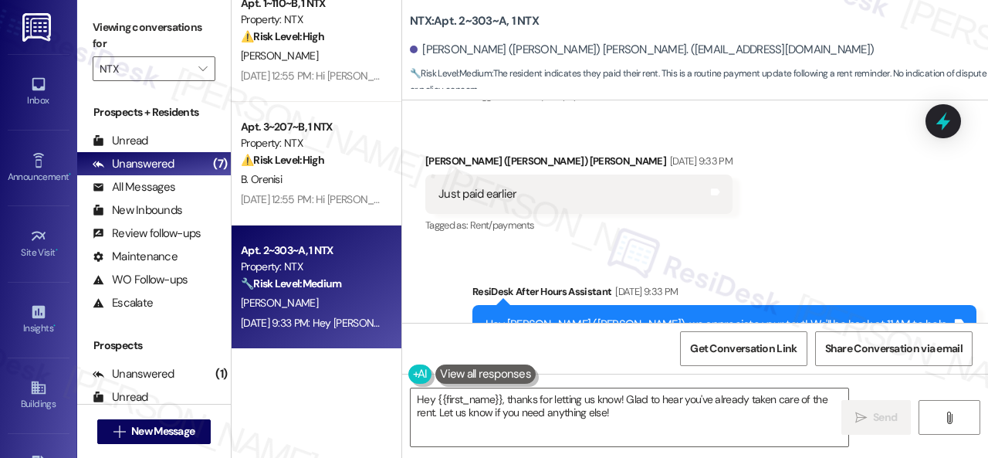
click at [804, 205] on div "Received via SMS John (Jack) Sizemore Sep 05, 2025 at 9:33 PM Just paid earlier…" at bounding box center [695, 183] width 586 height 130
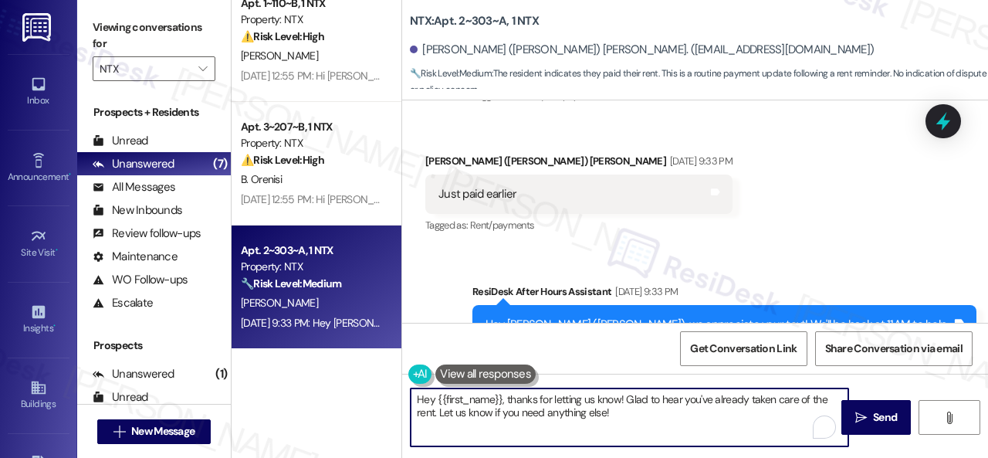
drag, startPoint x: 503, startPoint y: 395, endPoint x: 617, endPoint y: 419, distance: 116.0
click at [617, 419] on textarea "Hey {{first_name}}, thanks for letting us know! Glad to hear you've already tak…" at bounding box center [630, 417] width 438 height 58
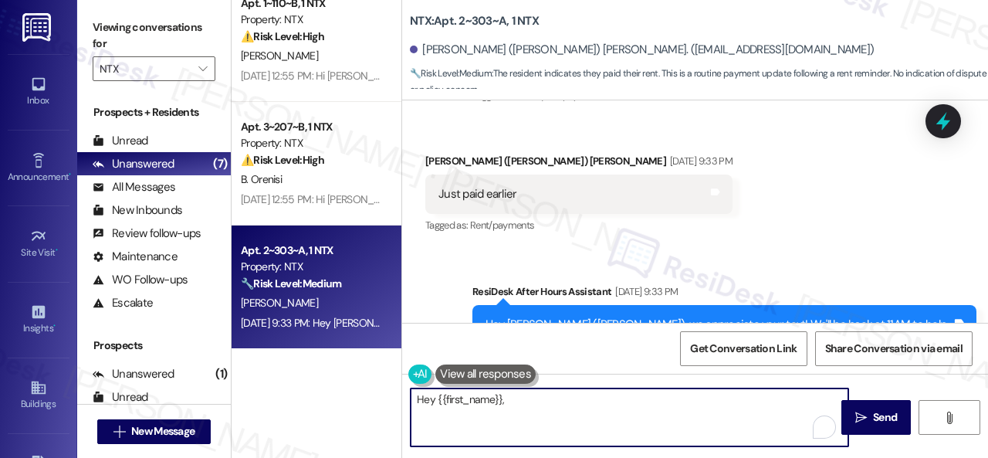
paste textarea "I'm sorry for the delayed response. I'm happy to know that you've already taken…"
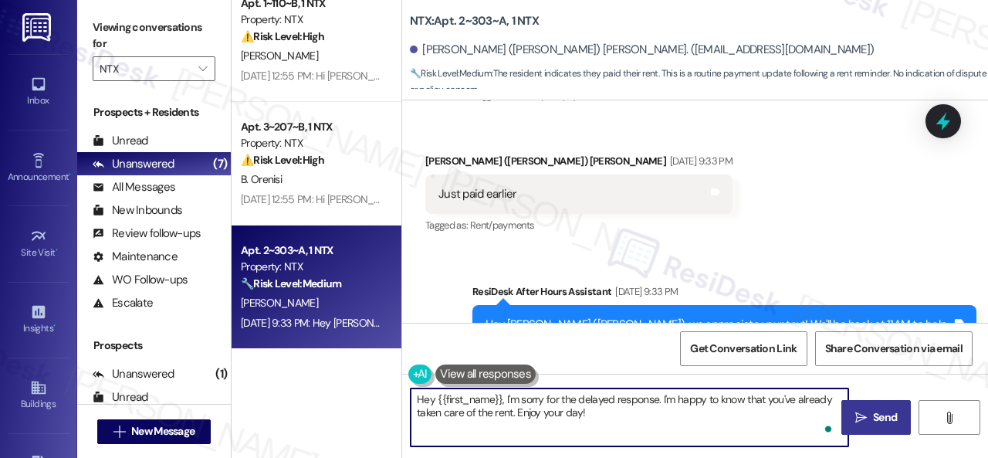
type textarea "Hey {{first_name}}, I'm sorry for the delayed response. I'm happy to know that …"
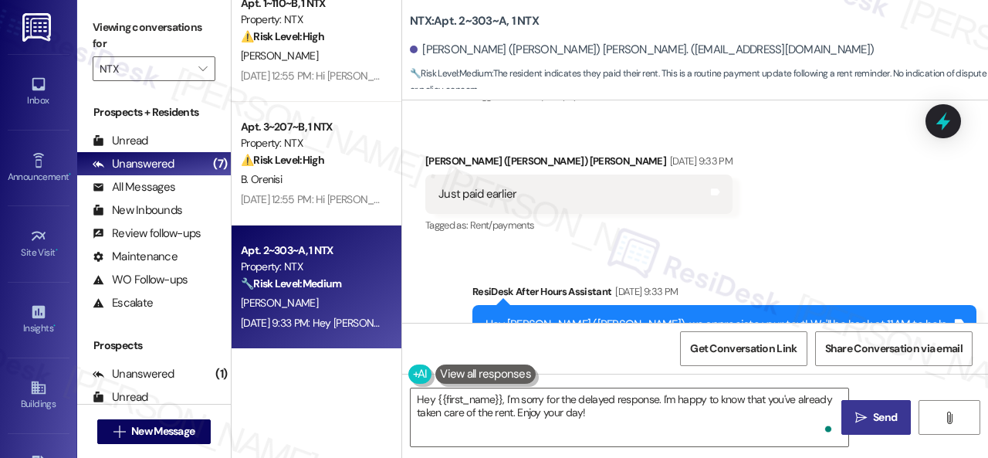
click at [888, 415] on span "Send" at bounding box center [885, 417] width 24 height 16
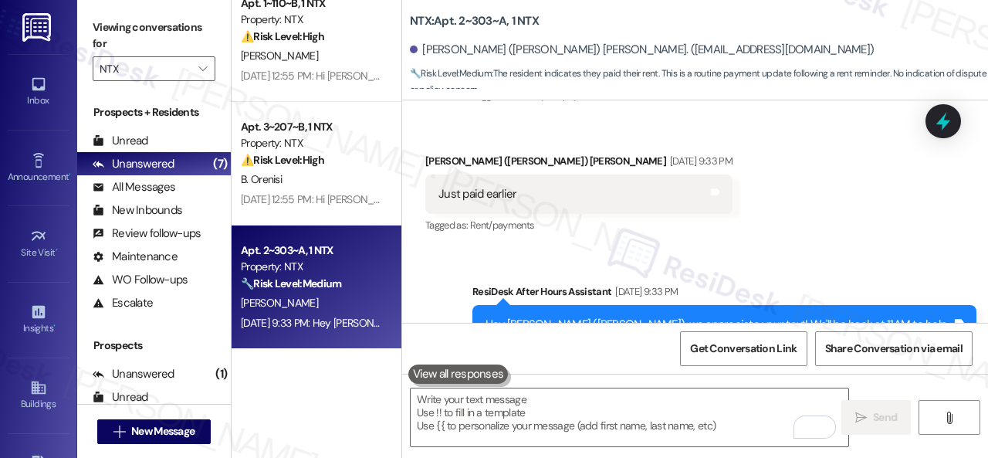
scroll to position [913, 0]
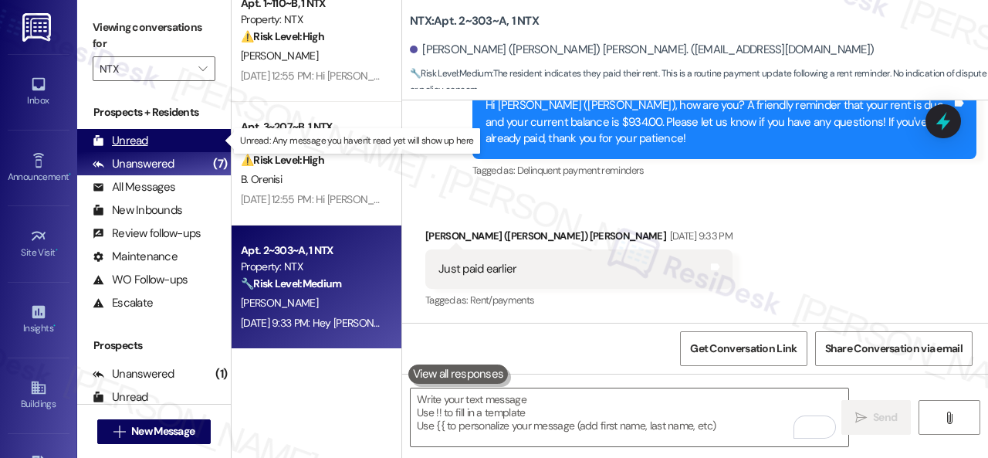
click at [130, 137] on div "Unread" at bounding box center [121, 141] width 56 height 16
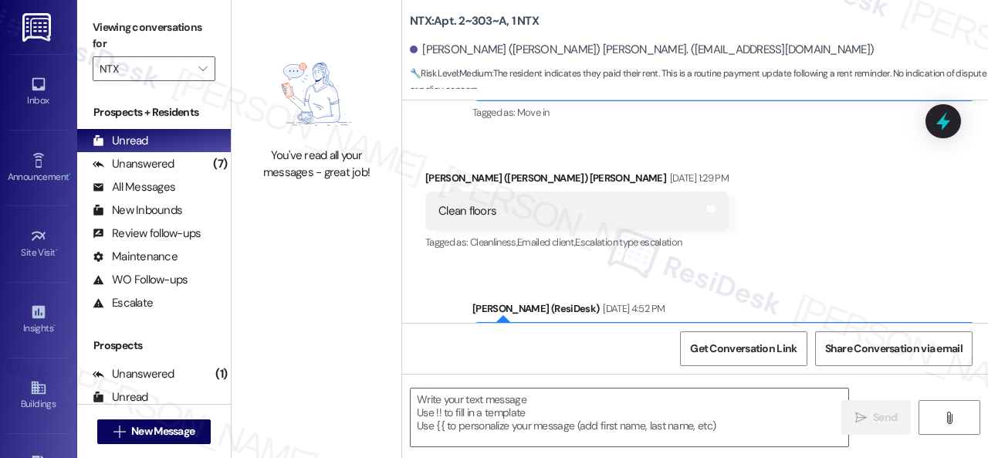
type textarea "Fetching suggested responses. Please feel free to read through the conversation…"
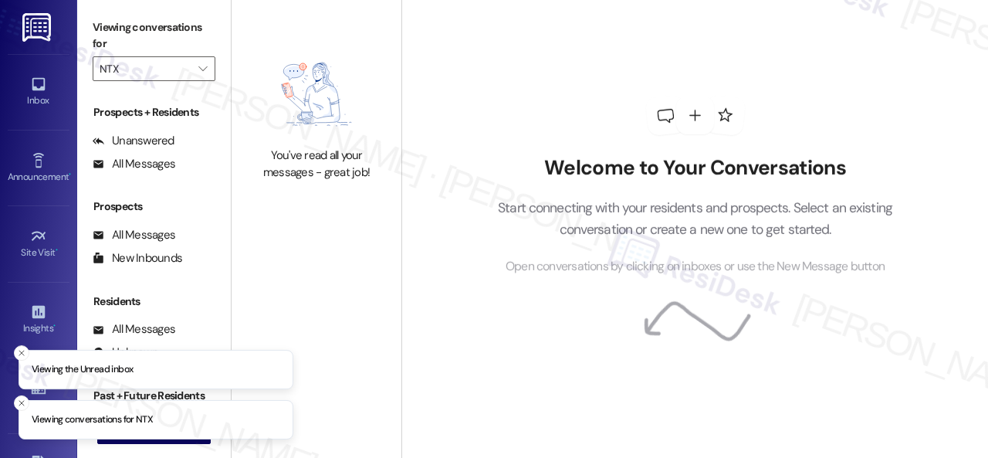
type input "NTX"
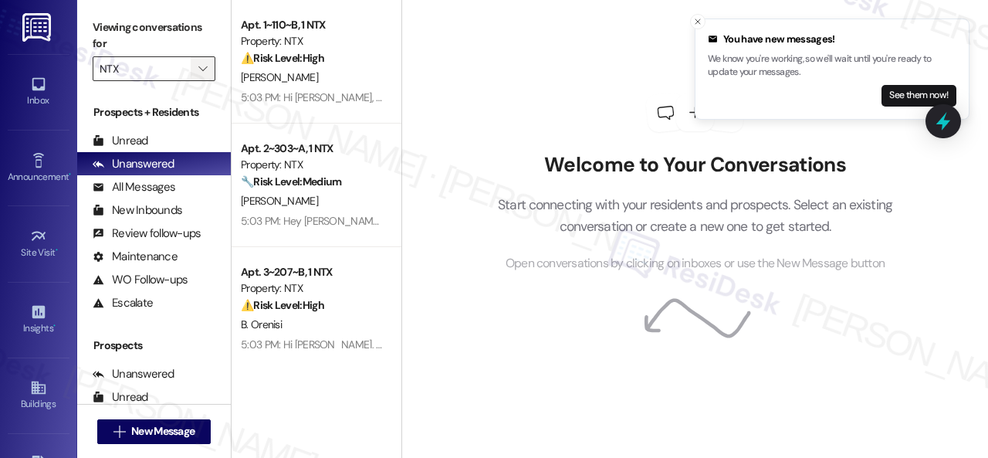
click at [201, 66] on icon "" at bounding box center [202, 69] width 8 height 12
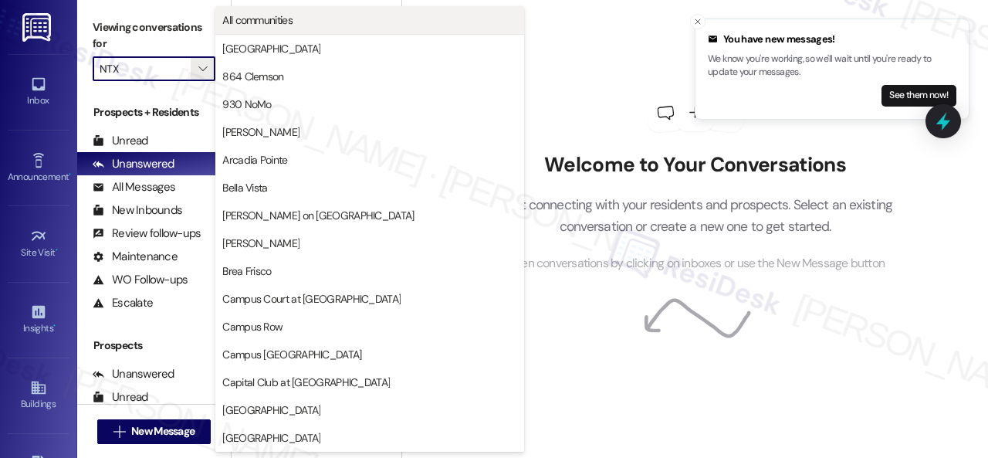
click at [247, 25] on span "All communities" at bounding box center [257, 19] width 70 height 15
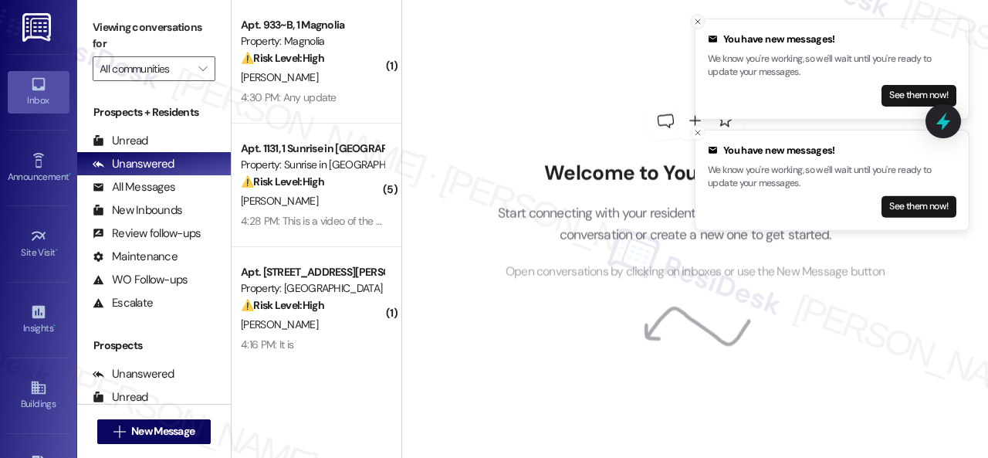
click at [700, 24] on icon "Close toast" at bounding box center [697, 21] width 9 height 9
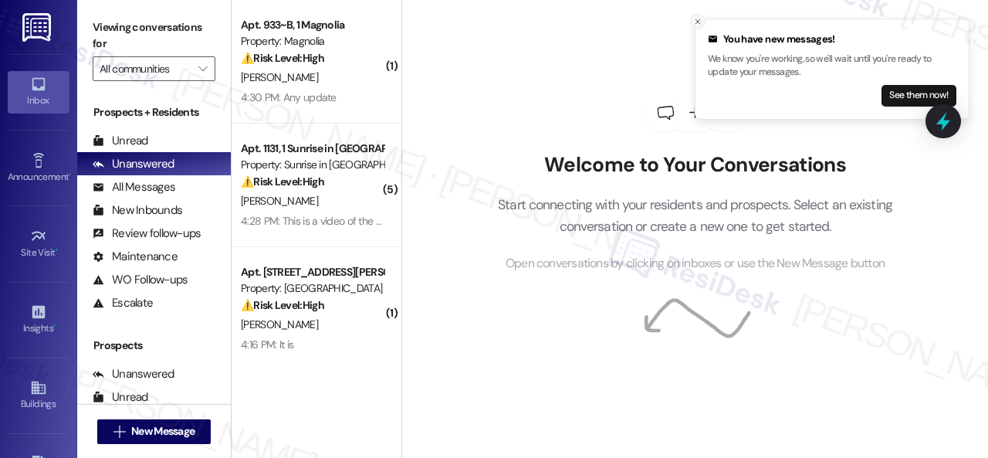
click at [696, 22] on icon "Close toast" at bounding box center [697, 21] width 9 height 9
